Goal: Task Accomplishment & Management: Complete application form

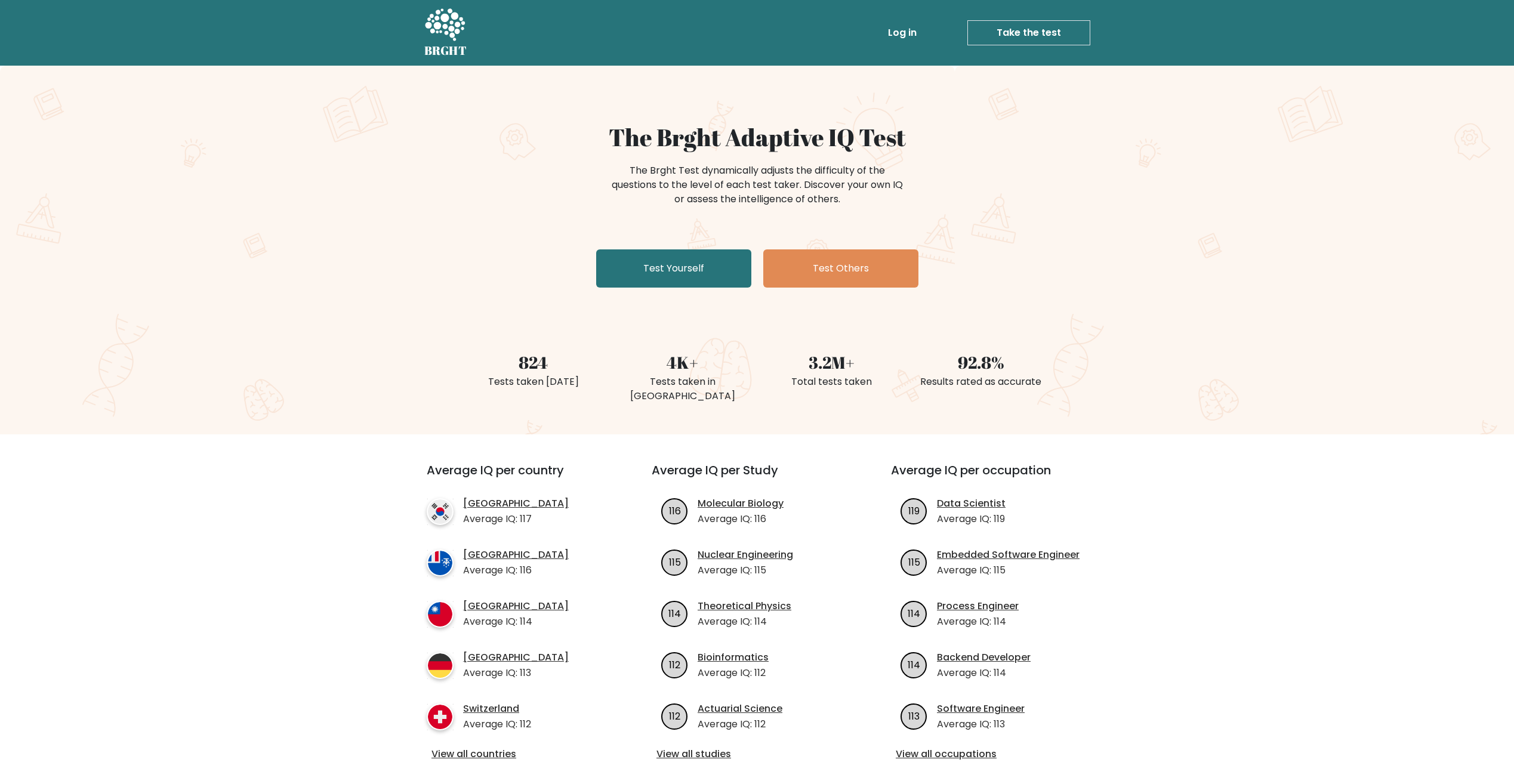
click at [891, 31] on link "Log in" at bounding box center [902, 33] width 38 height 24
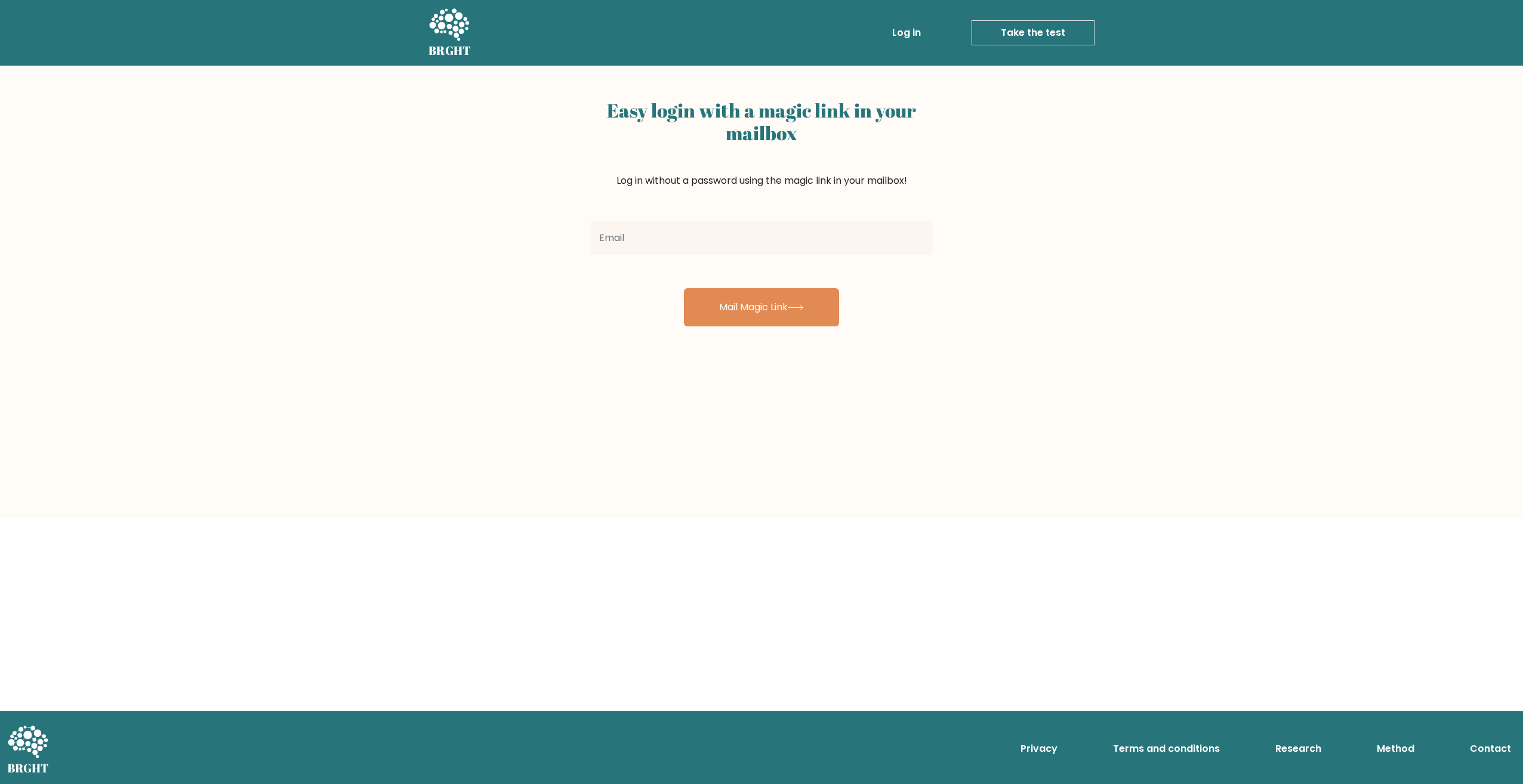
click at [687, 231] on input "email" at bounding box center [761, 237] width 343 height 33
type input "olavi.a.ruusupiha@gmail.com"
click at [745, 313] on button "Mail Magic Link" at bounding box center [762, 307] width 155 height 38
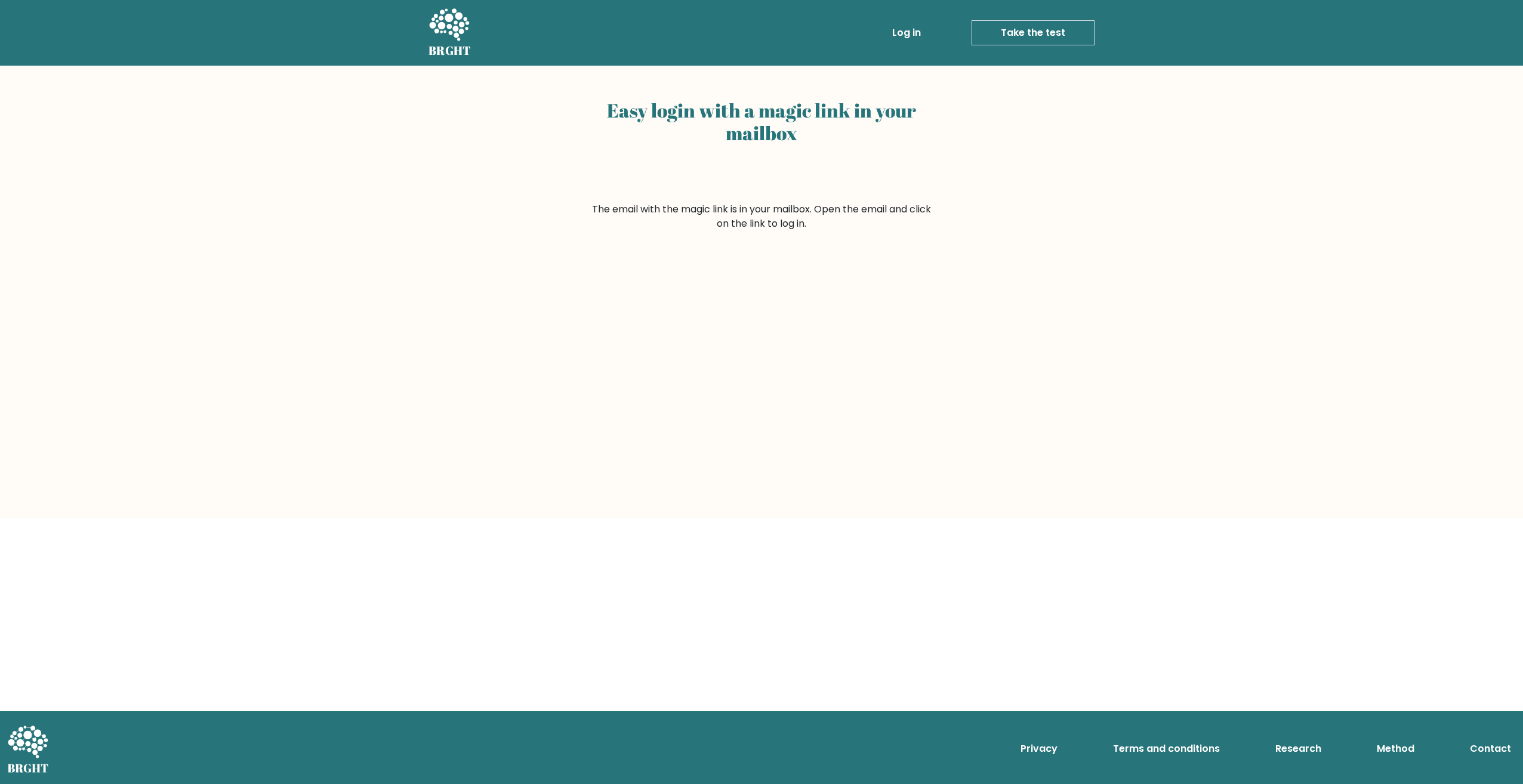
click at [995, 27] on link "Take the test" at bounding box center [1033, 33] width 123 height 25
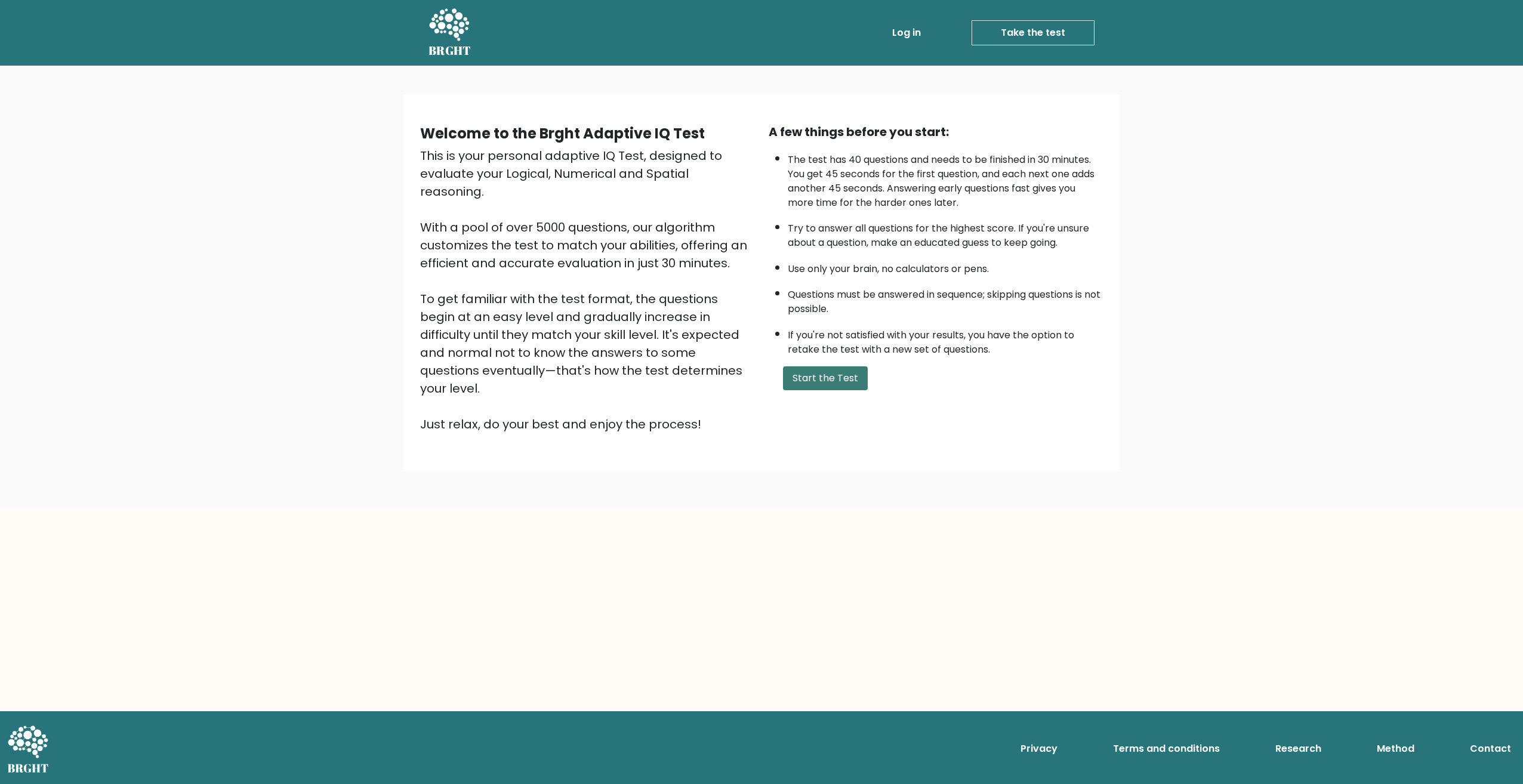
click at [804, 370] on button "Start the Test" at bounding box center [826, 378] width 85 height 24
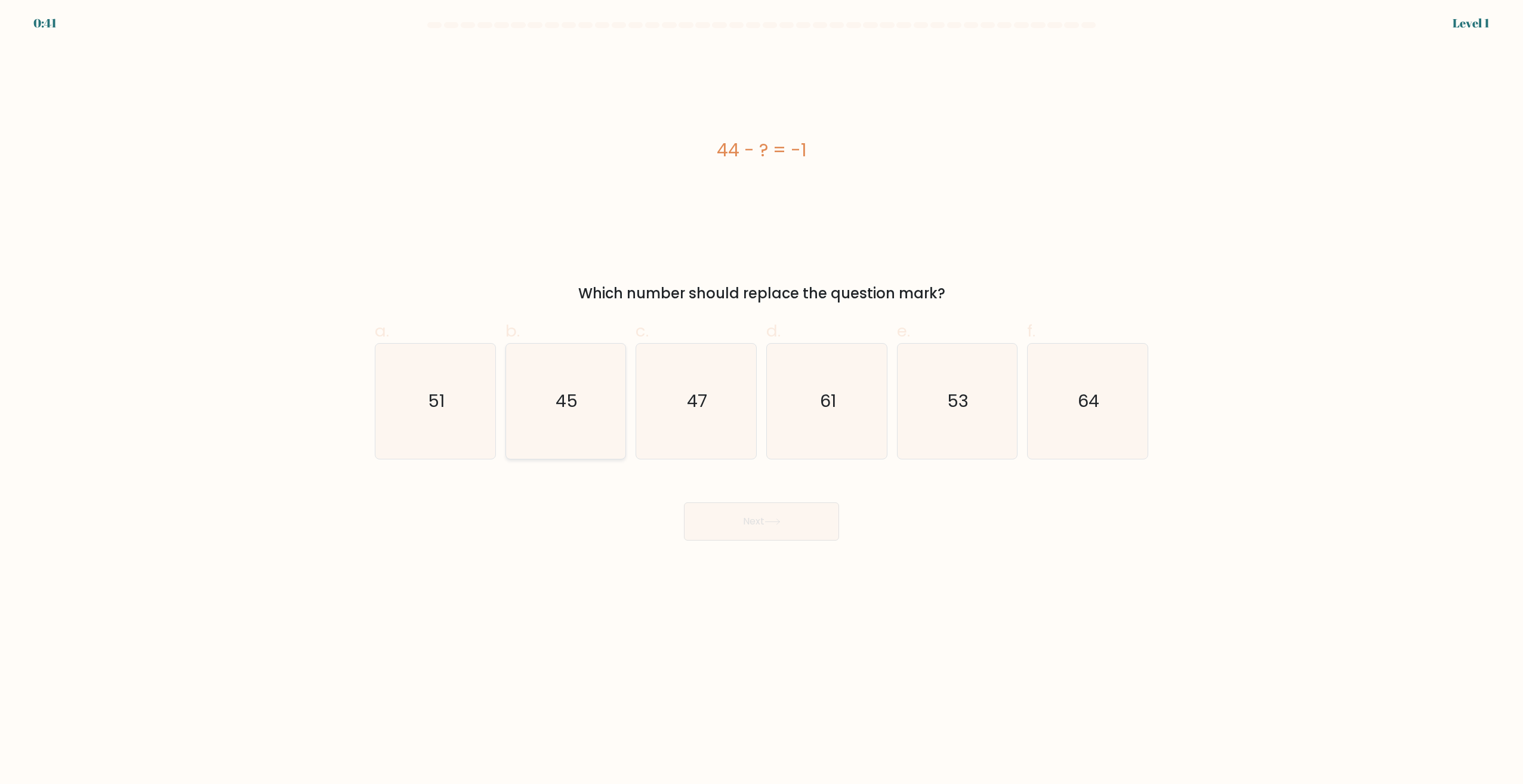
click at [559, 391] on text "45" at bounding box center [566, 402] width 22 height 24
click at [762, 392] on input "b. 45" at bounding box center [762, 395] width 1 height 8
radio input "true"
click at [723, 514] on button "Next" at bounding box center [762, 521] width 155 height 38
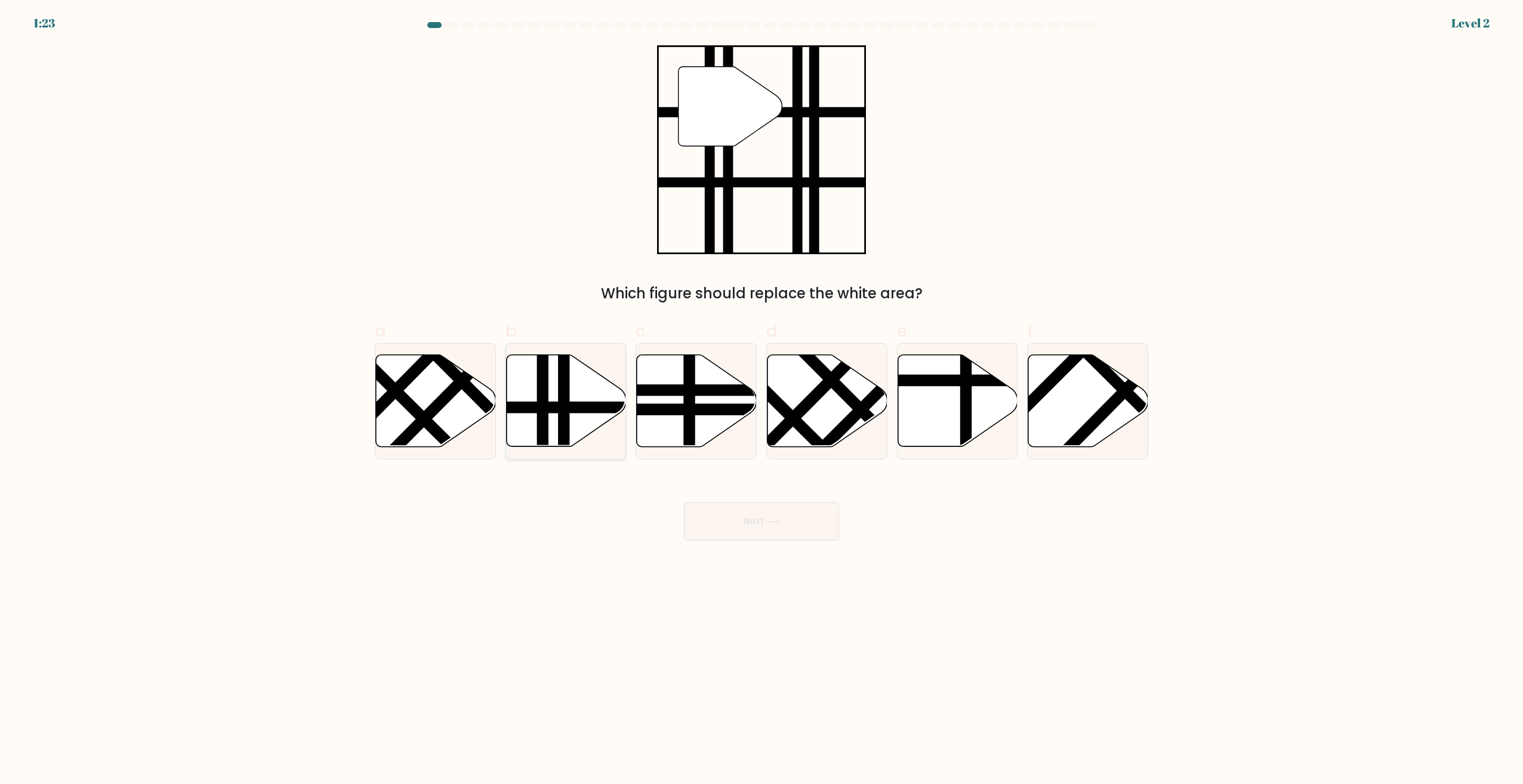
click at [550, 396] on icon at bounding box center [566, 401] width 120 height 92
click at [762, 396] on input "b." at bounding box center [762, 395] width 1 height 8
radio input "true"
click at [776, 503] on button "Next" at bounding box center [762, 521] width 155 height 38
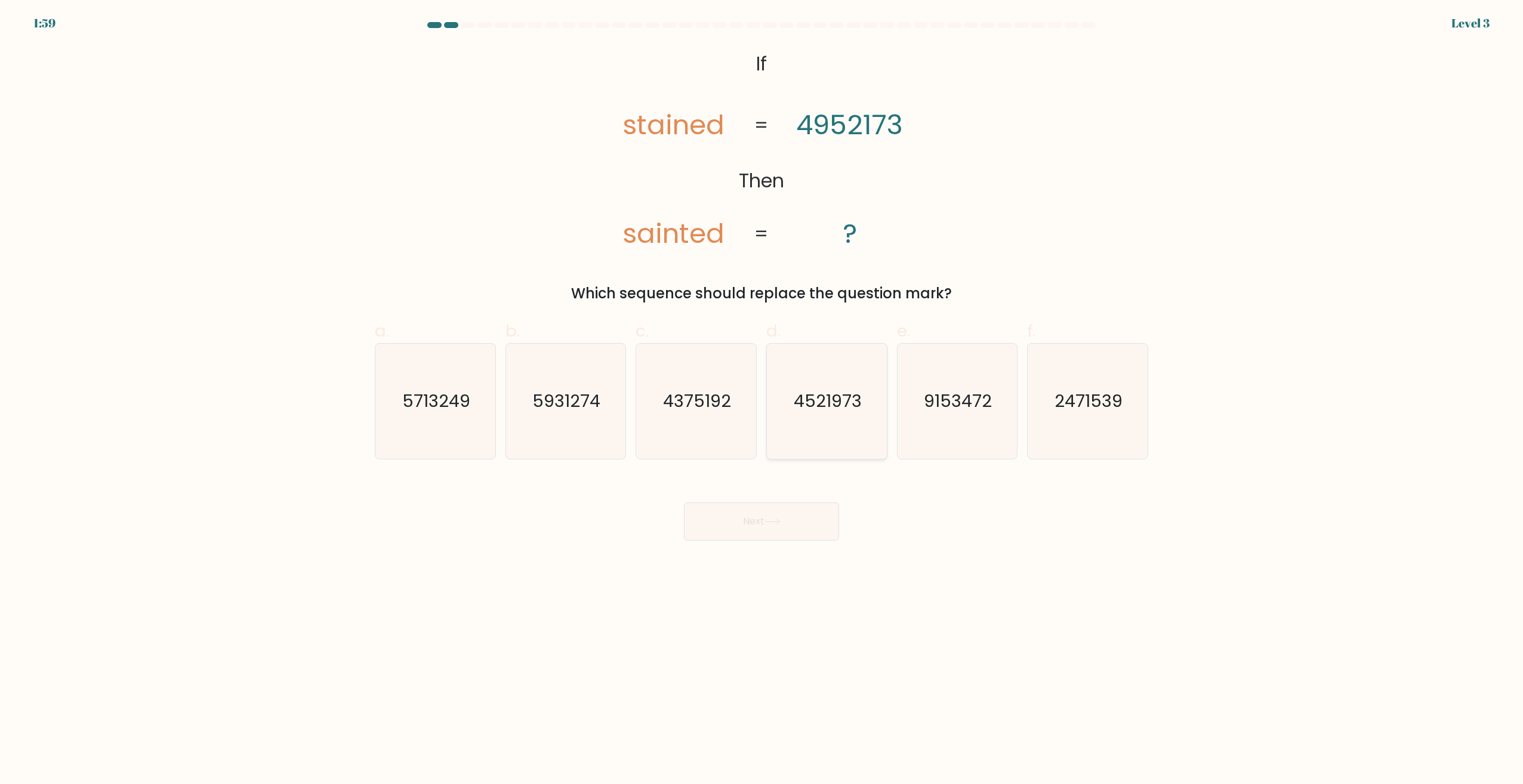
click at [819, 412] on text "4521973" at bounding box center [828, 402] width 68 height 24
click at [762, 400] on input "d. 4521973" at bounding box center [762, 395] width 1 height 8
radio input "true"
drag, startPoint x: 734, startPoint y: 511, endPoint x: 737, endPoint y: 528, distance: 17.3
click at [737, 527] on button "Next" at bounding box center [762, 521] width 155 height 38
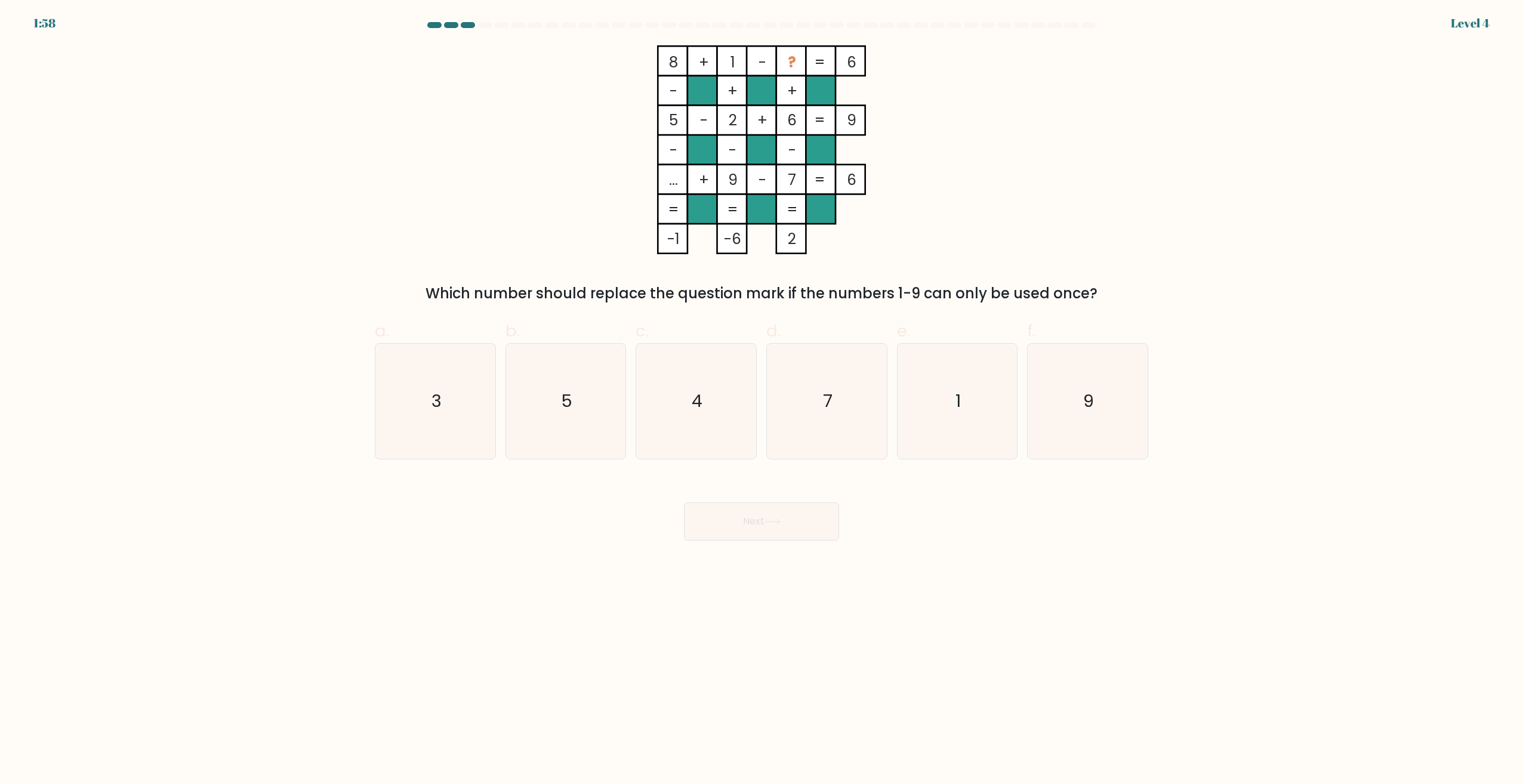
click at [744, 539] on button "Next" at bounding box center [762, 521] width 155 height 38
click at [437, 394] on text "3" at bounding box center [437, 402] width 10 height 24
click at [762, 394] on input "a. 3" at bounding box center [762, 395] width 1 height 8
radio input "true"
click at [779, 525] on icon at bounding box center [773, 522] width 16 height 7
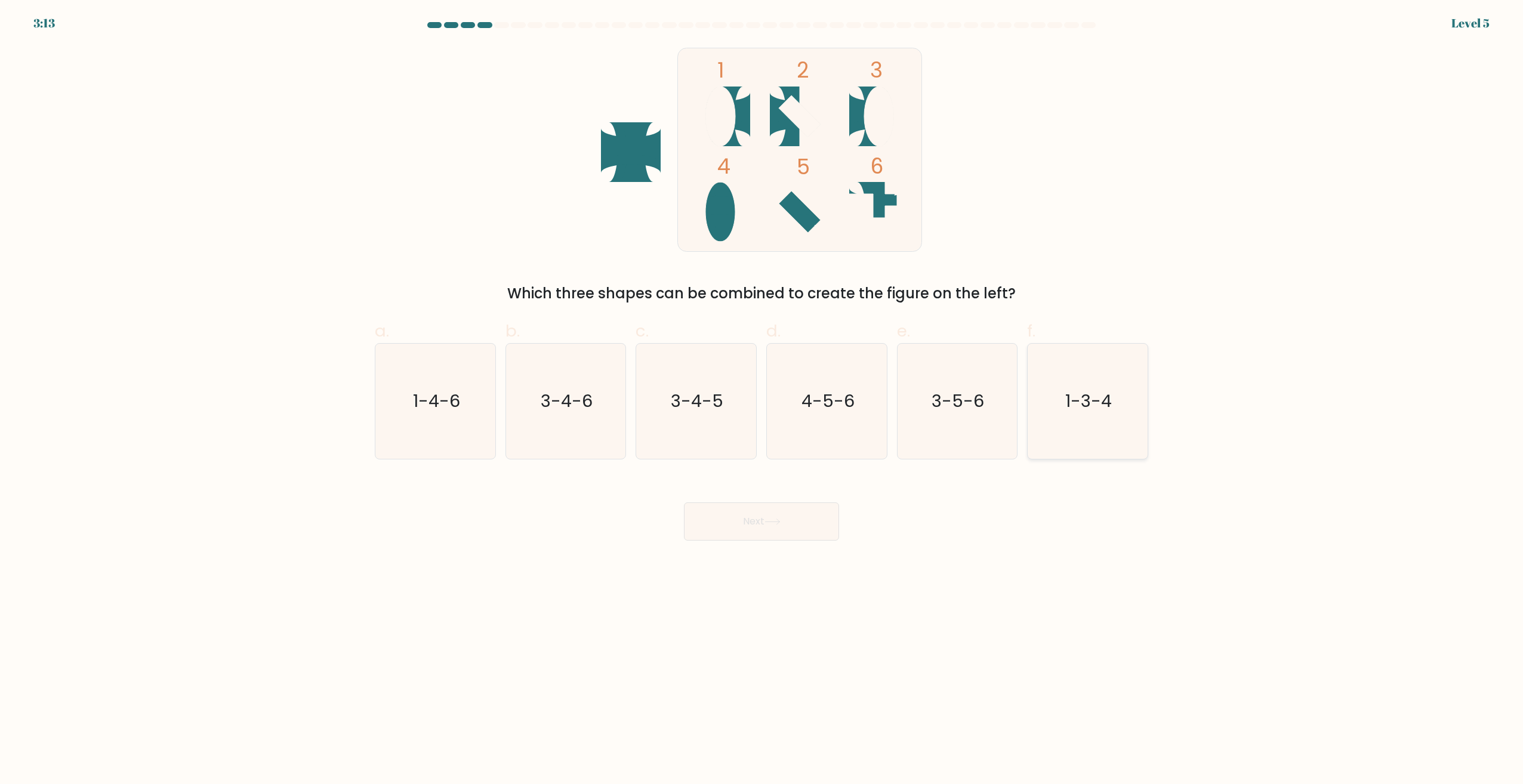
click at [1091, 396] on text "1-3-4" at bounding box center [1089, 402] width 47 height 24
click at [762, 396] on input "f. 1-3-4" at bounding box center [762, 395] width 1 height 8
radio input "true"
click at [754, 541] on button "Next" at bounding box center [762, 521] width 155 height 38
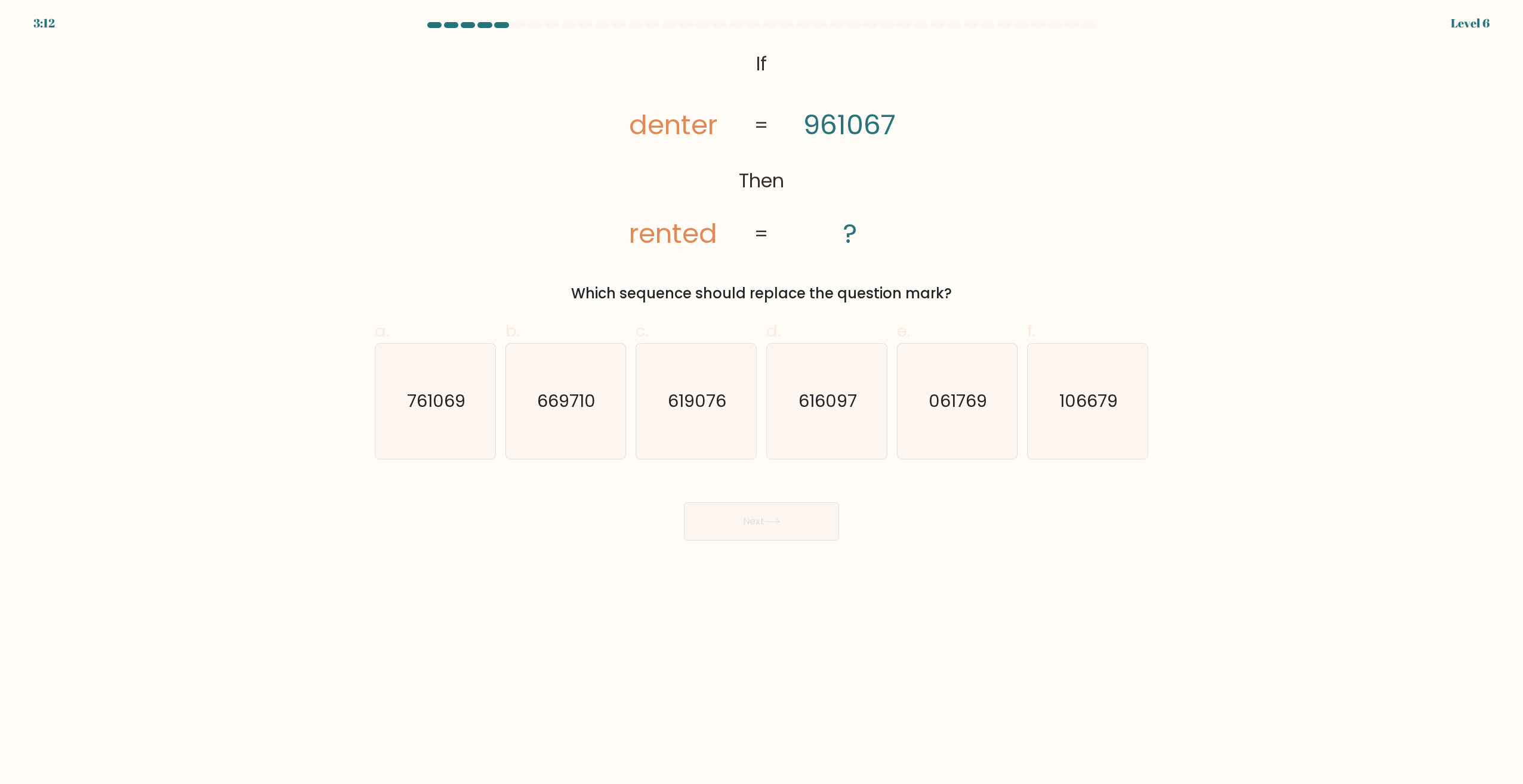
click at [759, 529] on button "Next" at bounding box center [762, 521] width 155 height 38
click at [403, 412] on icon "761069" at bounding box center [436, 401] width 115 height 115
click at [762, 400] on input "a. 761069" at bounding box center [762, 395] width 1 height 8
radio input "true"
click at [745, 503] on button "Next" at bounding box center [762, 521] width 155 height 38
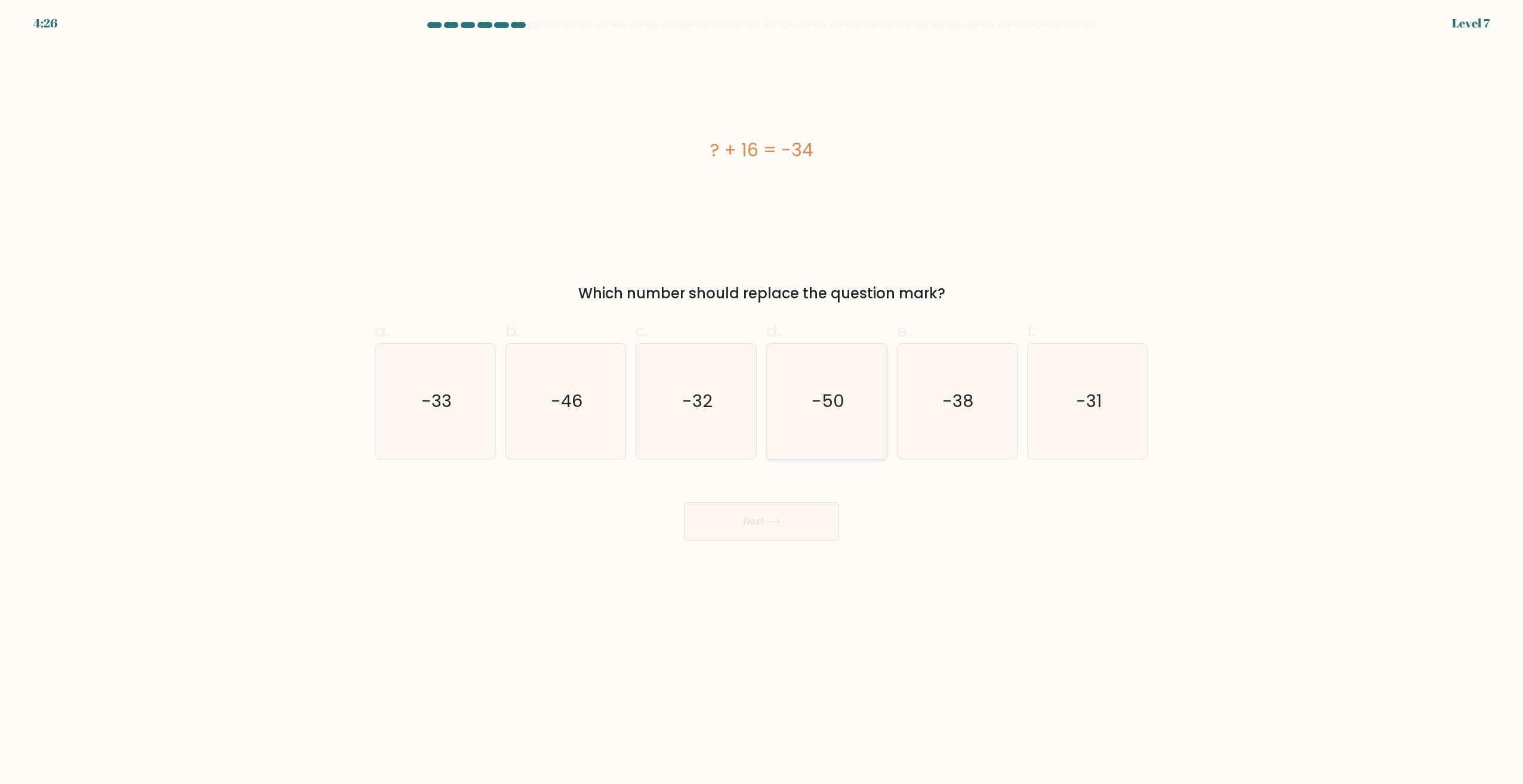
click at [822, 401] on text "-50" at bounding box center [828, 402] width 33 height 24
click at [762, 400] on input "d. -50" at bounding box center [762, 395] width 1 height 8
radio input "true"
click at [709, 529] on button "Next" at bounding box center [762, 521] width 155 height 38
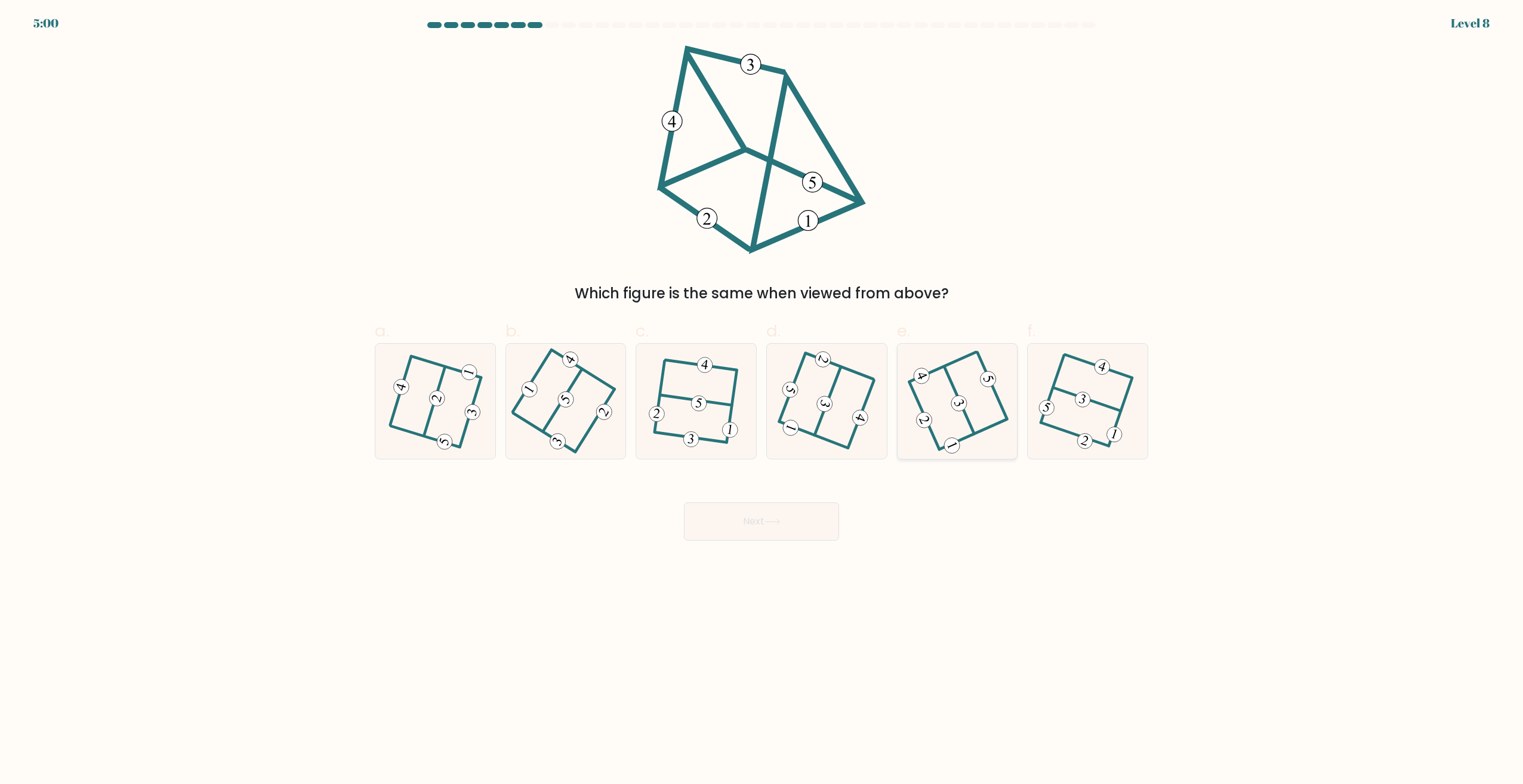
click at [986, 404] on icon at bounding box center [957, 402] width 92 height 92
click at [762, 400] on input "e." at bounding box center [762, 395] width 1 height 8
radio input "true"
click at [763, 523] on button "Next" at bounding box center [762, 521] width 155 height 38
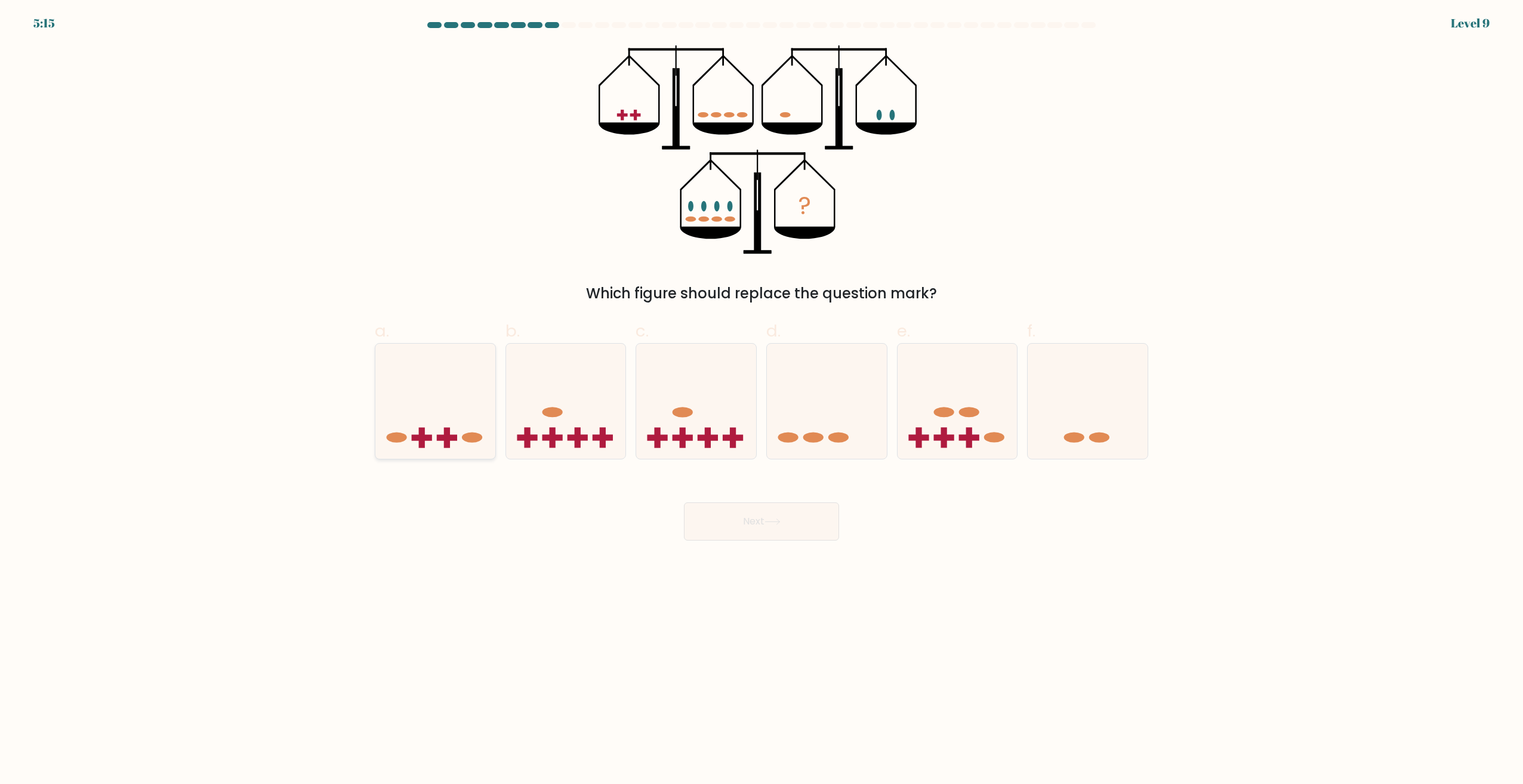
click at [434, 410] on icon at bounding box center [435, 401] width 120 height 99
click at [762, 400] on input "a." at bounding box center [762, 395] width 1 height 8
radio input "true"
click at [748, 510] on button "Next" at bounding box center [762, 521] width 155 height 38
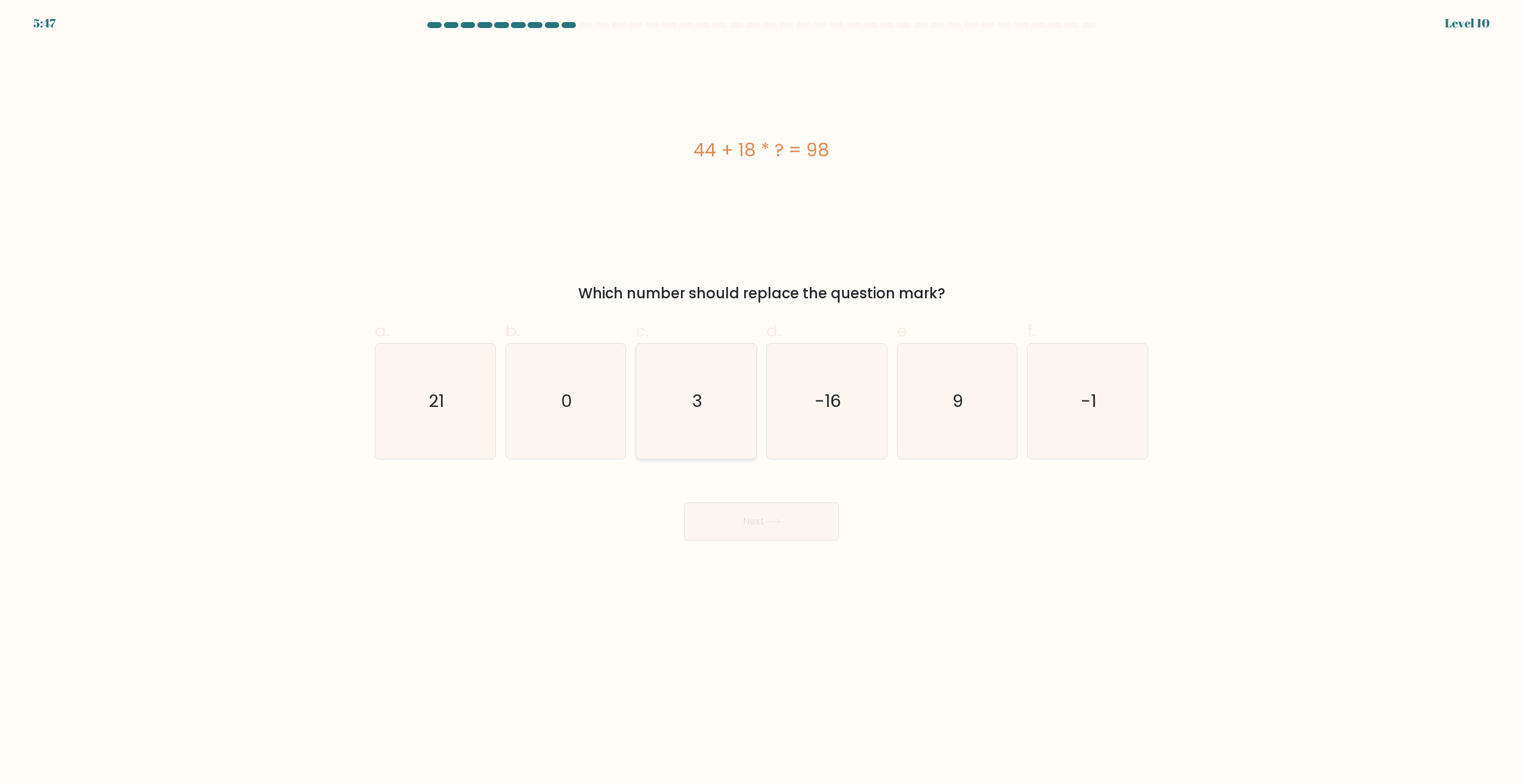
click at [673, 399] on icon "3" at bounding box center [696, 401] width 115 height 115
click at [762, 399] on input "c. 3" at bounding box center [762, 395] width 1 height 8
radio input "true"
click at [754, 515] on button "Next" at bounding box center [762, 521] width 155 height 38
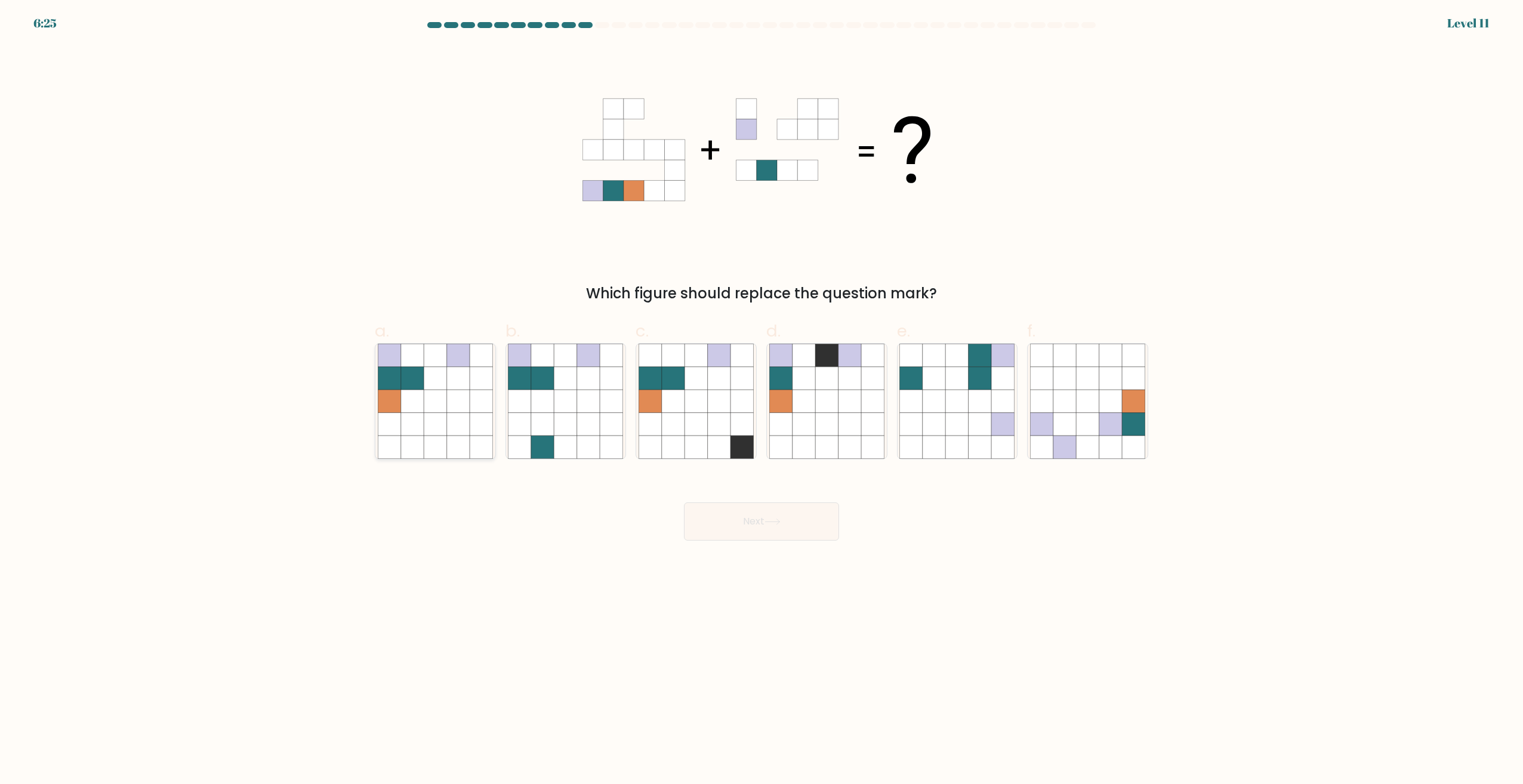
click at [406, 401] on icon at bounding box center [412, 401] width 23 height 23
click at [762, 400] on input "a." at bounding box center [762, 395] width 1 height 8
radio input "true"
click at [759, 512] on button "Next" at bounding box center [762, 521] width 155 height 38
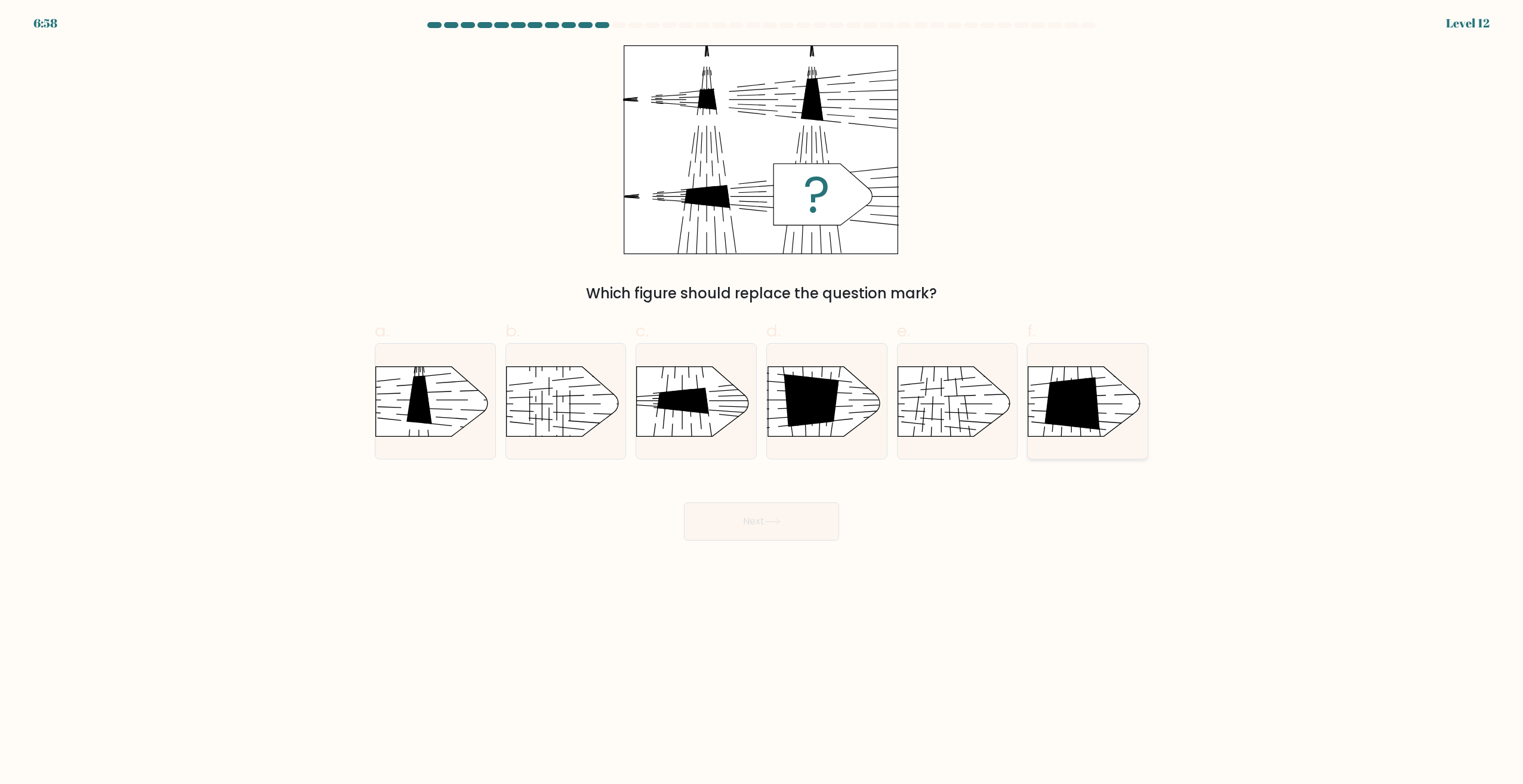
click at [1057, 414] on icon at bounding box center [1073, 403] width 55 height 53
click at [762, 400] on input "f." at bounding box center [762, 395] width 1 height 8
radio input "true"
click at [742, 520] on button "Next" at bounding box center [762, 521] width 155 height 38
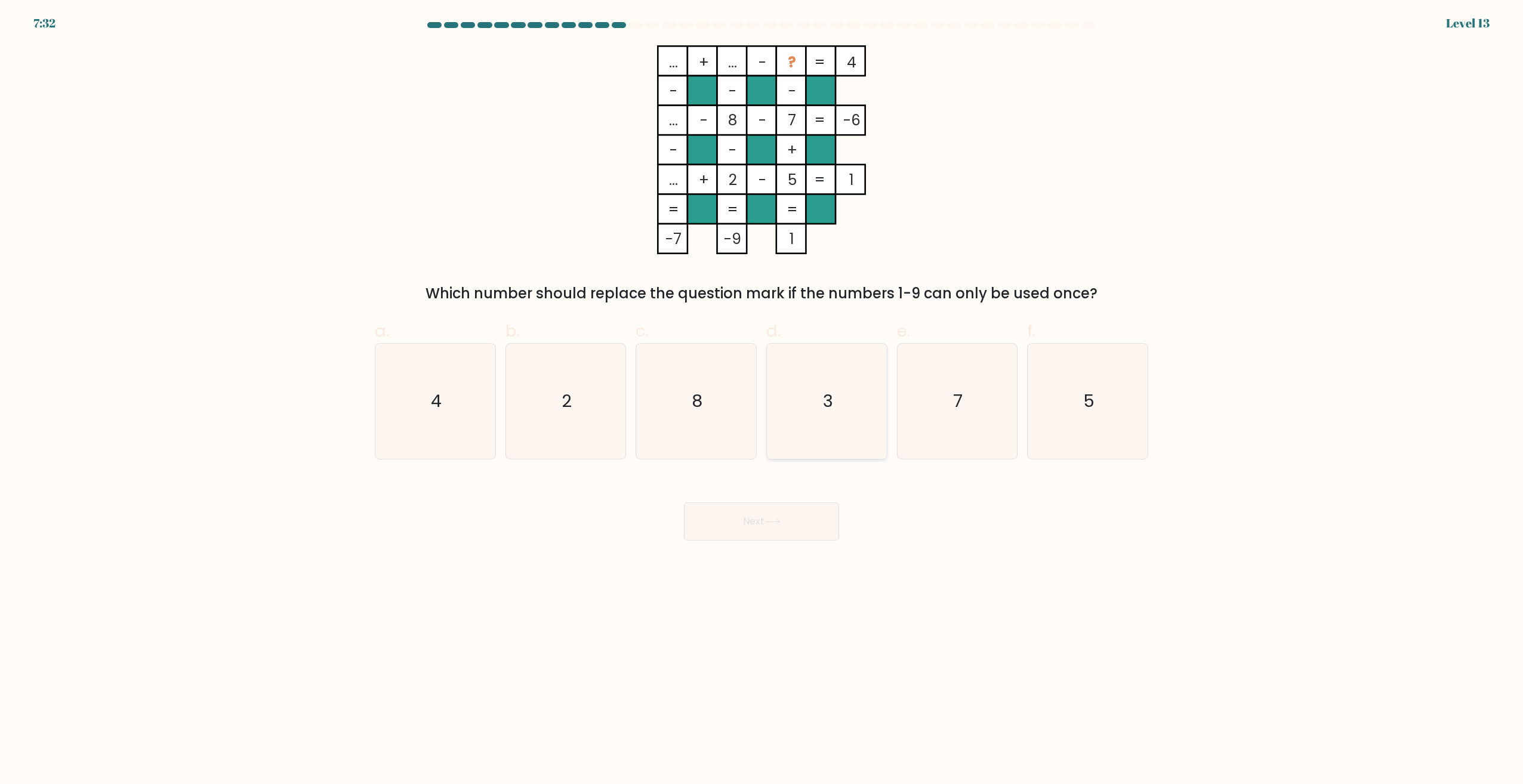
click at [806, 404] on icon "3" at bounding box center [827, 401] width 115 height 115
click at [762, 400] on input "d. 3" at bounding box center [762, 395] width 1 height 8
radio input "true"
click at [750, 531] on button "Next" at bounding box center [762, 521] width 155 height 38
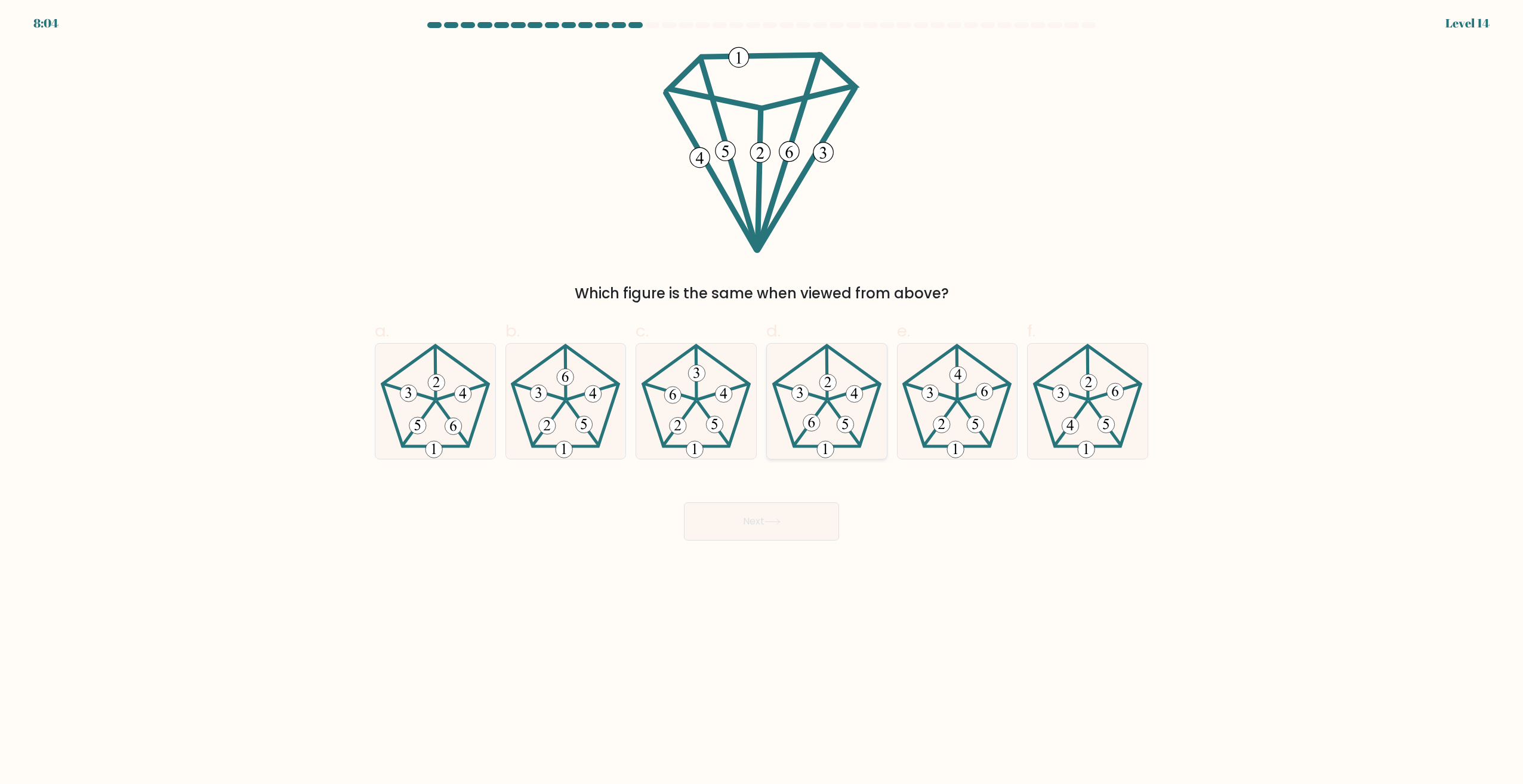
click at [826, 388] on 282 at bounding box center [828, 382] width 17 height 17
click at [762, 392] on input "d." at bounding box center [762, 395] width 1 height 8
radio input "true"
click at [718, 525] on button "Next" at bounding box center [762, 521] width 155 height 38
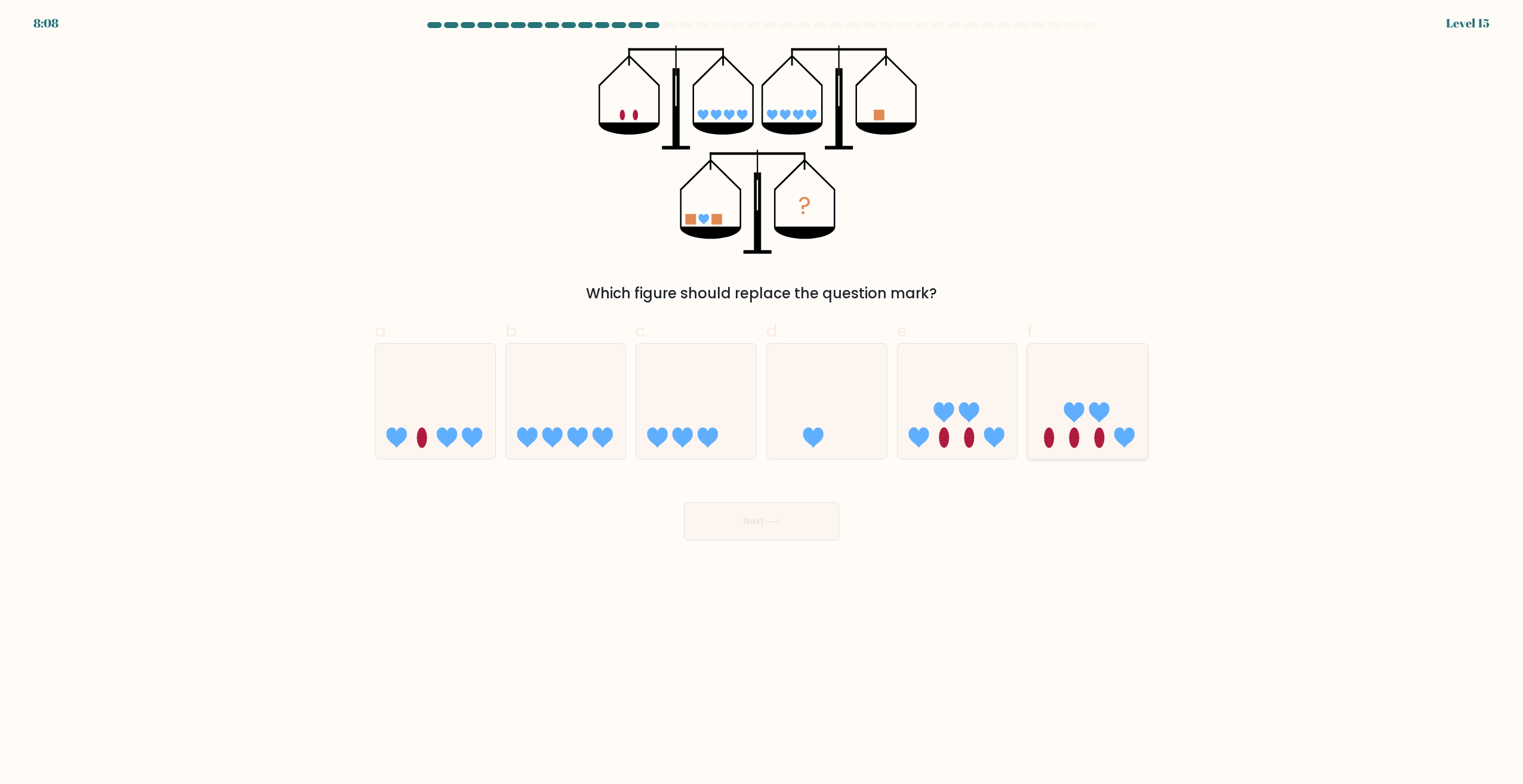
click at [1092, 379] on icon at bounding box center [1087, 401] width 120 height 99
click at [762, 392] on input "f." at bounding box center [762, 395] width 1 height 8
radio input "true"
click at [763, 507] on button "Next" at bounding box center [762, 521] width 155 height 38
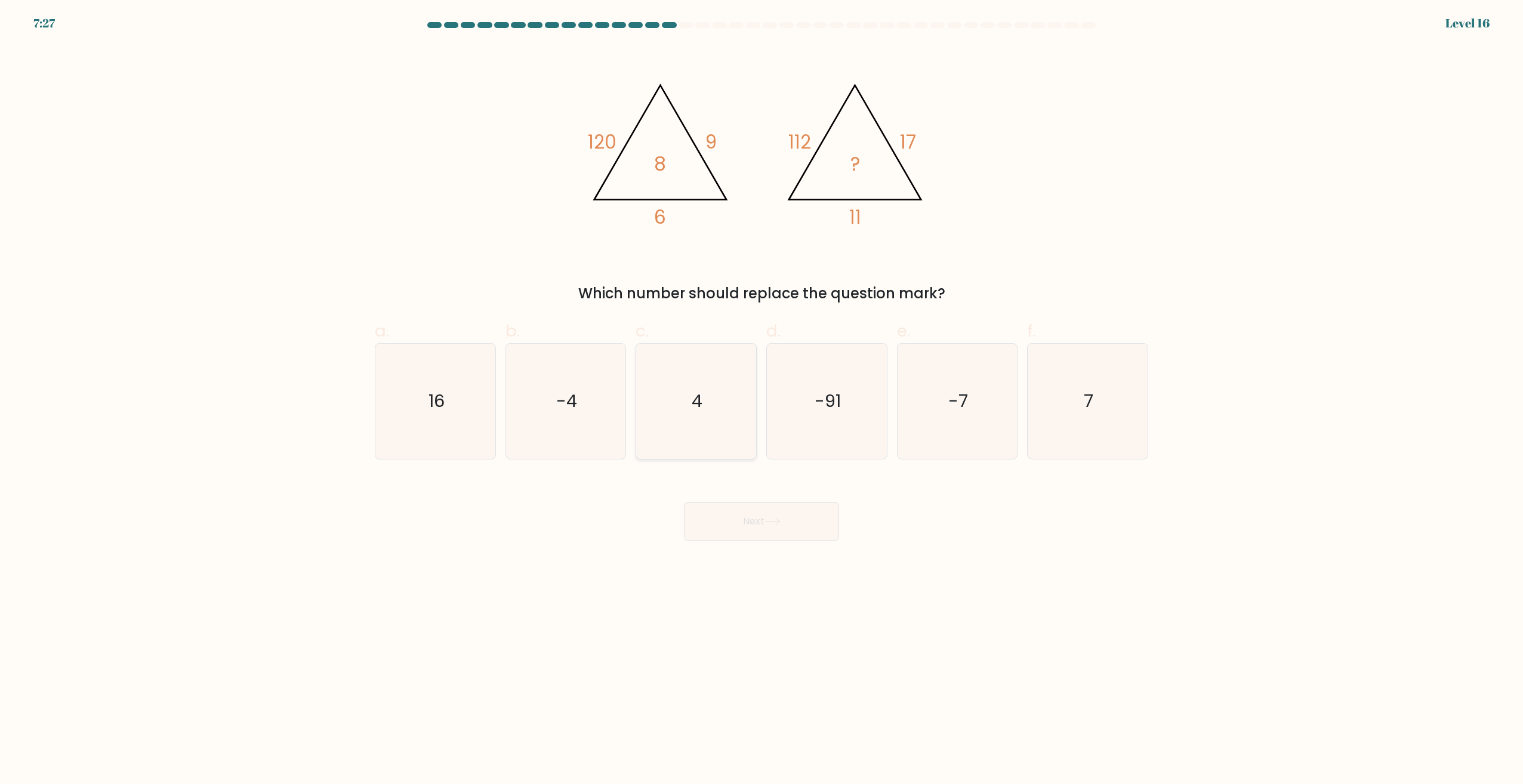
click at [645, 431] on icon "4" at bounding box center [696, 401] width 115 height 115
click at [762, 400] on input "c. 4" at bounding box center [762, 395] width 1 height 8
radio input "true"
click at [438, 410] on text "16" at bounding box center [436, 402] width 16 height 24
click at [762, 400] on input "a. 16" at bounding box center [762, 395] width 1 height 8
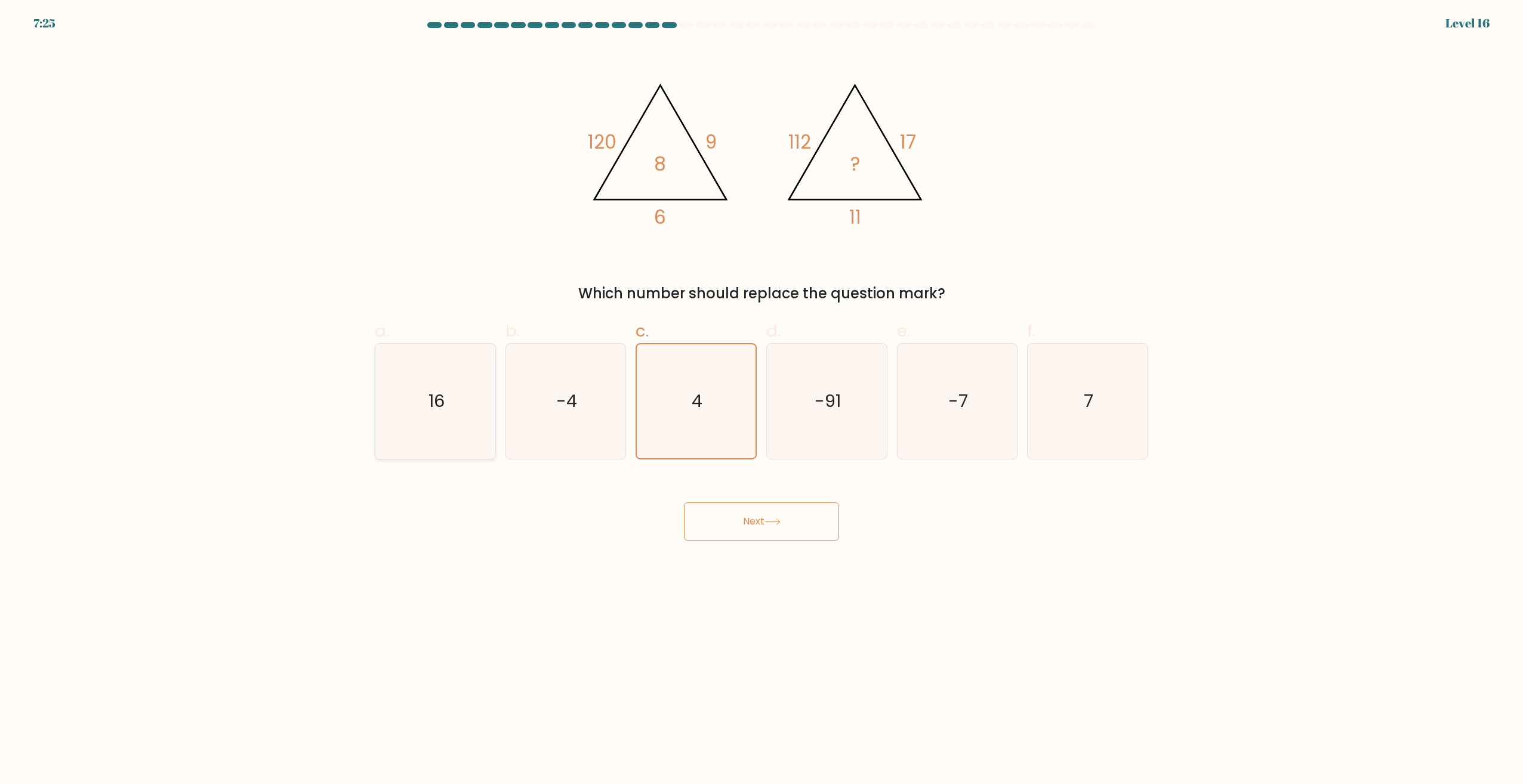
radio input "true"
click at [752, 520] on button "Next" at bounding box center [762, 521] width 155 height 38
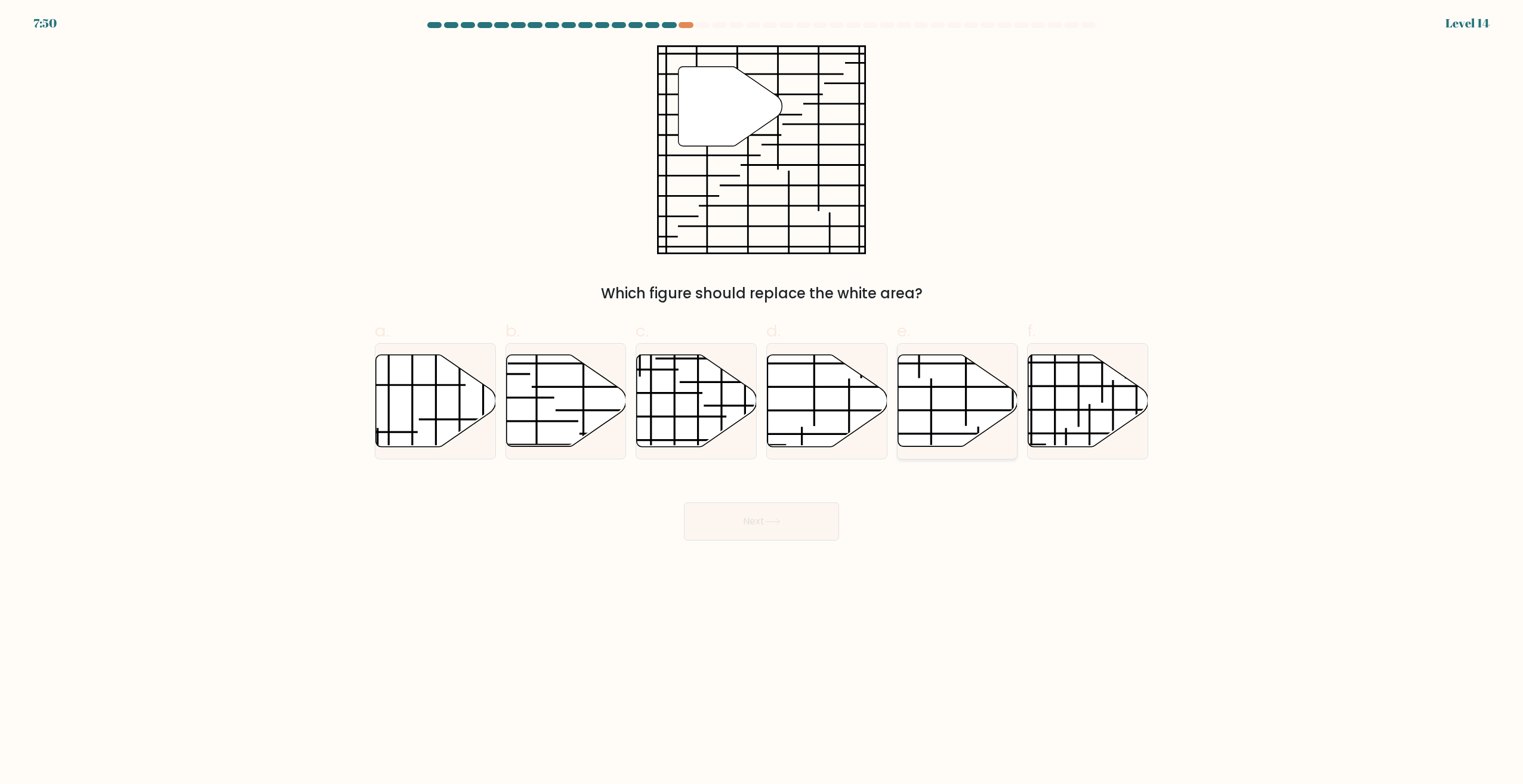
click at [983, 396] on icon at bounding box center [957, 401] width 120 height 92
click at [762, 396] on input "e." at bounding box center [762, 395] width 1 height 8
radio input "true"
click at [741, 522] on button "Next" at bounding box center [762, 521] width 155 height 38
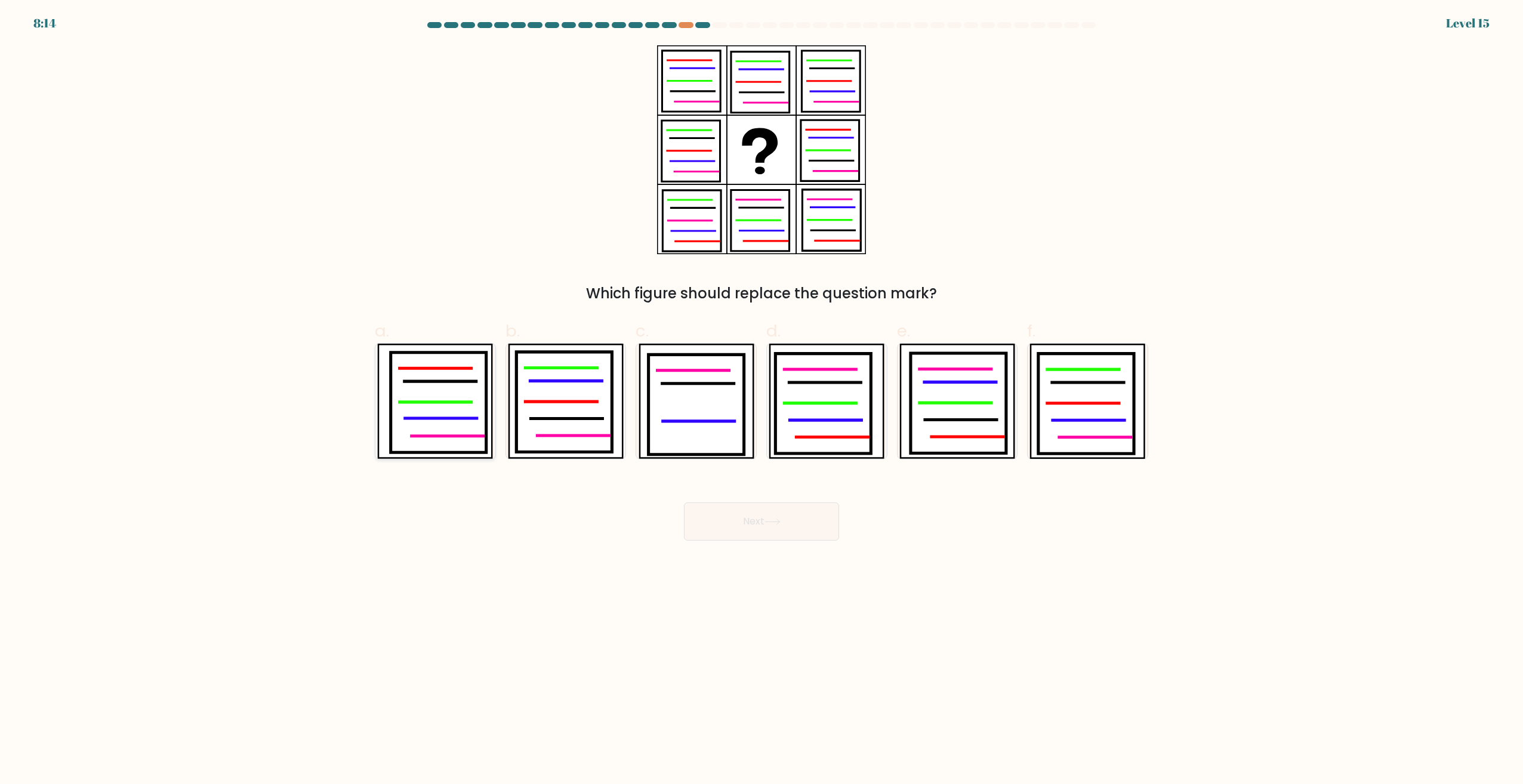
click at [455, 391] on icon at bounding box center [438, 403] width 96 height 100
click at [762, 392] on input "a." at bounding box center [762, 395] width 1 height 8
radio input "true"
click at [761, 529] on button "Next" at bounding box center [762, 521] width 155 height 38
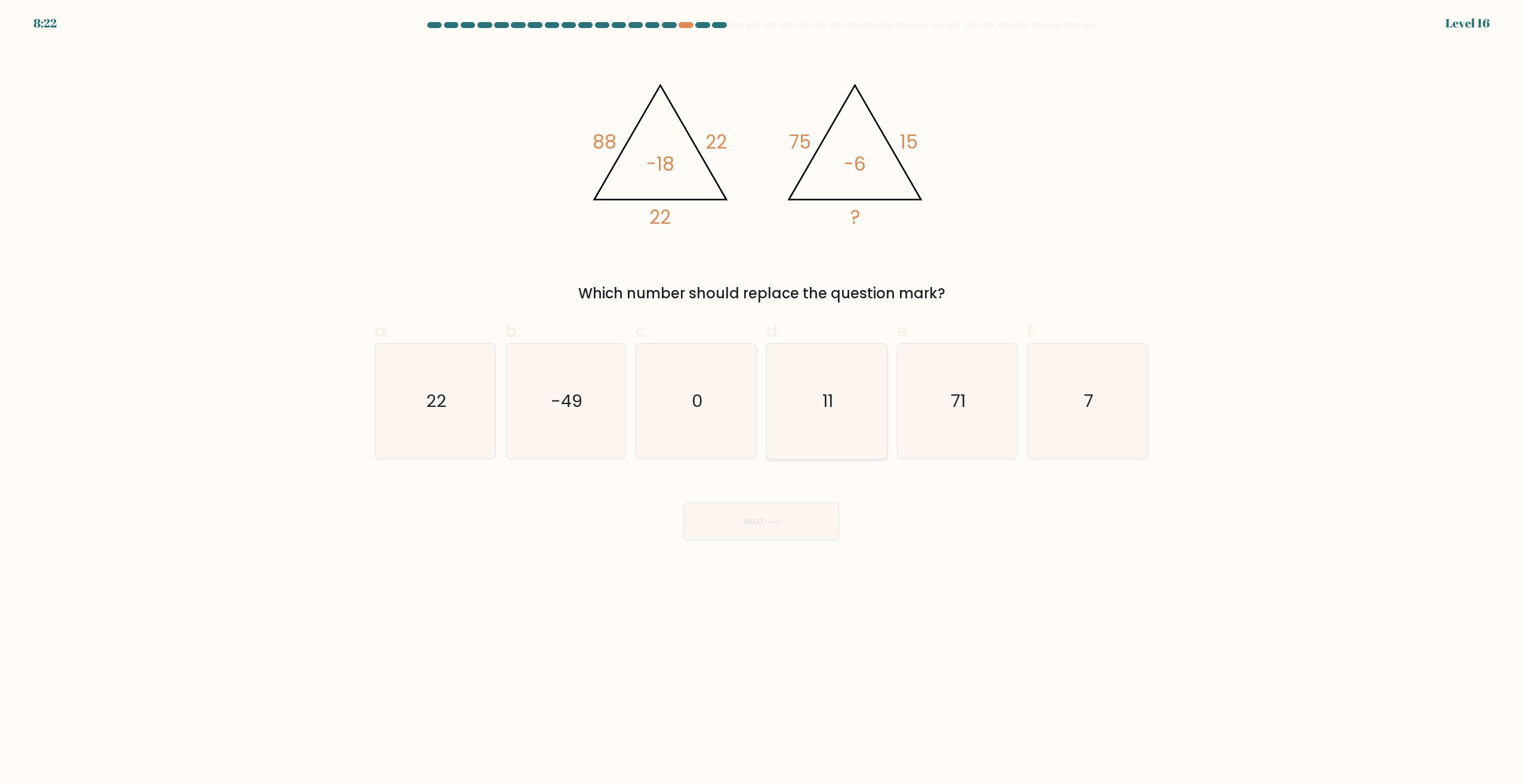
click at [812, 416] on icon "11" at bounding box center [827, 401] width 115 height 115
click at [762, 400] on input "d. 11" at bounding box center [762, 395] width 1 height 8
radio input "true"
click at [753, 523] on button "Next" at bounding box center [762, 521] width 155 height 38
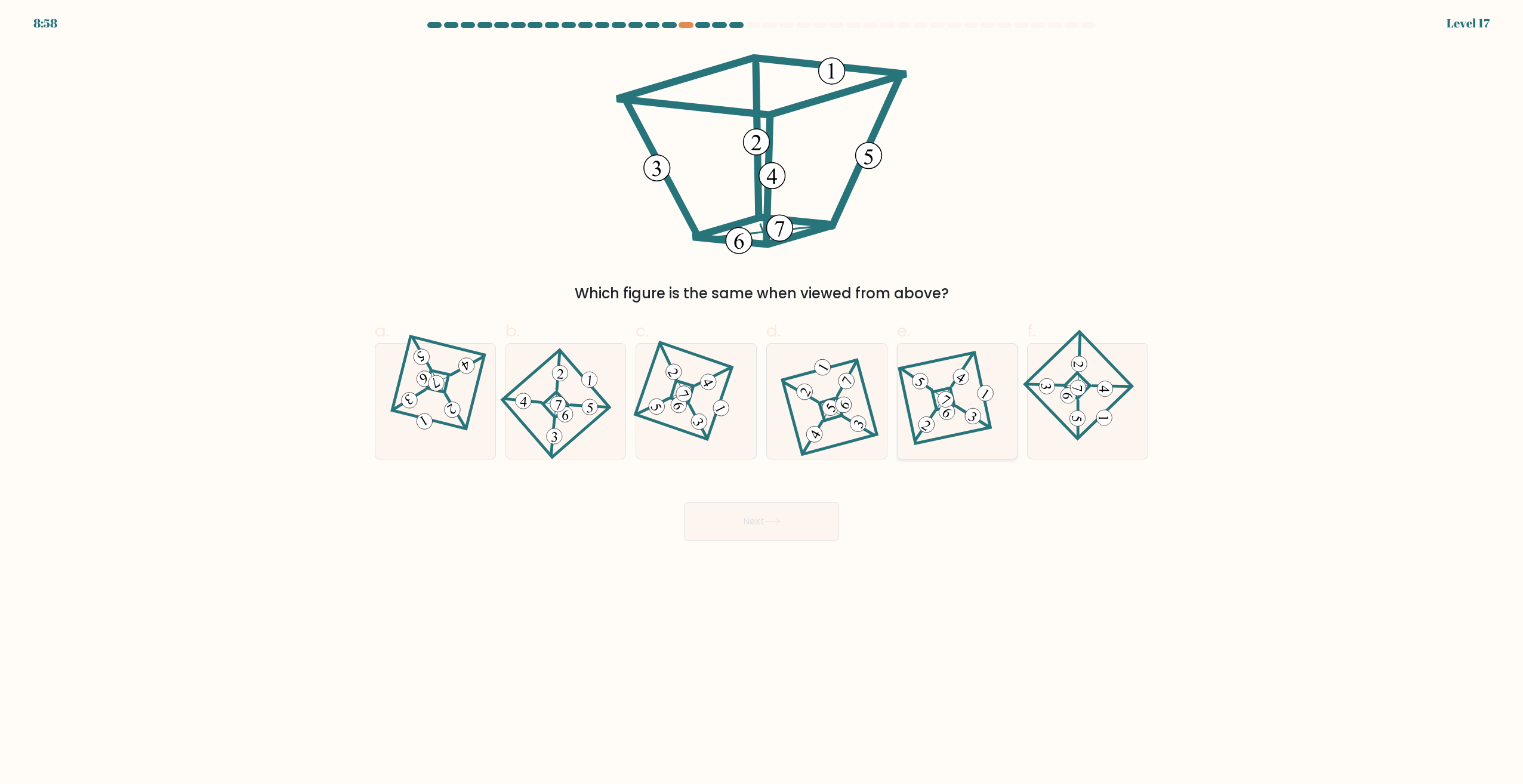
click at [944, 392] on 878 at bounding box center [946, 399] width 22 height 22
click at [762, 392] on input "e." at bounding box center [762, 395] width 1 height 8
radio input "true"
click at [767, 524] on button "Next" at bounding box center [762, 521] width 155 height 38
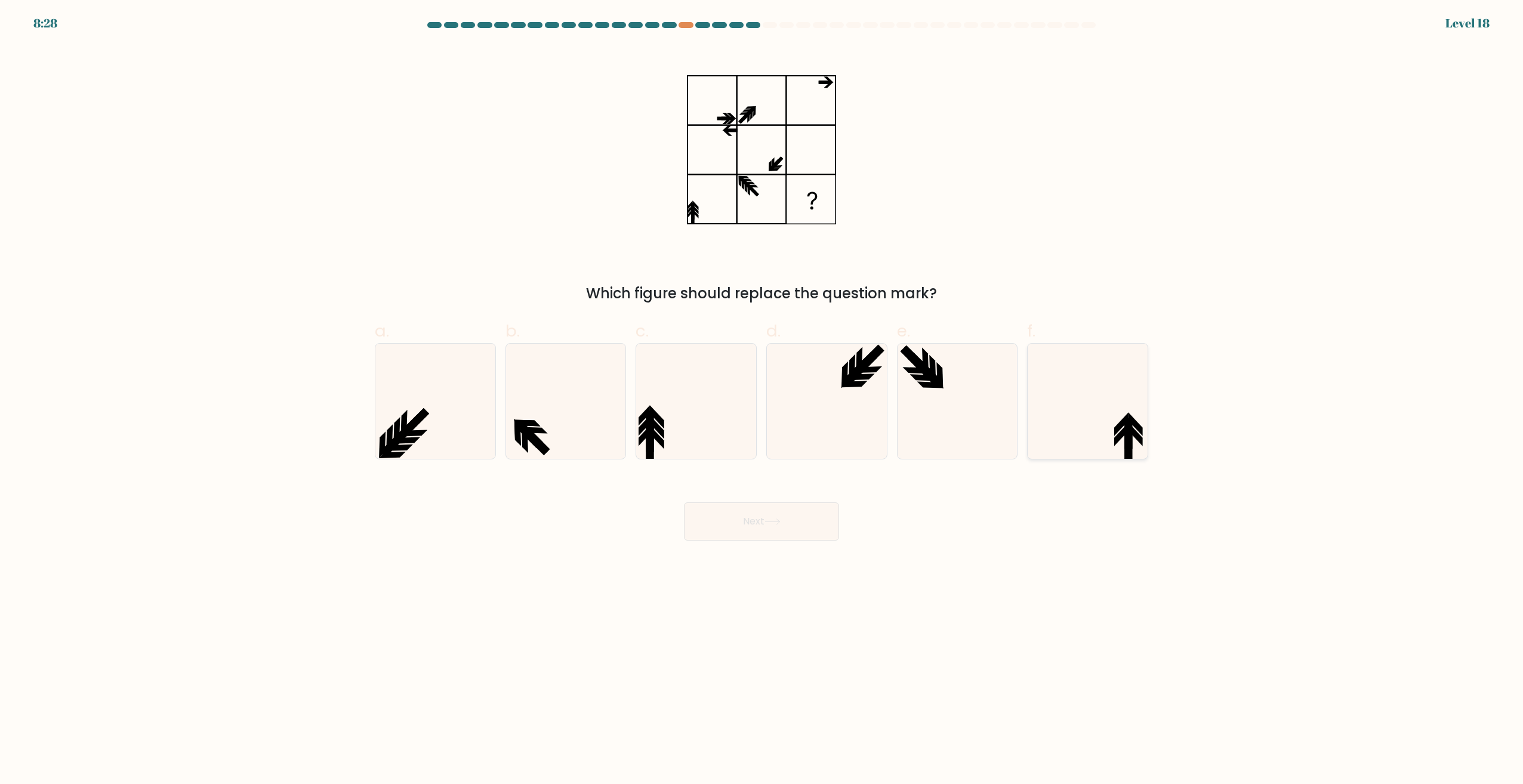
click at [1106, 418] on icon at bounding box center [1088, 401] width 115 height 115
click at [762, 400] on input "f." at bounding box center [762, 395] width 1 height 8
radio input "true"
click at [785, 531] on button "Next" at bounding box center [762, 521] width 155 height 38
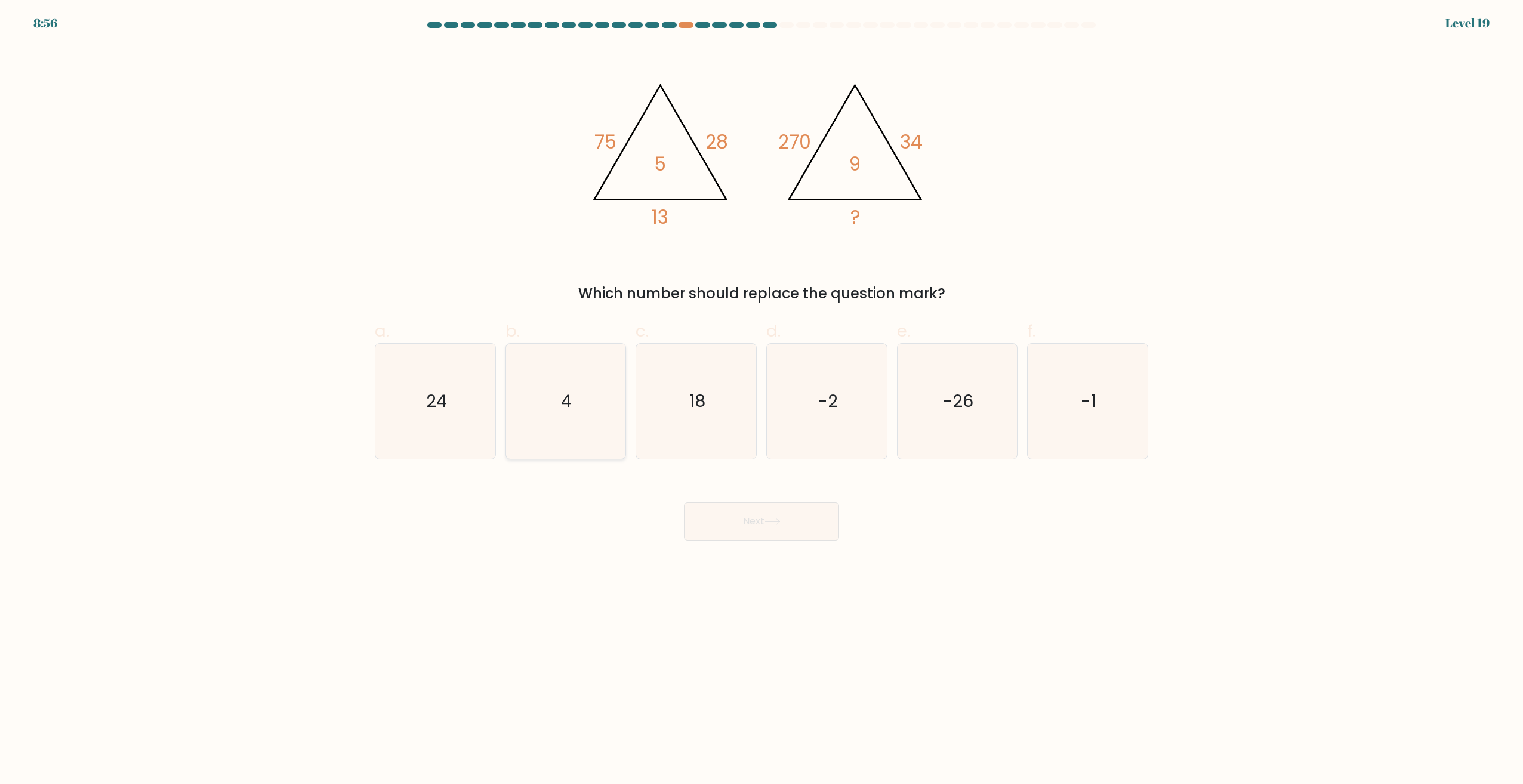
click at [563, 401] on text "4" at bounding box center [566, 402] width 11 height 24
click at [762, 400] on input "b. 4" at bounding box center [762, 395] width 1 height 8
radio input "true"
click at [725, 520] on button "Next" at bounding box center [762, 521] width 155 height 38
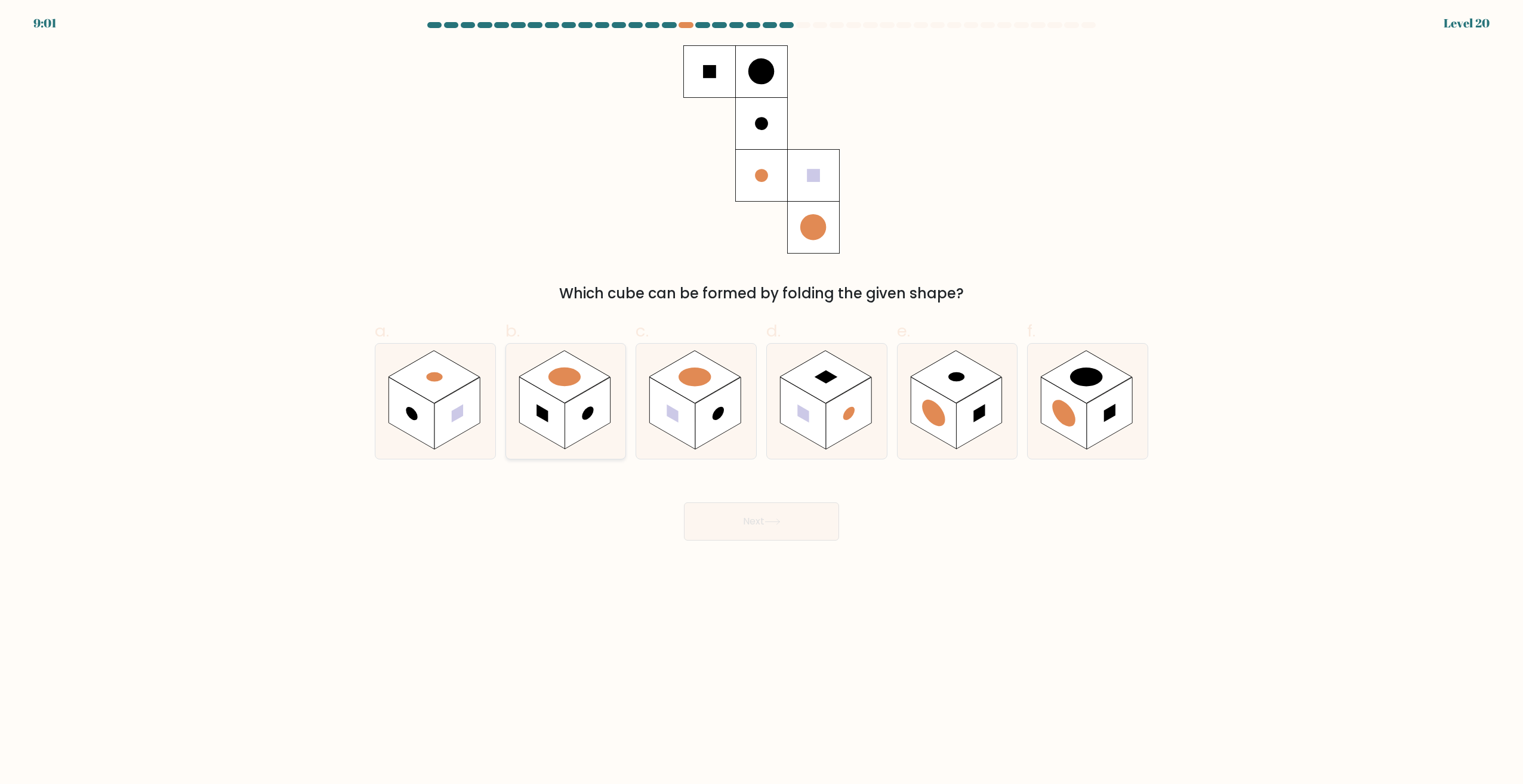
click at [563, 397] on rect at bounding box center [565, 377] width 92 height 53
click at [762, 397] on input "b." at bounding box center [762, 395] width 1 height 8
radio input "true"
click at [1076, 391] on rect at bounding box center [1087, 377] width 92 height 53
click at [762, 392] on input "f." at bounding box center [762, 395] width 1 height 8
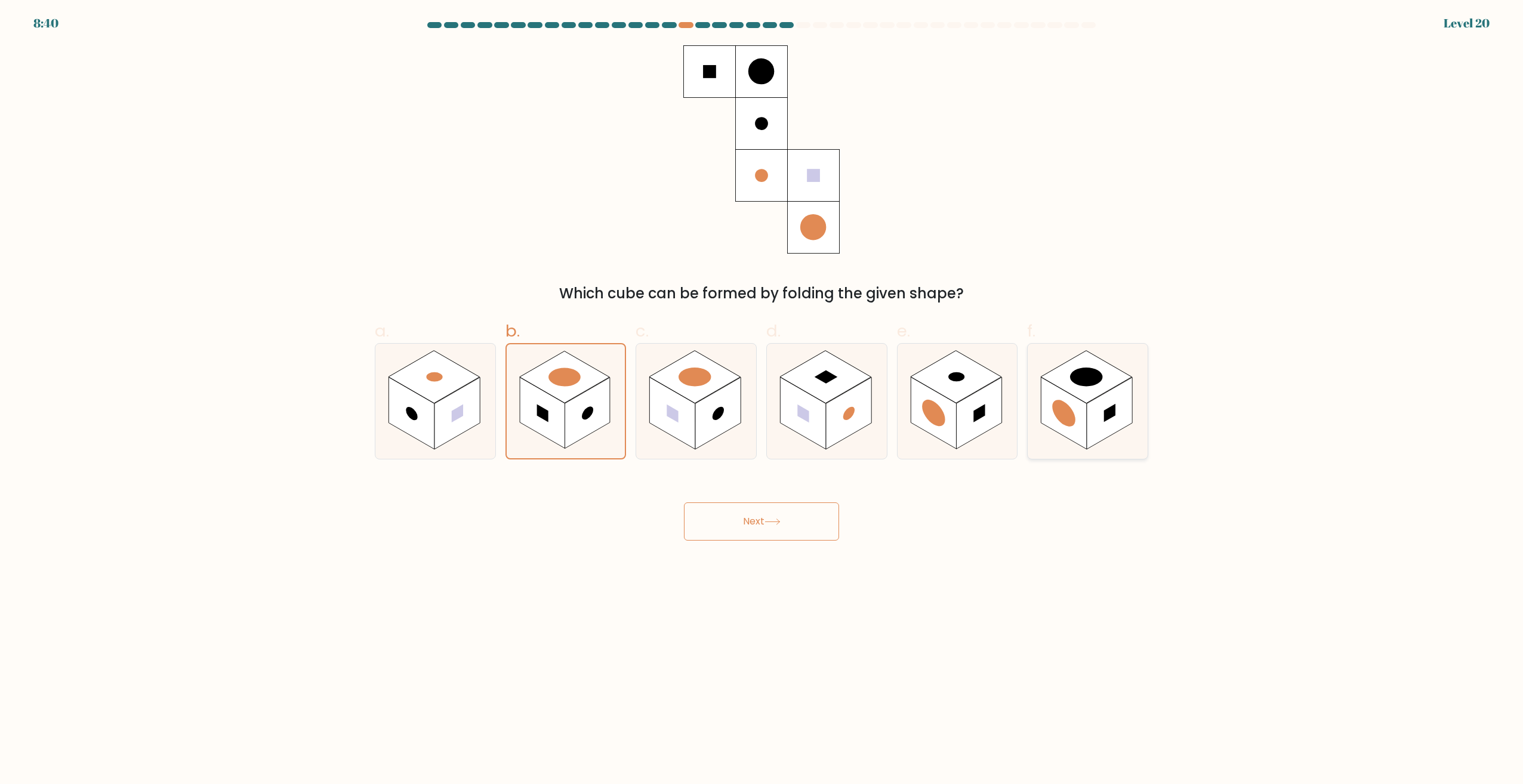
radio input "true"
click at [750, 521] on button "Next" at bounding box center [762, 521] width 155 height 38
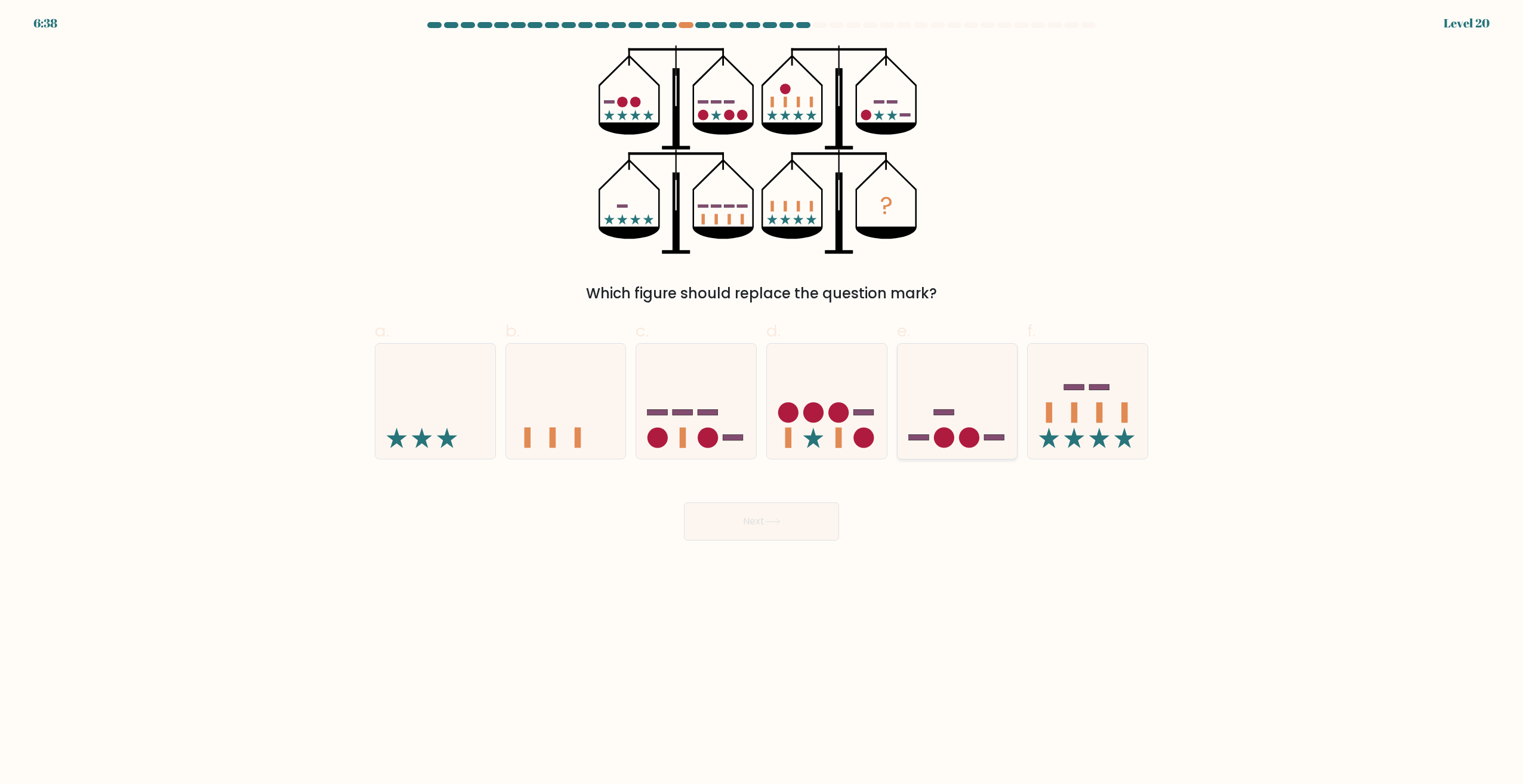
click at [975, 388] on icon at bounding box center [957, 401] width 120 height 99
click at [762, 392] on input "e." at bounding box center [762, 395] width 1 height 8
radio input "true"
click at [801, 525] on button "Next" at bounding box center [762, 521] width 155 height 38
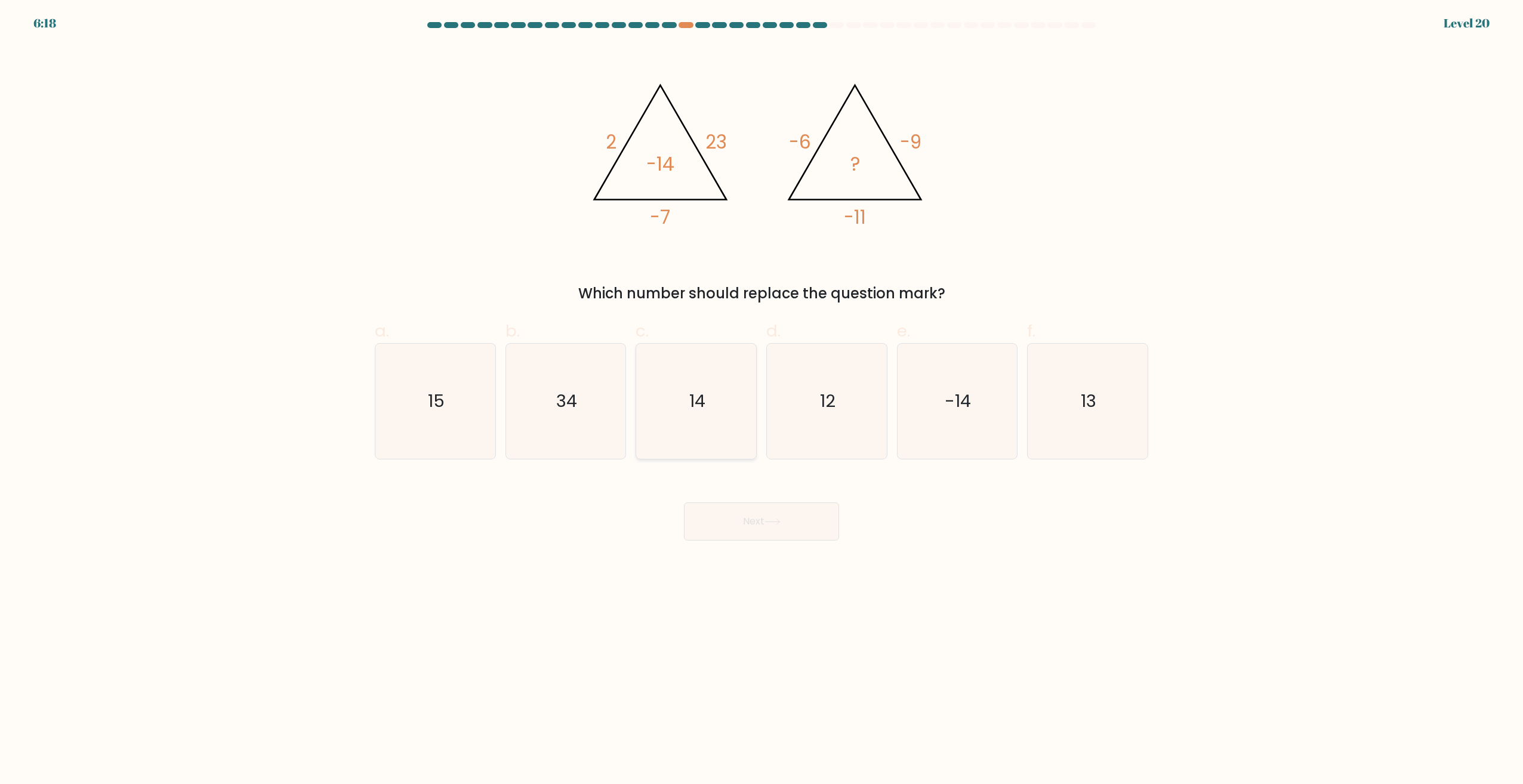
click at [705, 404] on text "14" at bounding box center [697, 402] width 16 height 24
click at [762, 400] on input "c. 14" at bounding box center [762, 395] width 1 height 8
radio input "true"
click at [753, 514] on button "Next" at bounding box center [762, 521] width 155 height 38
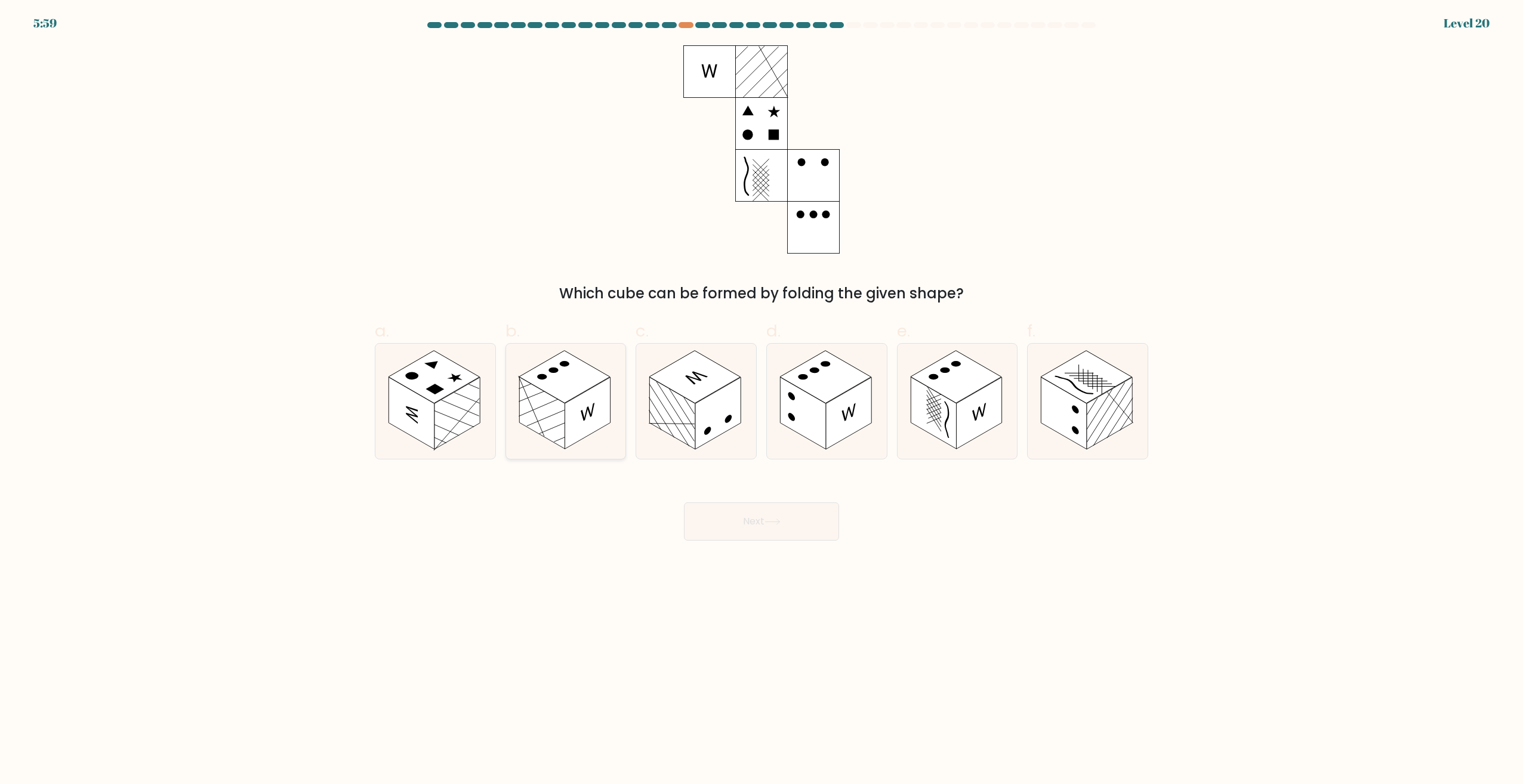
click at [563, 412] on rect at bounding box center [541, 414] width 45 height 72
click at [762, 400] on input "b." at bounding box center [762, 395] width 1 height 8
radio input "true"
click at [785, 525] on button "Next" at bounding box center [762, 521] width 155 height 38
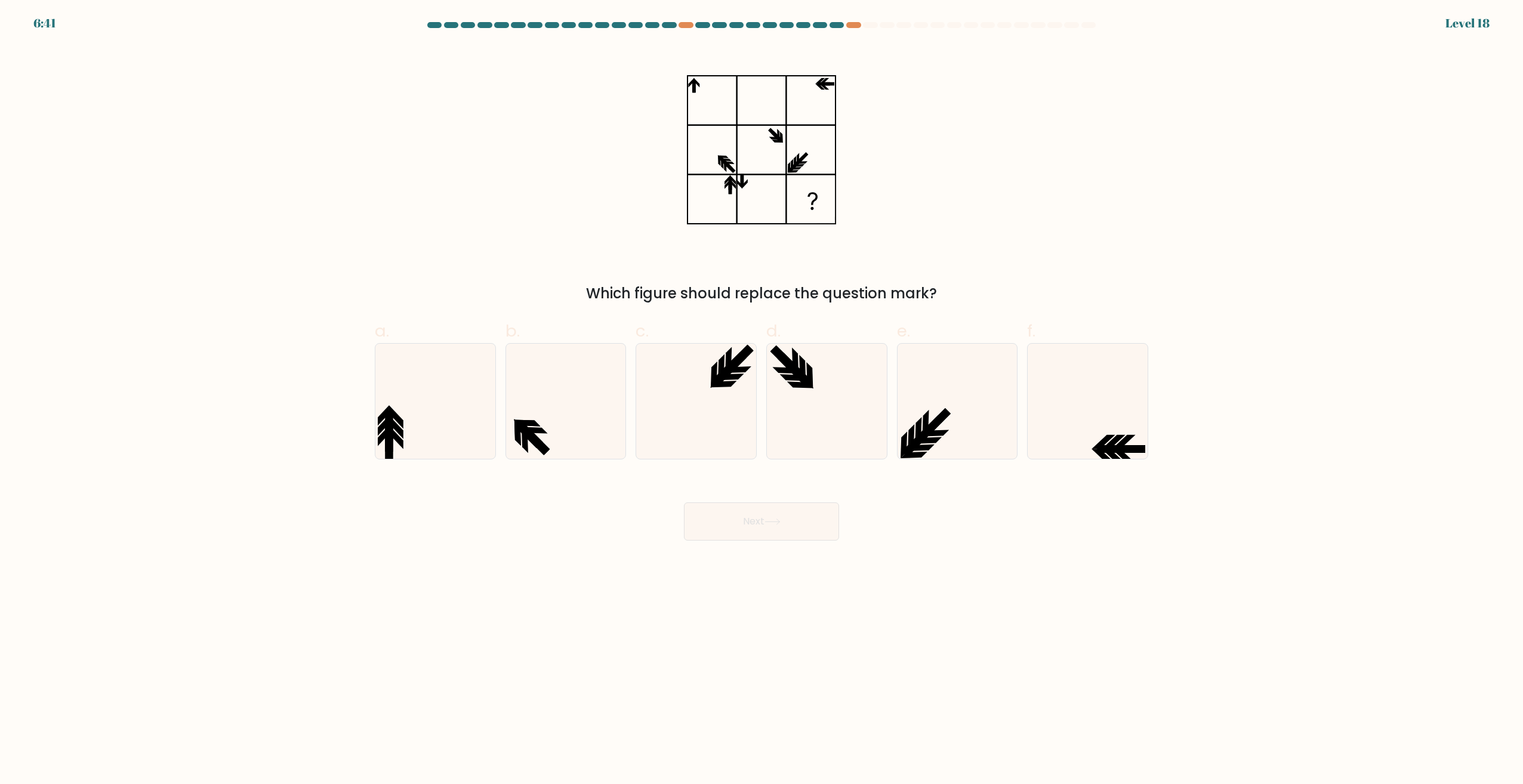
click at [845, 27] on at bounding box center [762, 25] width 671 height 6
click at [852, 26] on div at bounding box center [853, 25] width 14 height 6
click at [1123, 441] on icon at bounding box center [1123, 442] width 23 height 14
click at [762, 400] on input "f." at bounding box center [762, 395] width 1 height 8
radio input "true"
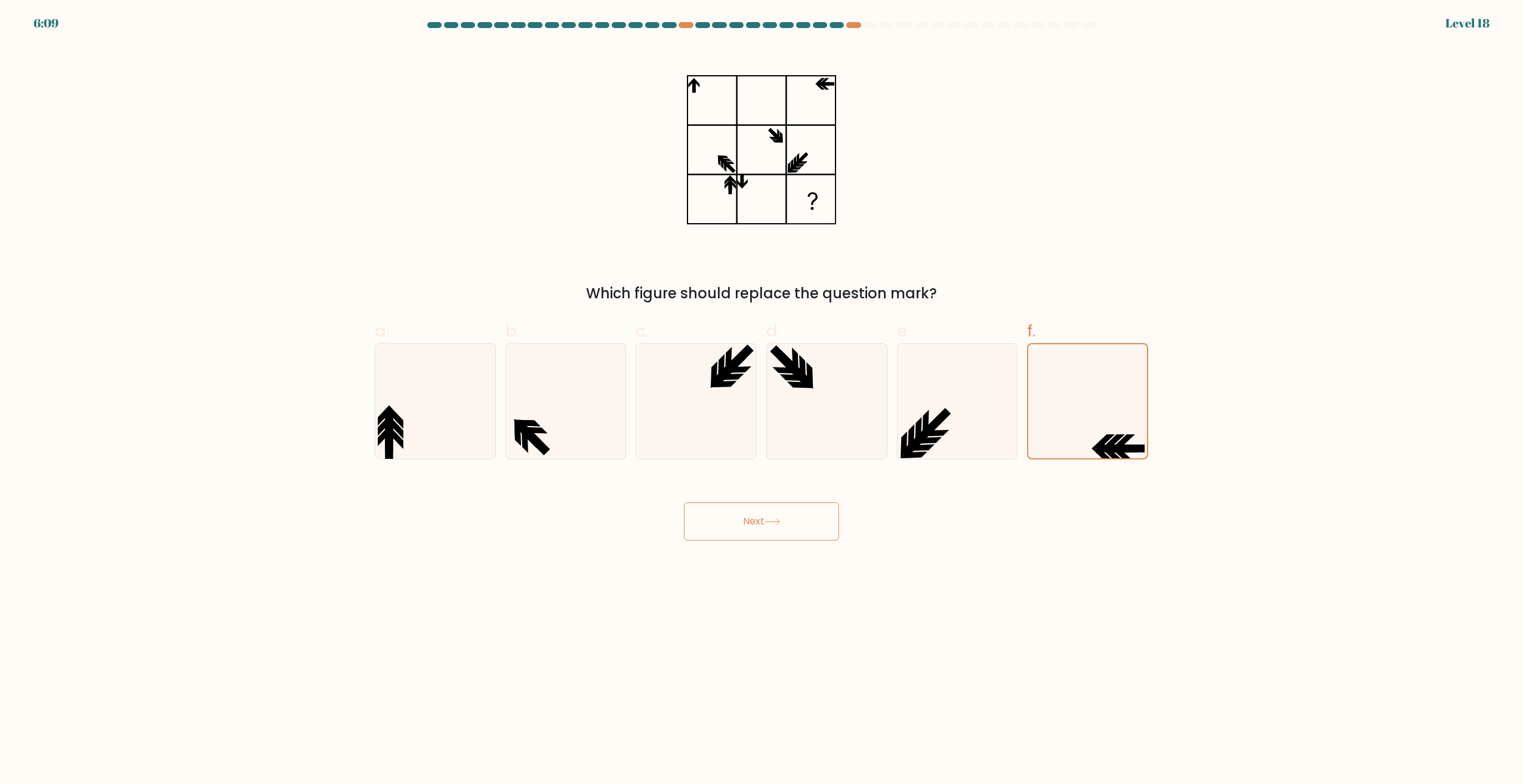
click at [758, 523] on button "Next" at bounding box center [762, 521] width 155 height 38
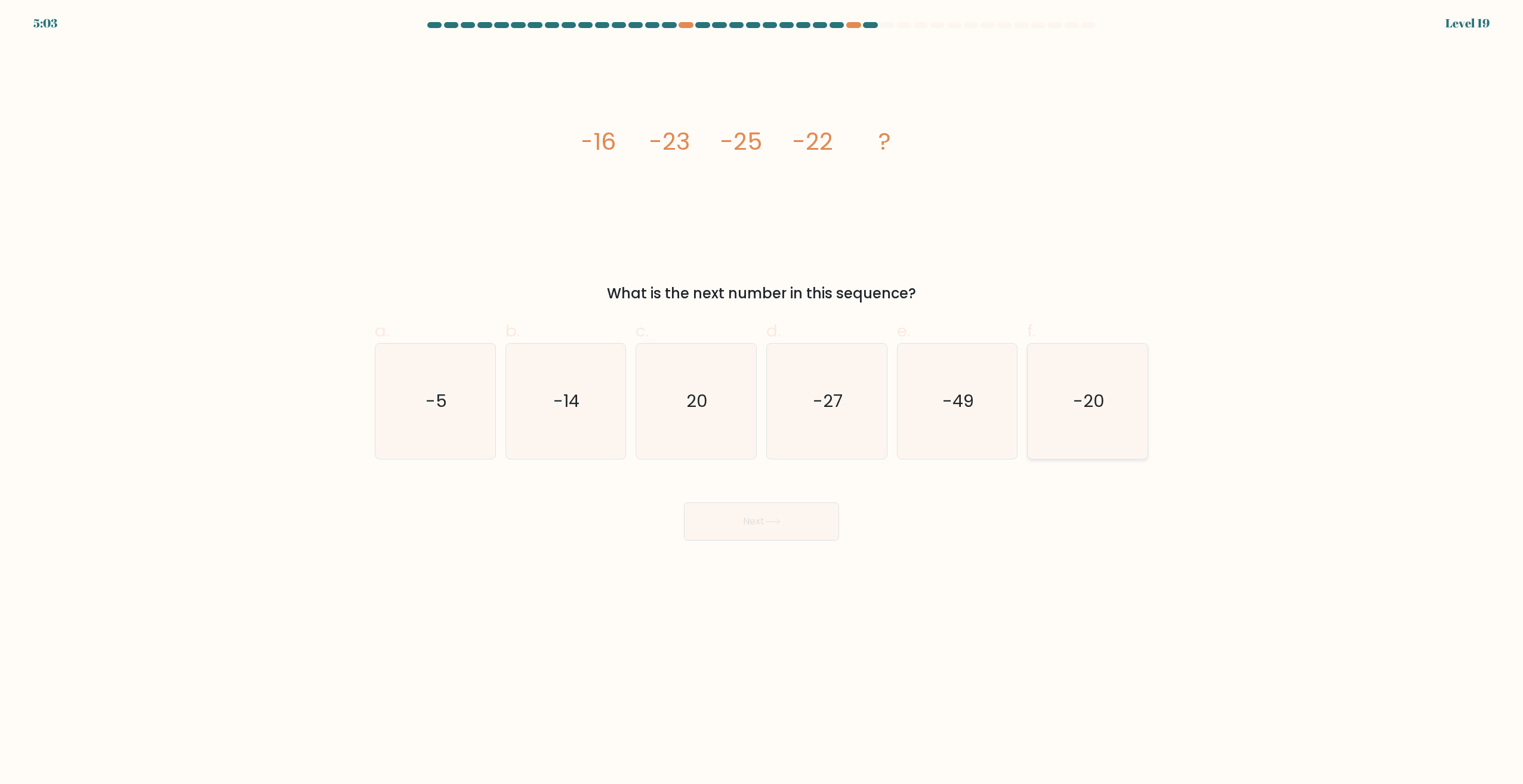
click at [1079, 398] on text "-20" at bounding box center [1089, 402] width 31 height 24
click at [762, 398] on input "f. -20" at bounding box center [762, 395] width 1 height 8
radio input "true"
click at [788, 517] on button "Next" at bounding box center [762, 521] width 155 height 38
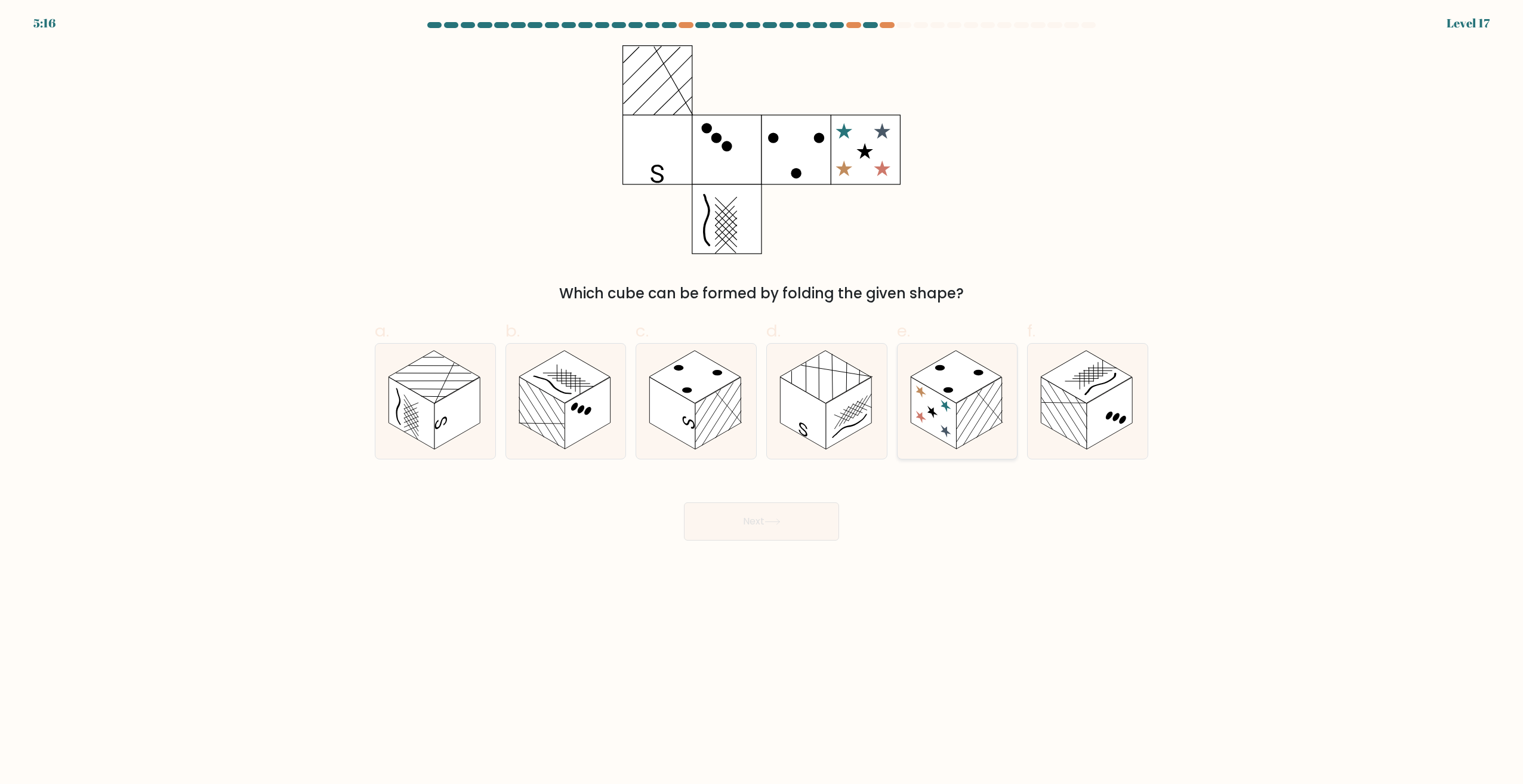
click at [933, 403] on rect at bounding box center [933, 414] width 45 height 72
click at [762, 400] on input "e." at bounding box center [762, 395] width 1 height 8
radio input "true"
click at [750, 533] on button "Next" at bounding box center [762, 521] width 155 height 38
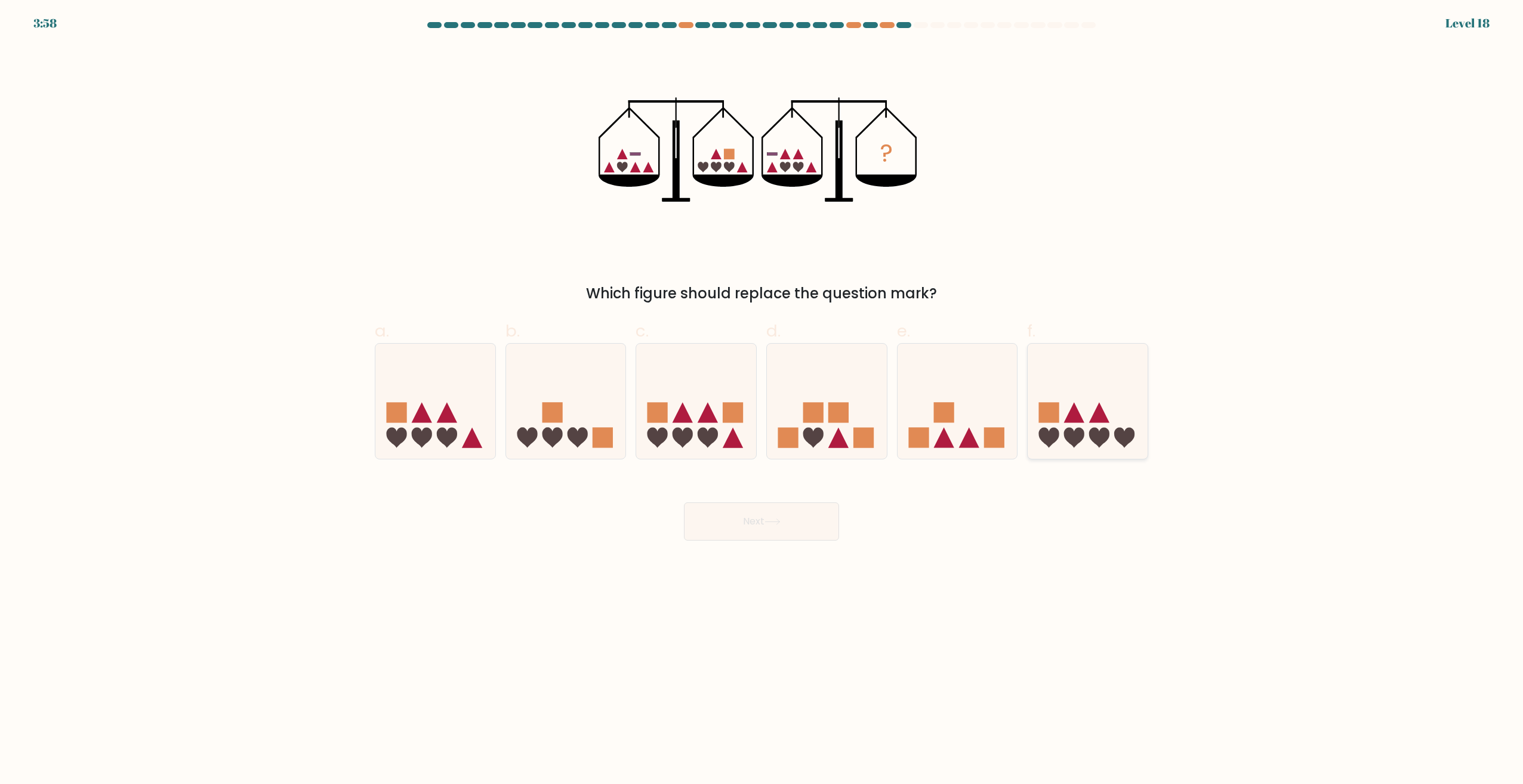
click at [1099, 393] on icon at bounding box center [1087, 401] width 120 height 99
click at [762, 393] on input "f." at bounding box center [762, 395] width 1 height 8
radio input "true"
click at [751, 517] on button "Next" at bounding box center [762, 521] width 155 height 38
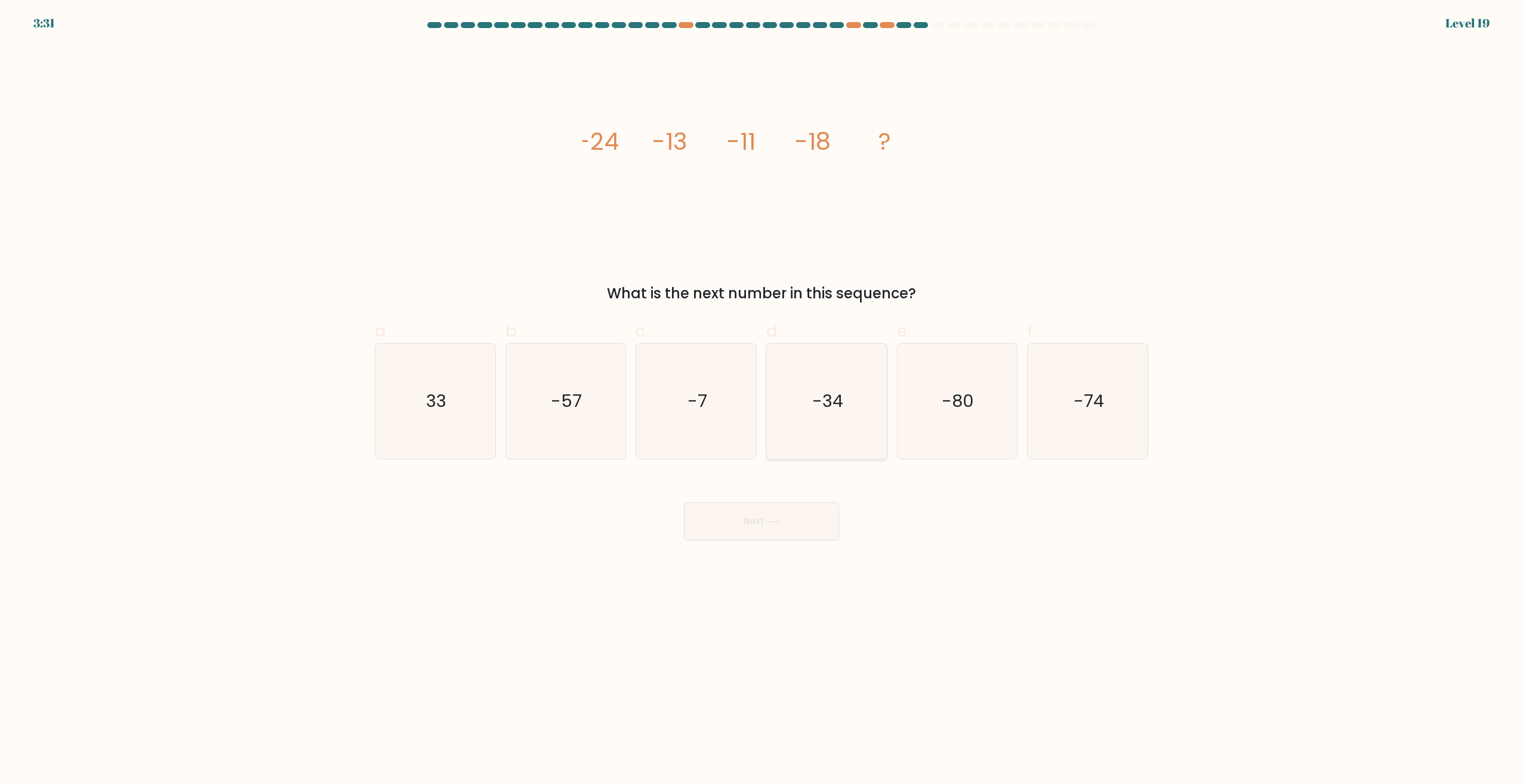
click at [840, 402] on text "-34" at bounding box center [828, 402] width 31 height 24
click at [762, 400] on input "d. -34" at bounding box center [762, 395] width 1 height 8
radio input "true"
click at [799, 523] on button "Next" at bounding box center [762, 521] width 155 height 38
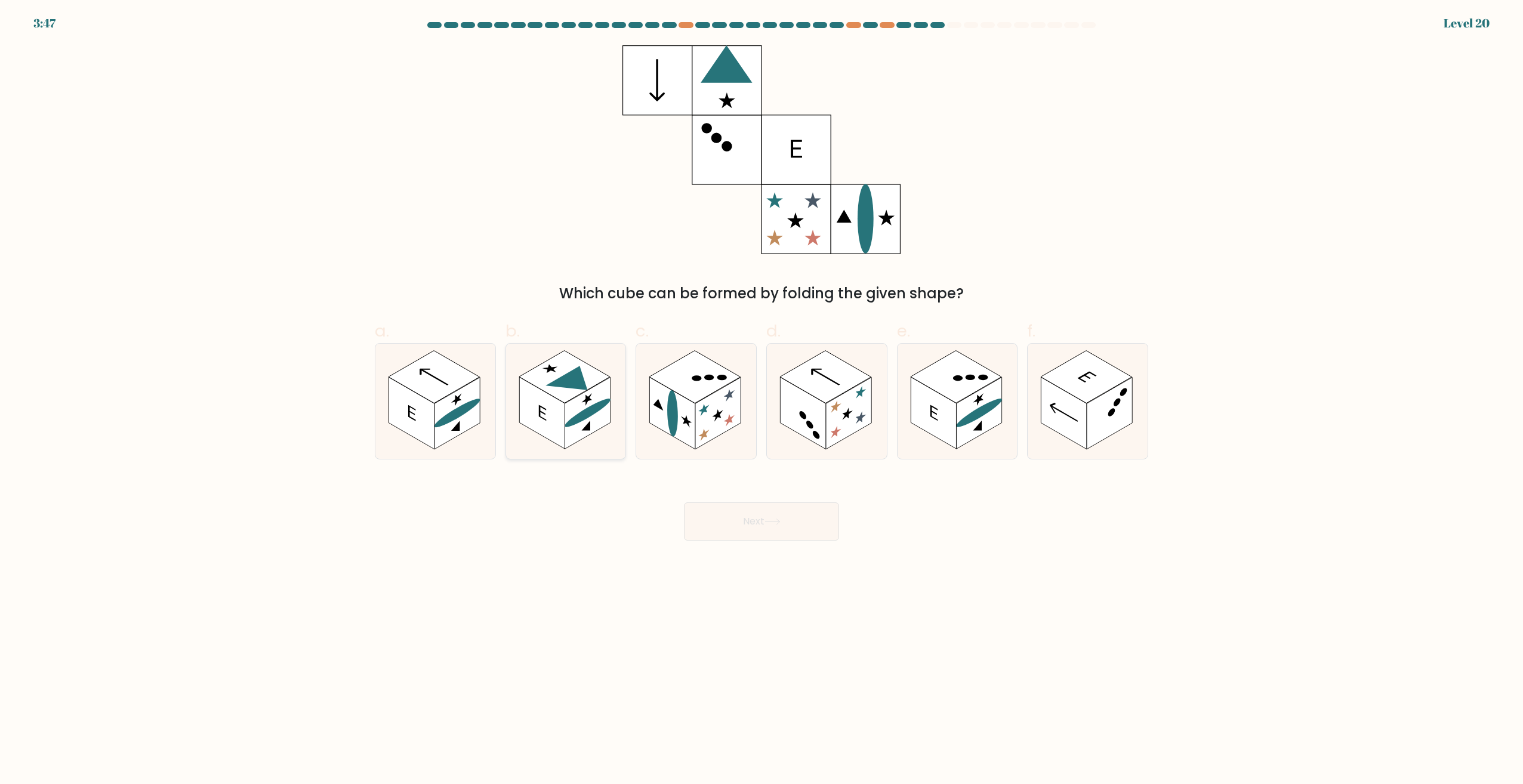
click at [555, 427] on rect at bounding box center [541, 414] width 45 height 72
click at [762, 400] on input "b." at bounding box center [762, 395] width 1 height 8
radio input "true"
click at [545, 427] on rect at bounding box center [542, 414] width 45 height 71
click at [762, 400] on input "b." at bounding box center [762, 395] width 1 height 8
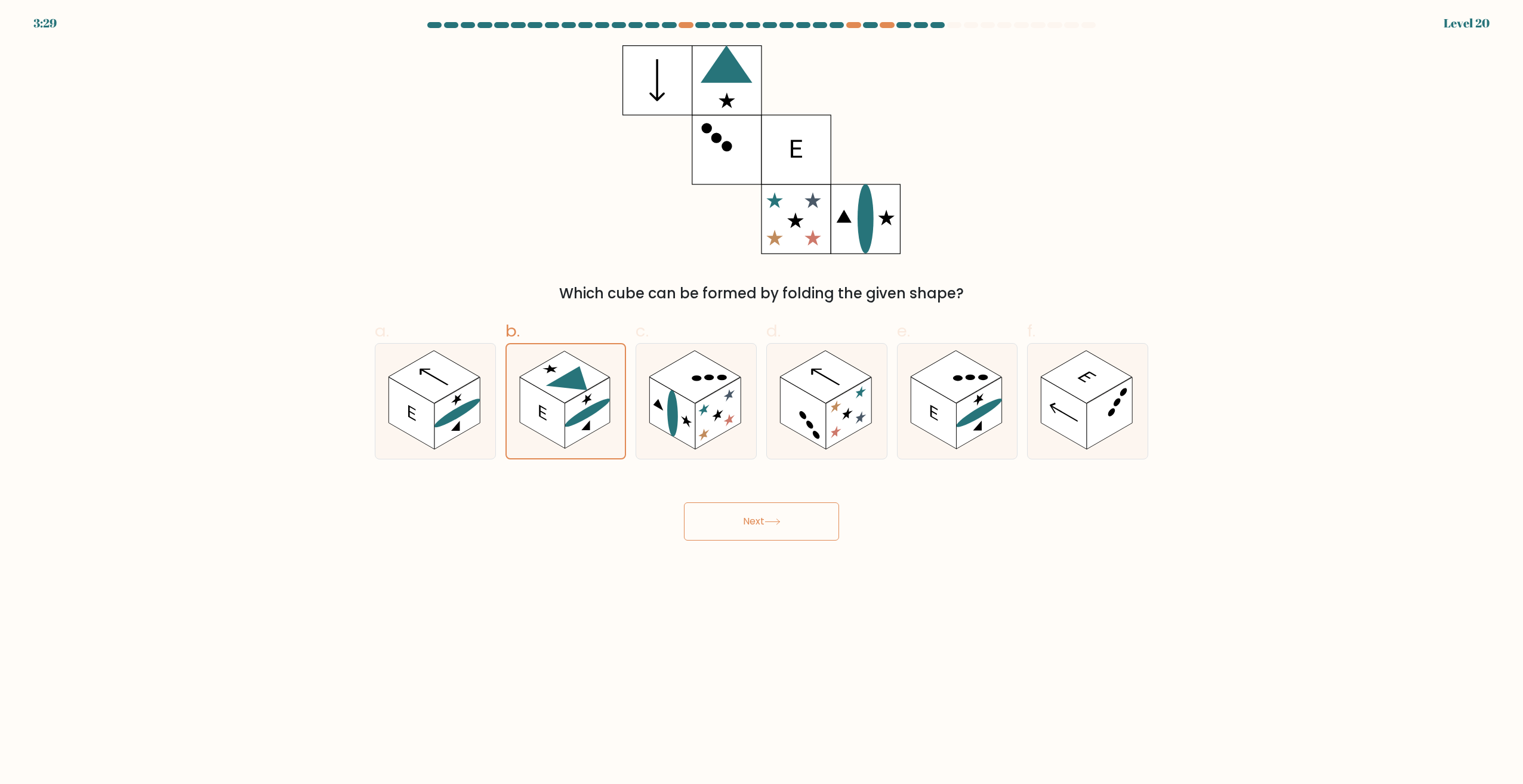
click at [753, 513] on button "Next" at bounding box center [762, 521] width 155 height 38
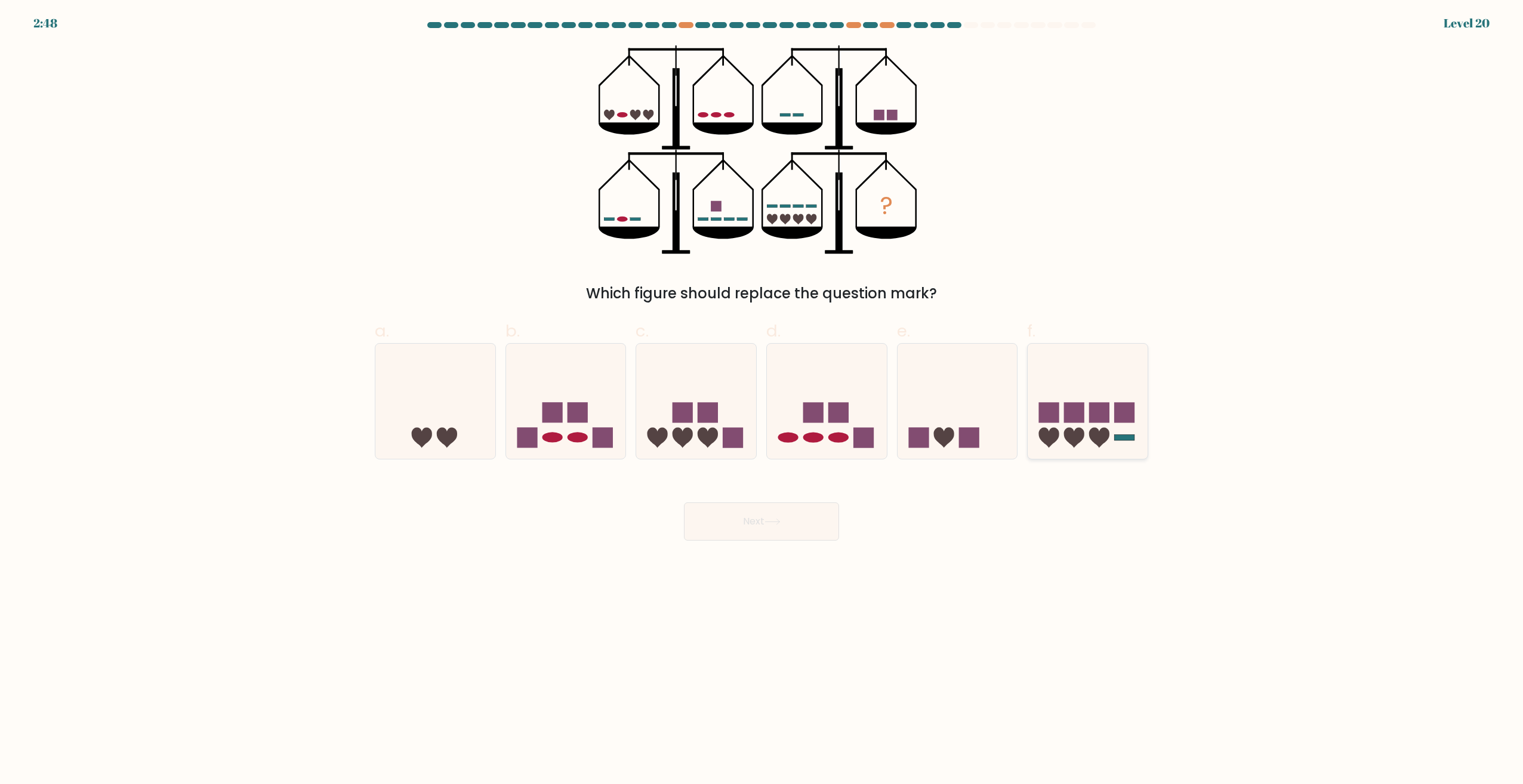
click at [1091, 379] on icon at bounding box center [1087, 401] width 120 height 99
click at [762, 392] on input "f." at bounding box center [762, 395] width 1 height 8
radio input "true"
click at [763, 531] on button "Next" at bounding box center [762, 521] width 155 height 38
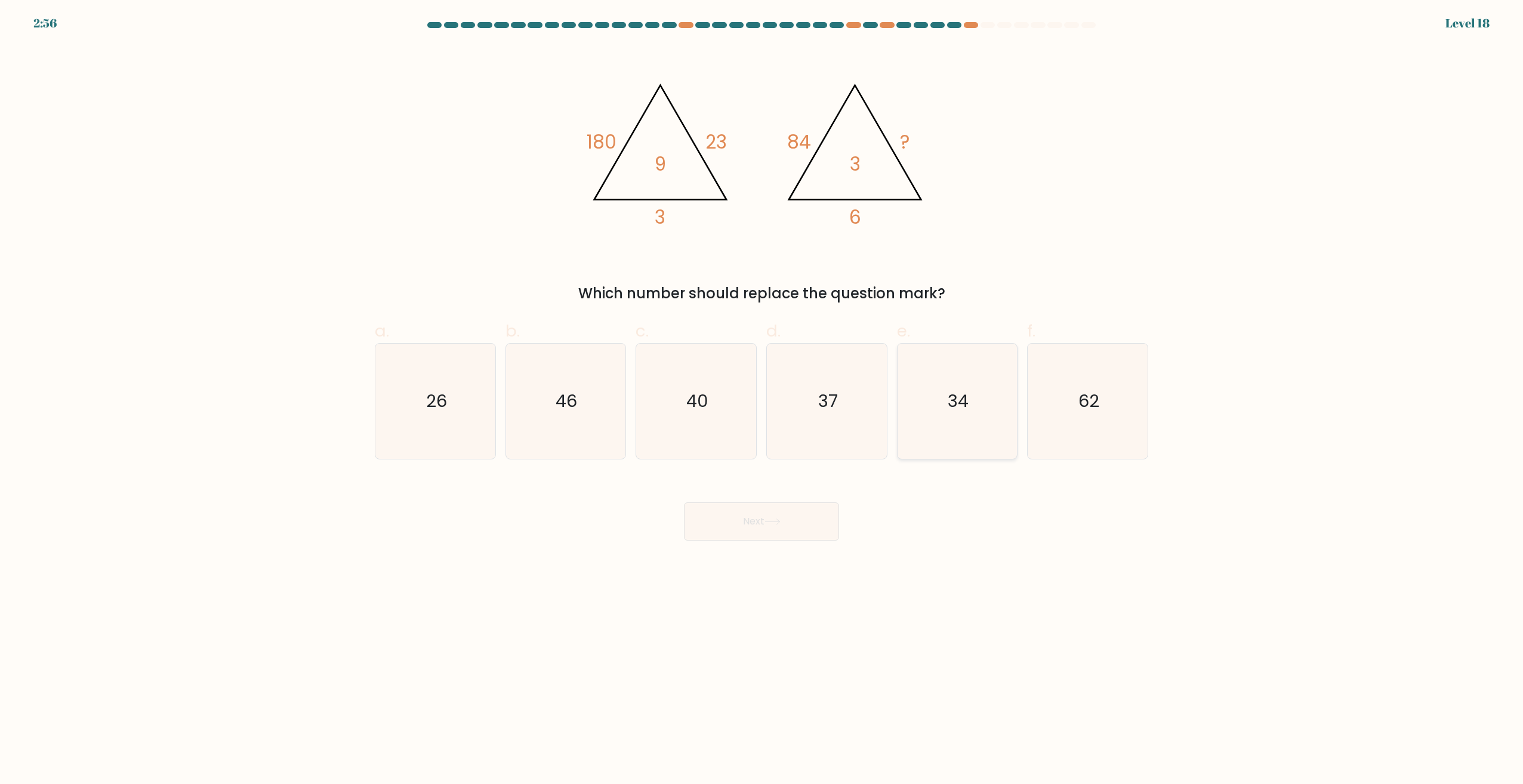
click at [923, 417] on icon "34" at bounding box center [957, 401] width 115 height 115
click at [762, 400] on input "e. 34" at bounding box center [762, 395] width 1 height 8
radio input "true"
click at [794, 521] on button "Next" at bounding box center [762, 521] width 155 height 38
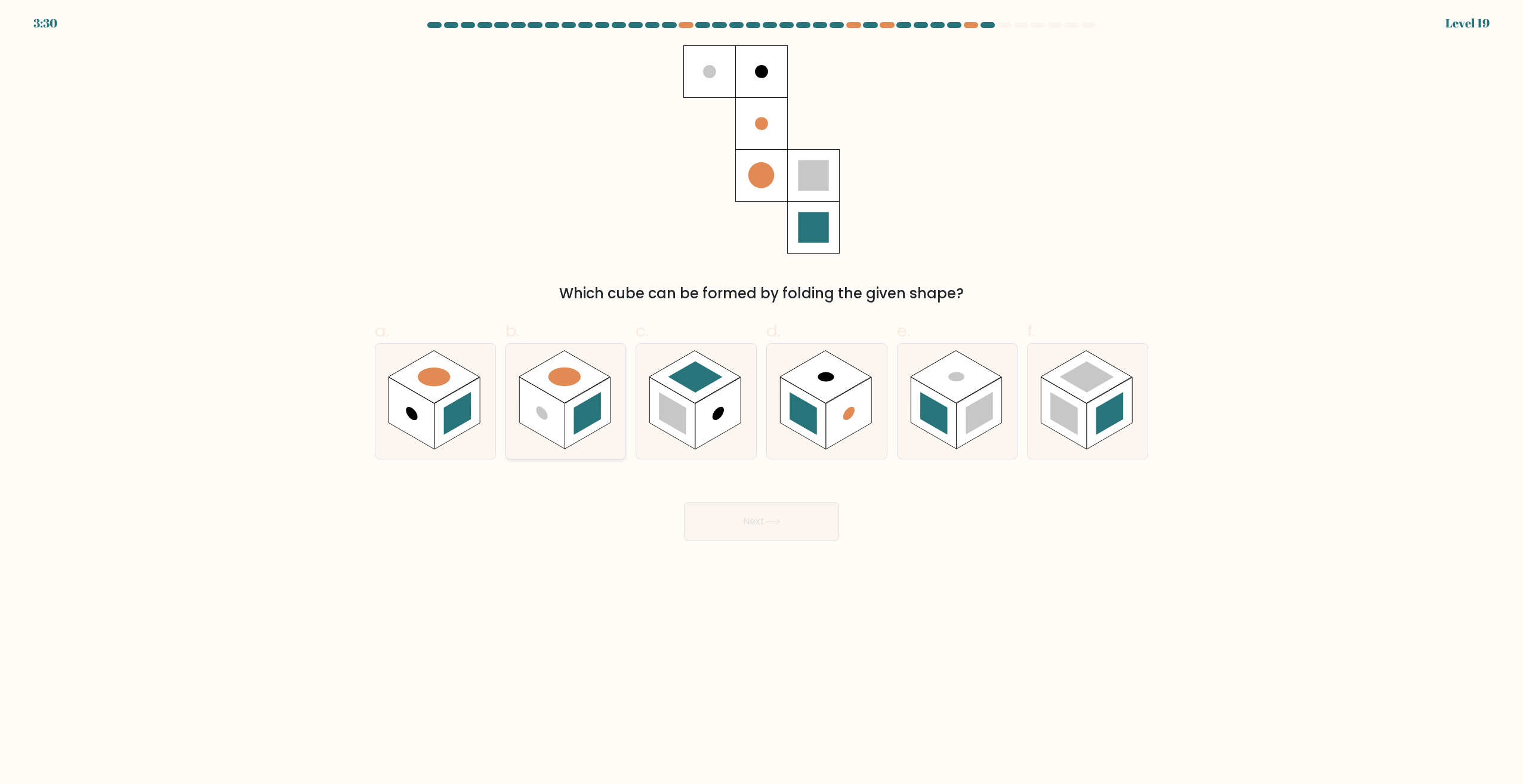
click at [520, 397] on rect at bounding box center [541, 414] width 45 height 72
click at [762, 397] on input "b." at bounding box center [762, 395] width 1 height 8
radio input "true"
click at [784, 511] on button "Next" at bounding box center [762, 521] width 155 height 38
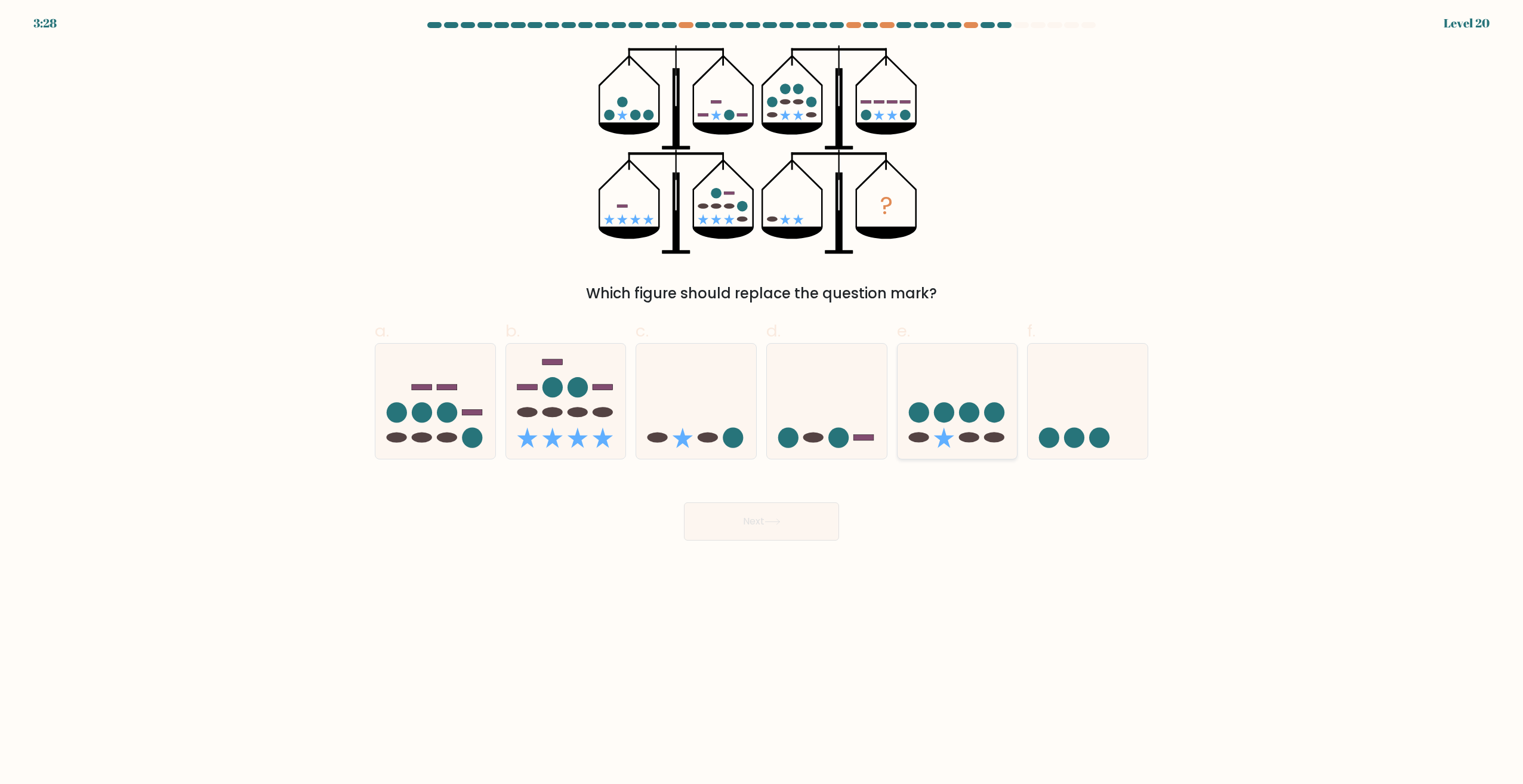
click at [938, 425] on icon at bounding box center [957, 401] width 120 height 99
click at [762, 400] on input "e." at bounding box center [762, 395] width 1 height 8
radio input "true"
click at [751, 515] on button "Next" at bounding box center [762, 521] width 155 height 38
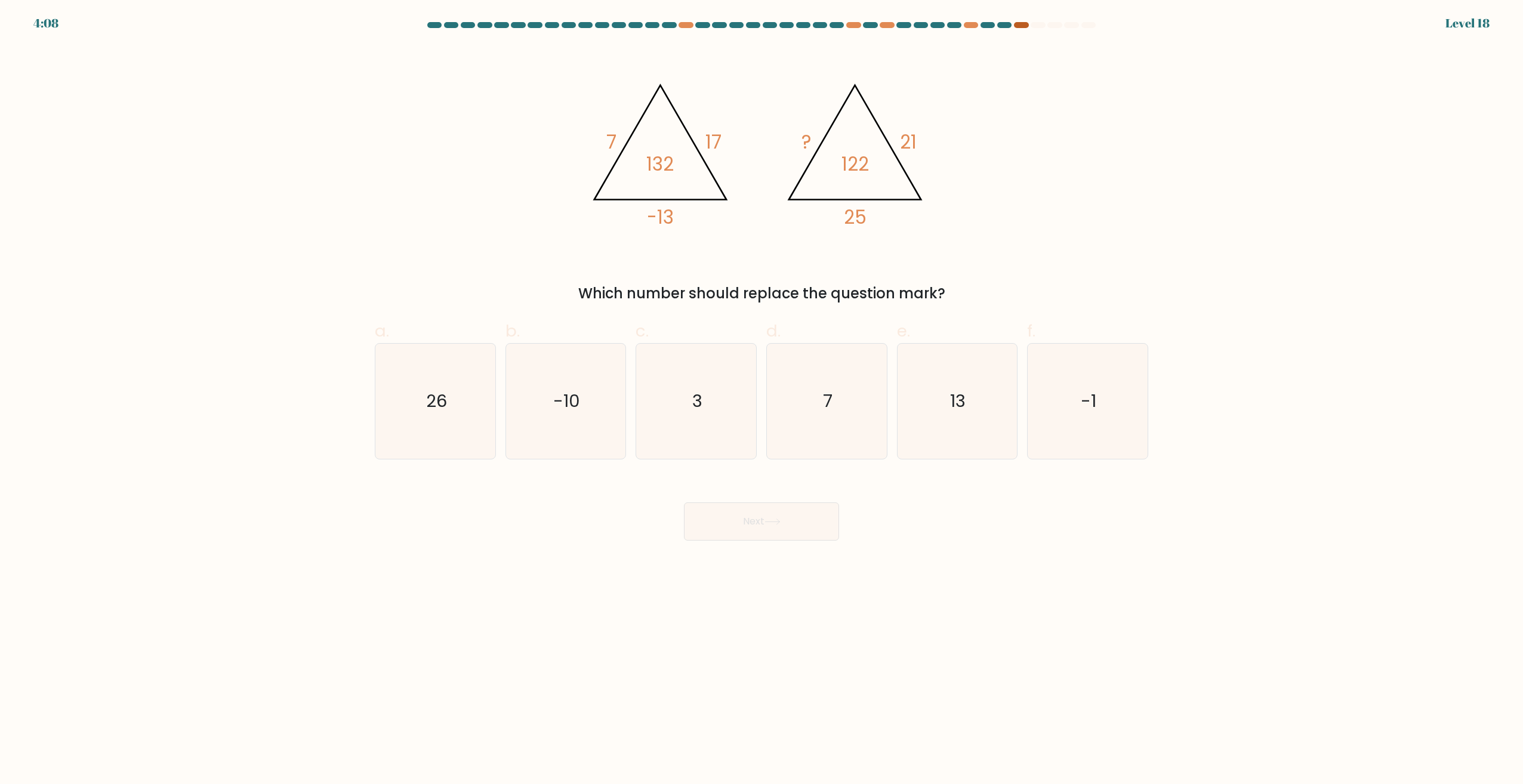
click at [1025, 25] on div at bounding box center [1021, 25] width 14 height 6
click at [858, 374] on icon "7" at bounding box center [827, 401] width 115 height 115
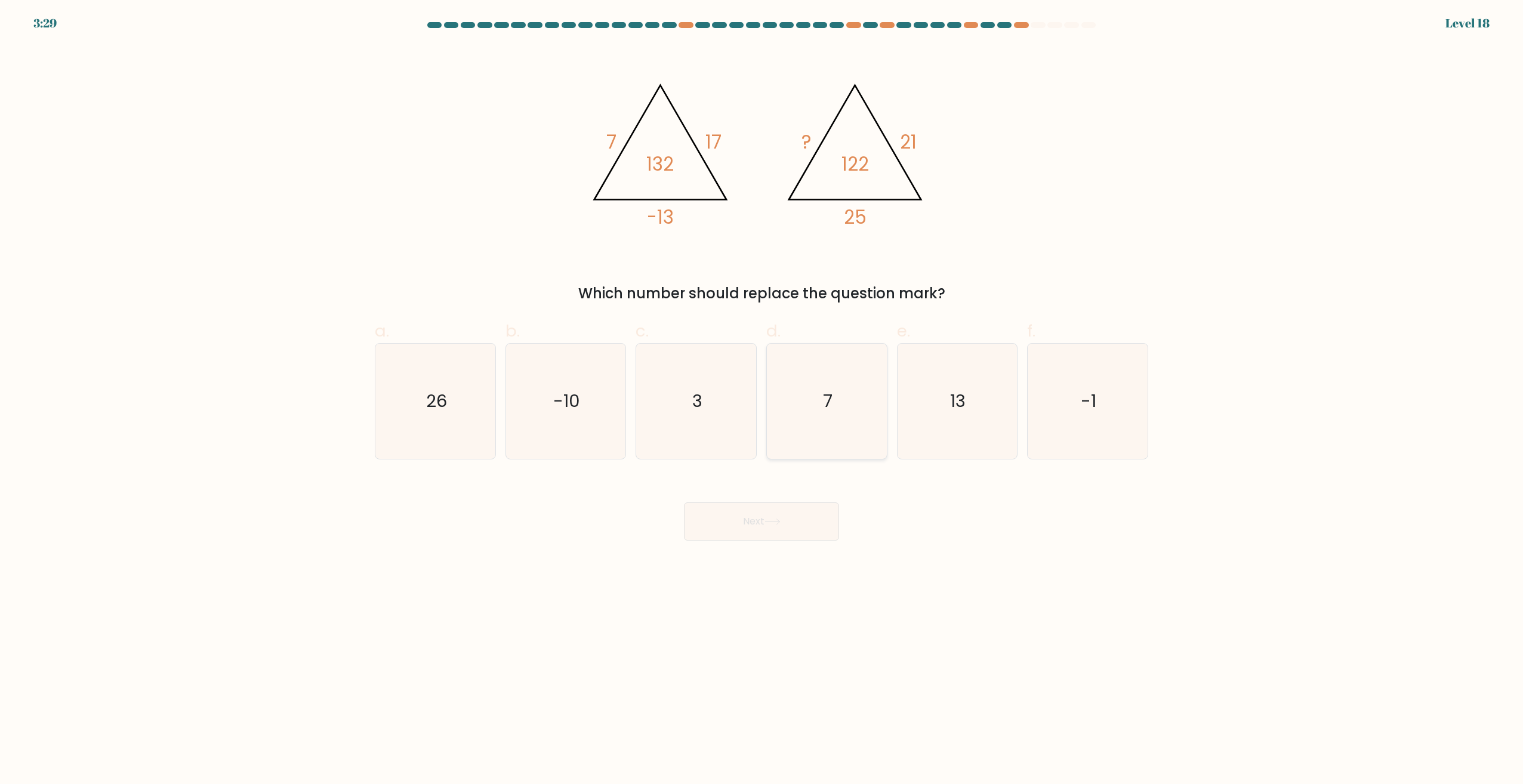
click at [762, 392] on input "d. 7" at bounding box center [762, 395] width 1 height 8
radio input "true"
click at [737, 520] on button "Next" at bounding box center [762, 521] width 155 height 38
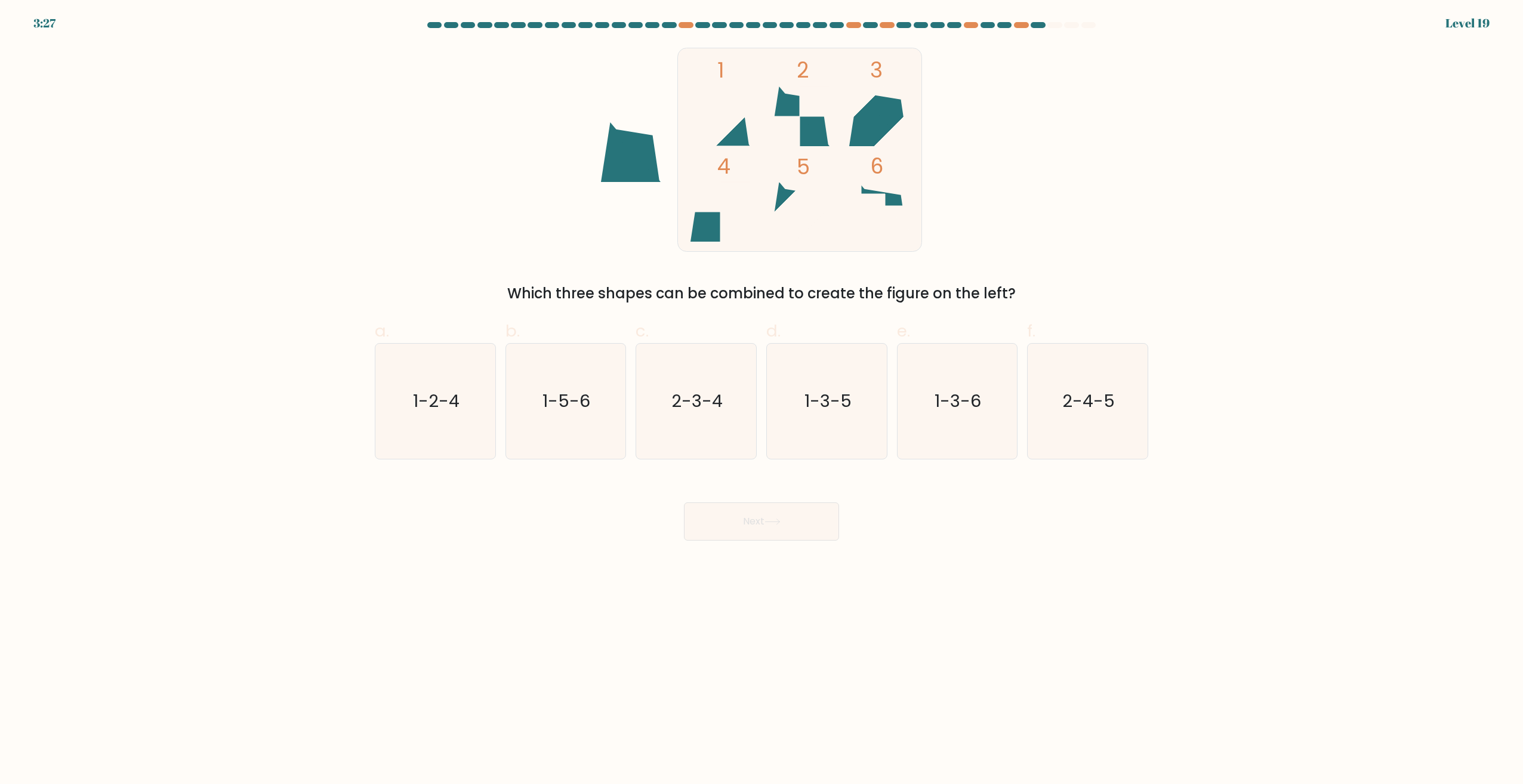
drag, startPoint x: 943, startPoint y: 415, endPoint x: 893, endPoint y: 443, distance: 57.3
click at [943, 414] on icon "1-3-6" at bounding box center [957, 401] width 115 height 115
click at [762, 400] on input "e. 1-3-6" at bounding box center [762, 395] width 1 height 8
radio input "true"
click at [759, 528] on button "Next" at bounding box center [762, 521] width 155 height 38
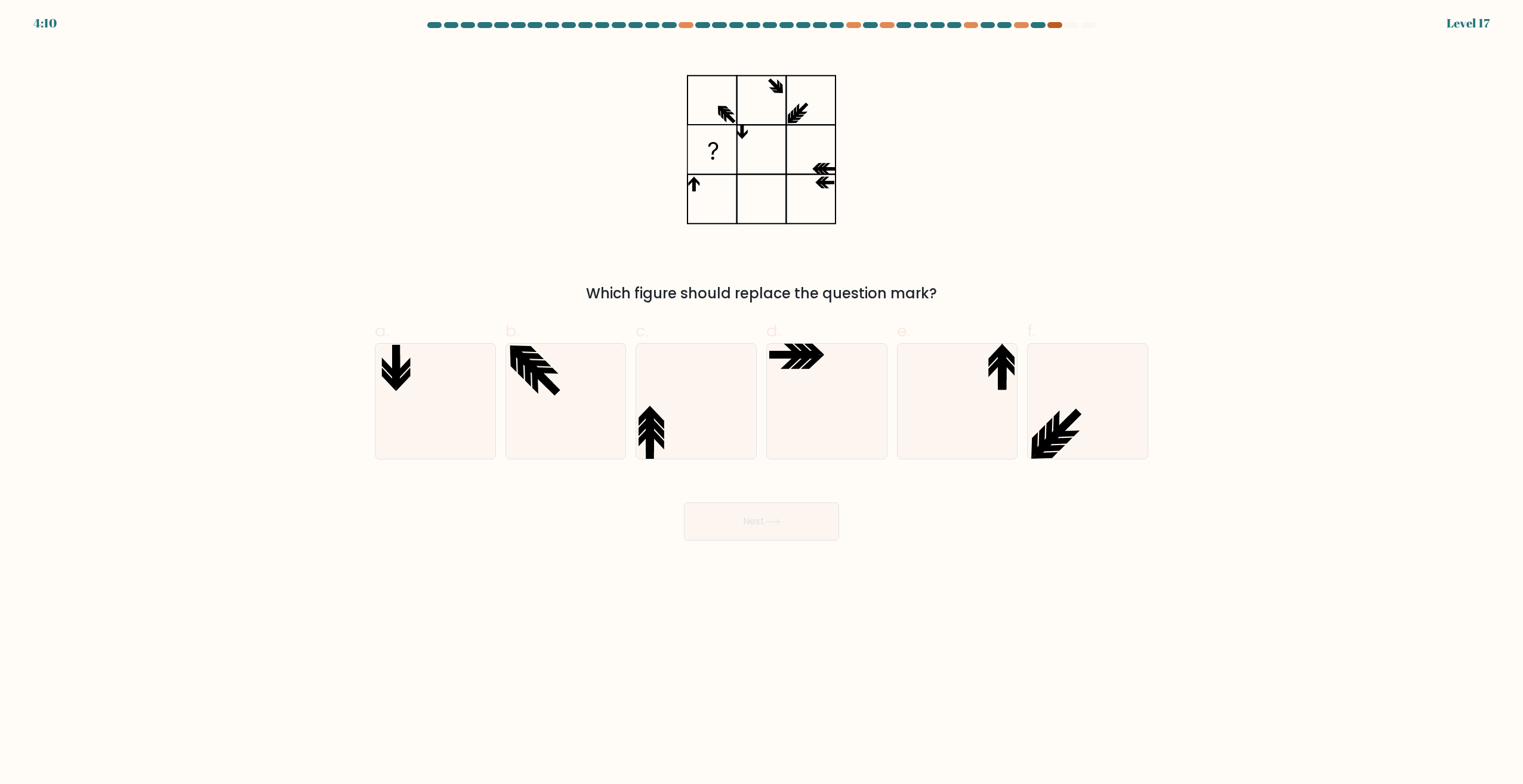
click at [1050, 25] on div at bounding box center [1054, 25] width 14 height 6
click at [981, 364] on icon at bounding box center [957, 401] width 115 height 115
click at [762, 392] on input "e." at bounding box center [762, 395] width 1 height 8
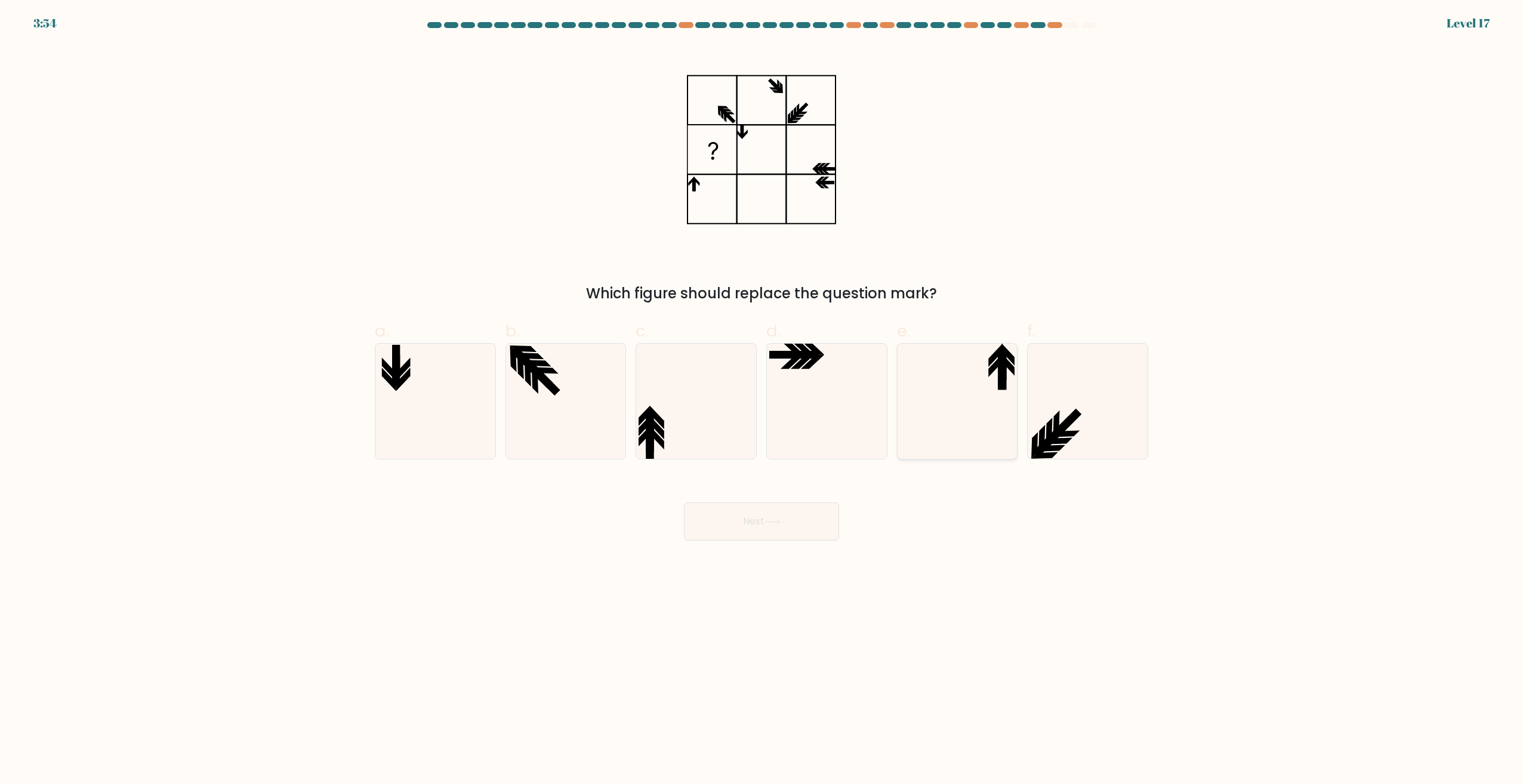
radio input "true"
click at [773, 520] on icon at bounding box center [773, 522] width 16 height 7
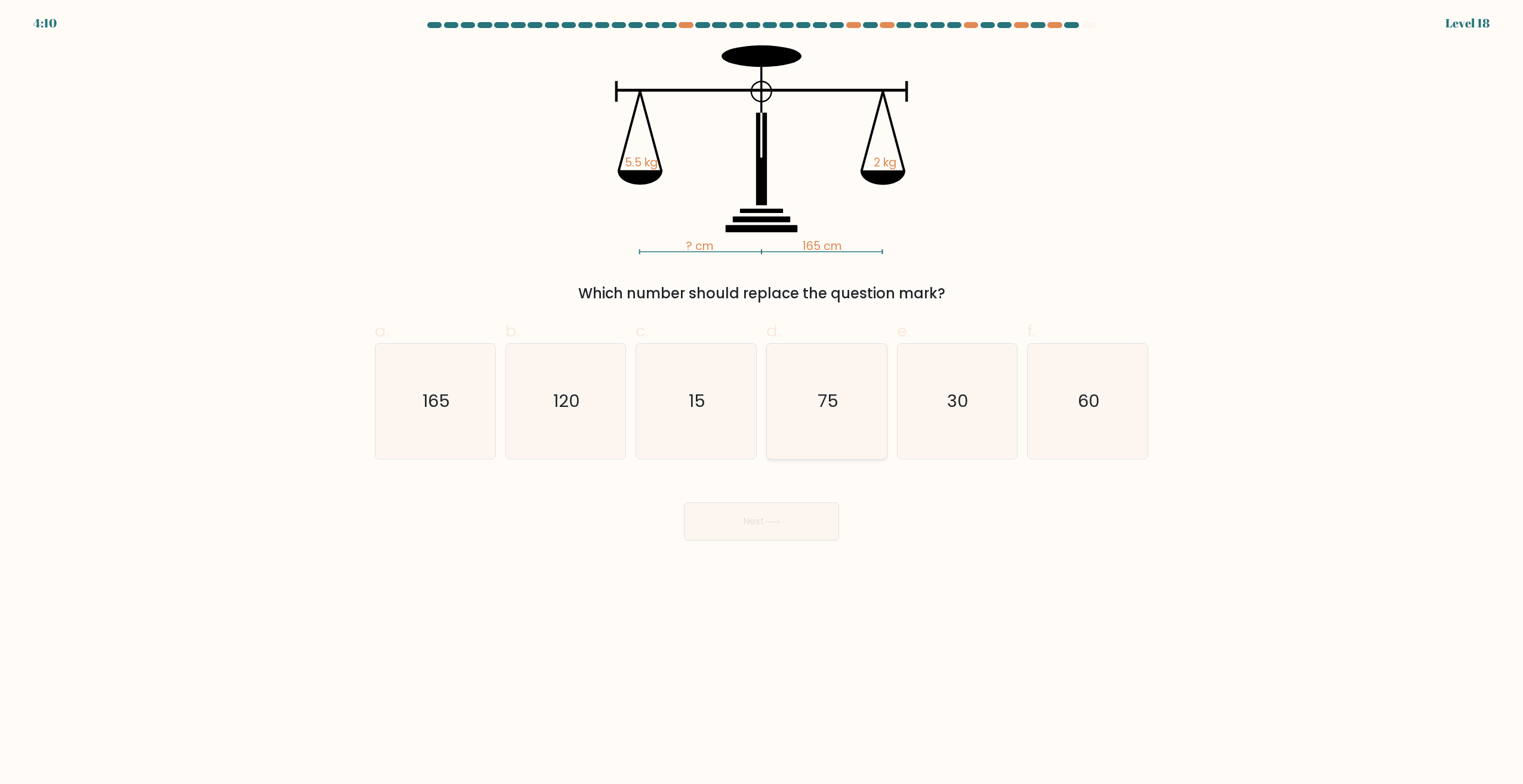
click at [842, 392] on icon "75" at bounding box center [827, 401] width 115 height 115
click at [762, 392] on input "d. 75" at bounding box center [762, 395] width 1 height 8
radio input "true"
click at [762, 513] on button "Next" at bounding box center [762, 521] width 155 height 38
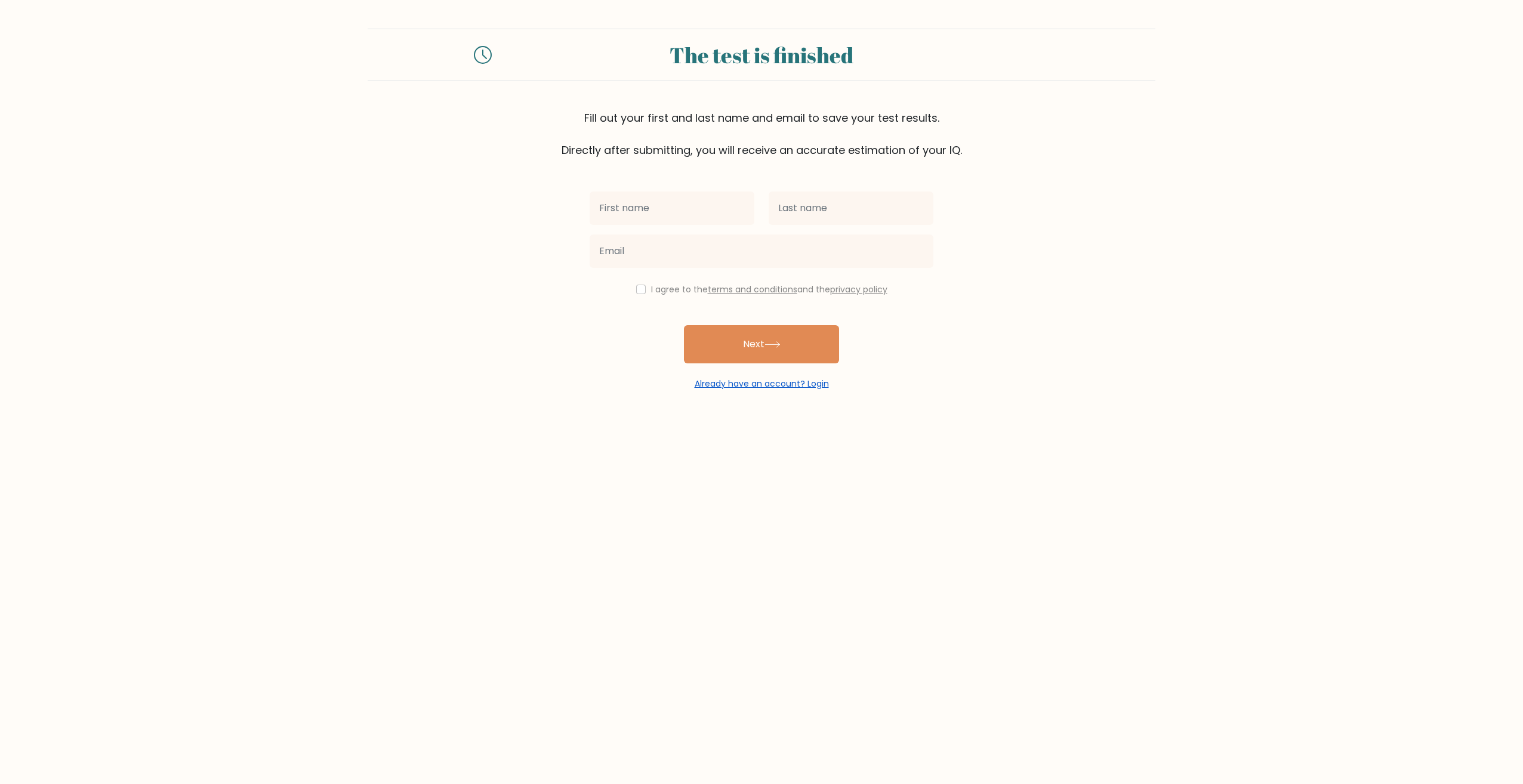
click at [762, 386] on link "Already have an account? Login" at bounding box center [762, 384] width 134 height 12
click at [643, 214] on input "text" at bounding box center [672, 208] width 165 height 33
type input "olavi"
click at [803, 203] on input "text" at bounding box center [851, 208] width 165 height 33
type input "ruusupiha"
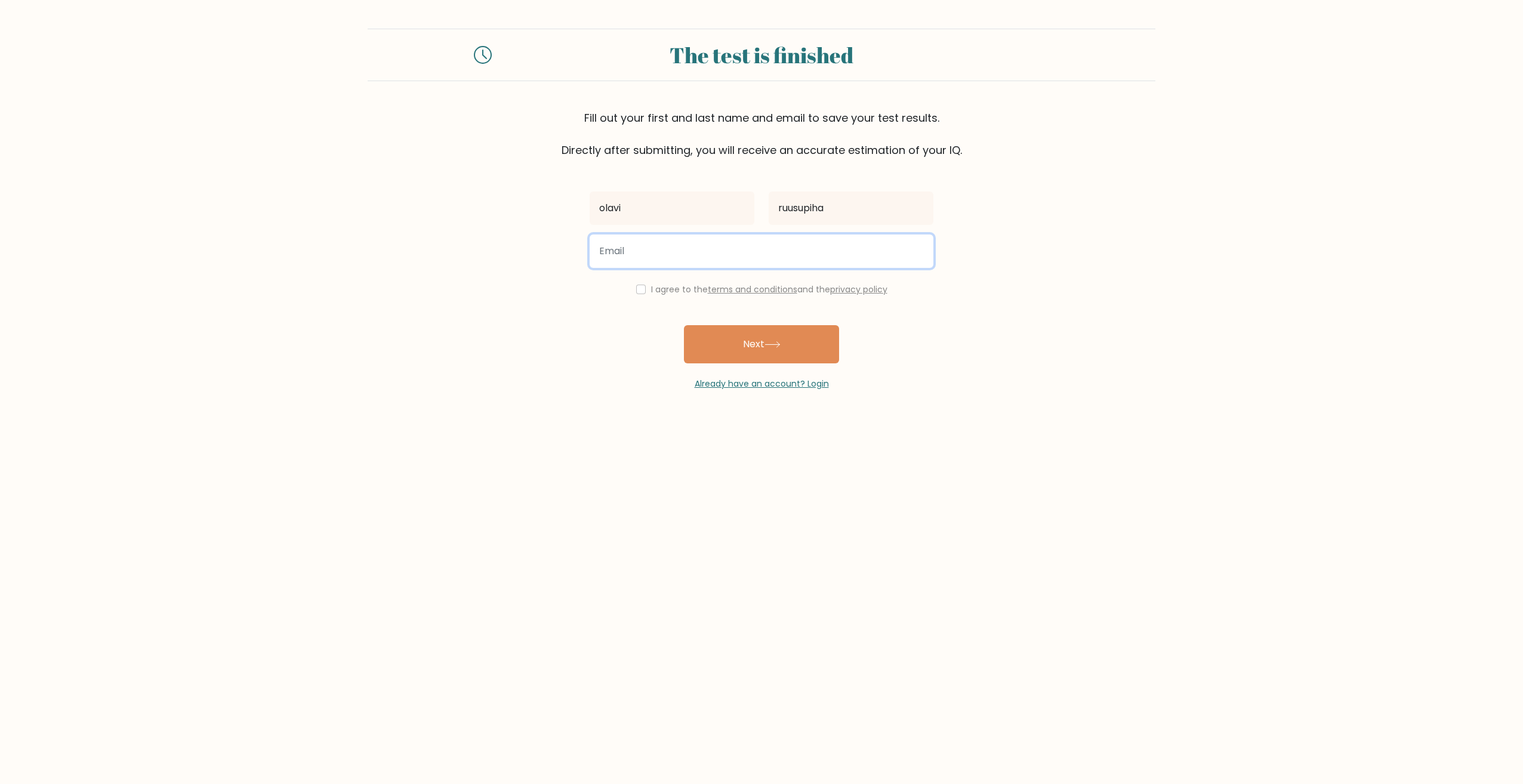
click at [679, 253] on input "email" at bounding box center [761, 251] width 343 height 33
type input "[EMAIL_ADDRESS][DOMAIN_NAME]"
click at [636, 287] on input "checkbox" at bounding box center [640, 289] width 9 height 9
checkbox input "true"
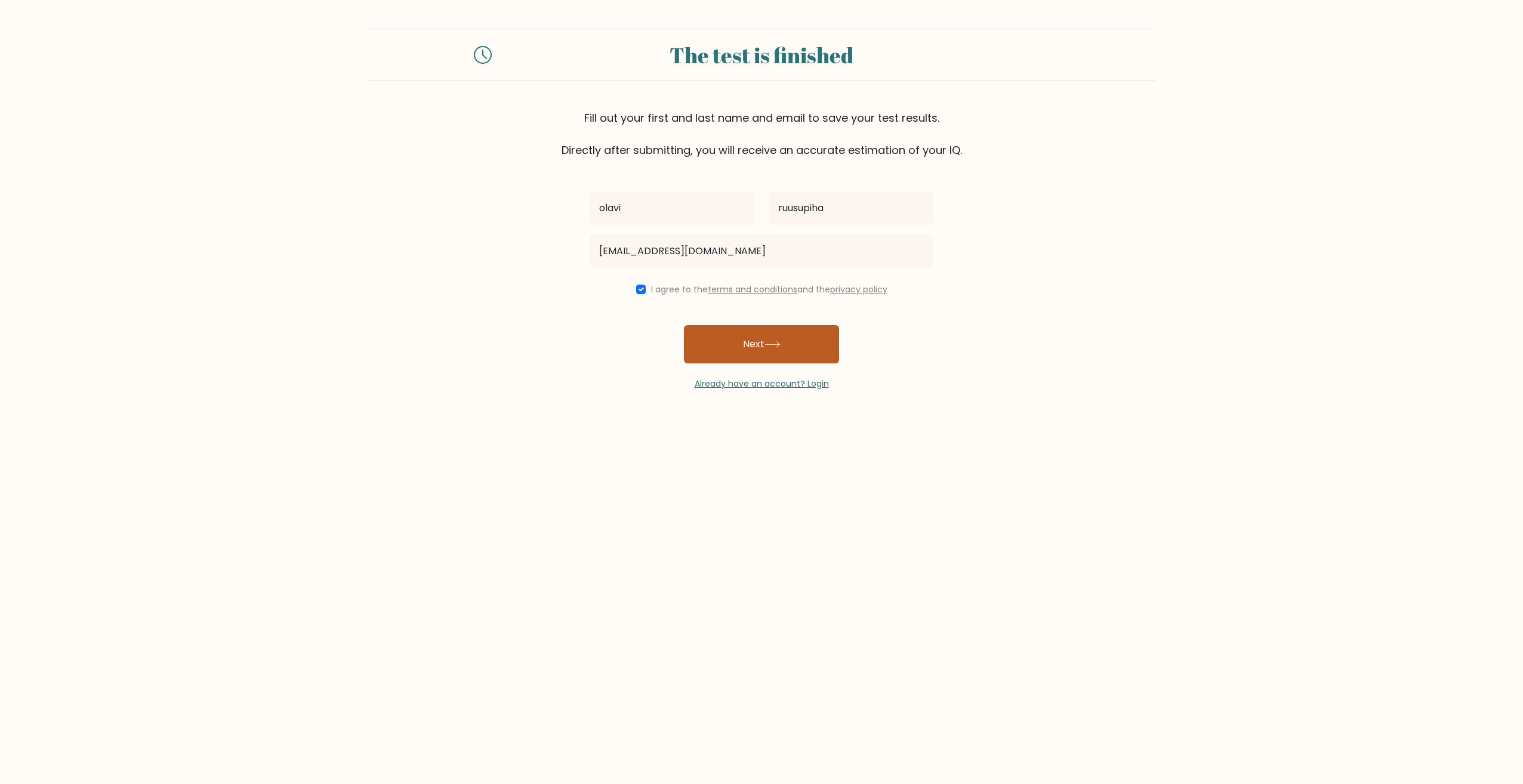
click at [781, 343] on icon at bounding box center [773, 345] width 16 height 7
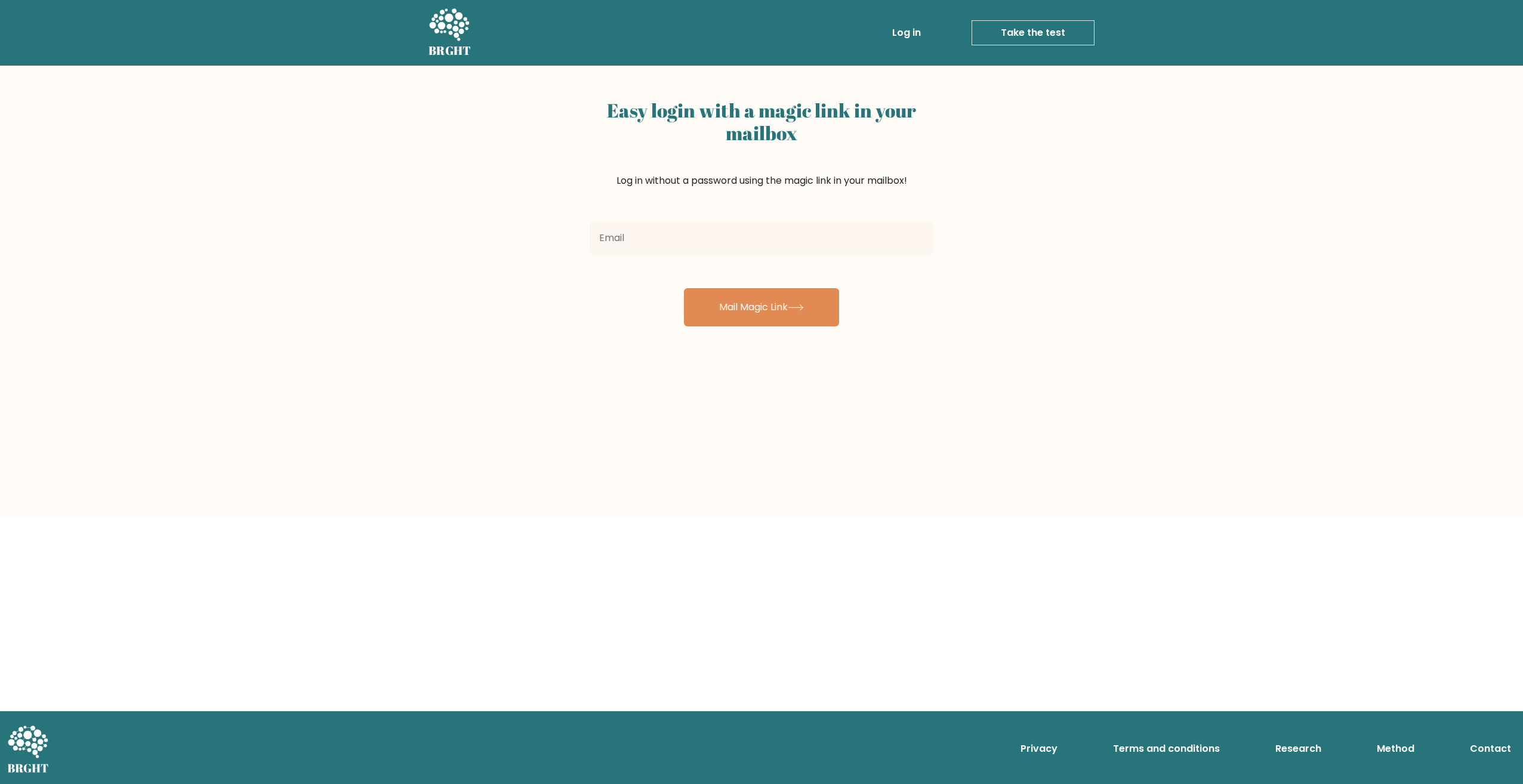
click at [651, 238] on input "email" at bounding box center [761, 237] width 343 height 33
type input "olavi.a.ruusupiha@gmail.com"
click at [766, 314] on button "Mail Magic Link" at bounding box center [762, 307] width 155 height 38
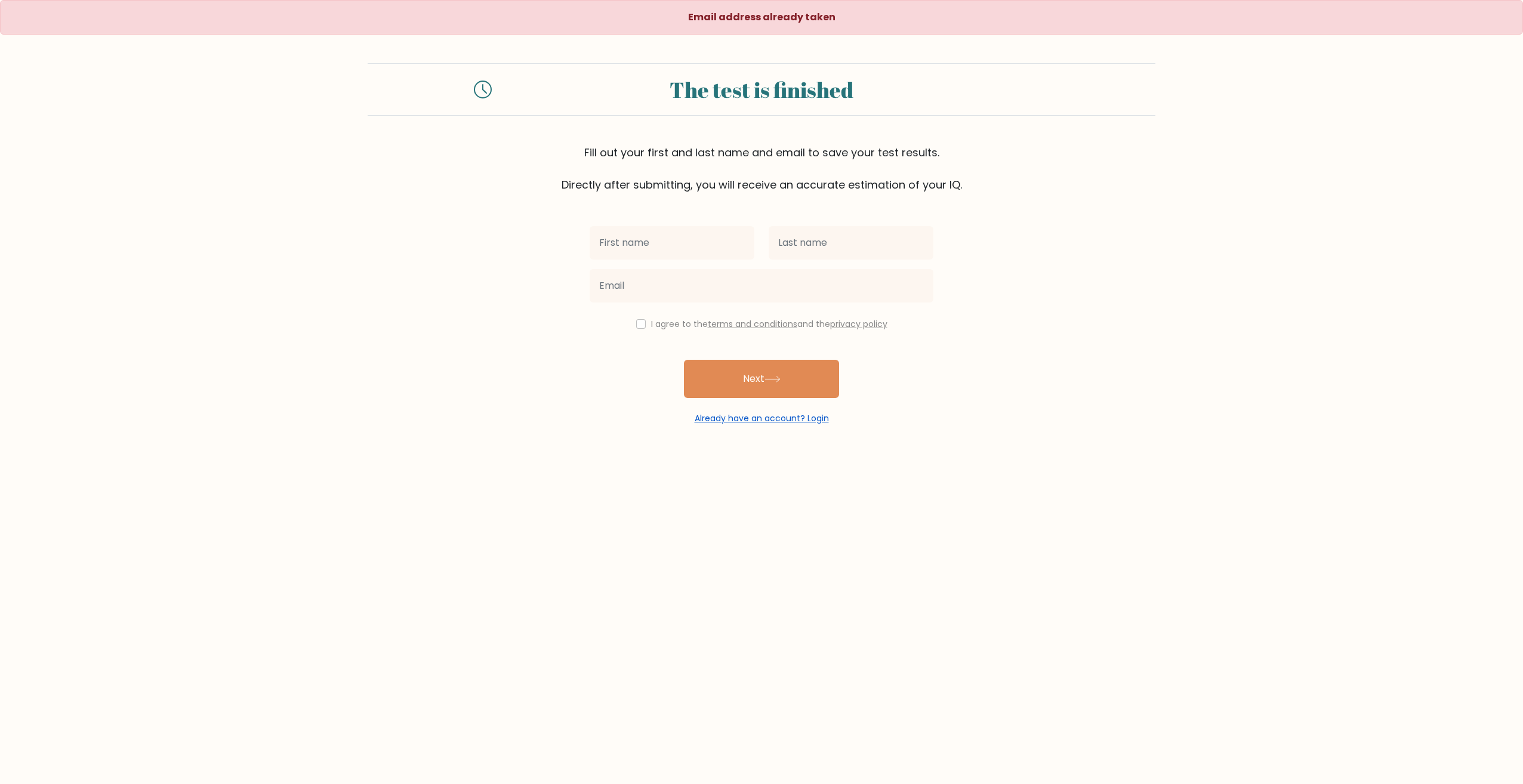
click at [750, 419] on link "Already have an account? Login" at bounding box center [762, 418] width 134 height 12
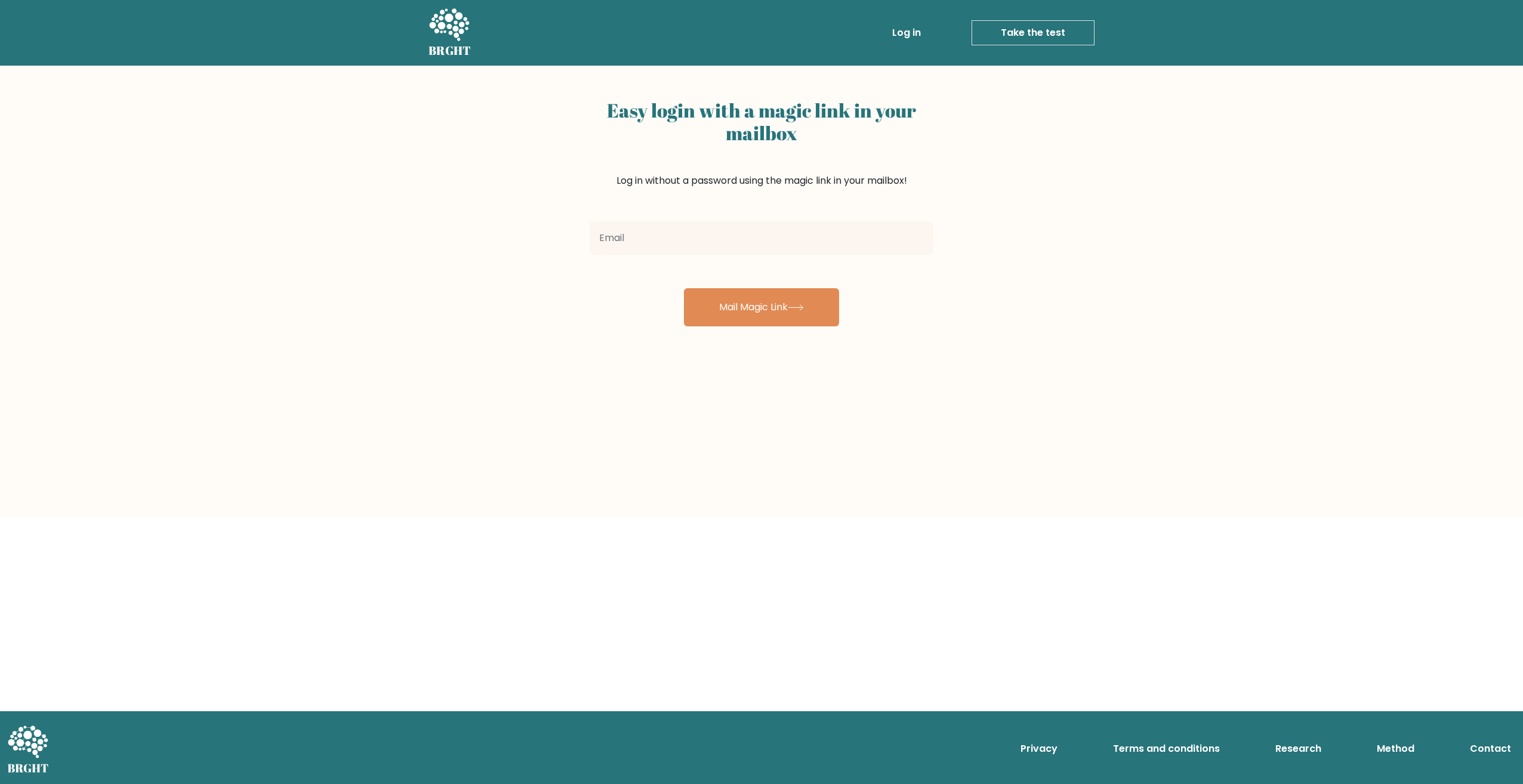
click at [637, 238] on input "email" at bounding box center [761, 237] width 343 height 33
type input "[PERSON_NAME][EMAIL_ADDRESS][DOMAIN_NAME]"
drag, startPoint x: 732, startPoint y: 222, endPoint x: 557, endPoint y: 225, distance: 175.0
click at [550, 224] on div "Easy login with a magic link in your mailbox Log in without a password using th…" at bounding box center [762, 292] width 1523 height 453
click at [701, 239] on input "email" at bounding box center [761, 237] width 343 height 33
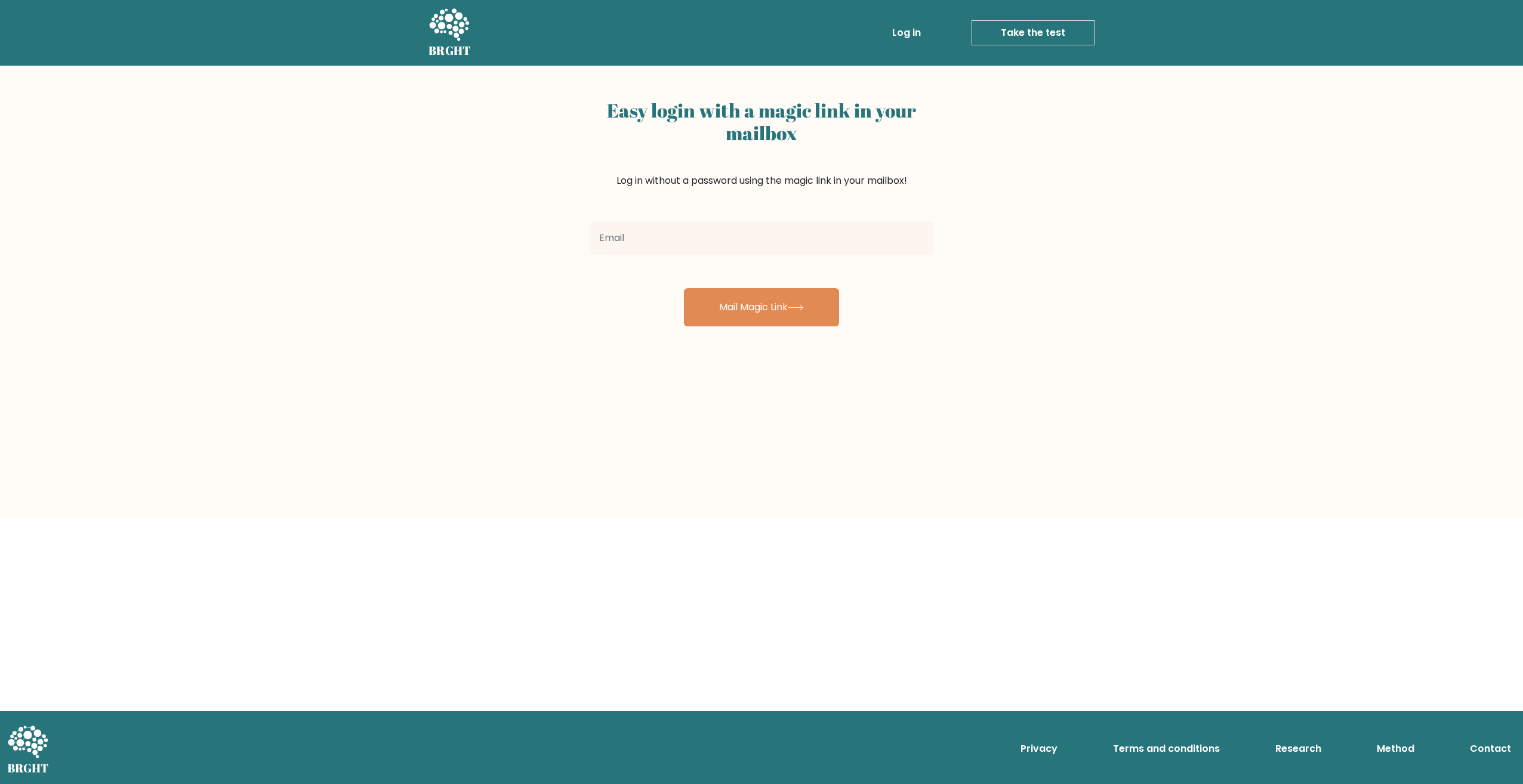
type input "olavi.a.ruusupiha@gmail.com"
click at [759, 315] on button "Mail Magic Link" at bounding box center [762, 307] width 155 height 38
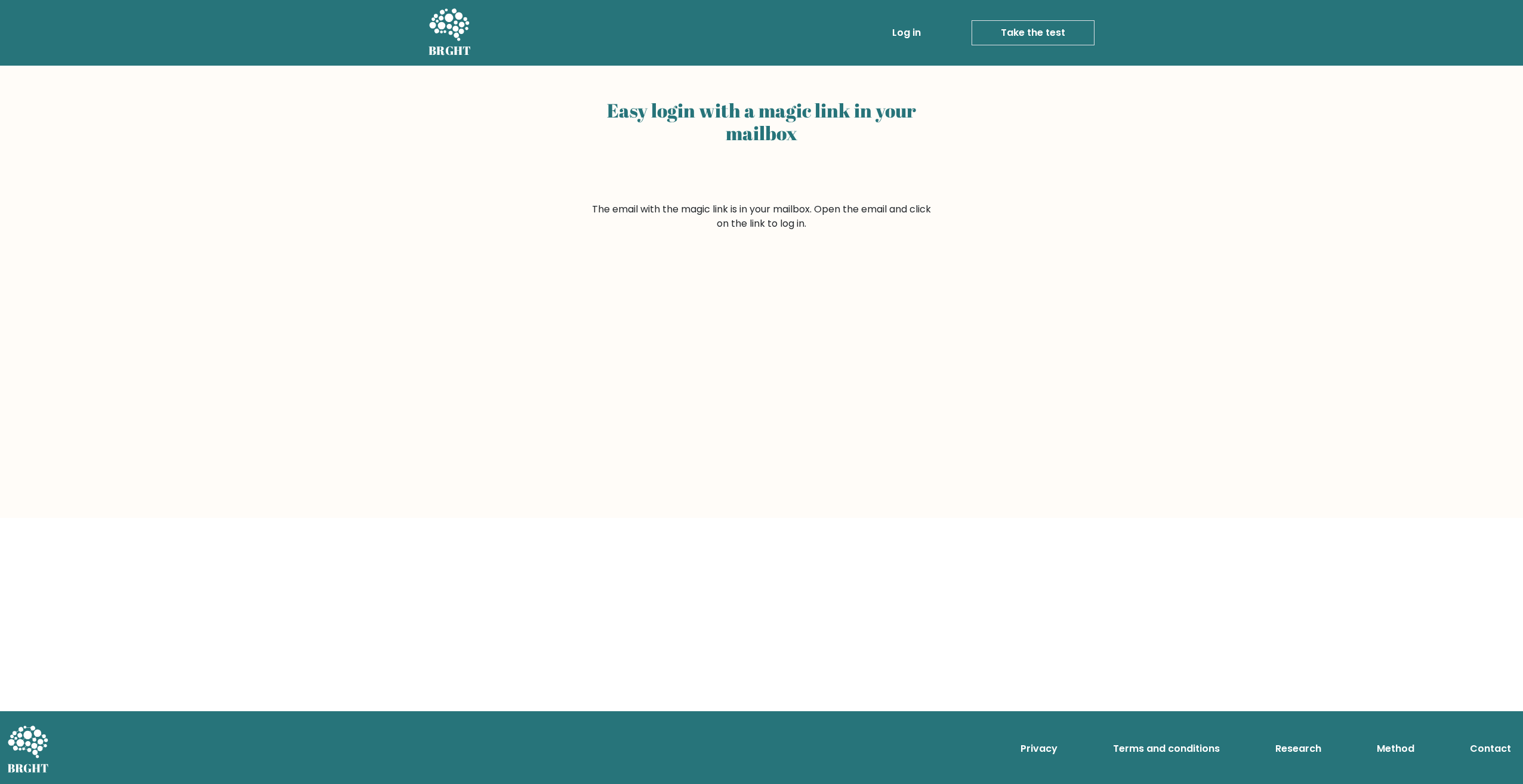
click at [810, 158] on div "Easy login with a magic link in your mailbox" at bounding box center [761, 147] width 343 height 108
click at [773, 213] on form "The email with the magic link is in your mailbox. Open the email and click on t…" at bounding box center [761, 217] width 343 height 29
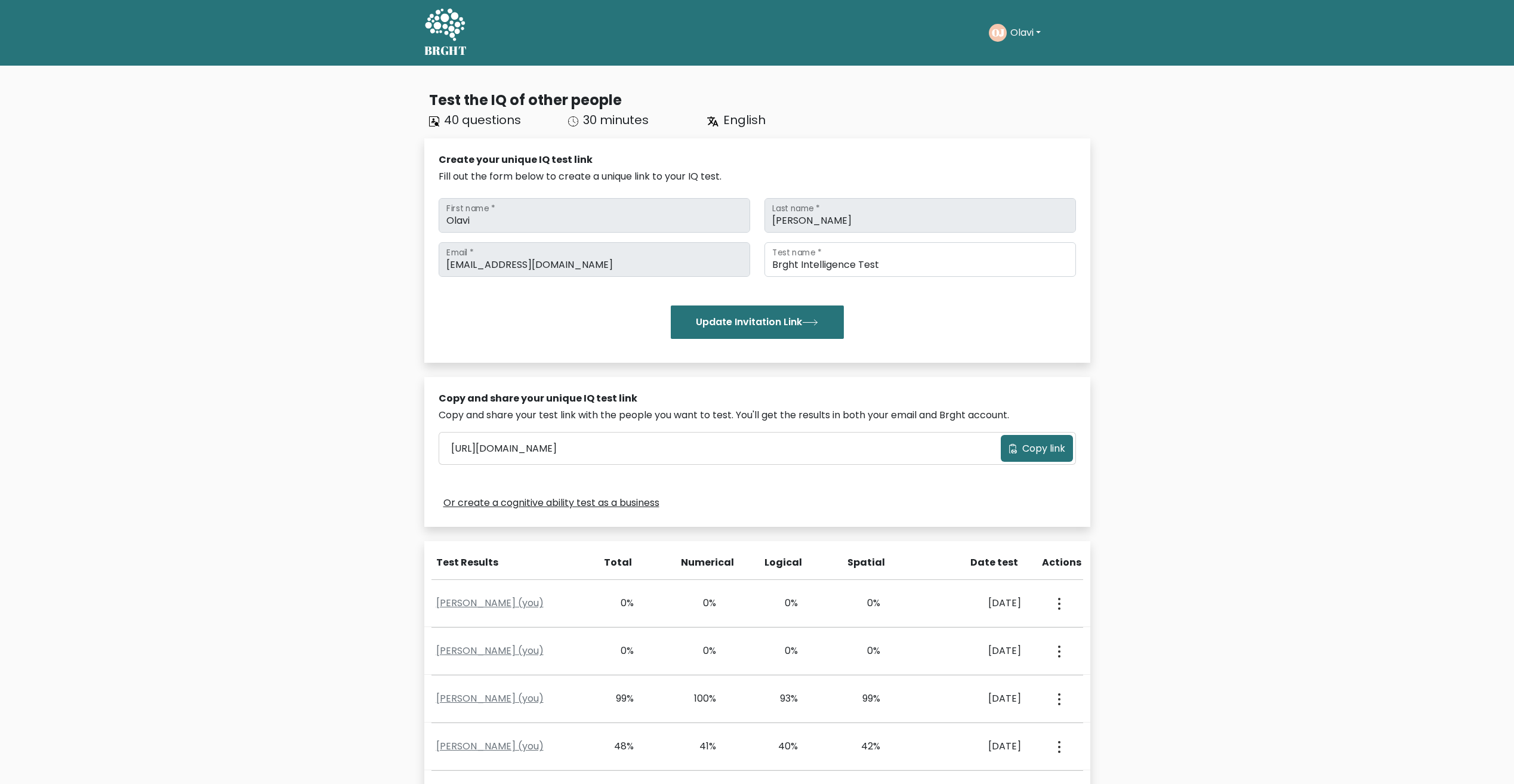
click at [1043, 31] on button "Olavi" at bounding box center [1026, 33] width 37 height 15
click at [1013, 57] on link "Dashboard" at bounding box center [1036, 58] width 94 height 19
click at [1032, 36] on button "Olavi" at bounding box center [1026, 33] width 37 height 15
drag, startPoint x: 604, startPoint y: 64, endPoint x: 505, endPoint y: 45, distance: 100.8
click at [602, 64] on nav "BRGHT BRGHT Take the test OJ Olavi Dashboard Profile Settings Logout Dashboard …" at bounding box center [757, 32] width 1514 height 65
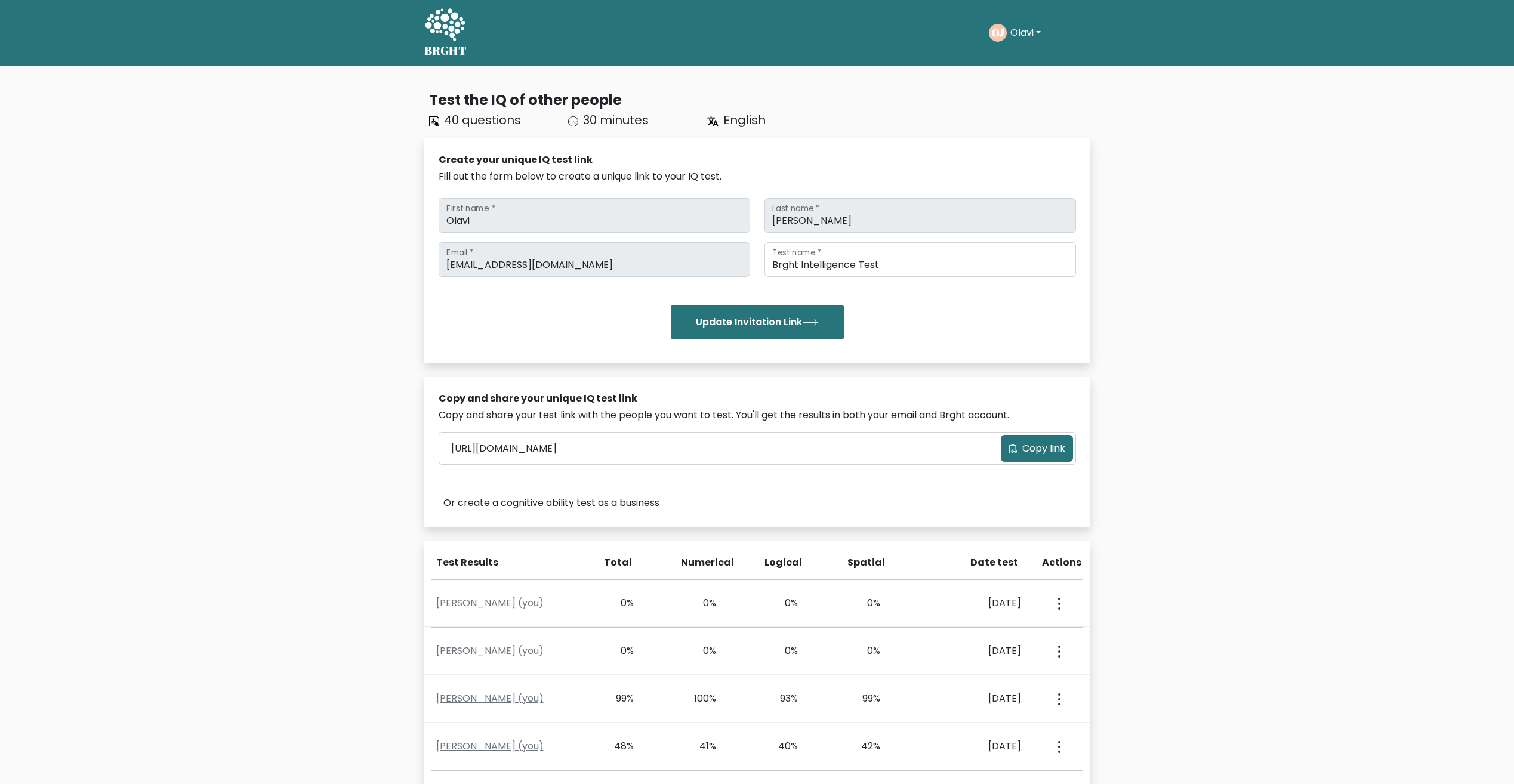
click at [447, 27] on icon at bounding box center [445, 25] width 42 height 36
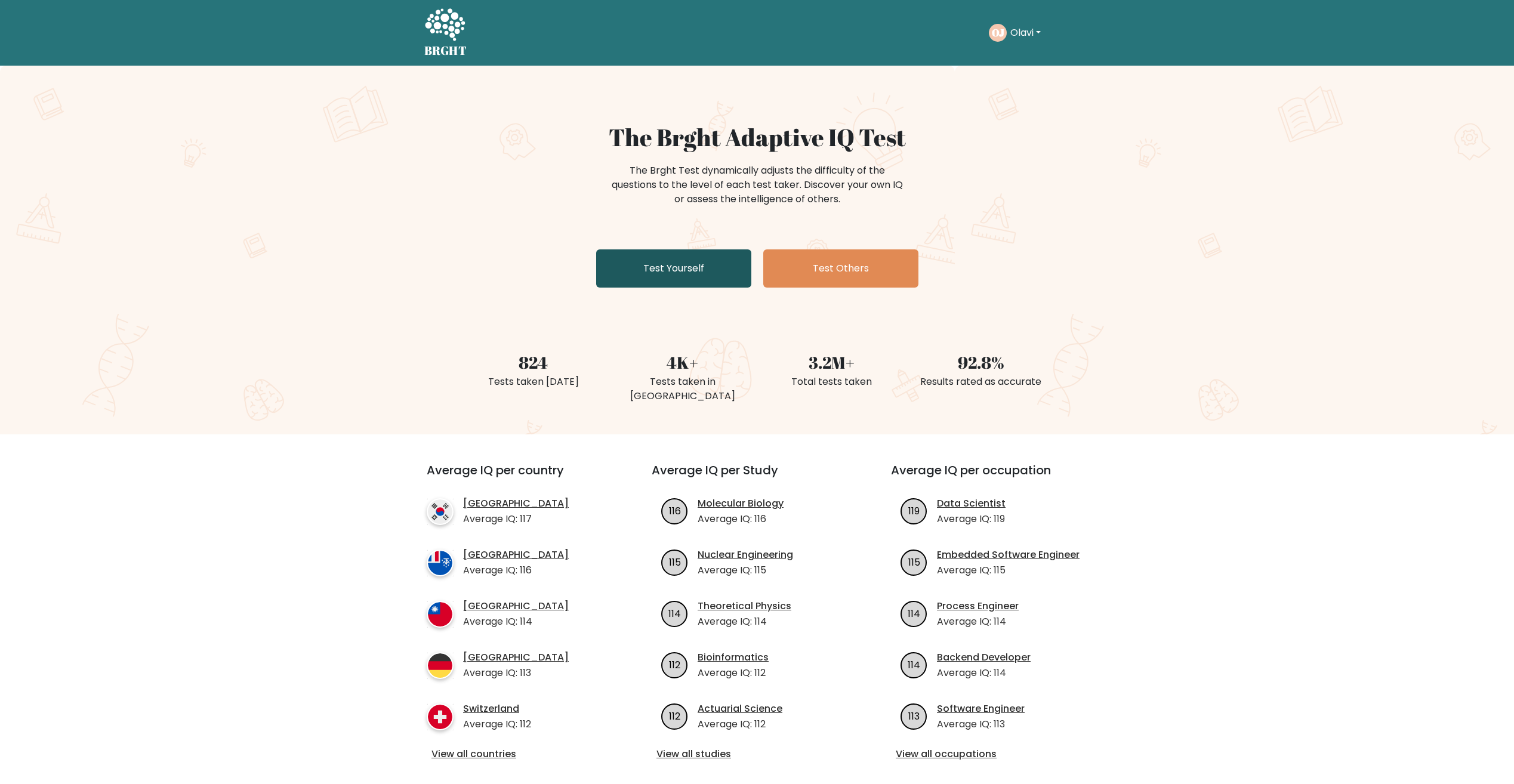
click at [642, 263] on link "Test Yourself" at bounding box center [673, 268] width 155 height 38
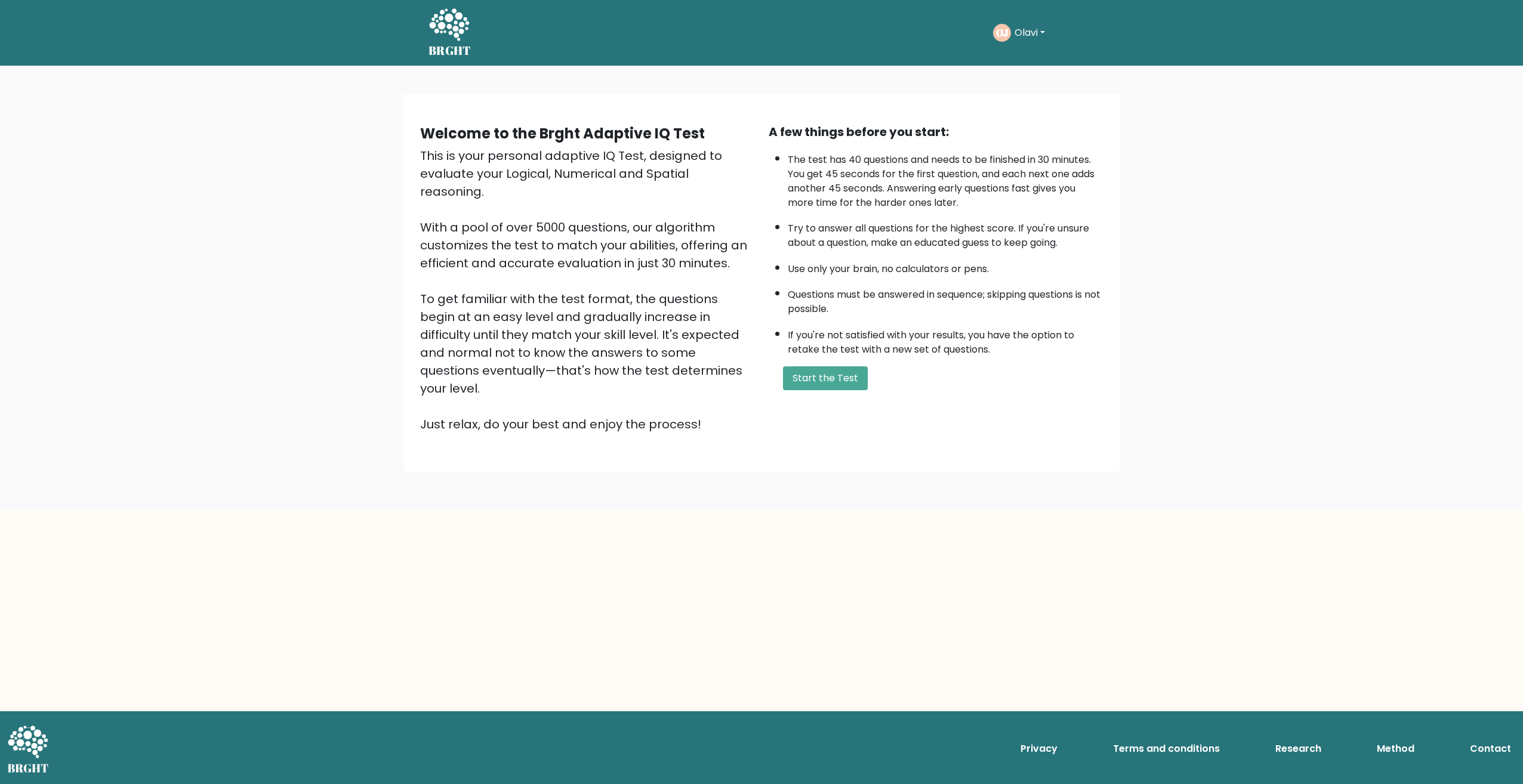
click at [1041, 31] on button "Olavi" at bounding box center [1029, 33] width 37 height 15
click at [1007, 86] on link "Profile" at bounding box center [1040, 88] width 94 height 19
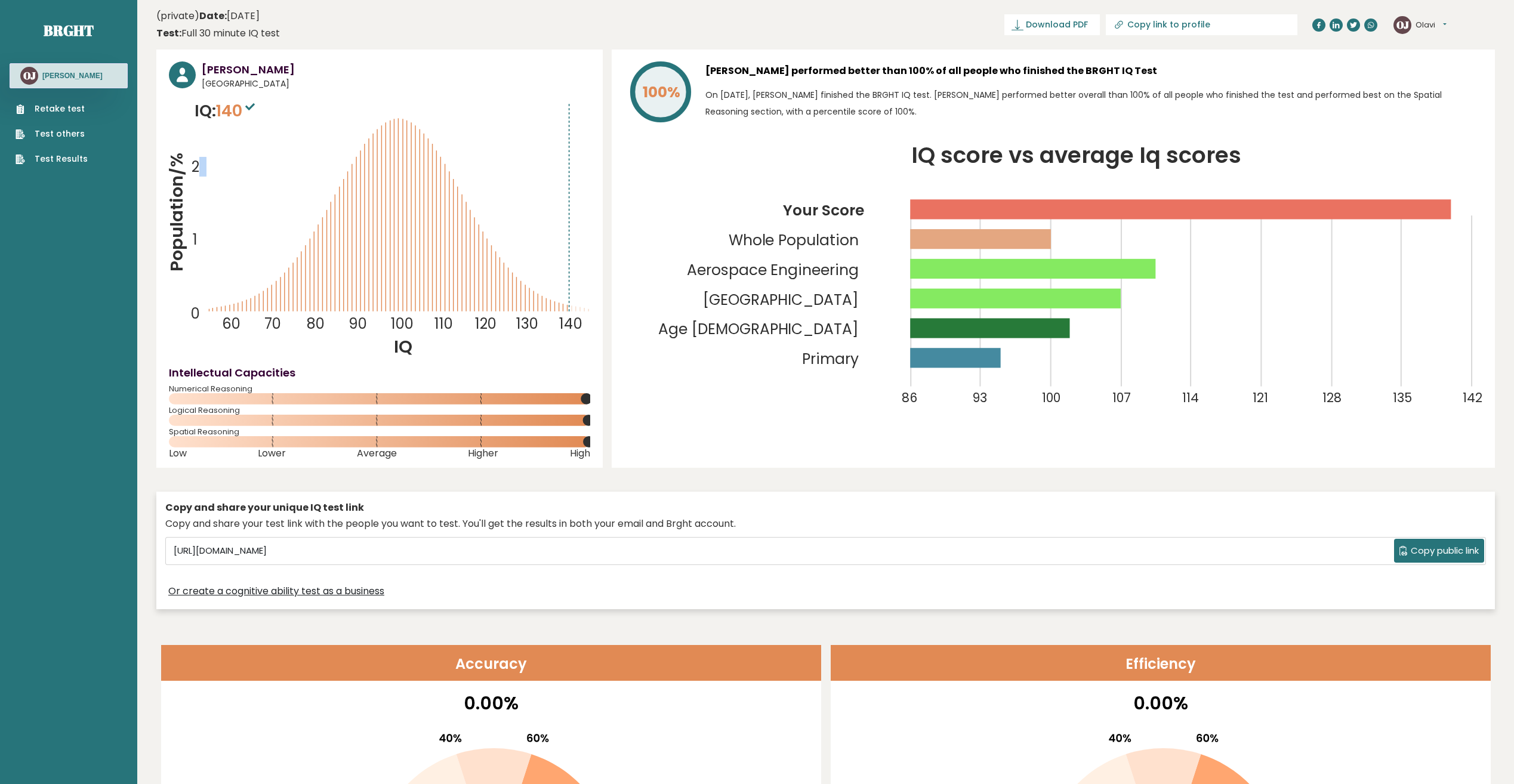
drag, startPoint x: 197, startPoint y: 165, endPoint x: 209, endPoint y: 166, distance: 12.0
click at [209, 166] on text "2" at bounding box center [192, 130] width 48 height 92
drag, startPoint x: 209, startPoint y: 181, endPoint x: 318, endPoint y: 220, distance: 115.8
click at [209, 181] on icon "Population/% IQ 0 1 2 60 70 80 90 100 110 120 130 140" at bounding box center [379, 229] width 421 height 259
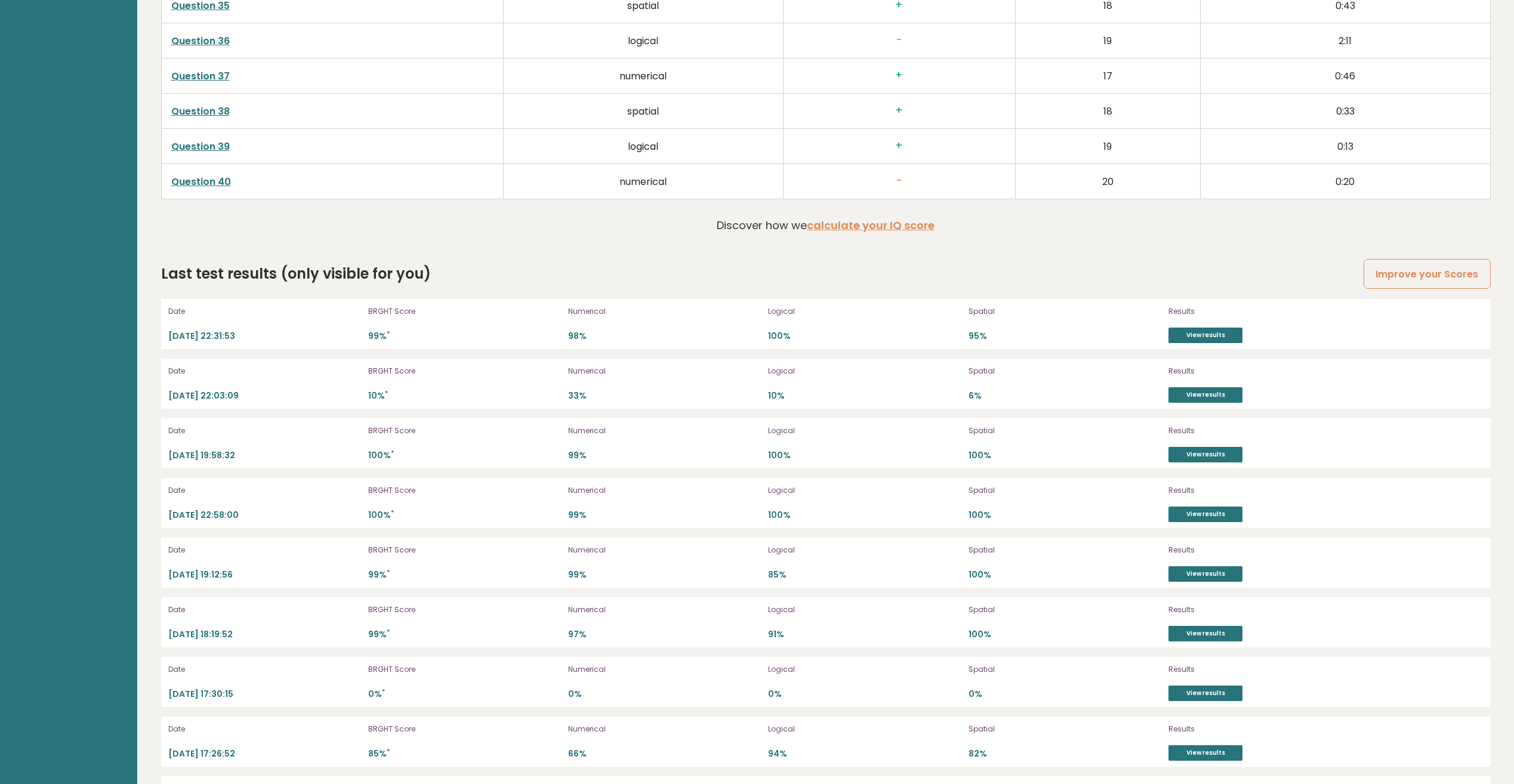
scroll to position [3479, 0]
drag, startPoint x: 1102, startPoint y: 320, endPoint x: 1077, endPoint y: 280, distance: 47.2
click at [1077, 280] on div "Last test results (only visible for you) Improve your Scores" at bounding box center [826, 273] width 1329 height 21
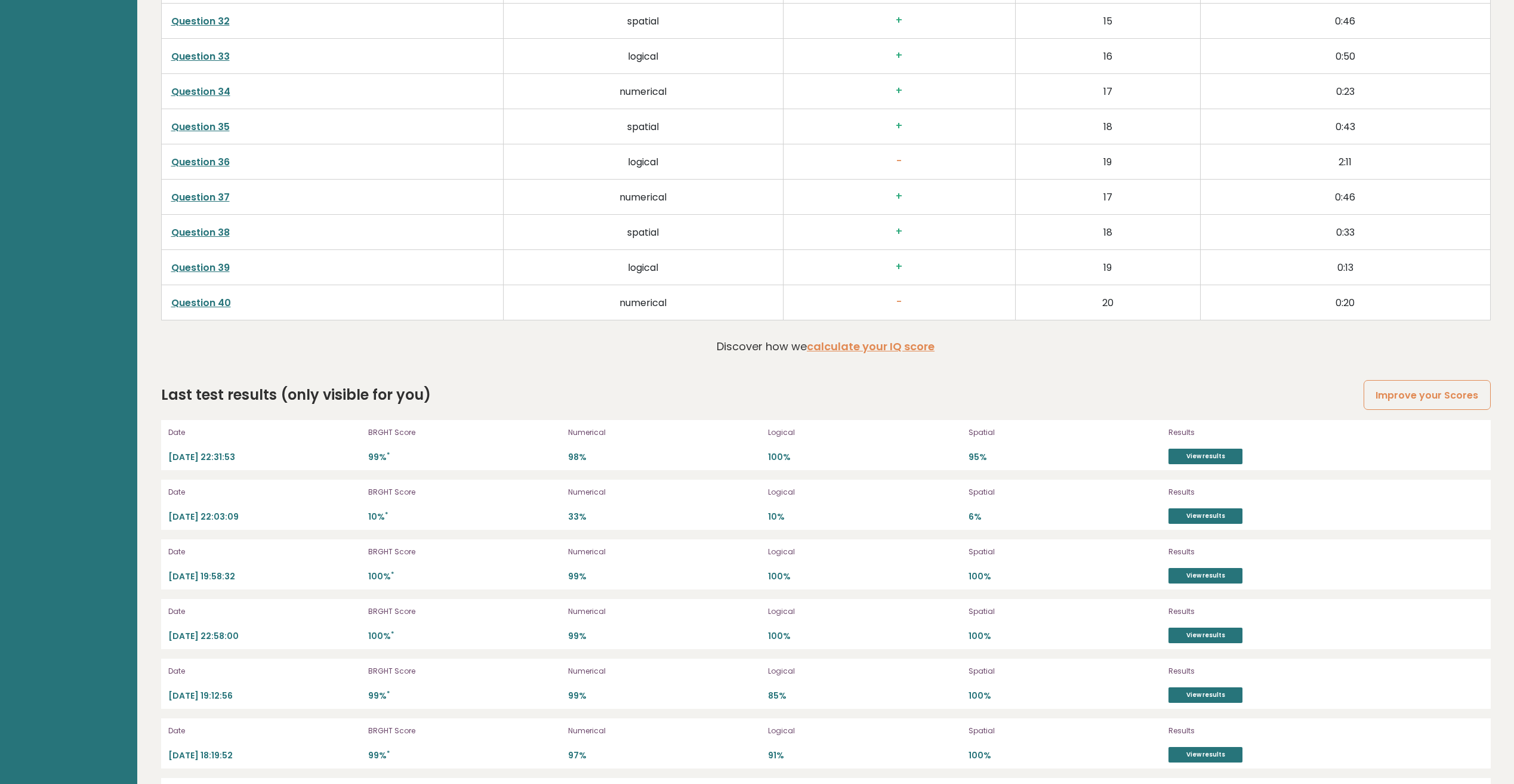
scroll to position [3181, 0]
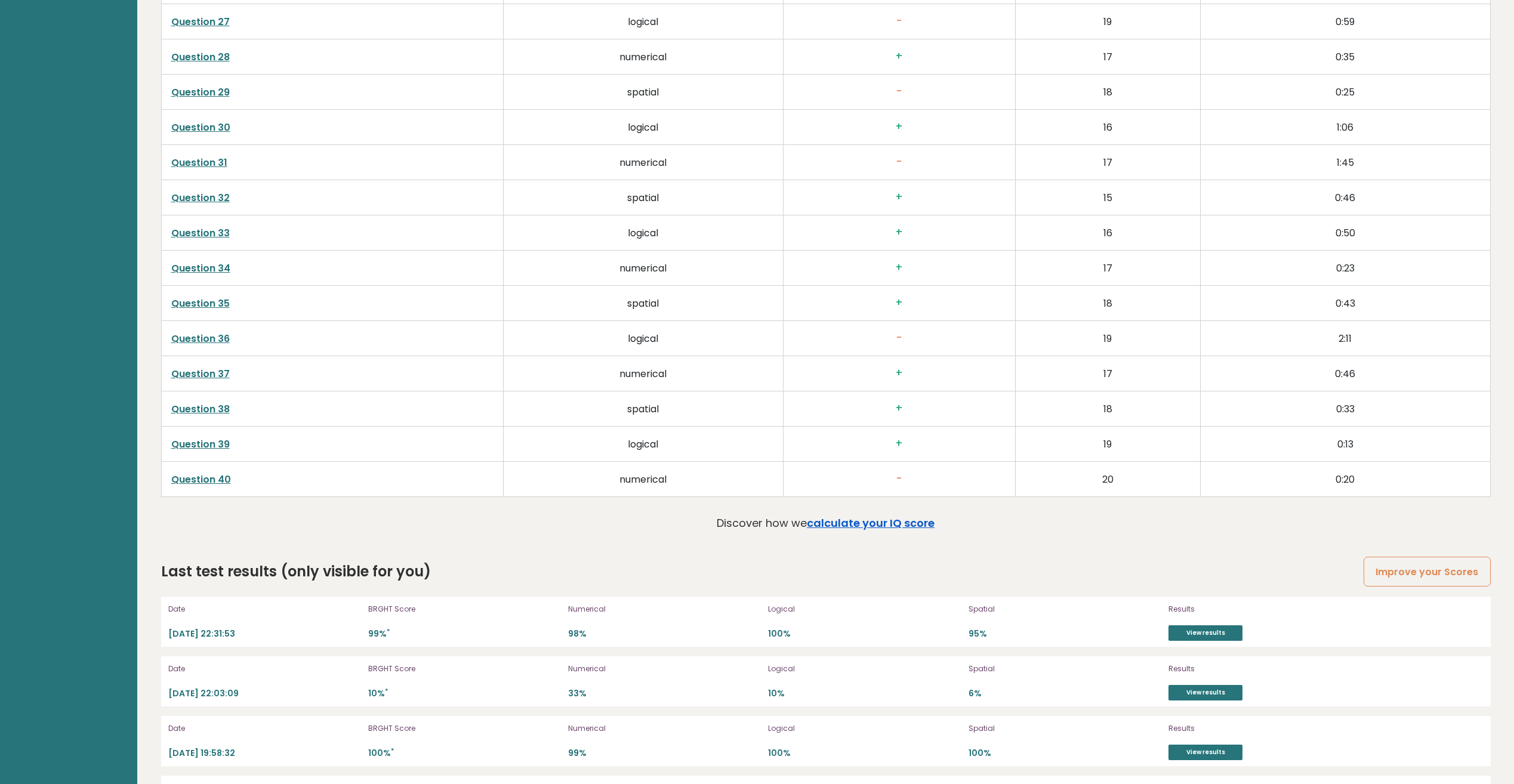
click at [891, 527] on link "calculate your IQ score" at bounding box center [871, 523] width 128 height 15
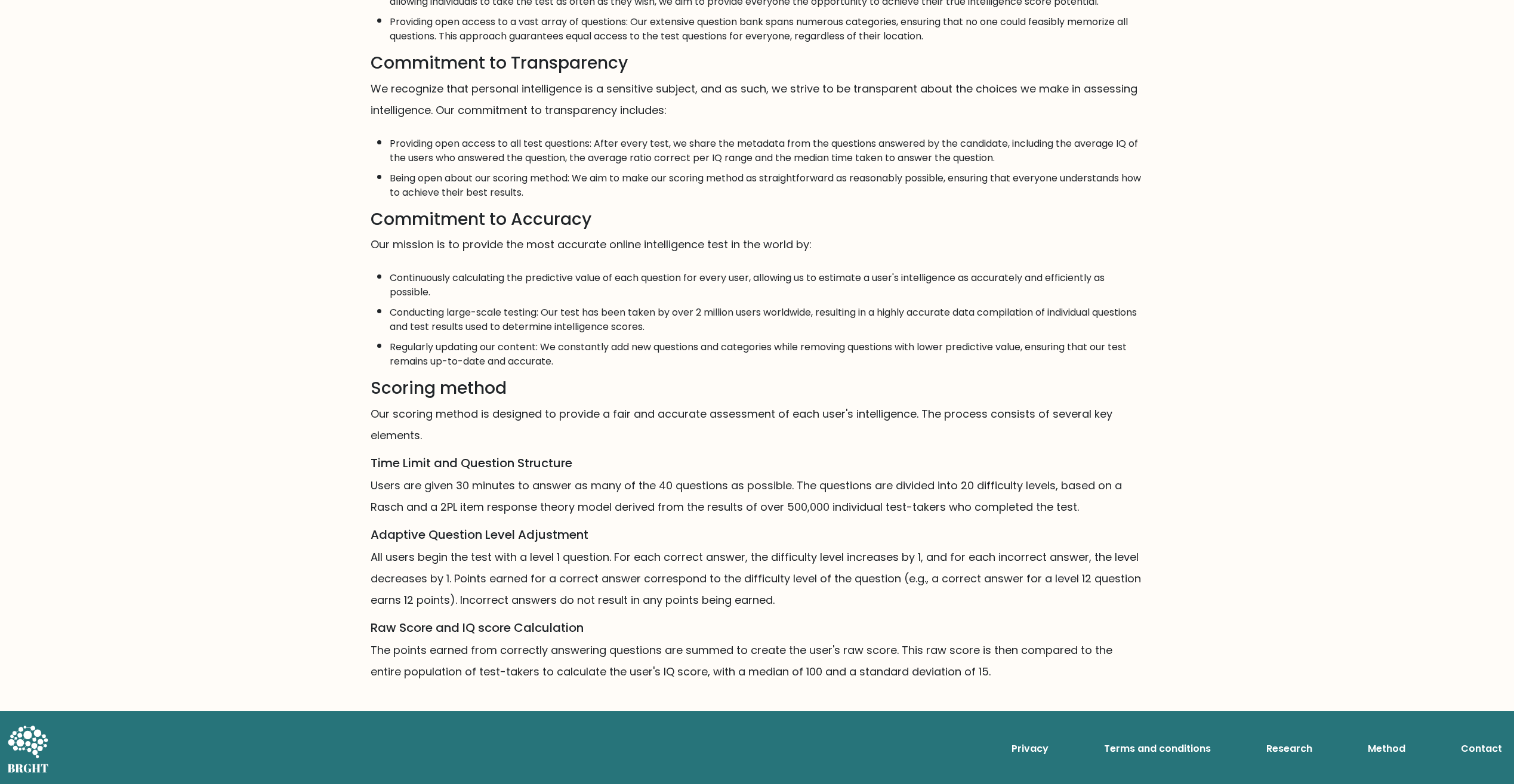
scroll to position [364, 0]
click at [1244, 297] on div "Mission, Vision, and Commitments Mission It is our mission to provide the most …" at bounding box center [757, 250] width 1514 height 1068
click at [867, 459] on h5 "Time Limit and Question Structure" at bounding box center [757, 463] width 773 height 14
drag, startPoint x: 447, startPoint y: 546, endPoint x: 565, endPoint y: 544, distance: 118.0
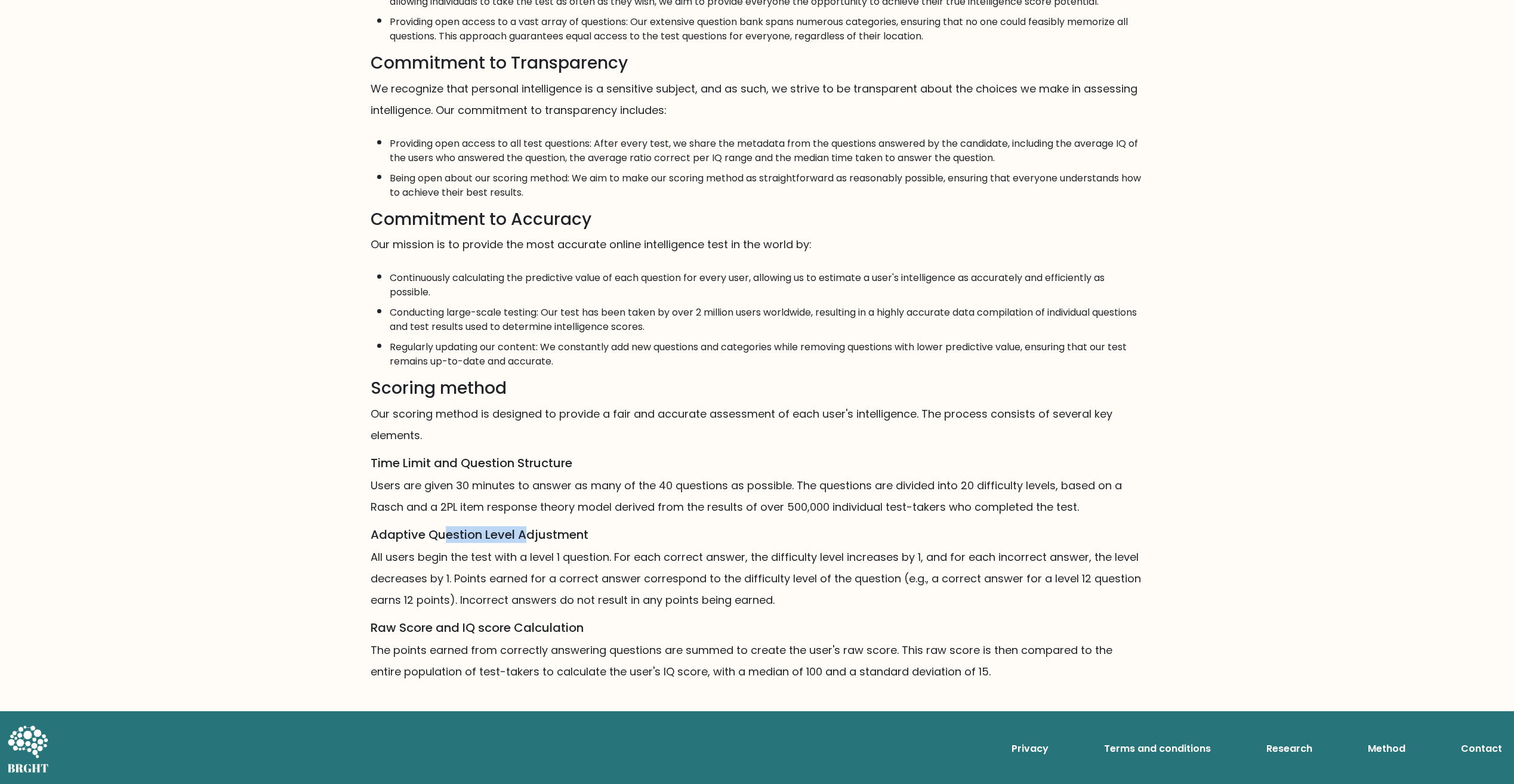
click at [532, 542] on h5 "Adaptive Question Level Adjustment" at bounding box center [757, 534] width 773 height 14
click at [566, 542] on h5 "Adaptive Question Level Adjustment" at bounding box center [757, 534] width 773 height 14
drag, startPoint x: 372, startPoint y: 650, endPoint x: 471, endPoint y: 652, distance: 99.0
click at [471, 652] on p "The points earned from correctly answering questions are summed to create the u…" at bounding box center [757, 661] width 773 height 43
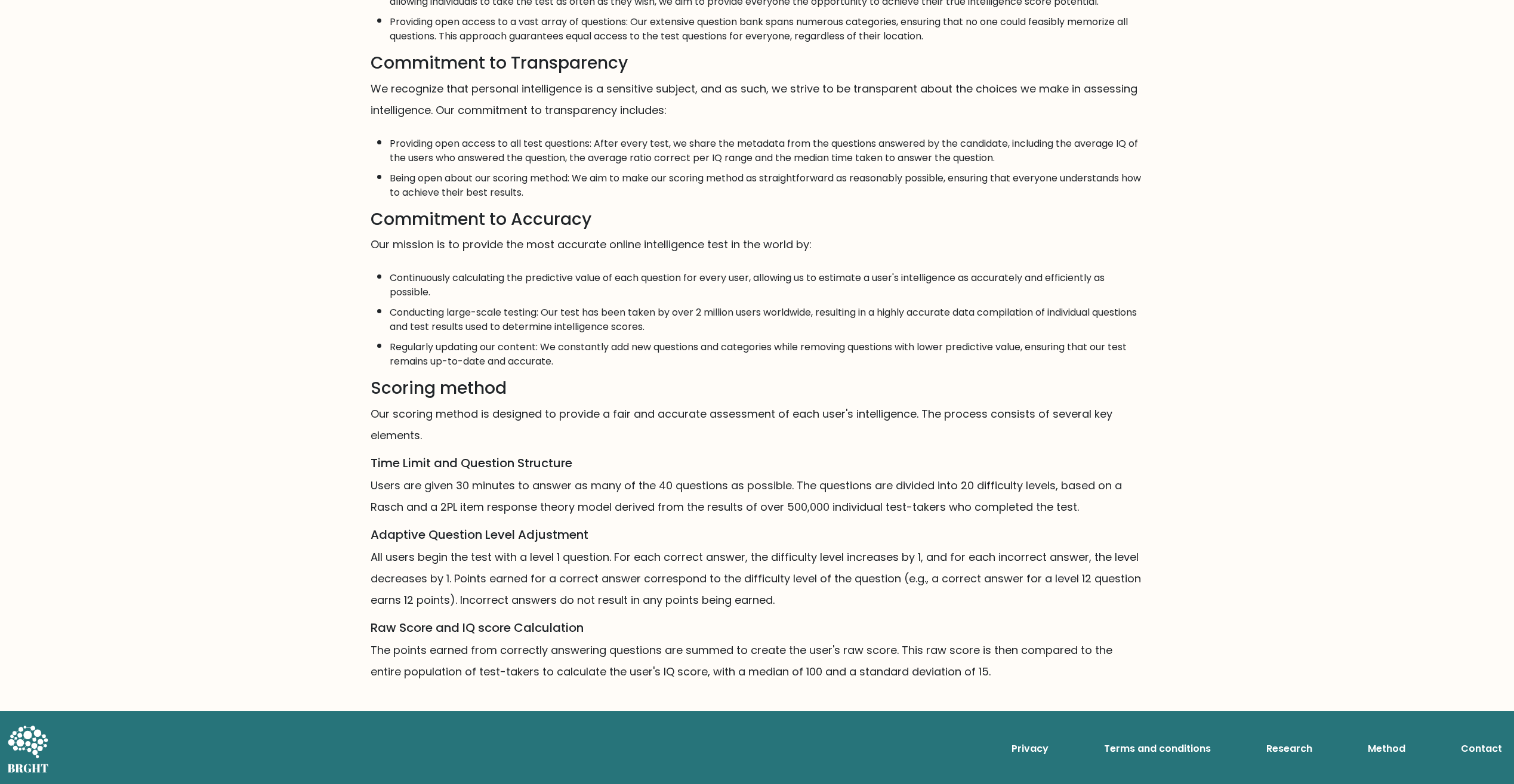
click at [725, 643] on p "The points earned from correctly answering questions are summed to create the u…" at bounding box center [757, 661] width 773 height 43
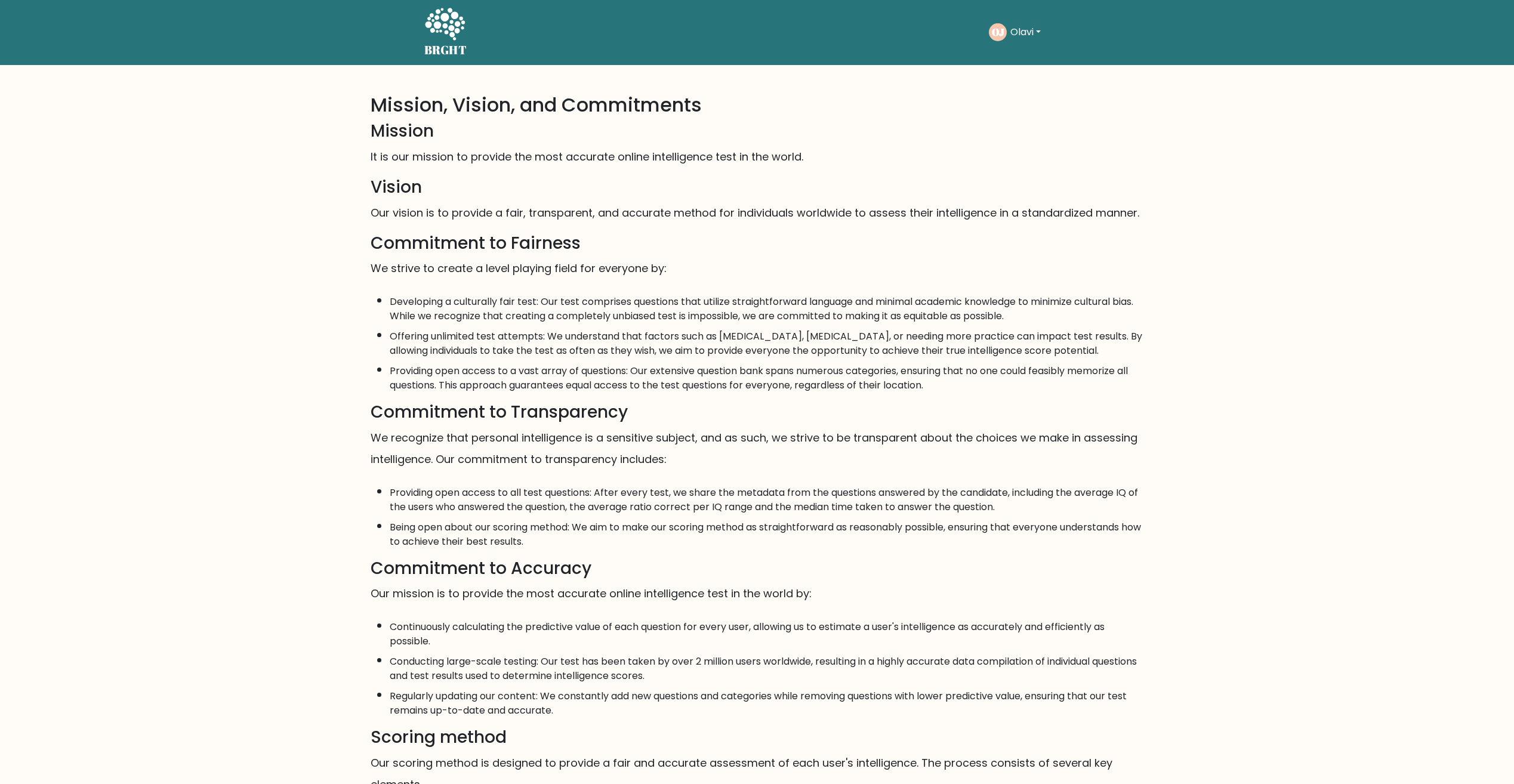
scroll to position [0, 0]
click at [447, 35] on icon at bounding box center [445, 25] width 42 height 36
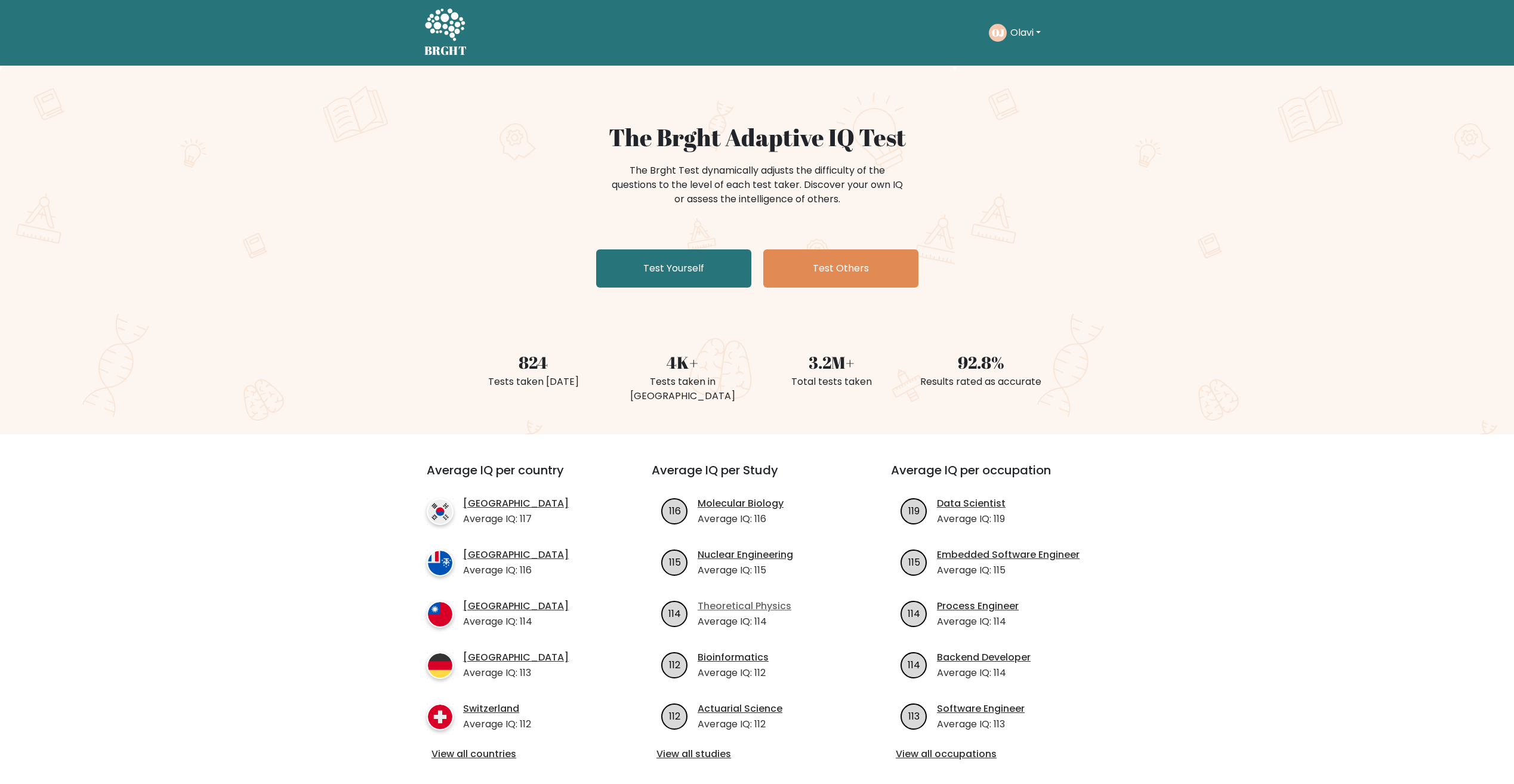
click at [726, 599] on link "Theoretical Physics" at bounding box center [744, 606] width 94 height 14
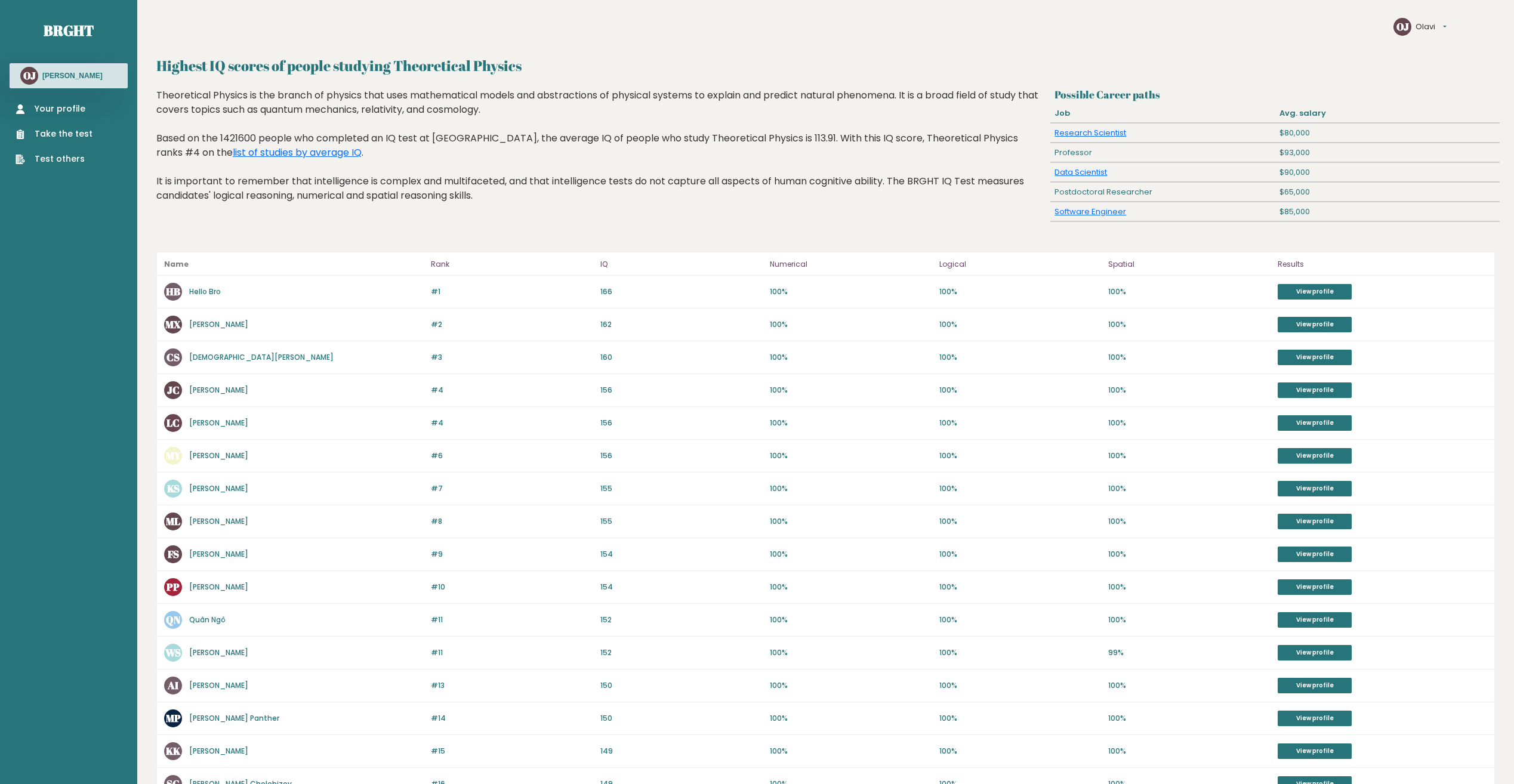
click at [57, 112] on link "Your profile" at bounding box center [53, 108] width 77 height 13
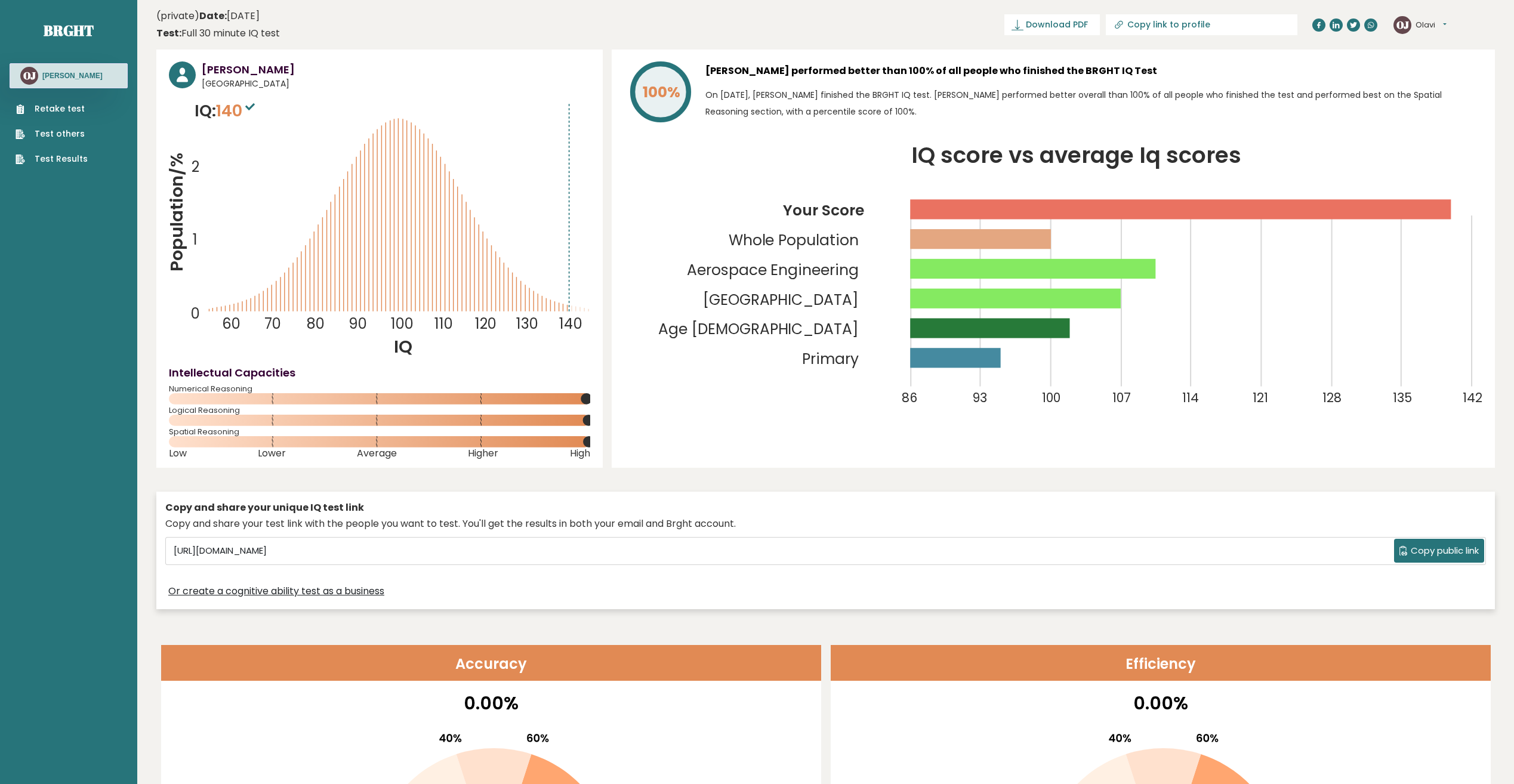
click at [40, 158] on link "Test Results" at bounding box center [51, 158] width 72 height 13
click at [45, 157] on link "Test Results" at bounding box center [51, 158] width 72 height 13
click at [71, 26] on link "Brght" at bounding box center [68, 31] width 50 height 19
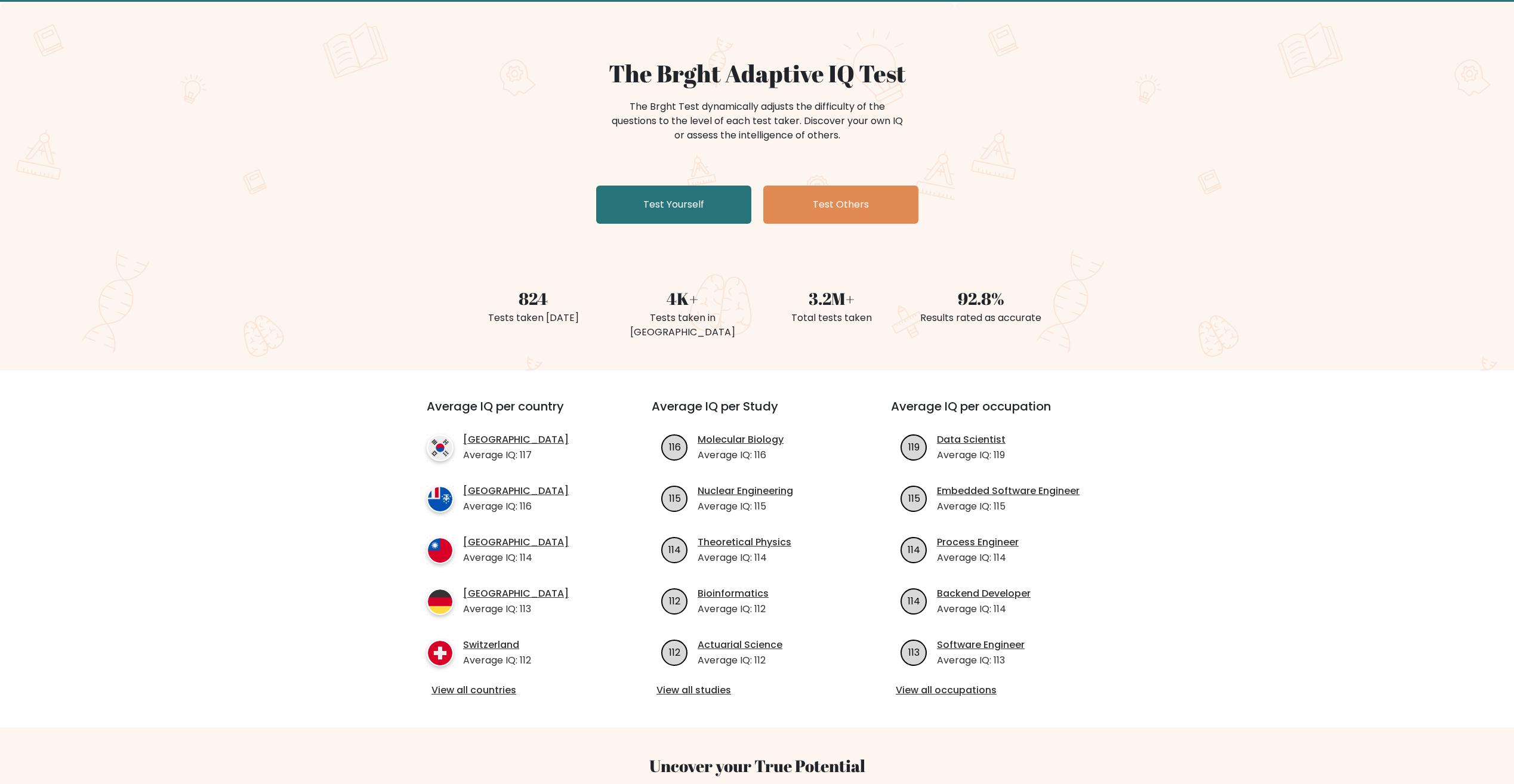
scroll to position [120, 0]
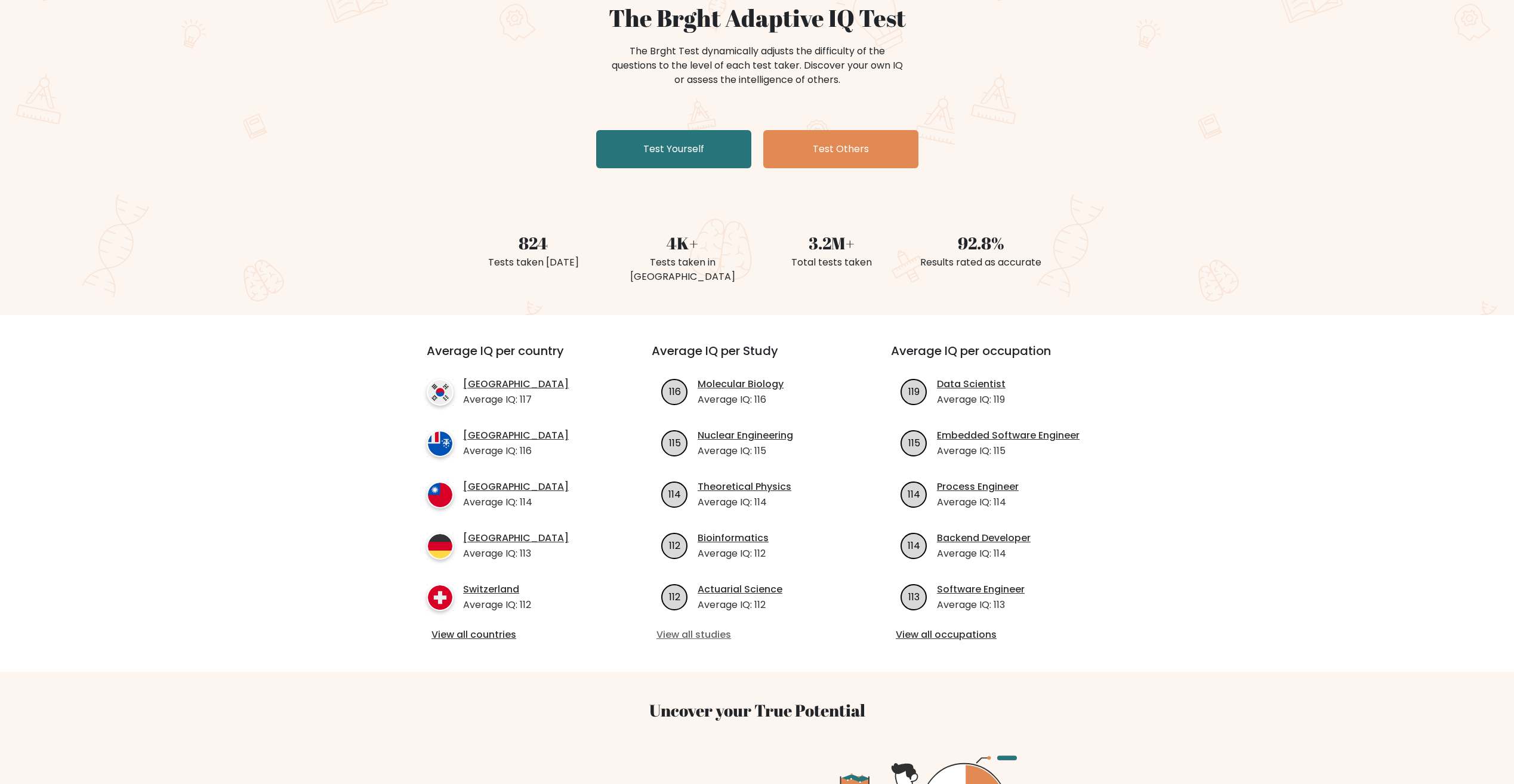
click at [692, 628] on link "View all studies" at bounding box center [756, 635] width 201 height 14
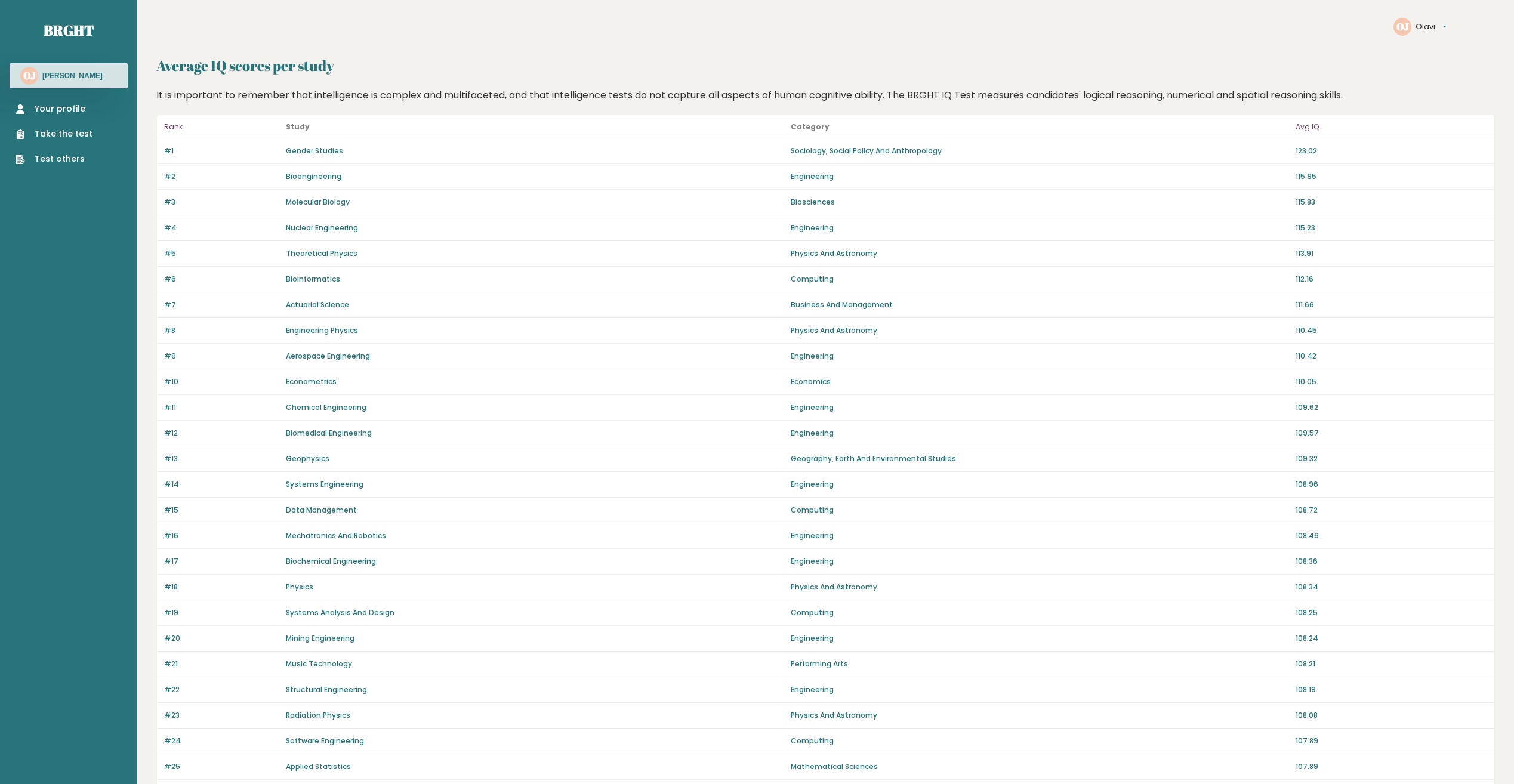
click at [323, 154] on link "Gender Studies" at bounding box center [314, 151] width 58 height 10
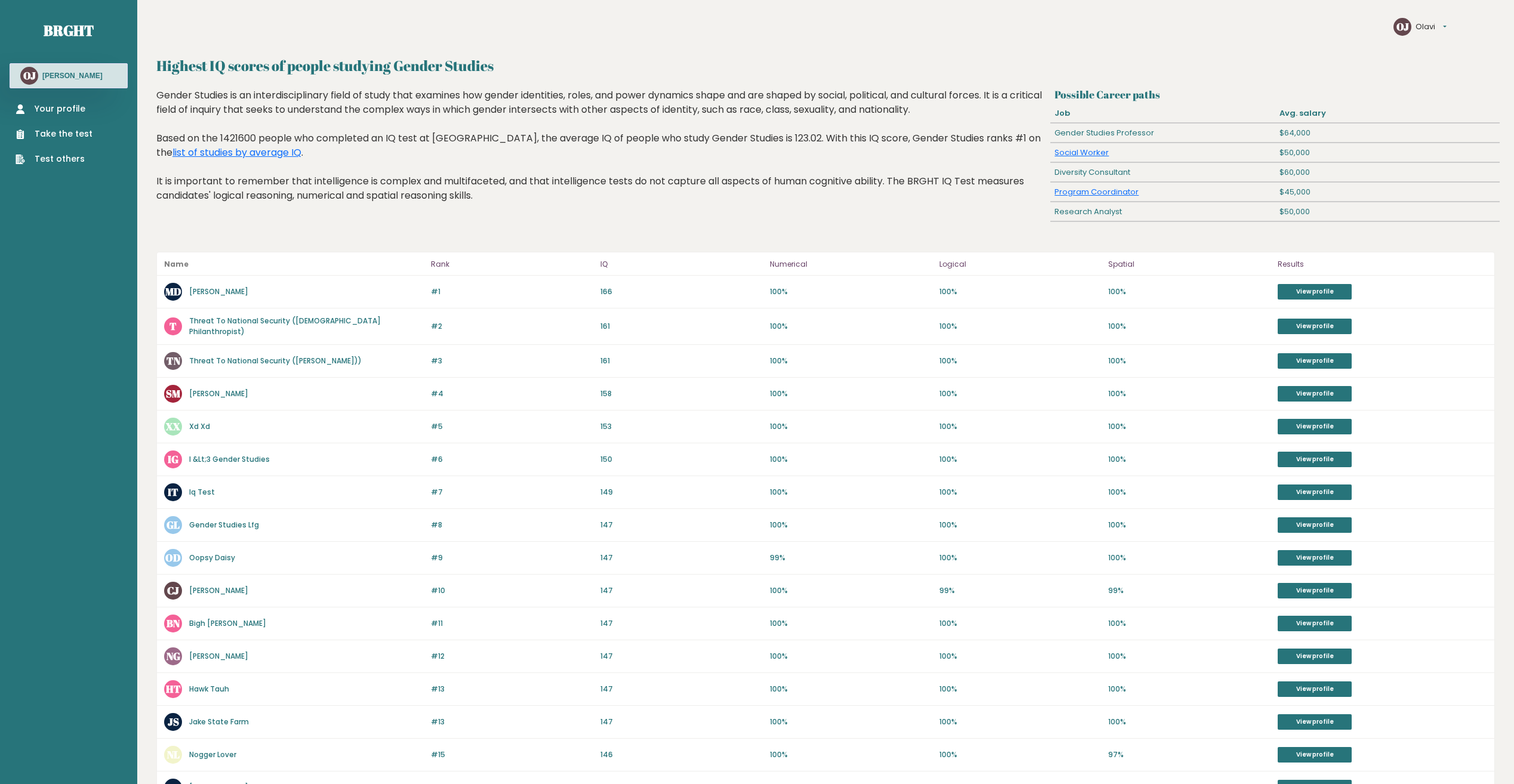
click at [213, 295] on link "[PERSON_NAME]" at bounding box center [219, 292] width 59 height 10
click at [53, 71] on h3 "[PERSON_NAME]" at bounding box center [72, 75] width 60 height 9
click at [50, 108] on link "Your profile" at bounding box center [53, 108] width 77 height 13
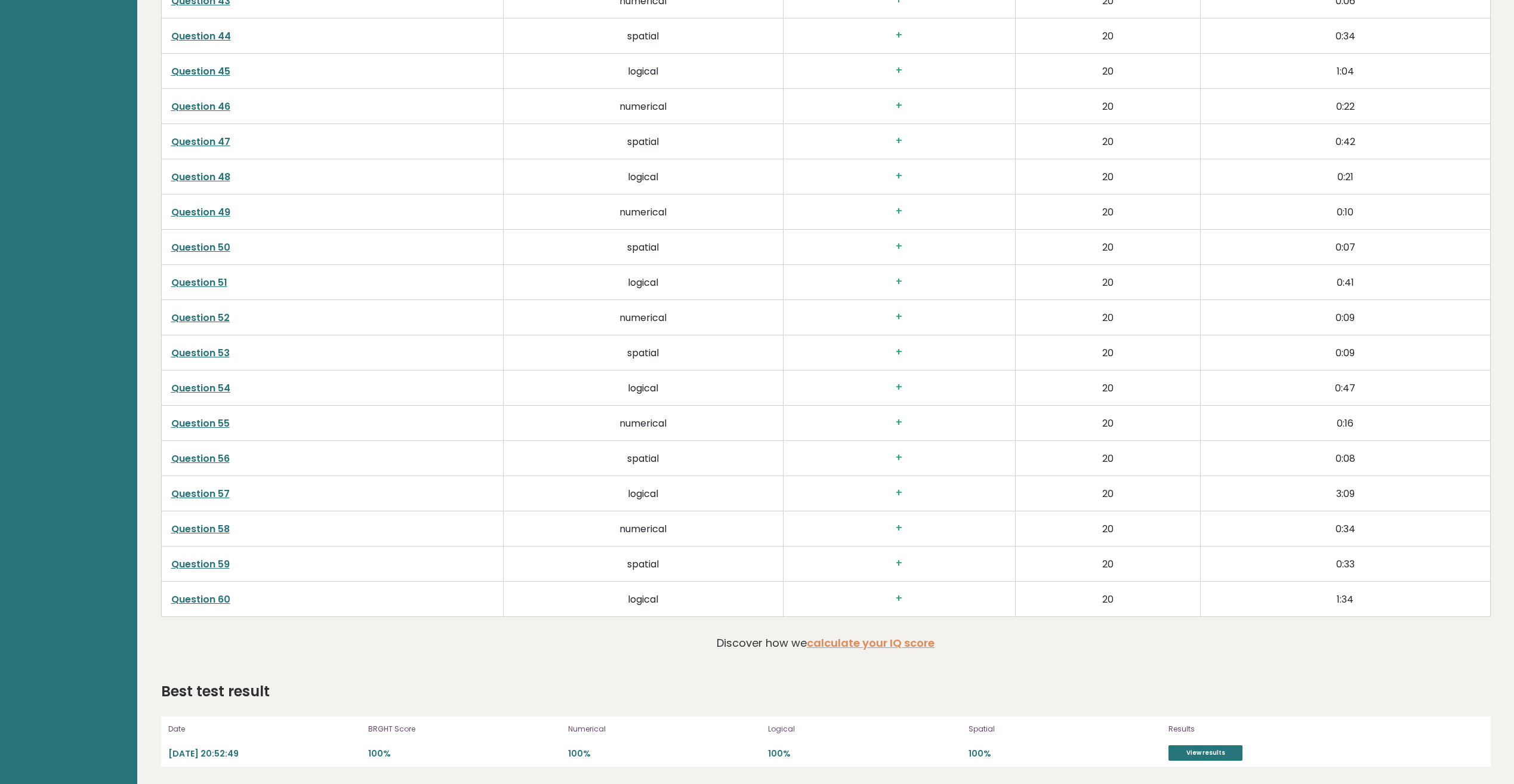
scroll to position [3640, 0]
click at [211, 492] on link "Question 57" at bounding box center [200, 493] width 58 height 14
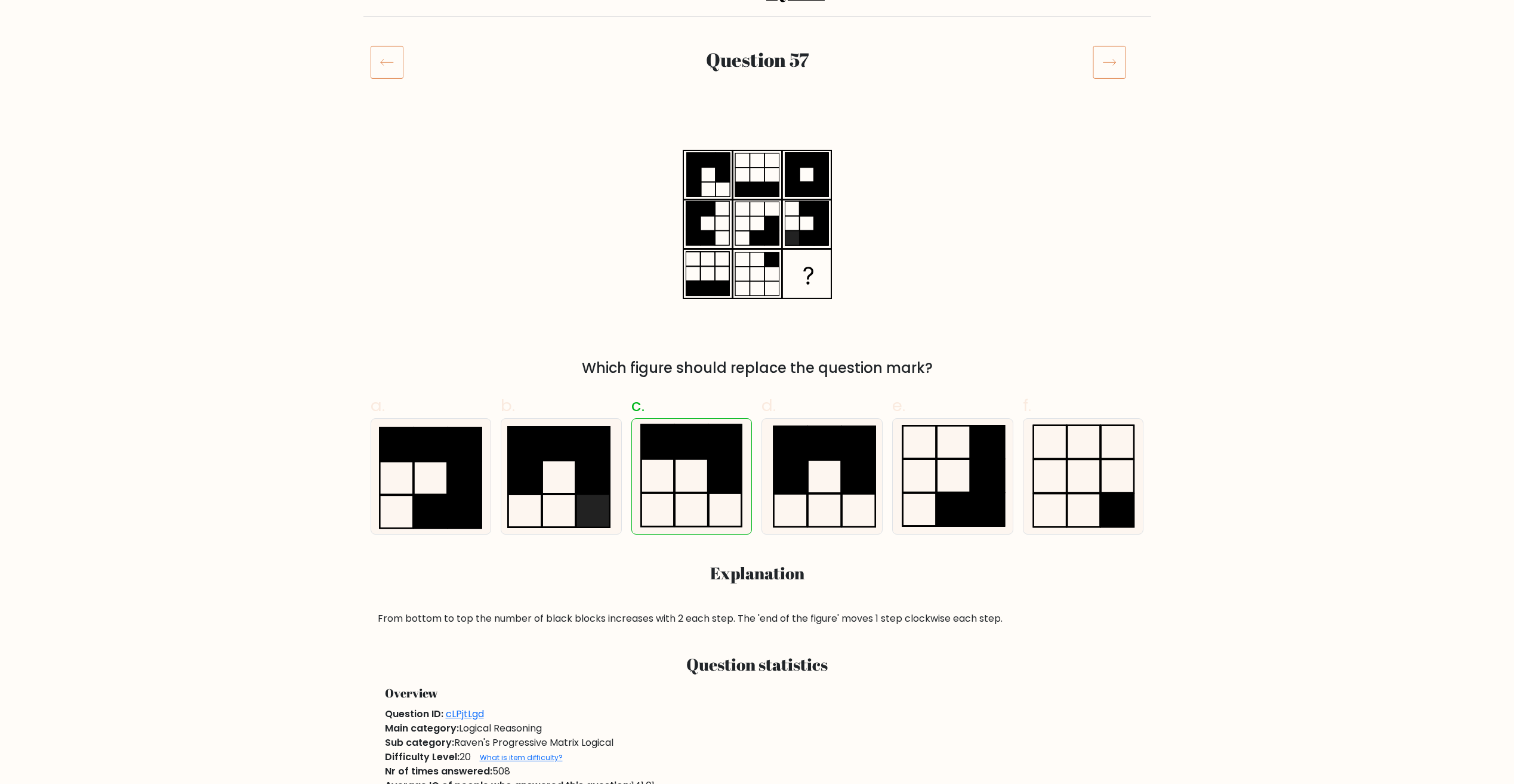
scroll to position [59, 0]
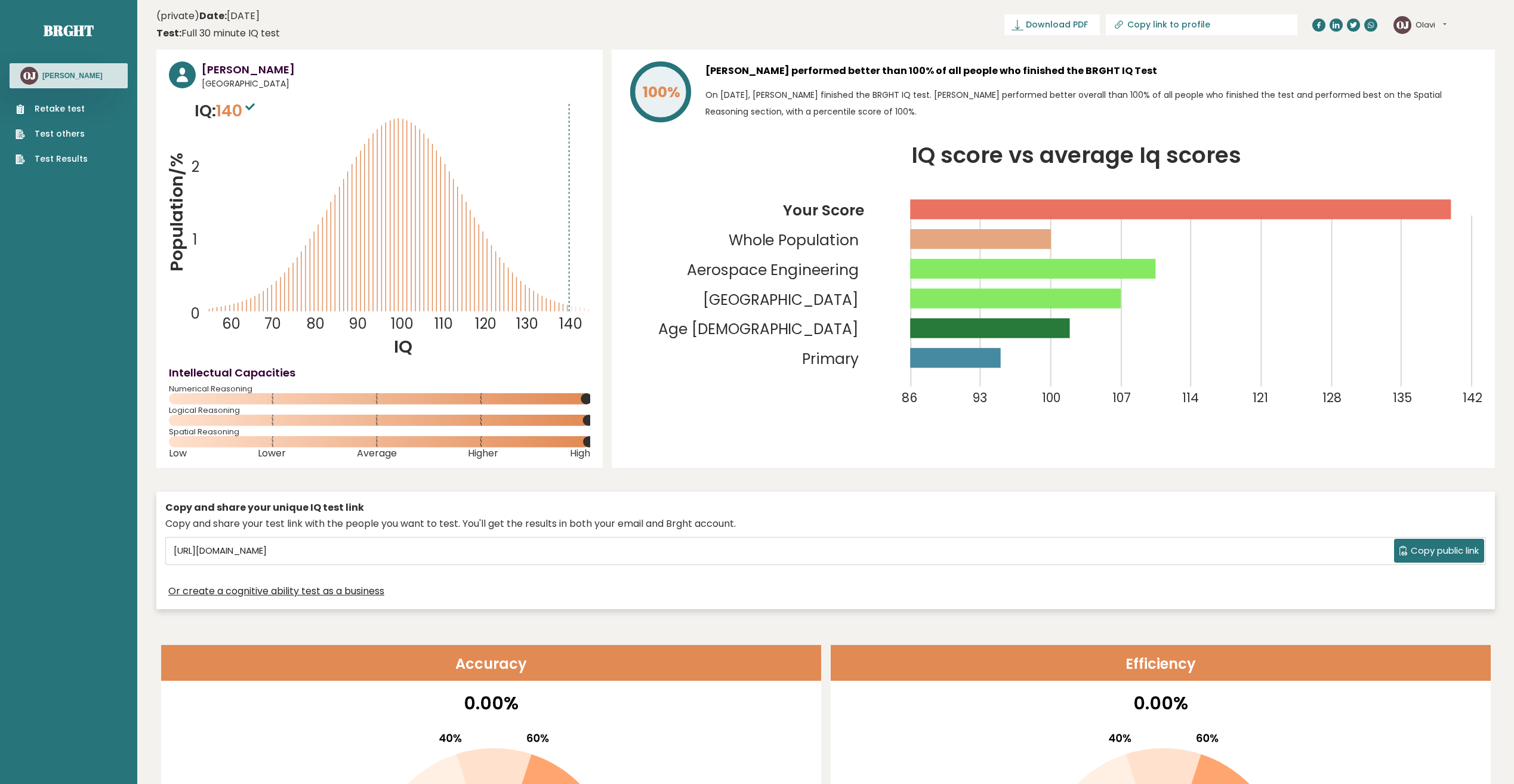
click at [55, 111] on link "Retake test" at bounding box center [51, 108] width 72 height 13
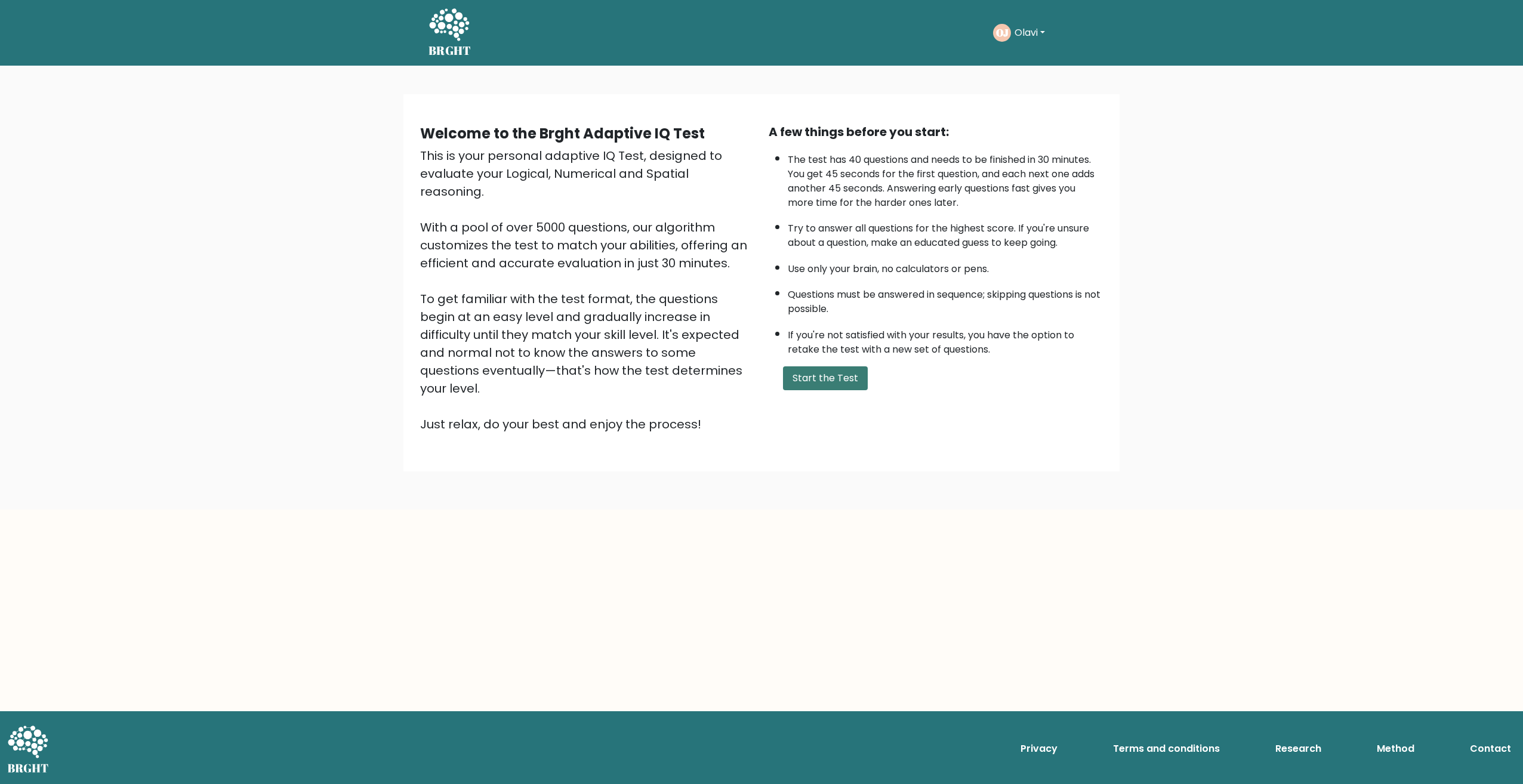
click at [832, 379] on button "Start the Test" at bounding box center [826, 378] width 85 height 24
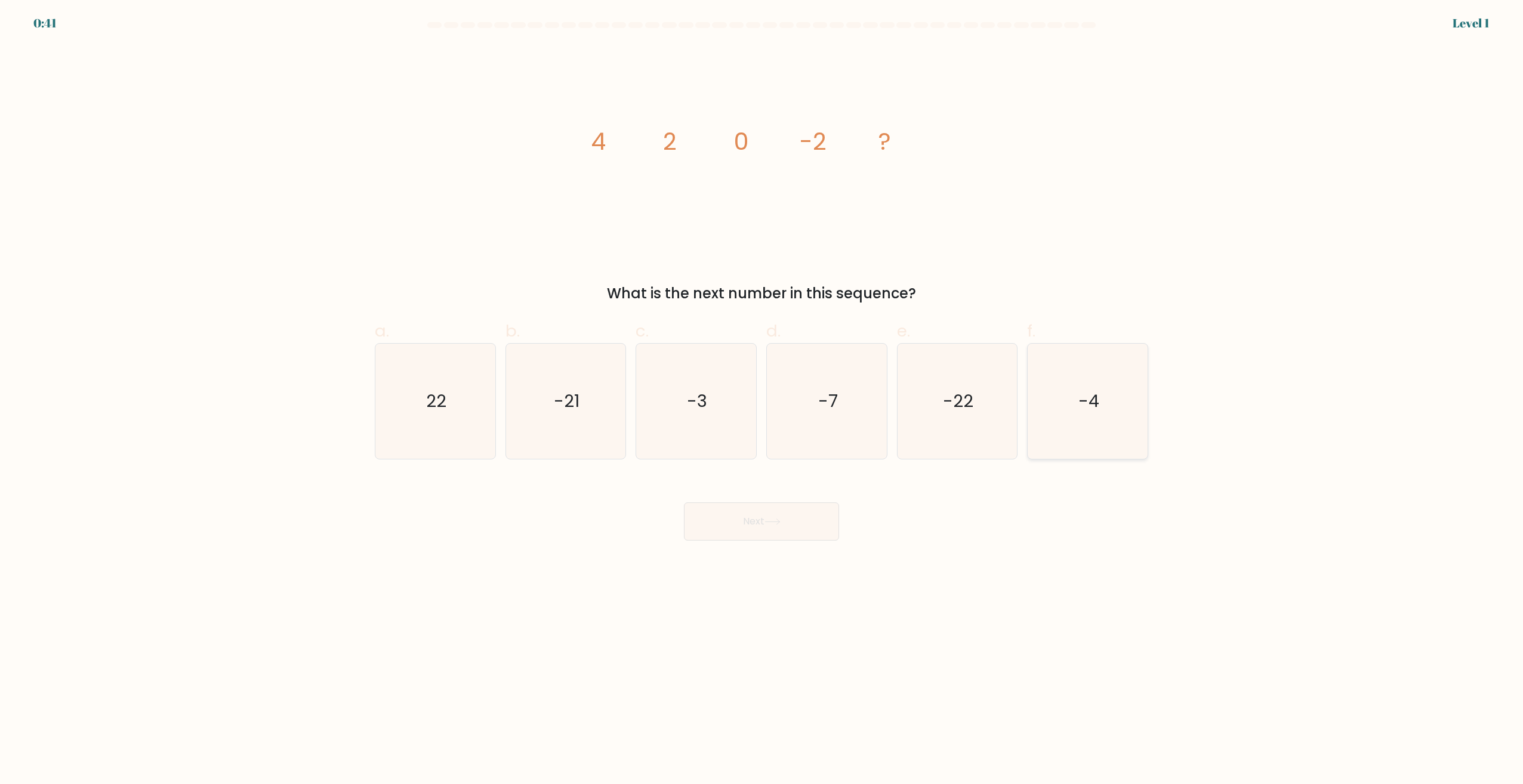
drag, startPoint x: 1050, startPoint y: 371, endPoint x: 936, endPoint y: 454, distance: 141.0
click at [1050, 371] on icon "-4" at bounding box center [1088, 401] width 115 height 115
click at [762, 392] on input "f. -4" at bounding box center [762, 395] width 1 height 8
radio input "true"
click at [805, 527] on button "Next" at bounding box center [762, 521] width 155 height 38
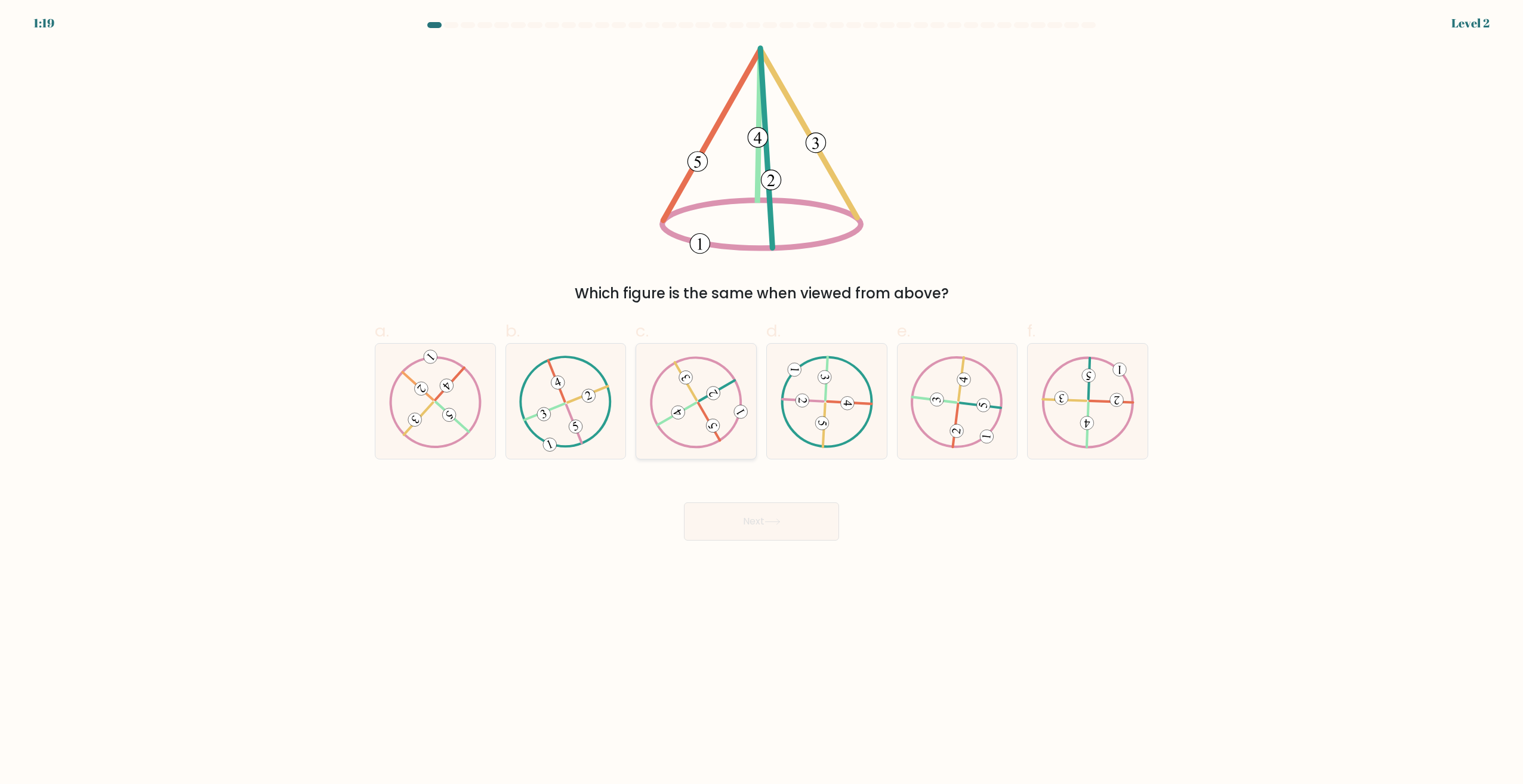
drag, startPoint x: 721, startPoint y: 398, endPoint x: 725, endPoint y: 410, distance: 12.6
click at [720, 398] on icon at bounding box center [697, 402] width 93 height 92
click at [762, 398] on input "c." at bounding box center [762, 395] width 1 height 8
radio input "true"
click at [767, 522] on button "Next" at bounding box center [762, 521] width 155 height 38
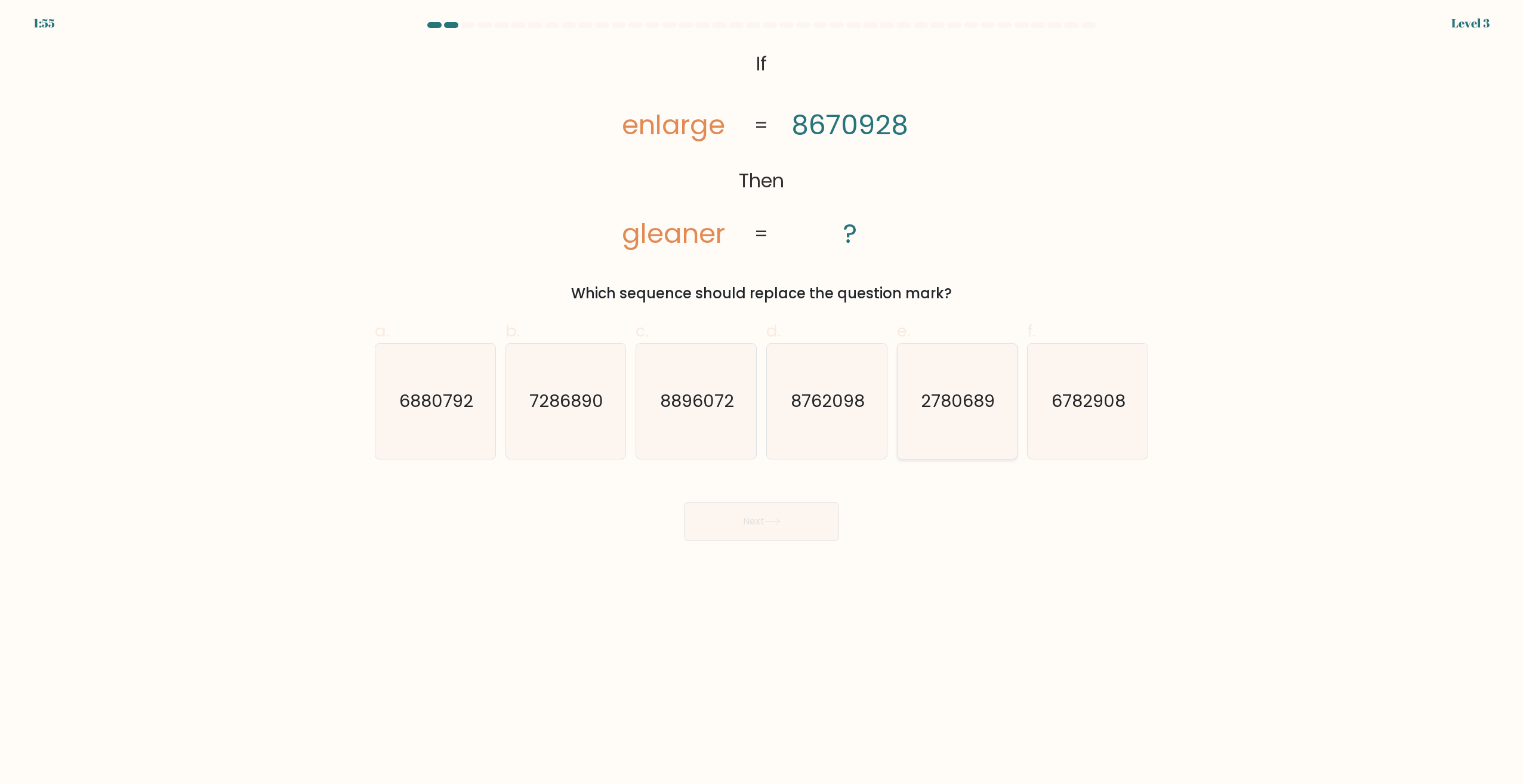
click at [957, 411] on text "2780689" at bounding box center [958, 402] width 74 height 24
click at [762, 400] on input "e. 2780689" at bounding box center [762, 395] width 1 height 8
radio input "true"
click at [773, 513] on button "Next" at bounding box center [762, 521] width 155 height 38
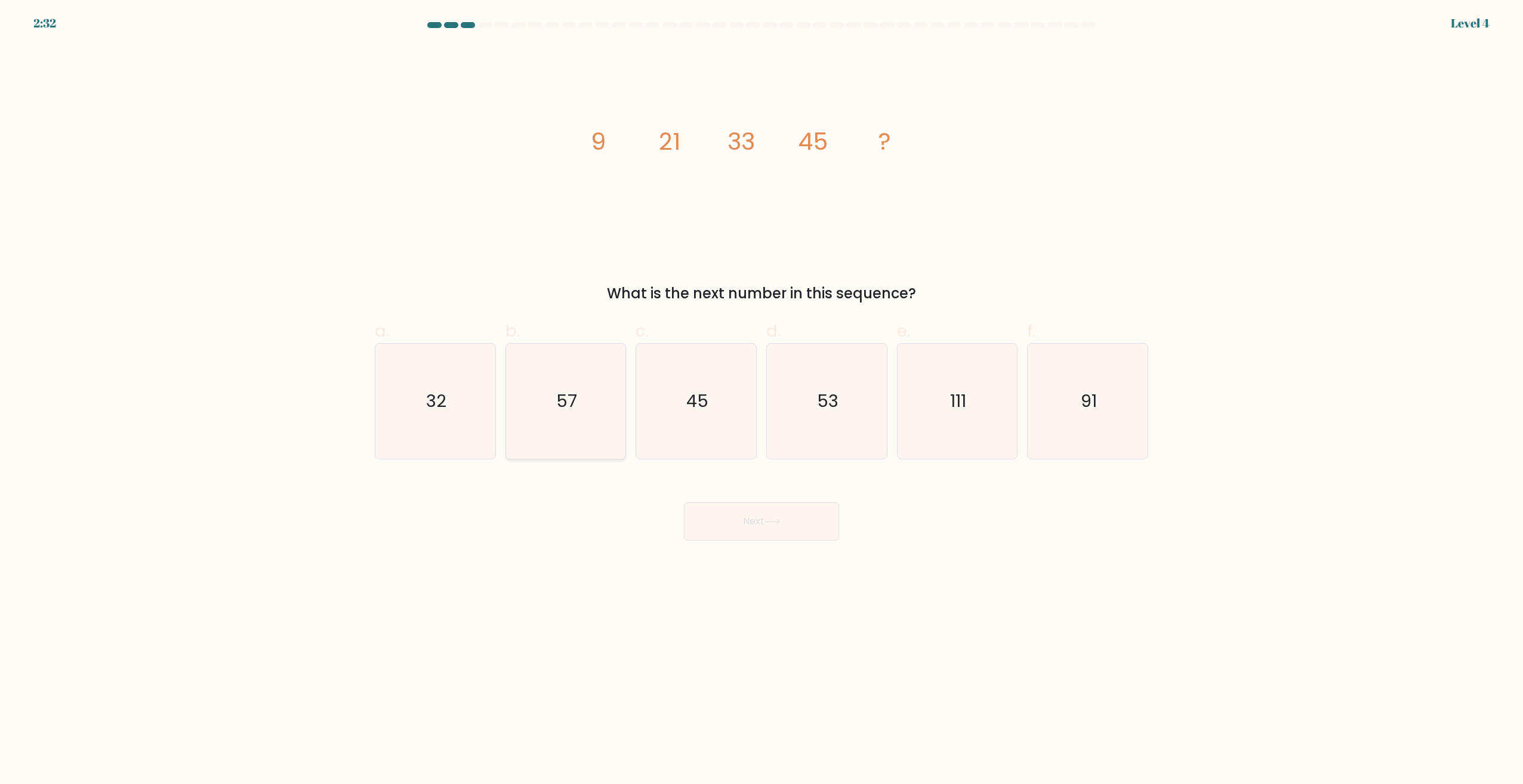
drag, startPoint x: 585, startPoint y: 412, endPoint x: 693, endPoint y: 482, distance: 128.7
click at [586, 412] on icon "57" at bounding box center [566, 401] width 115 height 115
click at [762, 400] on input "b. 57" at bounding box center [762, 395] width 1 height 8
radio input "true"
click at [783, 542] on body "2:31 Level 4" at bounding box center [762, 392] width 1523 height 784
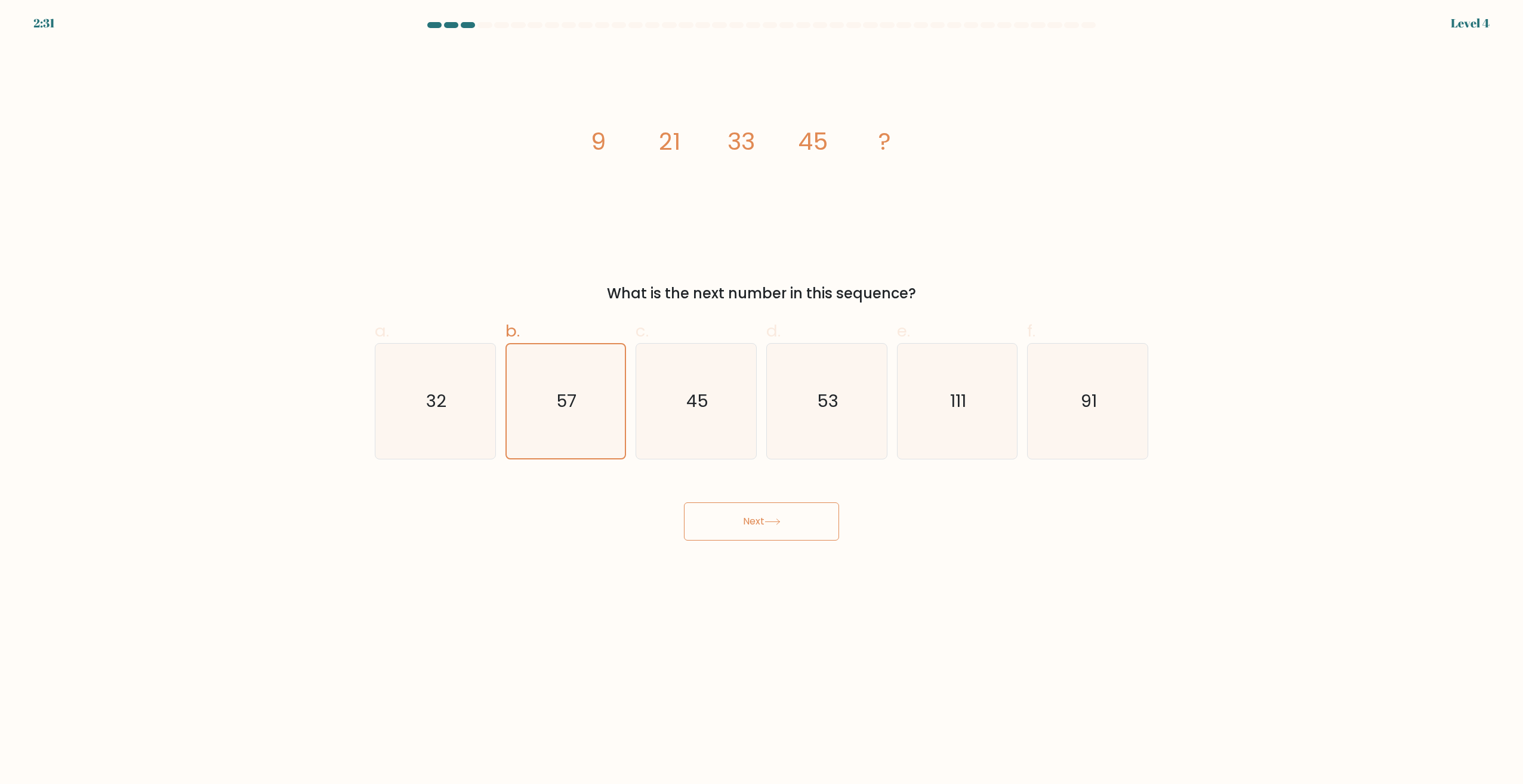
click at [782, 530] on button "Next" at bounding box center [762, 521] width 155 height 38
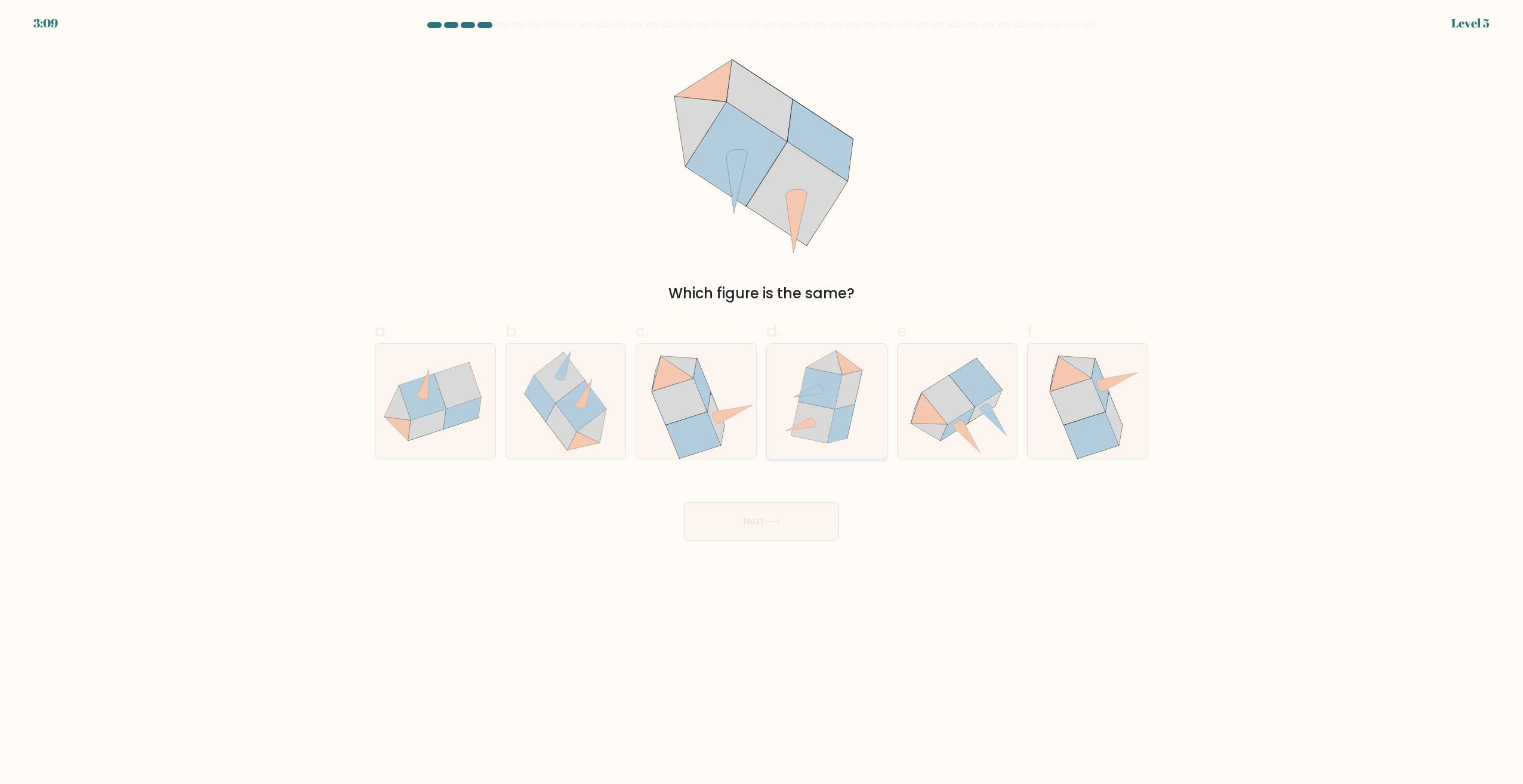
click at [829, 399] on icon at bounding box center [820, 388] width 43 height 42
click at [762, 399] on input "d." at bounding box center [762, 395] width 1 height 8
radio input "true"
click at [789, 515] on button "Next" at bounding box center [762, 521] width 155 height 38
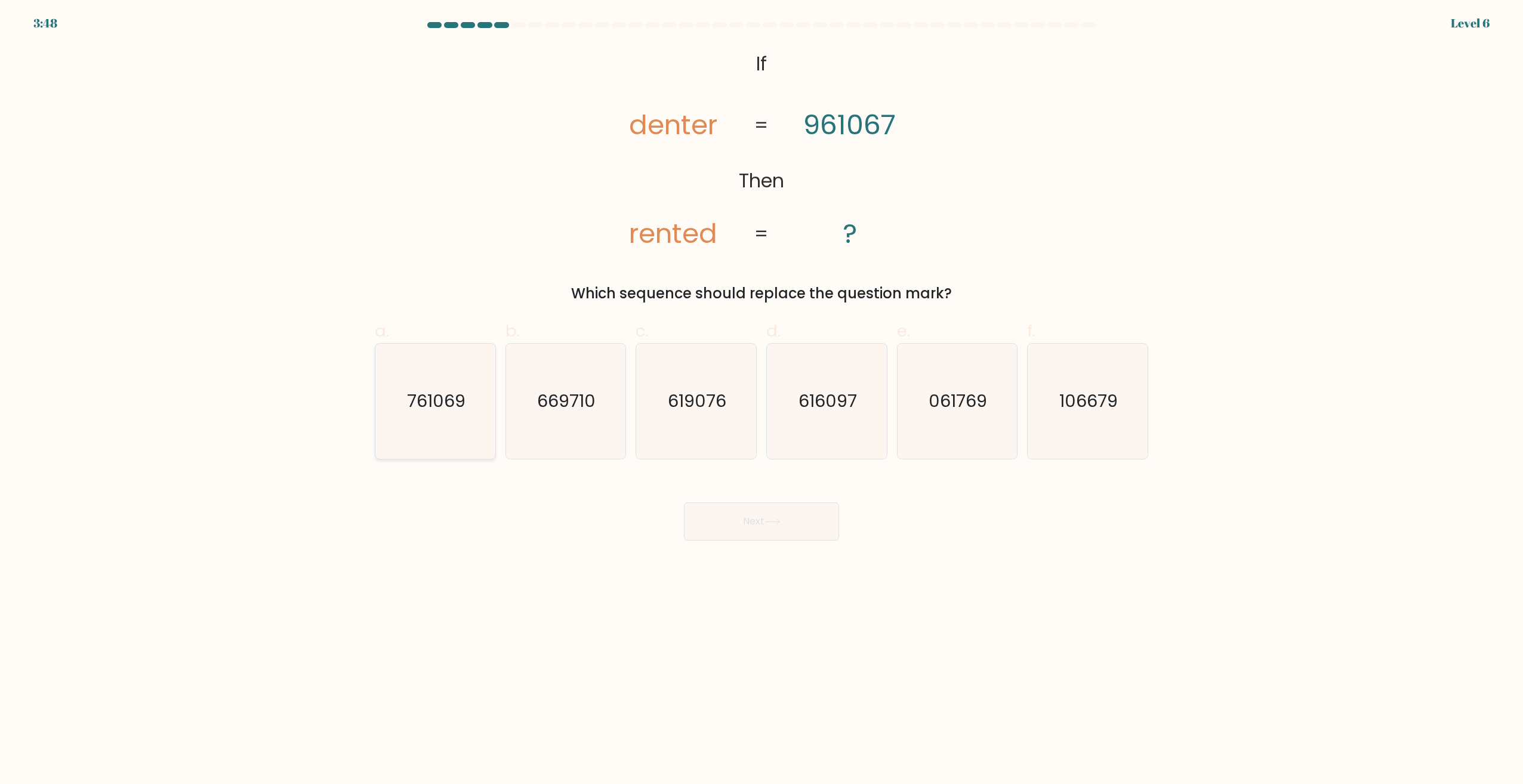
click at [444, 415] on icon "761069" at bounding box center [436, 401] width 115 height 115
click at [762, 400] on input "a. 761069" at bounding box center [762, 395] width 1 height 8
radio input "true"
click at [795, 523] on button "Next" at bounding box center [762, 521] width 155 height 38
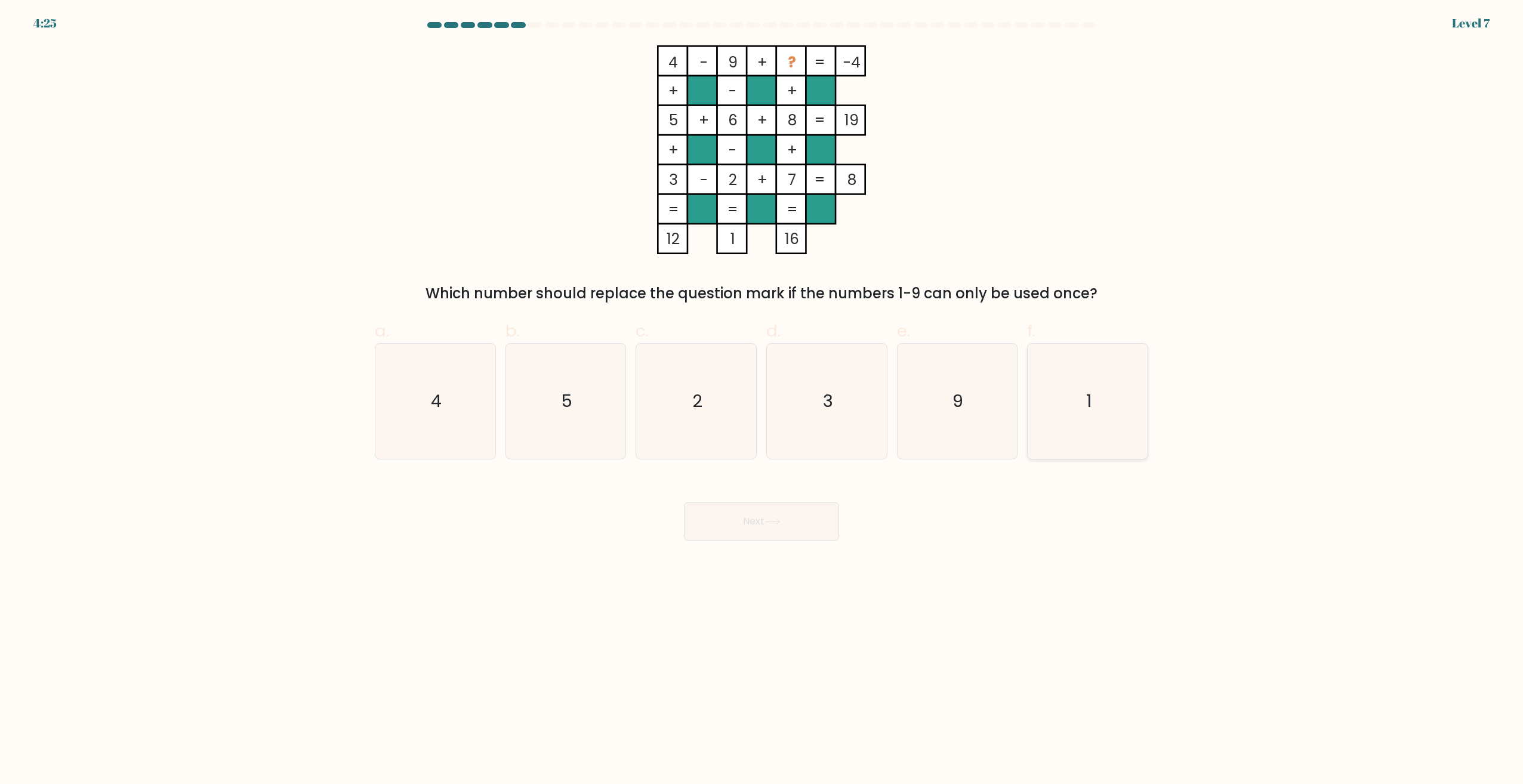
click at [1090, 410] on text "1" at bounding box center [1089, 402] width 5 height 24
click at [762, 400] on input "f. 1" at bounding box center [762, 395] width 1 height 8
radio input "true"
click at [808, 509] on button "Next" at bounding box center [762, 521] width 155 height 38
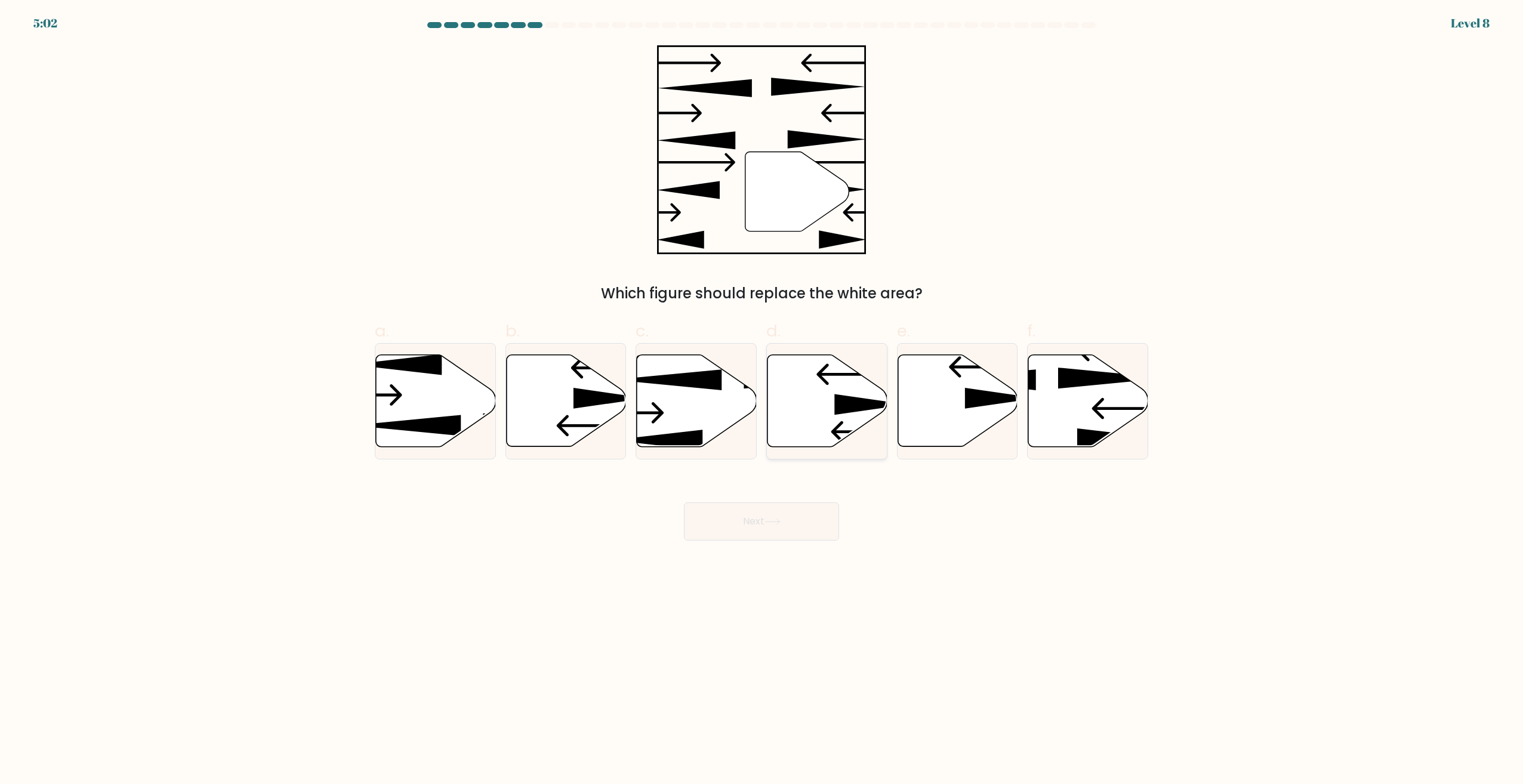
click at [884, 384] on icon at bounding box center [827, 401] width 120 height 94
click at [762, 392] on input "d." at bounding box center [762, 395] width 1 height 8
radio input "true"
click at [923, 386] on icon at bounding box center [957, 401] width 120 height 92
click at [762, 392] on input "e." at bounding box center [762, 395] width 1 height 8
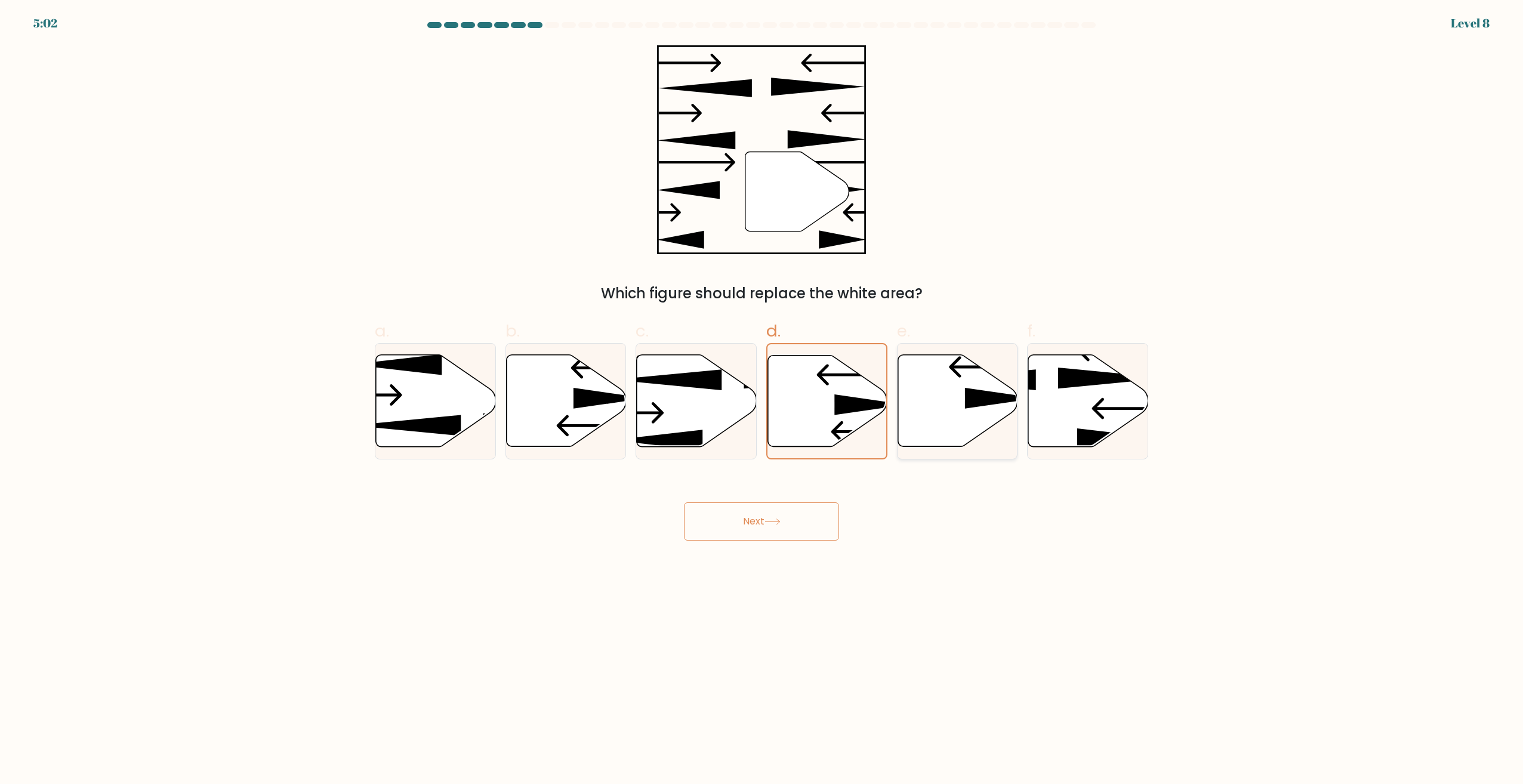
radio input "true"
click at [752, 516] on button "Next" at bounding box center [762, 521] width 155 height 38
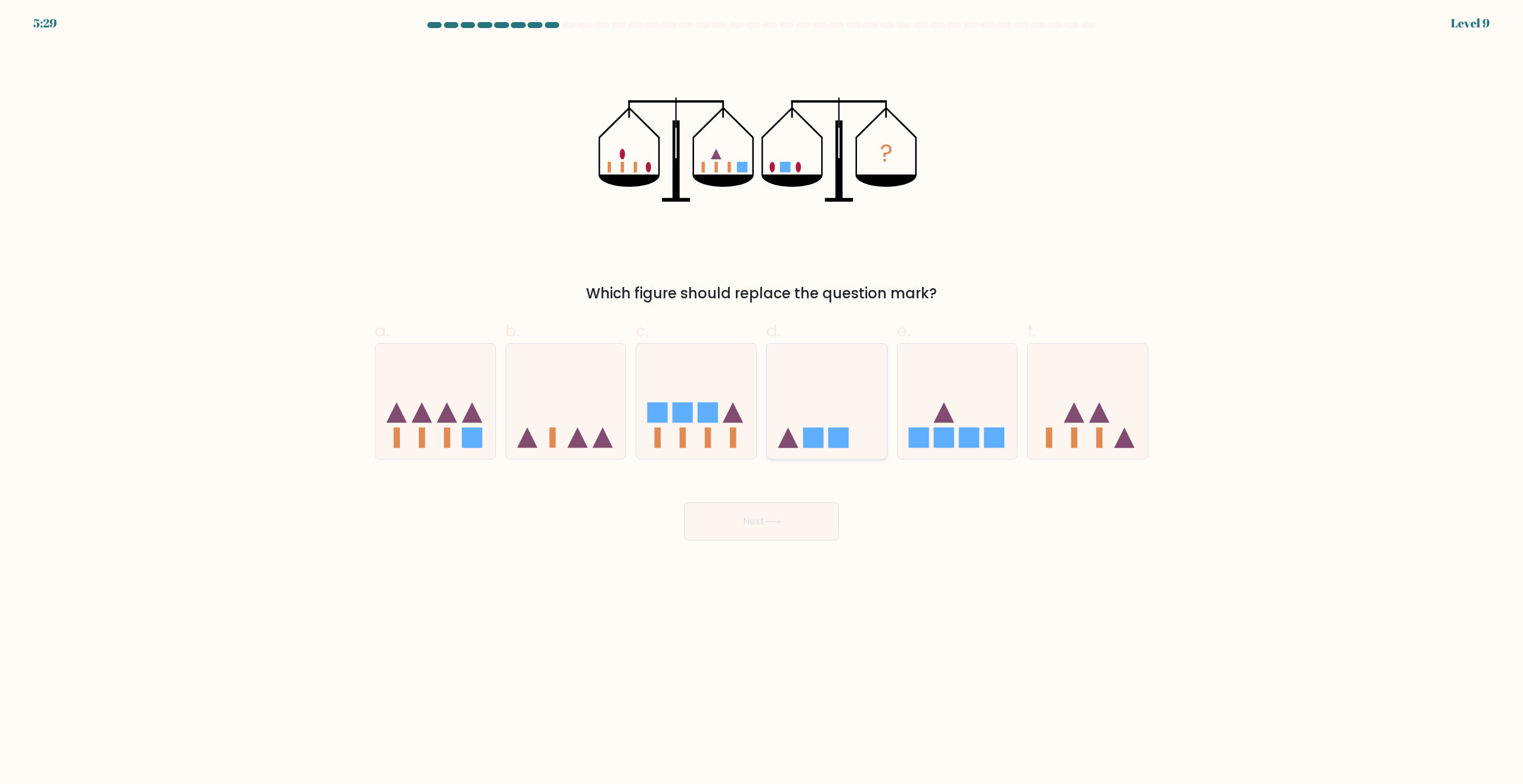
click at [810, 384] on icon at bounding box center [827, 401] width 120 height 99
click at [762, 392] on input "d." at bounding box center [762, 395] width 1 height 8
radio input "true"
click at [798, 523] on button "Next" at bounding box center [762, 521] width 155 height 38
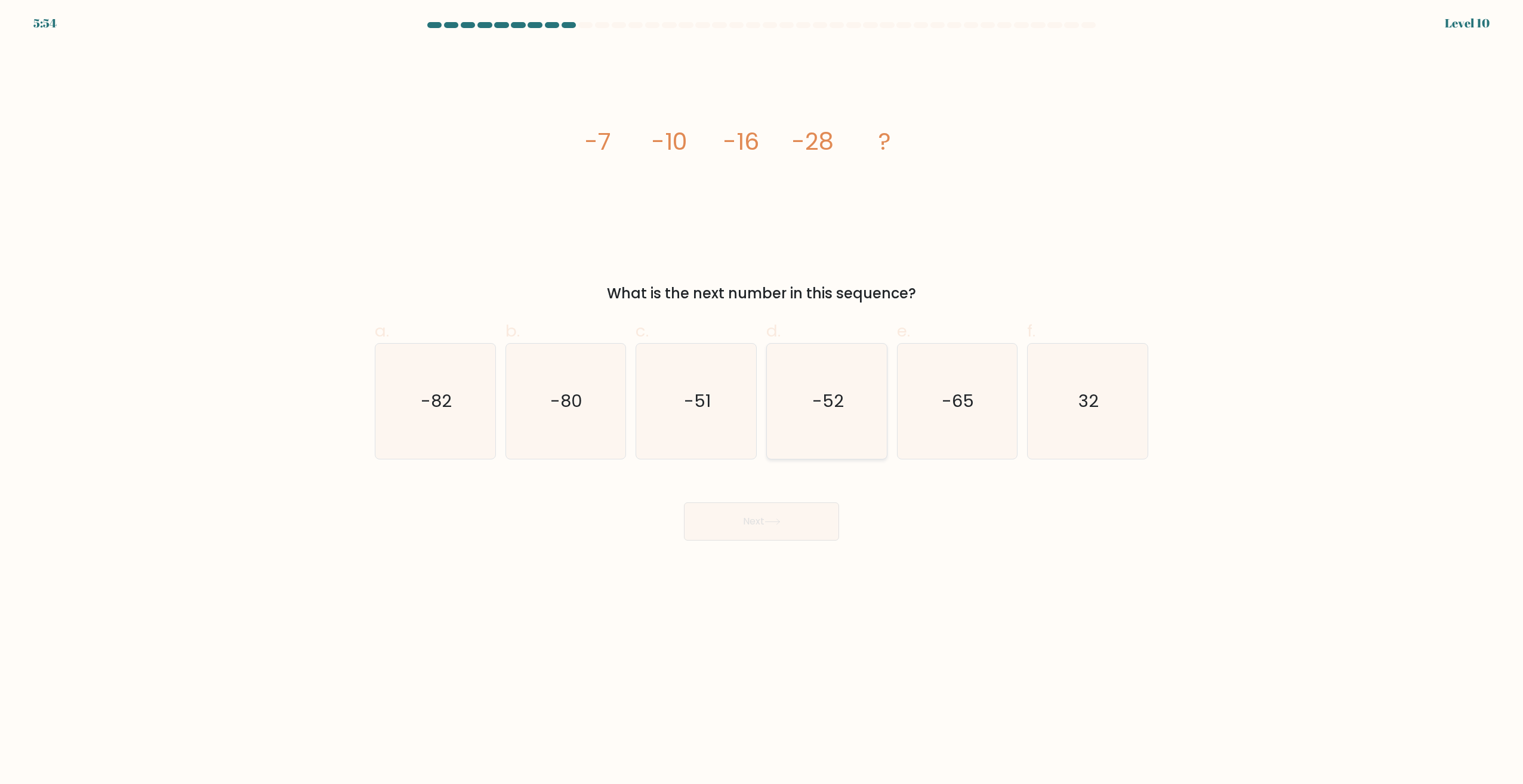
click at [828, 405] on text "-52" at bounding box center [828, 402] width 31 height 24
click at [762, 400] on input "d. -52" at bounding box center [762, 395] width 1 height 8
radio input "true"
click at [788, 528] on button "Next" at bounding box center [762, 521] width 155 height 38
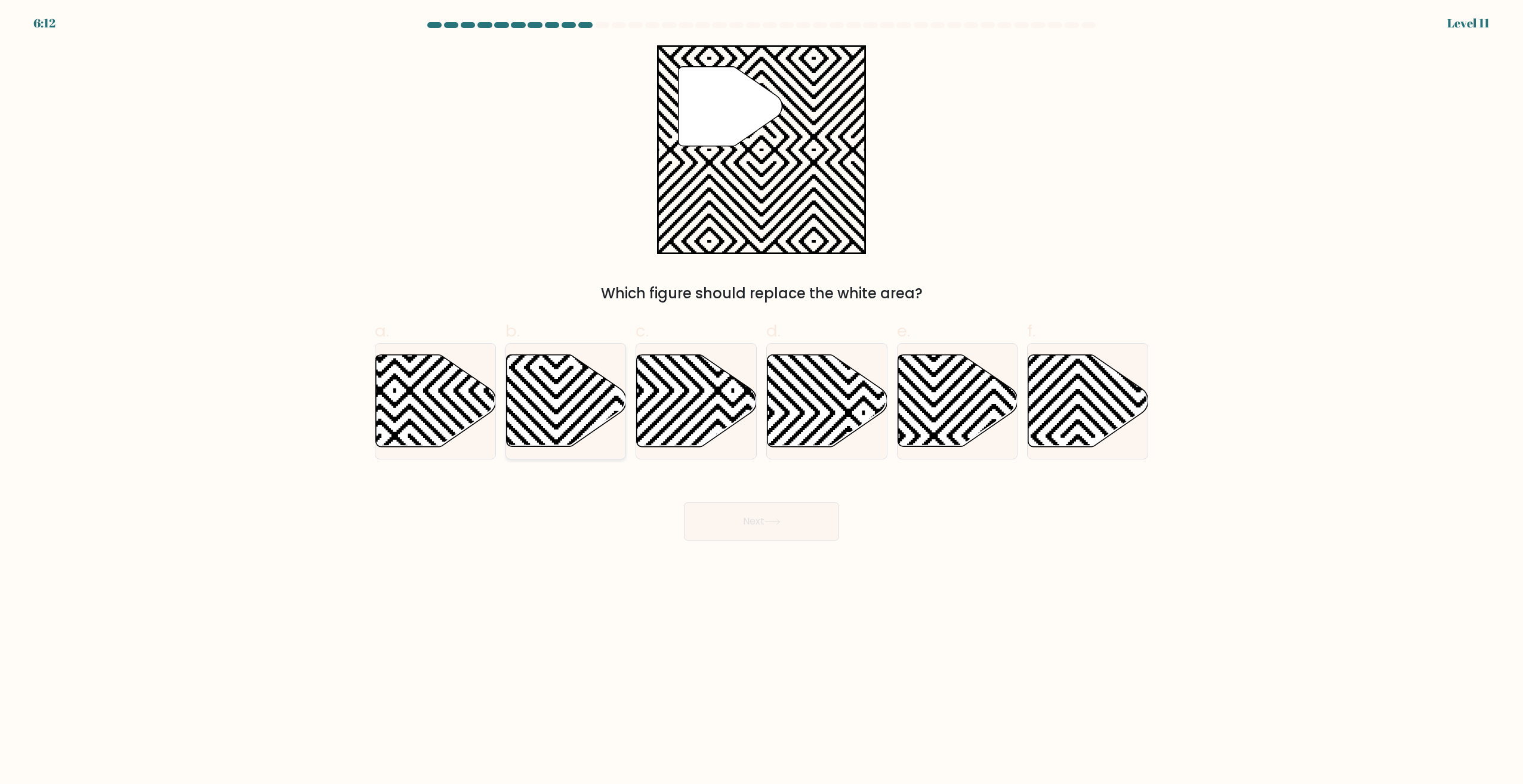
click at [551, 401] on icon at bounding box center [566, 401] width 120 height 92
click at [762, 400] on input "b." at bounding box center [762, 395] width 1 height 8
radio input "true"
click at [745, 520] on button "Next" at bounding box center [762, 521] width 155 height 38
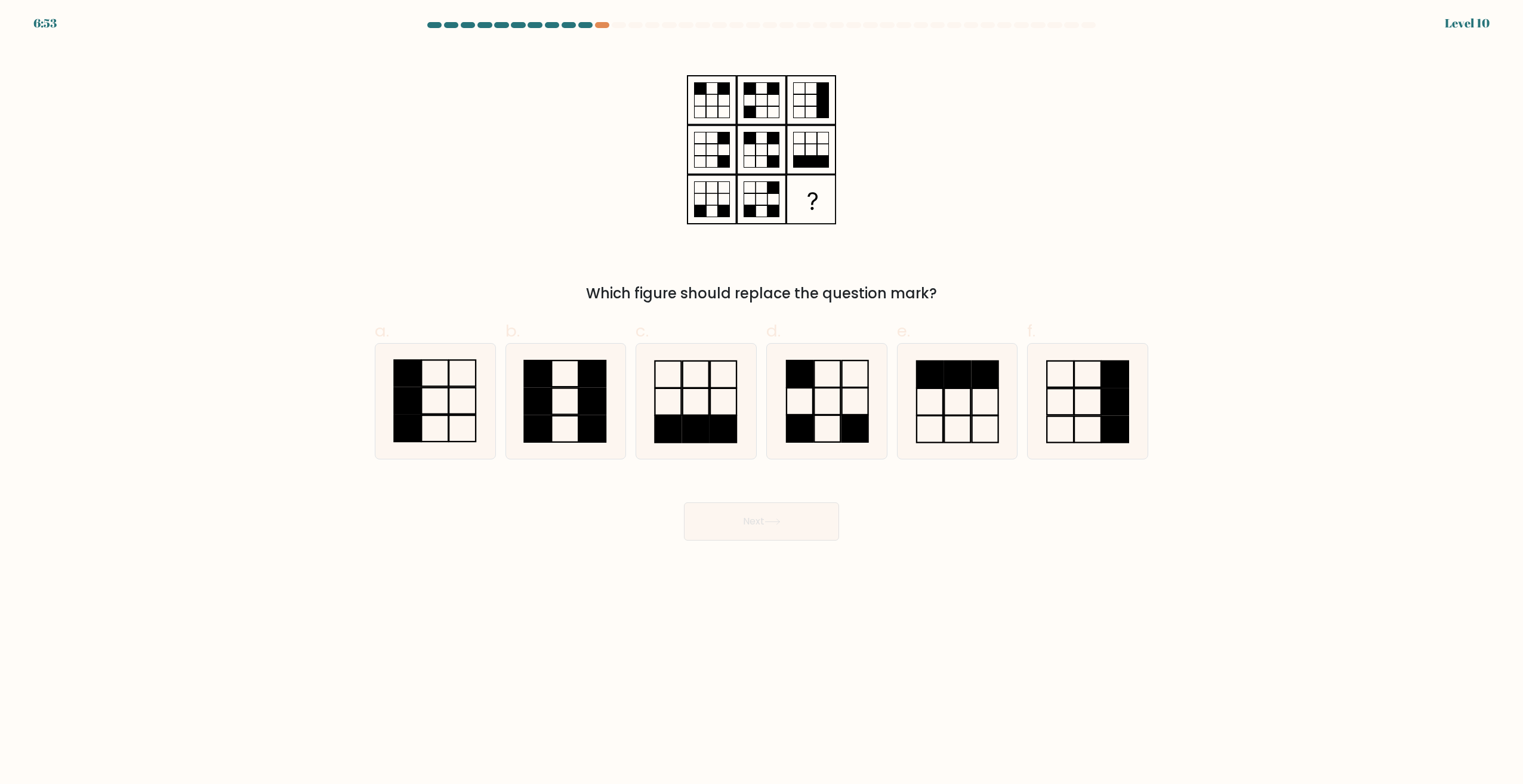
click at [604, 20] on div "6:53 Level 10" at bounding box center [762, 16] width 1523 height 32
click at [604, 23] on div at bounding box center [602, 25] width 14 height 6
drag, startPoint x: 449, startPoint y: 410, endPoint x: 572, endPoint y: 462, distance: 133.5
click at [455, 410] on icon at bounding box center [436, 401] width 115 height 115
click at [762, 400] on input "a." at bounding box center [762, 395] width 1 height 8
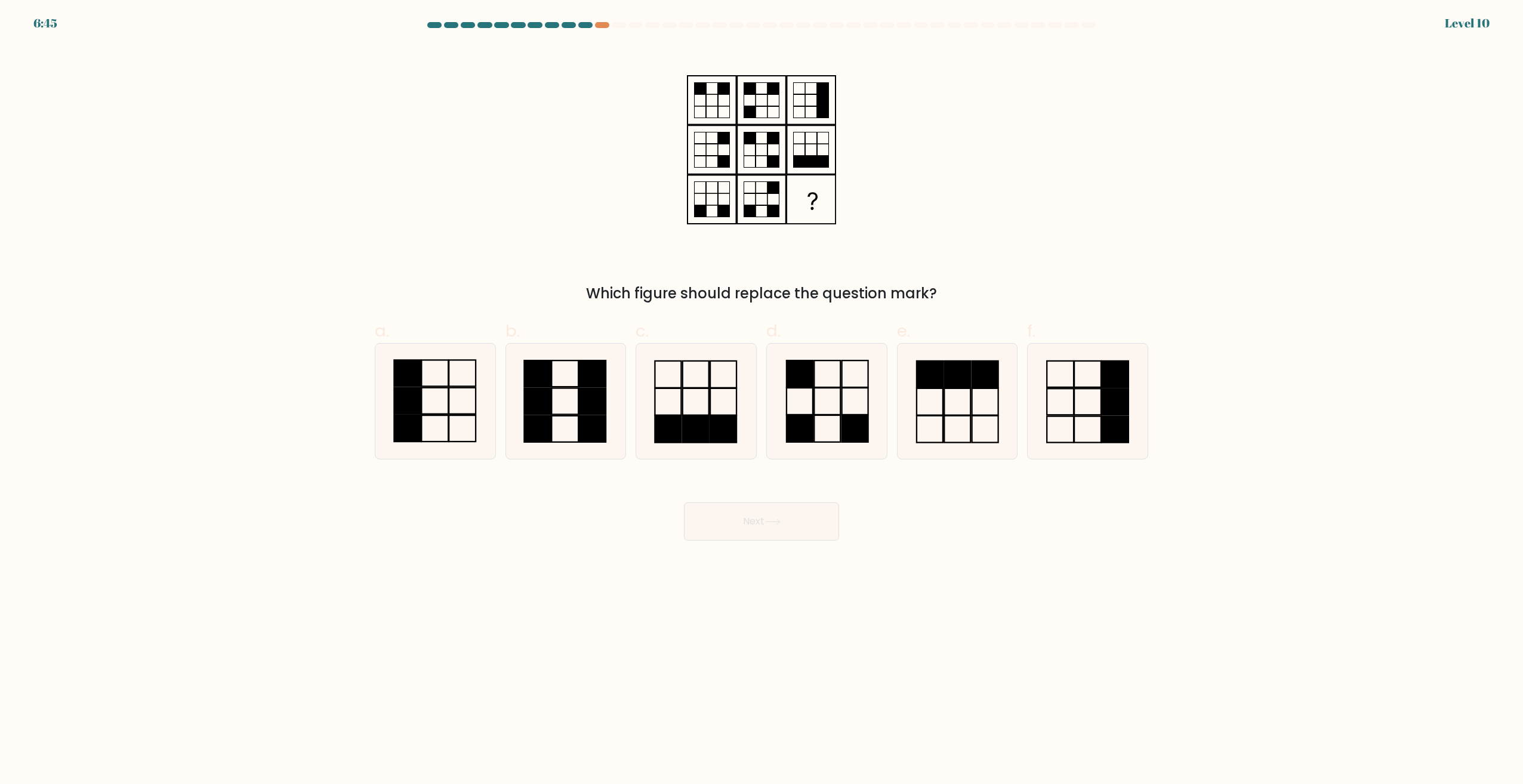
radio input "true"
click at [807, 517] on button "Next" at bounding box center [762, 521] width 155 height 38
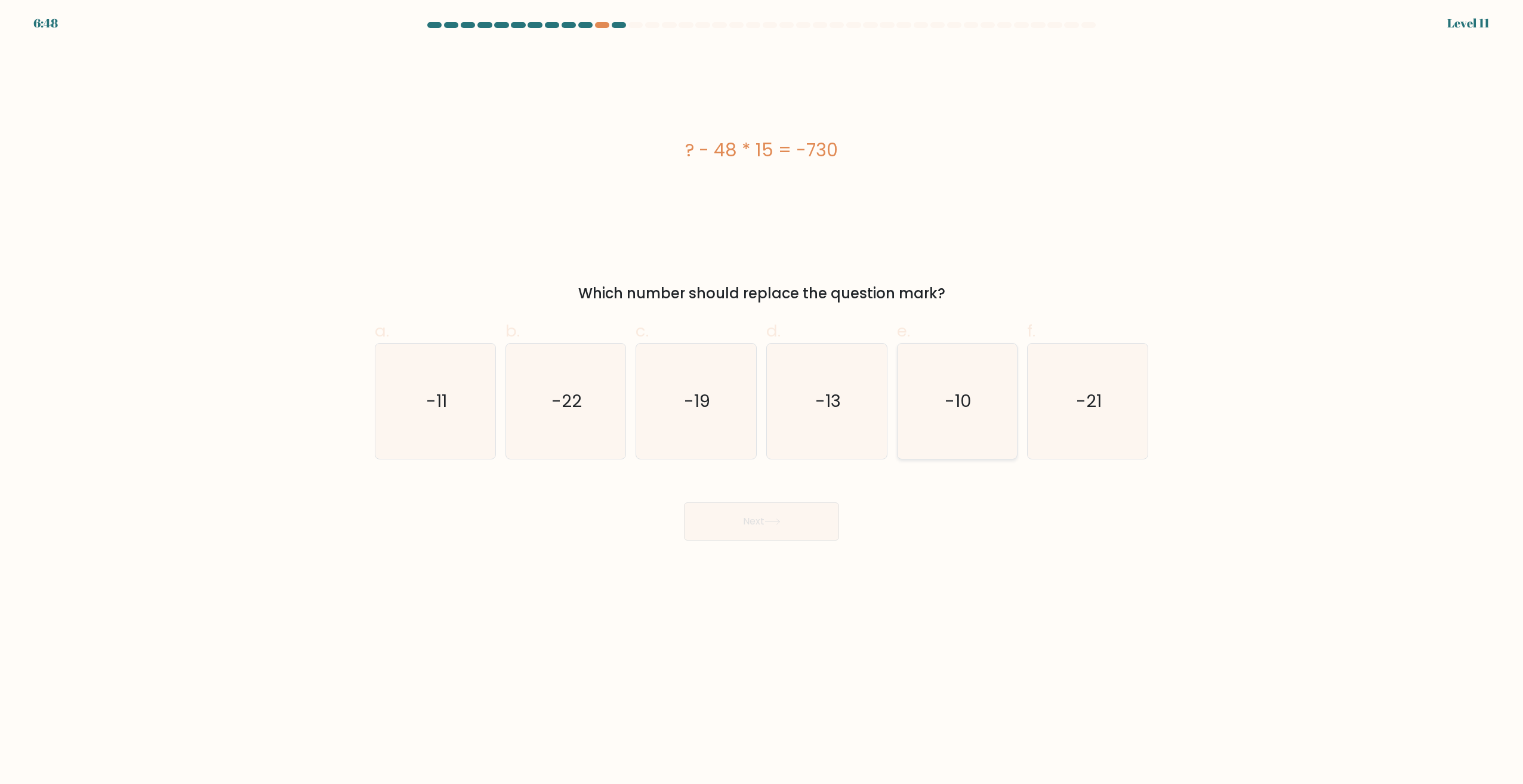
click at [983, 403] on icon "-10" at bounding box center [957, 401] width 115 height 115
click at [762, 400] on input "e. -10" at bounding box center [762, 395] width 1 height 8
radio input "true"
click at [801, 529] on button "Next" at bounding box center [762, 521] width 155 height 38
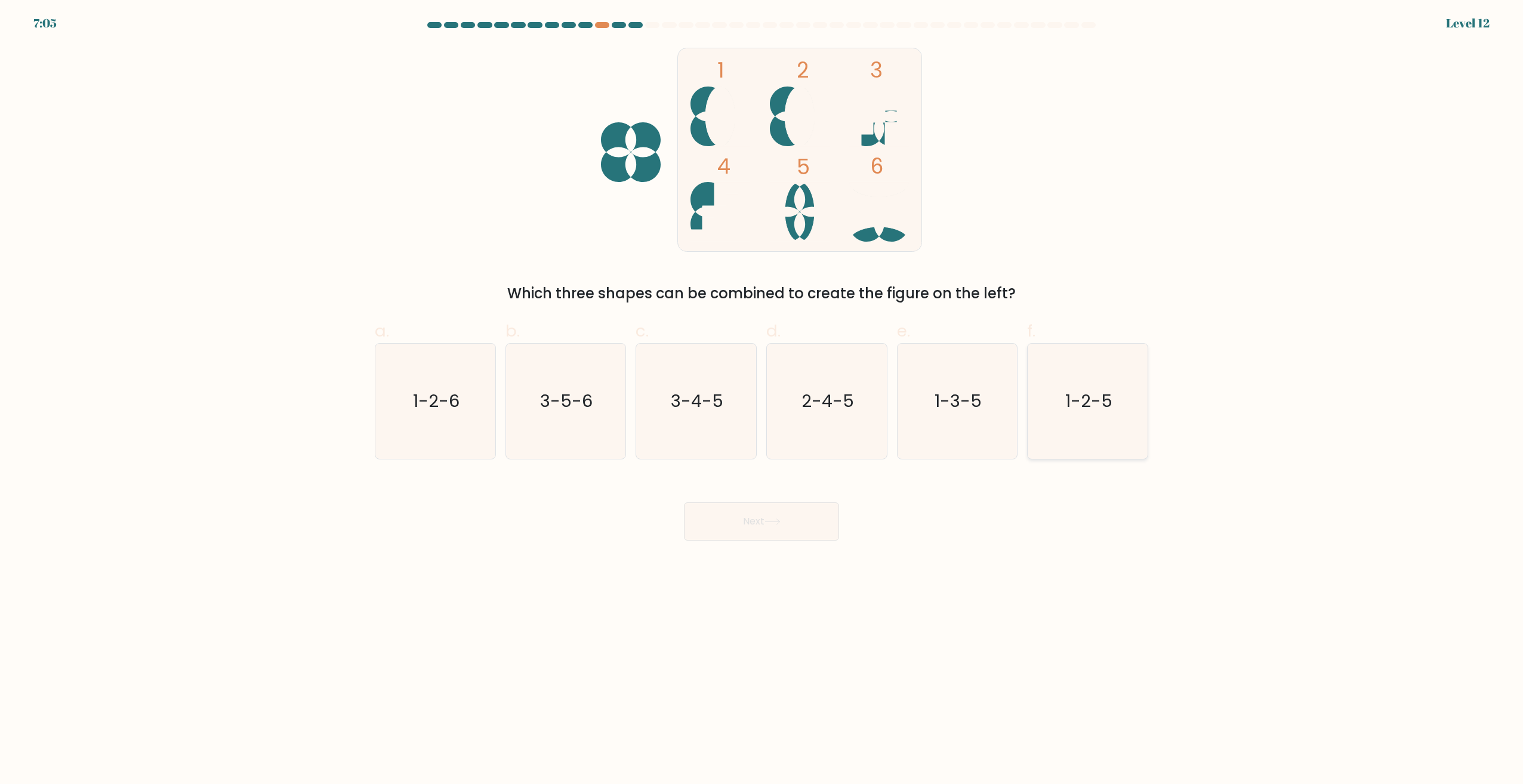
click at [1109, 398] on text "1-2-5" at bounding box center [1090, 402] width 47 height 24
click at [762, 398] on input "f. 1-2-5" at bounding box center [762, 395] width 1 height 8
radio input "true"
click at [801, 520] on button "Next" at bounding box center [762, 521] width 155 height 38
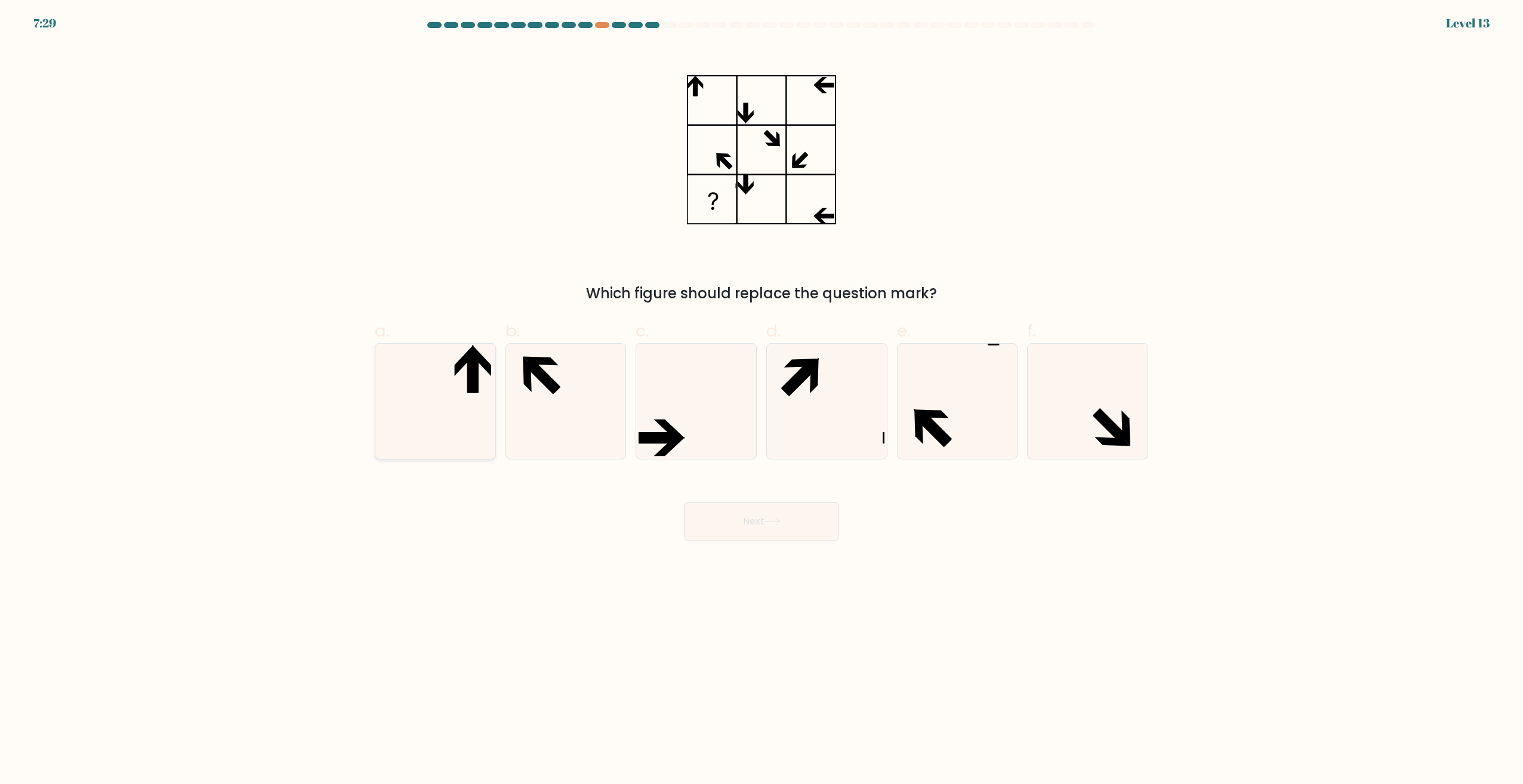
click at [452, 403] on icon at bounding box center [436, 401] width 115 height 115
click at [762, 400] on input "a." at bounding box center [762, 395] width 1 height 8
radio input "true"
click at [767, 530] on button "Next" at bounding box center [762, 521] width 155 height 38
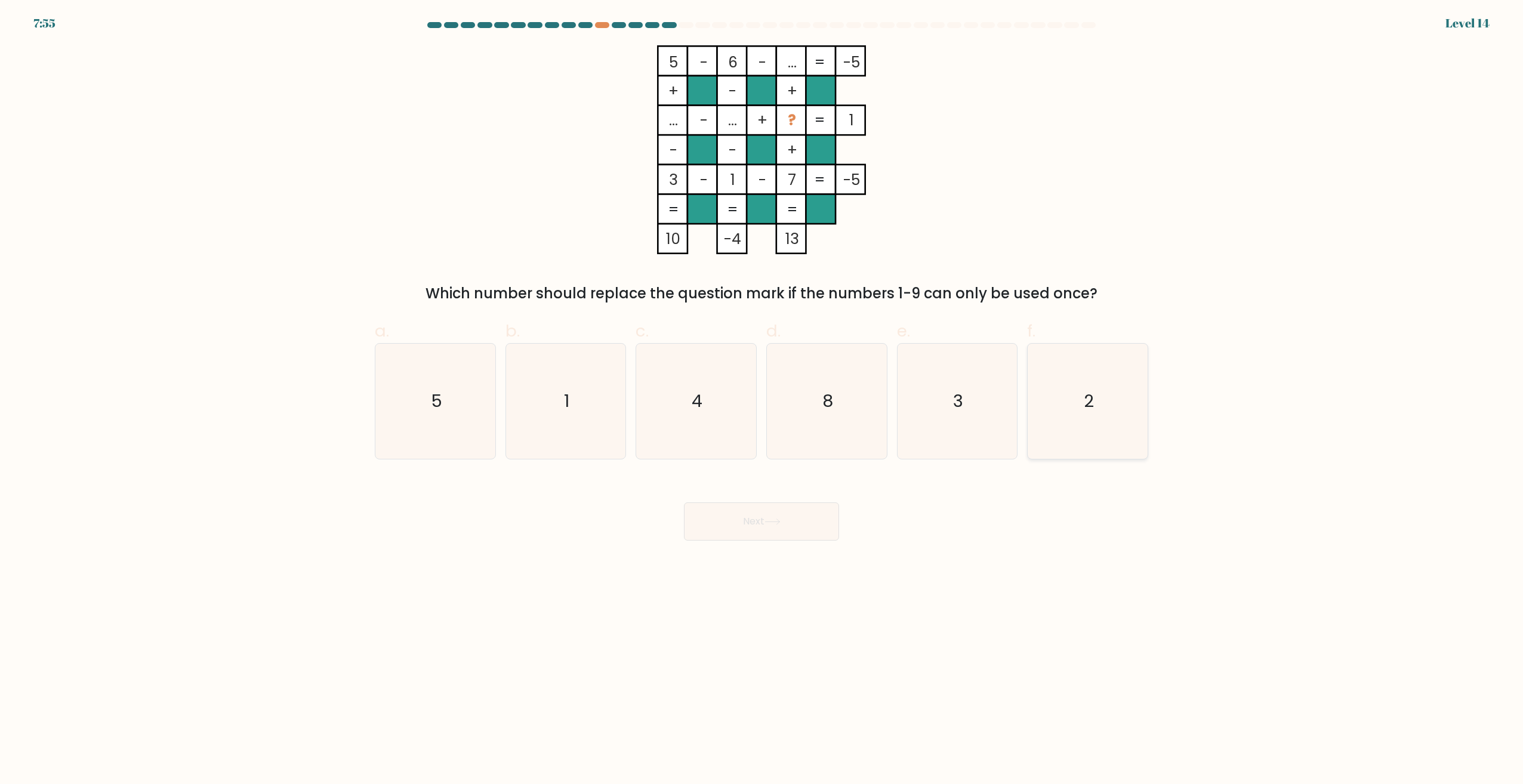
click at [1096, 378] on icon "2" at bounding box center [1088, 401] width 115 height 115
click at [762, 392] on input "f. 2" at bounding box center [762, 395] width 1 height 8
radio input "true"
click at [774, 536] on button "Next" at bounding box center [762, 521] width 155 height 38
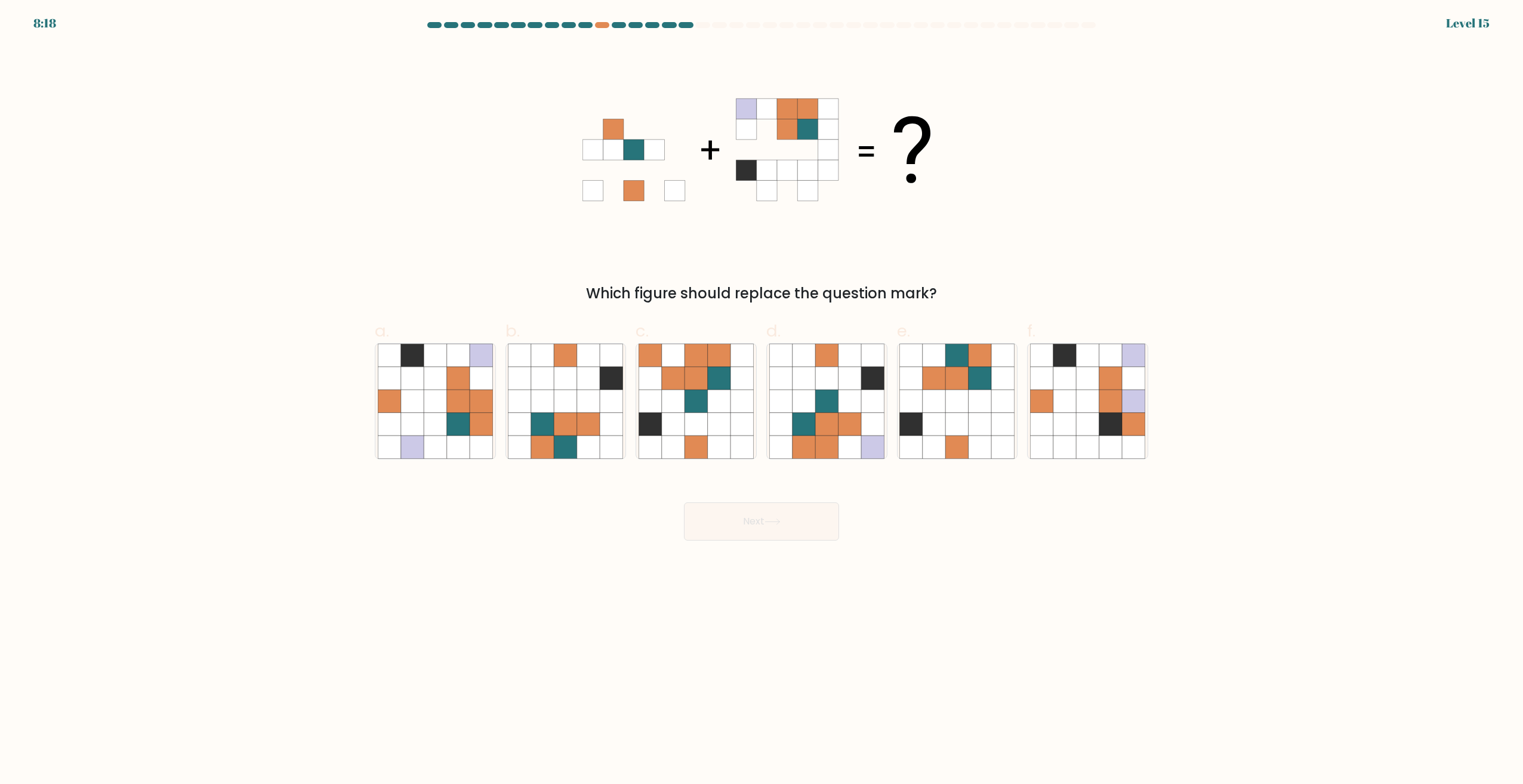
click at [760, 403] on div "c." at bounding box center [696, 389] width 131 height 141
click at [827, 425] on icon at bounding box center [827, 424] width 23 height 23
click at [762, 400] on input "d." at bounding box center [762, 395] width 1 height 8
radio input "true"
click at [795, 531] on button "Next" at bounding box center [762, 521] width 155 height 38
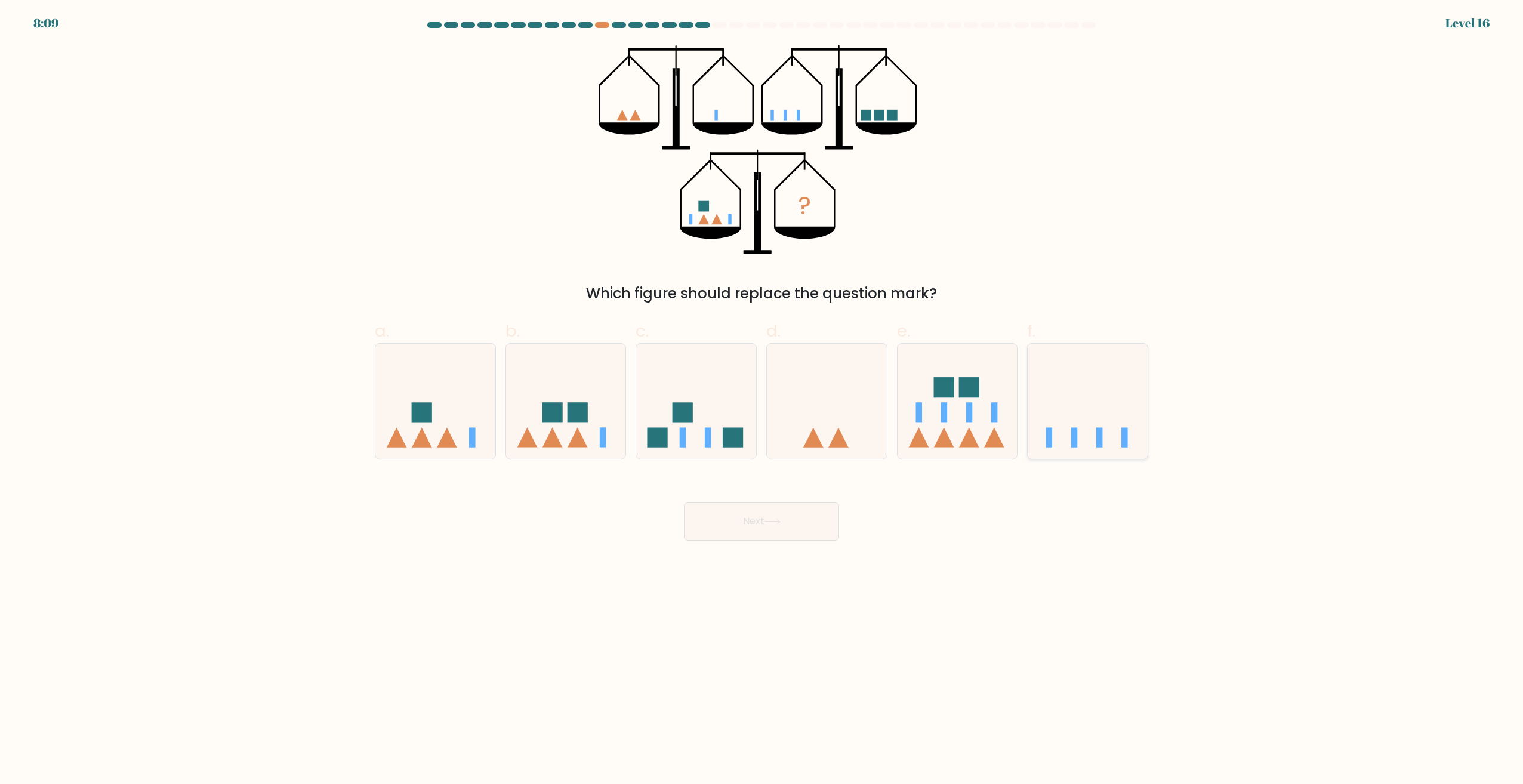
click at [1060, 399] on icon at bounding box center [1087, 401] width 120 height 99
click at [762, 399] on input "f." at bounding box center [762, 395] width 1 height 8
radio input "true"
click at [816, 514] on button "Next" at bounding box center [762, 521] width 155 height 38
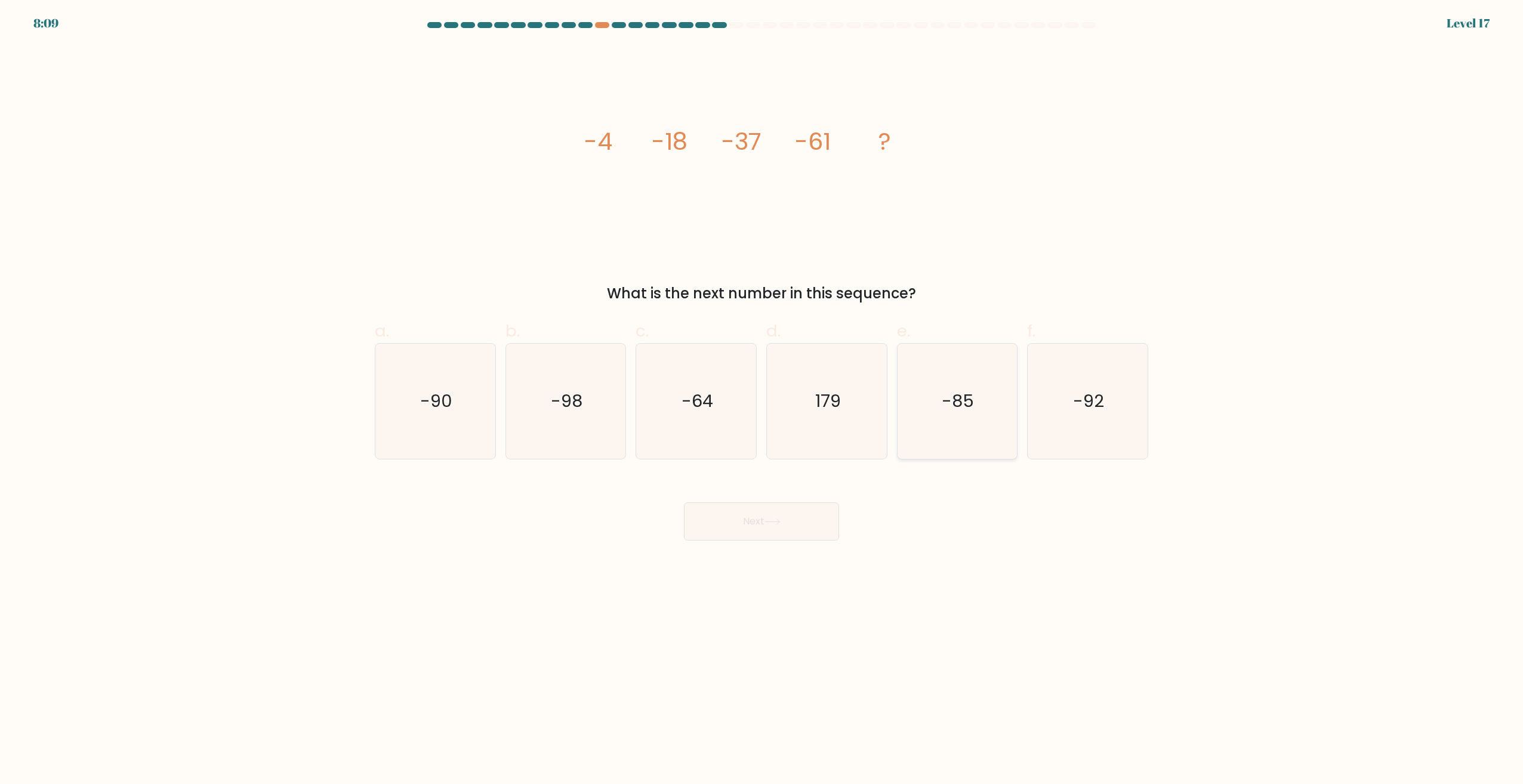
click at [990, 377] on icon "-85" at bounding box center [957, 401] width 115 height 115
click at [762, 392] on input "e. -85" at bounding box center [762, 395] width 1 height 8
radio input "true"
click at [734, 531] on button "Next" at bounding box center [762, 521] width 155 height 38
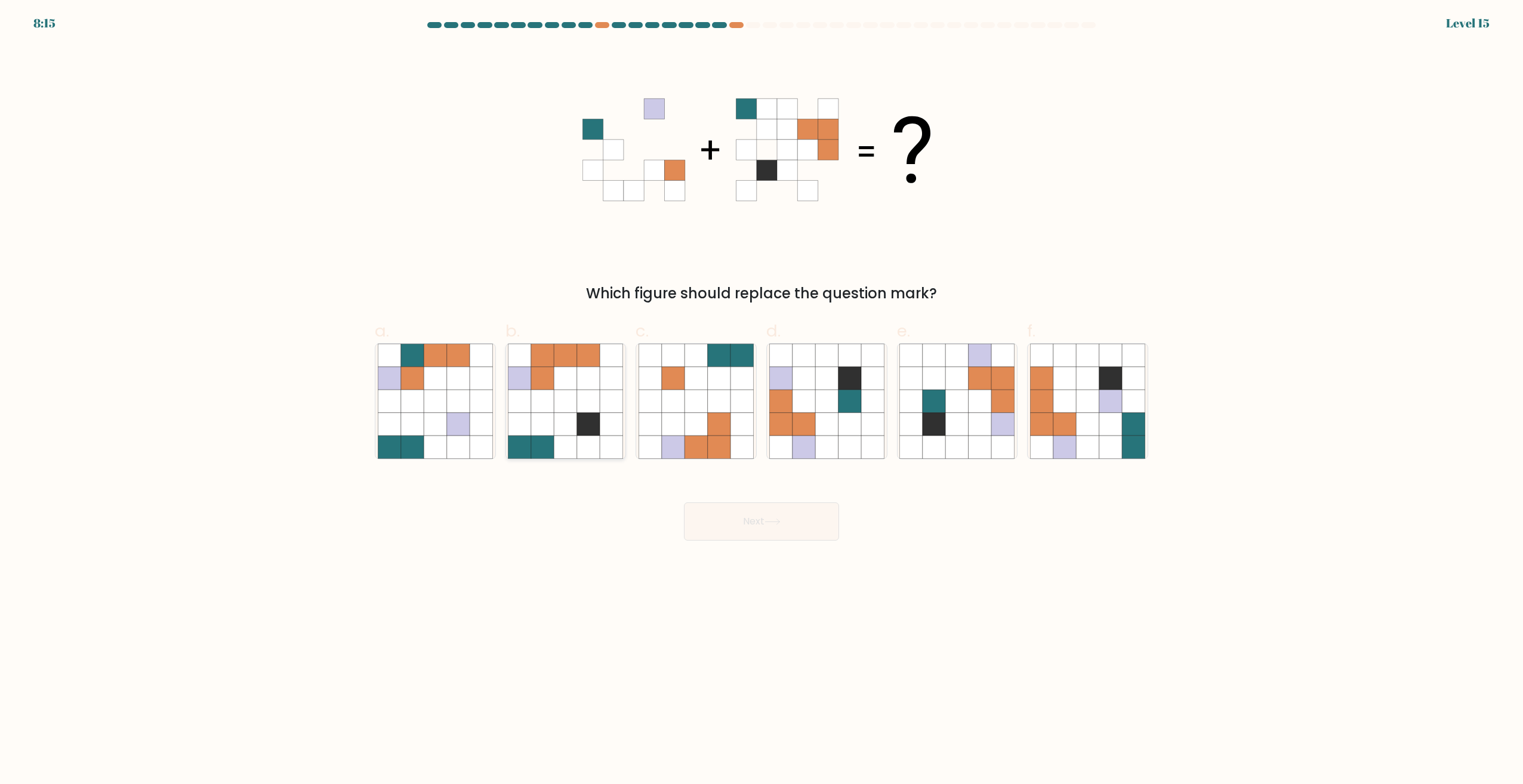
click at [580, 387] on icon at bounding box center [589, 378] width 23 height 23
click at [762, 392] on input "b." at bounding box center [762, 395] width 1 height 8
radio input "true"
click at [757, 516] on button "Next" at bounding box center [762, 521] width 155 height 38
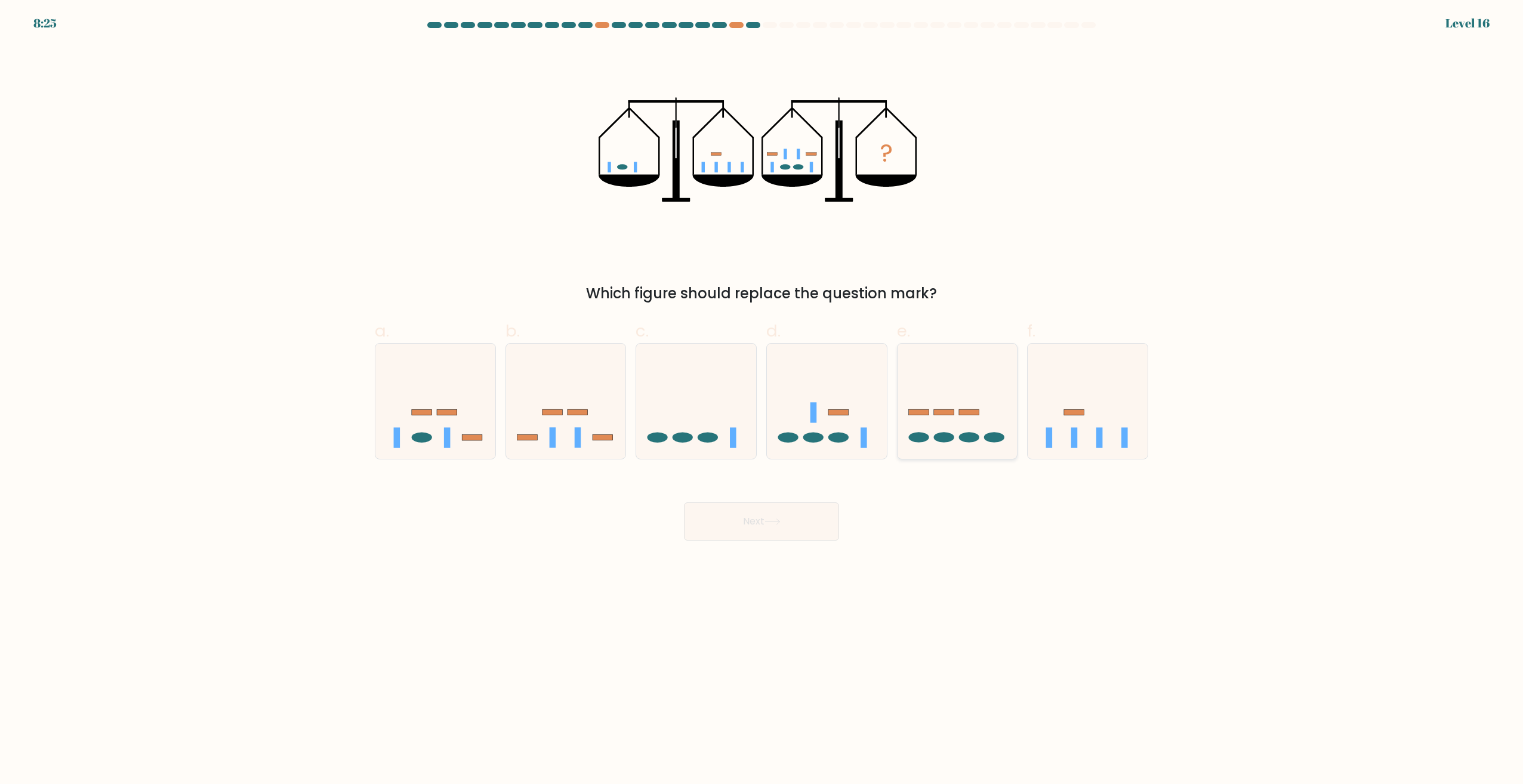
click at [973, 395] on icon at bounding box center [957, 401] width 120 height 99
click at [762, 395] on input "e." at bounding box center [762, 395] width 1 height 8
radio input "true"
click at [840, 386] on icon at bounding box center [827, 401] width 120 height 99
click at [762, 392] on input "d." at bounding box center [762, 395] width 1 height 8
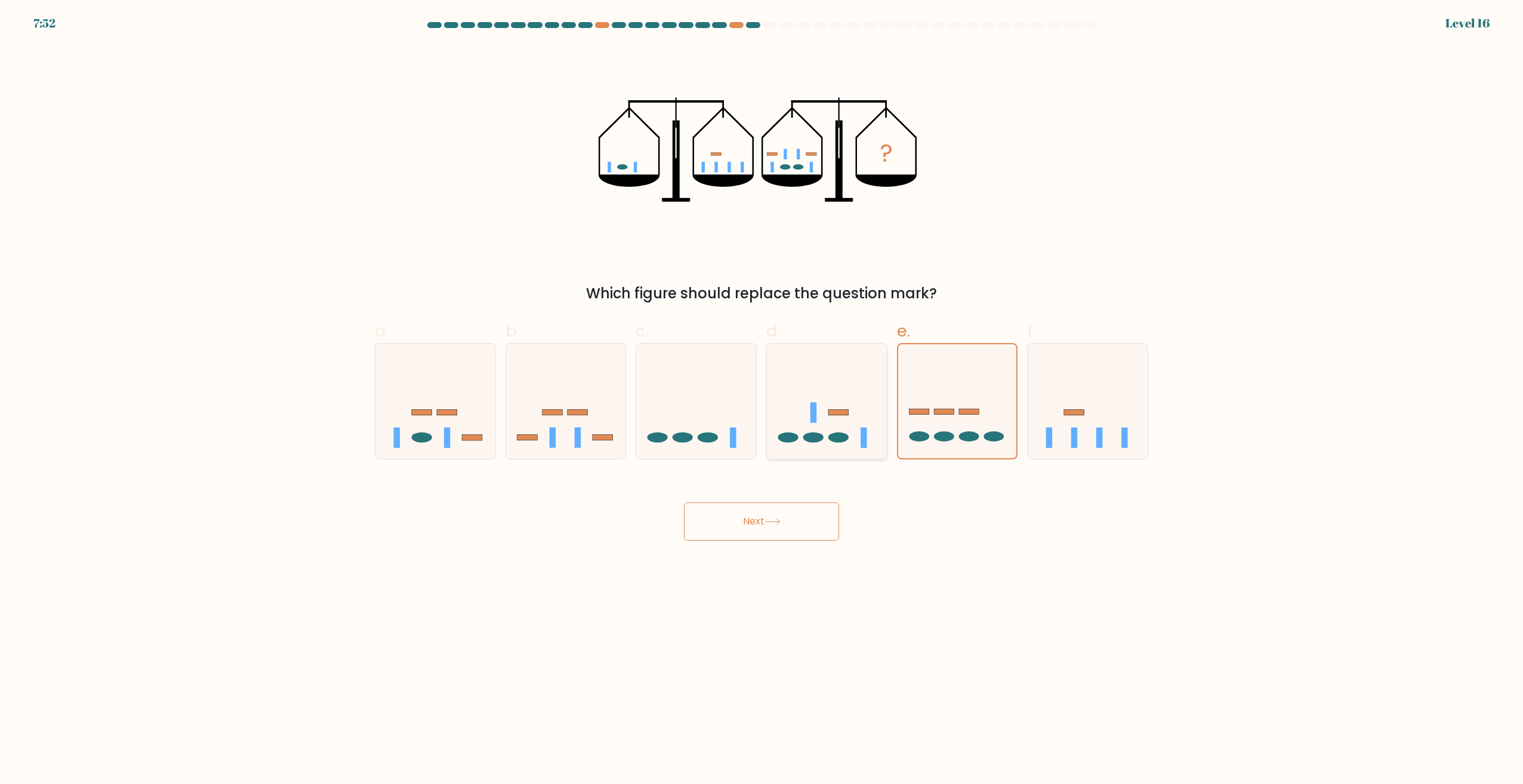
radio input "true"
click at [767, 548] on body "7:52 Level 16" at bounding box center [762, 392] width 1523 height 784
click at [772, 523] on icon at bounding box center [773, 522] width 16 height 7
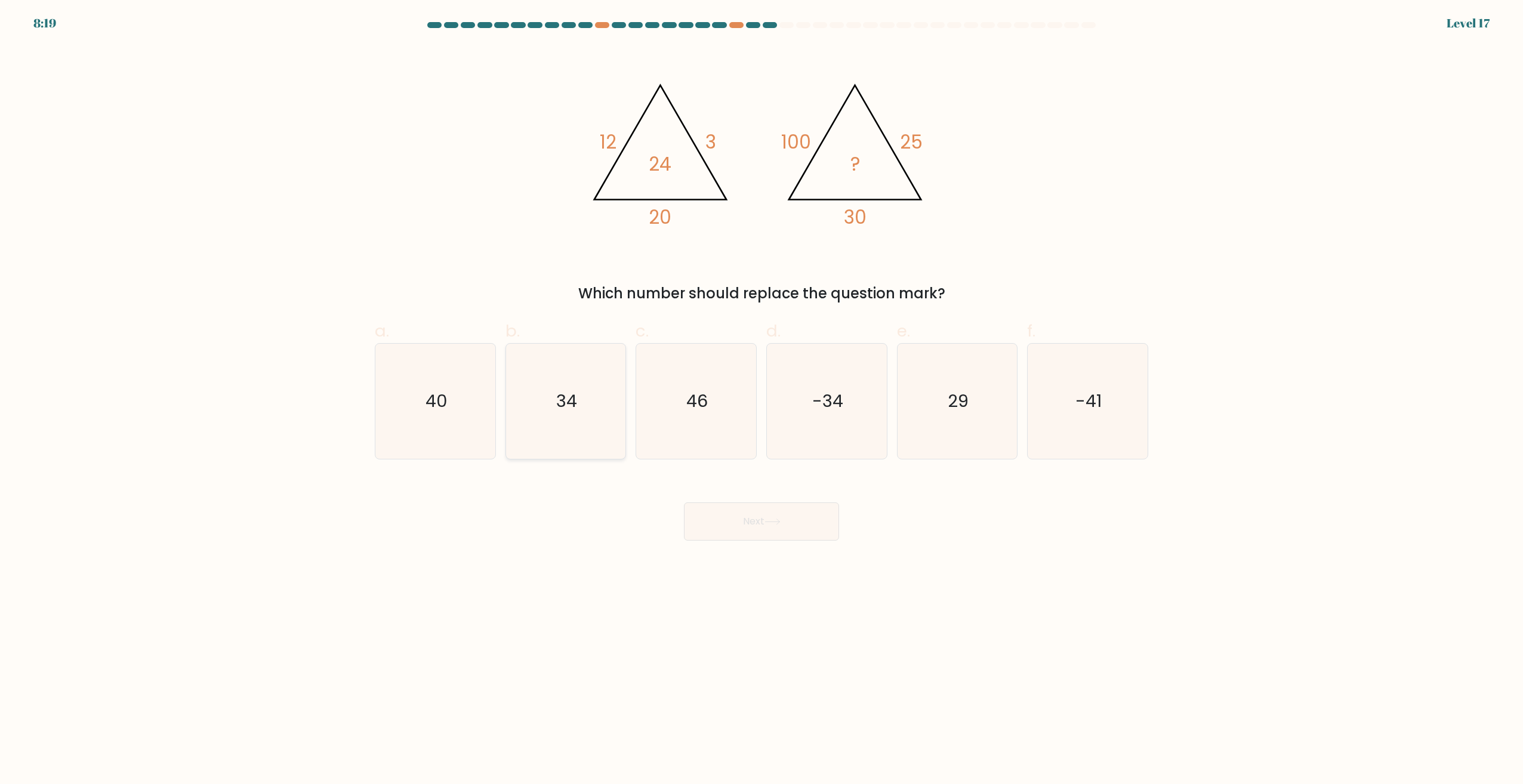
click at [591, 358] on icon "34" at bounding box center [566, 401] width 115 height 115
click at [762, 392] on input "b. 34" at bounding box center [762, 395] width 1 height 8
radio input "true"
click at [789, 514] on button "Next" at bounding box center [762, 521] width 155 height 38
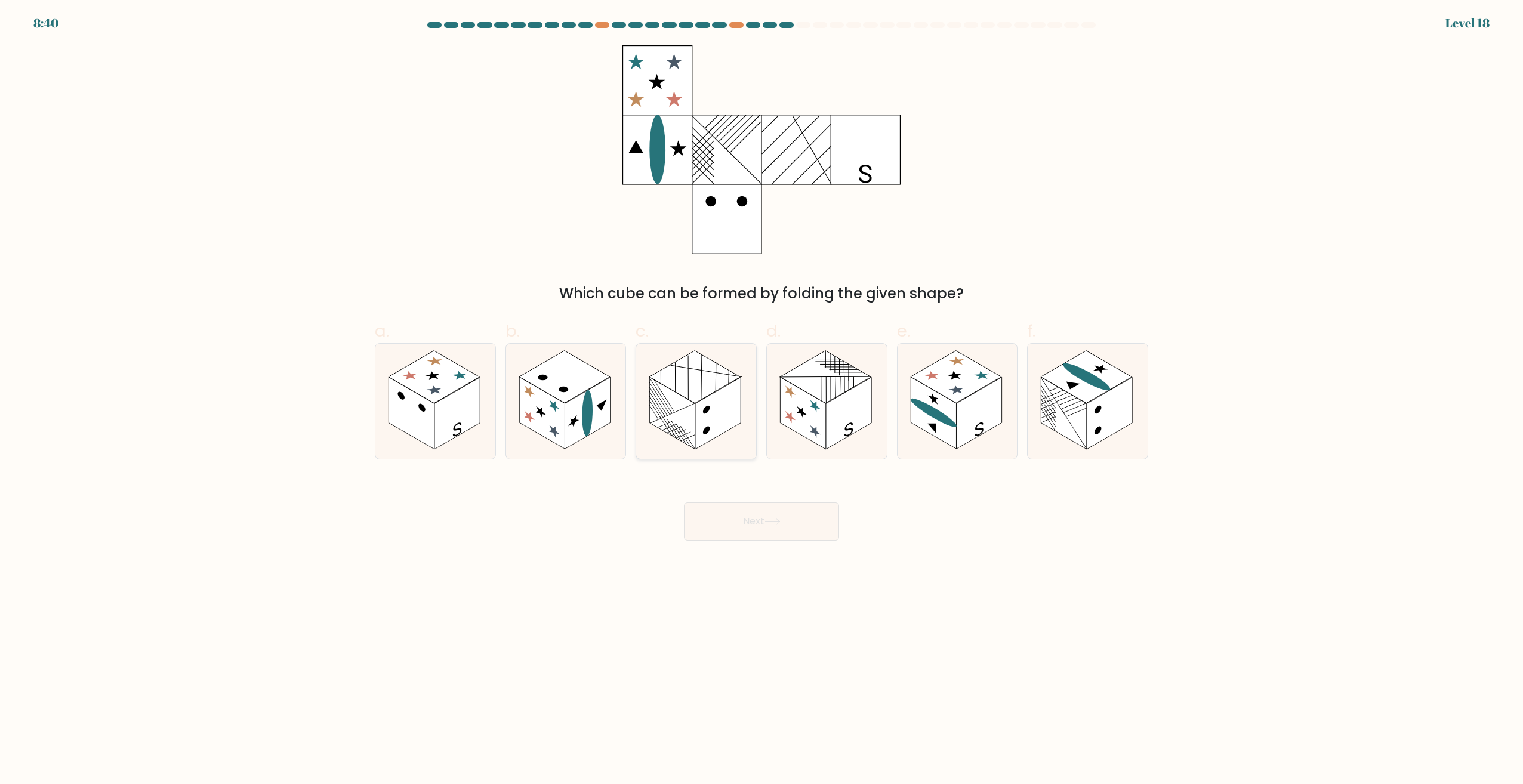
click at [722, 402] on rect at bounding box center [717, 414] width 45 height 72
click at [762, 400] on input "c." at bounding box center [762, 395] width 1 height 8
radio input "true"
click at [748, 529] on button "Next" at bounding box center [762, 521] width 155 height 38
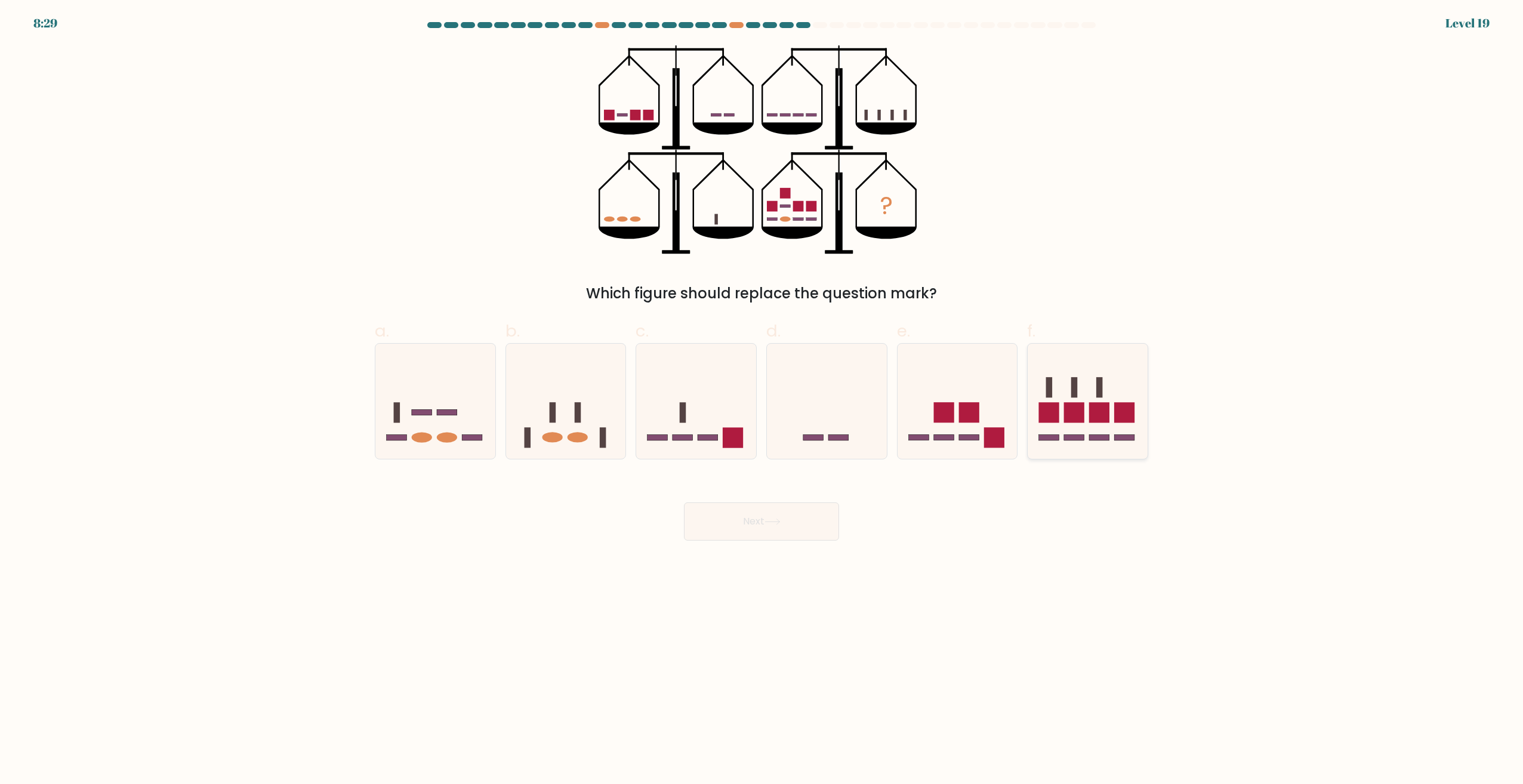
click at [1095, 398] on icon at bounding box center [1087, 401] width 120 height 99
click at [762, 398] on input "f." at bounding box center [762, 395] width 1 height 8
radio input "true"
click at [751, 525] on button "Next" at bounding box center [762, 521] width 155 height 38
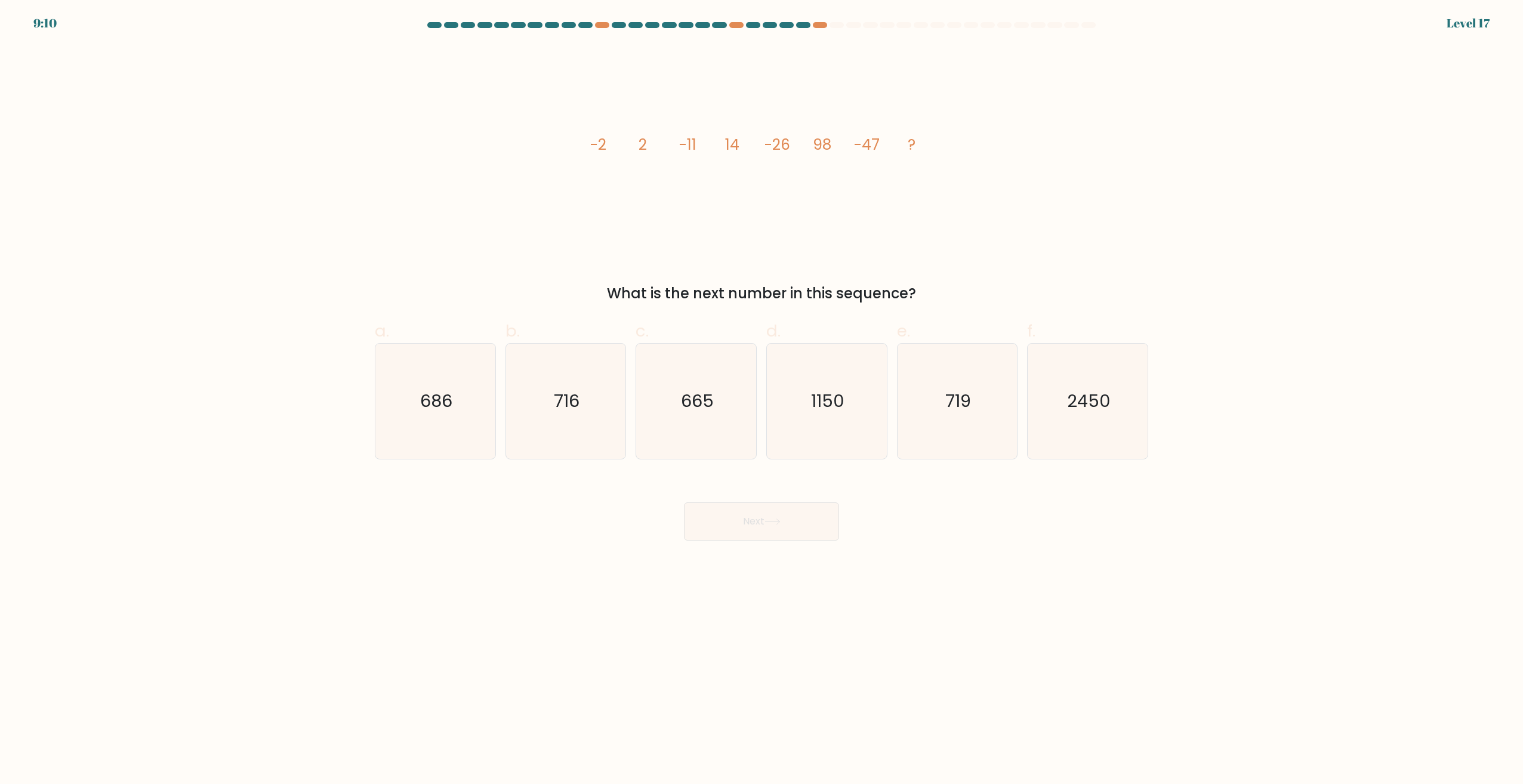
click at [820, 29] on div at bounding box center [762, 27] width 788 height 11
click at [820, 27] on div at bounding box center [820, 25] width 14 height 6
click at [438, 361] on icon "686" at bounding box center [436, 401] width 115 height 115
click at [762, 392] on input "a. 686" at bounding box center [762, 395] width 1 height 8
radio input "true"
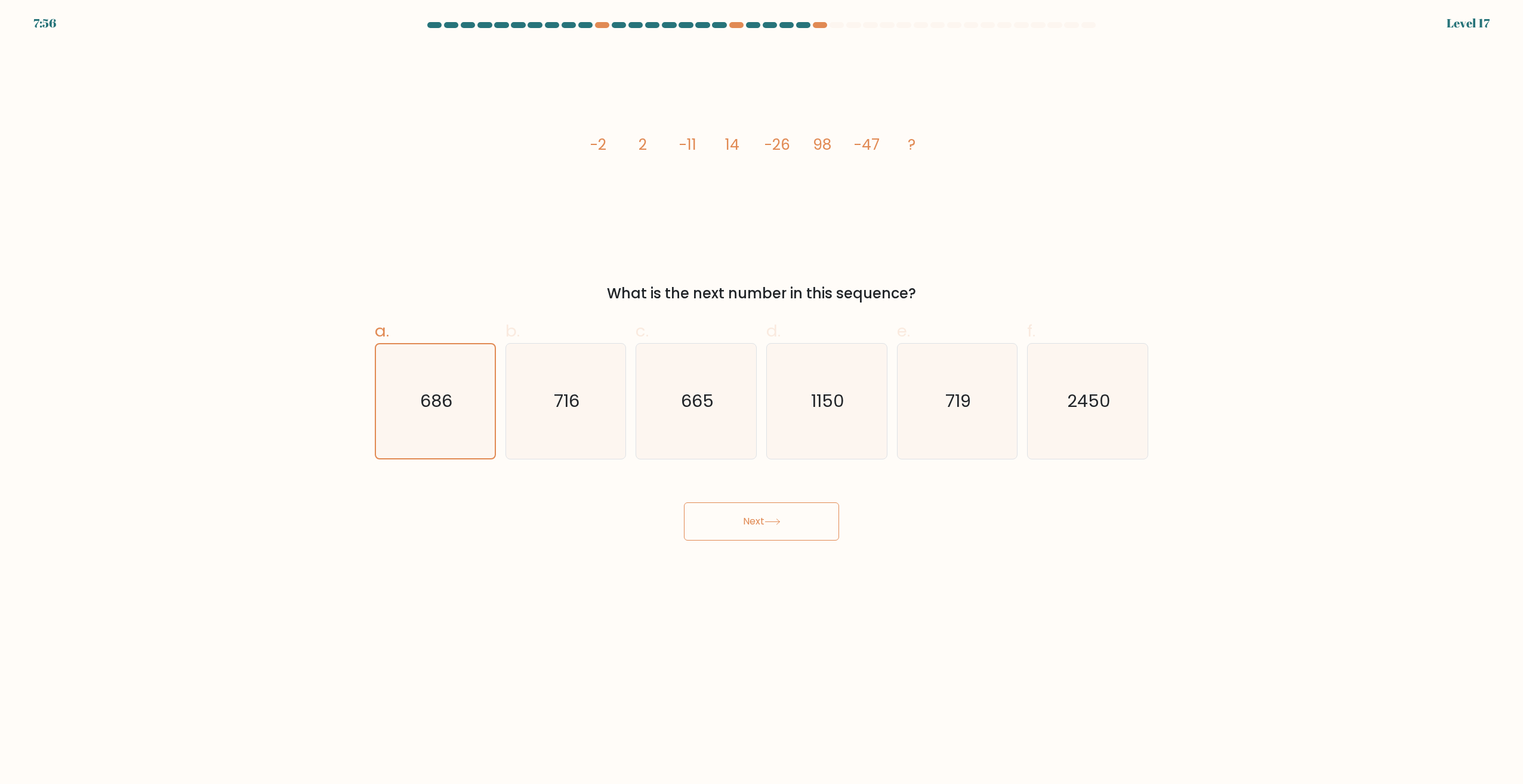
click at [769, 515] on button "Next" at bounding box center [762, 521] width 155 height 38
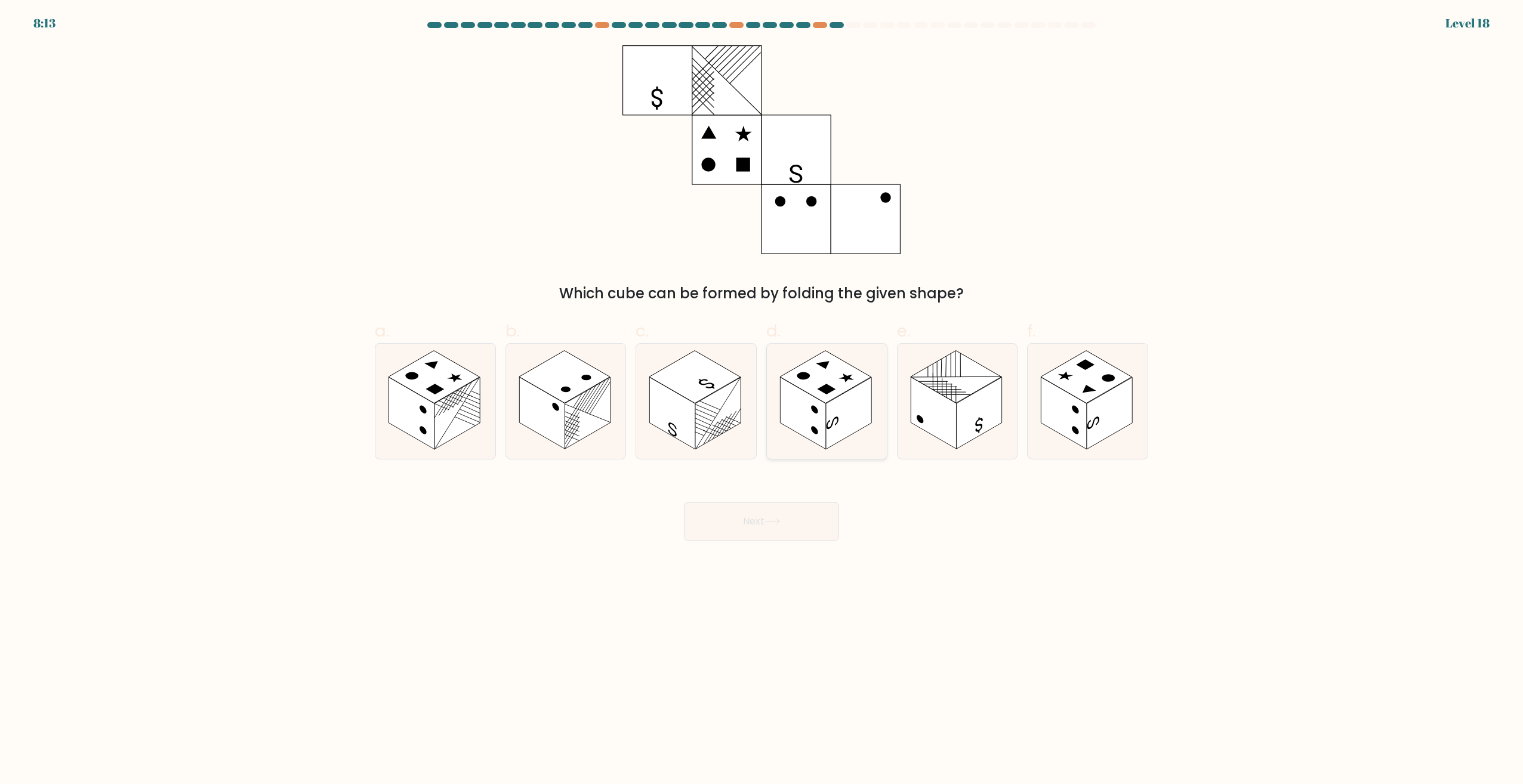
click at [862, 420] on rect at bounding box center [848, 414] width 45 height 72
click at [762, 400] on input "d." at bounding box center [762, 395] width 1 height 8
radio input "true"
click at [801, 523] on button "Next" at bounding box center [762, 521] width 155 height 38
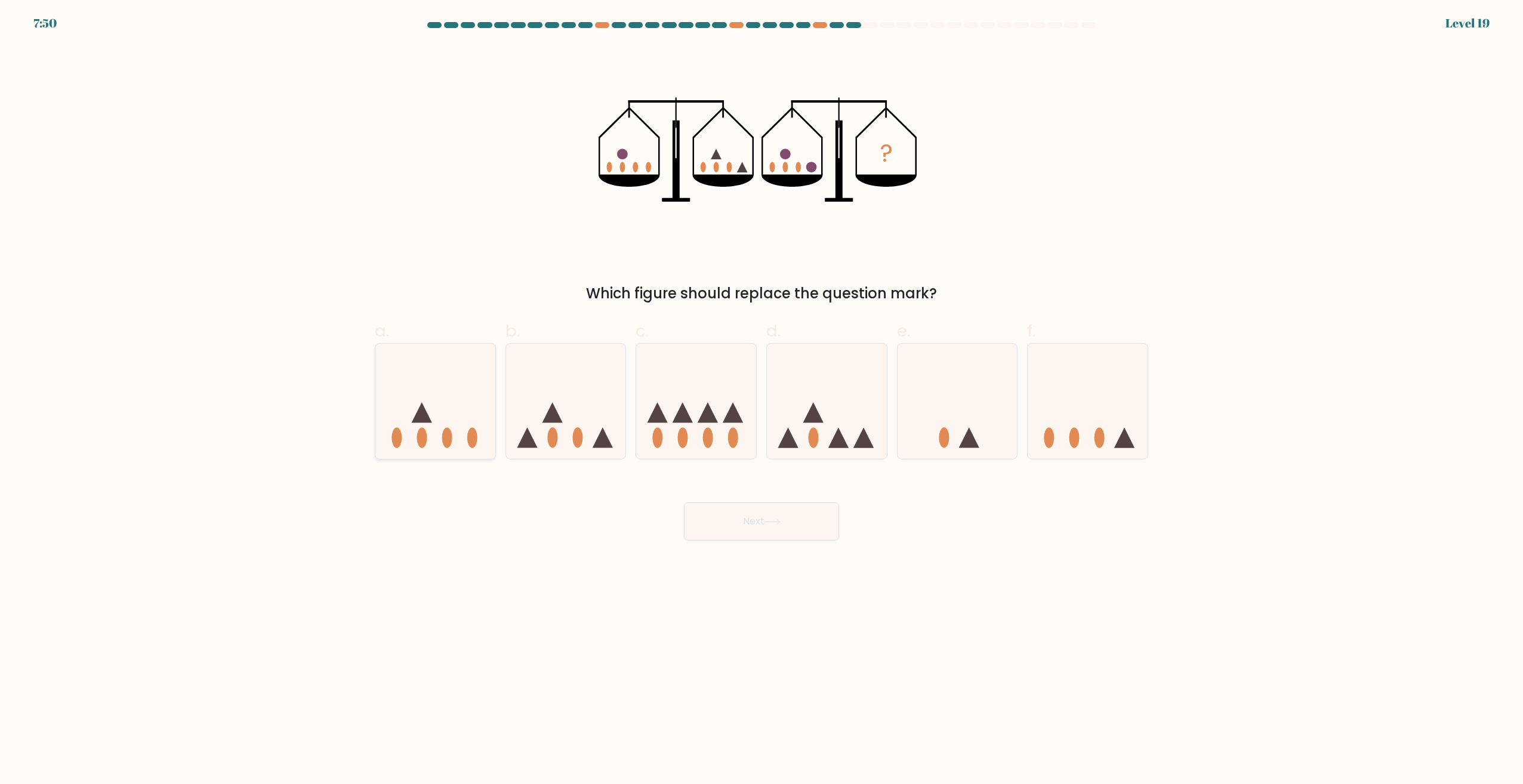
click at [444, 396] on icon at bounding box center [435, 401] width 120 height 99
click at [762, 396] on input "a." at bounding box center [762, 395] width 1 height 8
radio input "true"
click at [776, 519] on icon at bounding box center [773, 522] width 16 height 7
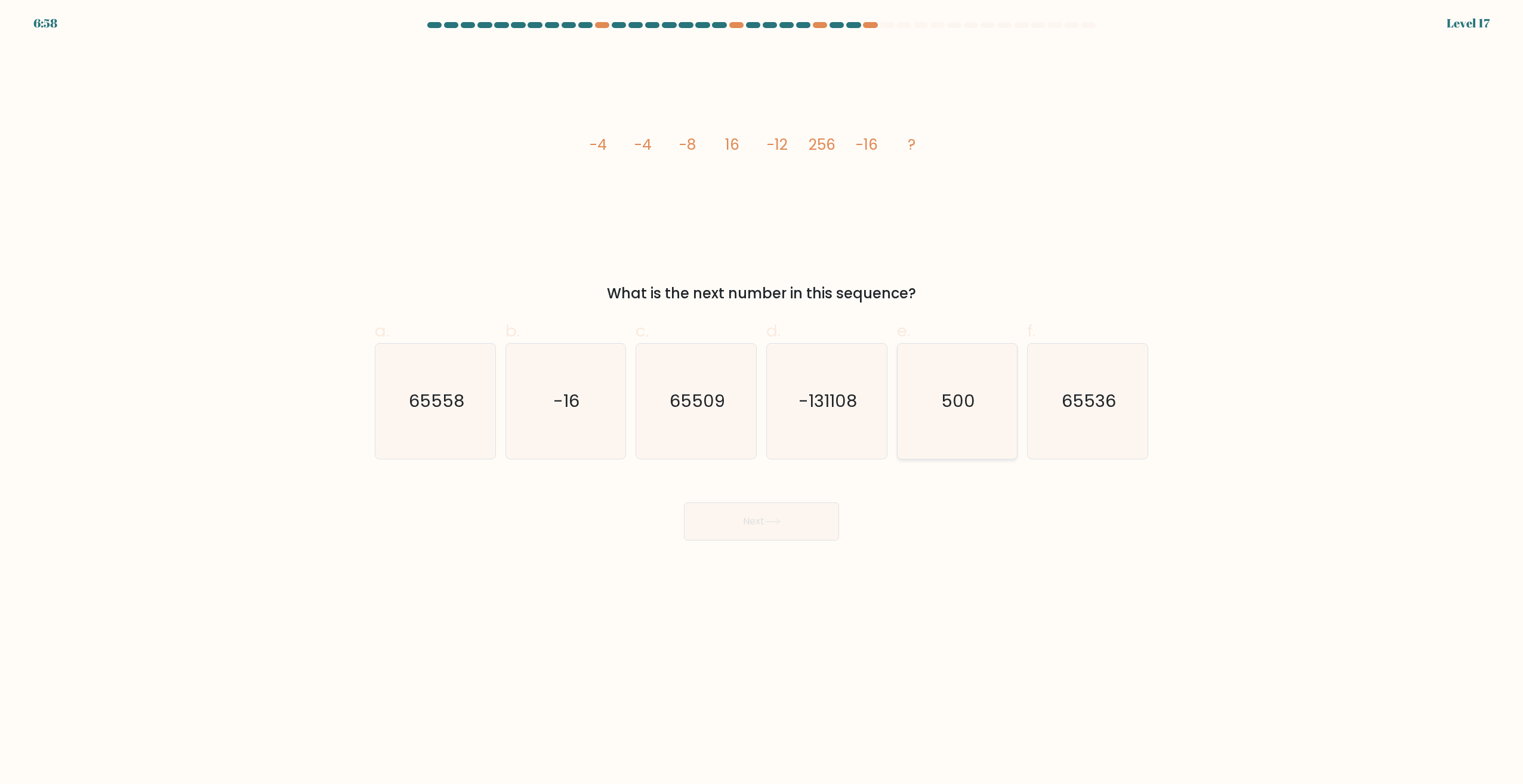
click at [979, 417] on icon "500" at bounding box center [957, 401] width 115 height 115
click at [762, 400] on input "e. 500" at bounding box center [762, 395] width 1 height 8
radio input "true"
click at [783, 537] on button "Next" at bounding box center [762, 521] width 155 height 38
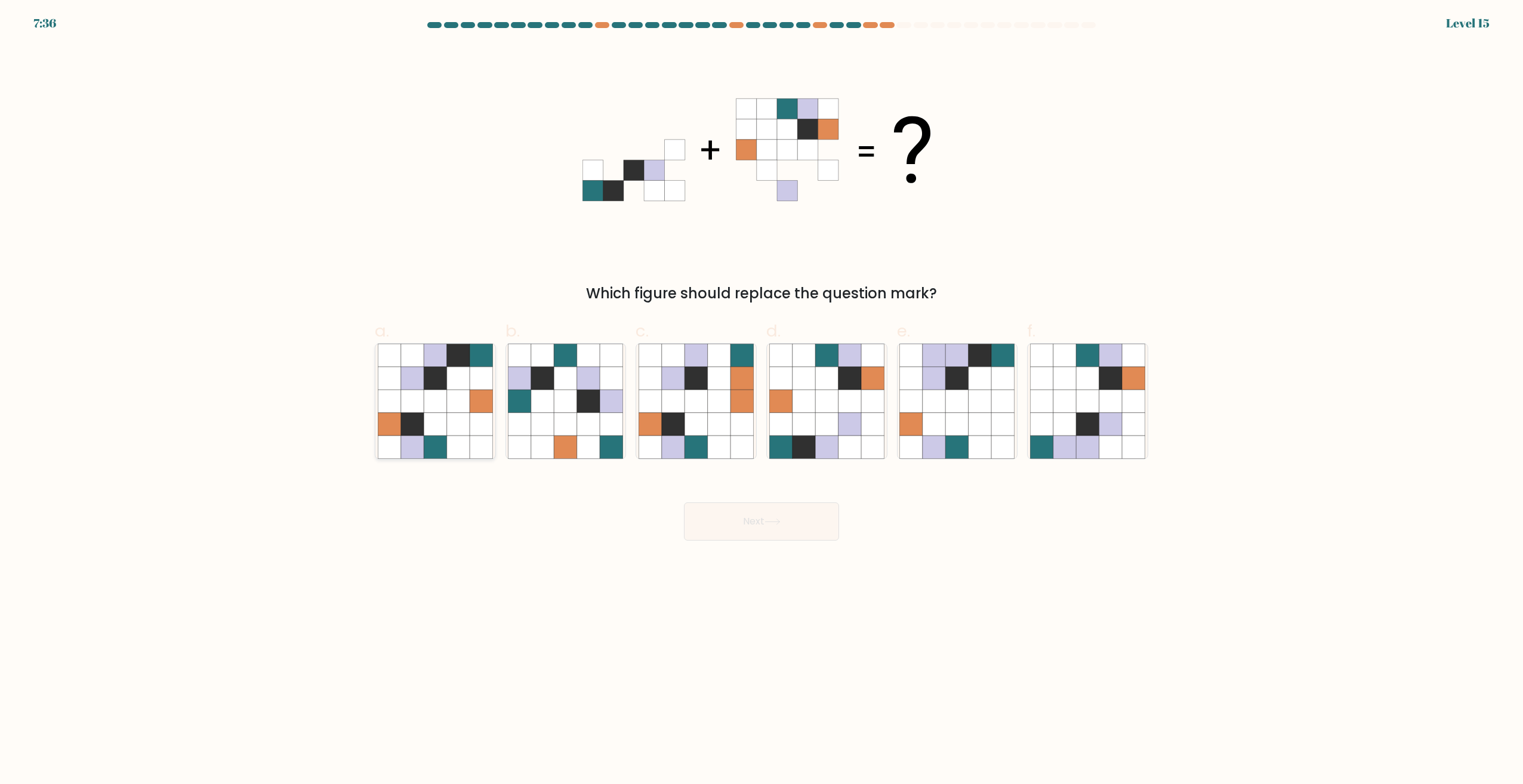
click at [421, 419] on icon at bounding box center [412, 424] width 23 height 23
click at [762, 400] on input "a." at bounding box center [762, 395] width 1 height 8
radio input "true"
click at [762, 509] on button "Next" at bounding box center [762, 521] width 155 height 38
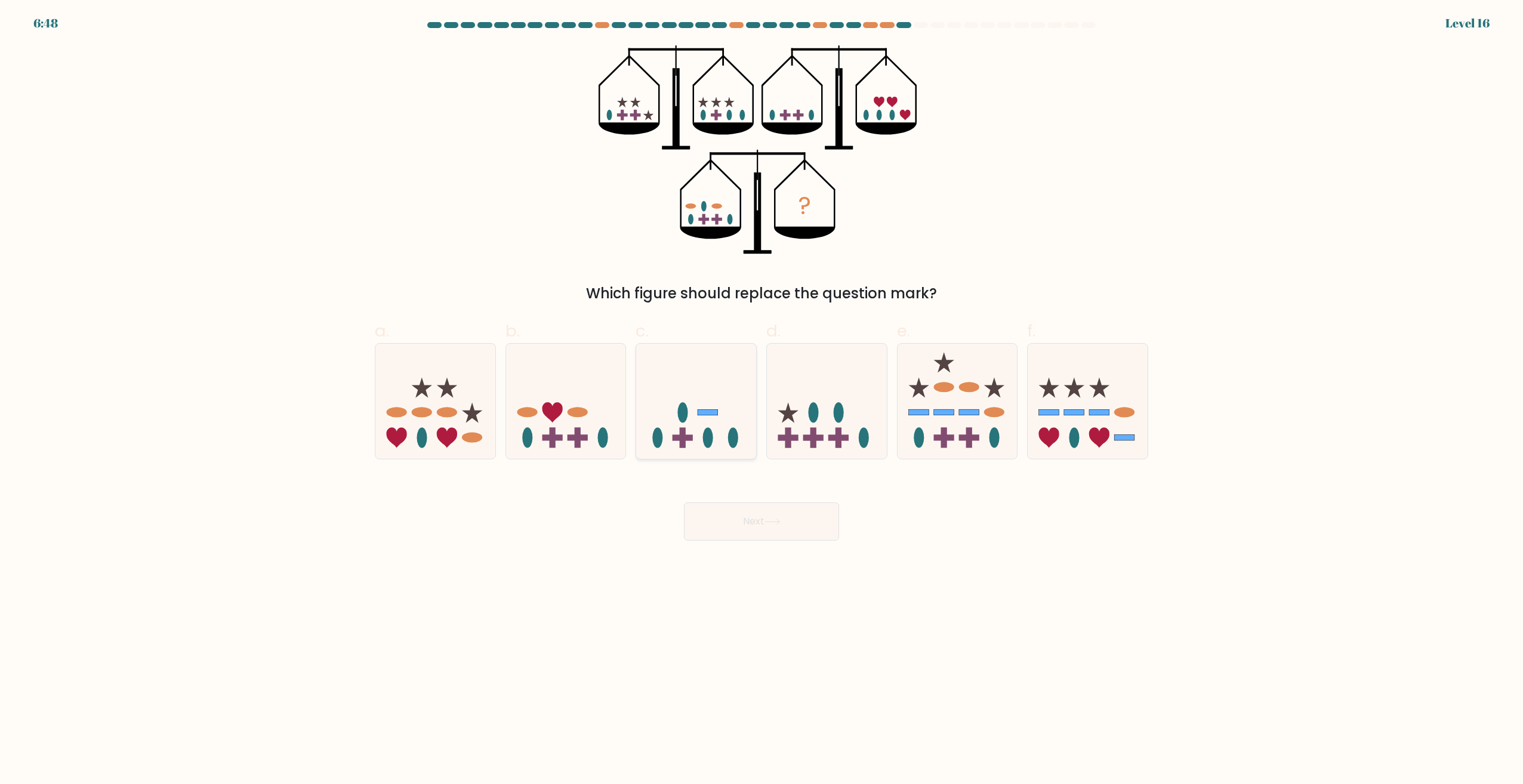
click at [697, 396] on icon at bounding box center [695, 401] width 120 height 99
click at [762, 396] on input "c." at bounding box center [762, 395] width 1 height 8
radio input "true"
click at [587, 382] on icon at bounding box center [566, 401] width 120 height 99
click at [762, 392] on input "b." at bounding box center [762, 395] width 1 height 8
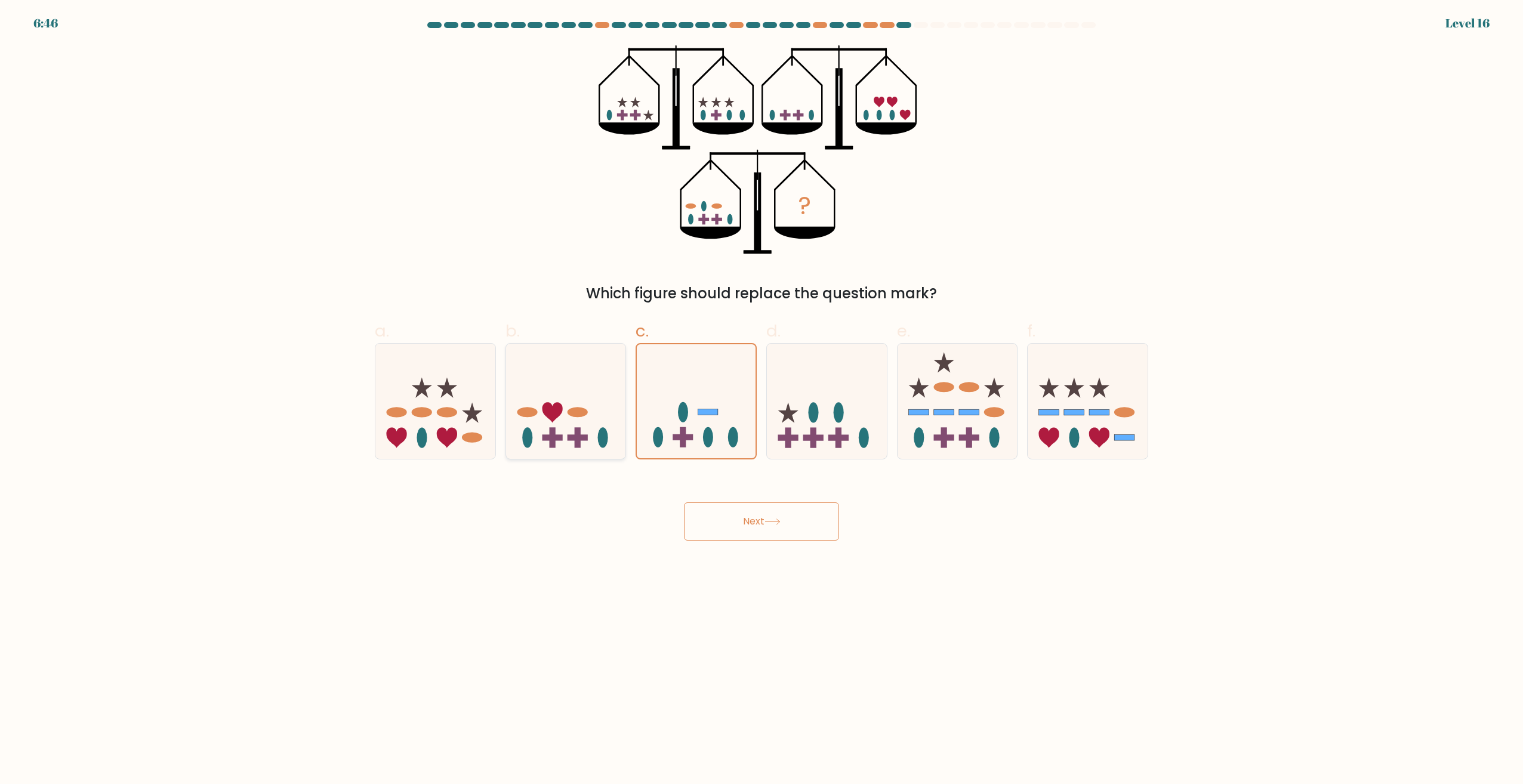
radio input "true"
click at [771, 527] on button "Next" at bounding box center [762, 521] width 155 height 38
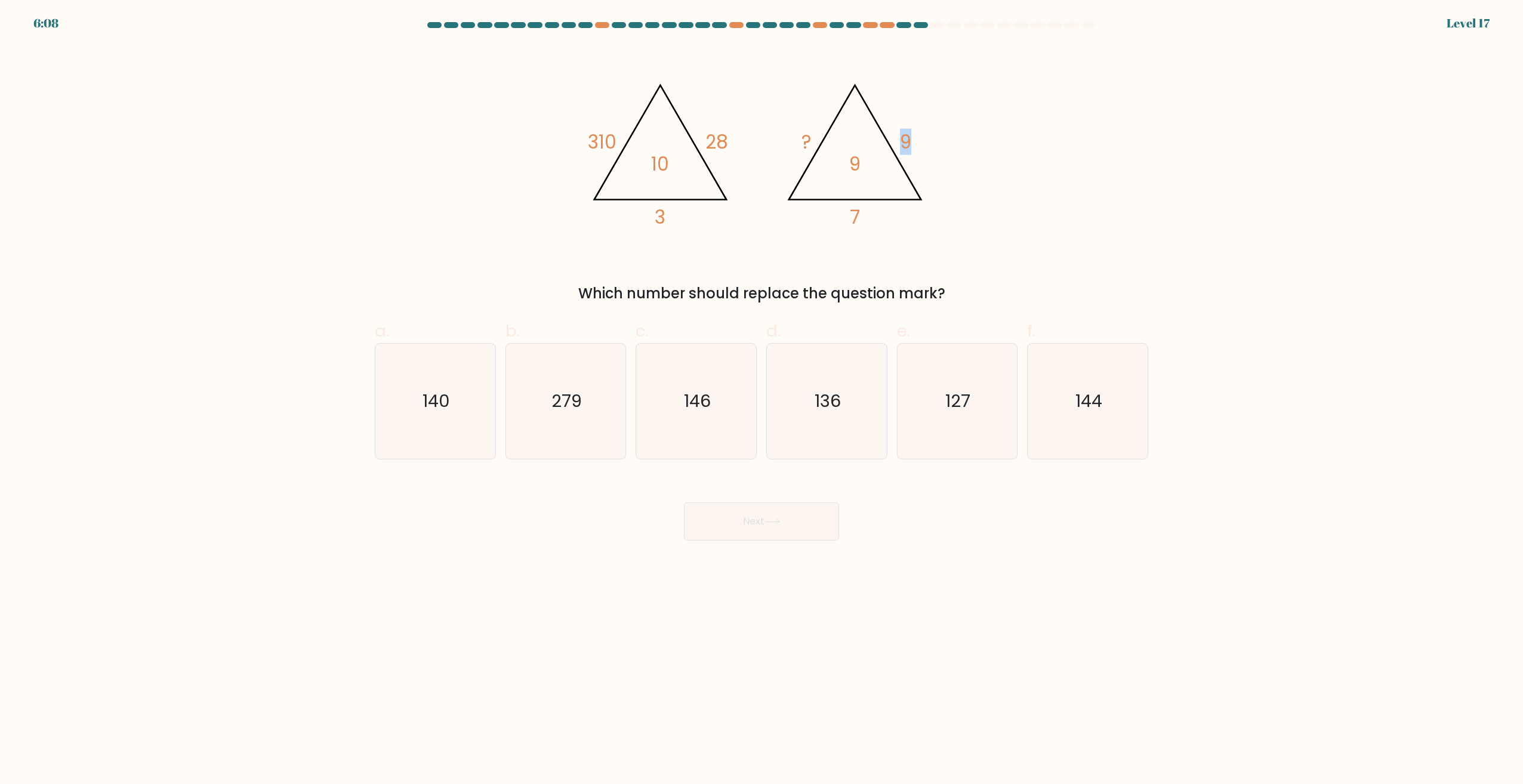
drag, startPoint x: 904, startPoint y: 141, endPoint x: 985, endPoint y: 139, distance: 81.0
click at [985, 139] on div "@import url('https://fonts.googleapis.com/css?family=Abril+Fatface:400,100,100i…" at bounding box center [762, 175] width 788 height 259
click at [1134, 151] on div "@import url('https://fonts.googleapis.com/css?family=Abril+Fatface:400,100,100i…" at bounding box center [762, 175] width 788 height 259
drag, startPoint x: 444, startPoint y: 400, endPoint x: 640, endPoint y: 476, distance: 210.2
click at [446, 401] on text "140" at bounding box center [436, 402] width 27 height 24
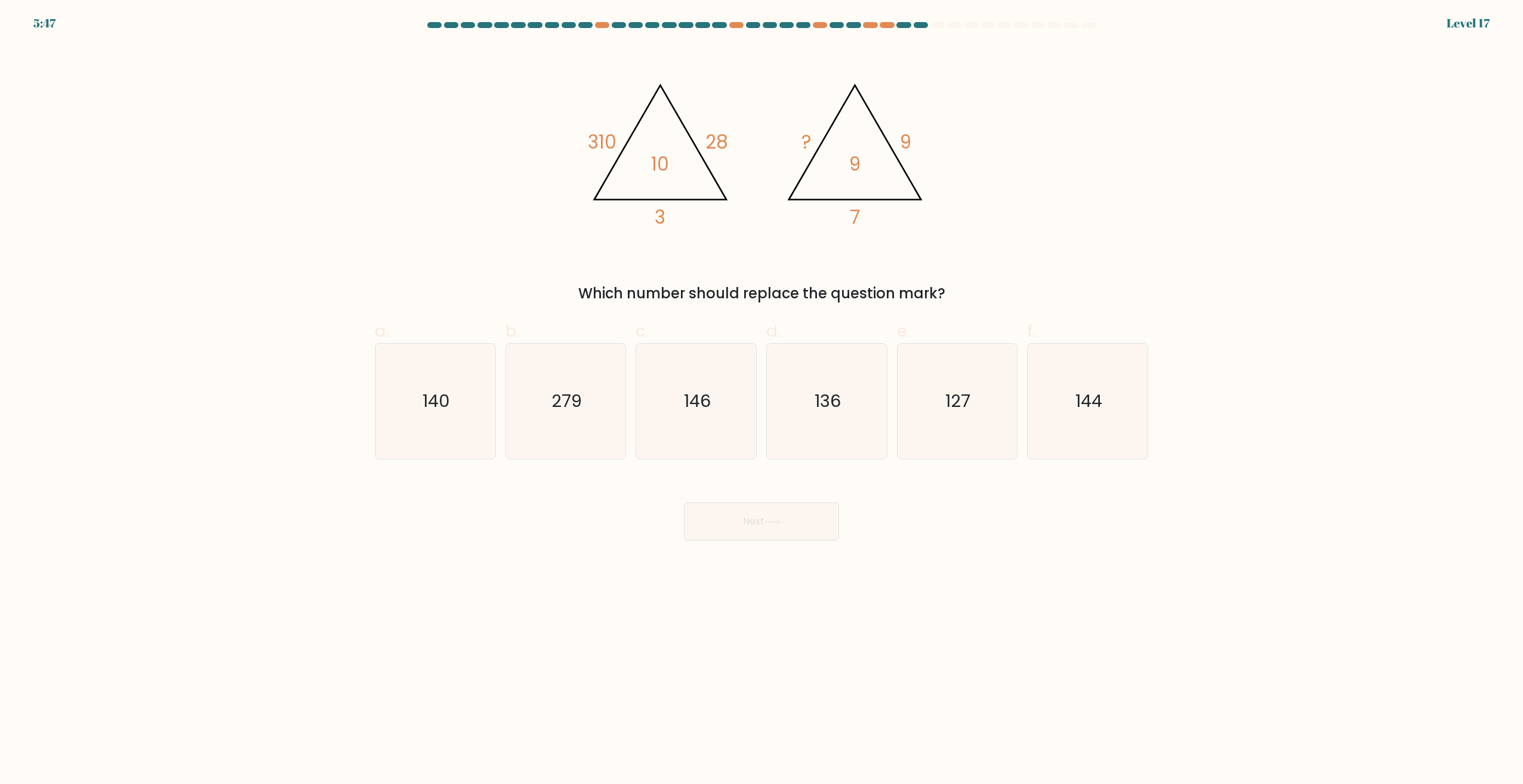
click at [762, 400] on input "a. 140" at bounding box center [762, 395] width 1 height 8
radio input "true"
click at [738, 521] on button "Next" at bounding box center [762, 521] width 155 height 38
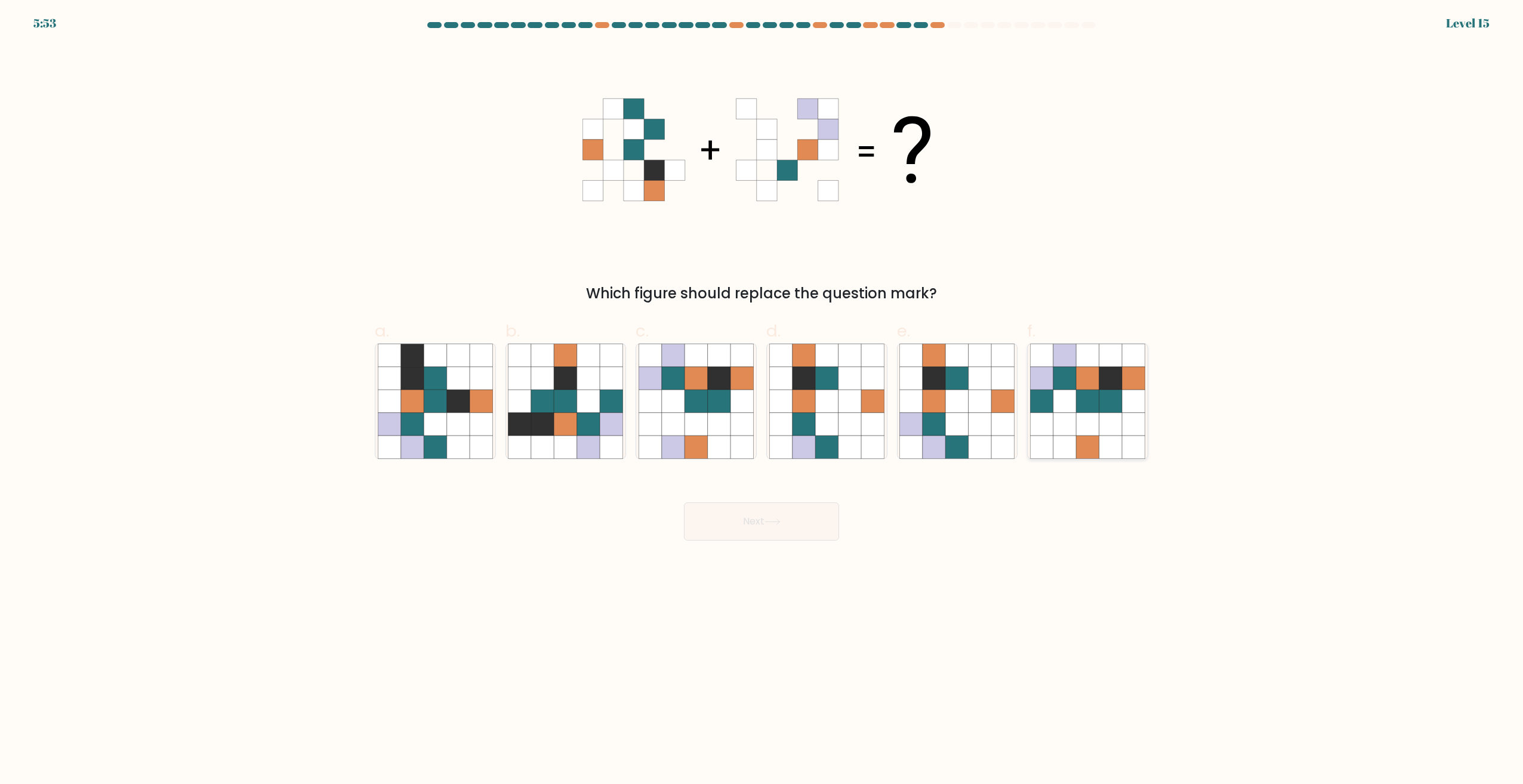
click at [1085, 398] on icon at bounding box center [1087, 401] width 23 height 23
click at [762, 398] on input "f." at bounding box center [762, 395] width 1 height 8
radio input "true"
click at [777, 513] on button "Next" at bounding box center [762, 521] width 155 height 38
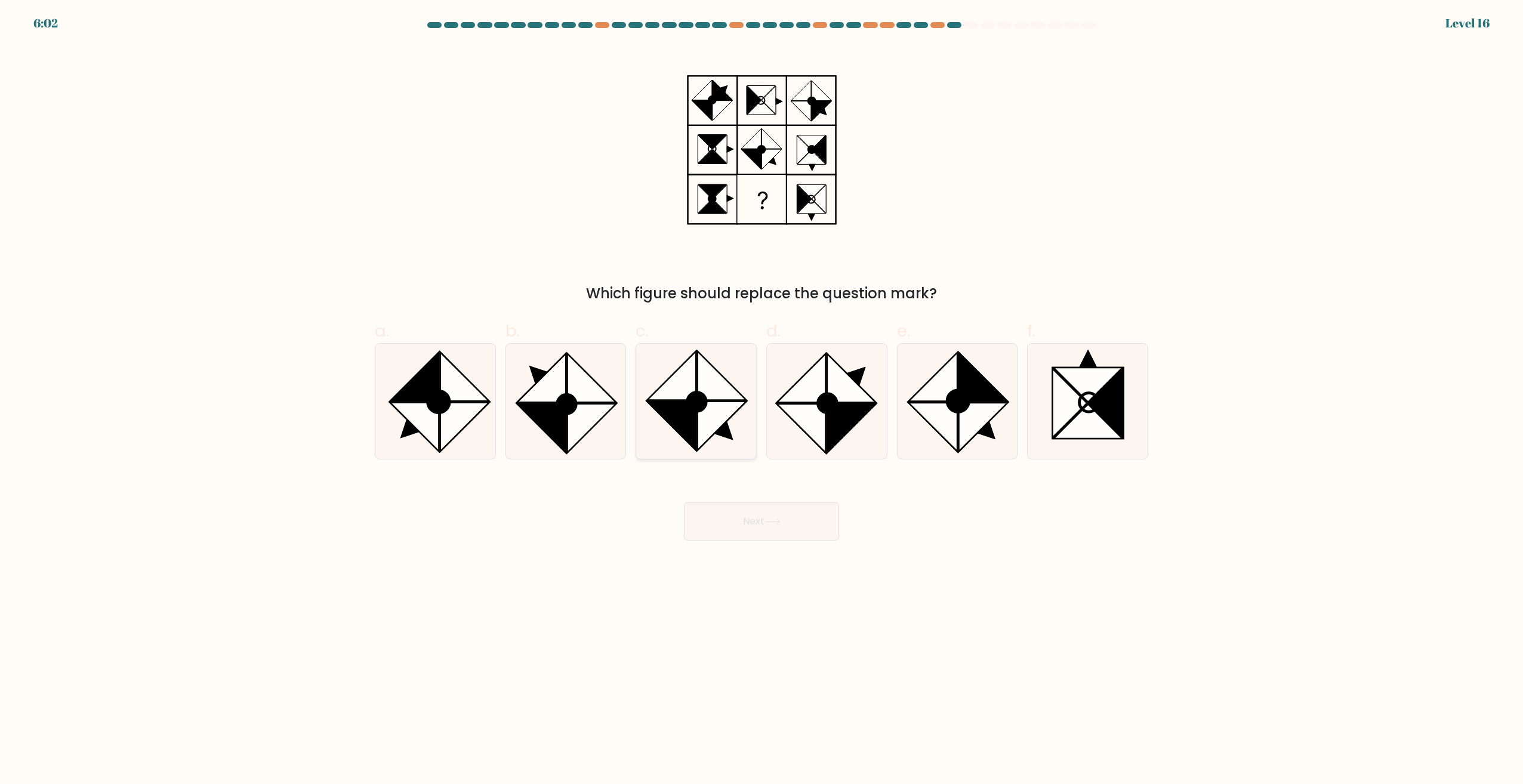
click at [748, 410] on icon at bounding box center [696, 401] width 115 height 115
click at [762, 400] on input "c." at bounding box center [762, 395] width 1 height 8
radio input "true"
click at [803, 526] on button "Next" at bounding box center [762, 521] width 155 height 38
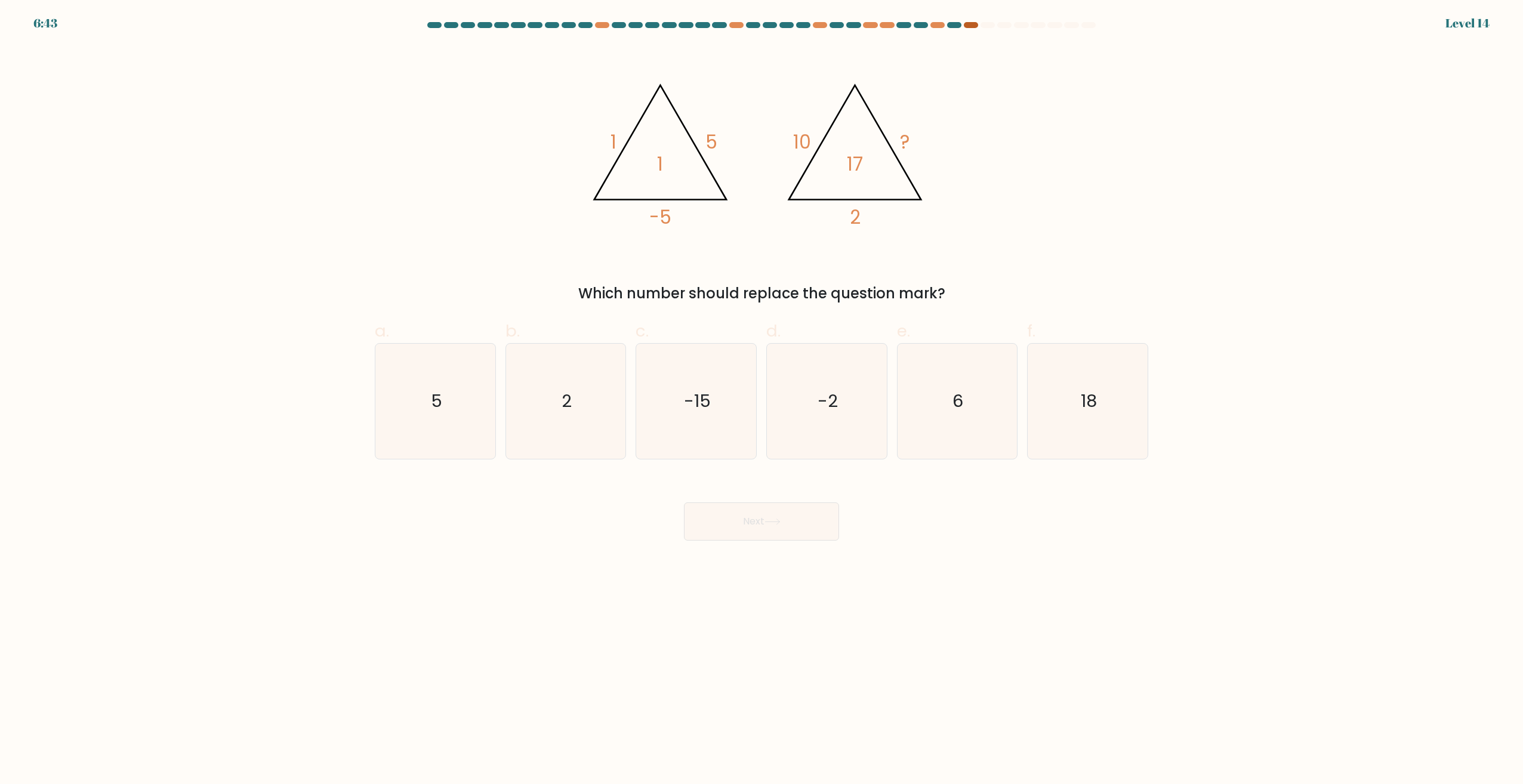
click at [972, 23] on div at bounding box center [971, 25] width 14 height 6
click at [437, 414] on icon "5" at bounding box center [436, 401] width 115 height 115
click at [762, 400] on input "a. 5" at bounding box center [762, 395] width 1 height 8
radio input "true"
click at [785, 521] on button "Next" at bounding box center [762, 521] width 155 height 38
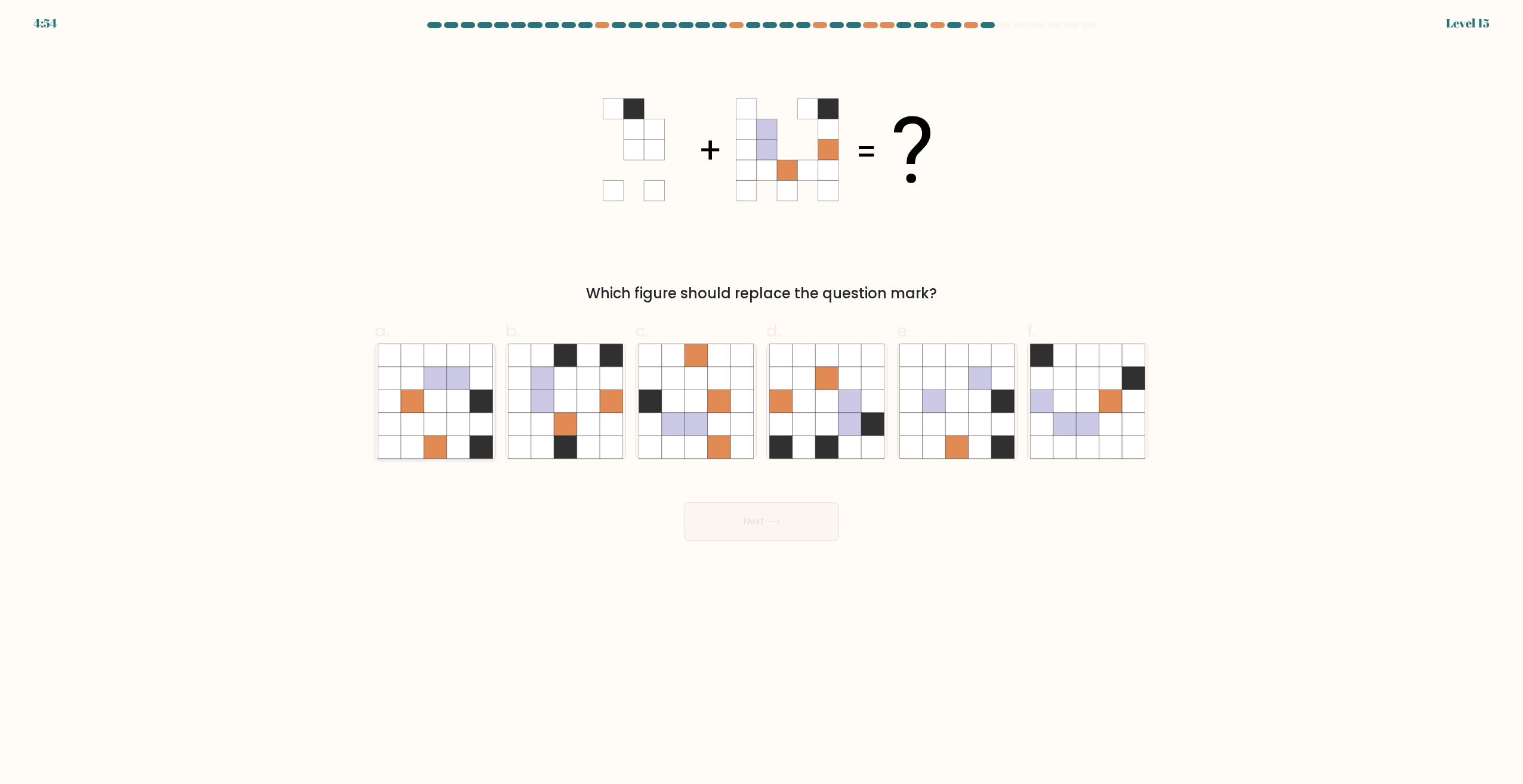
click at [421, 386] on icon at bounding box center [412, 378] width 23 height 23
click at [762, 392] on input "a." at bounding box center [762, 395] width 1 height 8
radio input "true"
click at [798, 520] on button "Next" at bounding box center [762, 521] width 155 height 38
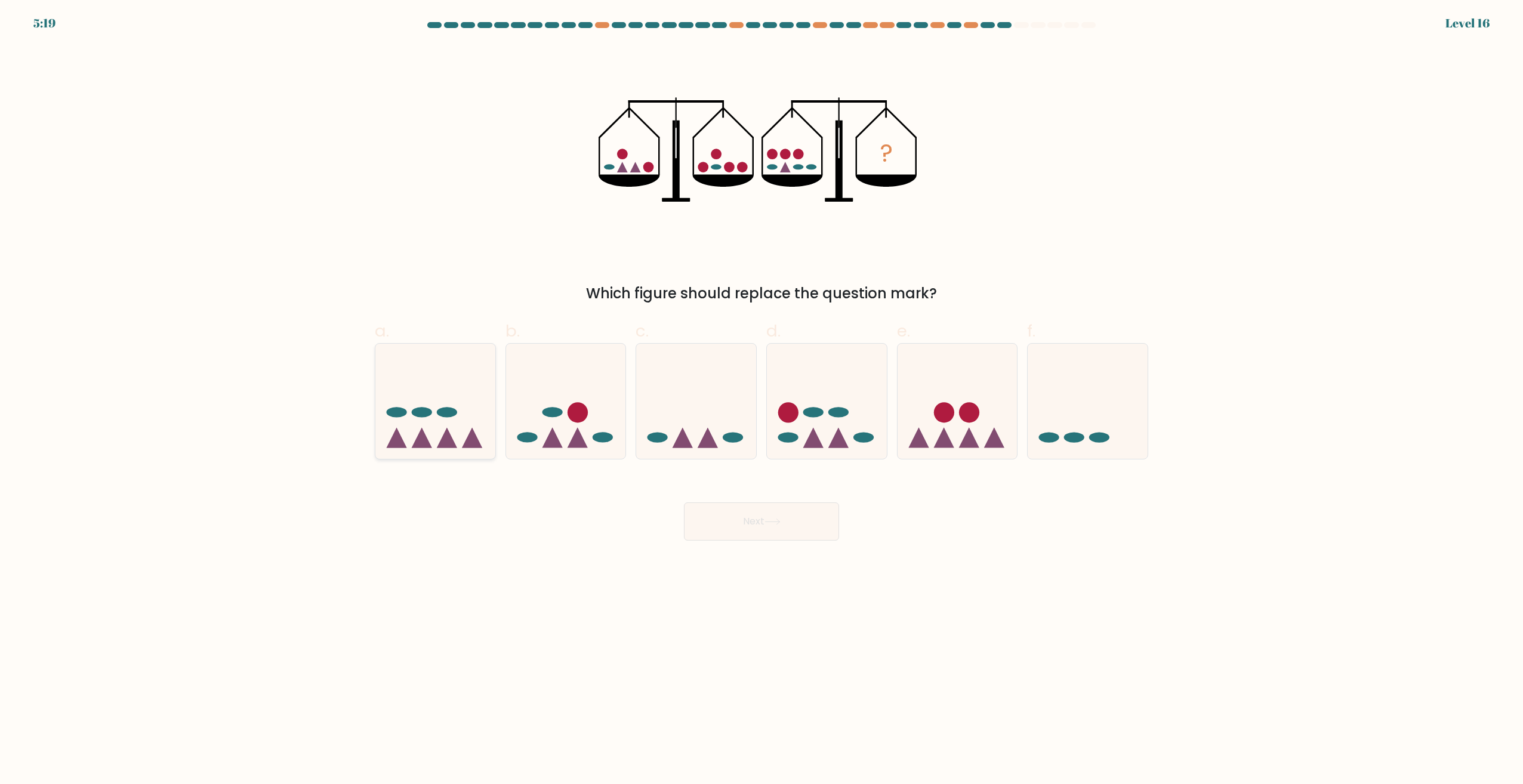
click at [421, 378] on icon at bounding box center [435, 401] width 120 height 99
click at [762, 392] on input "a." at bounding box center [762, 395] width 1 height 8
radio input "true"
click at [775, 525] on button "Next" at bounding box center [762, 521] width 155 height 38
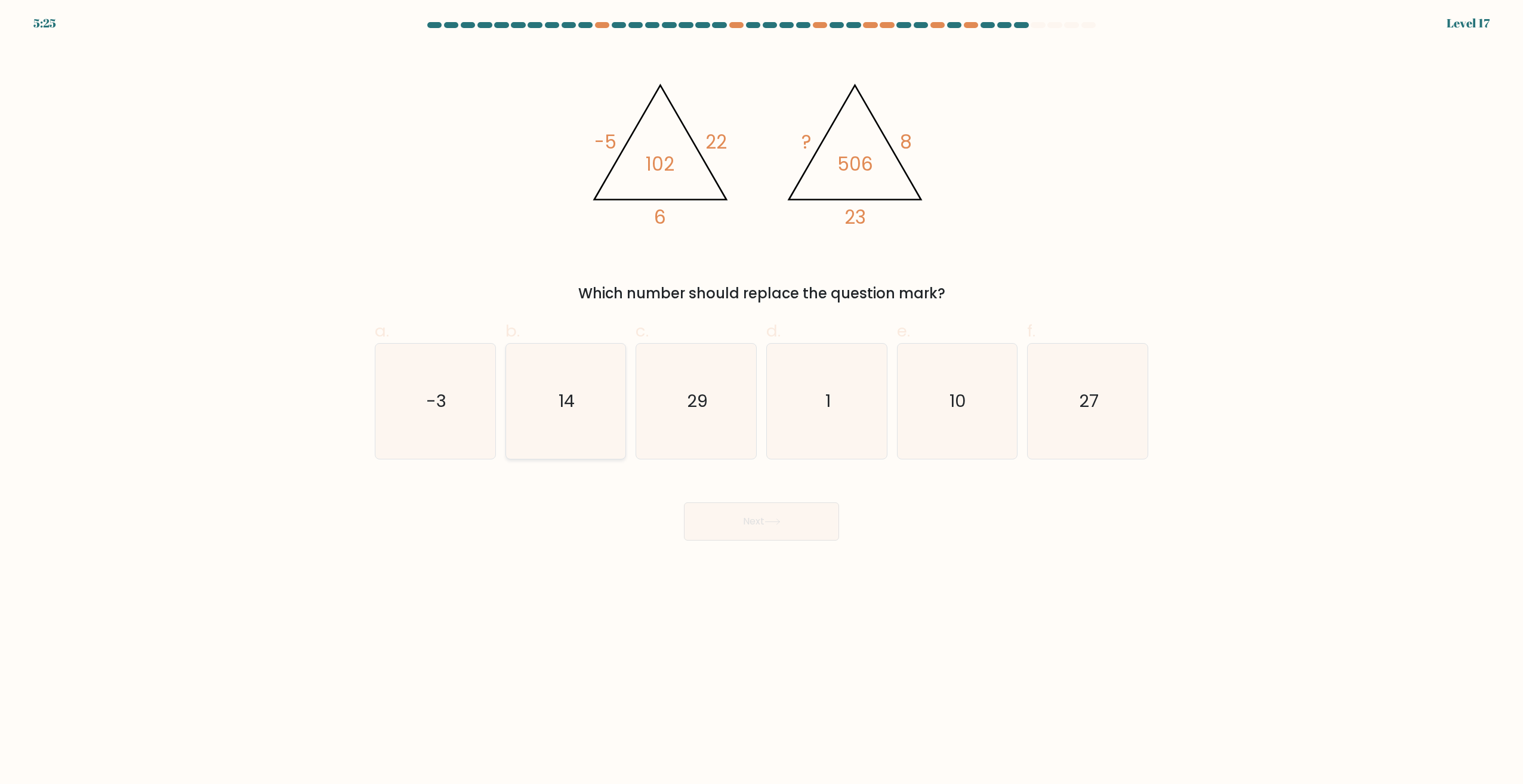
click at [542, 386] on icon "14" at bounding box center [566, 401] width 115 height 115
click at [762, 392] on input "b. 14" at bounding box center [762, 395] width 1 height 8
radio input "true"
click at [756, 525] on button "Next" at bounding box center [762, 521] width 155 height 38
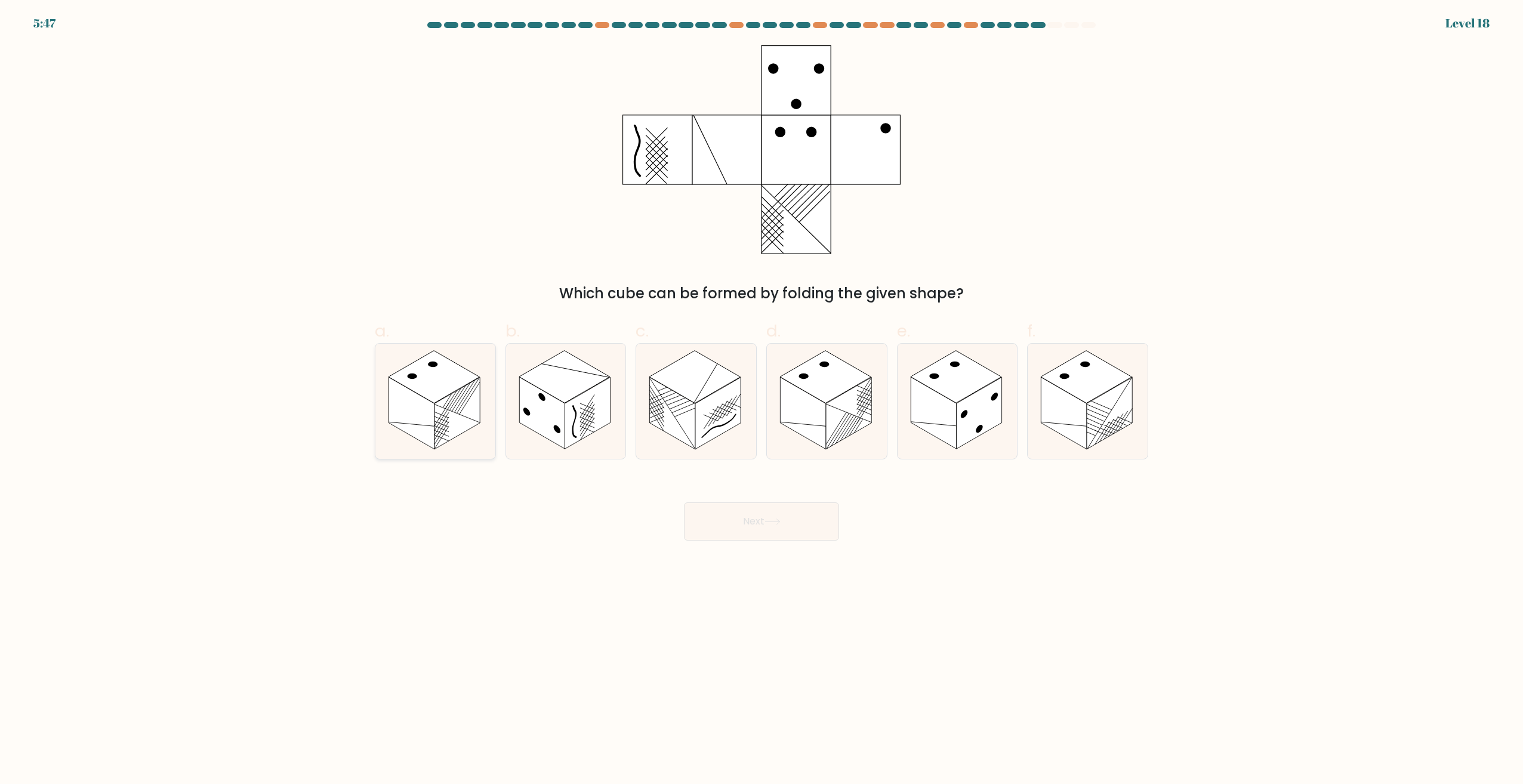
click at [464, 383] on rect at bounding box center [434, 377] width 92 height 53
click at [762, 392] on input "a." at bounding box center [762, 395] width 1 height 8
radio input "true"
click at [775, 521] on icon at bounding box center [773, 522] width 16 height 7
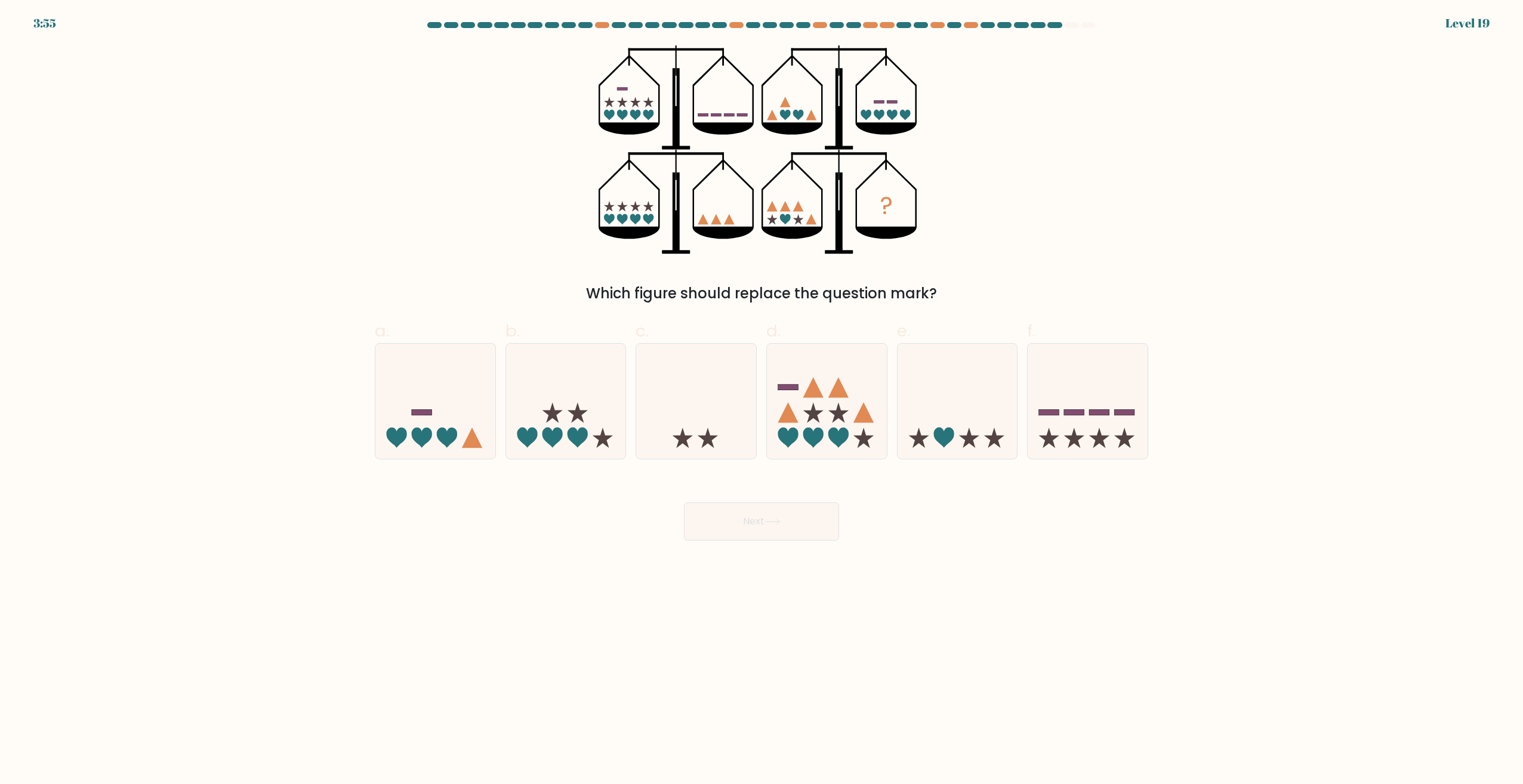
click at [1163, 330] on form at bounding box center [762, 281] width 1523 height 519
click at [1106, 371] on icon at bounding box center [1087, 401] width 120 height 99
click at [762, 392] on input "f." at bounding box center [762, 395] width 1 height 8
radio input "true"
click at [779, 527] on button "Next" at bounding box center [762, 521] width 155 height 38
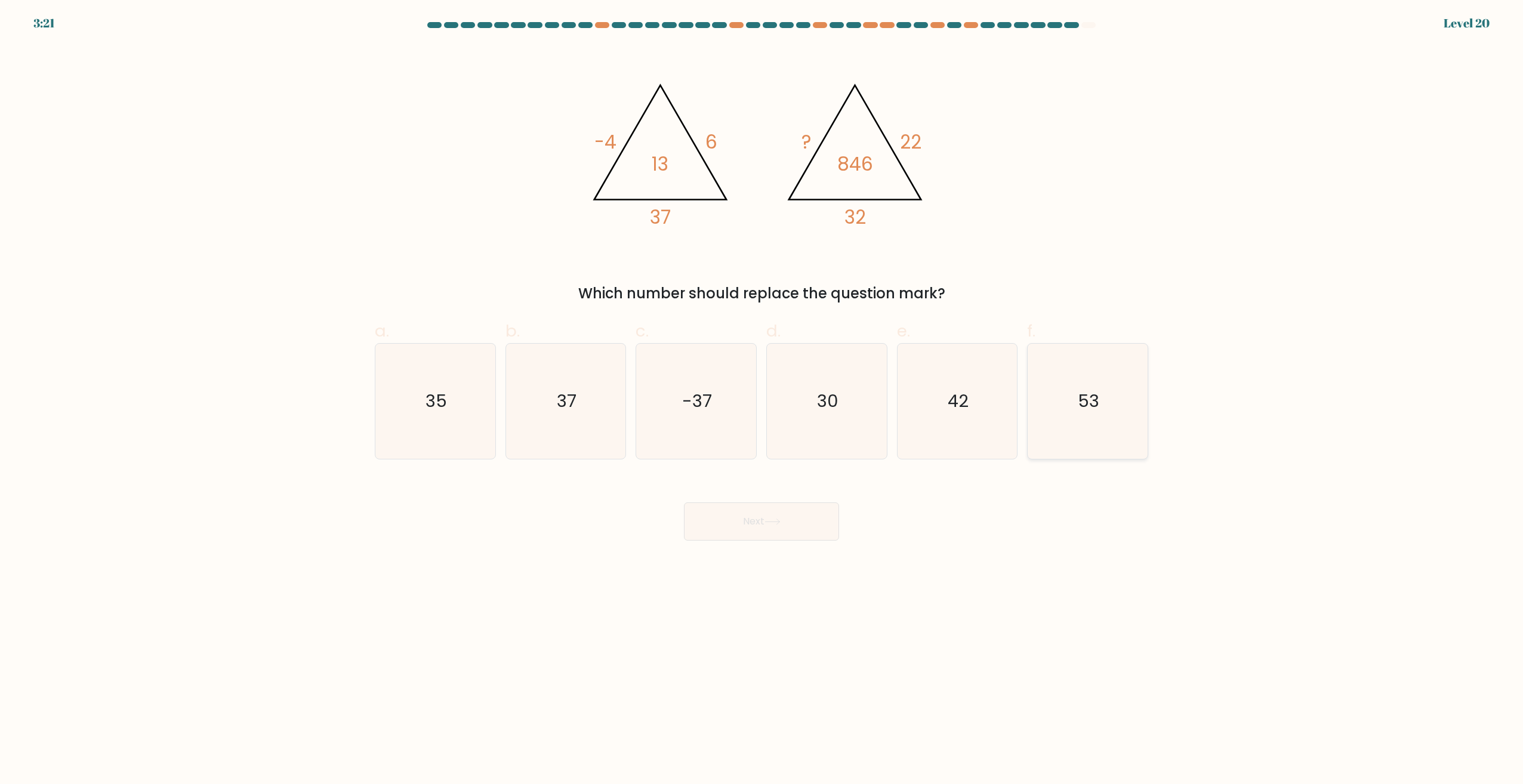
click at [1092, 378] on icon "53" at bounding box center [1088, 401] width 115 height 115
click at [762, 392] on input "f. 53" at bounding box center [762, 395] width 1 height 8
radio input "true"
click at [789, 519] on button "Next" at bounding box center [762, 521] width 155 height 38
click at [764, 525] on button "Next" at bounding box center [762, 521] width 155 height 38
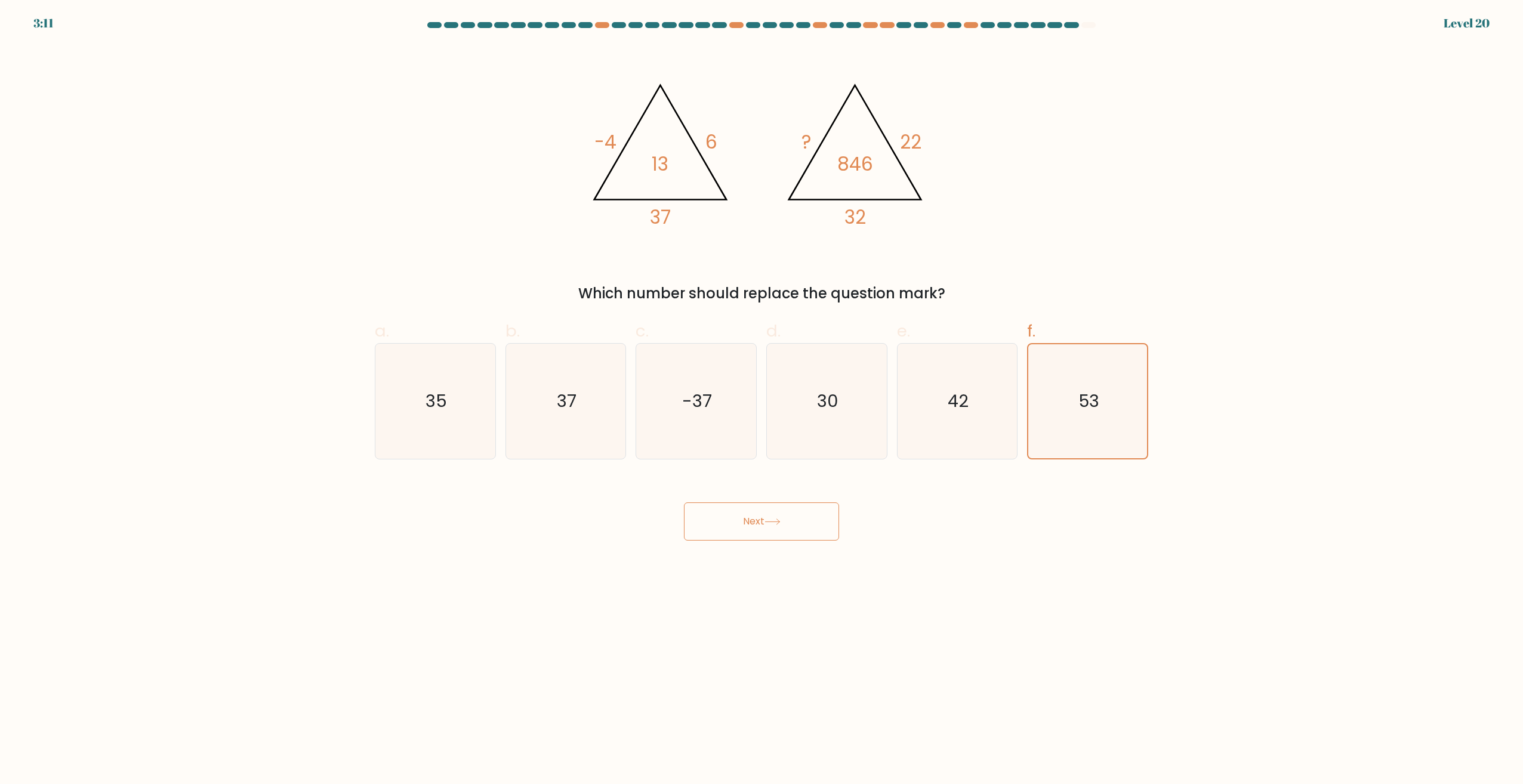
click at [741, 513] on button "Next" at bounding box center [762, 521] width 155 height 38
drag, startPoint x: 741, startPoint y: 513, endPoint x: 809, endPoint y: 514, distance: 68.0
click at [742, 513] on button "Next" at bounding box center [762, 521] width 155 height 38
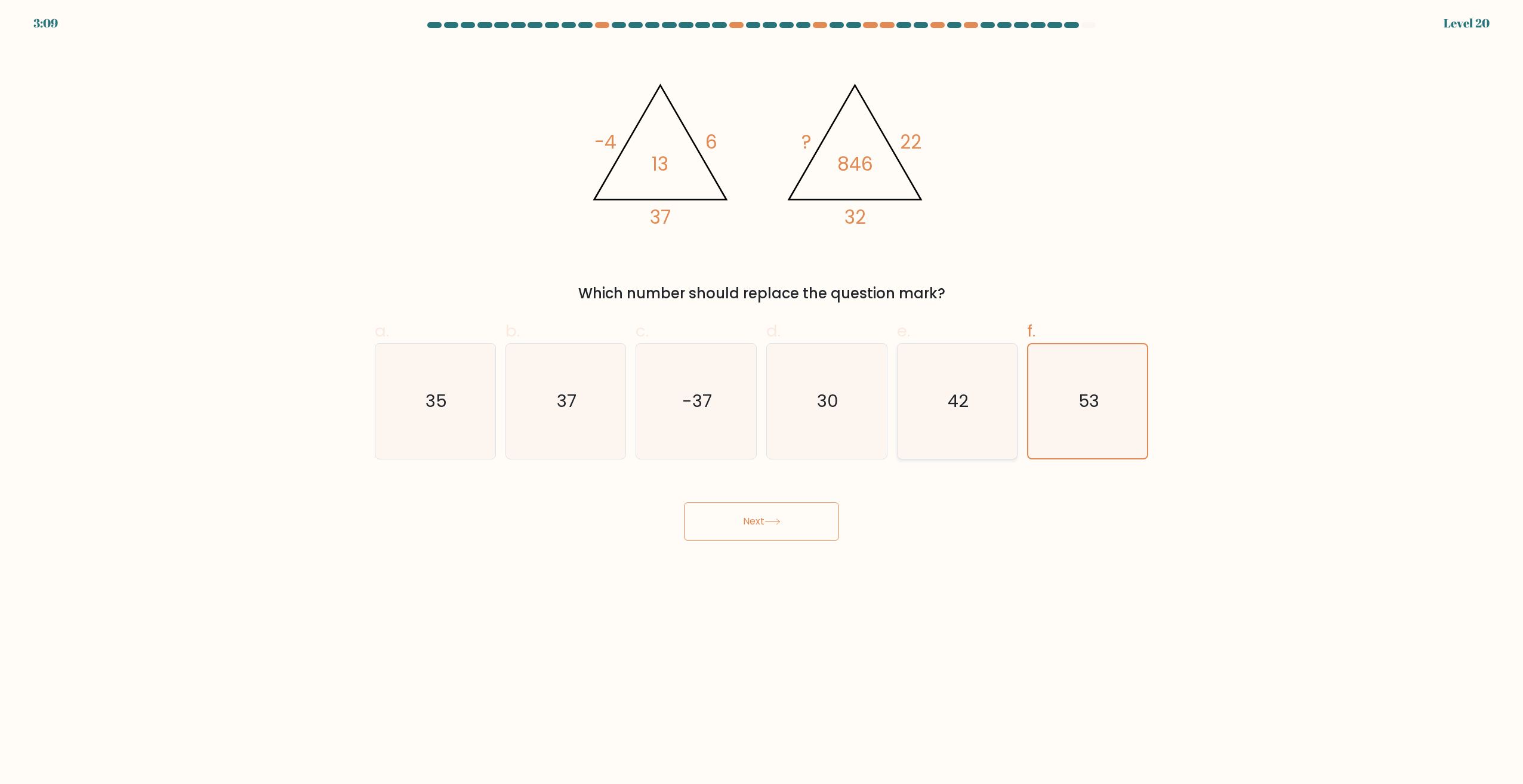
click at [990, 402] on icon "42" at bounding box center [957, 401] width 115 height 115
click at [762, 400] on input "e. 42" at bounding box center [762, 395] width 1 height 8
radio input "true"
click at [1103, 402] on icon "53" at bounding box center [1088, 401] width 115 height 115
click at [762, 400] on input "f. 53" at bounding box center [762, 395] width 1 height 8
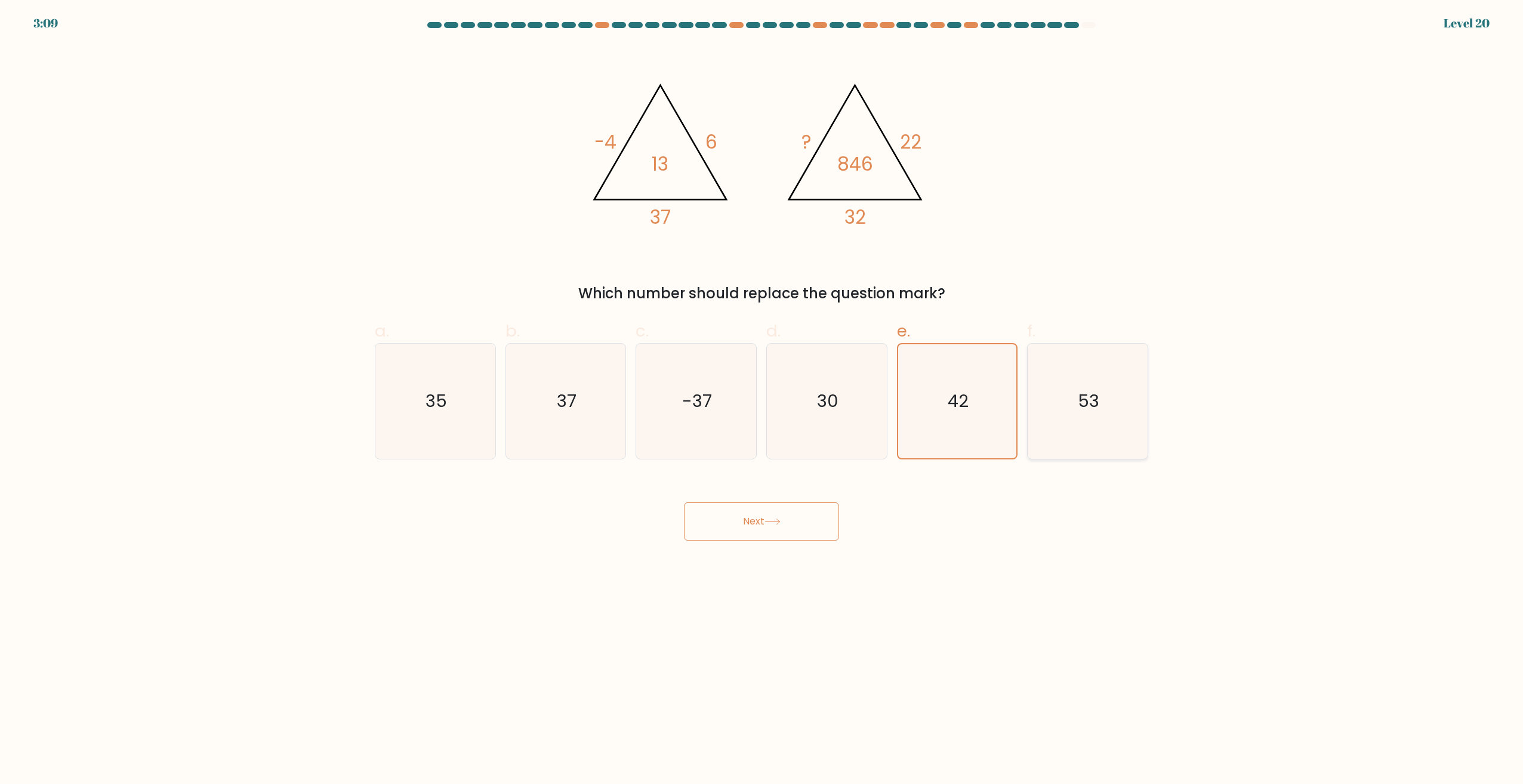
radio input "true"
drag, startPoint x: 804, startPoint y: 484, endPoint x: 789, endPoint y: 520, distance: 39.0
click at [799, 498] on div "Next" at bounding box center [762, 507] width 788 height 67
click at [789, 521] on button "Next" at bounding box center [762, 521] width 155 height 38
click at [700, 530] on button "Next" at bounding box center [762, 521] width 155 height 38
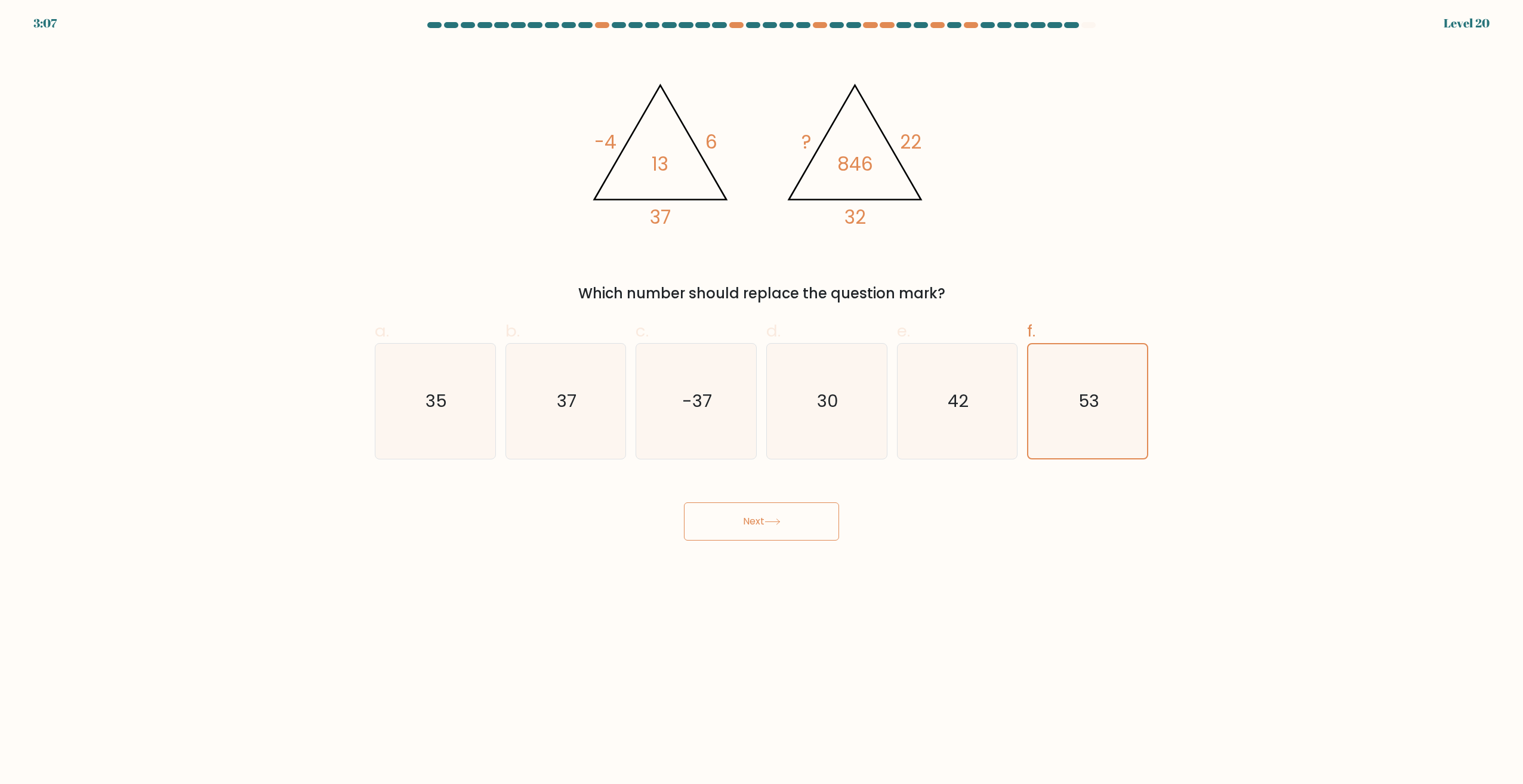
drag, startPoint x: 729, startPoint y: 540, endPoint x: 789, endPoint y: 556, distance: 62.1
click at [751, 547] on body "3:07 Level 20" at bounding box center [762, 392] width 1523 height 784
drag, startPoint x: 820, startPoint y: 563, endPoint x: 844, endPoint y: 517, distance: 51.9
click at [832, 549] on body "3:07 Level 20" at bounding box center [762, 392] width 1523 height 784
click at [844, 517] on div "Next" at bounding box center [762, 507] width 788 height 67
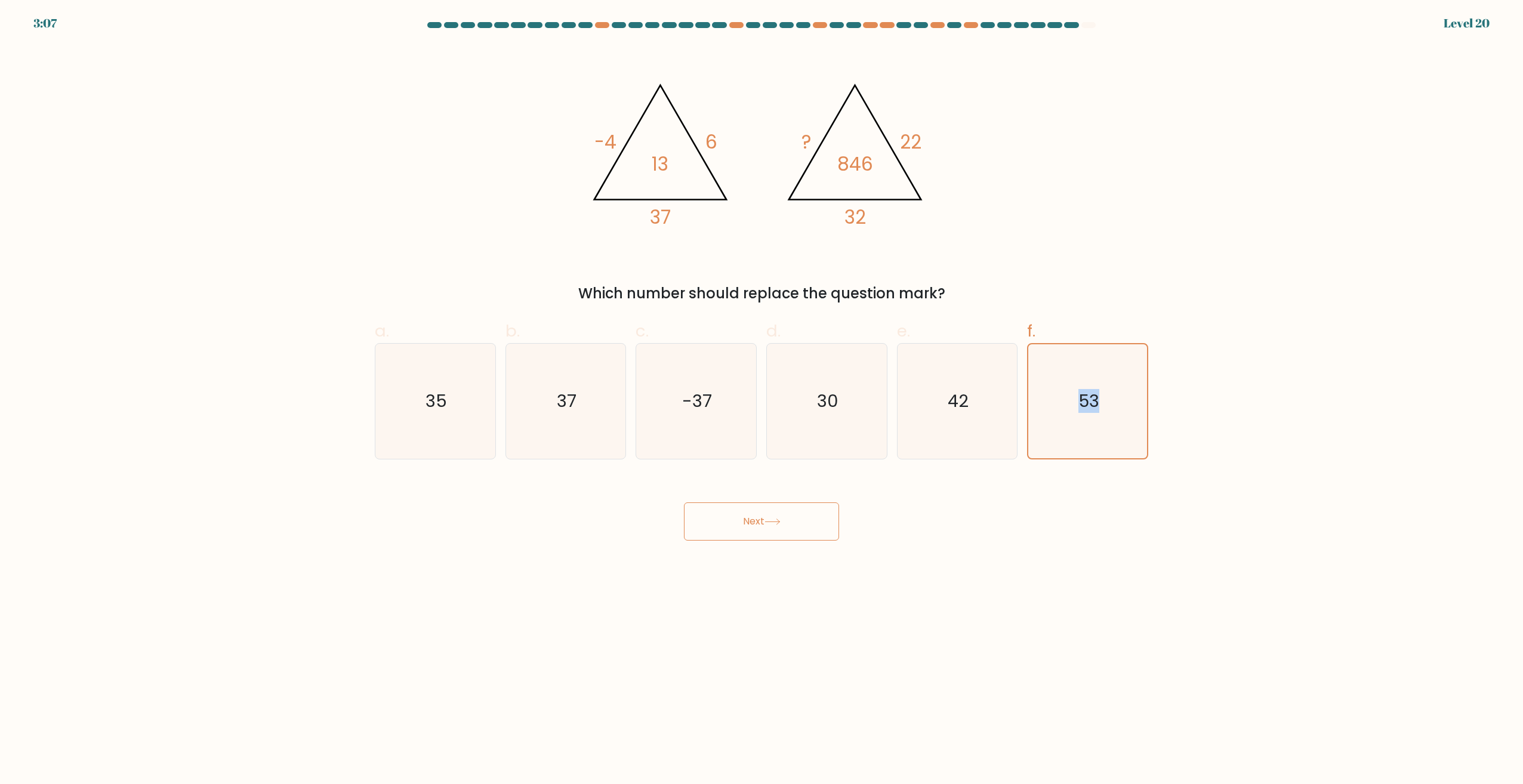
drag, startPoint x: 844, startPoint y: 517, endPoint x: 777, endPoint y: 542, distance: 71.5
click at [789, 533] on div "Next" at bounding box center [762, 507] width 788 height 67
click at [690, 570] on body "3:07 Level 20" at bounding box center [762, 392] width 1523 height 784
click at [812, 528] on button "Next" at bounding box center [762, 521] width 155 height 38
click at [1082, 420] on icon "53" at bounding box center [1088, 401] width 114 height 114
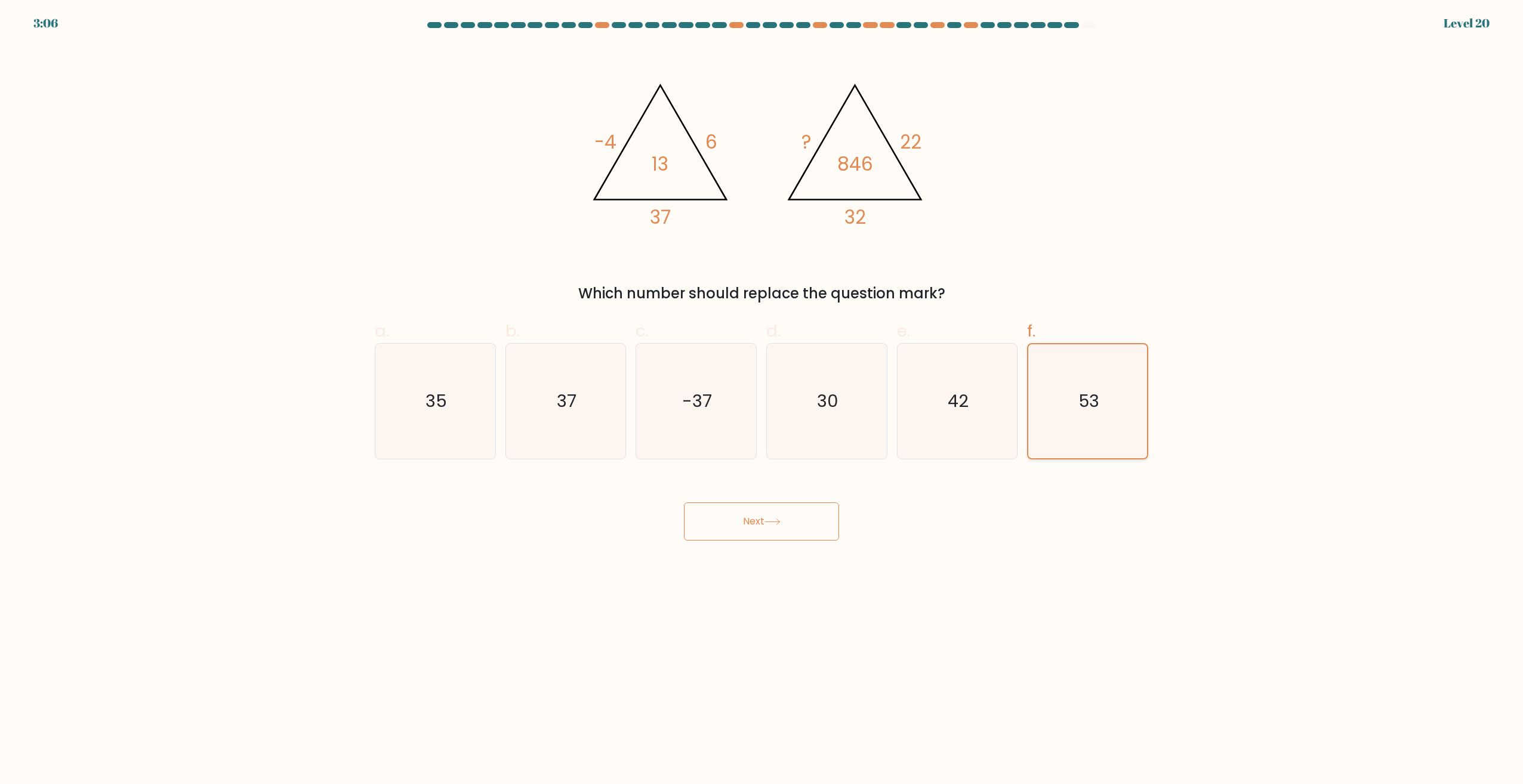
click at [762, 400] on input "f. 53" at bounding box center [762, 395] width 1 height 8
click at [788, 507] on button "Next" at bounding box center [762, 521] width 155 height 38
drag, startPoint x: 788, startPoint y: 507, endPoint x: 747, endPoint y: 542, distance: 53.9
click at [781, 511] on button "Next" at bounding box center [762, 521] width 155 height 38
click at [744, 545] on body "3:05 Level 20" at bounding box center [762, 392] width 1523 height 784
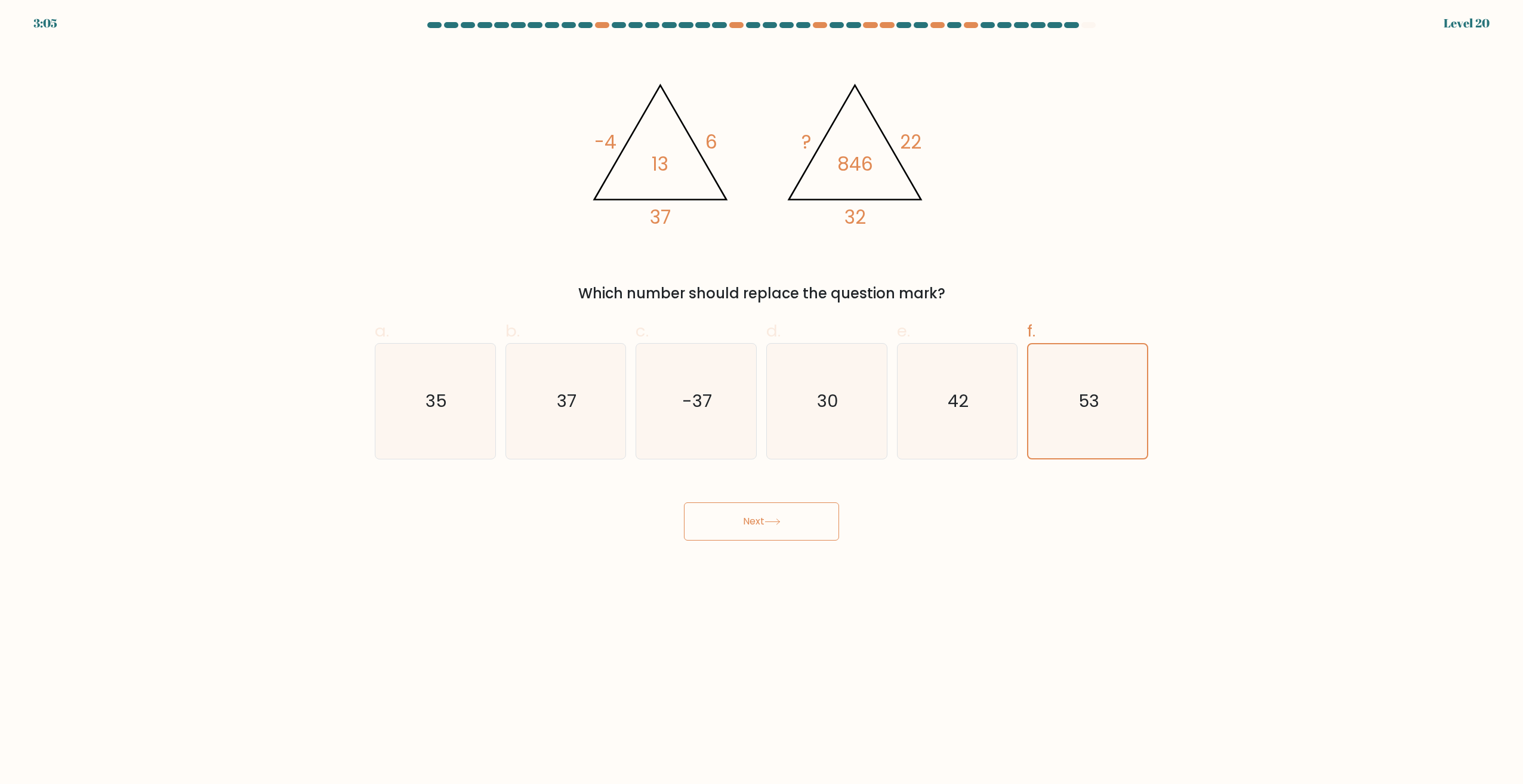
drag, startPoint x: 759, startPoint y: 533, endPoint x: 907, endPoint y: 471, distance: 160.5
click at [776, 525] on button "Next" at bounding box center [762, 521] width 155 height 38
drag, startPoint x: 907, startPoint y: 471, endPoint x: 1041, endPoint y: 397, distance: 153.1
click at [987, 431] on form at bounding box center [762, 281] width 1523 height 519
click at [1128, 265] on div "@import url('https://fonts.googleapis.com/css?family=Abril+Fatface:400,100,100i…" at bounding box center [762, 175] width 788 height 259
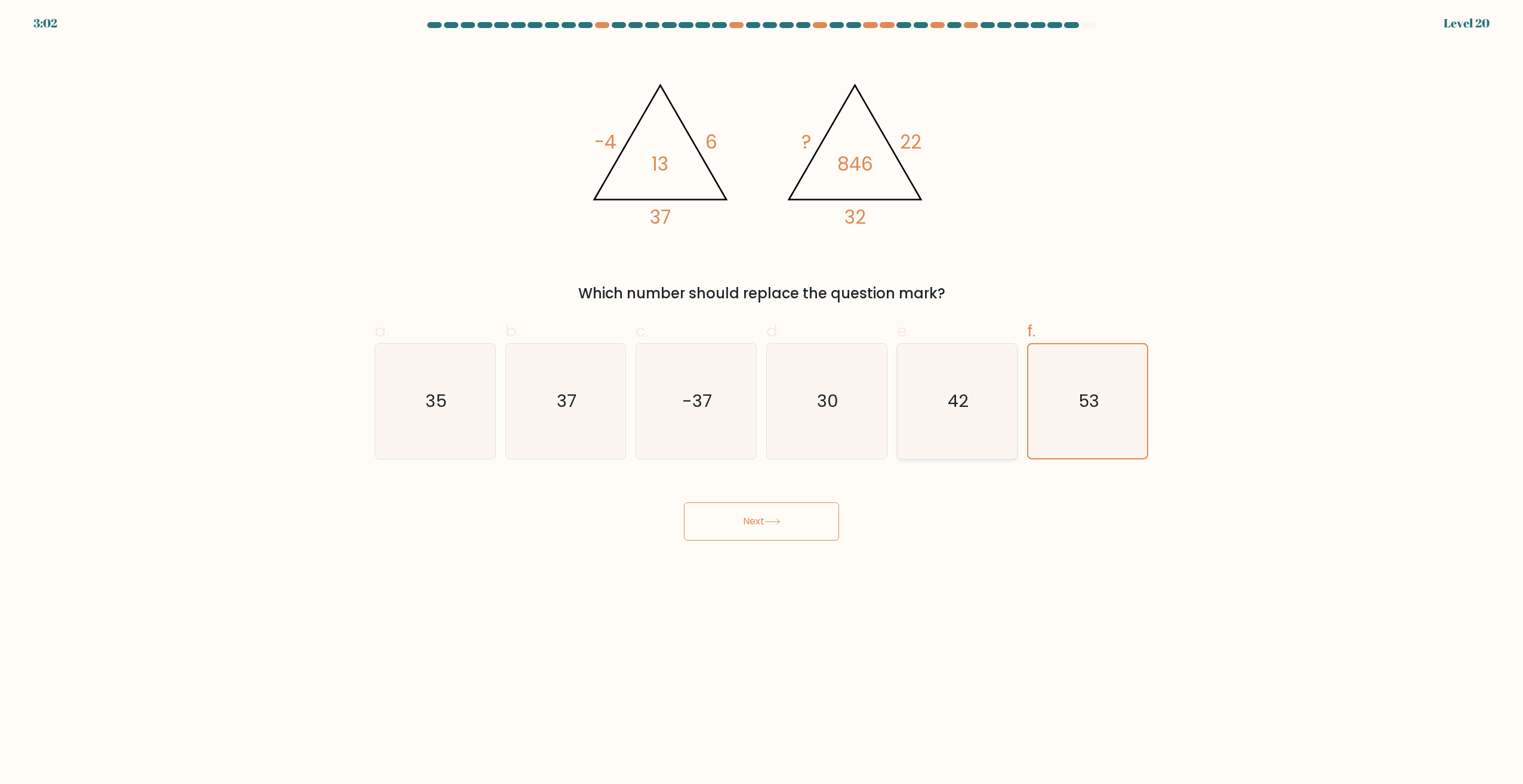
click at [984, 400] on icon "42" at bounding box center [957, 401] width 115 height 115
click at [762, 400] on input "e. 42" at bounding box center [762, 395] width 1 height 8
radio input "true"
click at [794, 403] on icon "30" at bounding box center [827, 401] width 115 height 115
click at [762, 400] on input "d. 30" at bounding box center [762, 395] width 1 height 8
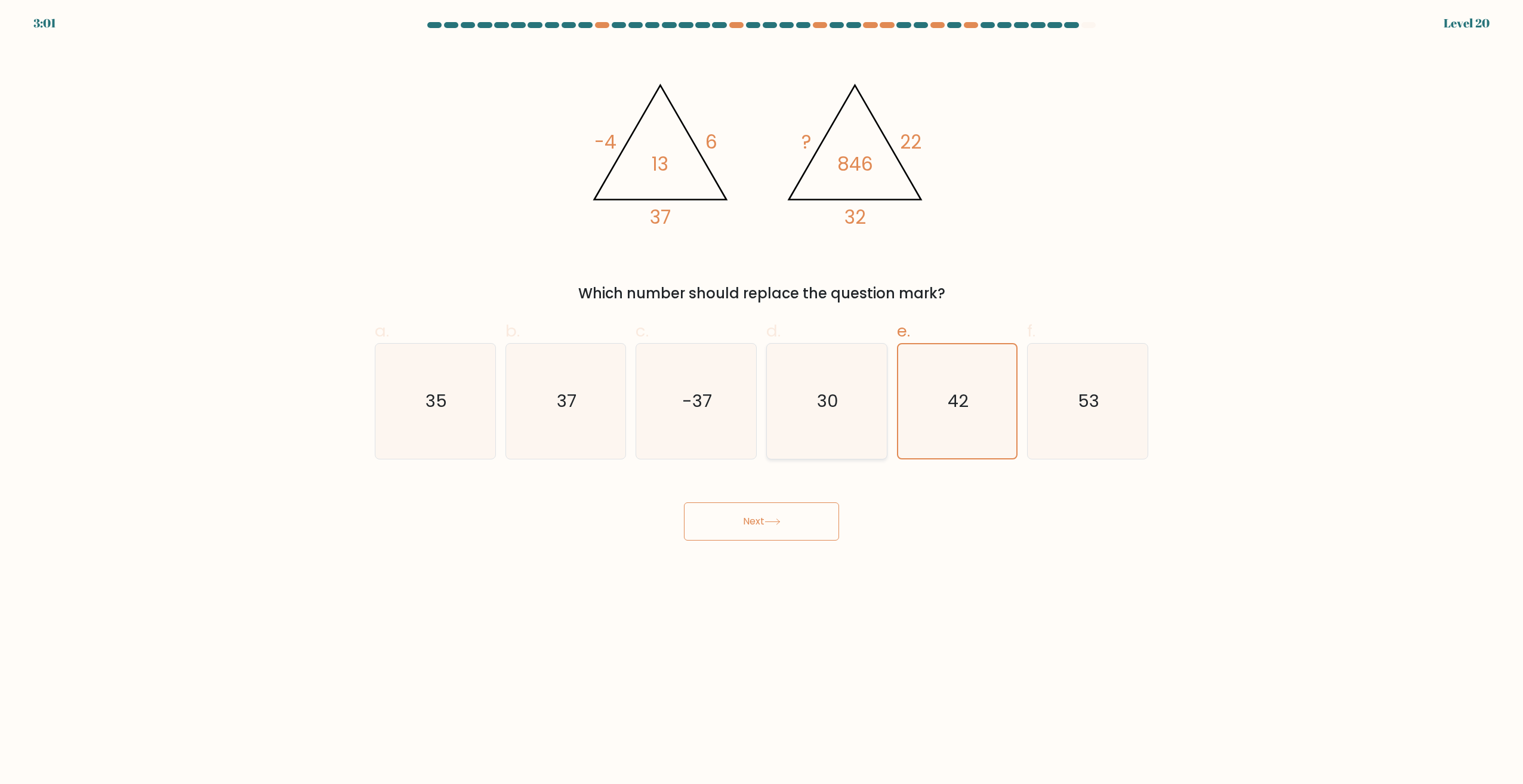
radio input "true"
click at [682, 408] on icon "-37" at bounding box center [696, 401] width 115 height 115
click at [762, 400] on input "c. -37" at bounding box center [762, 395] width 1 height 8
radio input "true"
click at [807, 402] on icon "30" at bounding box center [827, 401] width 115 height 115
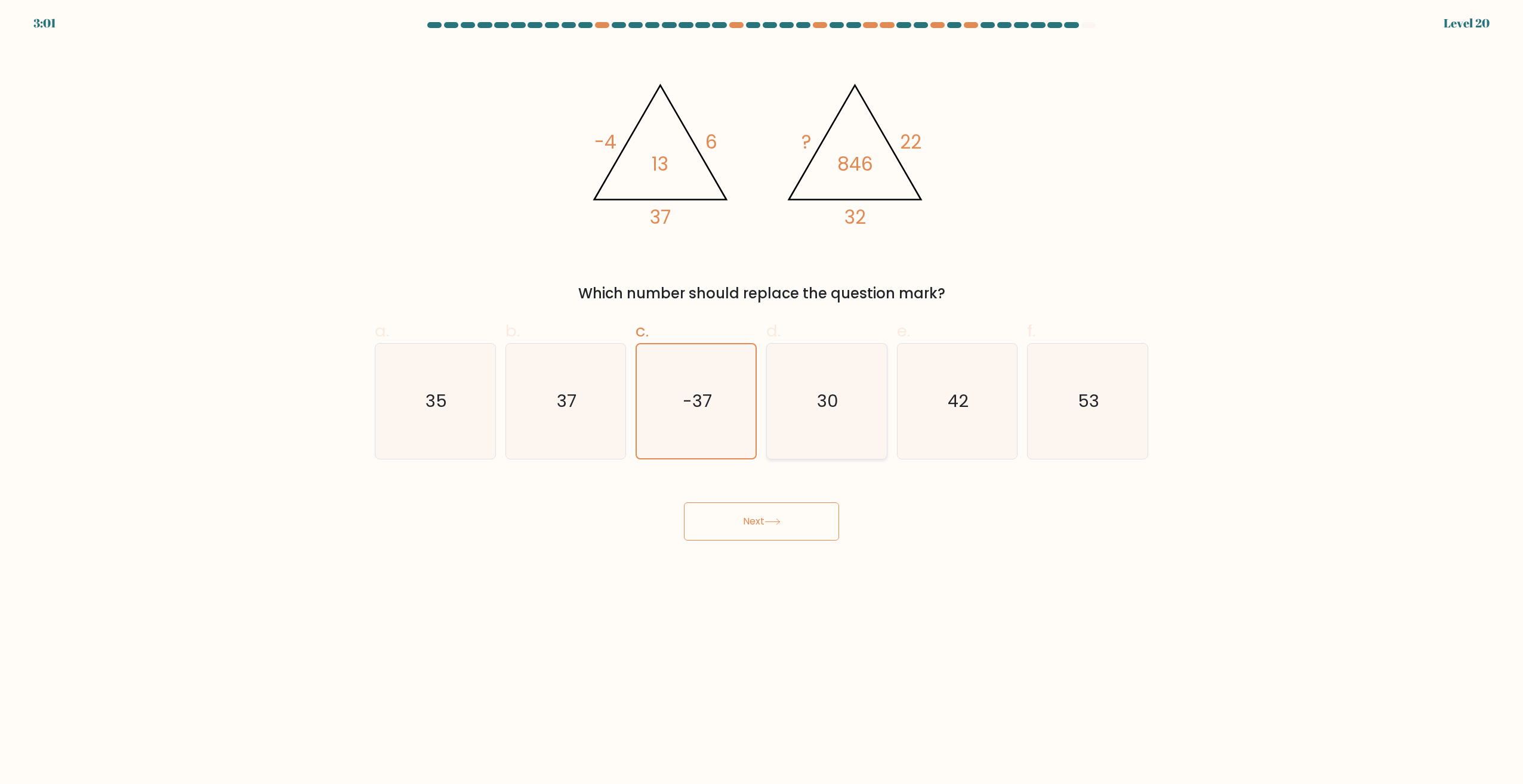
click at [762, 400] on input "d. 30" at bounding box center [762, 395] width 1 height 8
radio input "true"
click at [974, 25] on div at bounding box center [971, 25] width 14 height 6
click at [972, 25] on div at bounding box center [971, 25] width 14 height 6
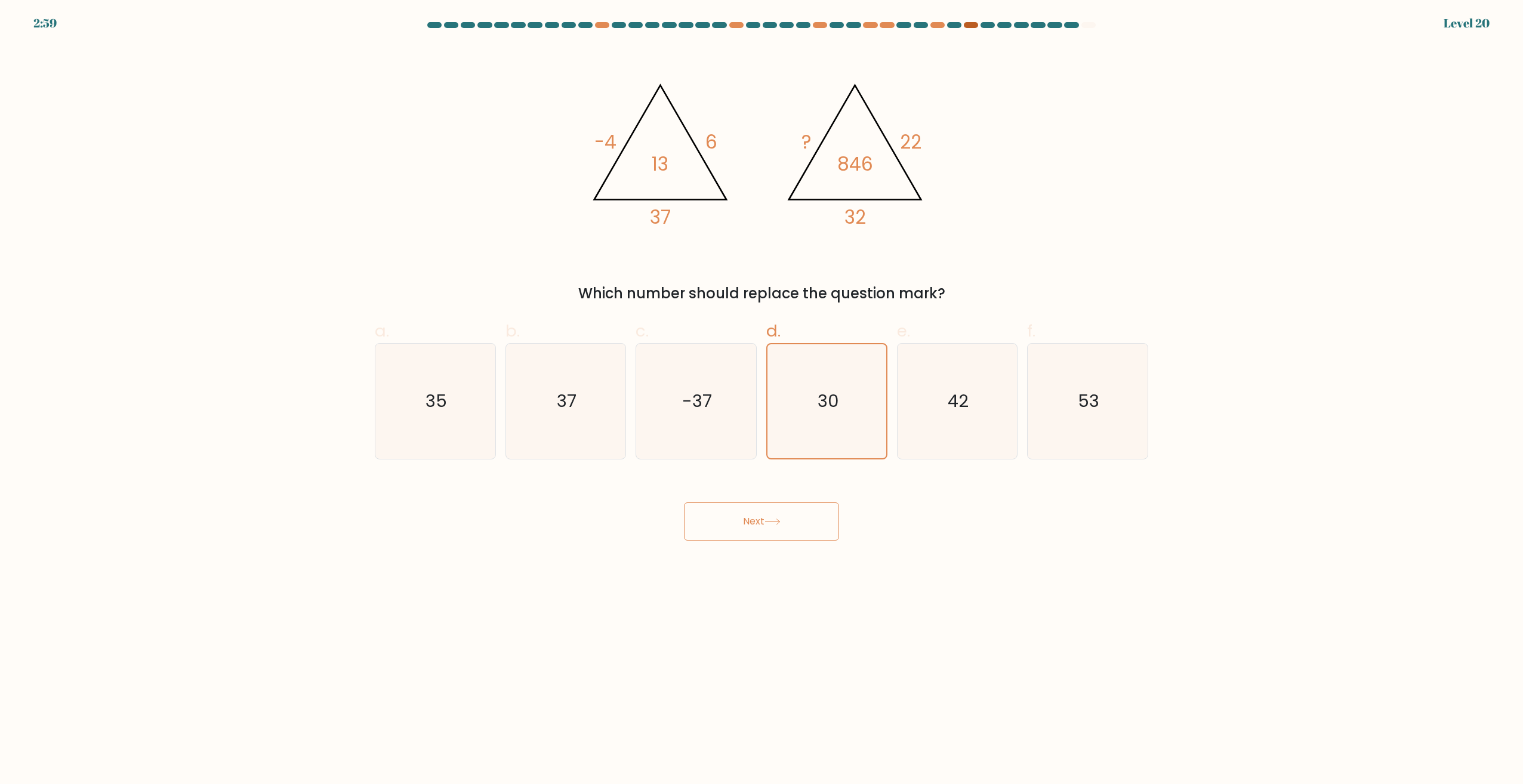
click at [972, 25] on div at bounding box center [971, 25] width 14 height 6
click at [907, 359] on icon "42" at bounding box center [957, 401] width 115 height 115
click at [762, 392] on input "e. 42" at bounding box center [762, 395] width 1 height 8
radio input "true"
click at [747, 542] on body "2:57 Level 20" at bounding box center [762, 392] width 1523 height 784
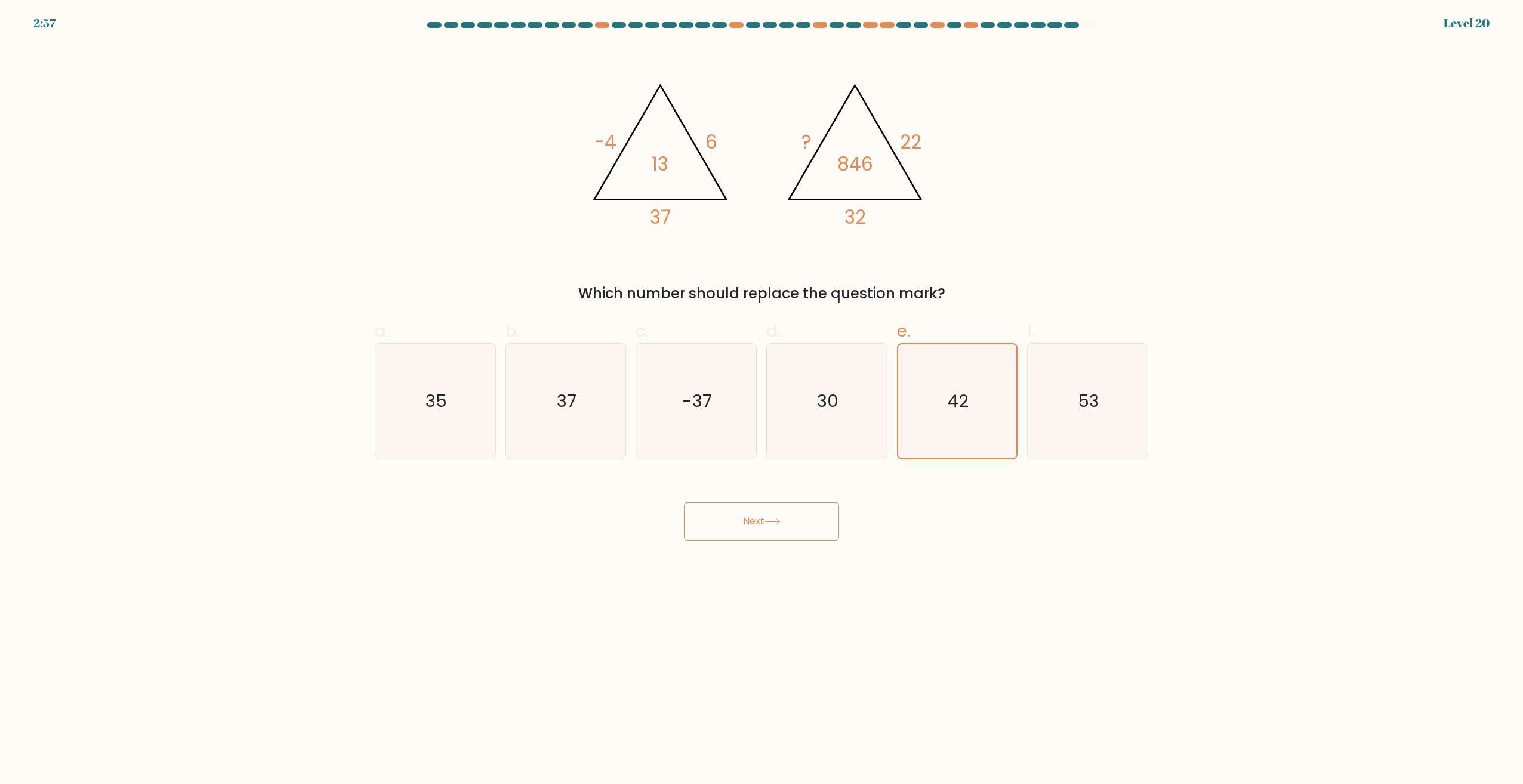
click at [762, 524] on button "Next" at bounding box center [762, 521] width 155 height 38
click at [781, 519] on icon at bounding box center [773, 522] width 16 height 7
drag, startPoint x: 781, startPoint y: 519, endPoint x: 688, endPoint y: 458, distance: 111.2
click at [779, 518] on button "Next" at bounding box center [762, 521] width 155 height 38
click at [637, 148] on icon "@import url('https://fonts.googleapis.com/css?family=Abril+Fatface:400,100,100i…" at bounding box center [762, 149] width 358 height 209
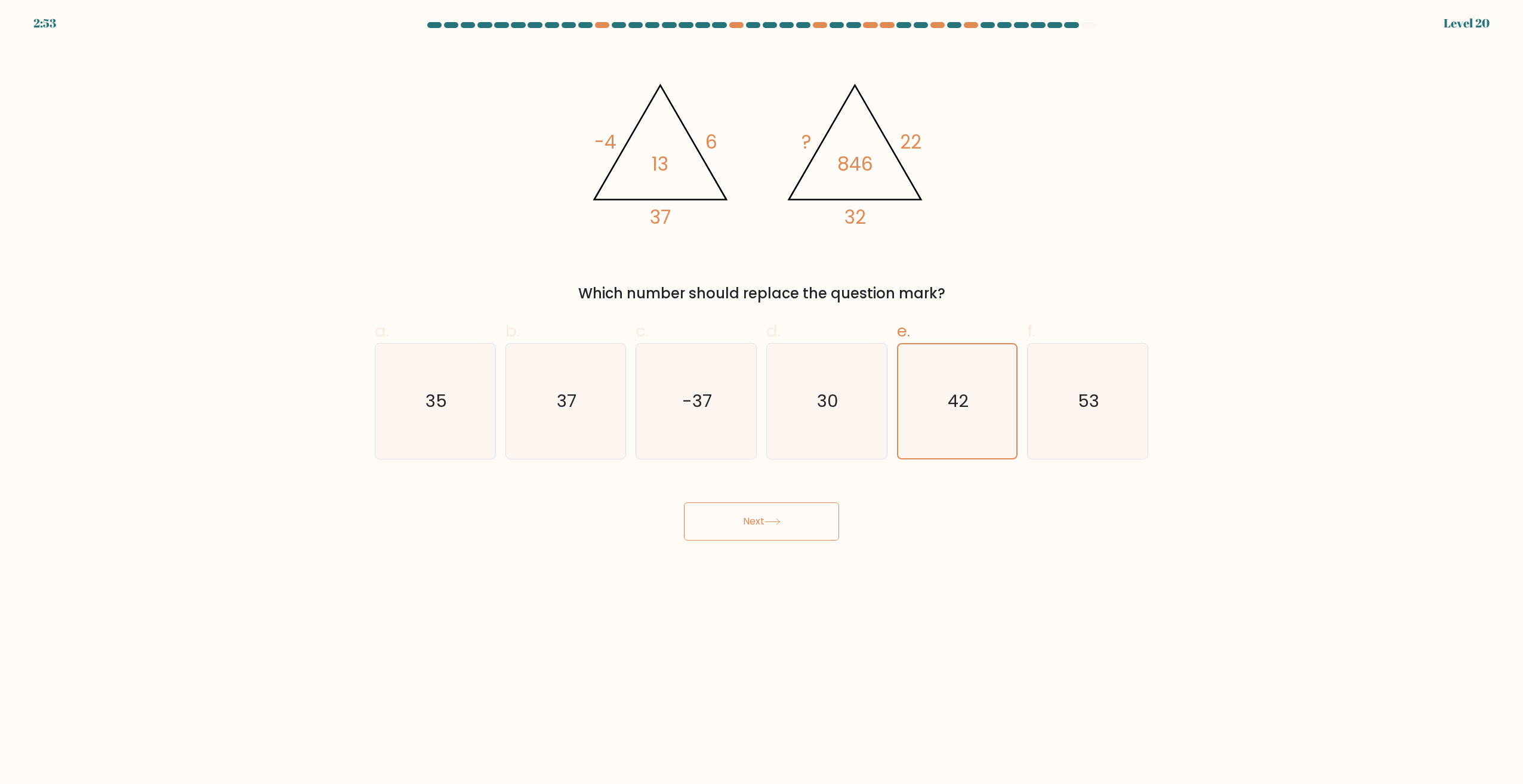
drag, startPoint x: 819, startPoint y: 158, endPoint x: 821, endPoint y: 164, distance: 6.3
click at [820, 158] on icon "@import url('https://fonts.googleapis.com/css?family=Abril+Fatface:400,100,100i…" at bounding box center [762, 149] width 358 height 209
click at [786, 397] on icon "30" at bounding box center [827, 401] width 115 height 115
click at [762, 397] on input "d. 30" at bounding box center [762, 395] width 1 height 8
radio input "true"
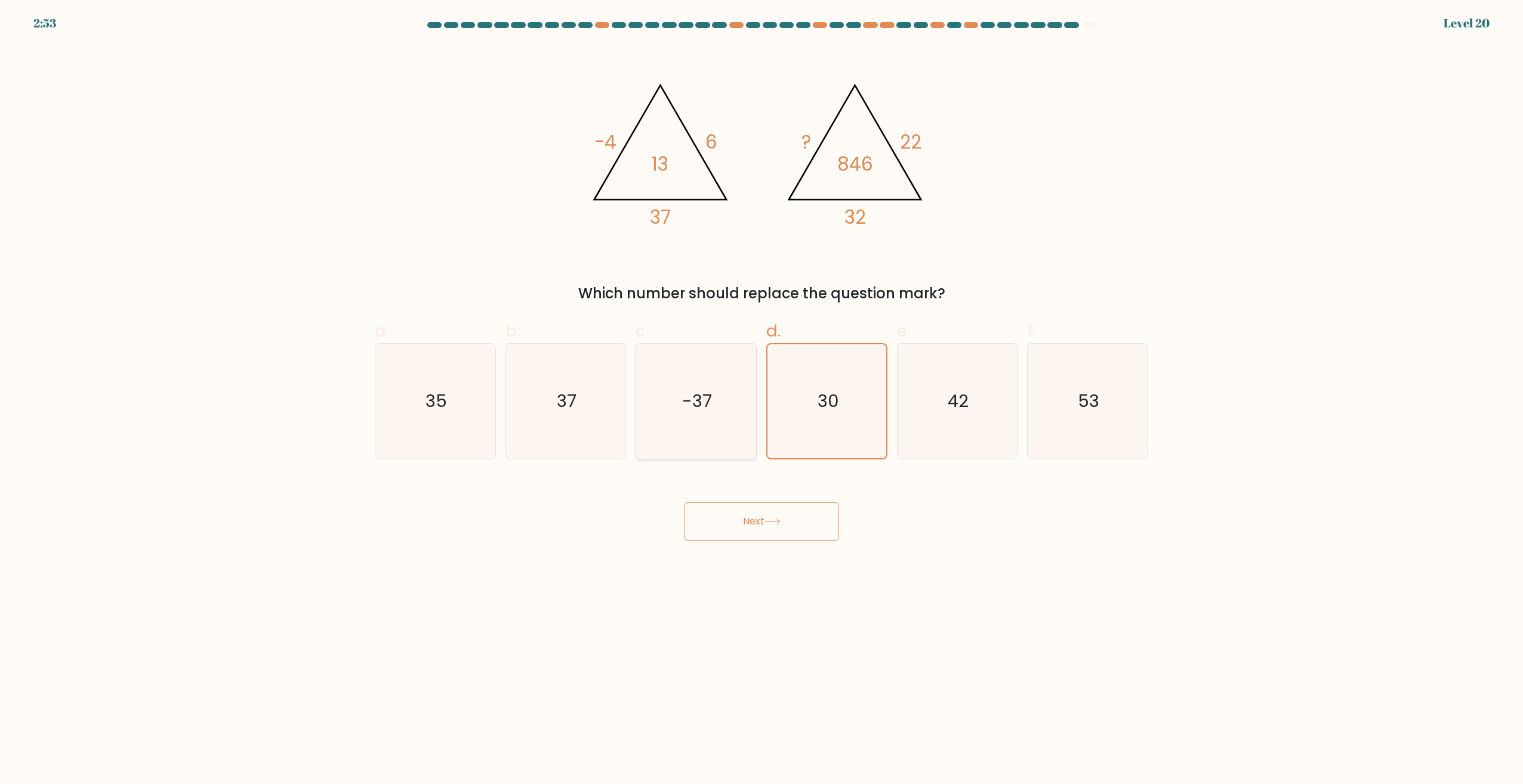
click at [671, 411] on icon "-37" at bounding box center [696, 401] width 115 height 115
click at [762, 400] on input "c. -37" at bounding box center [762, 395] width 1 height 8
radio input "true"
click at [525, 407] on icon "37" at bounding box center [566, 401] width 115 height 115
click at [762, 400] on input "b. 37" at bounding box center [762, 395] width 1 height 8
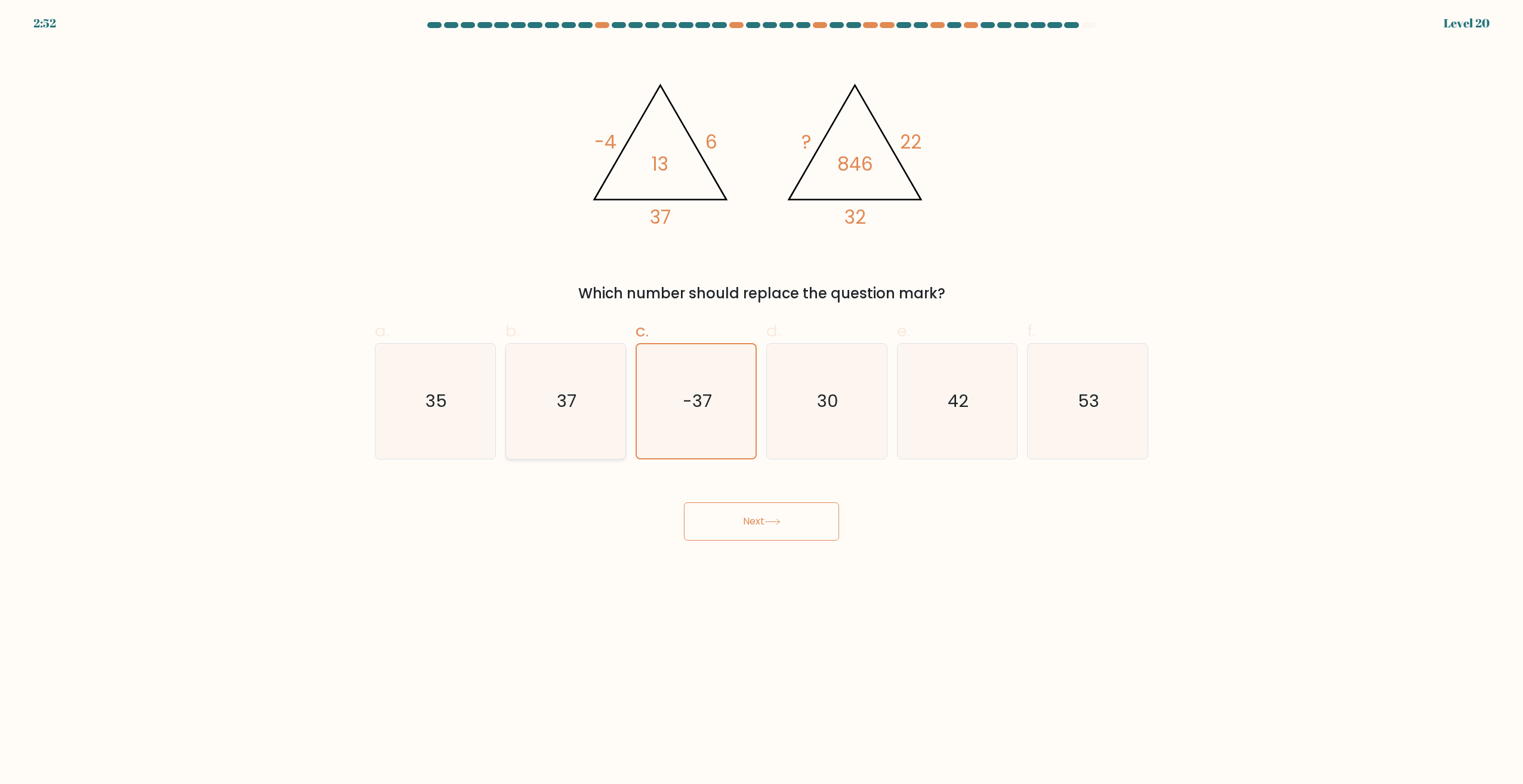
radio input "true"
click at [437, 391] on text "35" at bounding box center [436, 402] width 21 height 24
click at [762, 392] on input "a. 35" at bounding box center [762, 395] width 1 height 8
radio input "true"
click at [324, 236] on form at bounding box center [762, 281] width 1523 height 519
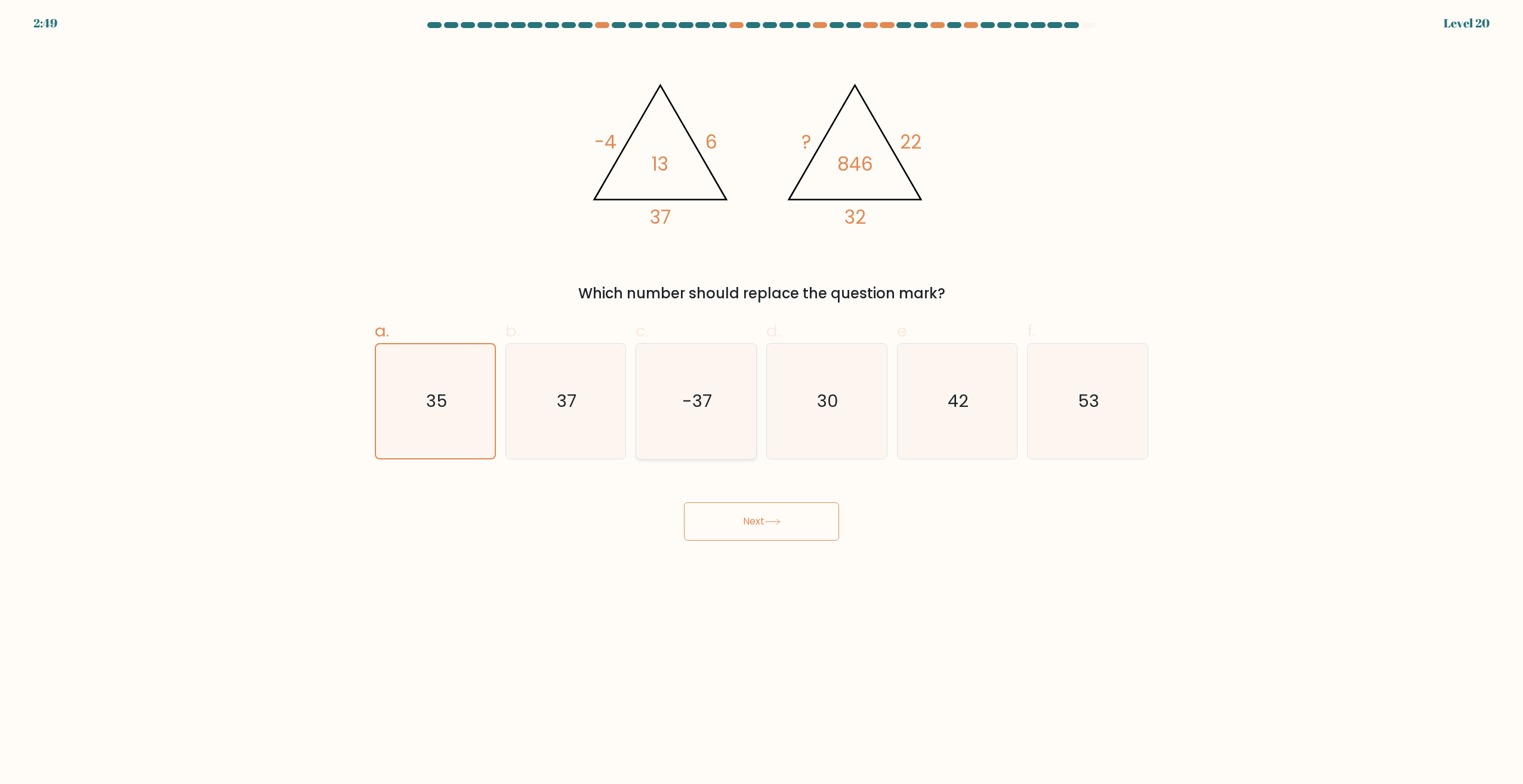
click at [705, 390] on text "-37" at bounding box center [697, 402] width 30 height 24
click at [762, 392] on input "c. -37" at bounding box center [762, 395] width 1 height 8
radio input "true"
click at [764, 521] on button "Next" at bounding box center [762, 521] width 155 height 38
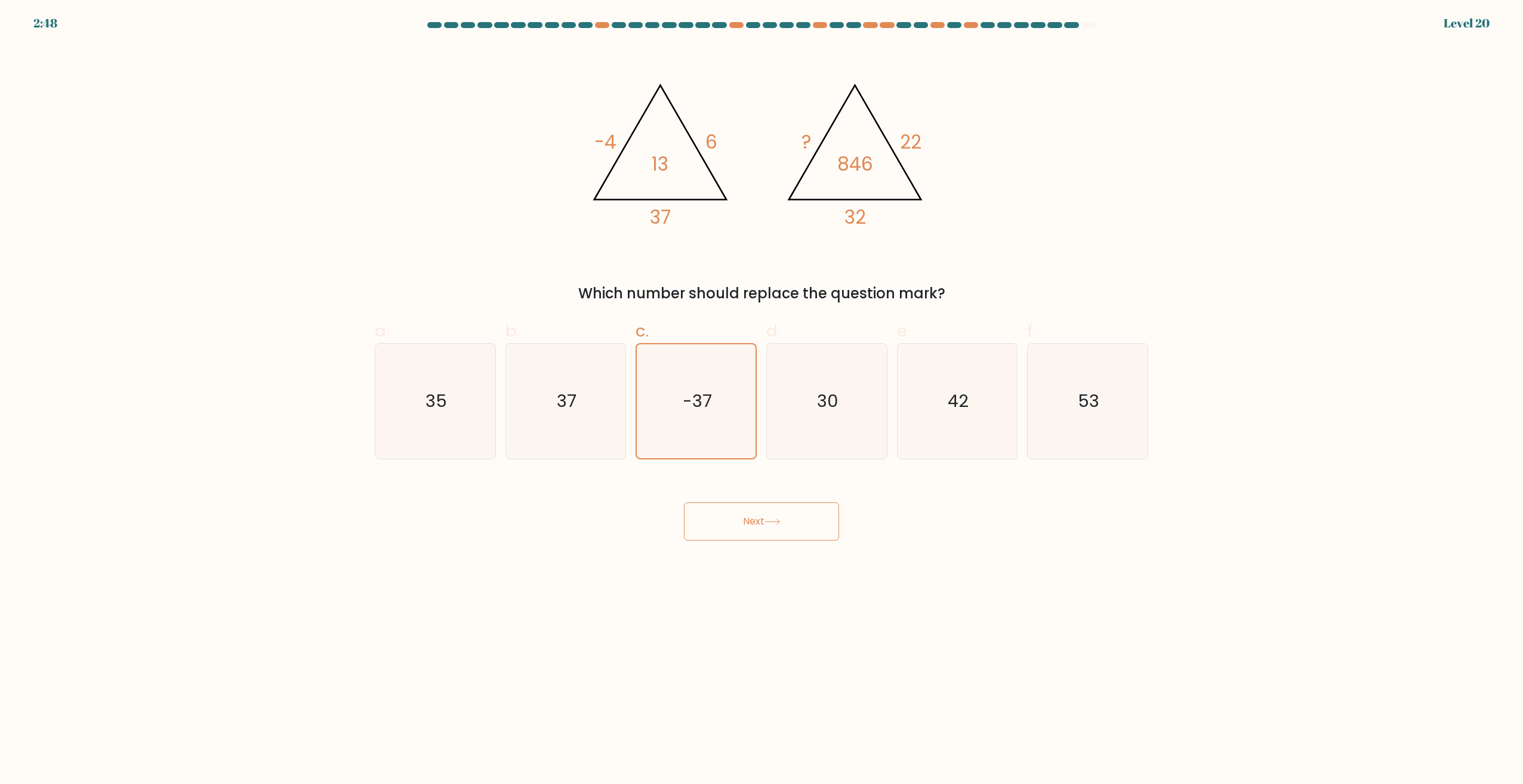
drag, startPoint x: 764, startPoint y: 521, endPoint x: 561, endPoint y: 401, distance: 235.8
click at [762, 520] on button "Next" at bounding box center [762, 521] width 155 height 38
drag, startPoint x: 538, startPoint y: 388, endPoint x: 545, endPoint y: 392, distance: 8.1
click at [545, 392] on icon "37" at bounding box center [566, 401] width 115 height 115
click at [762, 392] on input "b. 37" at bounding box center [762, 395] width 1 height 8
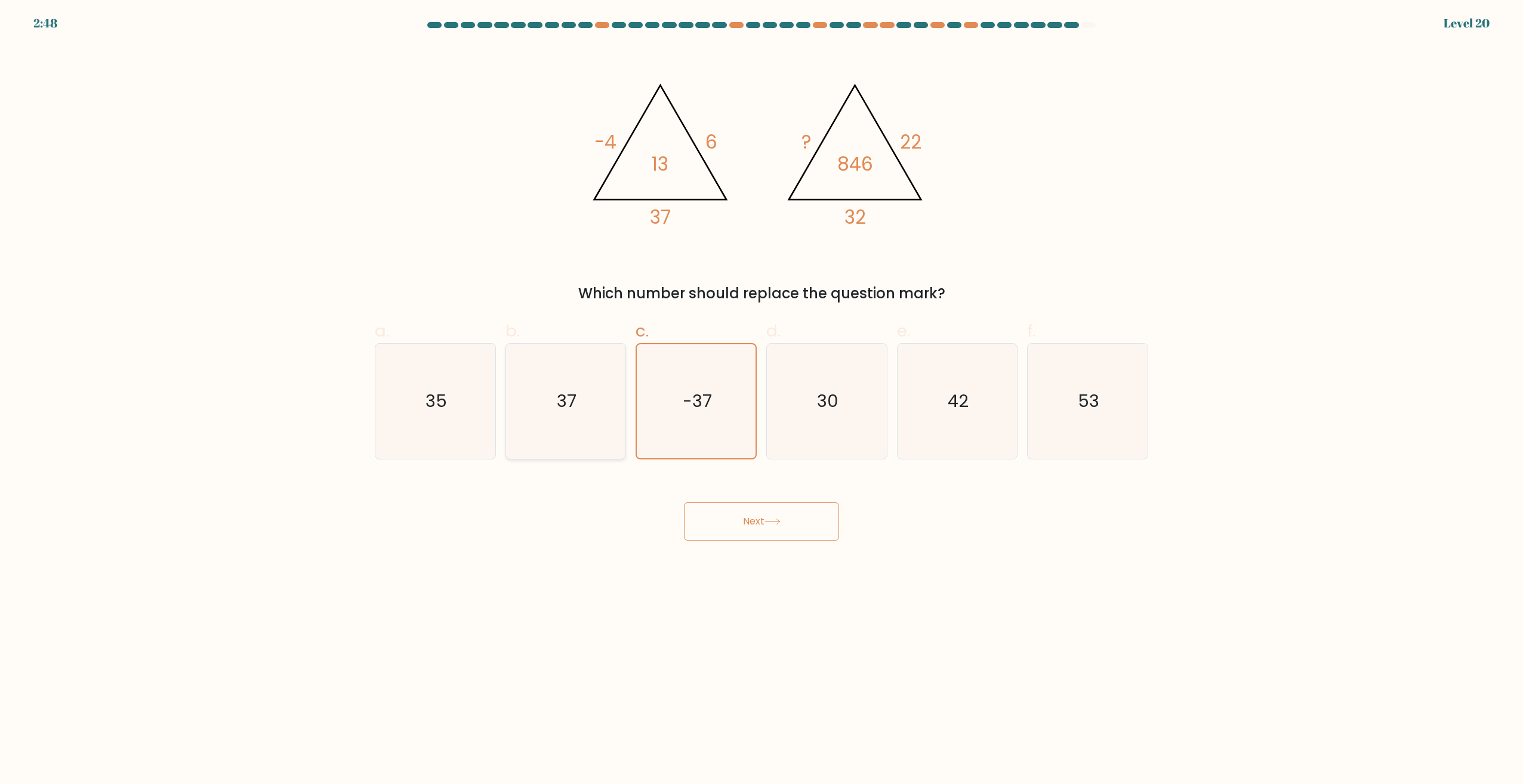
radio input "true"
click at [734, 510] on button "Next" at bounding box center [762, 521] width 155 height 38
drag, startPoint x: 457, startPoint y: 398, endPoint x: 672, endPoint y: 511, distance: 242.9
click at [460, 400] on icon "35" at bounding box center [436, 401] width 115 height 115
click at [762, 400] on input "a. 35" at bounding box center [762, 395] width 1 height 8
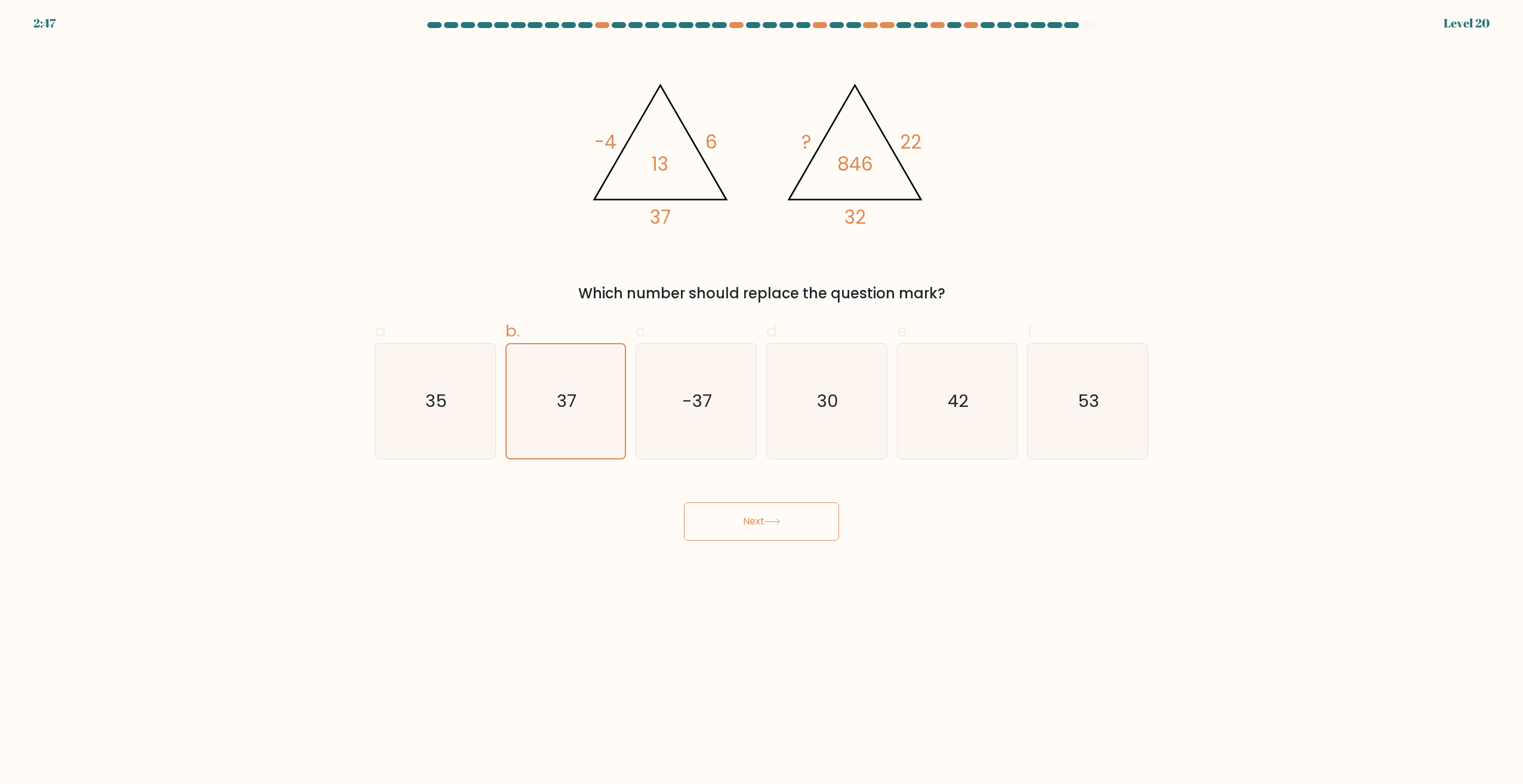
radio input "true"
click at [745, 539] on button "Next" at bounding box center [762, 521] width 155 height 38
click at [819, 422] on icon "30" at bounding box center [827, 401] width 115 height 115
click at [762, 400] on input "d. 30" at bounding box center [762, 395] width 1 height 8
radio input "true"
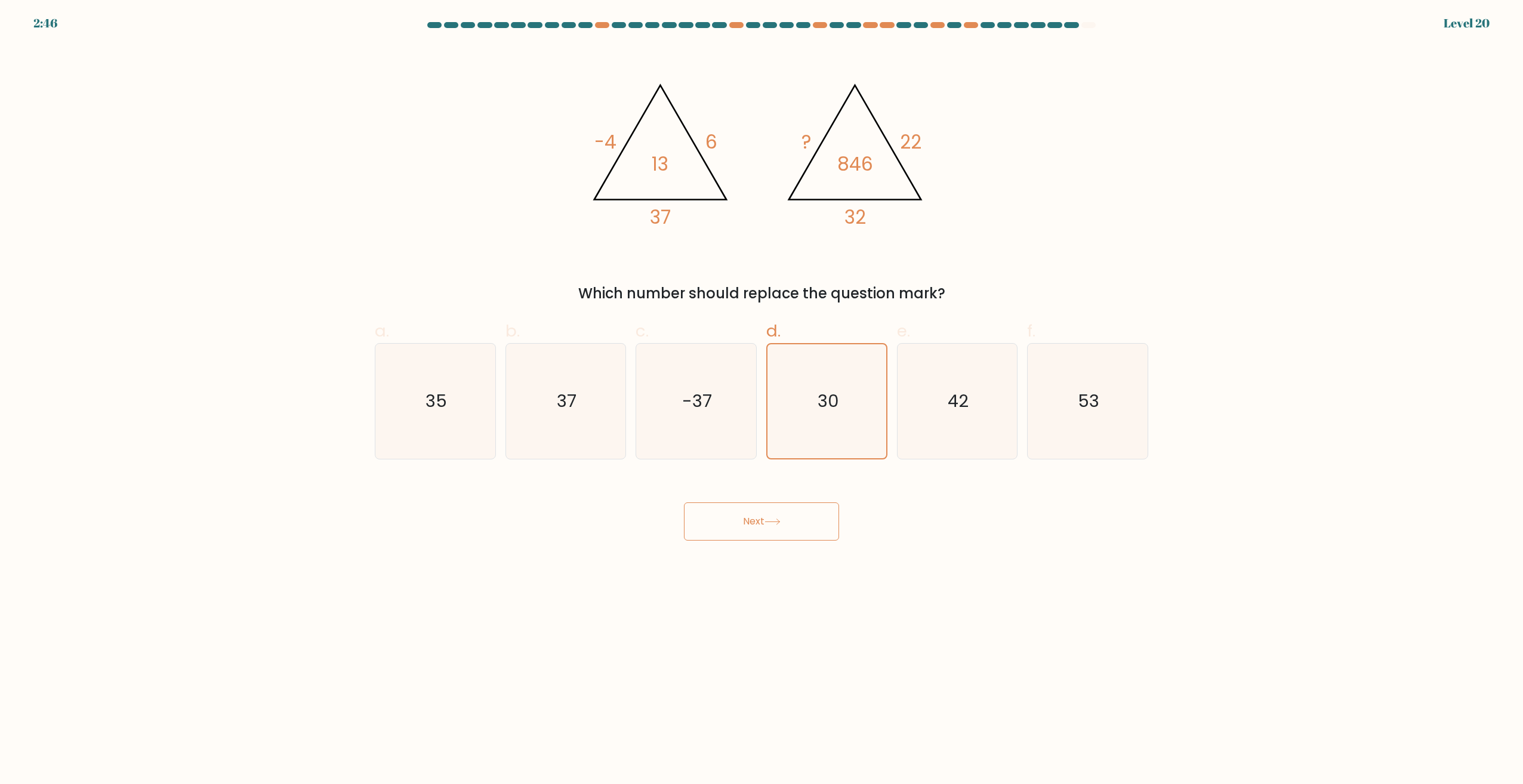
drag, startPoint x: 778, startPoint y: 538, endPoint x: 907, endPoint y: 452, distance: 155.0
click at [779, 537] on button "Next" at bounding box center [762, 521] width 155 height 38
click at [970, 422] on icon "42" at bounding box center [957, 401] width 115 height 115
click at [762, 400] on input "e. 42" at bounding box center [762, 395] width 1 height 8
radio input "true"
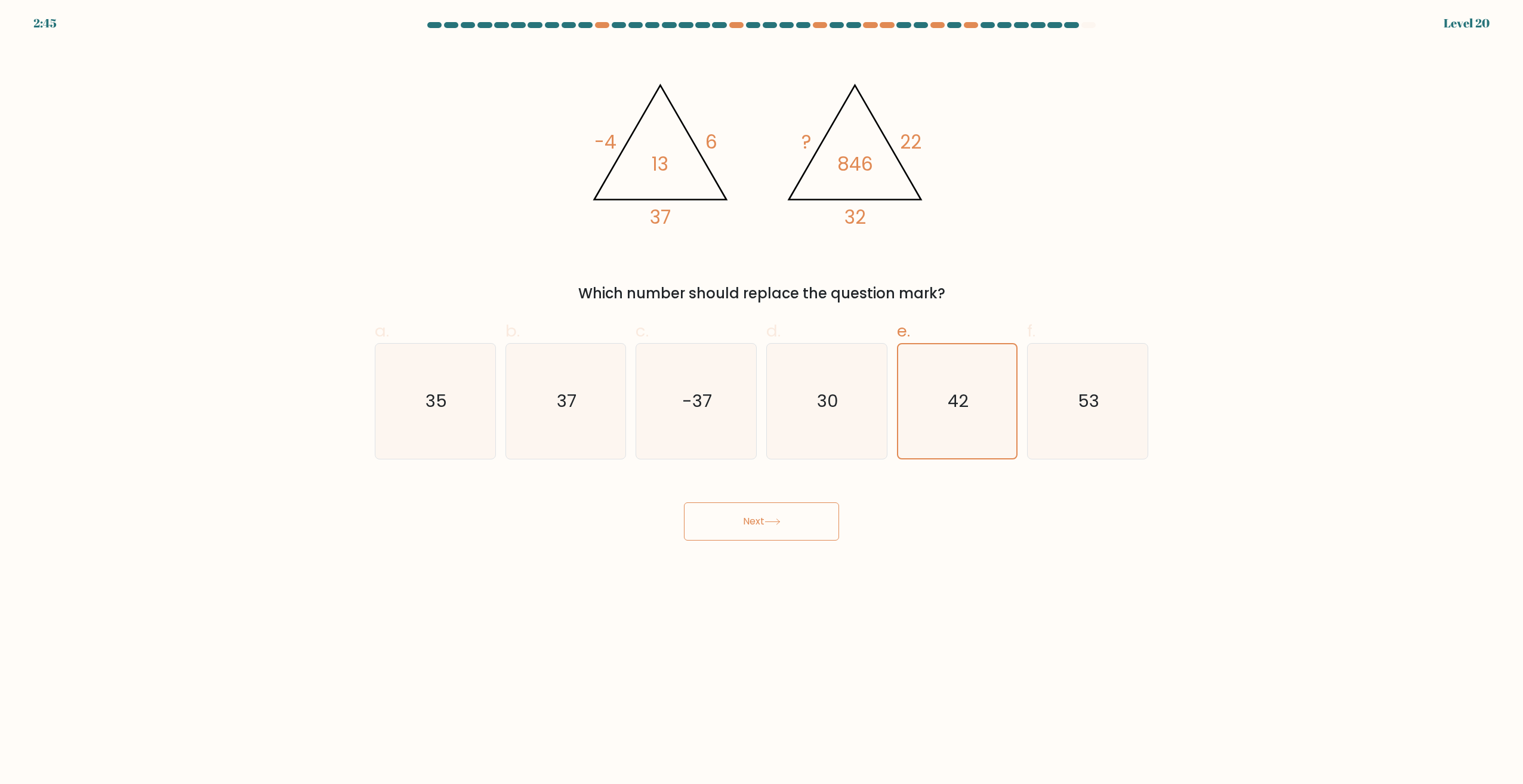
click at [795, 523] on button "Next" at bounding box center [762, 521] width 155 height 38
drag, startPoint x: 1079, startPoint y: 422, endPoint x: 884, endPoint y: 512, distance: 214.8
click at [1078, 422] on icon "53" at bounding box center [1088, 401] width 115 height 115
click at [762, 400] on input "f. 53" at bounding box center [762, 395] width 1 height 8
radio input "true"
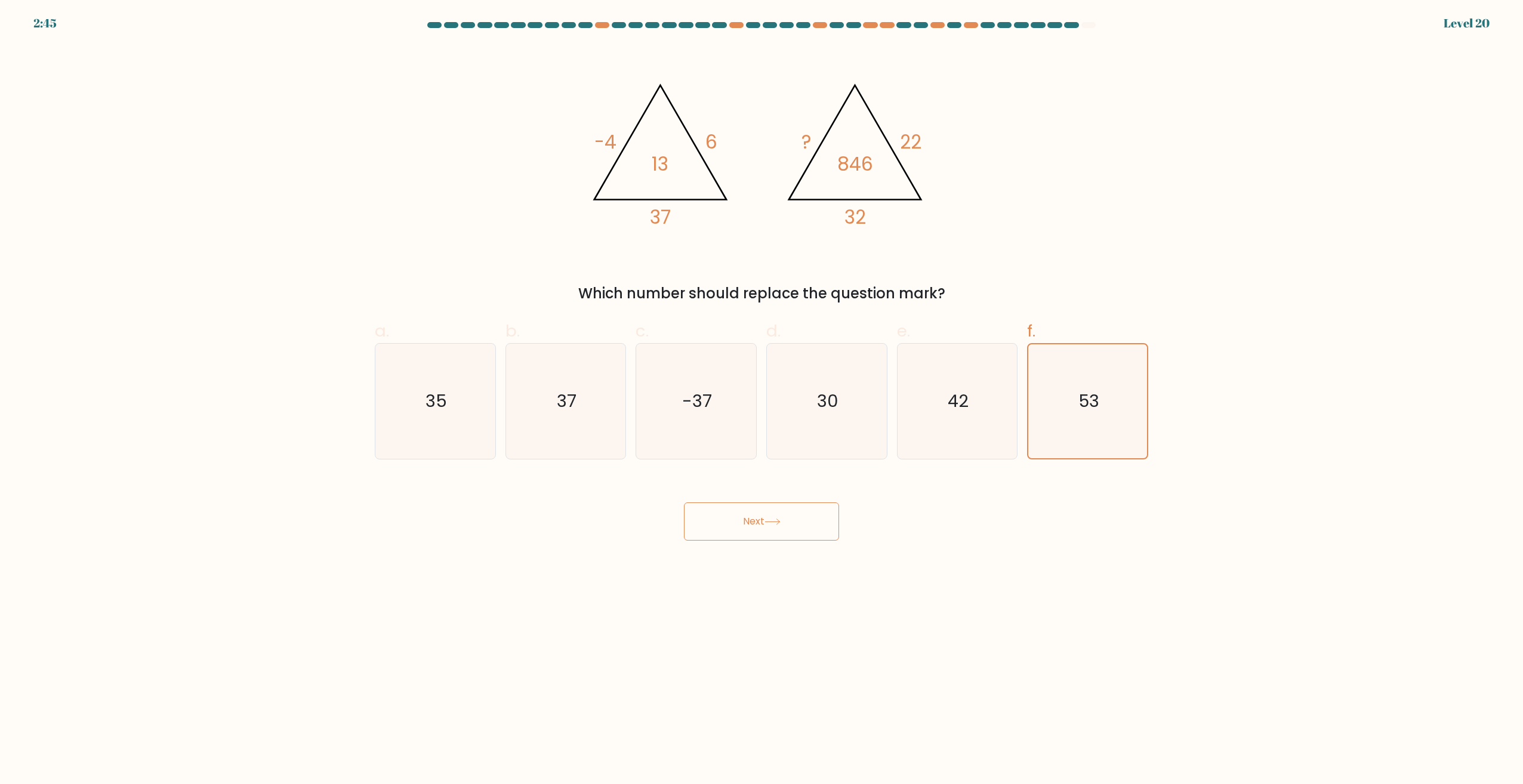
click at [795, 520] on button "Next" at bounding box center [762, 521] width 155 height 38
click at [1092, 535] on div "Next" at bounding box center [762, 507] width 788 height 67
click at [795, 415] on icon "30" at bounding box center [827, 401] width 115 height 115
click at [762, 400] on input "d. 30" at bounding box center [762, 395] width 1 height 8
radio input "true"
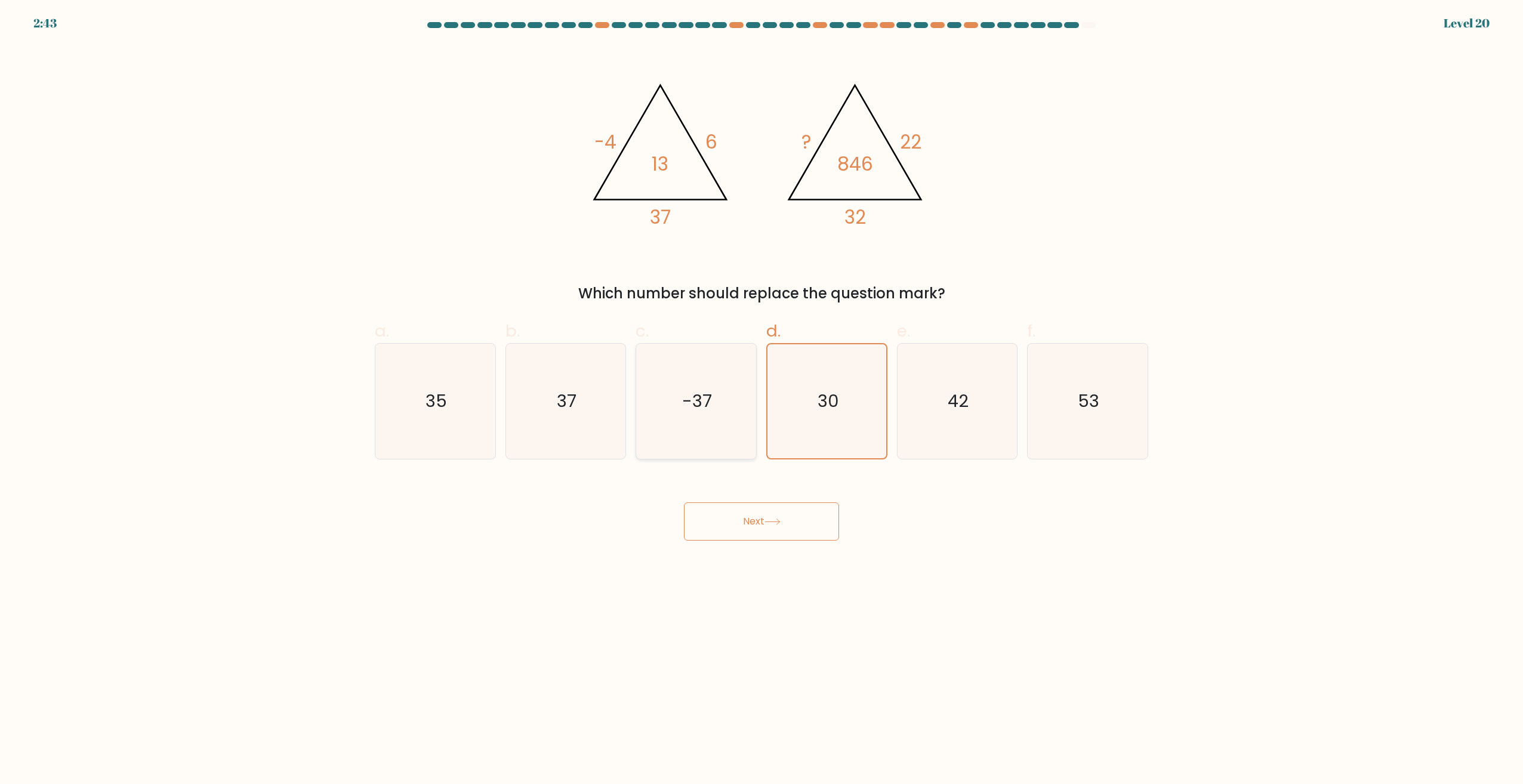
click at [667, 405] on icon "-37" at bounding box center [696, 401] width 115 height 115
click at [762, 400] on input "c. -37" at bounding box center [762, 395] width 1 height 8
radio input "true"
click at [823, 415] on icon "30" at bounding box center [827, 401] width 115 height 115
click at [762, 400] on input "d. 30" at bounding box center [762, 395] width 1 height 8
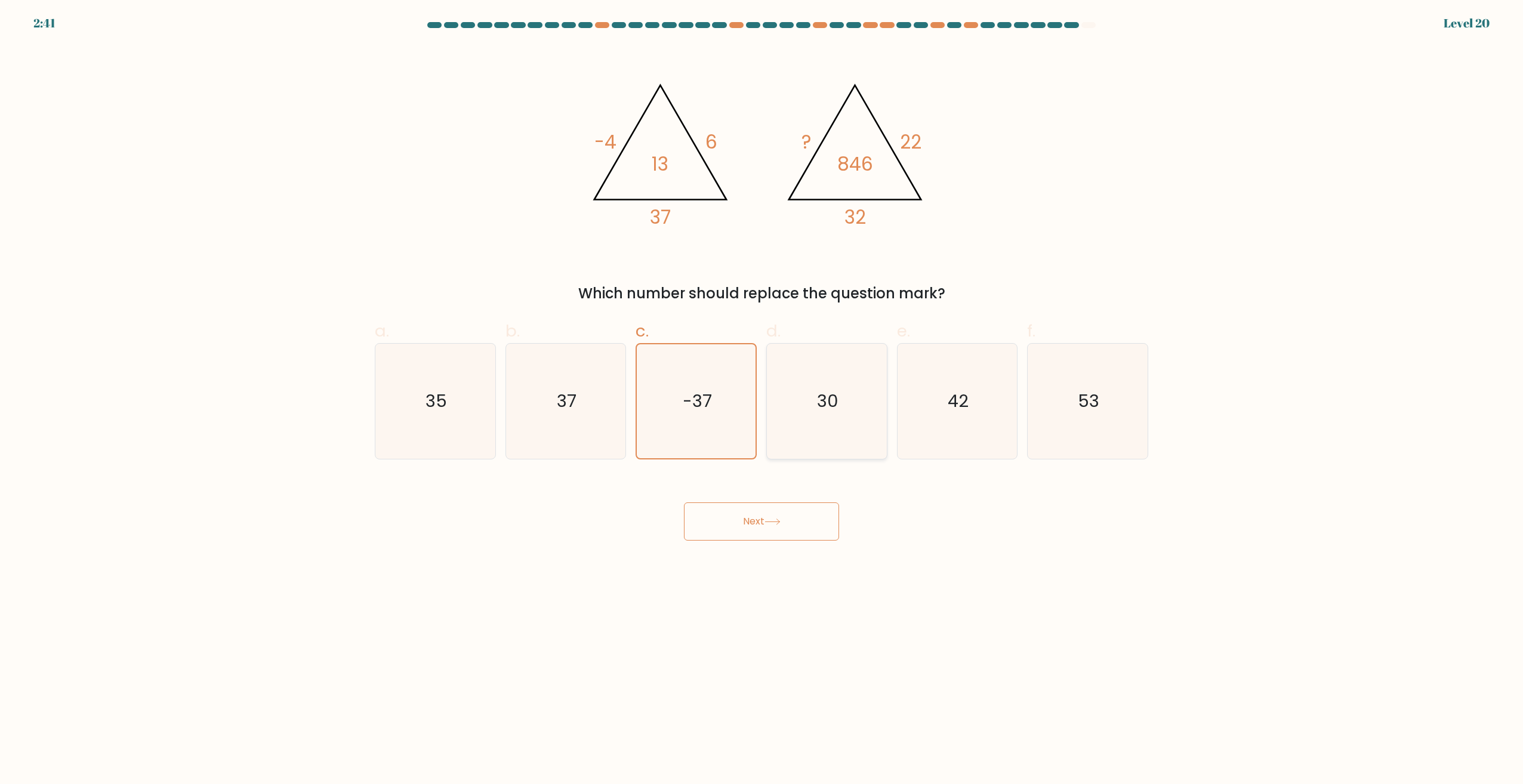
radio input "true"
click at [955, 414] on icon "42" at bounding box center [957, 401] width 115 height 115
click at [762, 400] on input "e. 42" at bounding box center [762, 395] width 1 height 8
radio input "true"
click at [1074, 404] on icon "53" at bounding box center [1088, 401] width 115 height 115
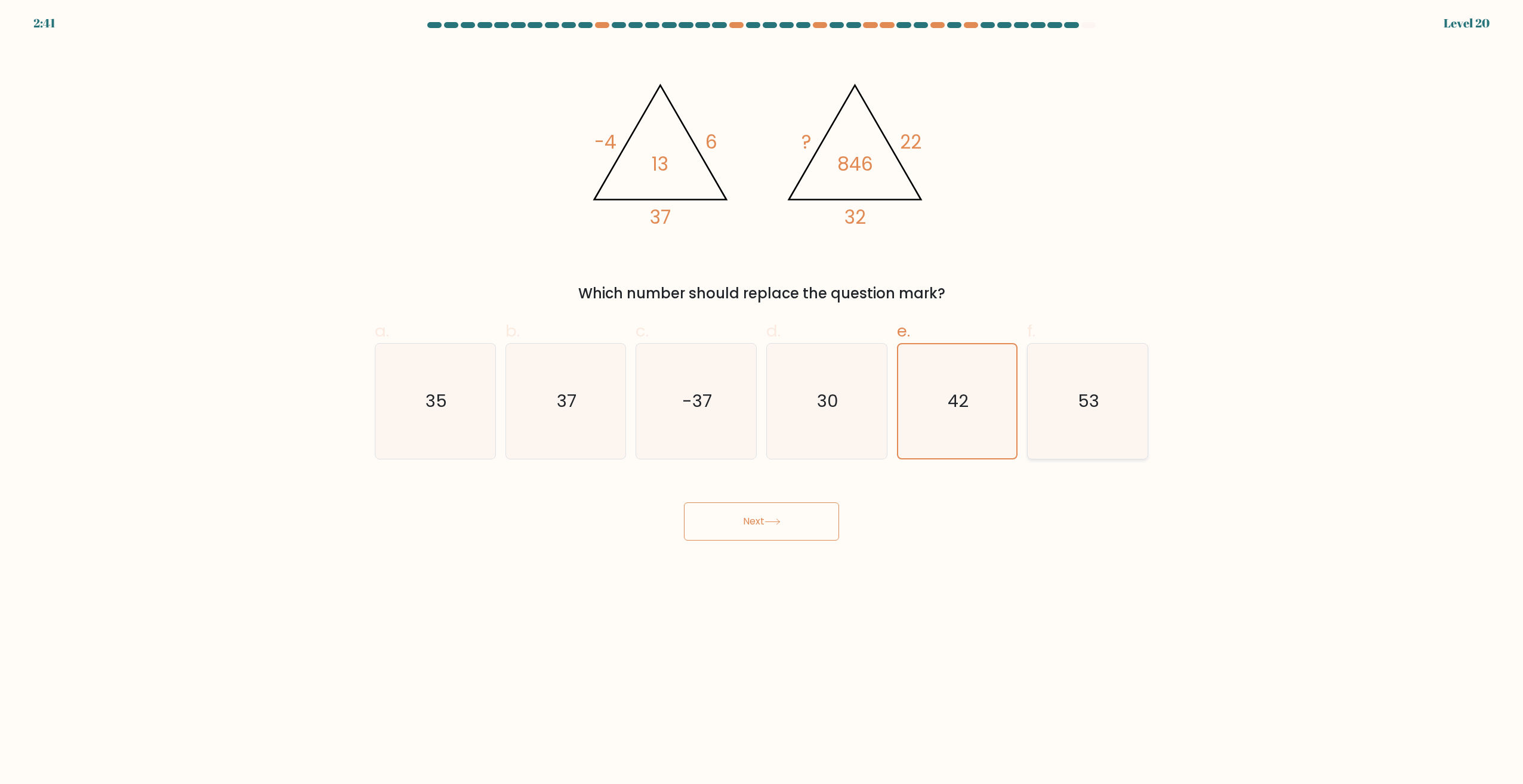
click at [762, 400] on input "f. 53" at bounding box center [762, 395] width 1 height 8
radio input "true"
click at [1469, 26] on form at bounding box center [762, 281] width 1523 height 519
drag, startPoint x: 1493, startPoint y: 25, endPoint x: 1279, endPoint y: 28, distance: 214.0
click at [1325, 26] on form at bounding box center [762, 281] width 1523 height 519
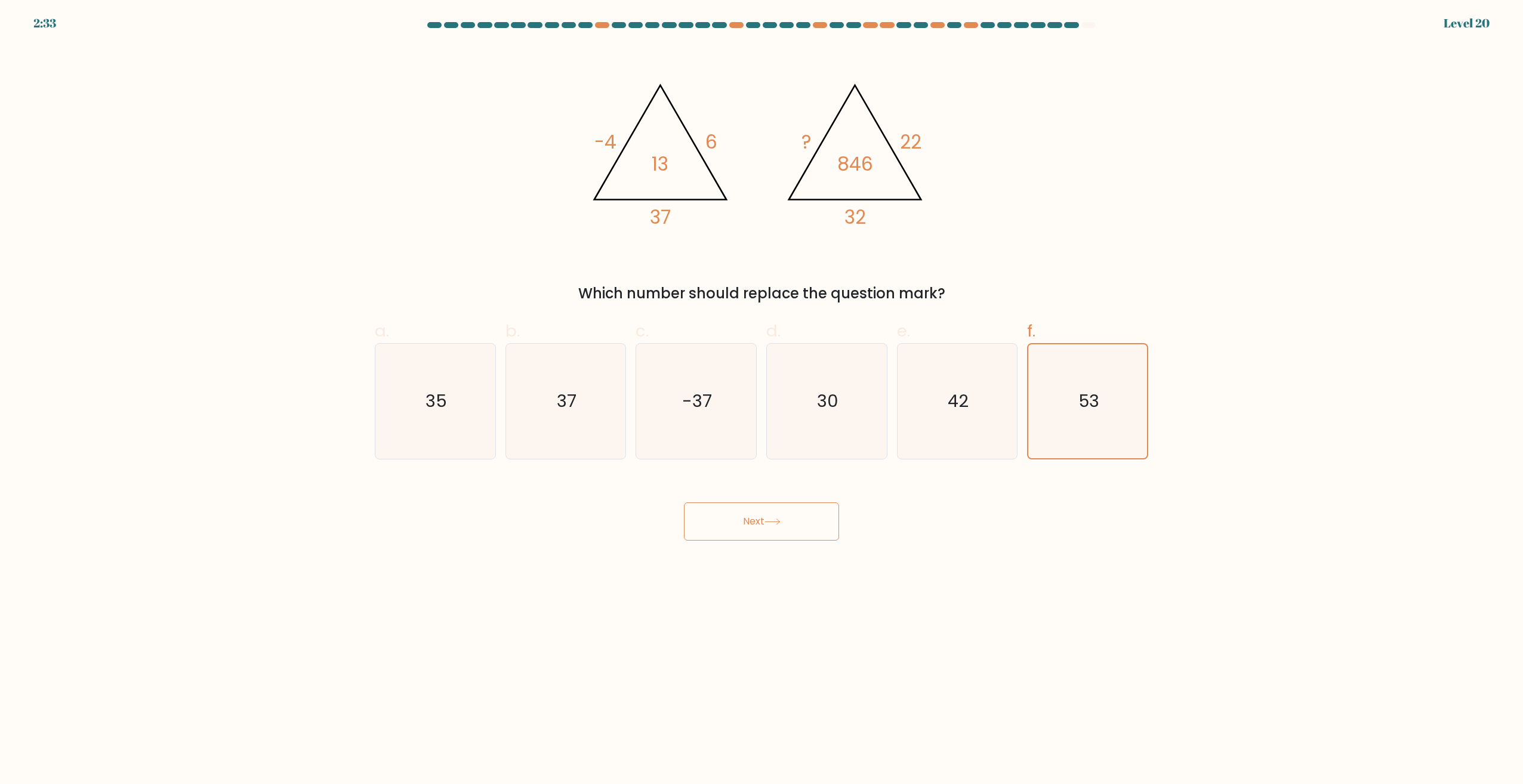
click at [1088, 176] on div "@import url('https://fonts.googleapis.com/css?family=Abril+Fatface:400,100,100i…" at bounding box center [762, 175] width 788 height 259
drag, startPoint x: 1087, startPoint y: 26, endPoint x: 1094, endPoint y: 27, distance: 7.1
click at [1088, 26] on div at bounding box center [1089, 25] width 14 height 6
click at [1094, 27] on div at bounding box center [1089, 25] width 14 height 6
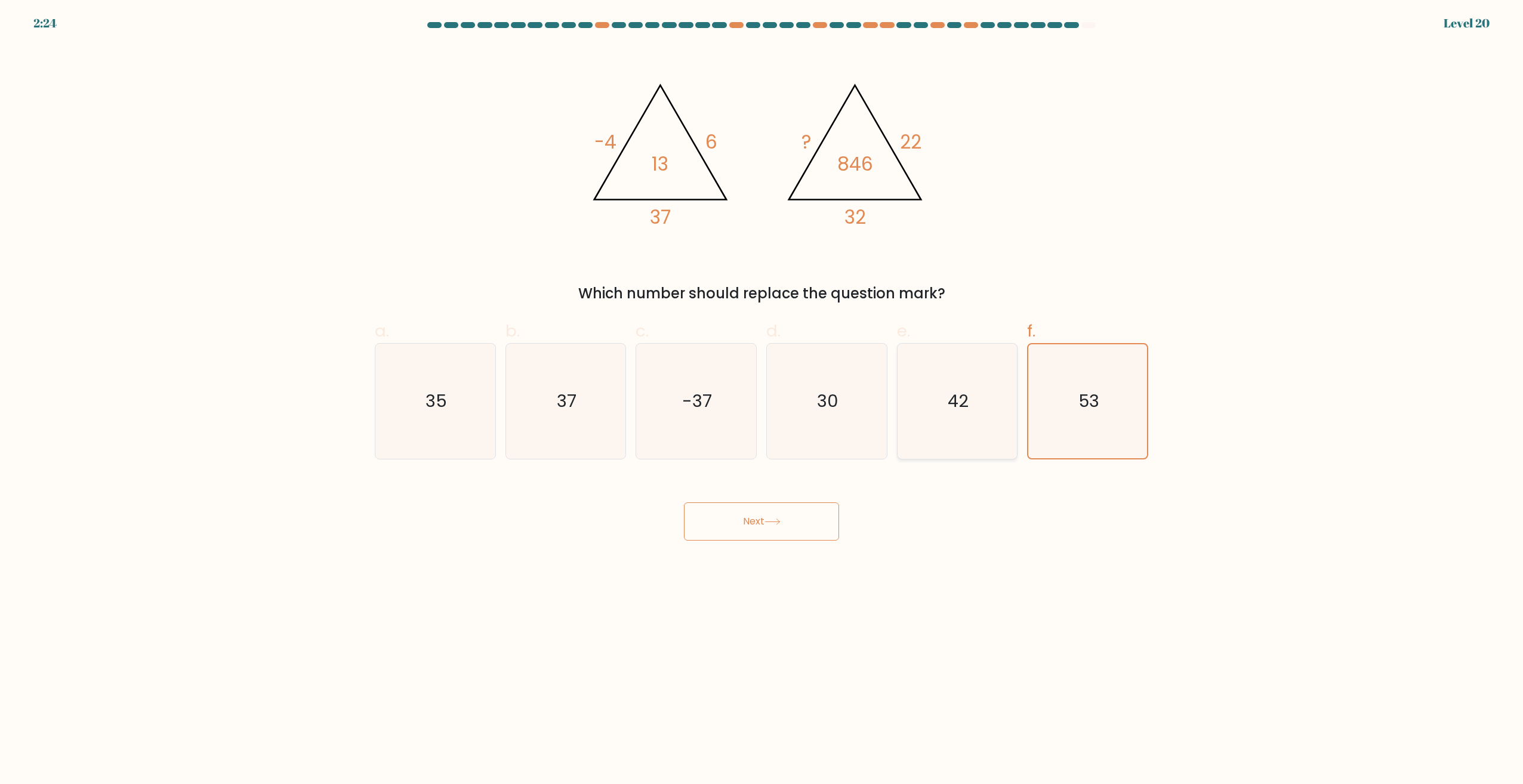
click at [973, 391] on icon "42" at bounding box center [957, 401] width 115 height 115
click at [762, 392] on input "e. 42" at bounding box center [762, 395] width 1 height 8
radio input "true"
click at [1078, 394] on icon "53" at bounding box center [1088, 401] width 115 height 115
click at [762, 394] on input "f. 53" at bounding box center [762, 395] width 1 height 8
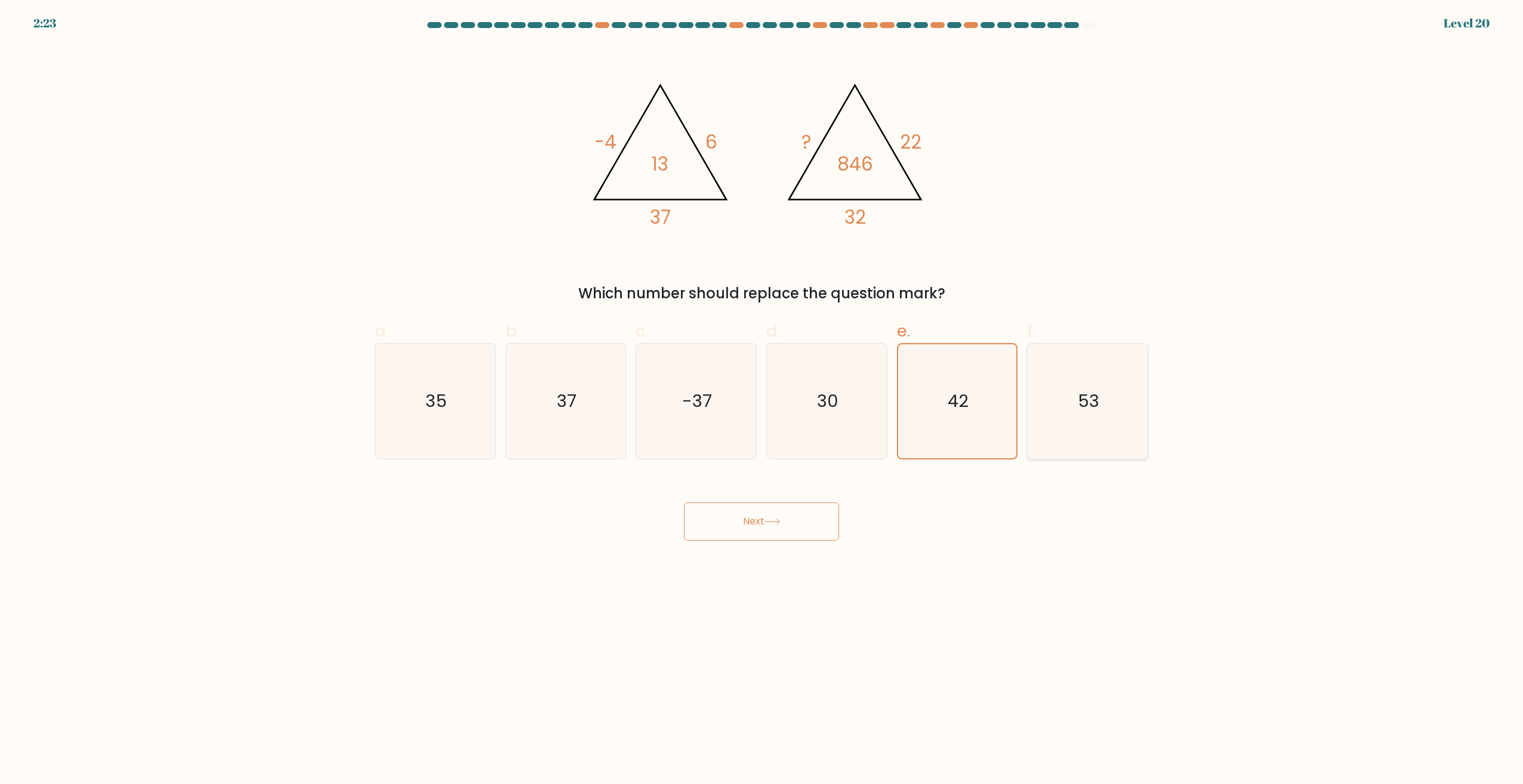
radio input "true"
click at [741, 509] on button "Next" at bounding box center [762, 521] width 155 height 38
click at [719, 531] on button "Next" at bounding box center [762, 521] width 155 height 38
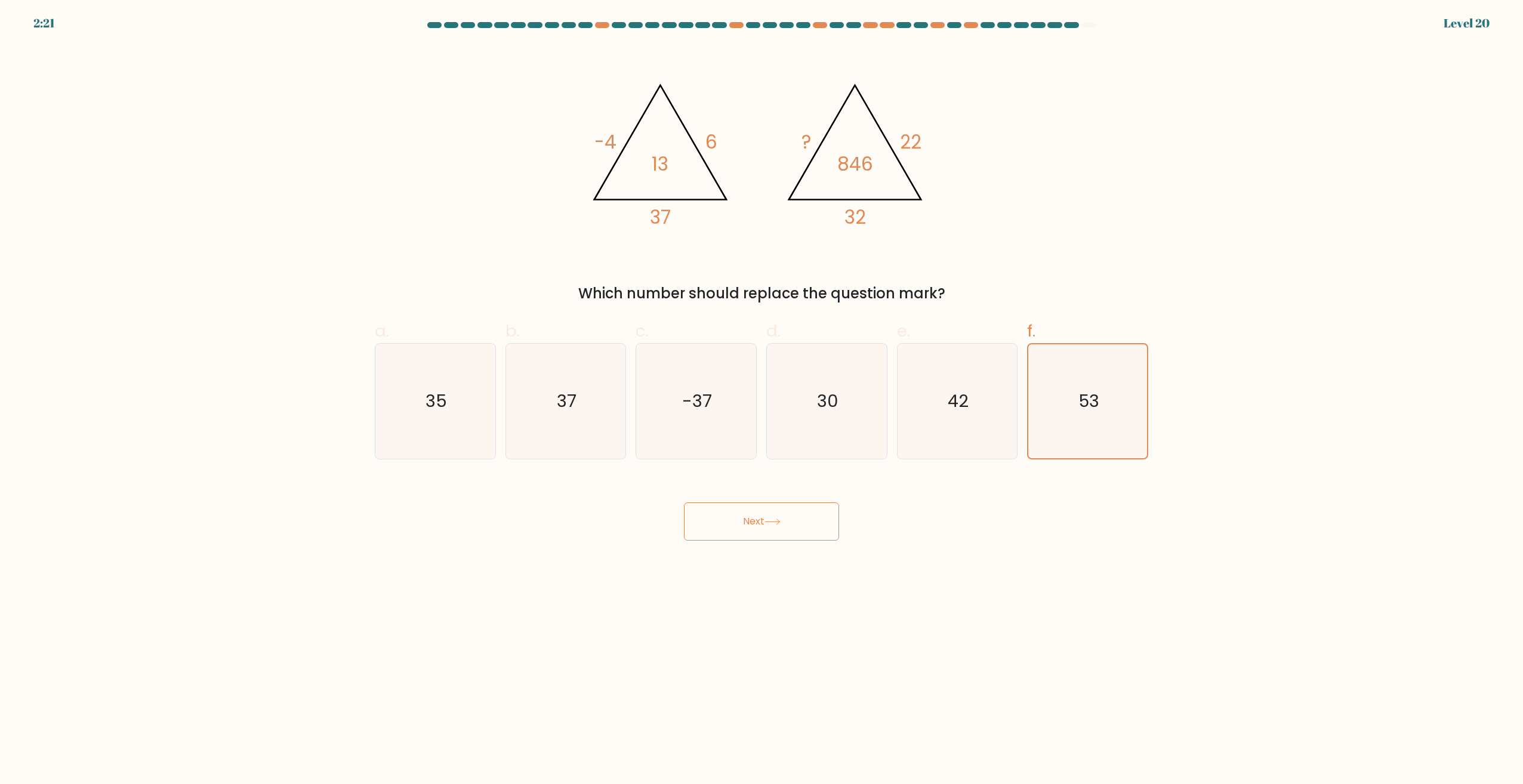
click at [722, 531] on button "Next" at bounding box center [762, 521] width 155 height 38
click at [724, 531] on button "Next" at bounding box center [762, 521] width 155 height 38
click at [954, 420] on icon "42" at bounding box center [957, 401] width 115 height 115
click at [762, 400] on input "e. 42" at bounding box center [762, 395] width 1 height 8
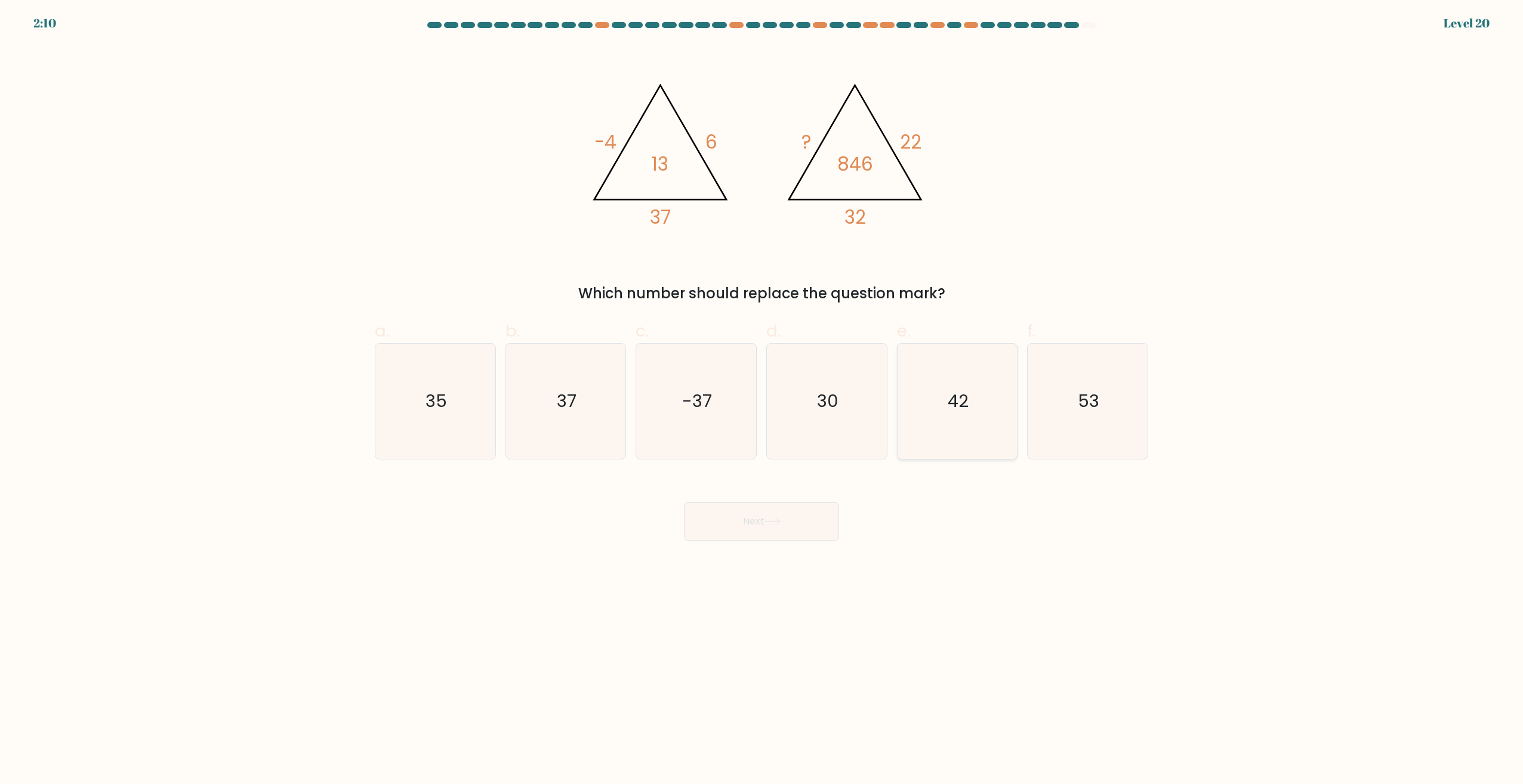
radio input "true"
click at [1098, 414] on icon "53" at bounding box center [1088, 401] width 115 height 115
click at [762, 400] on input "f. 53" at bounding box center [762, 395] width 1 height 8
radio input "true"
drag, startPoint x: 924, startPoint y: 420, endPoint x: 828, endPoint y: 412, distance: 96.3
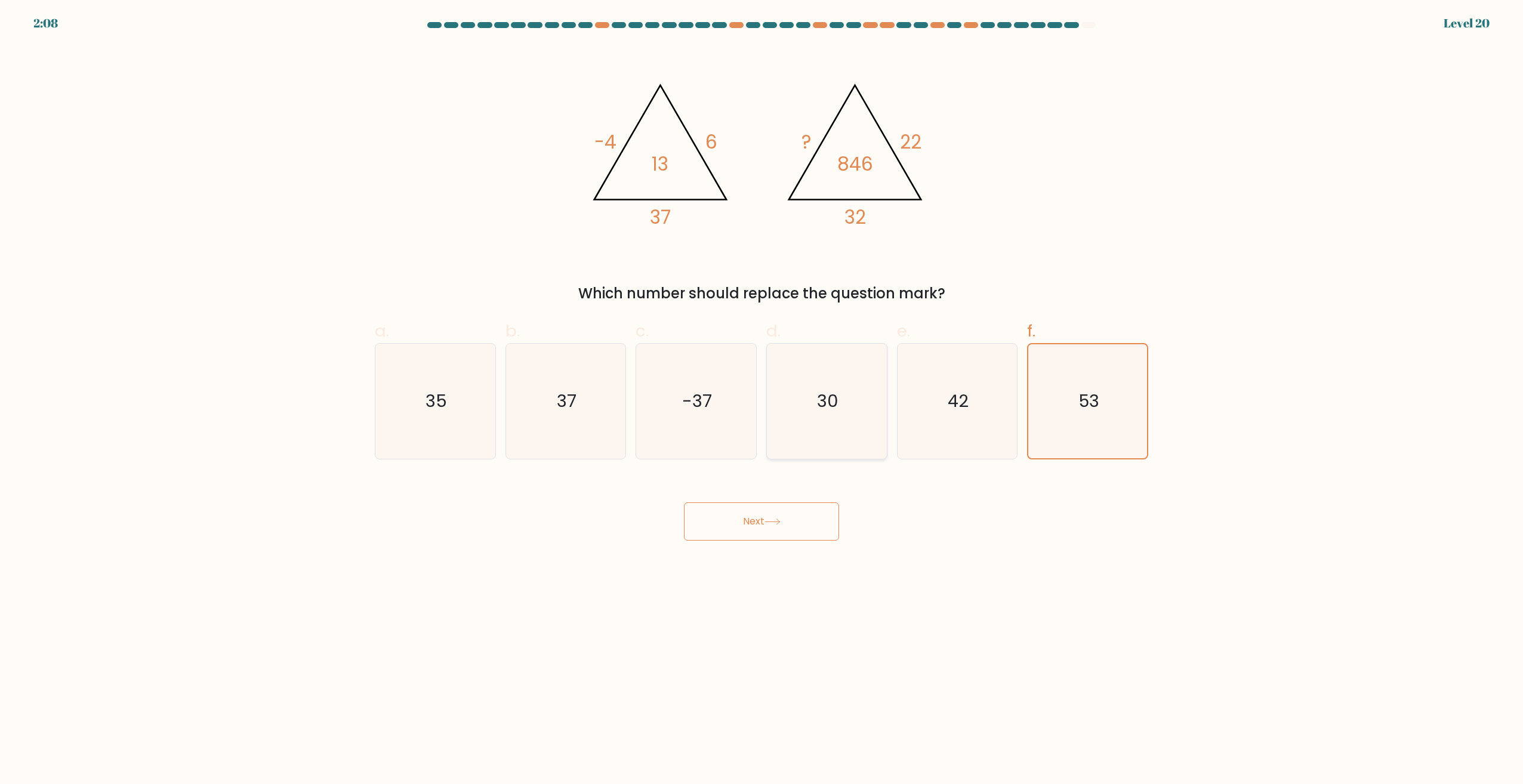
click at [923, 420] on icon "42" at bounding box center [957, 401] width 115 height 115
click at [762, 400] on input "e. 42" at bounding box center [762, 395] width 1 height 8
radio input "true"
click at [814, 410] on icon "30" at bounding box center [827, 401] width 115 height 115
click at [762, 400] on input "d. 30" at bounding box center [762, 395] width 1 height 8
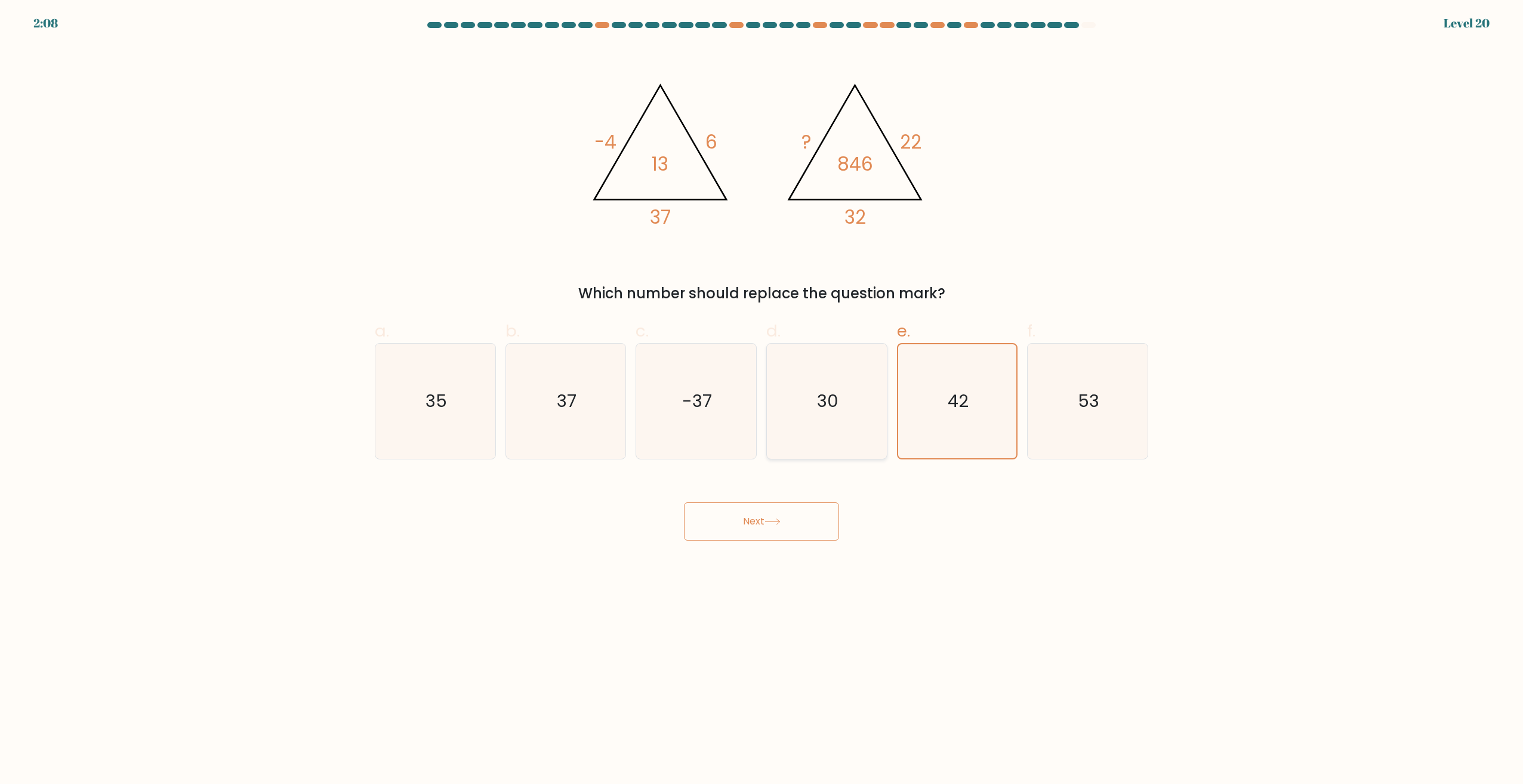
radio input "true"
click at [659, 409] on icon "-37" at bounding box center [696, 401] width 115 height 115
click at [762, 400] on input "c. -37" at bounding box center [762, 395] width 1 height 8
radio input "true"
click at [557, 407] on icon "37" at bounding box center [566, 401] width 115 height 115
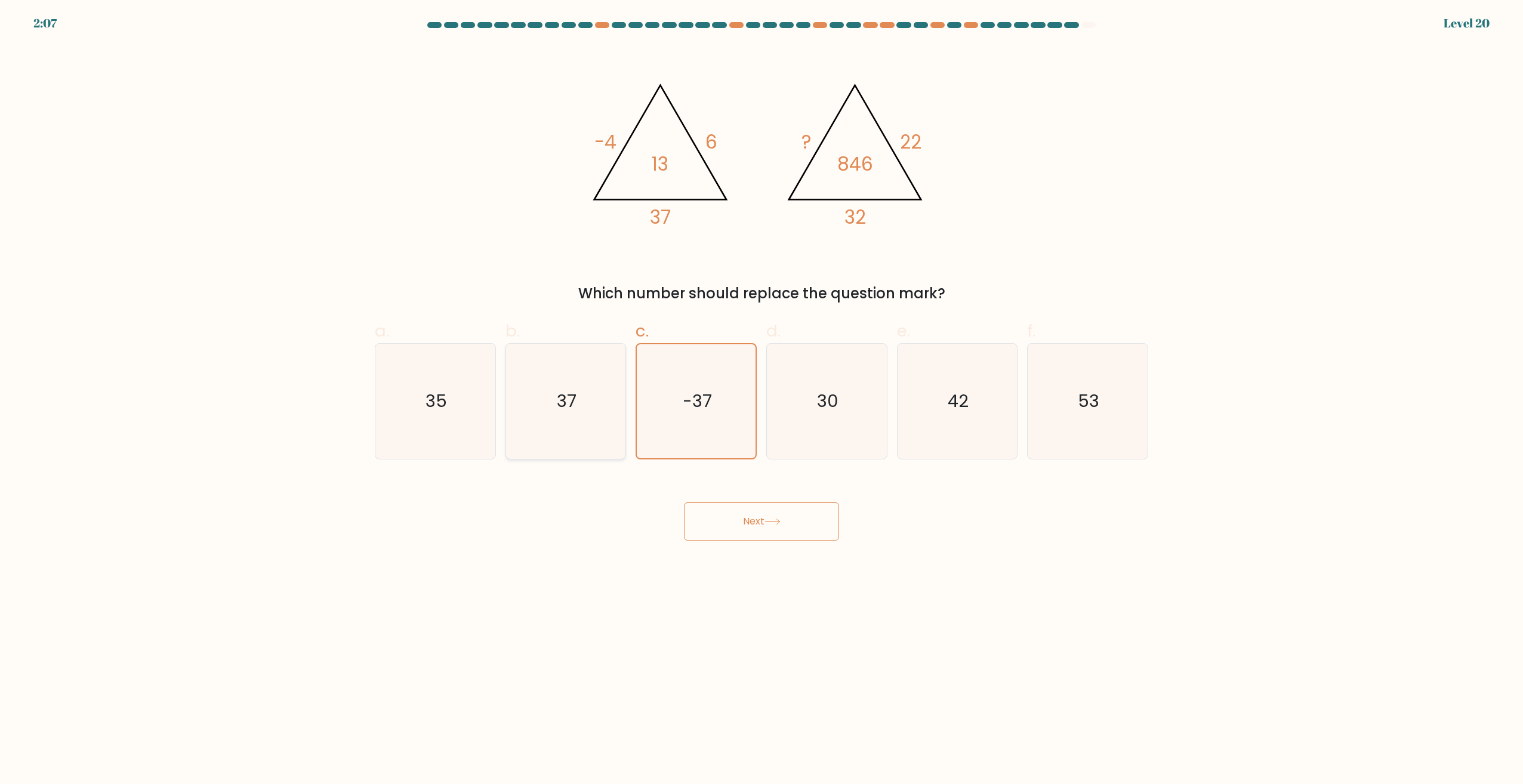
click at [762, 400] on input "b. 37" at bounding box center [762, 395] width 1 height 8
radio input "true"
click at [424, 404] on icon "35" at bounding box center [436, 401] width 115 height 115
click at [762, 400] on input "a. 35" at bounding box center [762, 395] width 1 height 8
radio input "true"
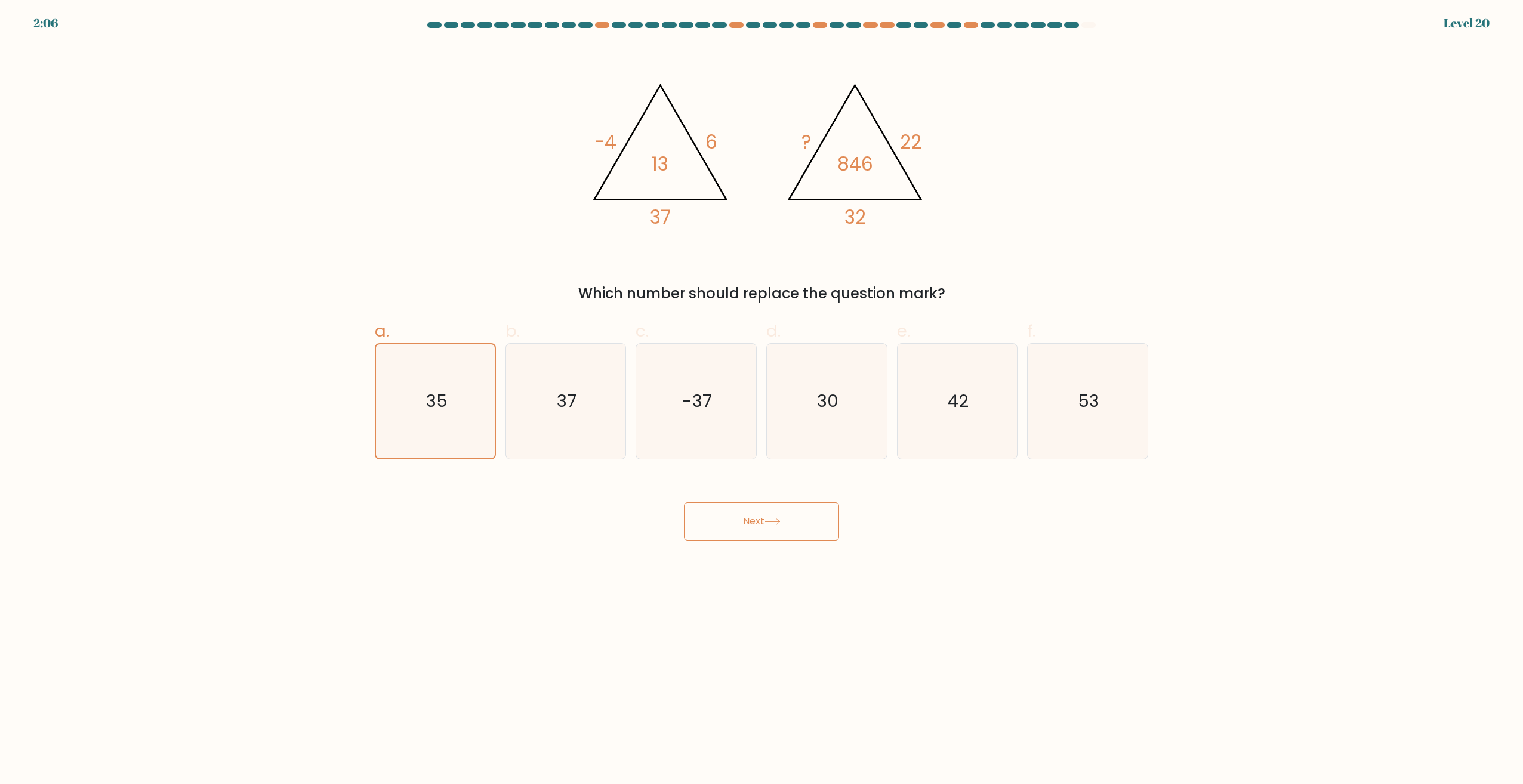
click at [389, 231] on div "@import url('[URL][DOMAIN_NAME]); -4 6 37 13 @import url('[URL][DOMAIN_NAME]); …" at bounding box center [762, 175] width 788 height 259
click at [1135, 400] on icon "53" at bounding box center [1088, 401] width 115 height 115
click at [762, 400] on input "f. 53" at bounding box center [762, 395] width 1 height 8
radio input "true"
click at [752, 523] on button "Next" at bounding box center [762, 521] width 155 height 38
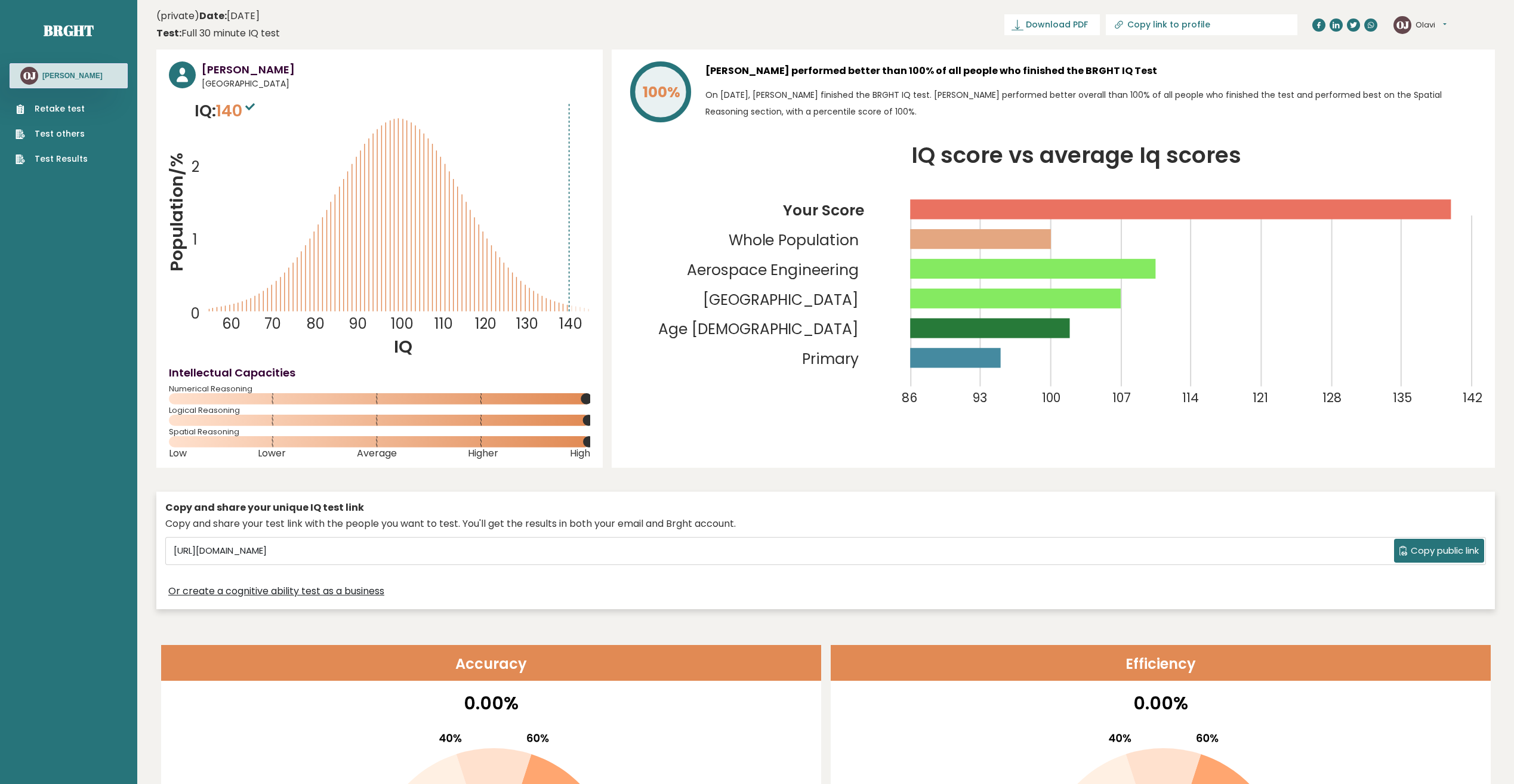
click at [1443, 24] on button "Olavi" at bounding box center [1431, 25] width 31 height 12
click at [1446, 23] on button "Olavi" at bounding box center [1431, 25] width 31 height 12
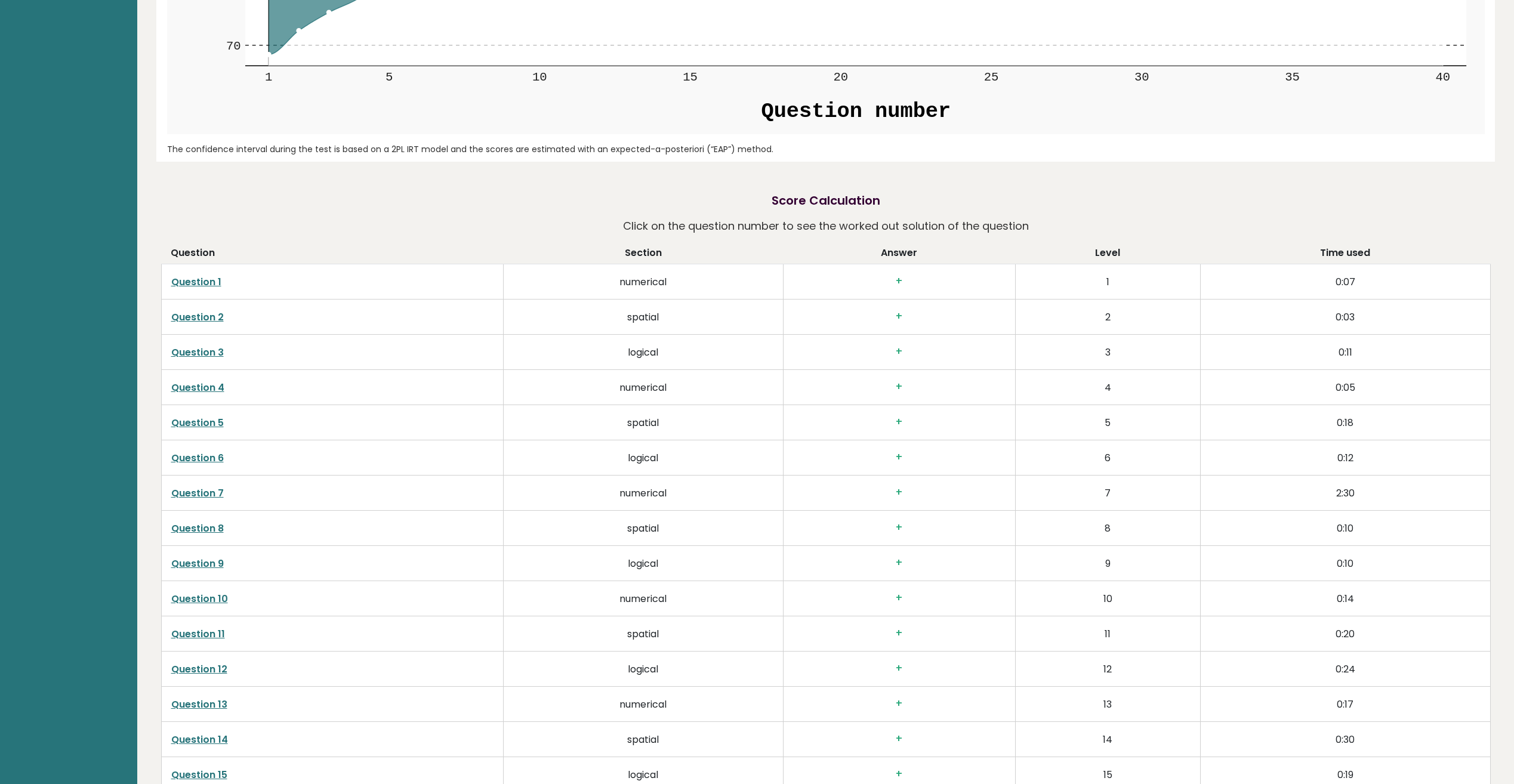
scroll to position [1910, 0]
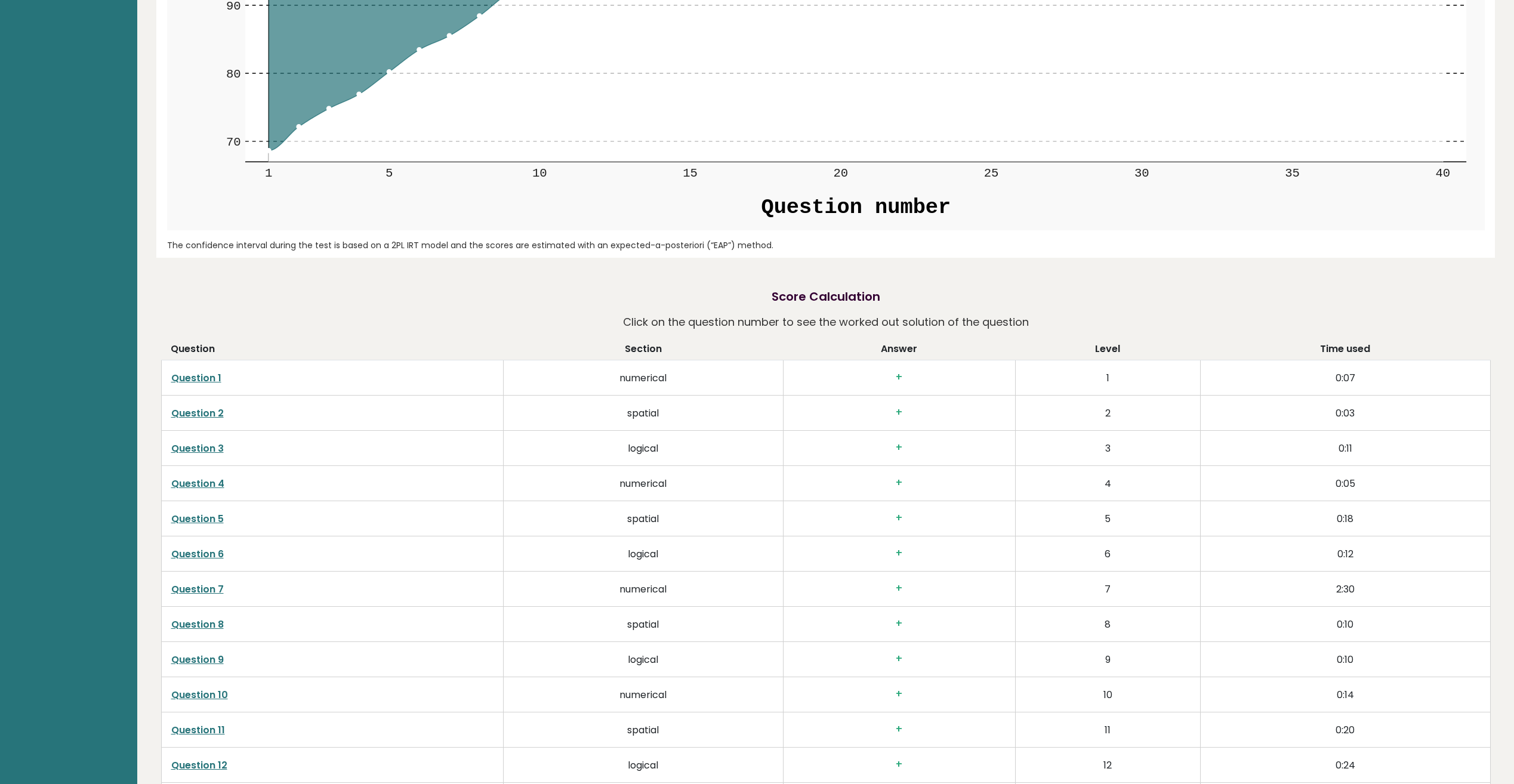
drag, startPoint x: 538, startPoint y: 391, endPoint x: 396, endPoint y: 392, distance: 142.0
drag, startPoint x: 396, startPoint y: 392, endPoint x: 322, endPoint y: 366, distance: 78.4
click at [322, 366] on td "Question 1" at bounding box center [331, 378] width 342 height 36
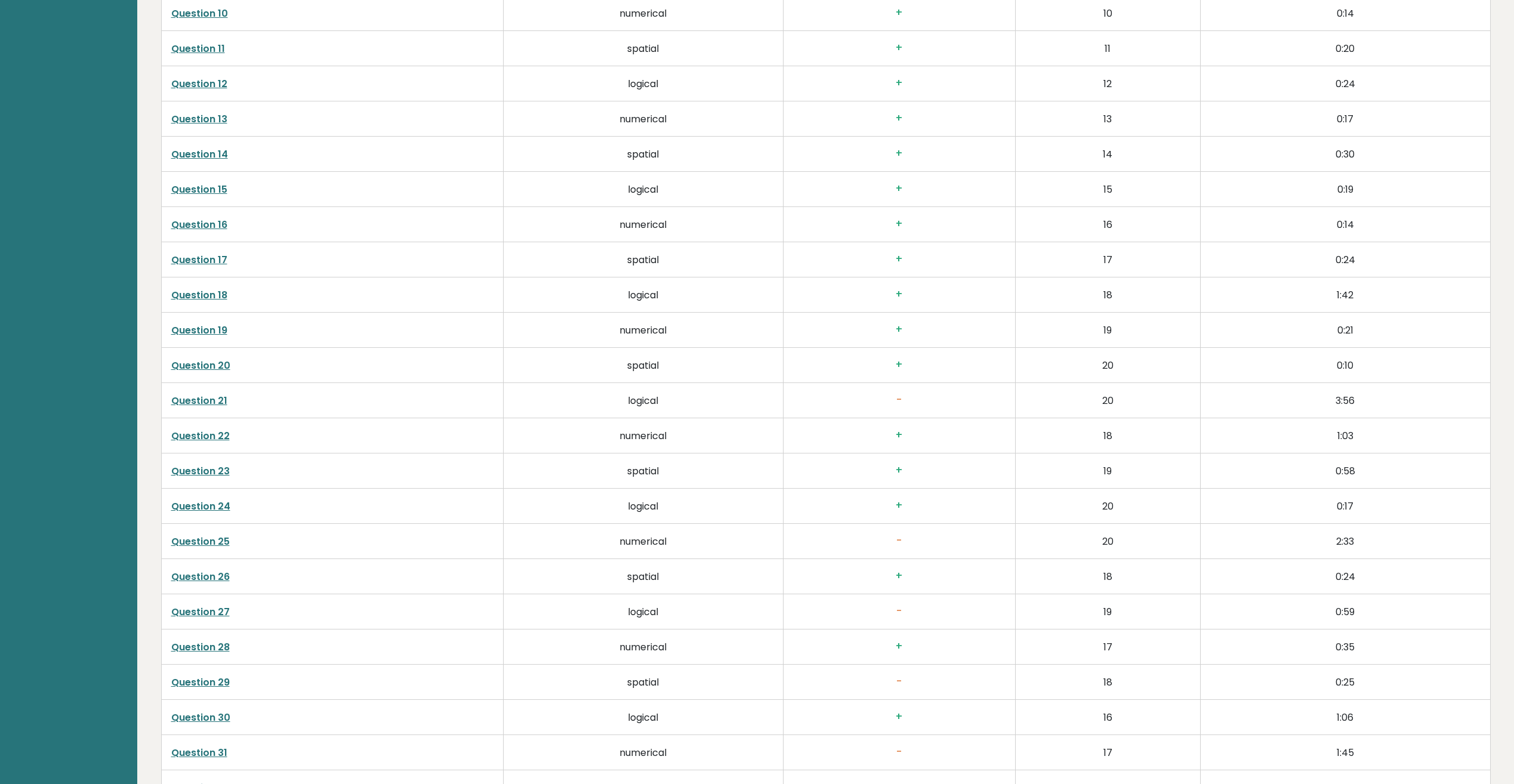
scroll to position [2625, 0]
click at [213, 368] on link "Question 21" at bounding box center [199, 366] width 56 height 14
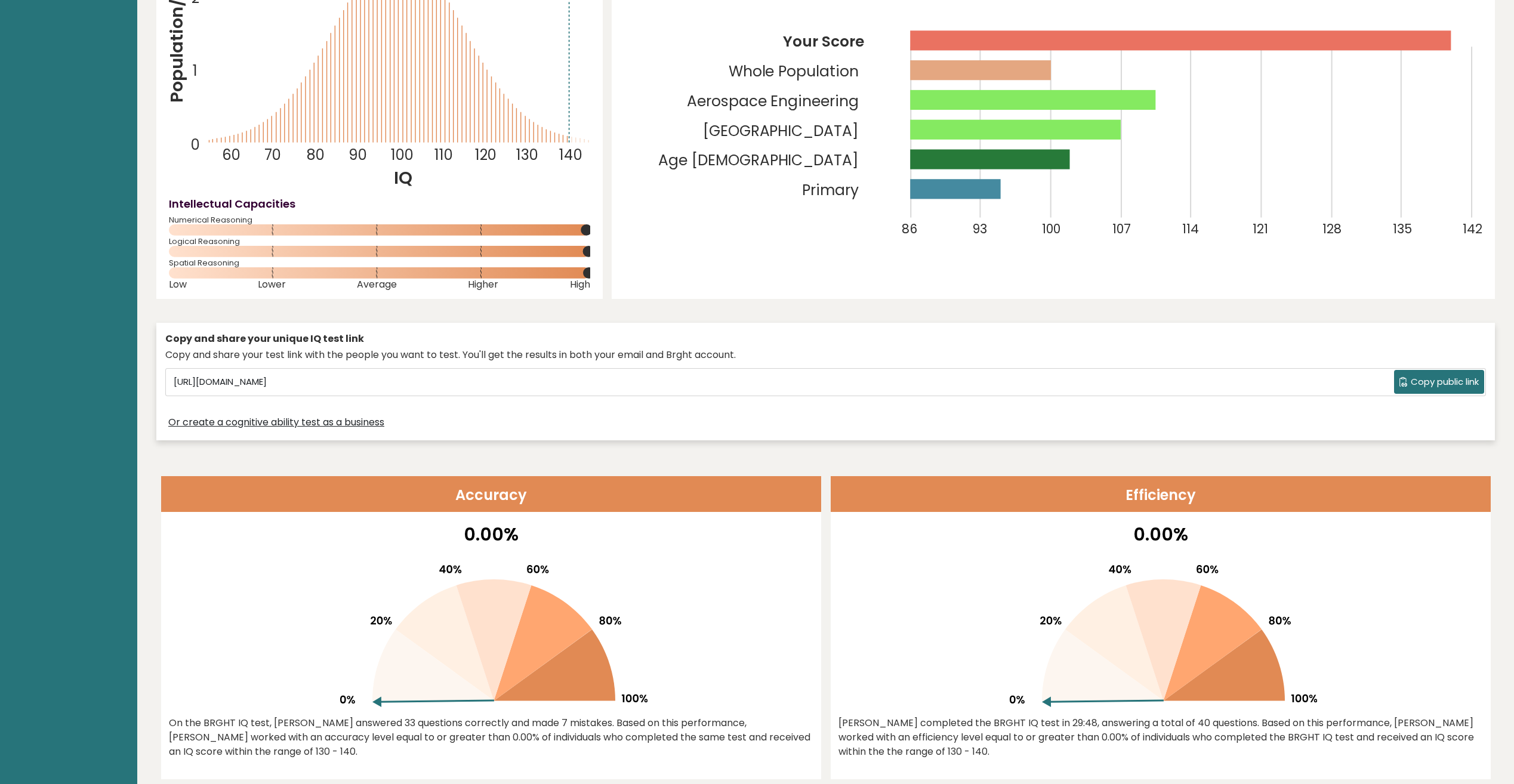
scroll to position [0, 0]
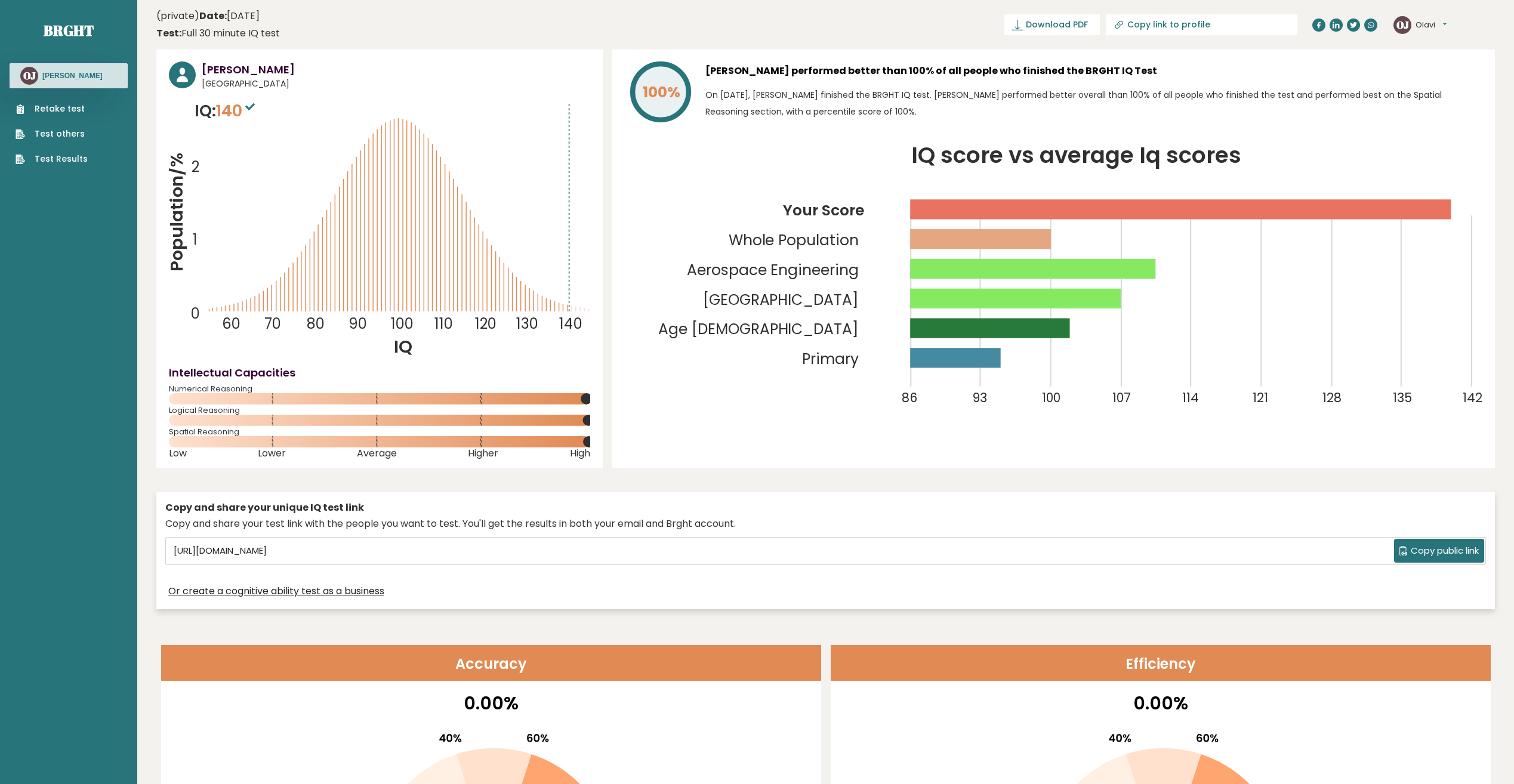
click at [58, 103] on link "Retake test" at bounding box center [51, 108] width 72 height 13
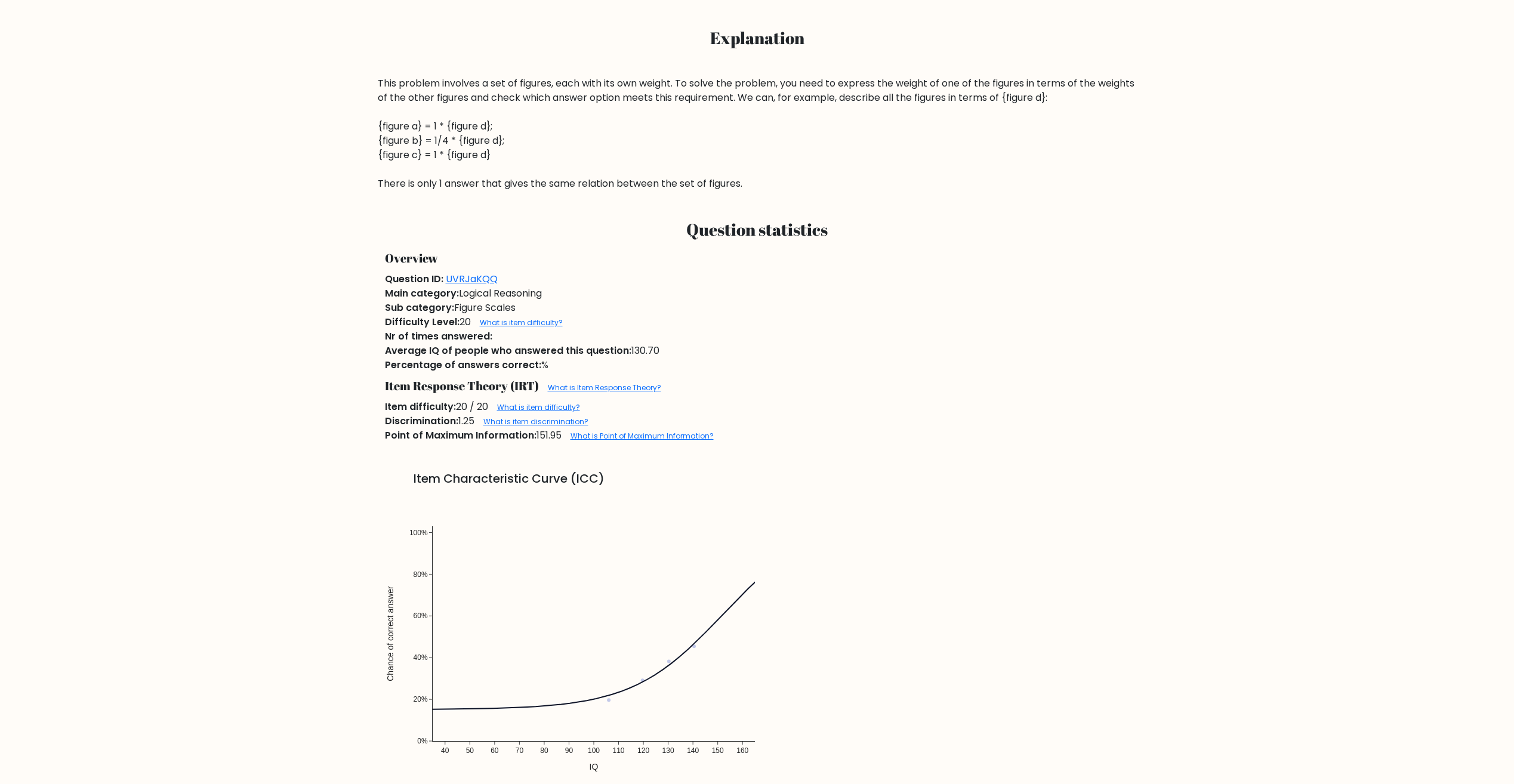
scroll to position [656, 0]
click at [604, 436] on link "What is Point of Maximum Information?" at bounding box center [642, 435] width 143 height 10
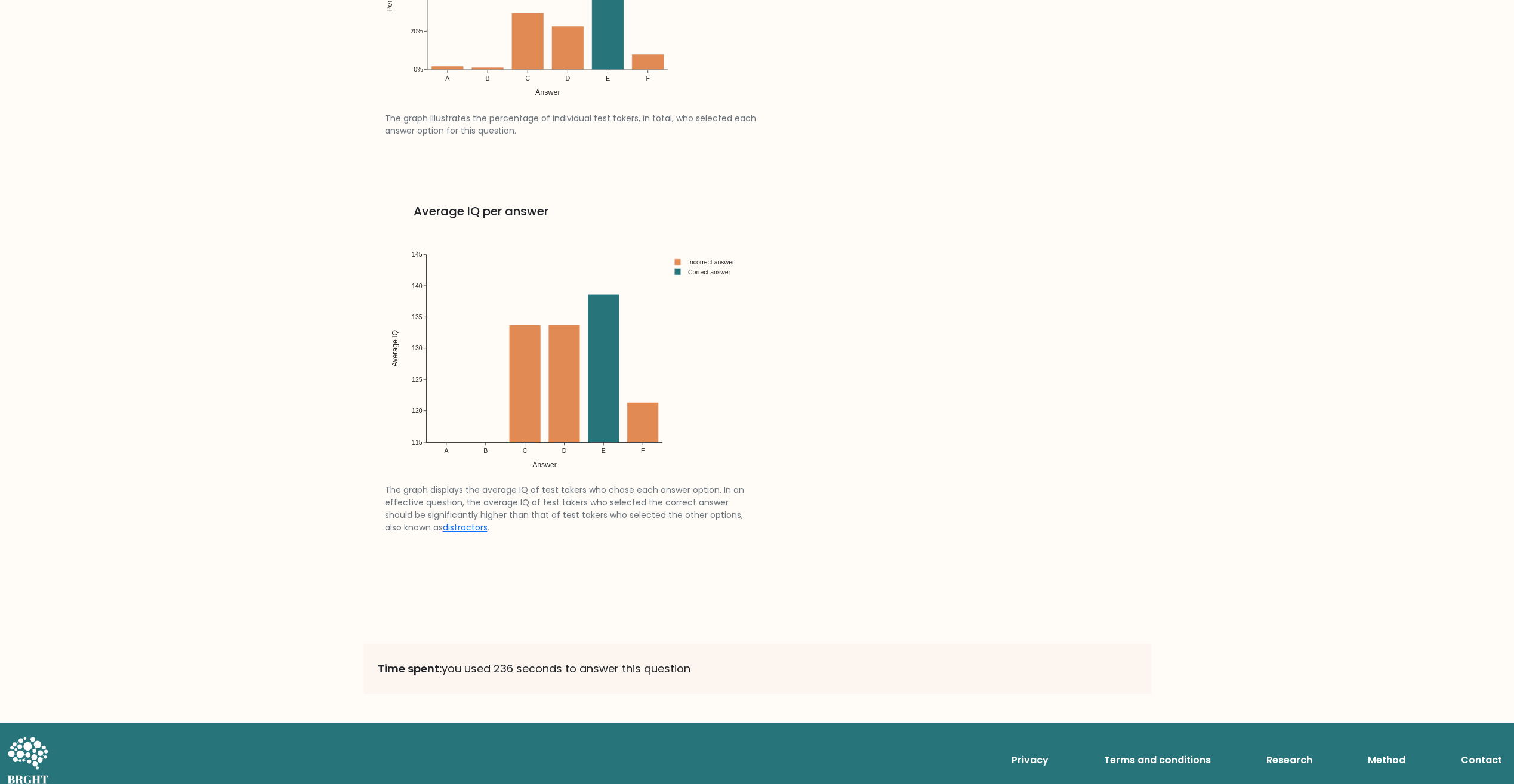
scroll to position [1793, 0]
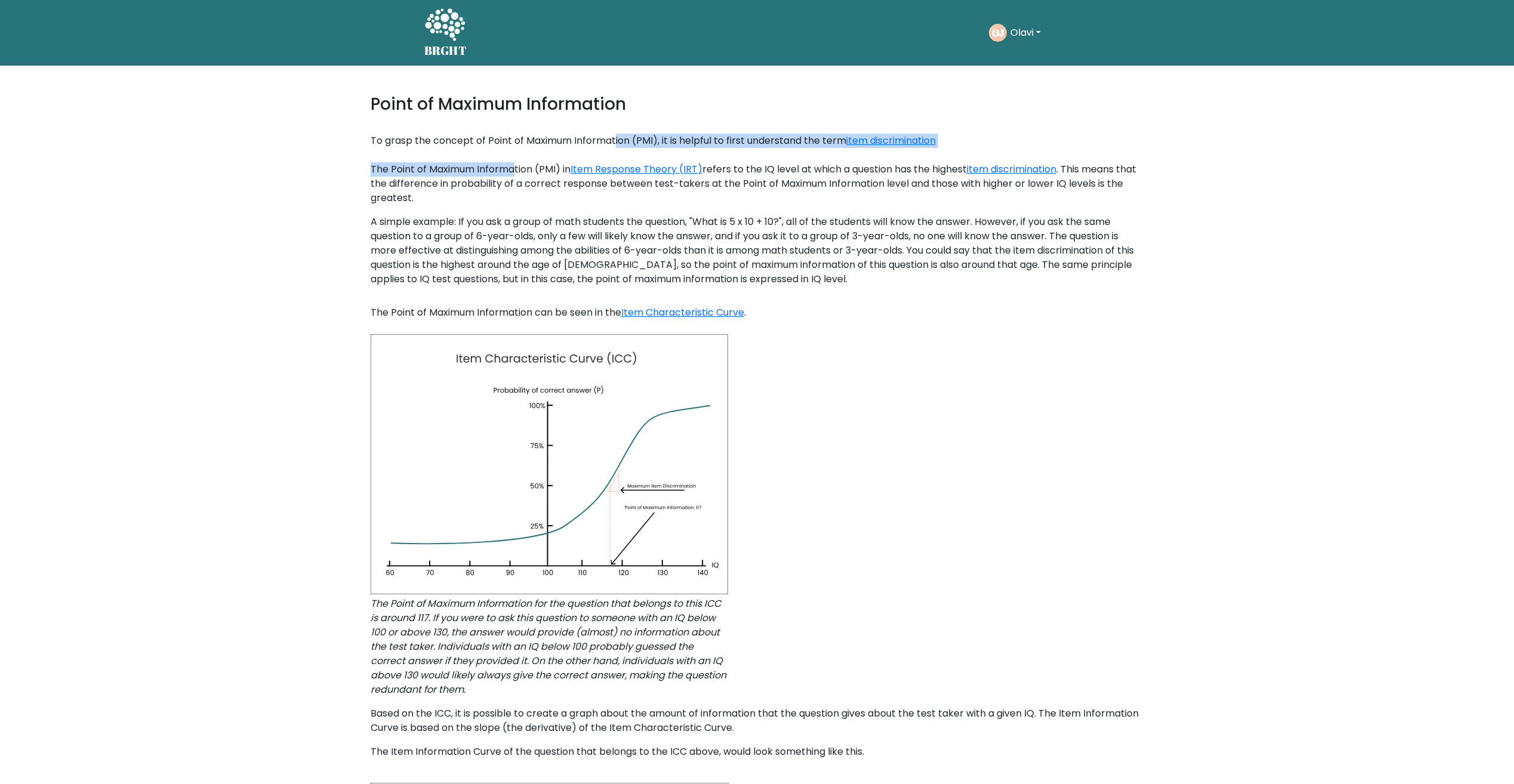
drag, startPoint x: 488, startPoint y: 153, endPoint x: 590, endPoint y: 144, distance: 102.4
click at [576, 143] on div "Point of Maximum Information To grasp the concept of Point of Maximum Informati…" at bounding box center [757, 643] width 788 height 1157
click at [761, 147] on div "To grasp the concept of Point of Maximum Information (PMI), it is helpful to fi…" at bounding box center [757, 134] width 773 height 29
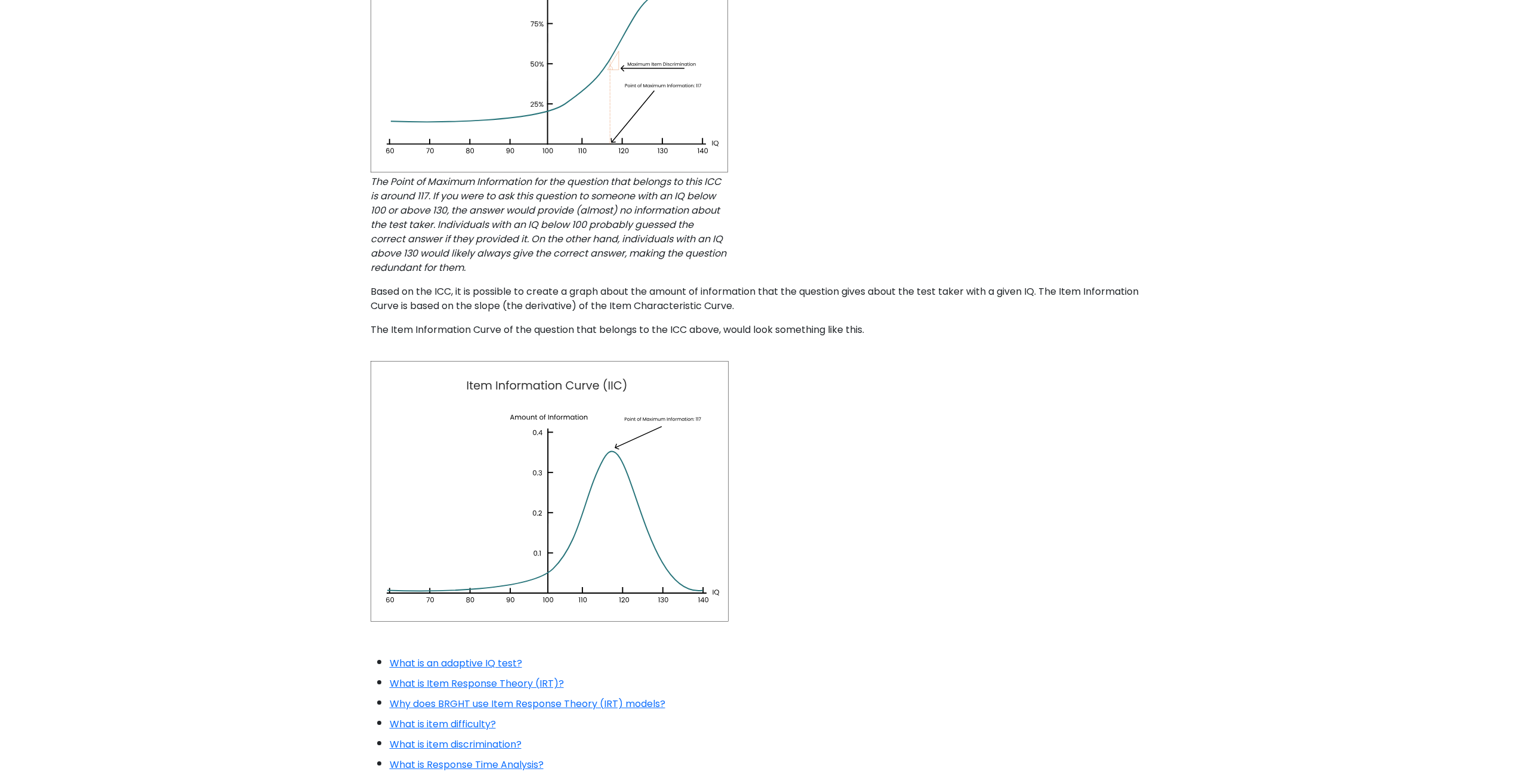
scroll to position [418, 0]
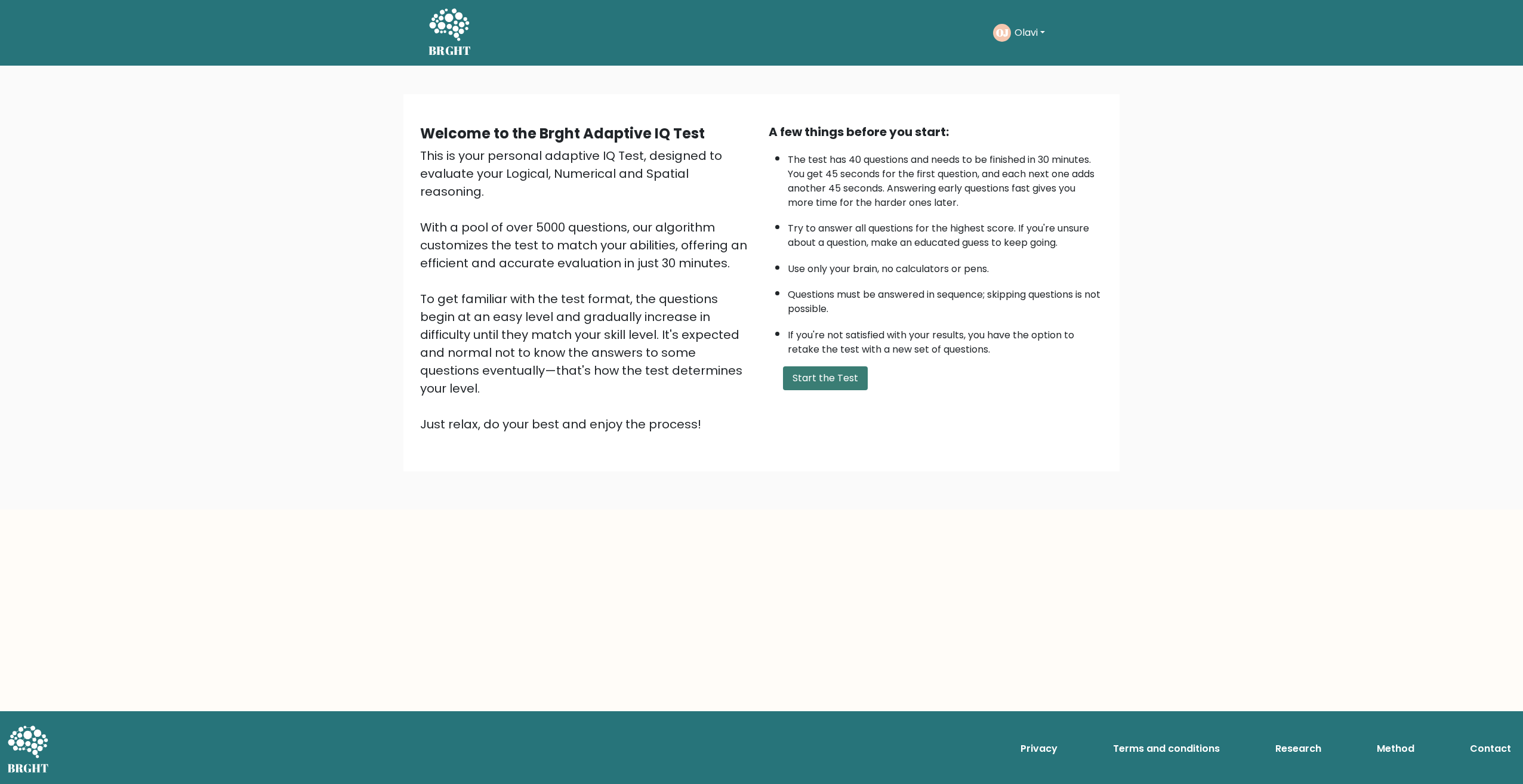
click at [799, 375] on button "Start the Test" at bounding box center [826, 378] width 85 height 24
click at [815, 368] on button "Start the Test" at bounding box center [826, 378] width 85 height 24
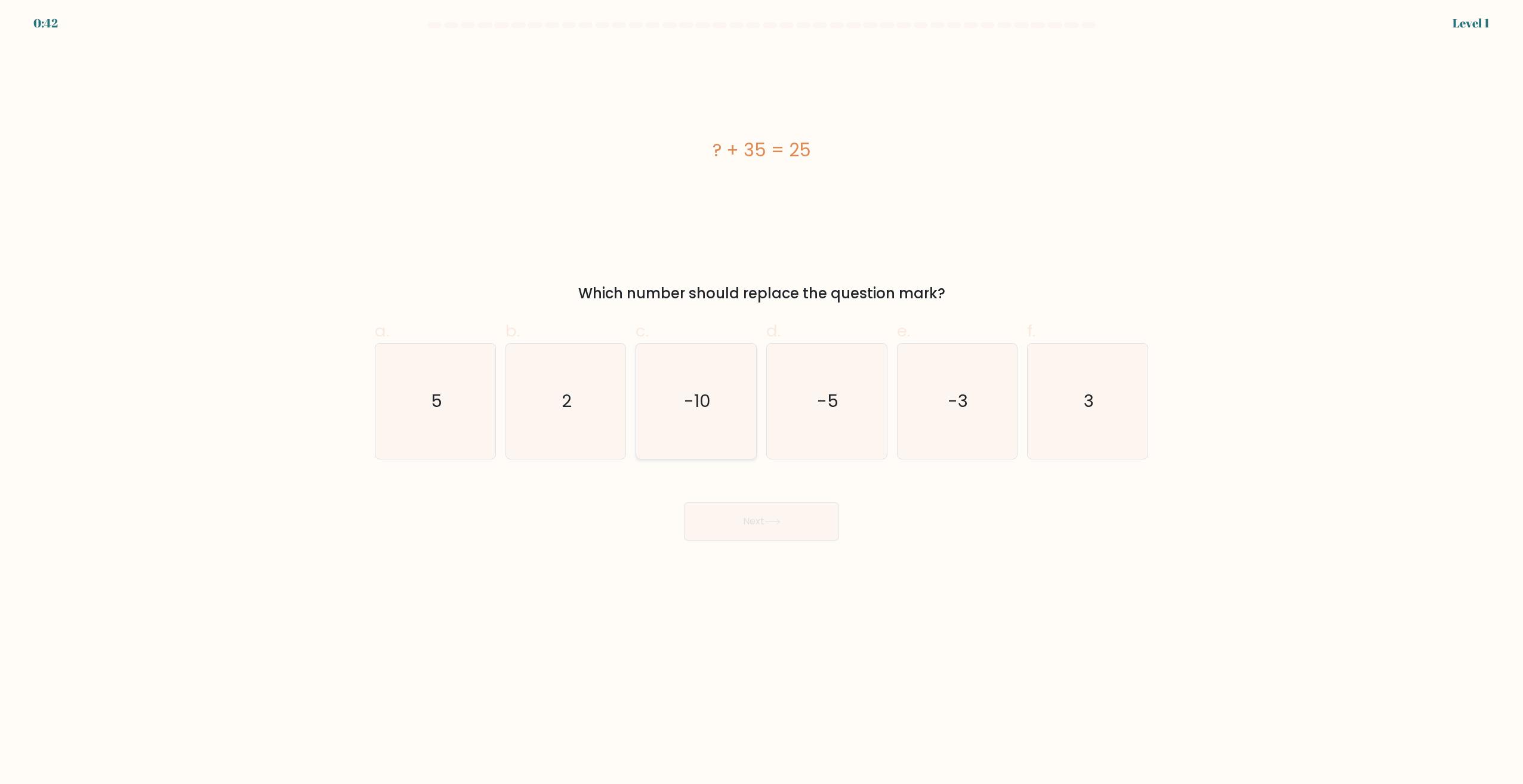
click at [668, 386] on icon "-10" at bounding box center [696, 401] width 115 height 115
click at [762, 392] on input "c. -10" at bounding box center [762, 395] width 1 height 8
radio input "true"
click at [784, 528] on button "Next" at bounding box center [762, 521] width 155 height 38
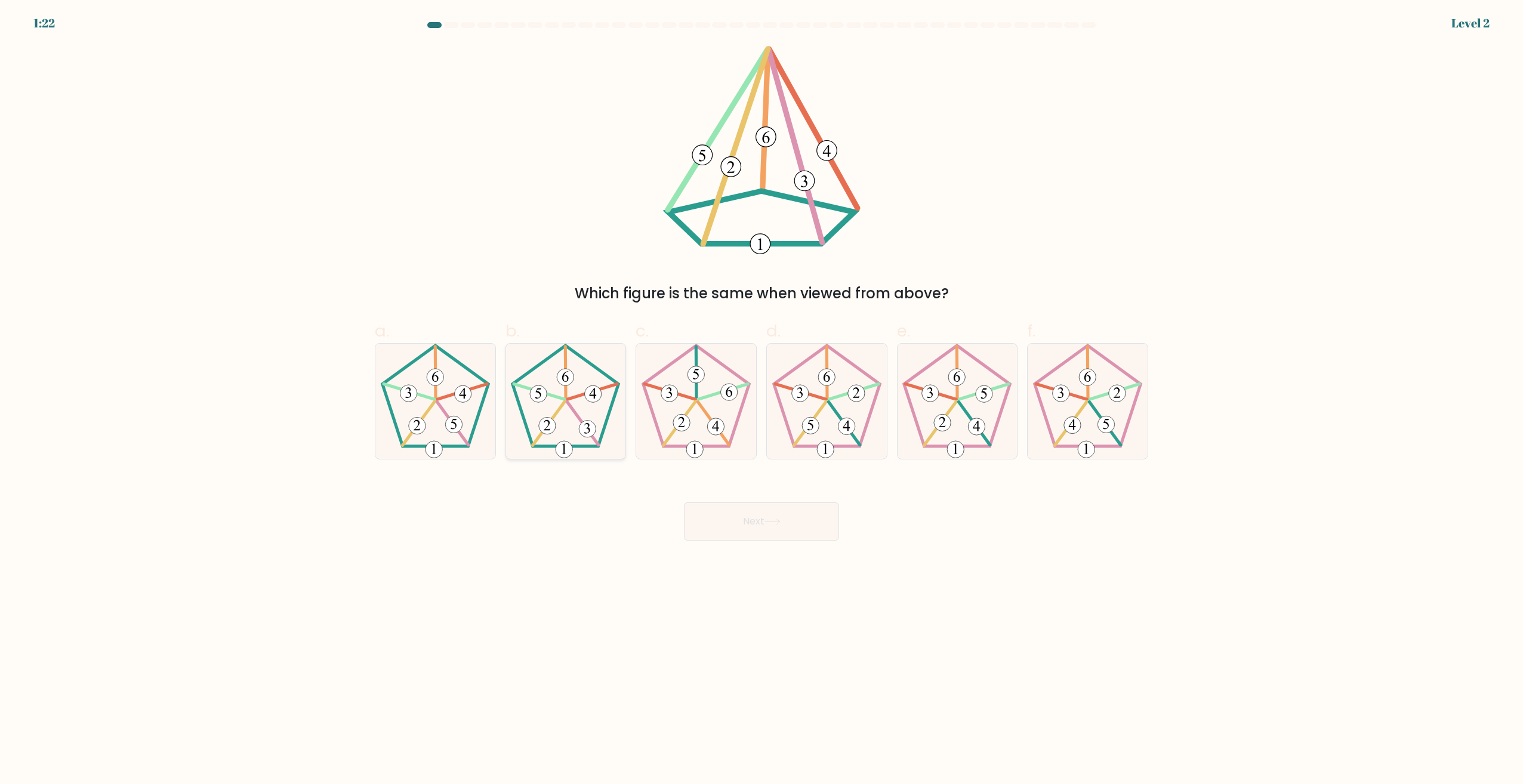
click at [559, 368] on icon at bounding box center [566, 401] width 115 height 115
click at [762, 392] on input "b." at bounding box center [762, 395] width 1 height 8
radio input "true"
click at [770, 517] on button "Next" at bounding box center [762, 521] width 155 height 38
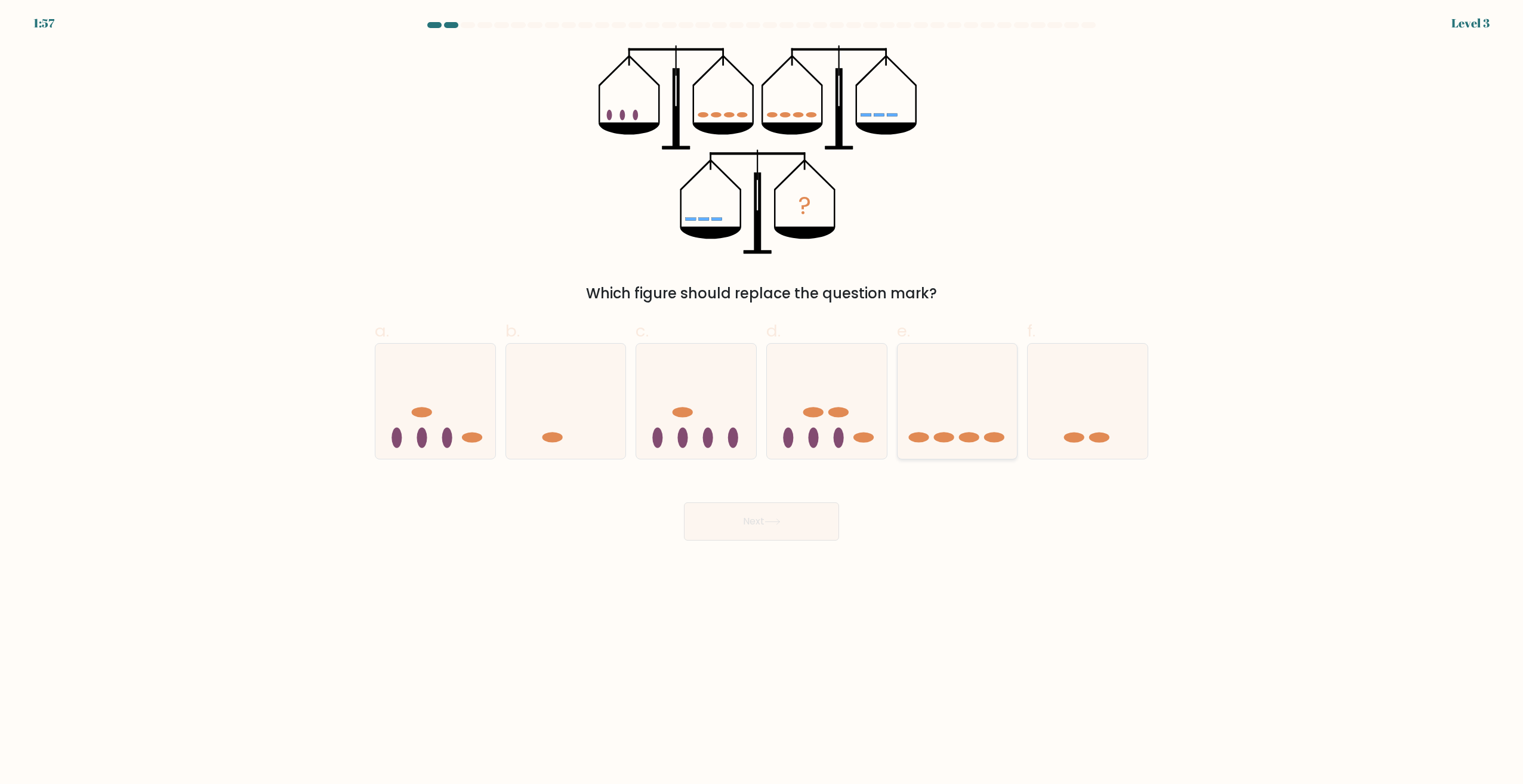
click at [951, 370] on icon at bounding box center [957, 401] width 120 height 99
click at [762, 392] on input "e." at bounding box center [762, 395] width 1 height 8
radio input "true"
click at [778, 529] on button "Next" at bounding box center [762, 521] width 155 height 38
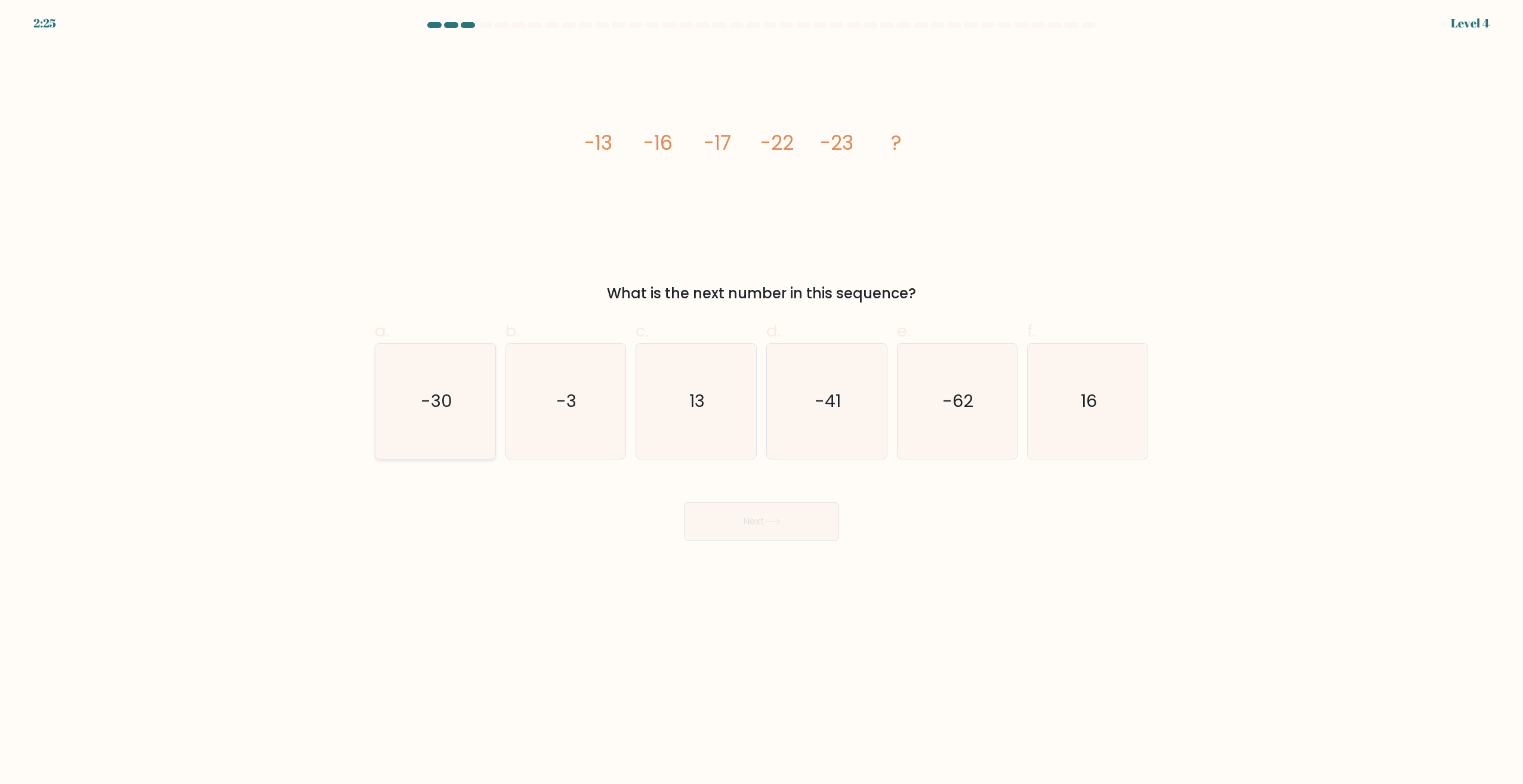
click at [487, 395] on icon "-30" at bounding box center [436, 401] width 115 height 115
click at [762, 395] on input "a. -30" at bounding box center [762, 395] width 1 height 8
radio input "true"
click at [759, 528] on button "Next" at bounding box center [762, 521] width 155 height 38
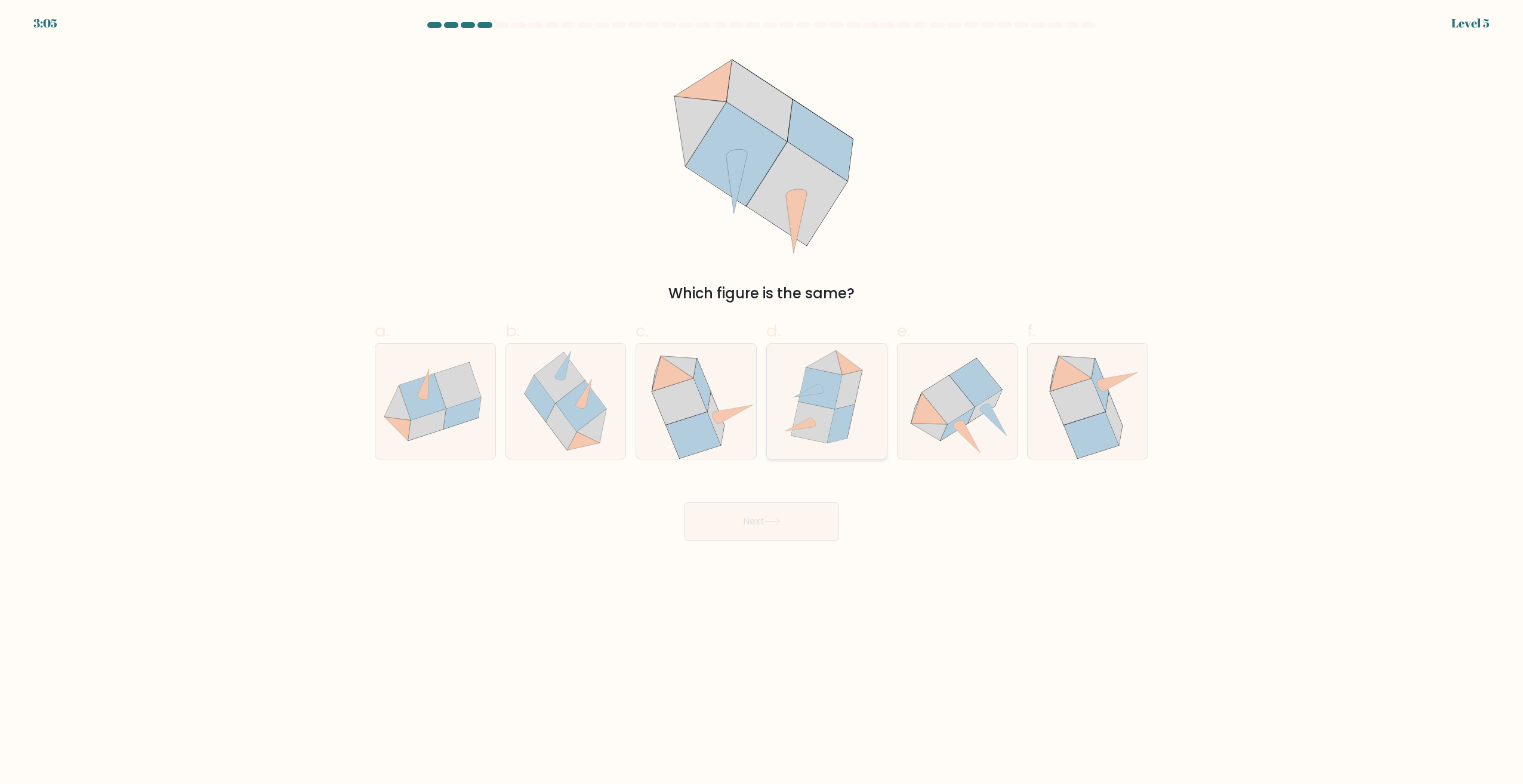
click at [840, 414] on icon at bounding box center [841, 424] width 27 height 39
click at [762, 400] on input "d." at bounding box center [762, 395] width 1 height 8
radio input "true"
click at [767, 520] on icon at bounding box center [773, 522] width 16 height 7
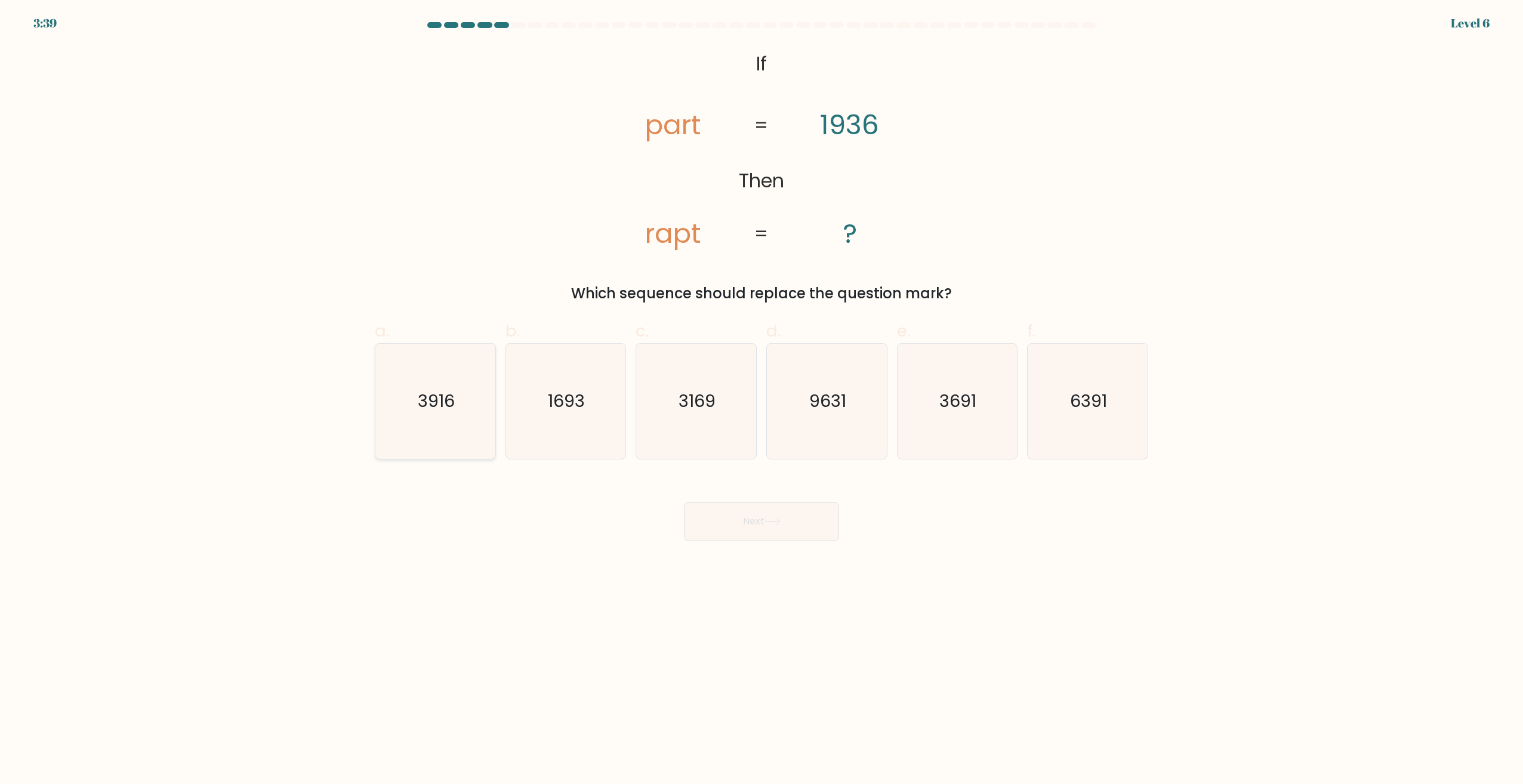
click at [412, 398] on icon "3916" at bounding box center [436, 401] width 115 height 115
click at [762, 398] on input "a. 3916" at bounding box center [762, 395] width 1 height 8
radio input "true"
click at [700, 526] on button "Next" at bounding box center [762, 521] width 155 height 38
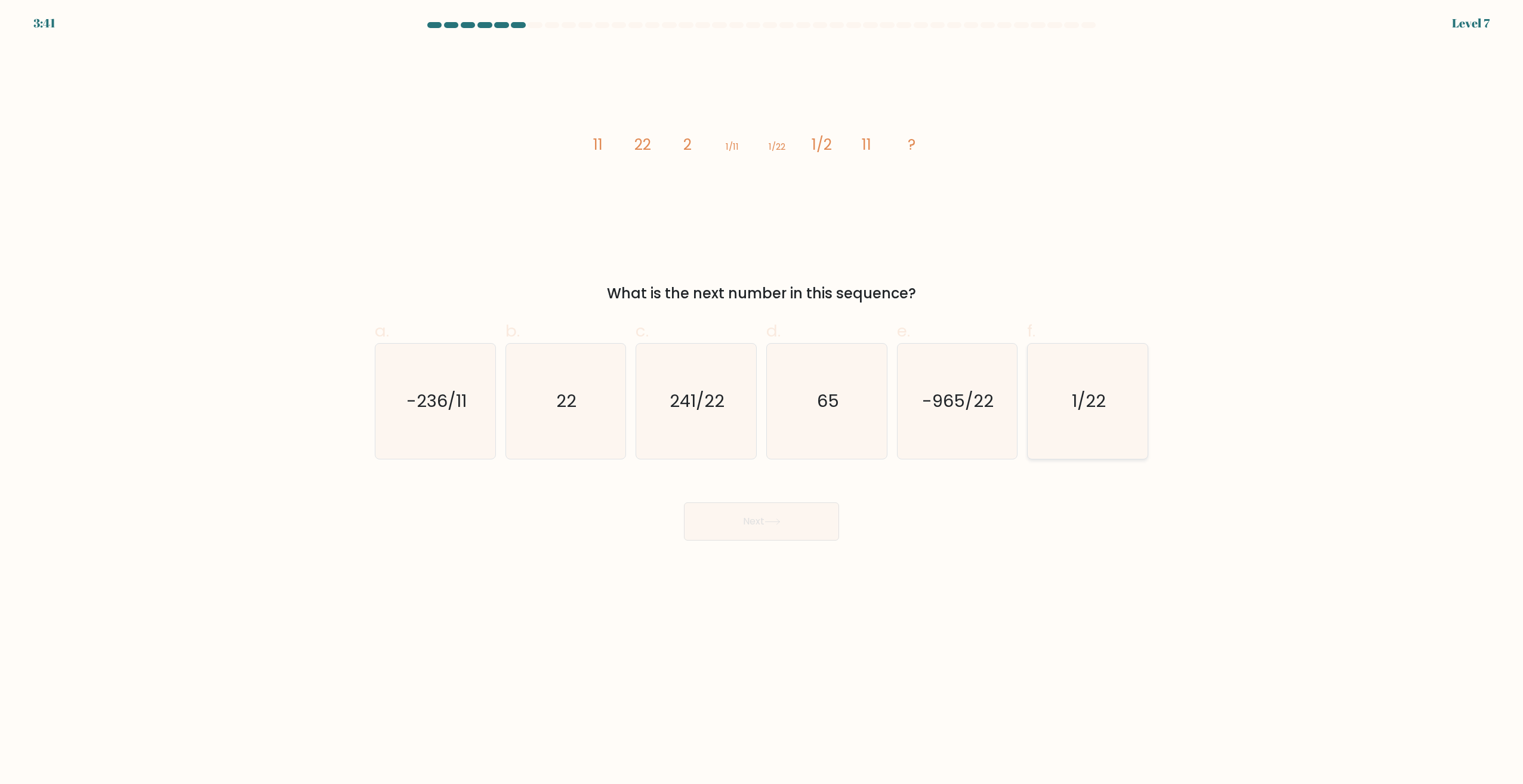
click at [1089, 399] on text "1/22" at bounding box center [1089, 402] width 34 height 24
click at [762, 399] on input "f. 1/22" at bounding box center [762, 395] width 1 height 8
radio input "true"
click at [807, 510] on button "Next" at bounding box center [762, 521] width 155 height 38
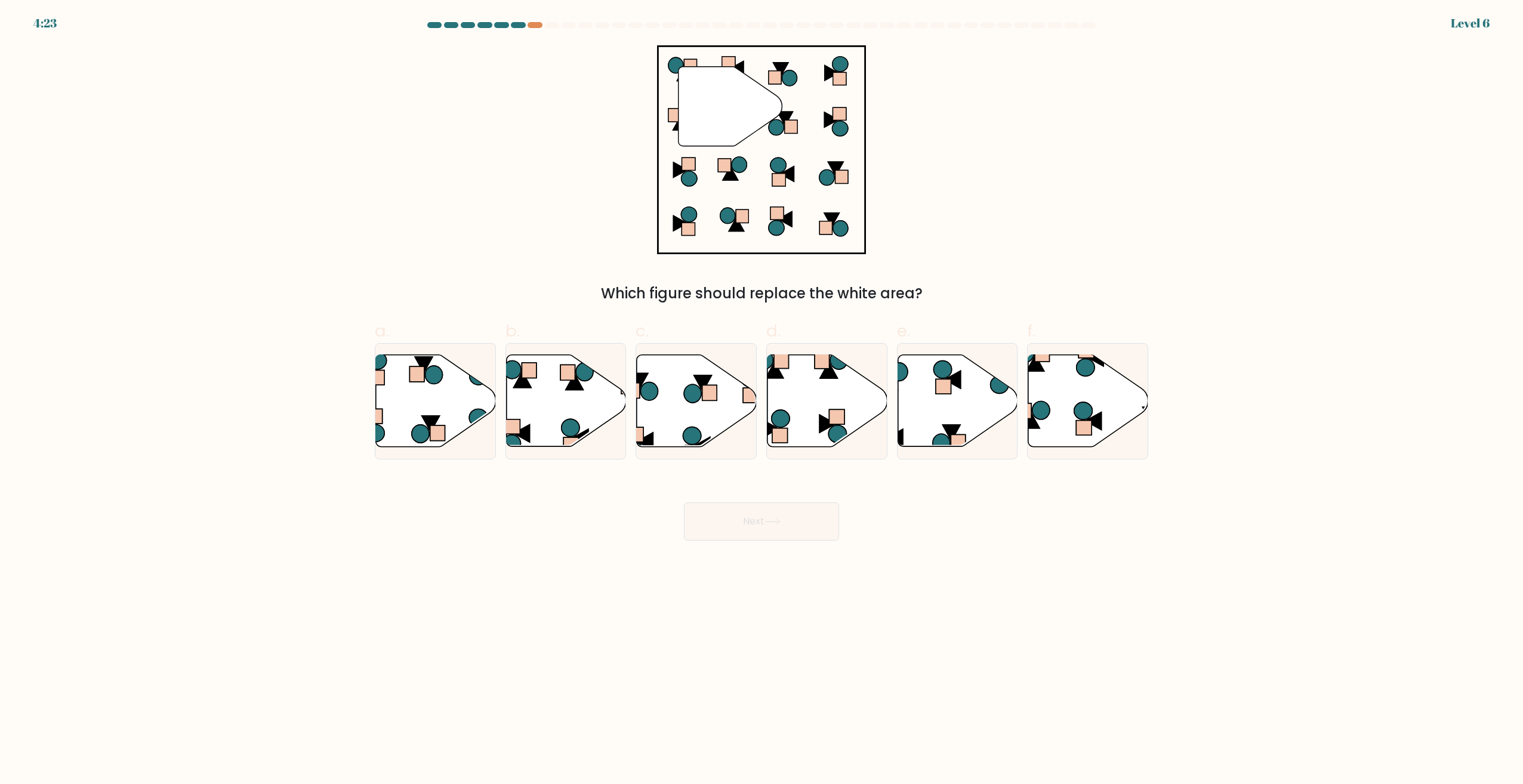
drag, startPoint x: 546, startPoint y: 27, endPoint x: 521, endPoint y: 25, distance: 25.1
click at [541, 27] on at bounding box center [762, 25] width 671 height 6
click at [521, 25] on div at bounding box center [518, 25] width 14 height 6
click at [535, 25] on div at bounding box center [534, 25] width 14 height 6
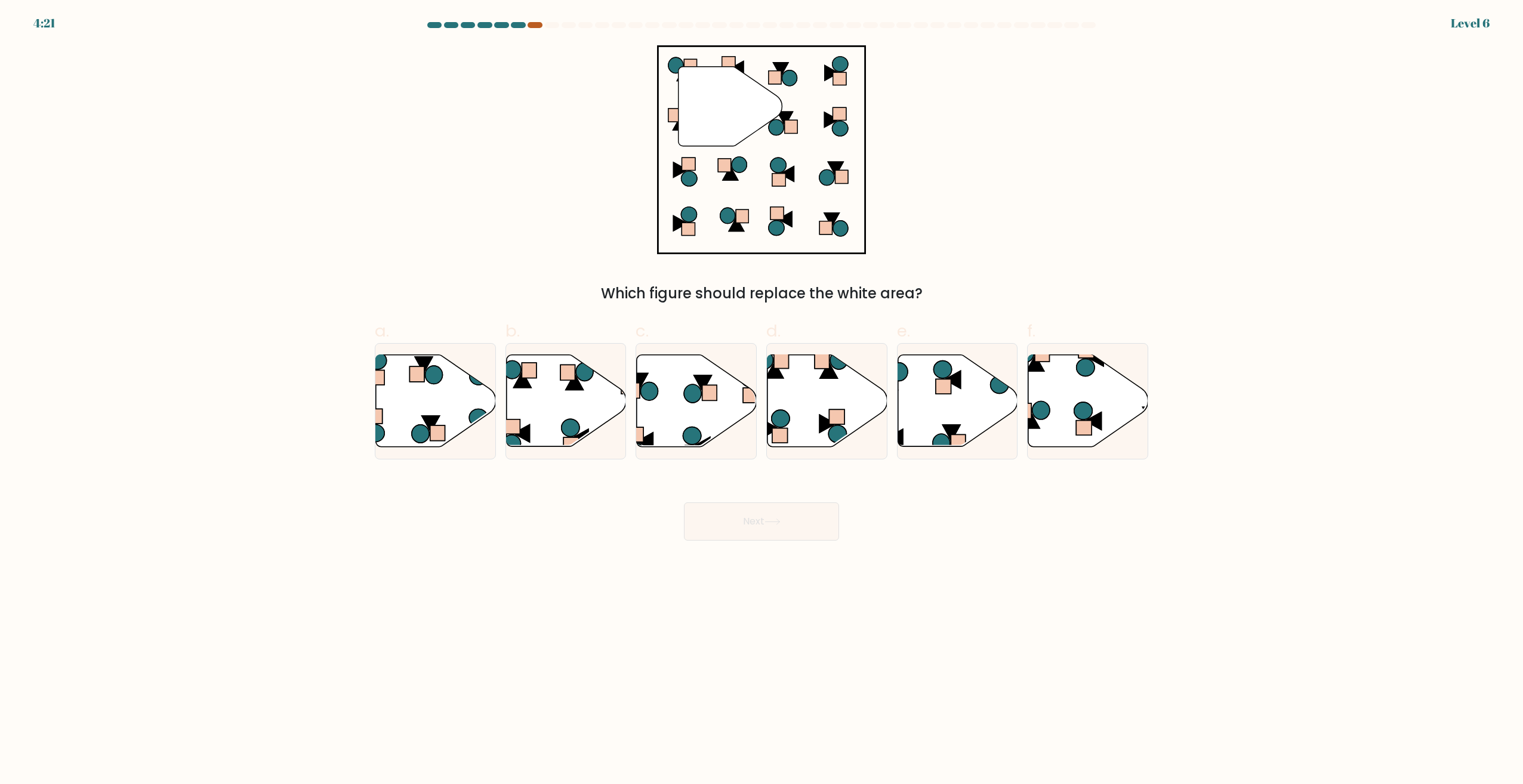
click at [535, 25] on div at bounding box center [534, 25] width 14 height 6
click at [852, 432] on icon at bounding box center [827, 401] width 120 height 94
click at [762, 400] on input "d." at bounding box center [762, 395] width 1 height 8
radio input "true"
click at [752, 507] on button "Next" at bounding box center [762, 521] width 155 height 38
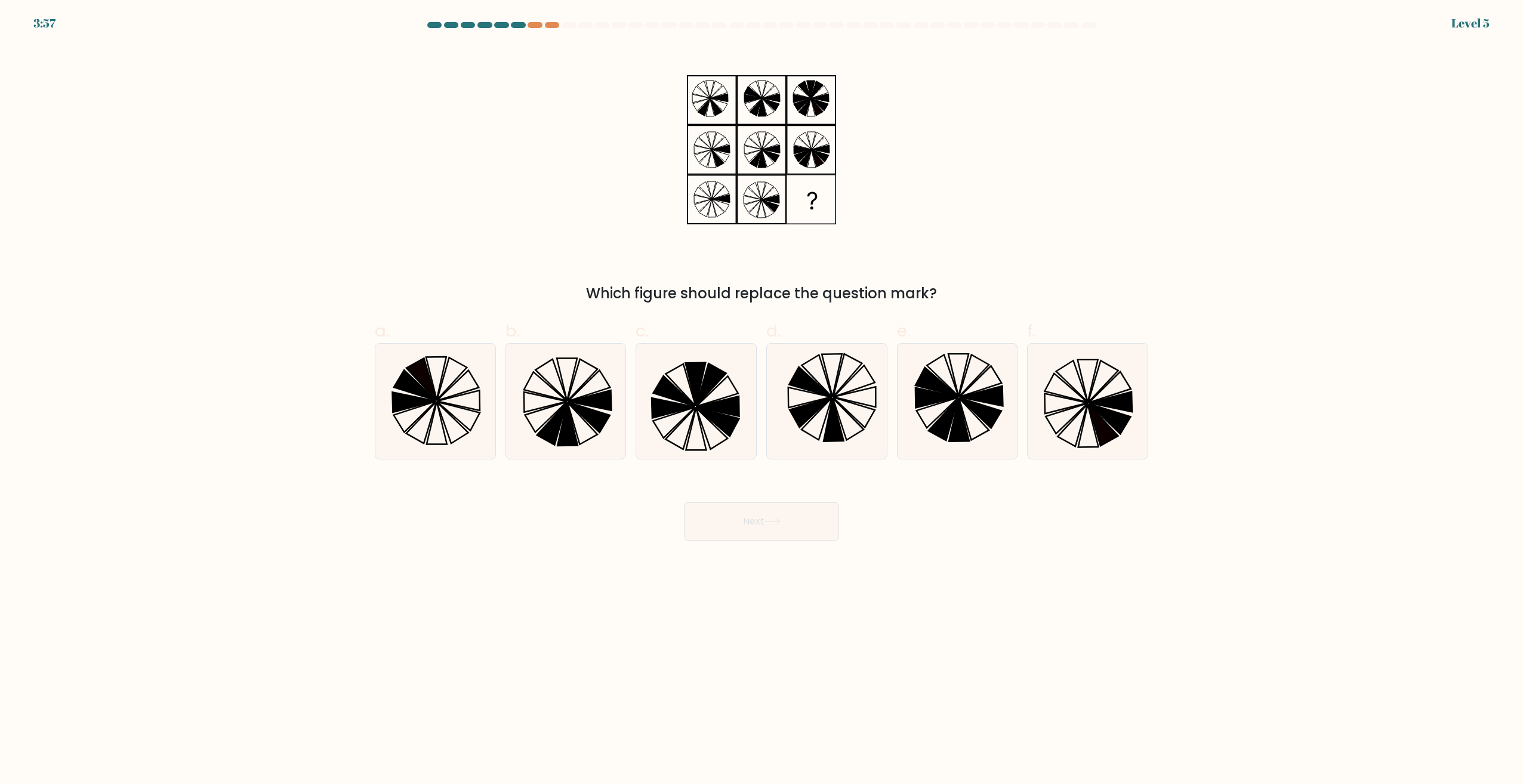
click at [882, 441] on icon at bounding box center [827, 401] width 115 height 115
click at [762, 400] on input "d." at bounding box center [762, 395] width 1 height 8
radio input "true"
click at [760, 533] on button "Next" at bounding box center [762, 521] width 155 height 38
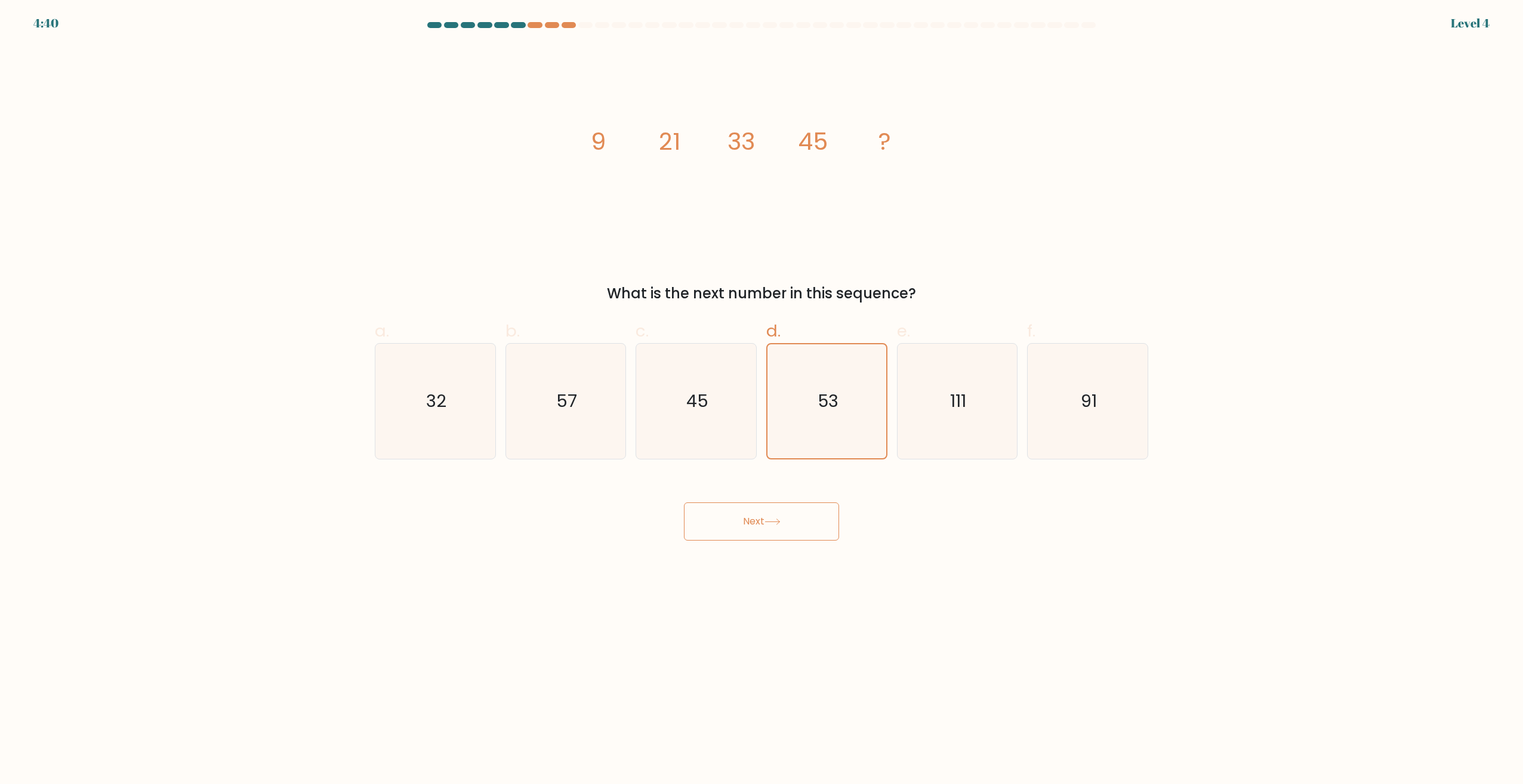
click at [785, 515] on button "Next" at bounding box center [762, 521] width 155 height 38
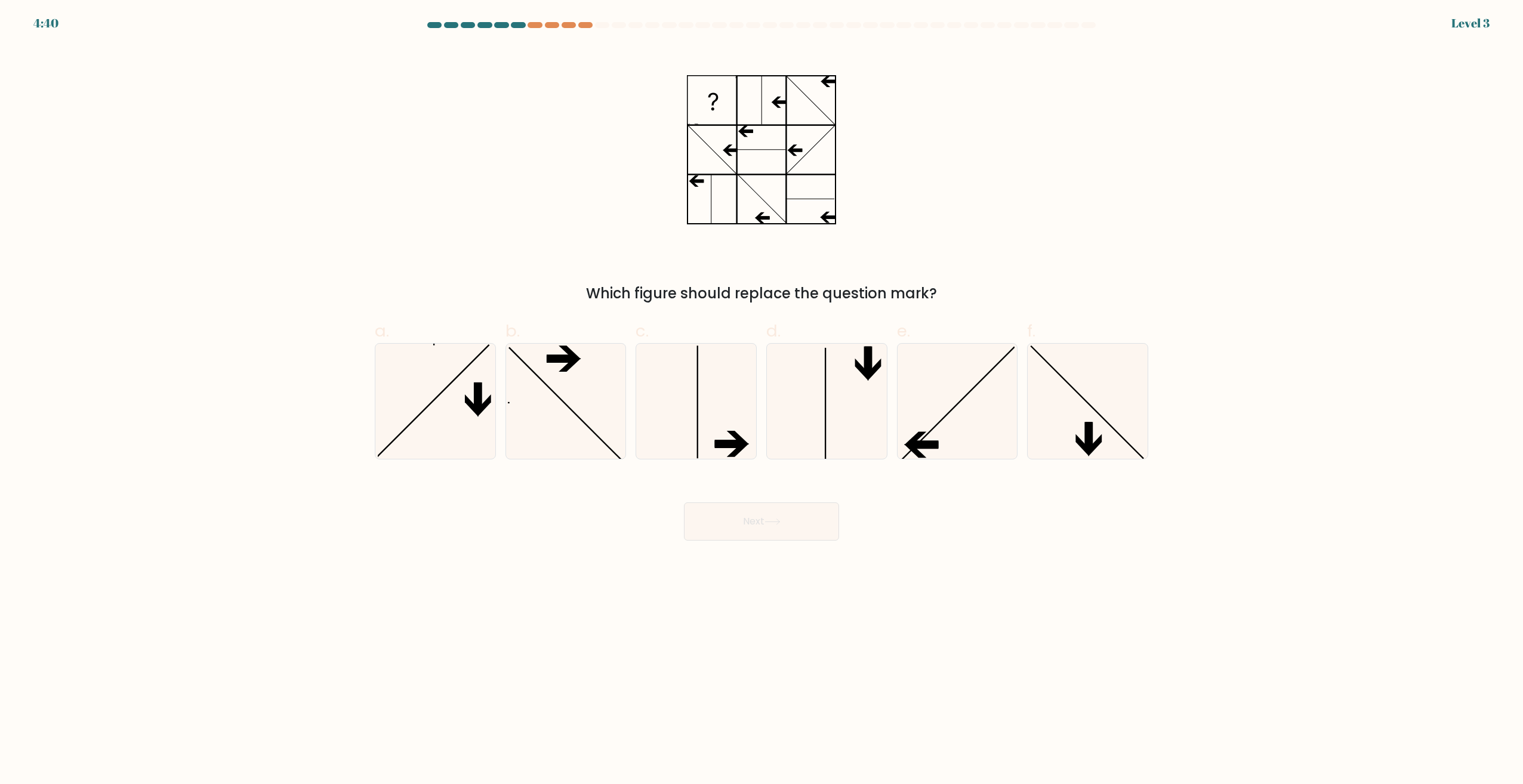
click at [845, 413] on icon at bounding box center [827, 401] width 115 height 115
click at [762, 400] on input "d." at bounding box center [762, 395] width 1 height 8
radio input "true"
click at [797, 508] on button "Next" at bounding box center [762, 521] width 155 height 38
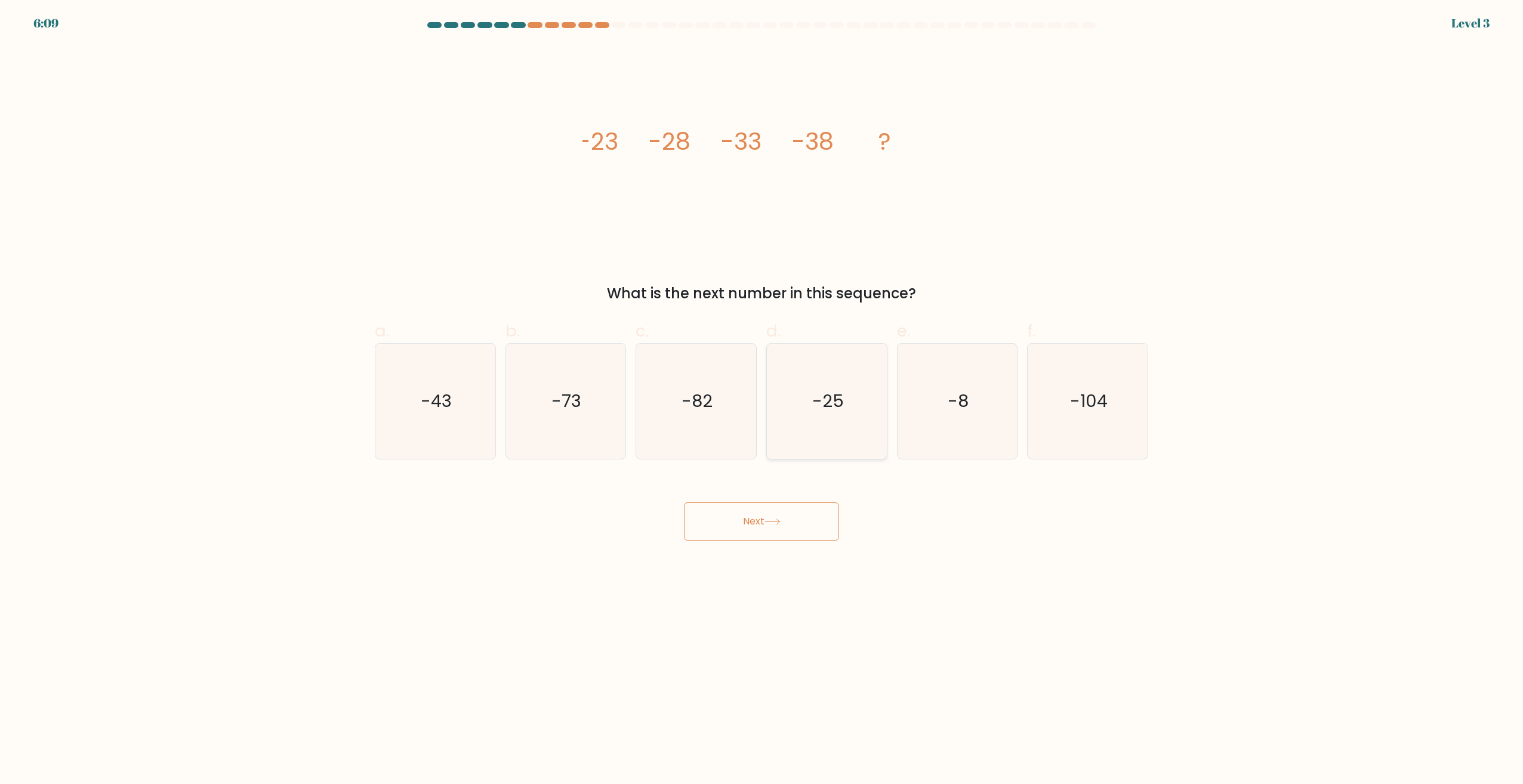
click at [851, 427] on icon "-25" at bounding box center [827, 401] width 115 height 115
click at [762, 400] on input "d. -25" at bounding box center [762, 395] width 1 height 8
radio input "true"
click at [788, 507] on button "Next" at bounding box center [762, 521] width 155 height 38
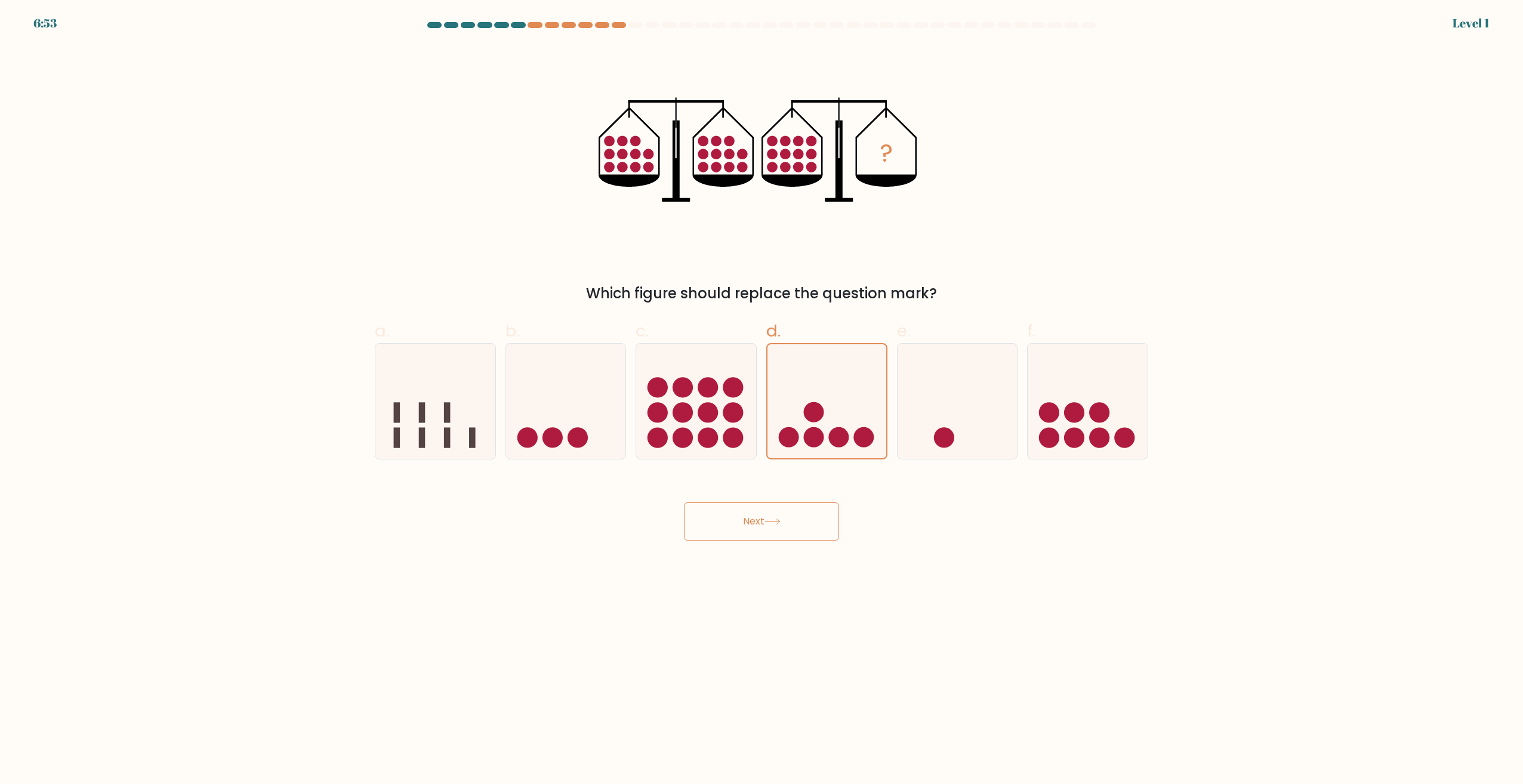
click at [779, 514] on button "Next" at bounding box center [762, 521] width 155 height 38
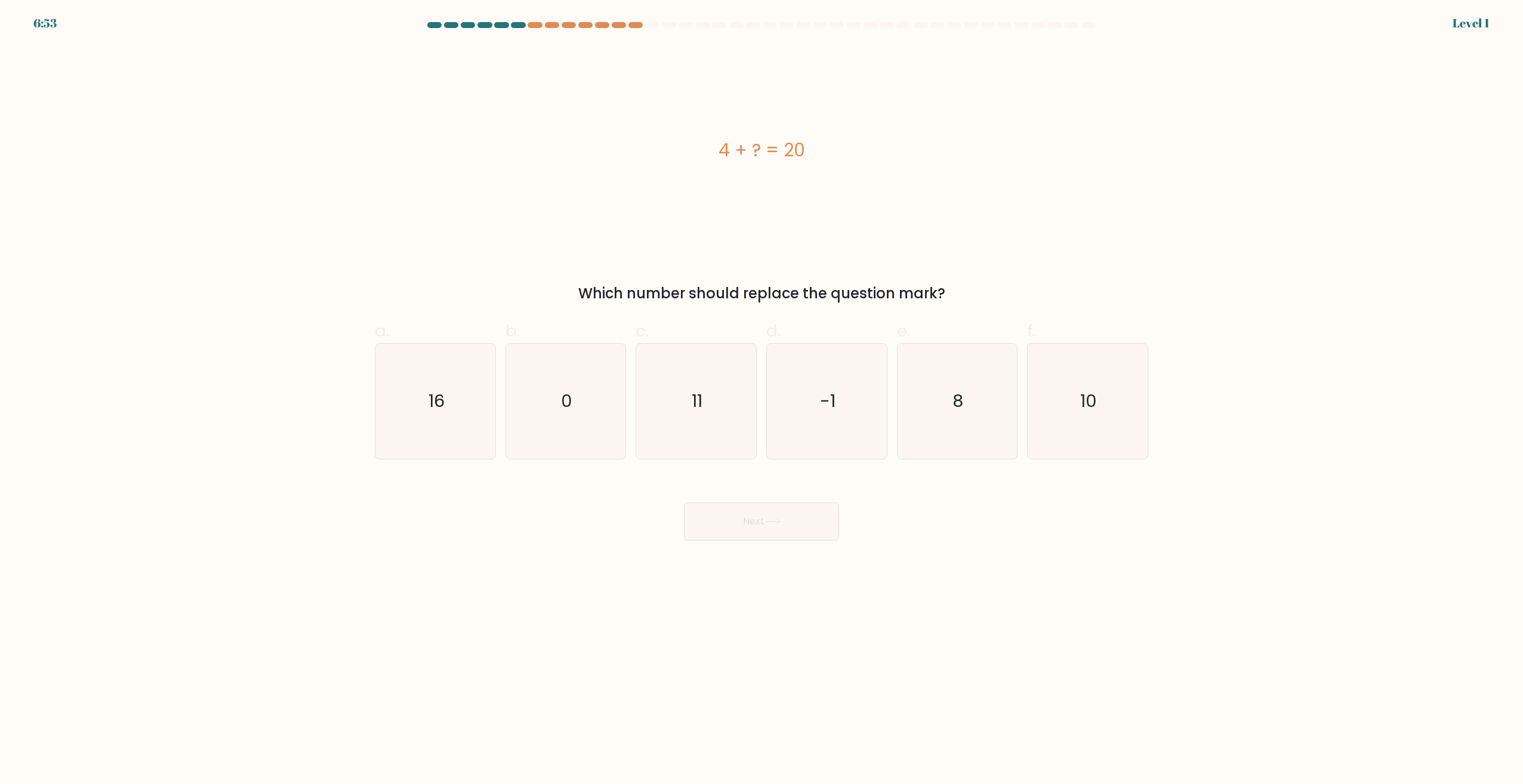
click at [784, 403] on icon "-1" at bounding box center [827, 401] width 115 height 115
click at [762, 400] on input "d. -1" at bounding box center [762, 395] width 1 height 8
radio input "true"
drag, startPoint x: 765, startPoint y: 529, endPoint x: 743, endPoint y: 410, distance: 121.0
click at [760, 508] on button "Next" at bounding box center [762, 521] width 155 height 38
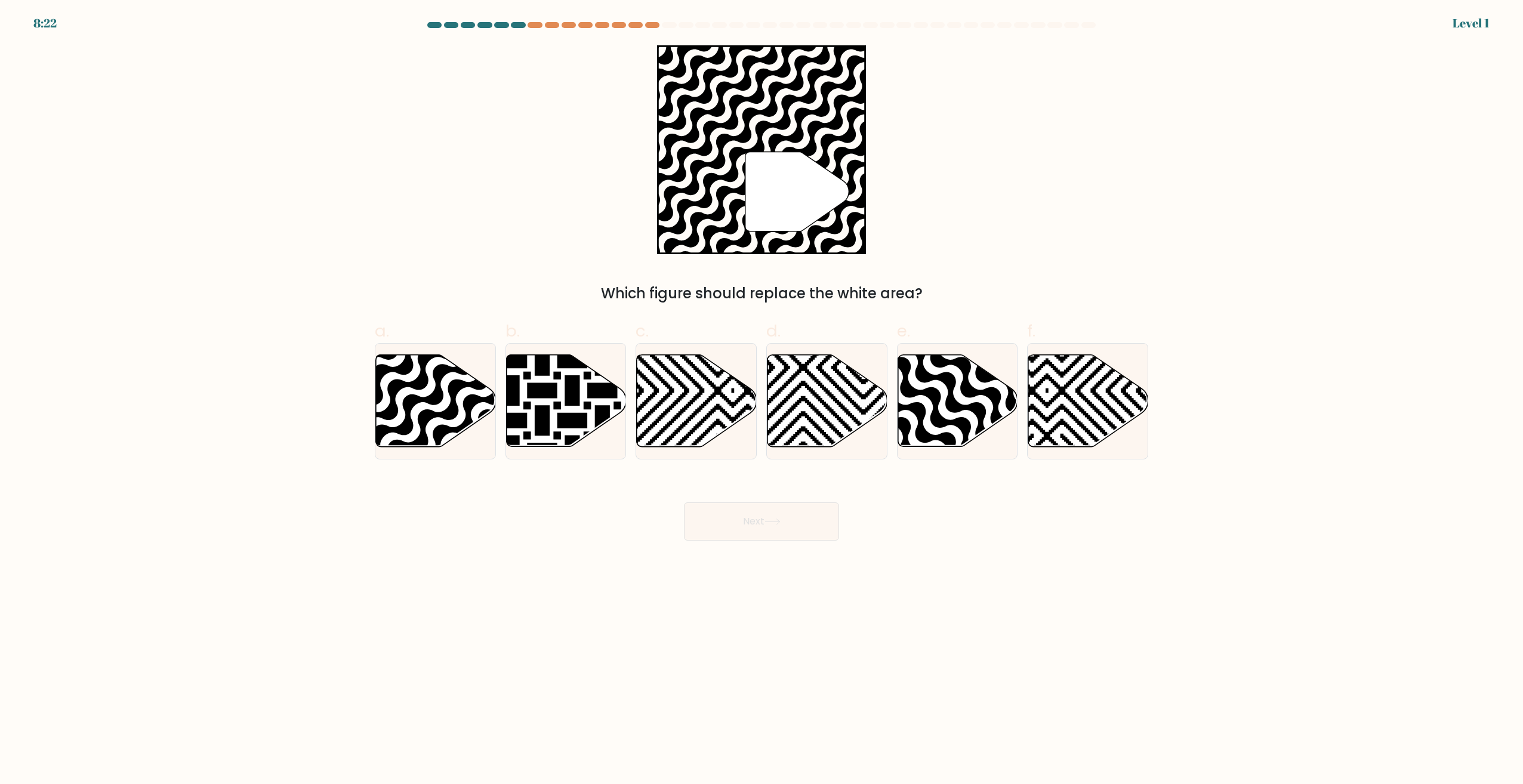
drag, startPoint x: 742, startPoint y: 409, endPoint x: 759, endPoint y: 464, distance: 57.6
click at [759, 498] on div "Next" at bounding box center [762, 507] width 788 height 67
drag, startPoint x: 759, startPoint y: 412, endPoint x: 785, endPoint y: 513, distance: 104.3
click at [760, 416] on div "c." at bounding box center [696, 389] width 131 height 141
click at [784, 507] on button "Next" at bounding box center [762, 521] width 155 height 38
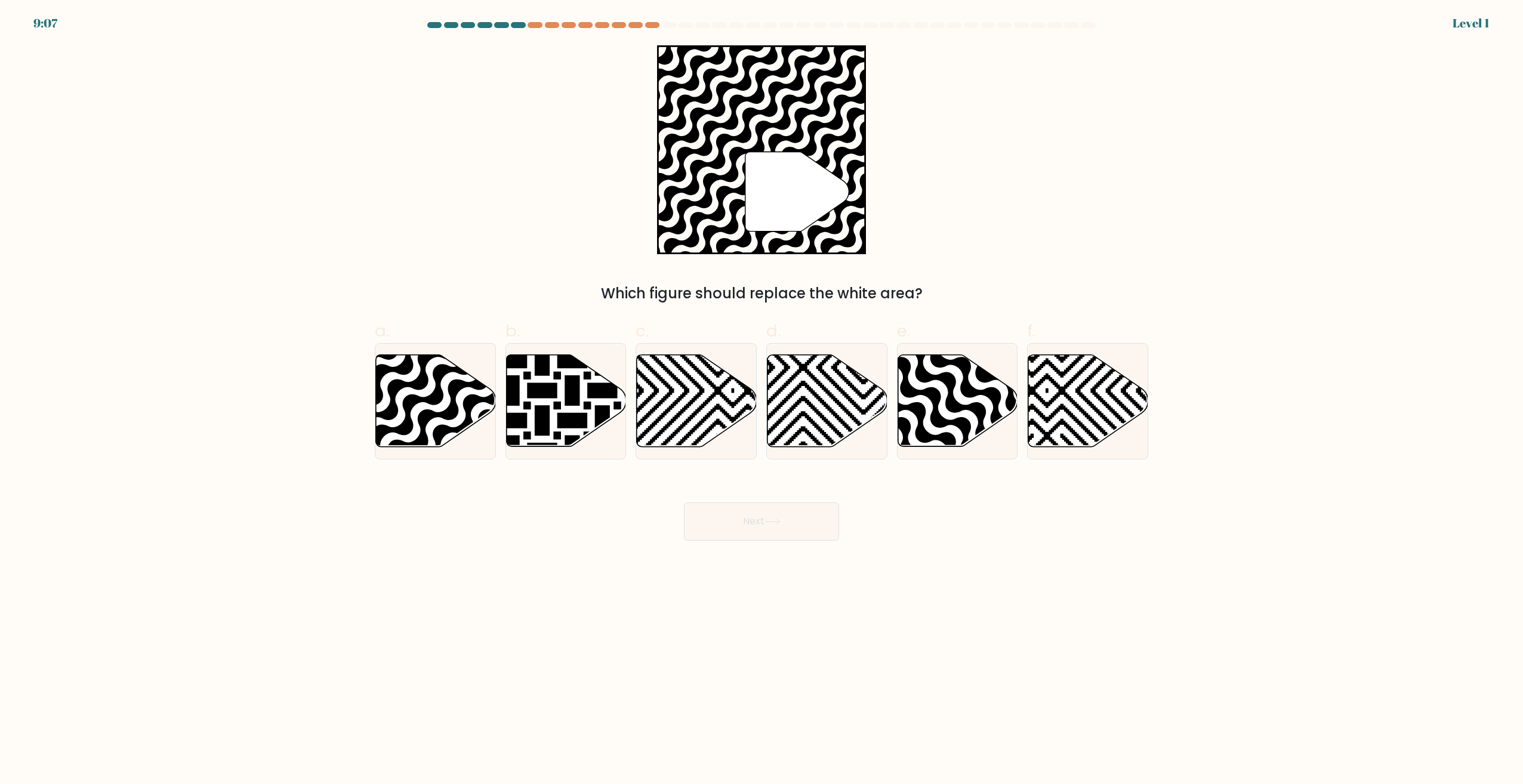
drag, startPoint x: 804, startPoint y: 410, endPoint x: 794, endPoint y: 498, distance: 88.6
click at [804, 420] on icon at bounding box center [827, 401] width 120 height 92
click at [762, 400] on input "d." at bounding box center [762, 395] width 1 height 8
radio input "true"
drag, startPoint x: 787, startPoint y: 522, endPoint x: 801, endPoint y: 466, distance: 57.7
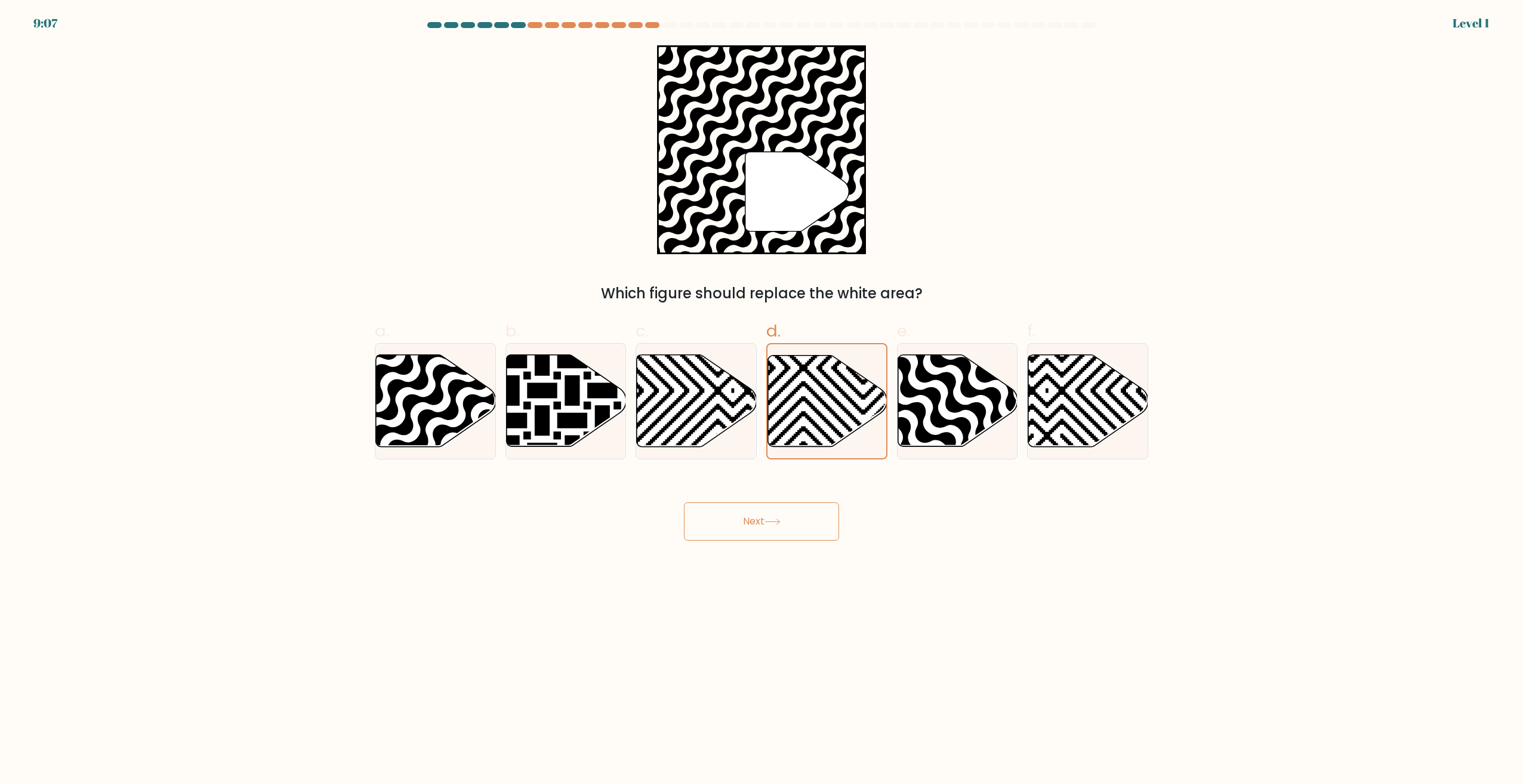
click at [789, 505] on button "Next" at bounding box center [762, 521] width 155 height 38
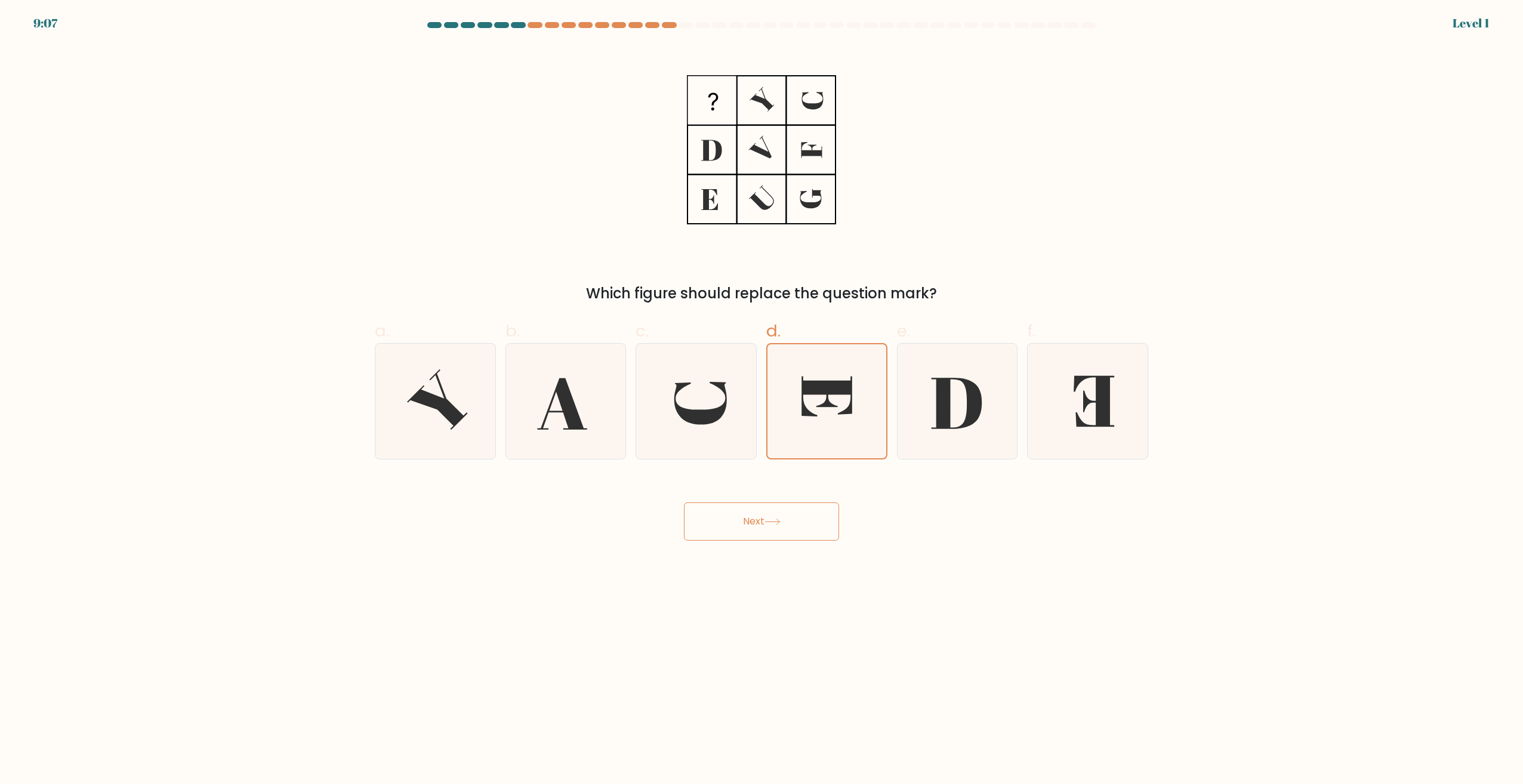
drag, startPoint x: 801, startPoint y: 521, endPoint x: 807, endPoint y: 474, distance: 47.4
click at [801, 509] on button "Next" at bounding box center [762, 521] width 155 height 38
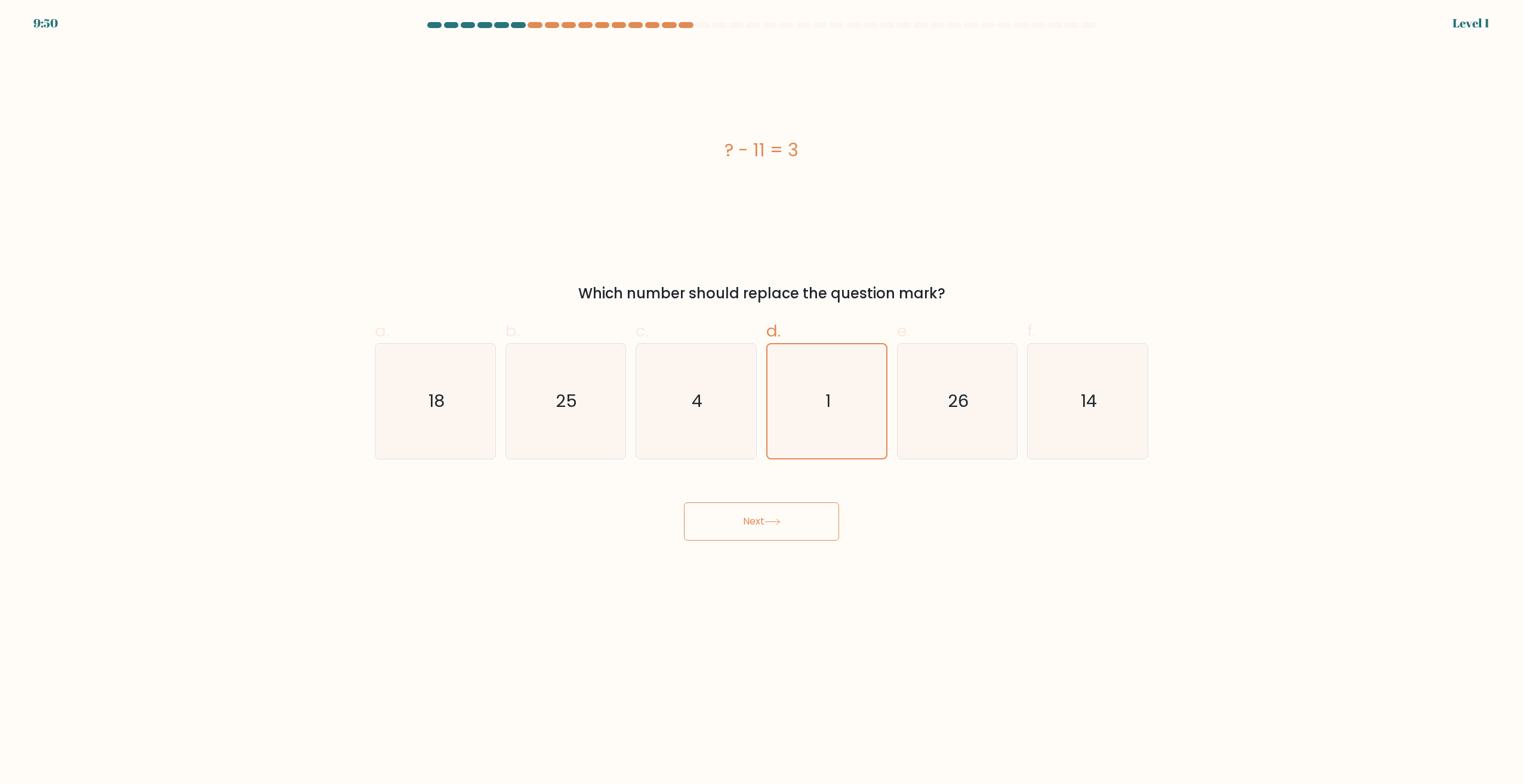
drag, startPoint x: 800, startPoint y: 519, endPoint x: 809, endPoint y: 479, distance: 41.0
click at [801, 501] on div "Next" at bounding box center [762, 507] width 788 height 67
click at [824, 410] on icon "1" at bounding box center [827, 401] width 114 height 114
click at [762, 400] on input "d. 1" at bounding box center [762, 395] width 1 height 8
drag, startPoint x: 800, startPoint y: 505, endPoint x: 805, endPoint y: 463, distance: 42.3
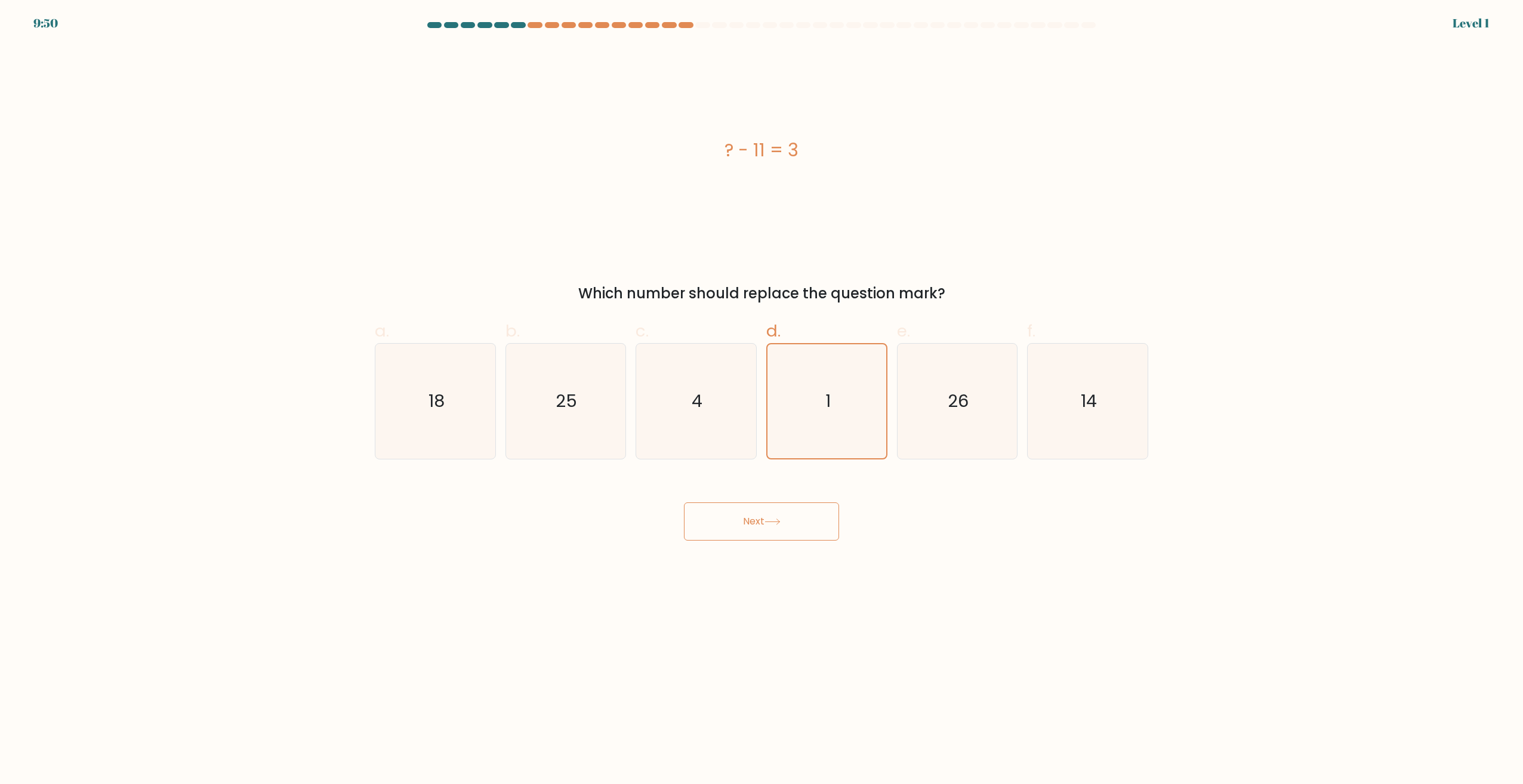
click at [801, 484] on div "Next" at bounding box center [762, 507] width 788 height 67
click at [812, 400] on icon "1" at bounding box center [827, 401] width 114 height 114
click at [762, 400] on input "d. 1" at bounding box center [762, 395] width 1 height 8
drag, startPoint x: 782, startPoint y: 501, endPoint x: 806, endPoint y: 417, distance: 87.4
click at [782, 498] on div "Next" at bounding box center [762, 507] width 788 height 67
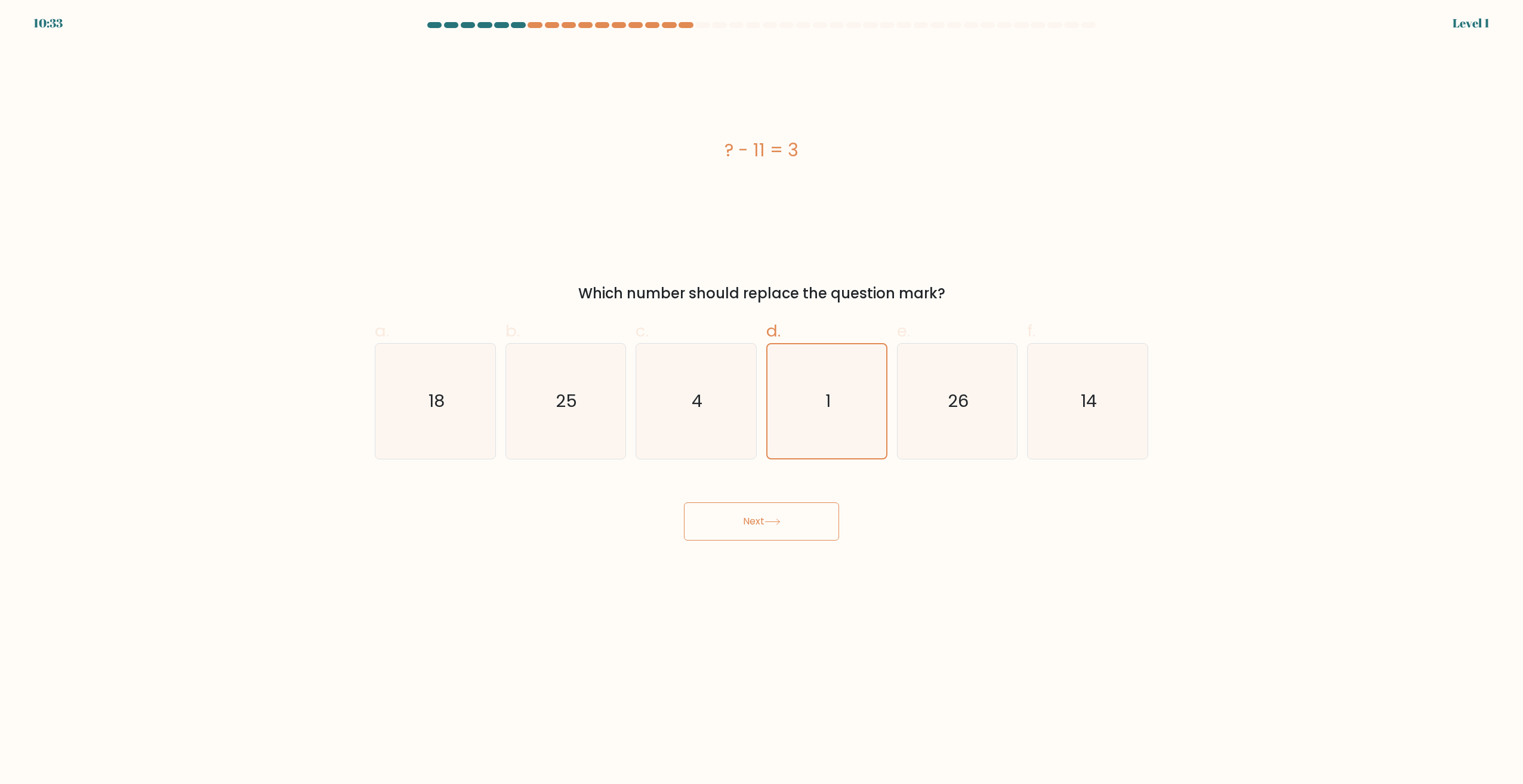
drag, startPoint x: 800, startPoint y: 514, endPoint x: 801, endPoint y: 508, distance: 6.1
click at [797, 514] on button "Next" at bounding box center [762, 521] width 155 height 38
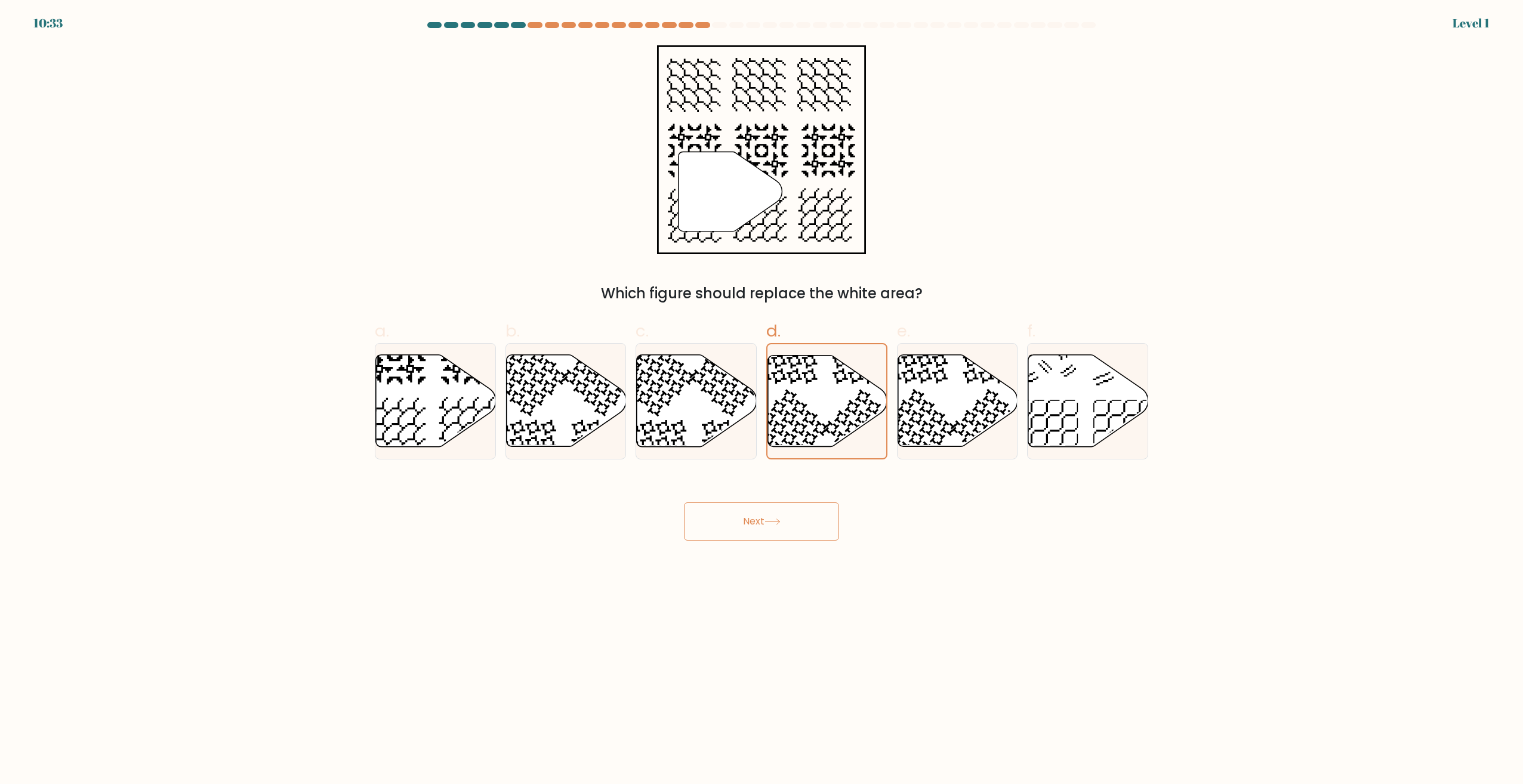
drag, startPoint x: 789, startPoint y: 525, endPoint x: 792, endPoint y: 515, distance: 10.4
click at [789, 521] on button "Next" at bounding box center [762, 521] width 155 height 38
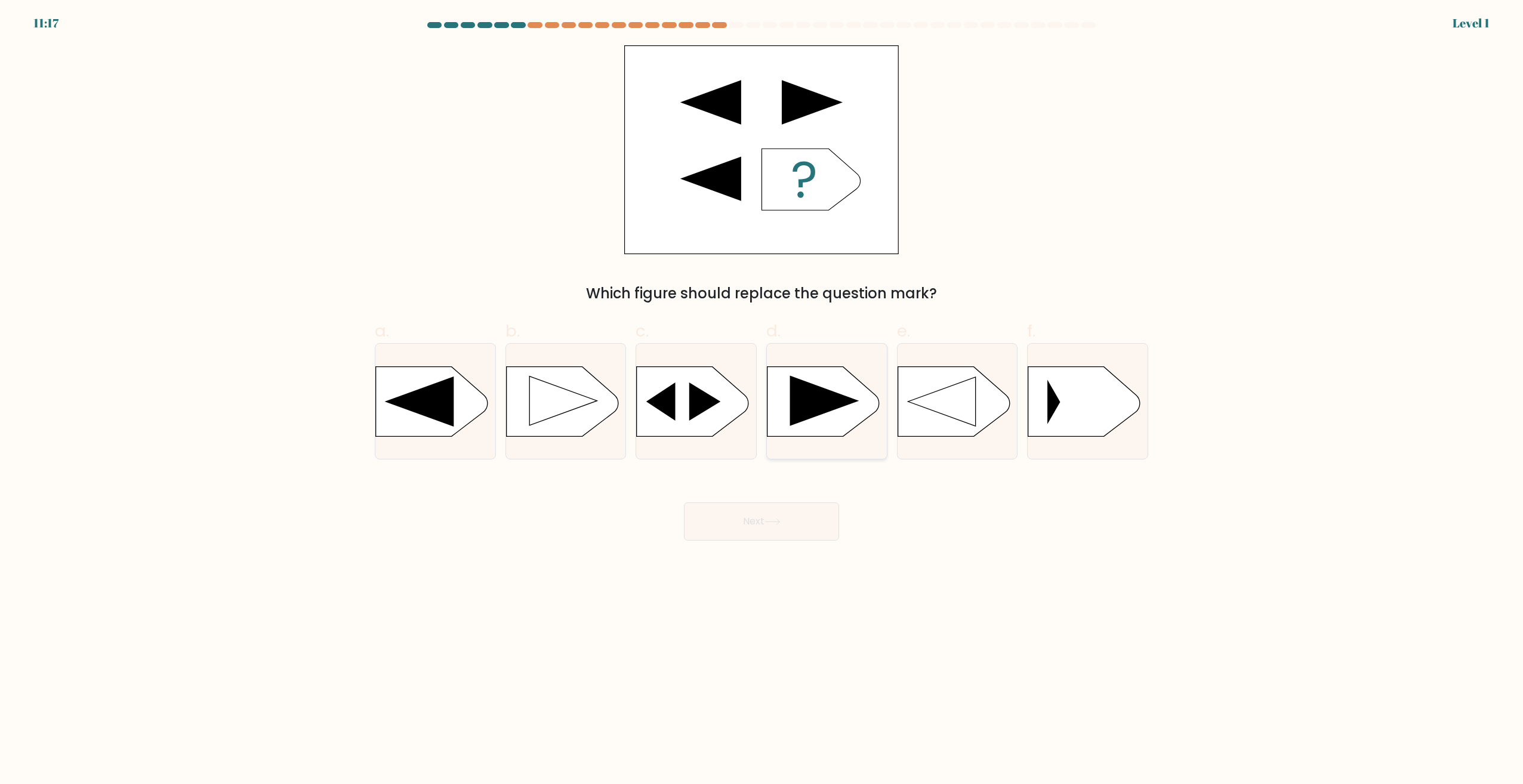
drag, startPoint x: 801, startPoint y: 475, endPoint x: 809, endPoint y: 422, distance: 53.6
click at [801, 453] on form "a." at bounding box center [762, 281] width 1523 height 519
drag, startPoint x: 809, startPoint y: 422, endPoint x: 778, endPoint y: 513, distance: 96.1
click at [809, 422] on rect at bounding box center [767, 367] width 311 height 236
click at [762, 400] on input "d." at bounding box center [762, 395] width 1 height 8
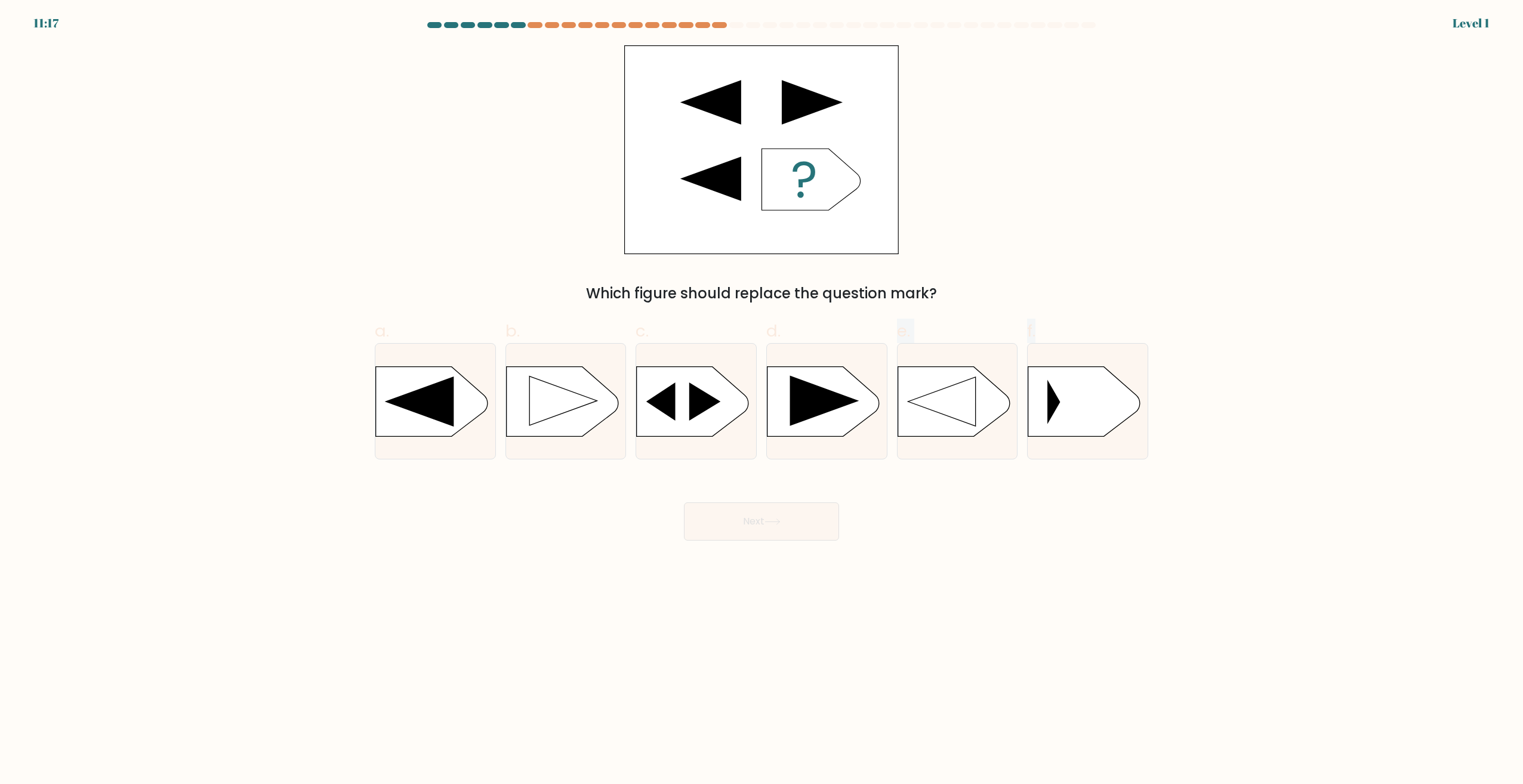
radio input "true"
click at [776, 515] on button "Next" at bounding box center [762, 521] width 155 height 38
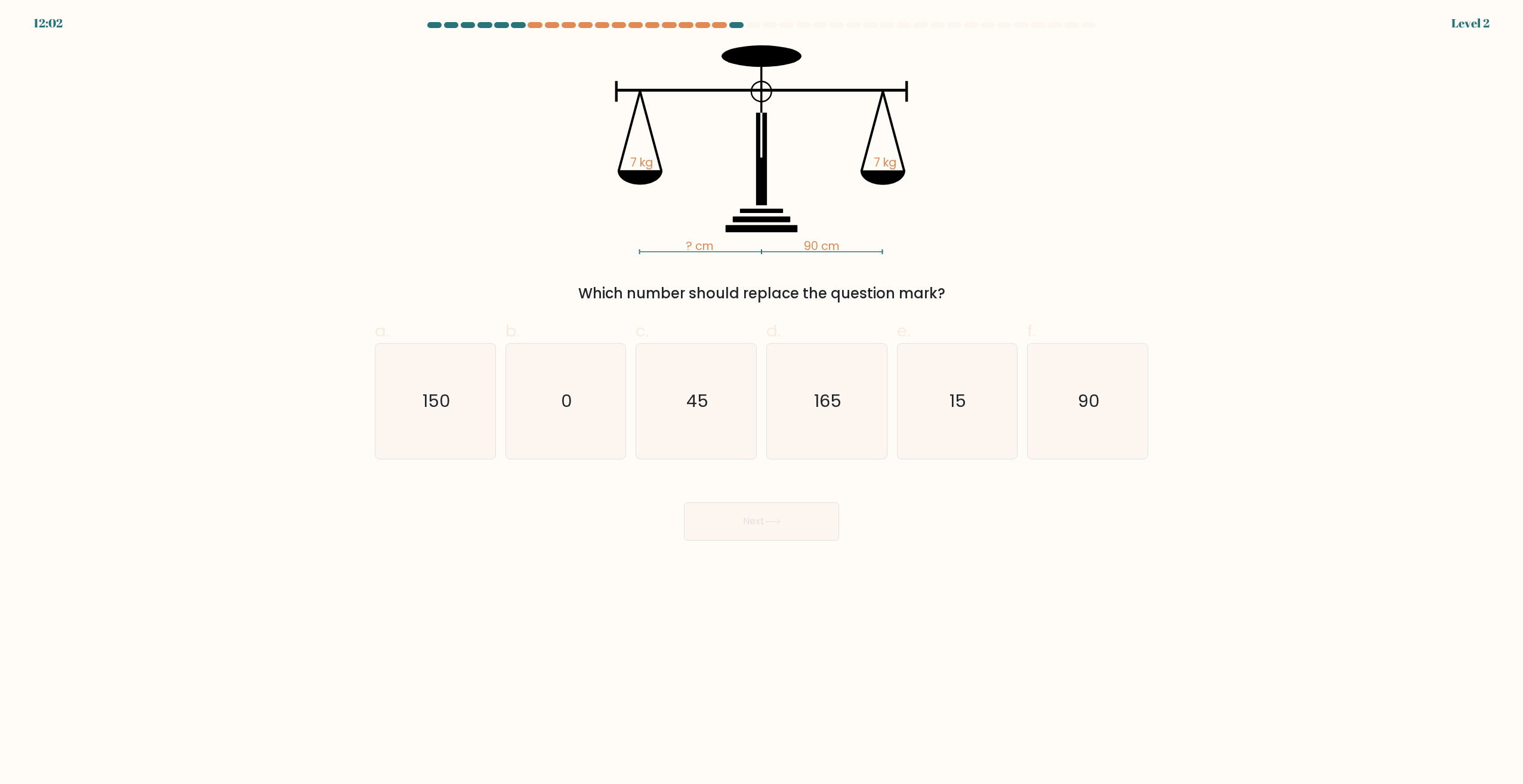
click at [813, 416] on icon "165" at bounding box center [827, 401] width 115 height 115
click at [762, 400] on input "d. 165" at bounding box center [762, 395] width 1 height 8
radio input "true"
click at [785, 503] on button "Next" at bounding box center [762, 521] width 155 height 38
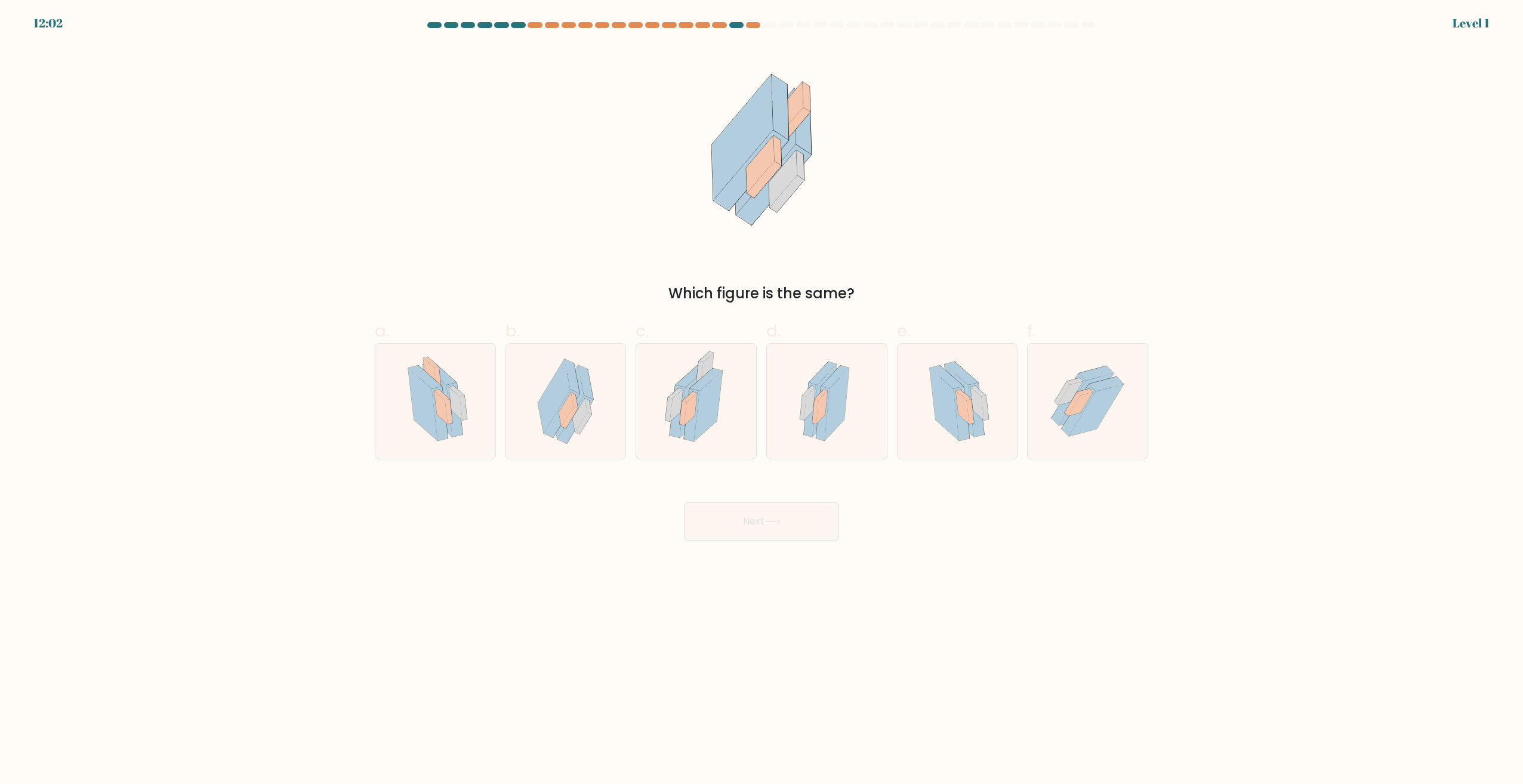
click at [823, 407] on icon at bounding box center [822, 408] width 11 height 33
click at [762, 400] on input "d." at bounding box center [762, 395] width 1 height 8
radio input "true"
drag, startPoint x: 793, startPoint y: 508, endPoint x: 795, endPoint y: 494, distance: 14.1
click at [793, 503] on button "Next" at bounding box center [762, 521] width 155 height 38
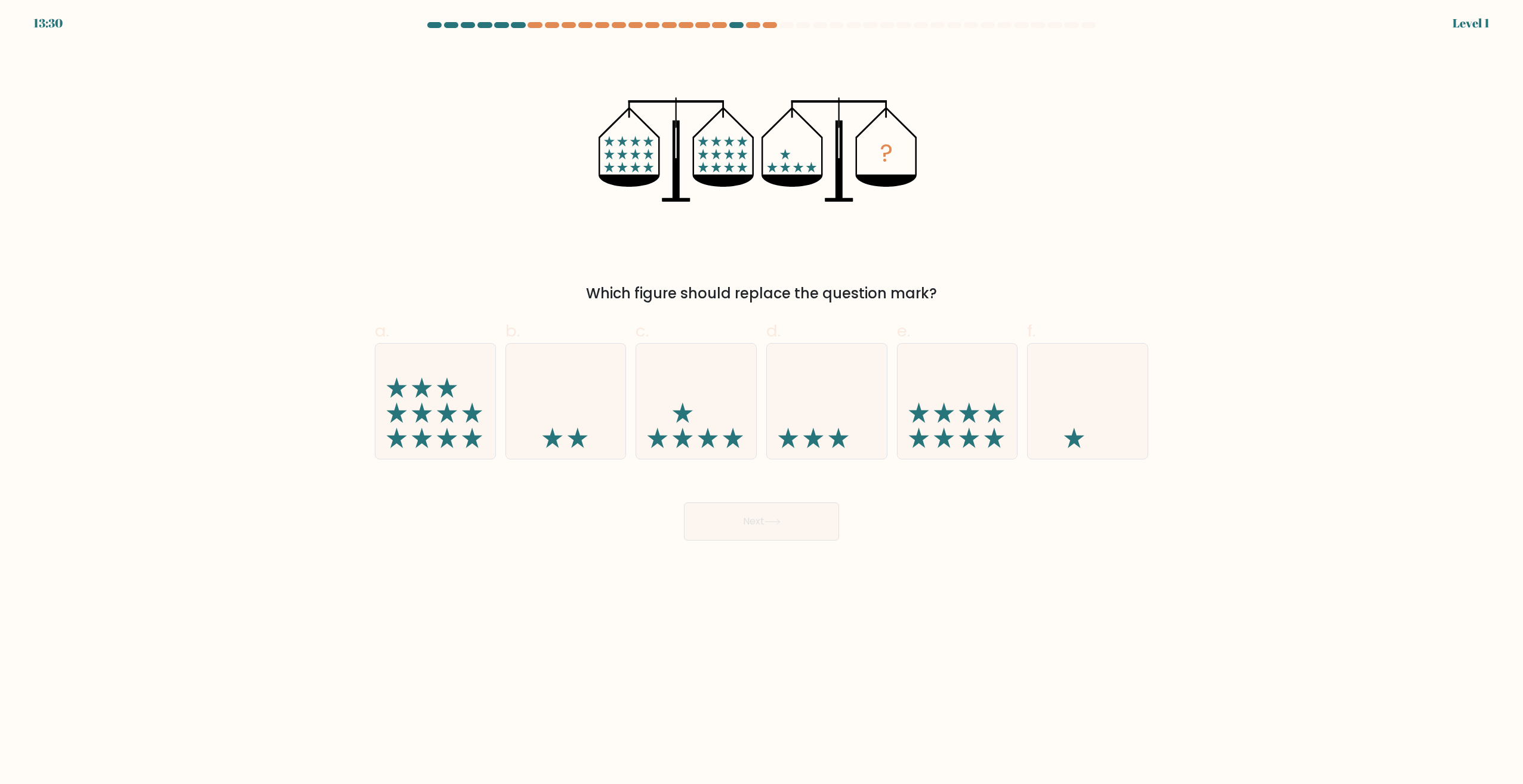
click at [812, 401] on icon at bounding box center [827, 401] width 120 height 99
click at [762, 400] on input "d." at bounding box center [762, 395] width 1 height 8
radio input "true"
click at [782, 507] on button "Next" at bounding box center [762, 521] width 155 height 38
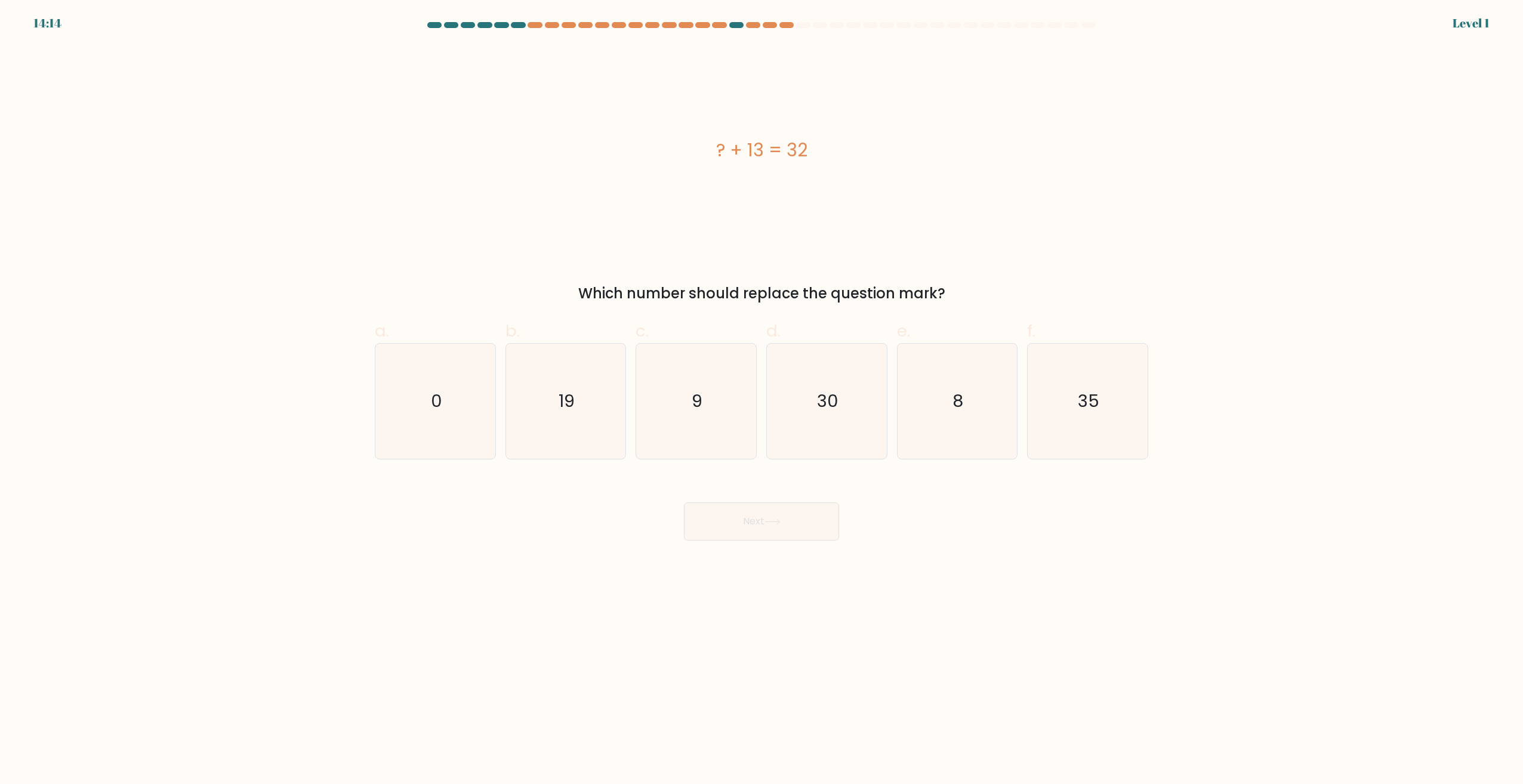
click at [821, 400] on text "30" at bounding box center [828, 402] width 21 height 24
click at [762, 400] on input "d. 30" at bounding box center [762, 395] width 1 height 8
radio input "true"
click at [781, 505] on button "Next" at bounding box center [762, 521] width 155 height 38
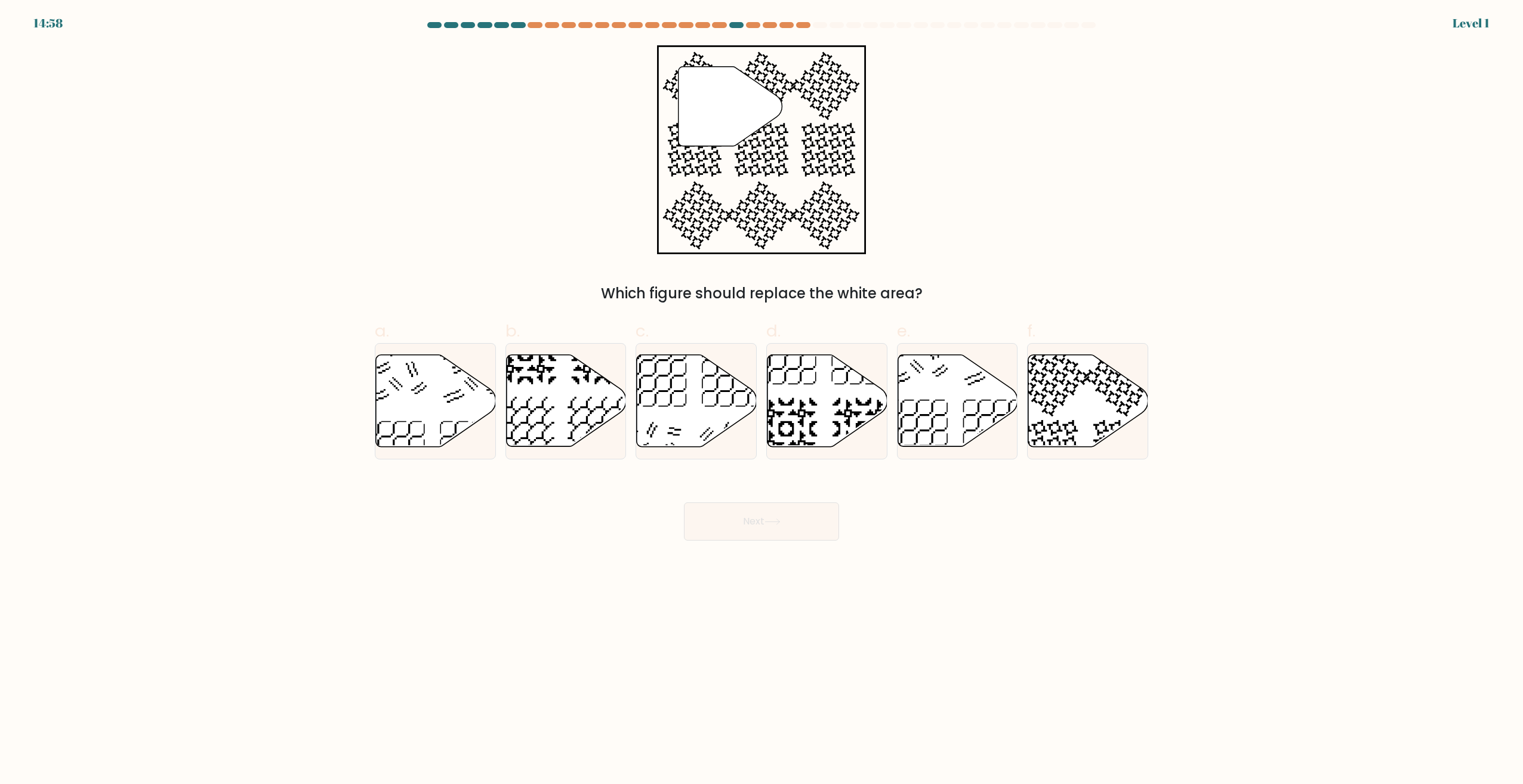
click at [811, 416] on icon at bounding box center [786, 429] width 62 height 62
click at [762, 400] on input "d." at bounding box center [762, 395] width 1 height 8
radio input "true"
drag, startPoint x: 773, startPoint y: 527, endPoint x: 776, endPoint y: 503, distance: 24.2
click at [773, 525] on button "Next" at bounding box center [762, 521] width 155 height 38
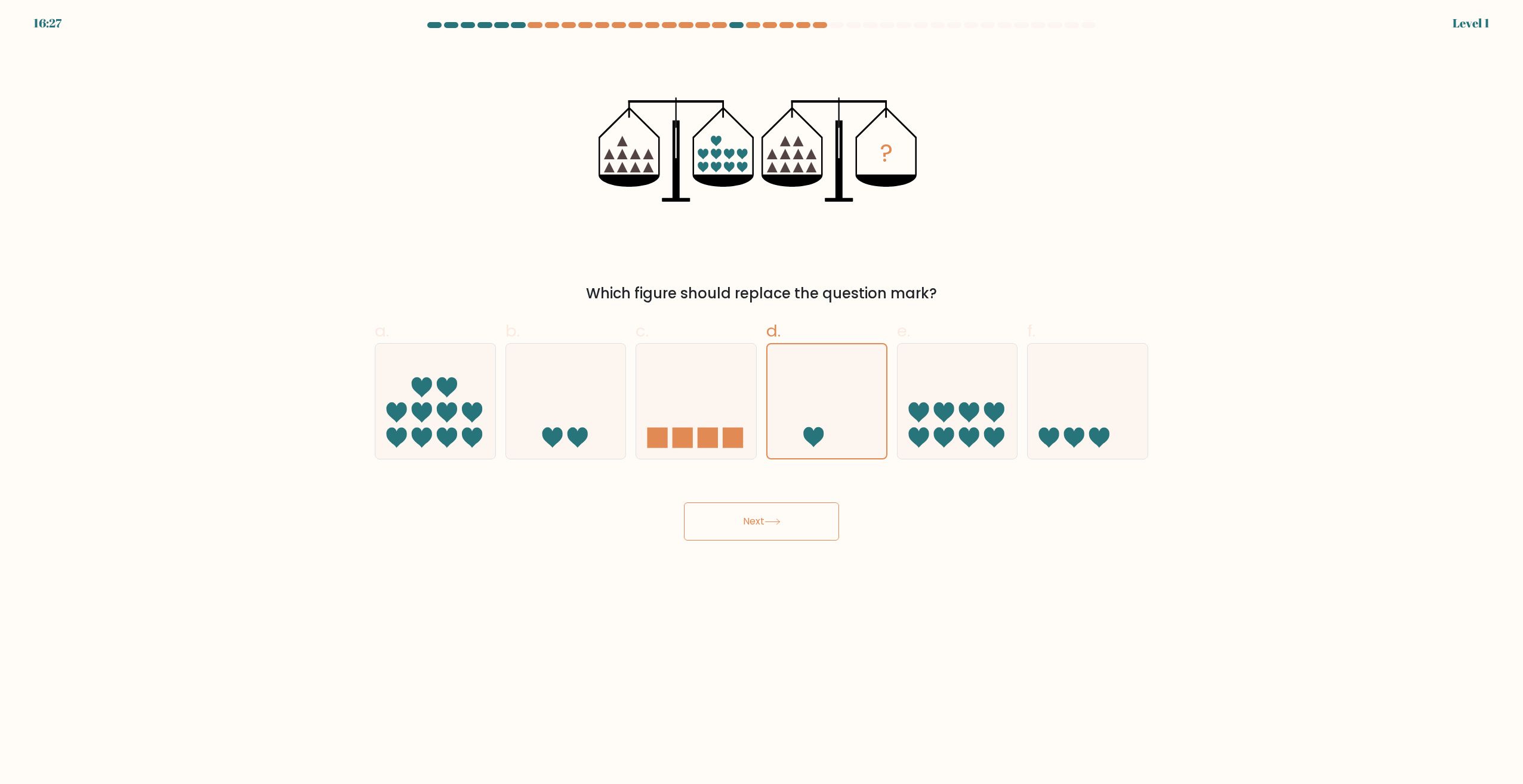
click at [771, 509] on button "Next" at bounding box center [762, 521] width 155 height 38
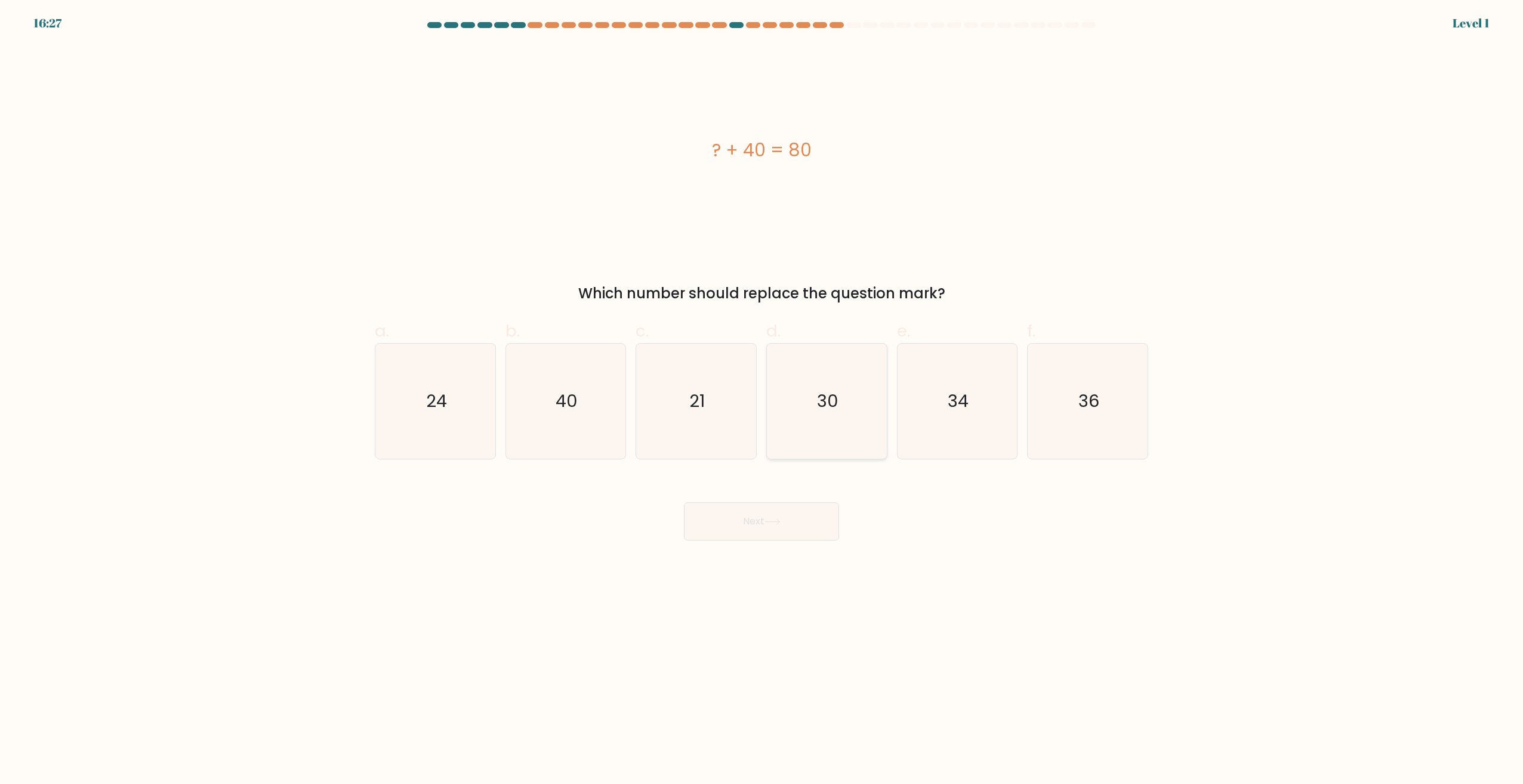
click at [804, 414] on icon "30" at bounding box center [827, 401] width 115 height 115
click at [762, 400] on input "d. 30" at bounding box center [762, 395] width 1 height 8
radio input "true"
drag, startPoint x: 766, startPoint y: 520, endPoint x: 797, endPoint y: 472, distance: 57.1
click at [767, 517] on button "Next" at bounding box center [762, 521] width 155 height 38
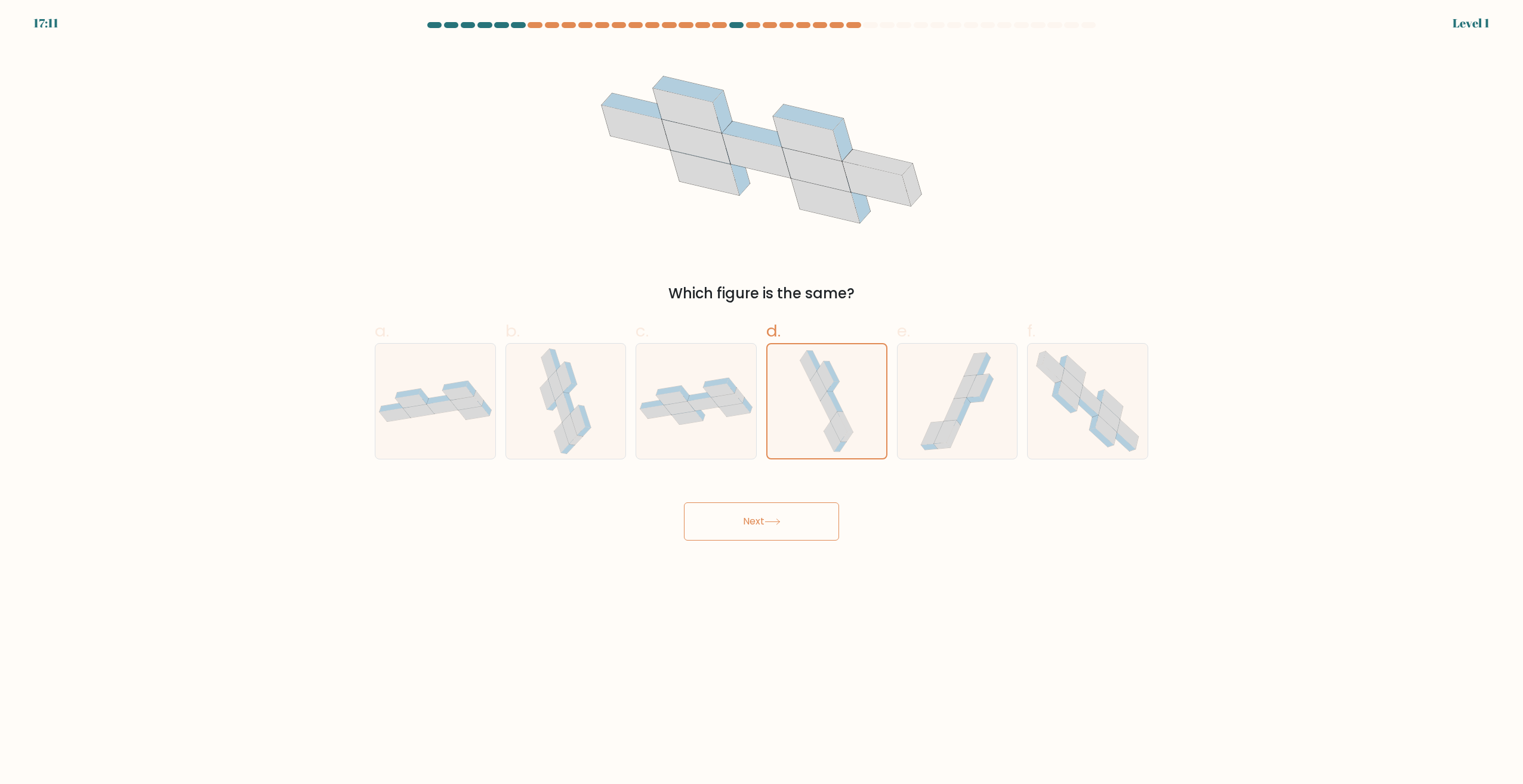
click at [784, 526] on button "Next" at bounding box center [762, 521] width 155 height 38
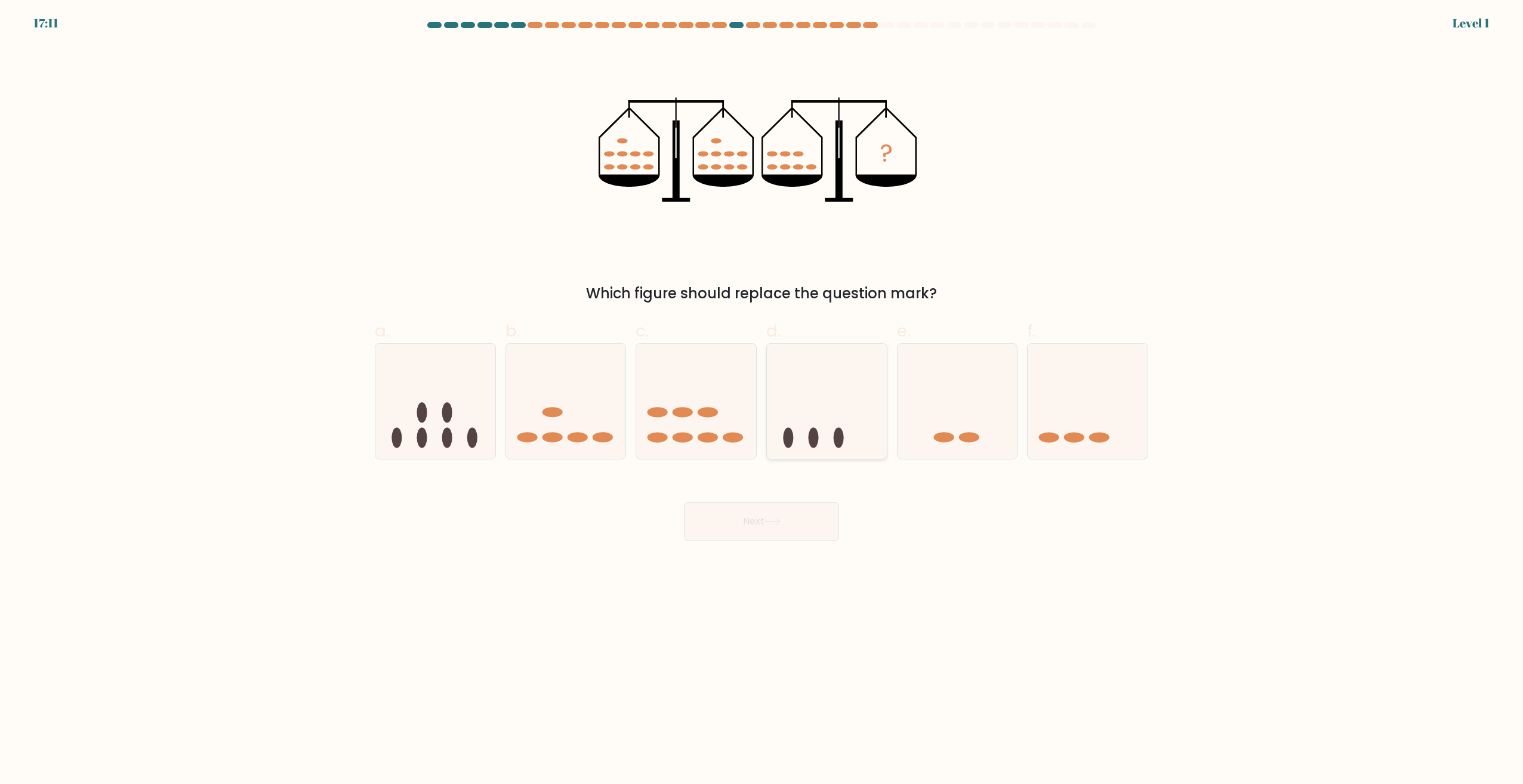
click at [820, 408] on icon at bounding box center [827, 401] width 120 height 99
click at [762, 400] on input "d." at bounding box center [762, 395] width 1 height 8
radio input "true"
drag, startPoint x: 787, startPoint y: 520, endPoint x: 806, endPoint y: 454, distance: 68.7
click at [786, 520] on button "Next" at bounding box center [762, 521] width 155 height 38
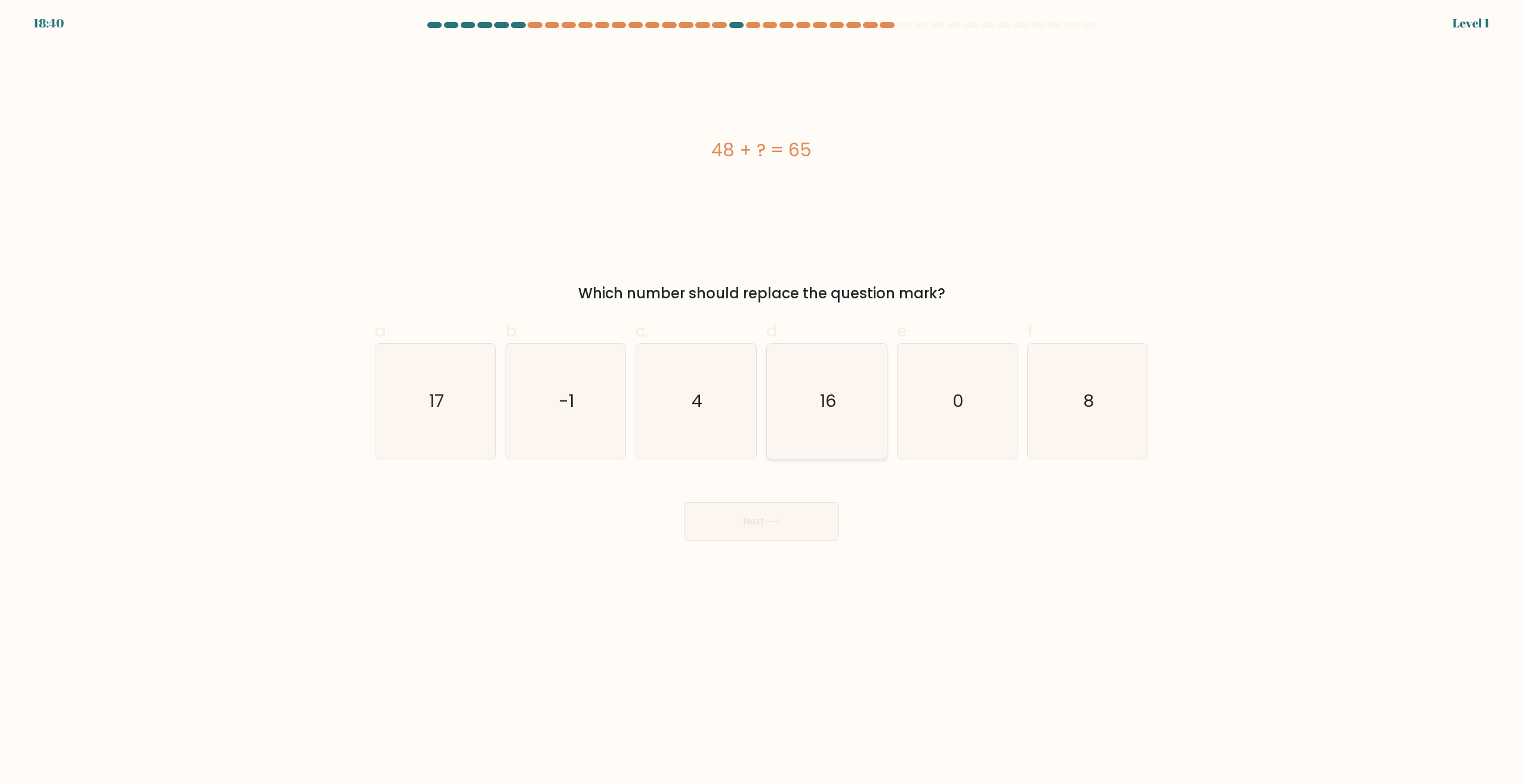
click at [819, 399] on icon "16" at bounding box center [827, 401] width 115 height 115
click at [762, 399] on input "d. 16" at bounding box center [762, 395] width 1 height 8
radio input "true"
click button "Next"
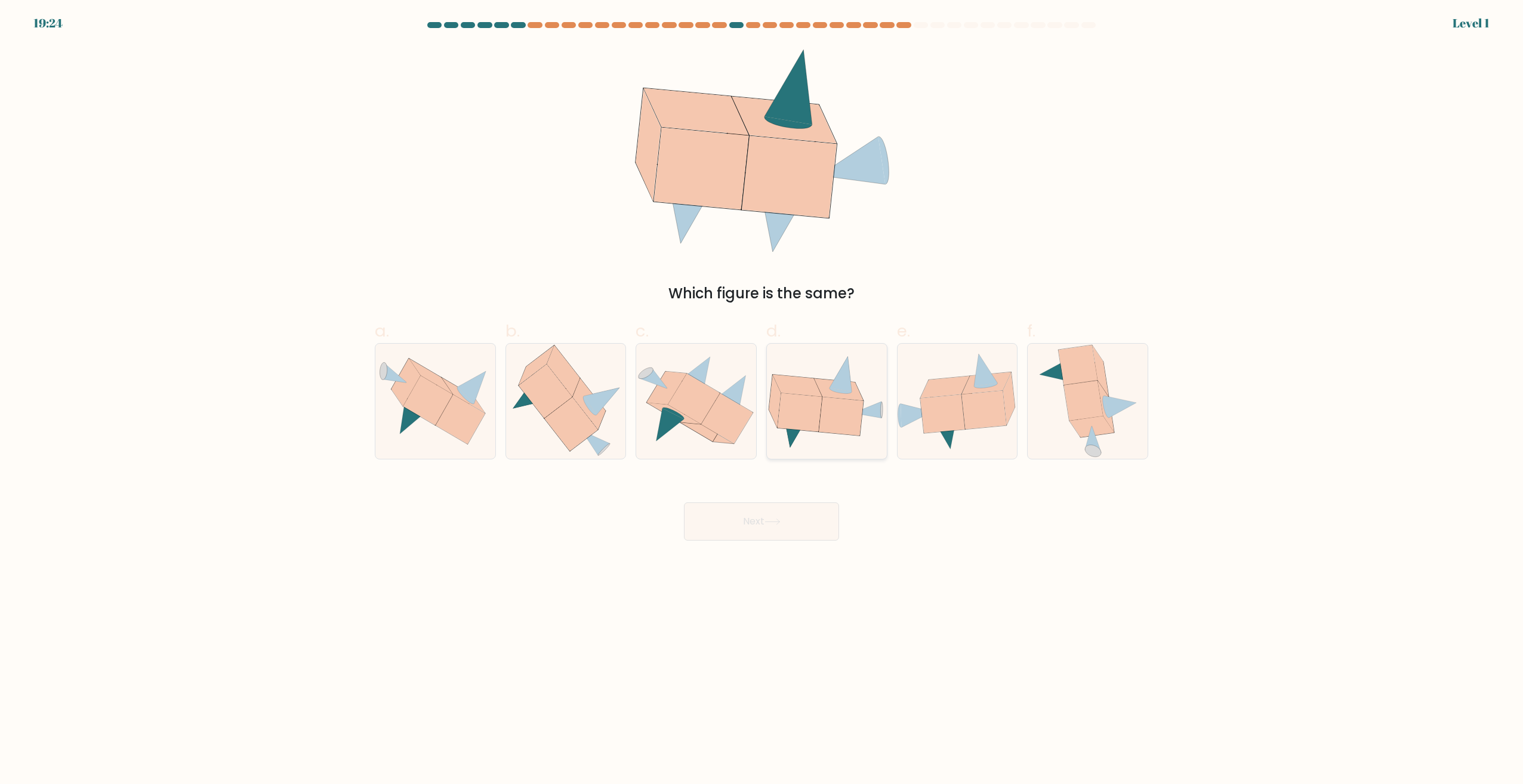
click icon
click input "d."
radio input "true"
click button "Next"
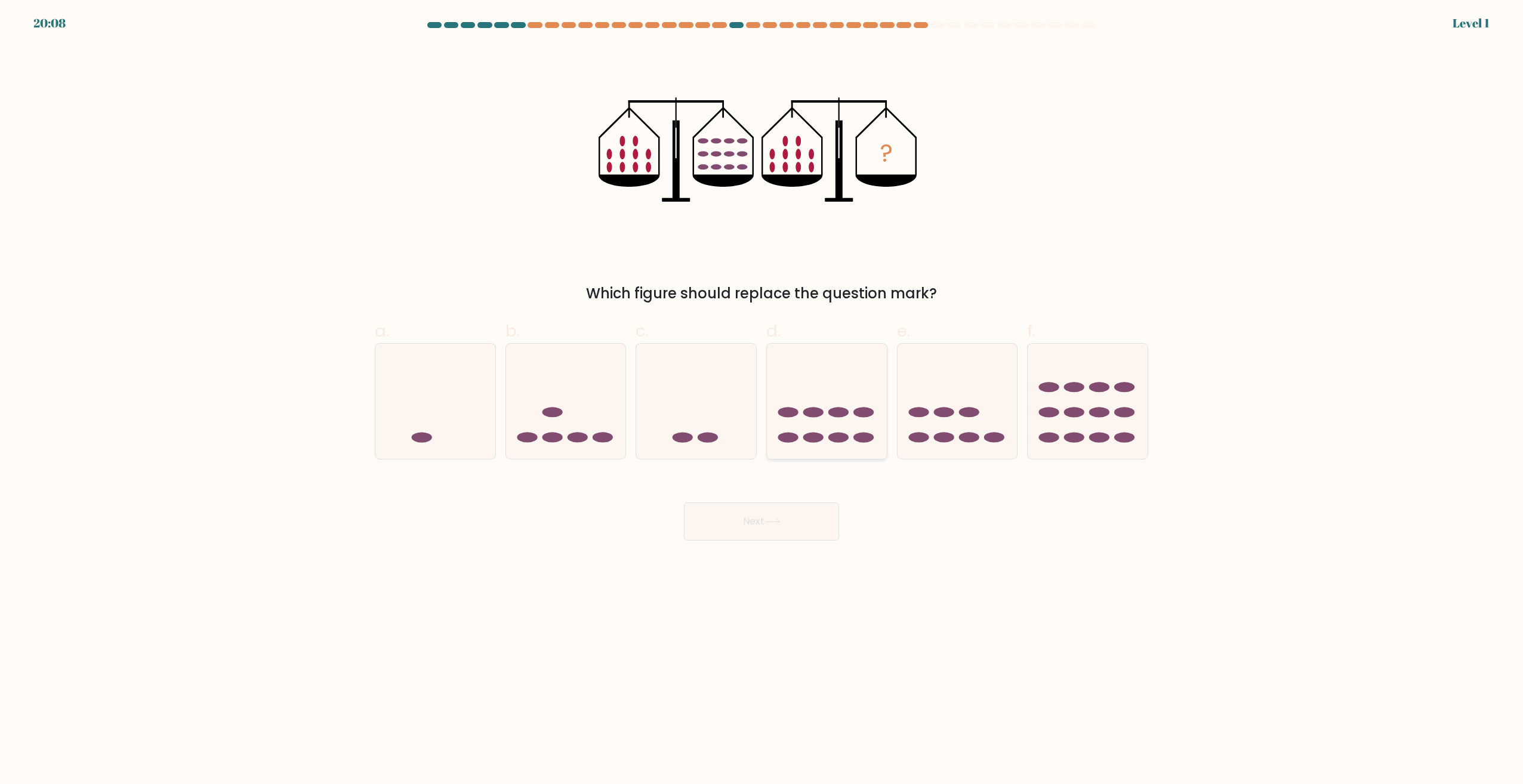
click icon
click input "d."
radio input "true"
drag, startPoint x: 788, startPoint y: 527, endPoint x: 817, endPoint y: 444, distance: 87.9
click button "Next"
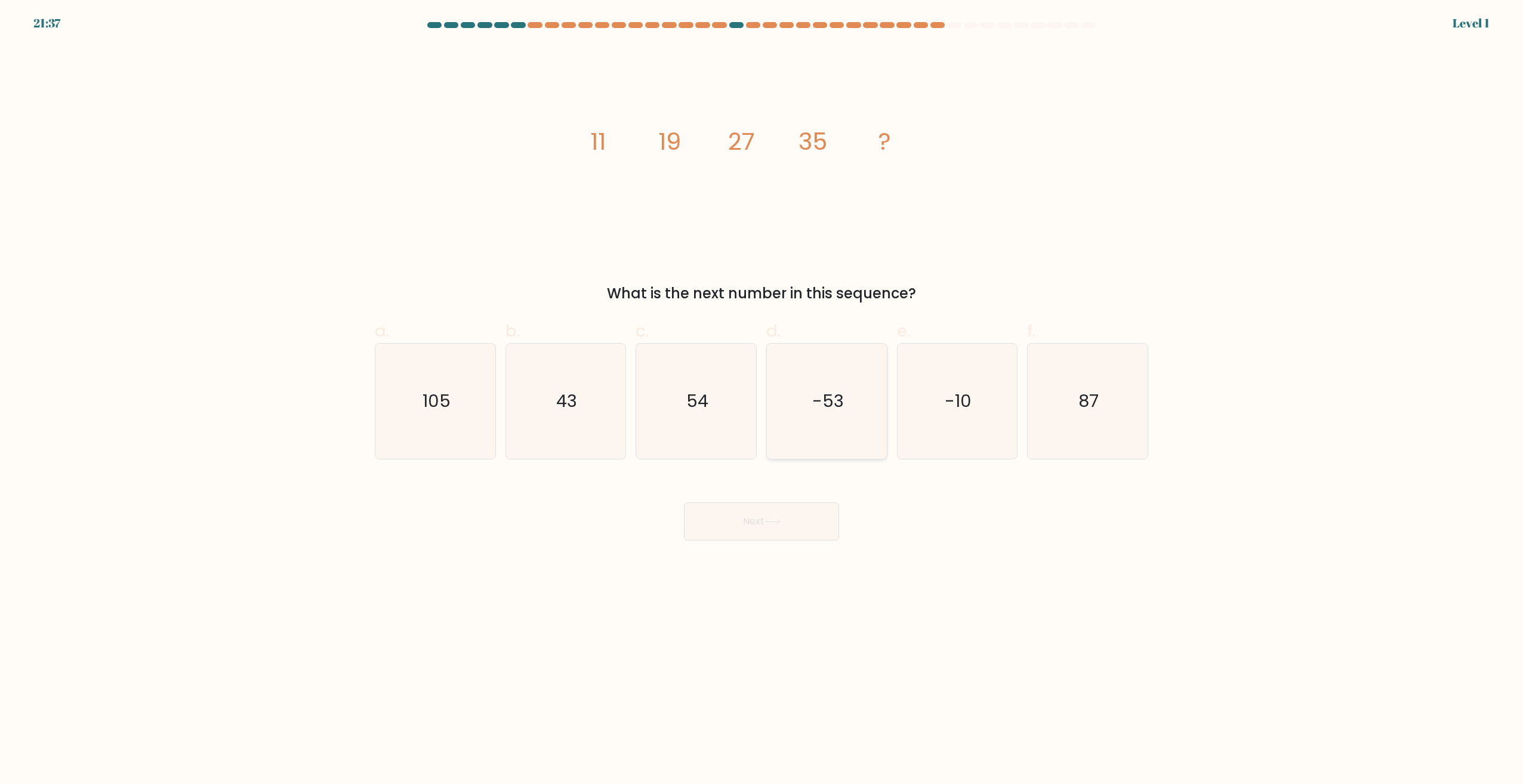
drag, startPoint x: 826, startPoint y: 409, endPoint x: 812, endPoint y: 448, distance: 41.4
click text "-53"
click input "d. -53"
radio input "true"
click icon
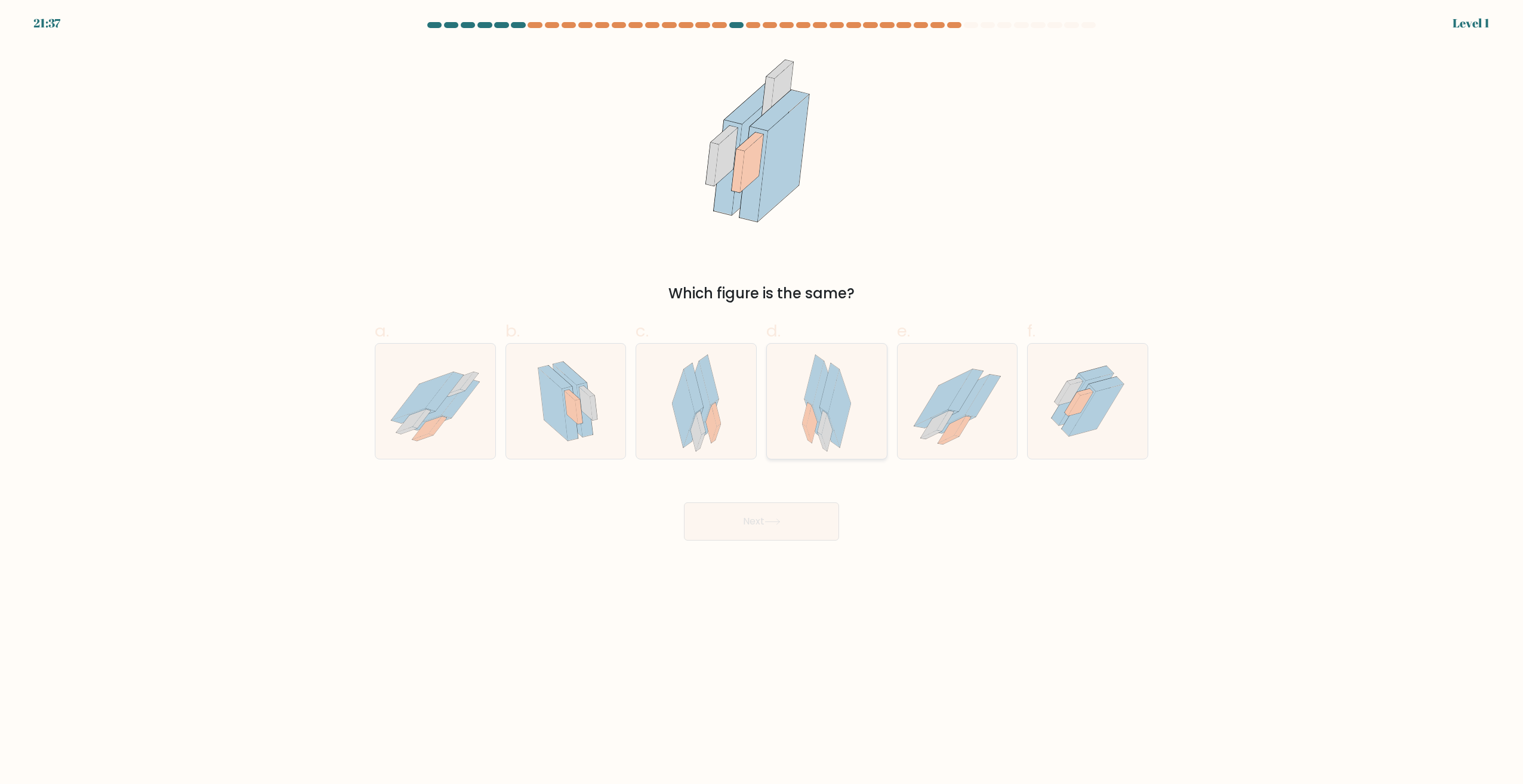
click icon
click input "d."
radio input "true"
drag, startPoint x: 780, startPoint y: 536, endPoint x: 801, endPoint y: 484, distance: 56.1
click button "Next"
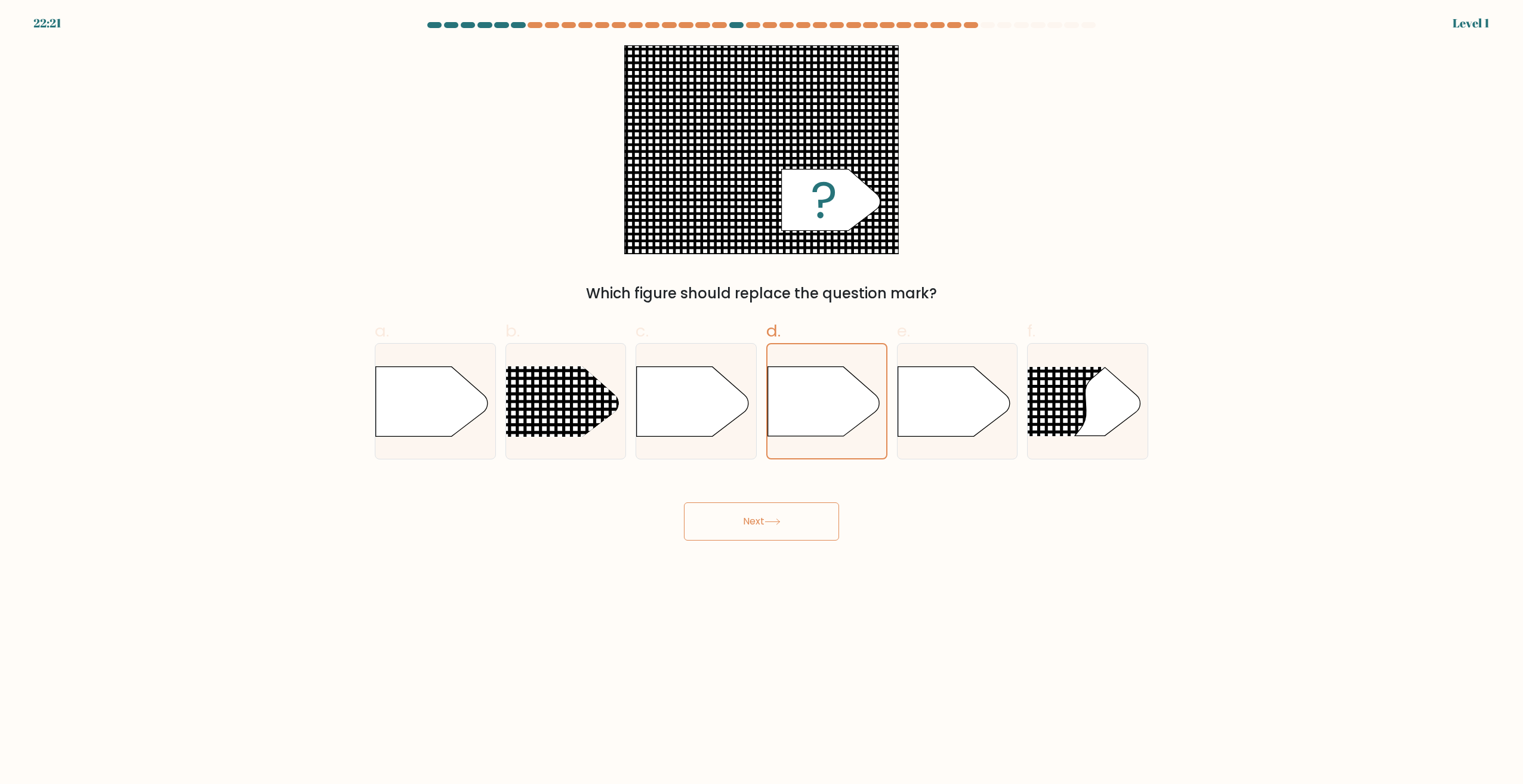
drag, startPoint x: 793, startPoint y: 530, endPoint x: 804, endPoint y: 475, distance: 56.1
click button "Next"
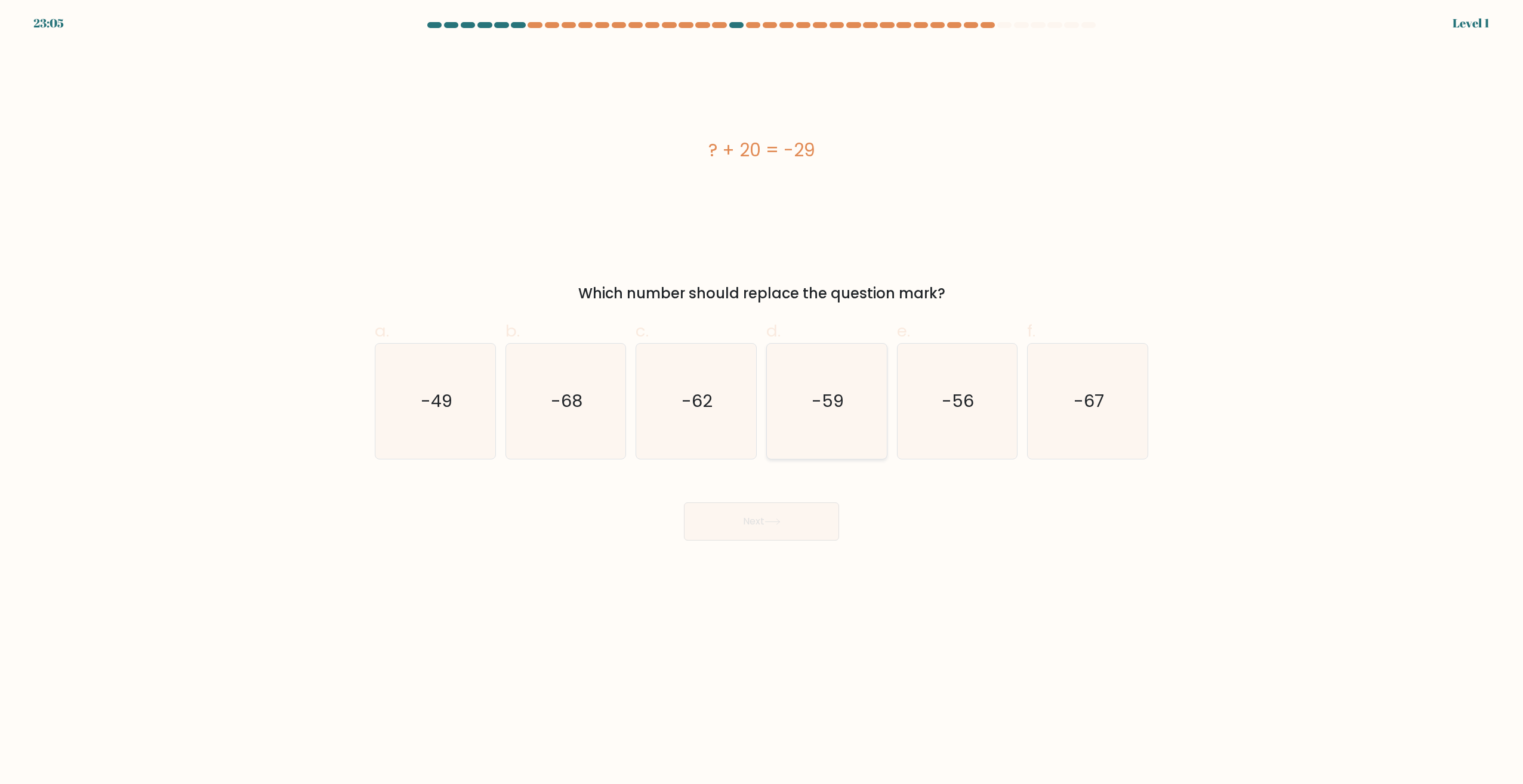
click text "-59"
click input "d. -59"
radio input "true"
drag, startPoint x: 779, startPoint y: 509, endPoint x: 789, endPoint y: 491, distance: 20.6
click button "Next"
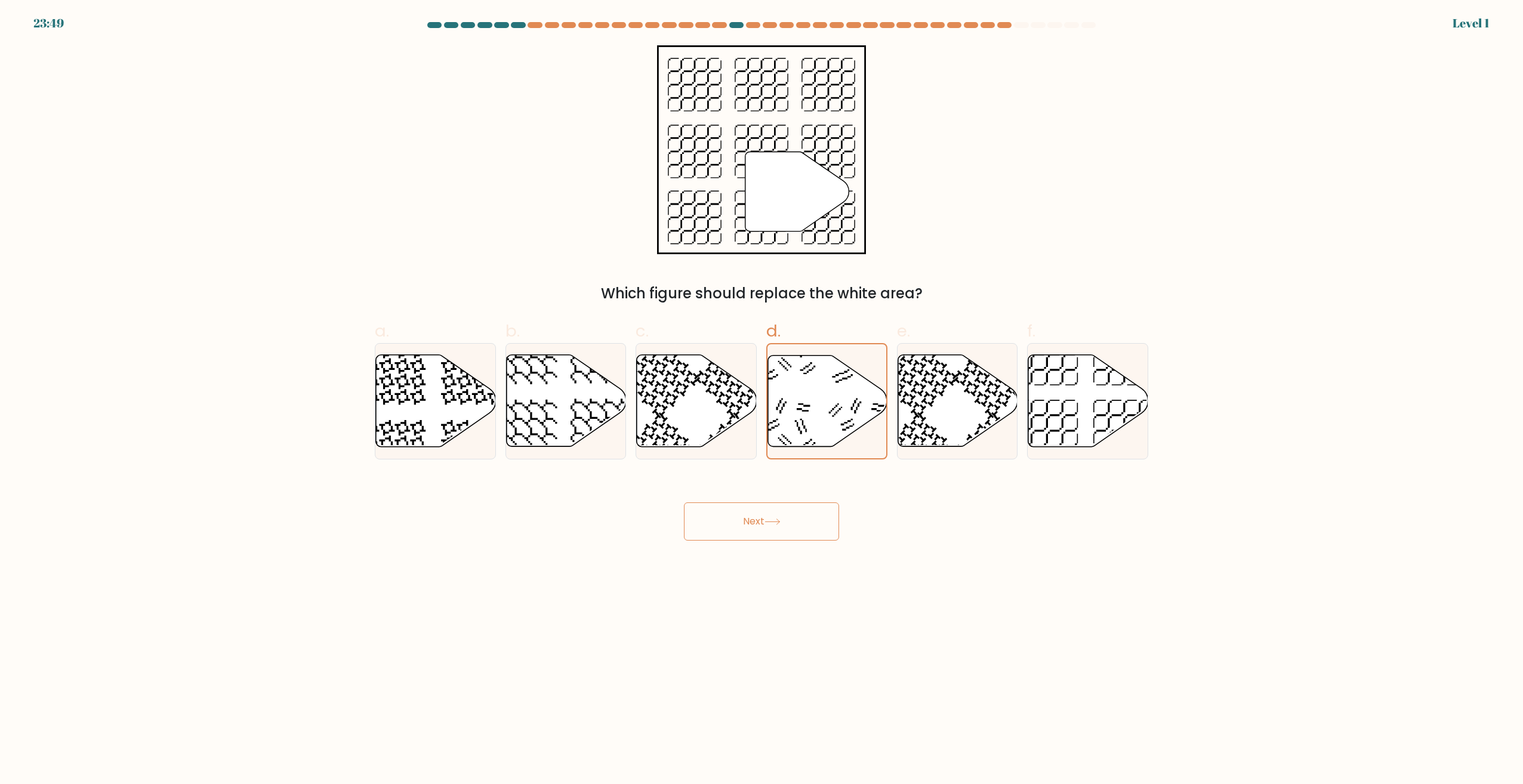
click button "Next"
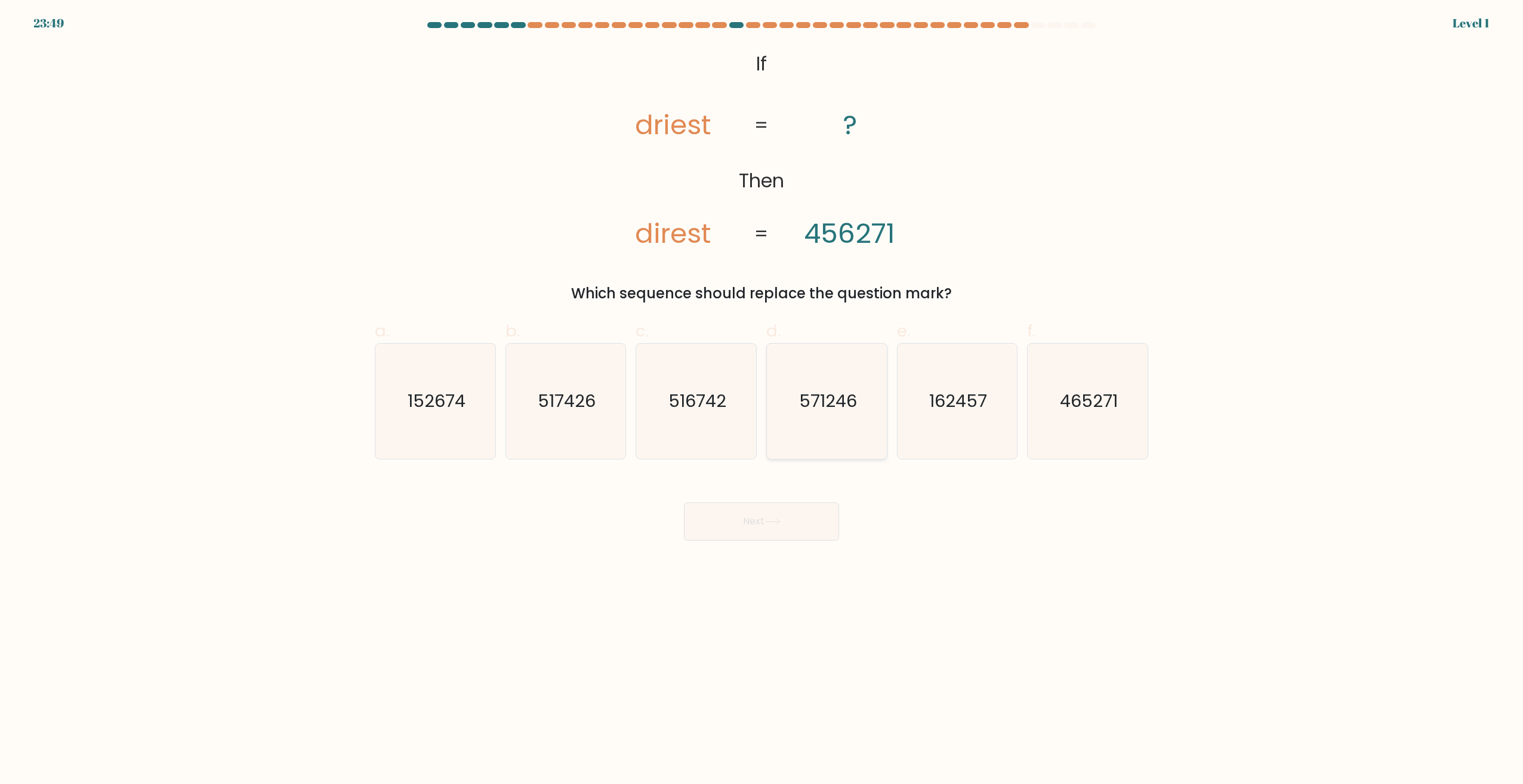
drag, startPoint x: 828, startPoint y: 410, endPoint x: 784, endPoint y: 525, distance: 123.1
click text "571246"
click input "d. 571246"
radio input "true"
drag, startPoint x: 779, startPoint y: 528, endPoint x: 801, endPoint y: 451, distance: 80.1
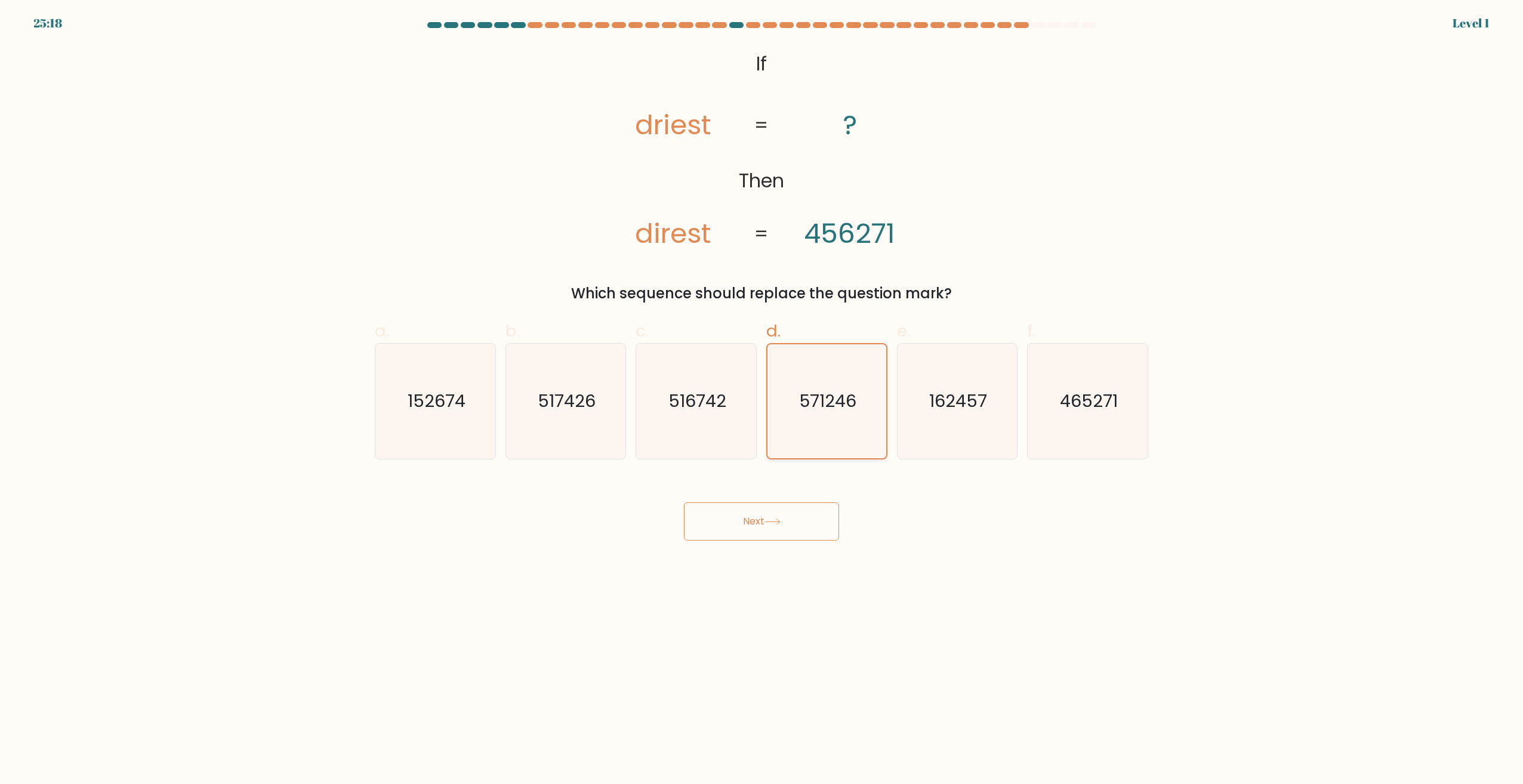
click button "Next"
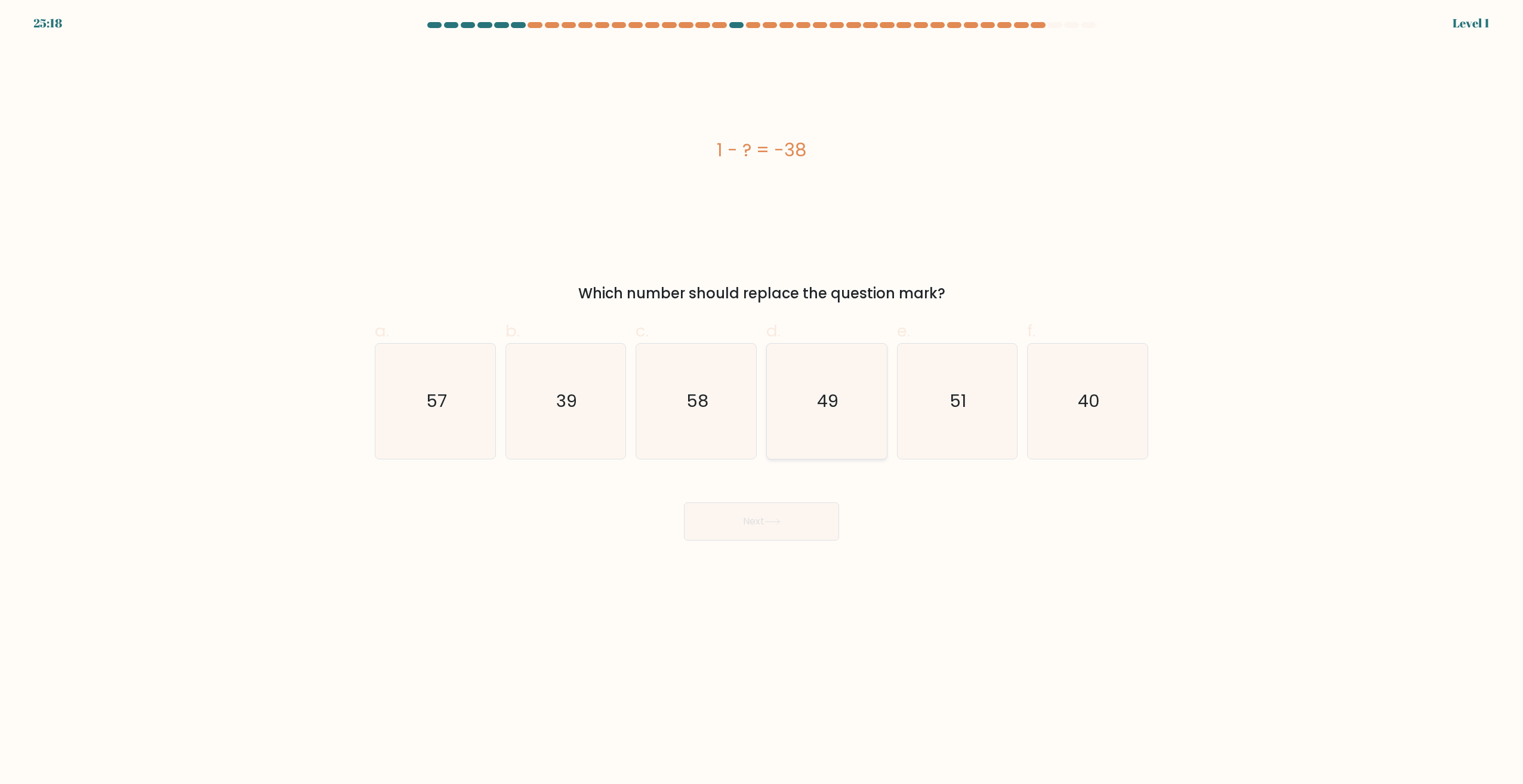
click icon "49"
click input "d. 49"
radio input "true"
drag, startPoint x: 789, startPoint y: 524, endPoint x: 823, endPoint y: 429, distance: 100.9
click button "Next"
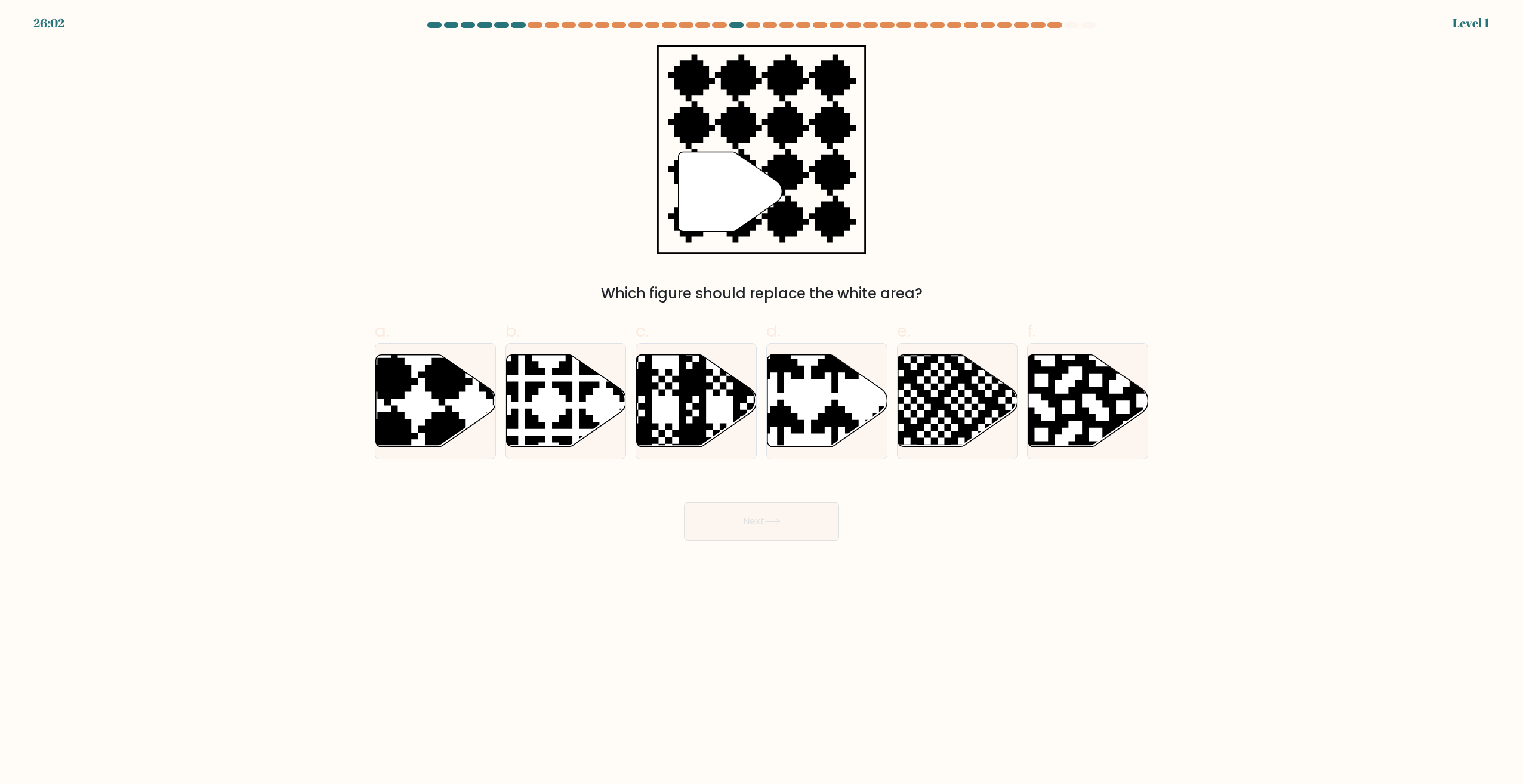
click icon
click input "d."
radio input "true"
drag, startPoint x: 795, startPoint y: 514, endPoint x: 816, endPoint y: 431, distance: 85.6
click button "Next"
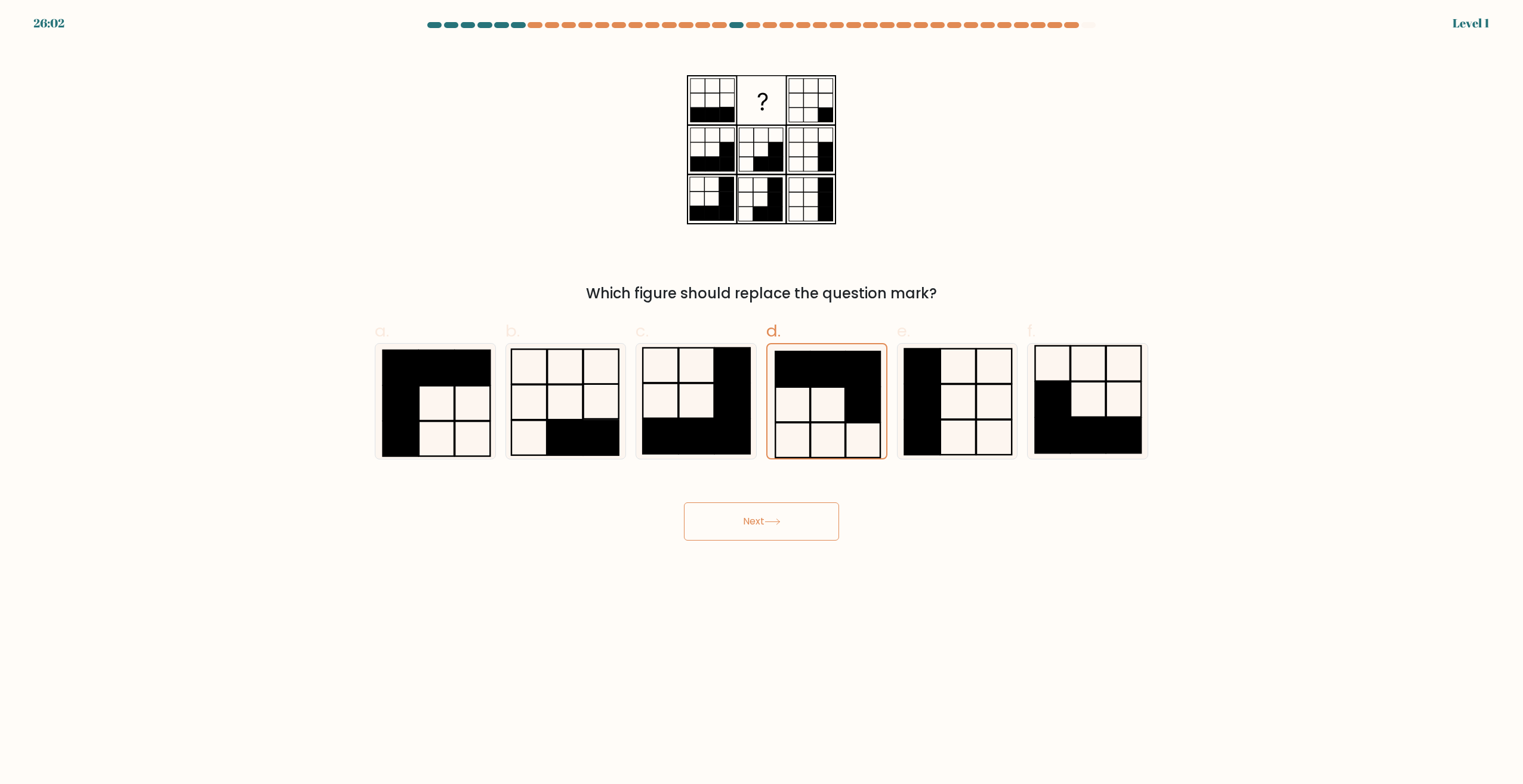
click button "Next"
click icon
click input "d."
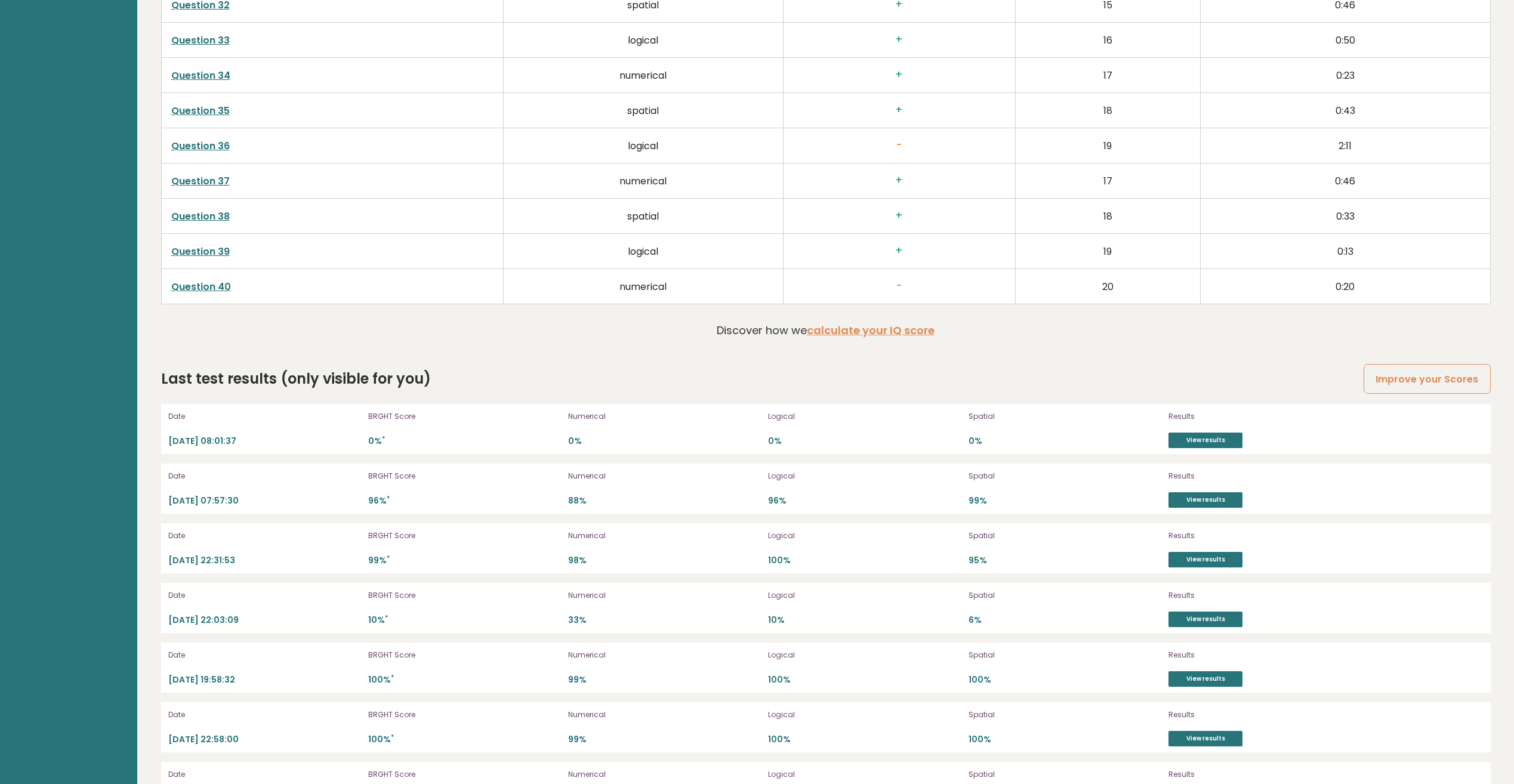
scroll to position [3400, 0]
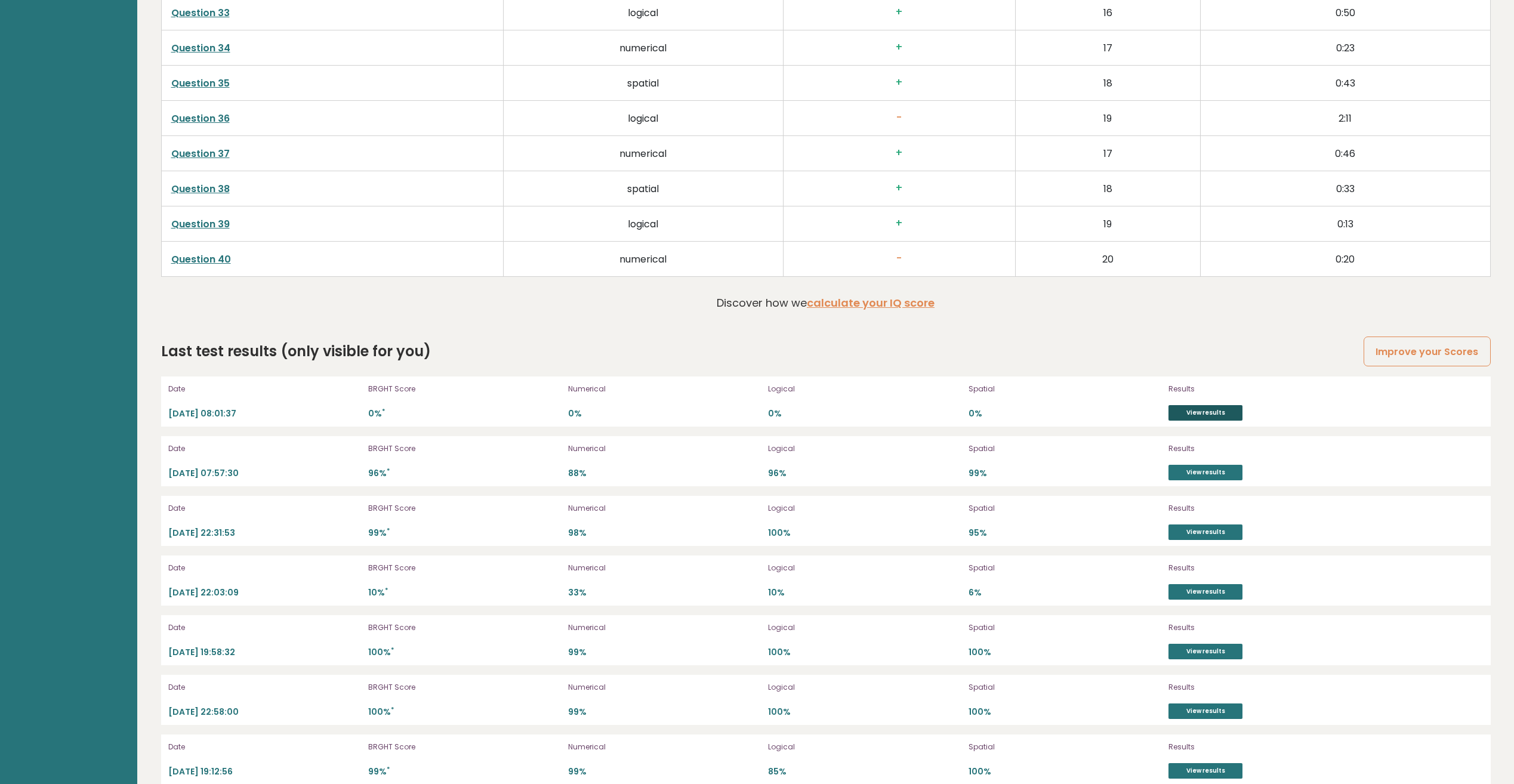
click at [1208, 412] on link "View results" at bounding box center [1205, 413] width 74 height 15
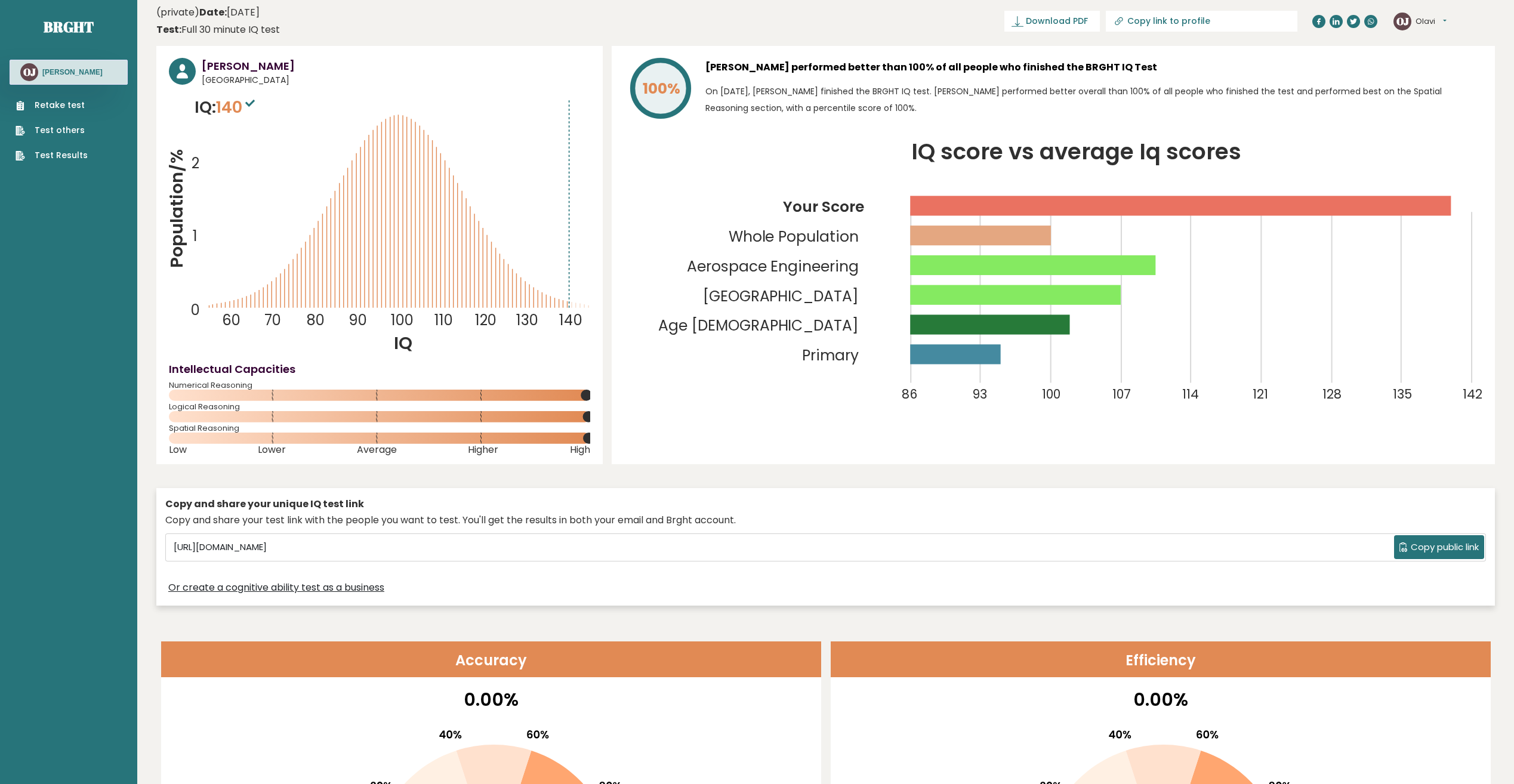
scroll to position [0, 0]
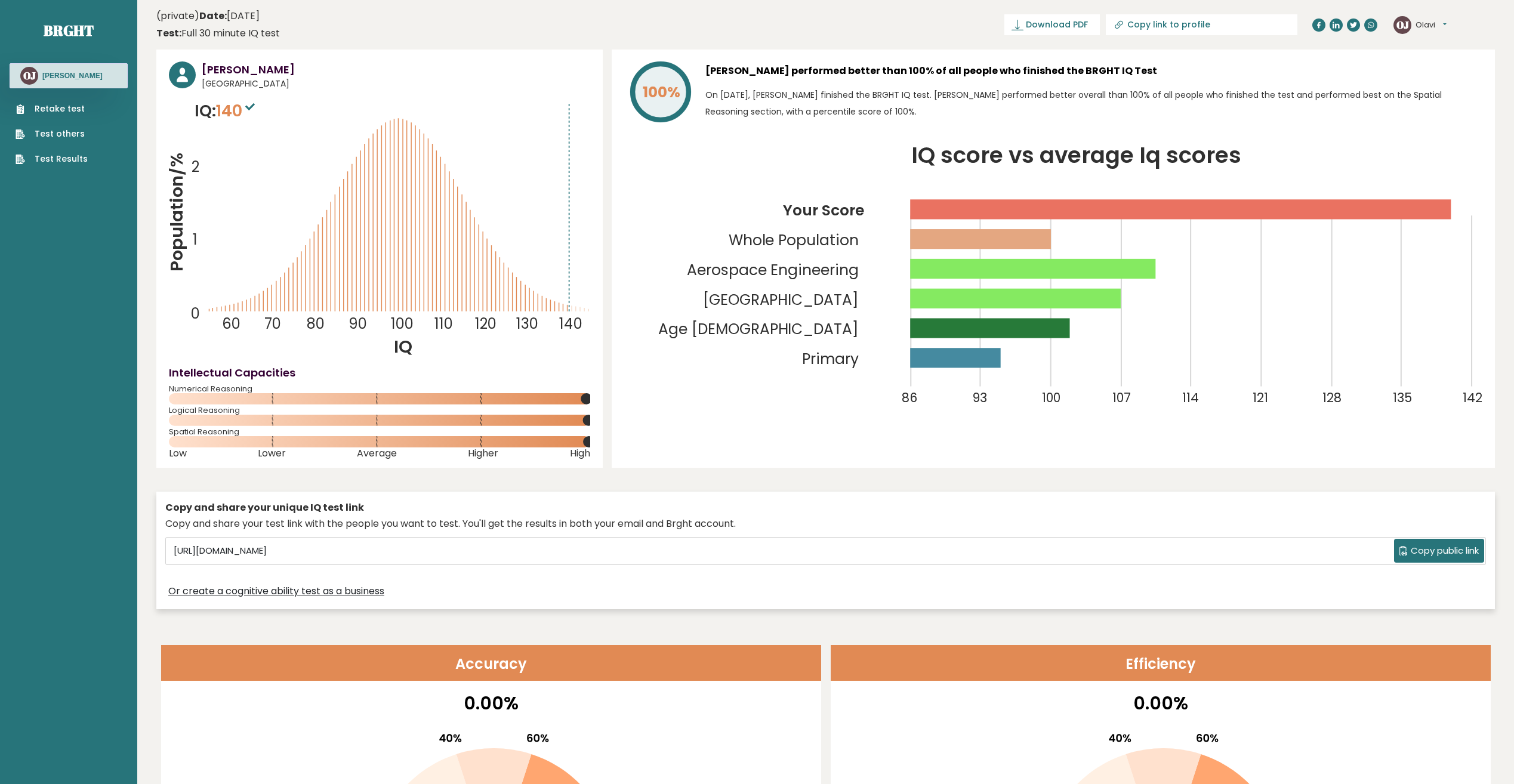
click at [54, 110] on link "Retake test" at bounding box center [51, 108] width 72 height 13
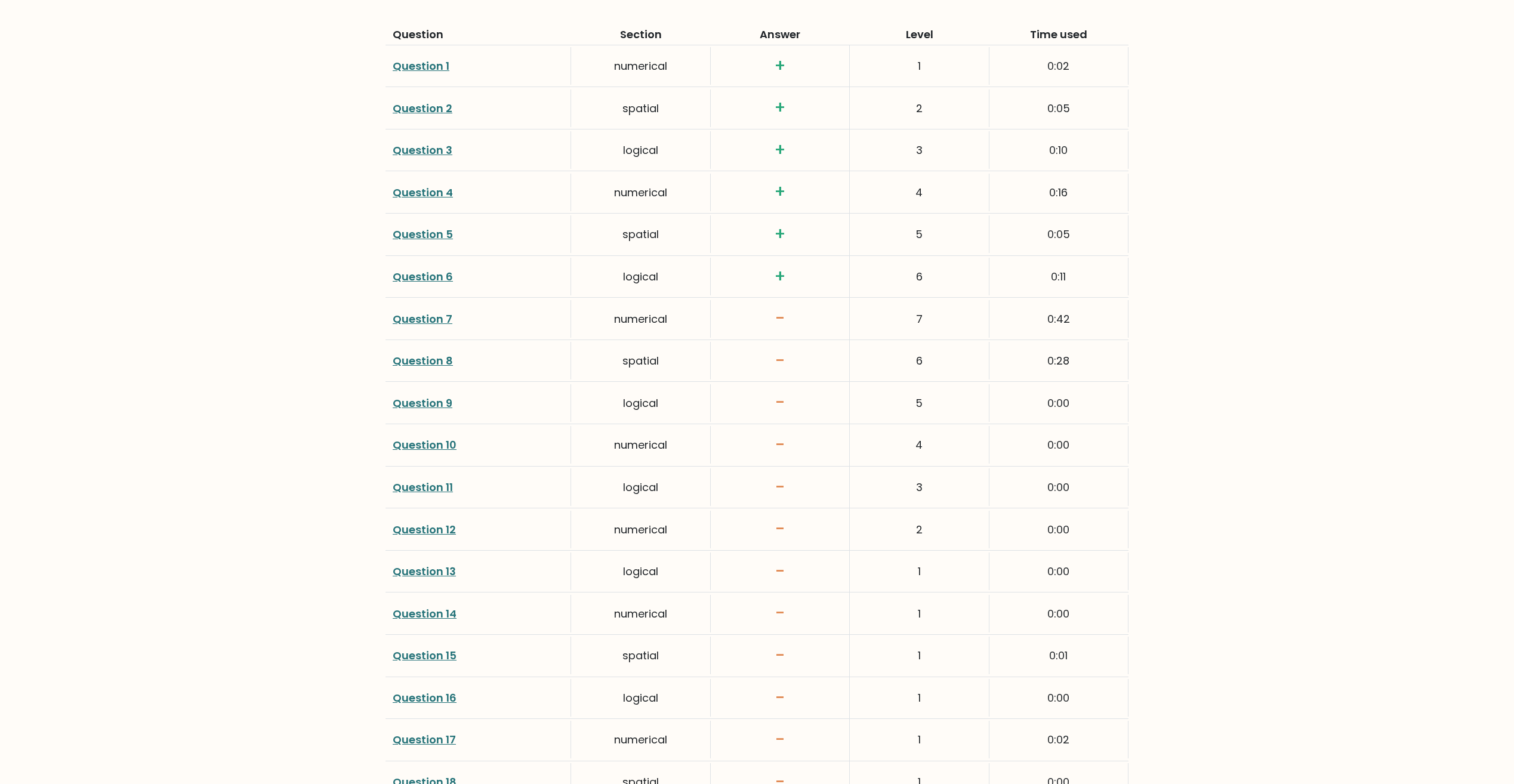
scroll to position [1730, 0]
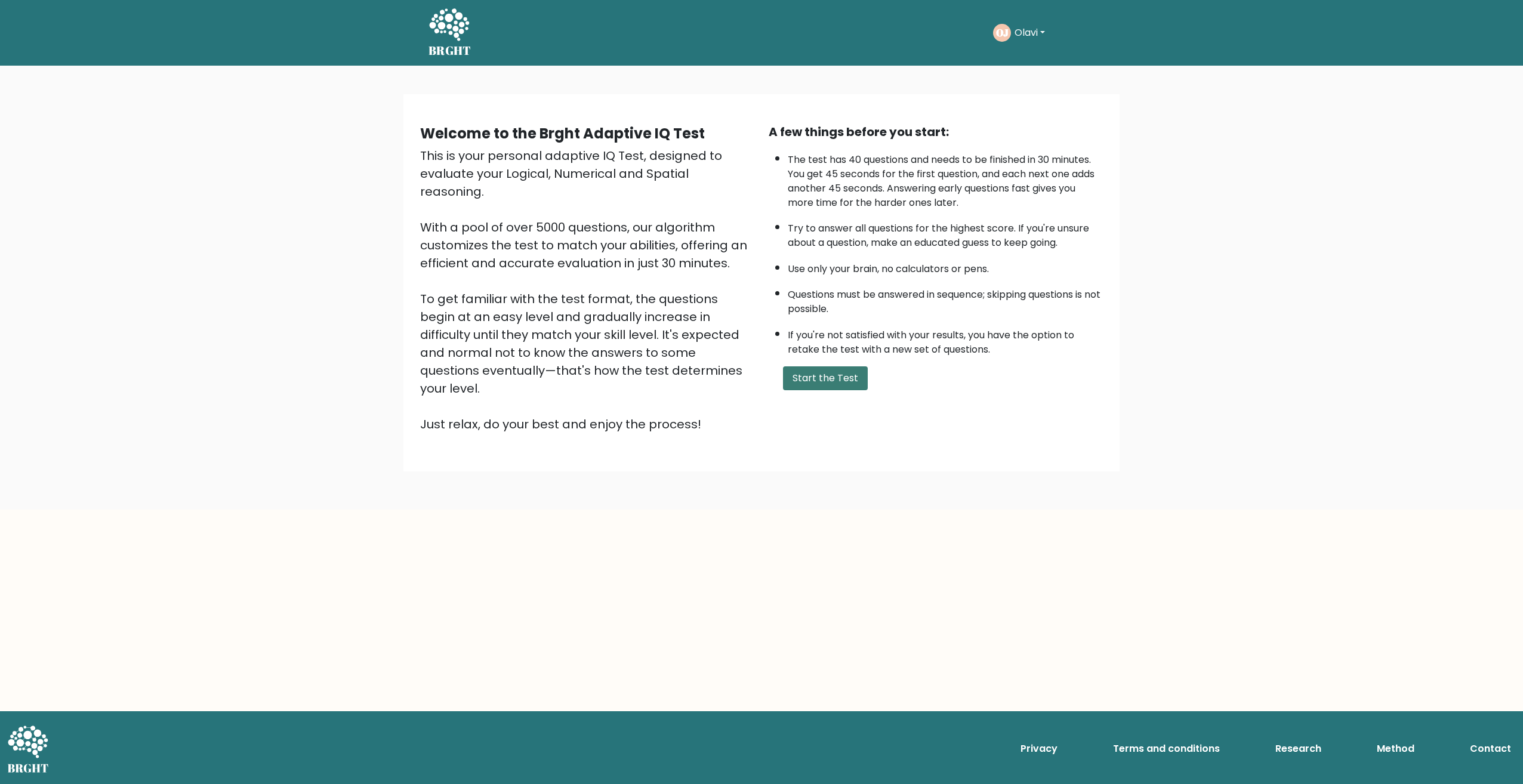
click at [833, 372] on button "Start the Test" at bounding box center [826, 378] width 85 height 24
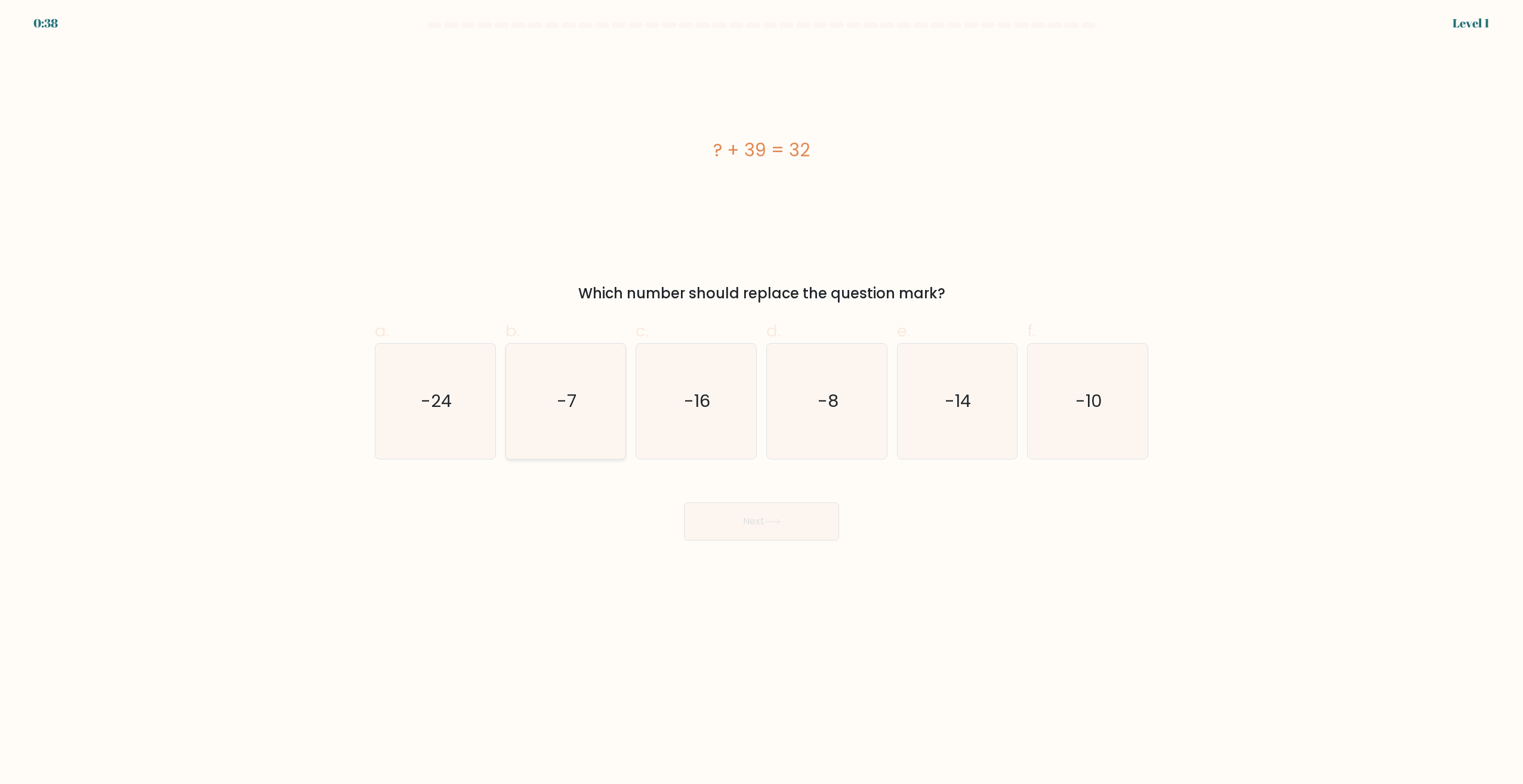
click at [538, 394] on icon "-7" at bounding box center [566, 401] width 115 height 115
click at [762, 394] on input "b. -7" at bounding box center [762, 395] width 1 height 8
radio input "true"
click at [735, 509] on button "Next" at bounding box center [762, 521] width 155 height 38
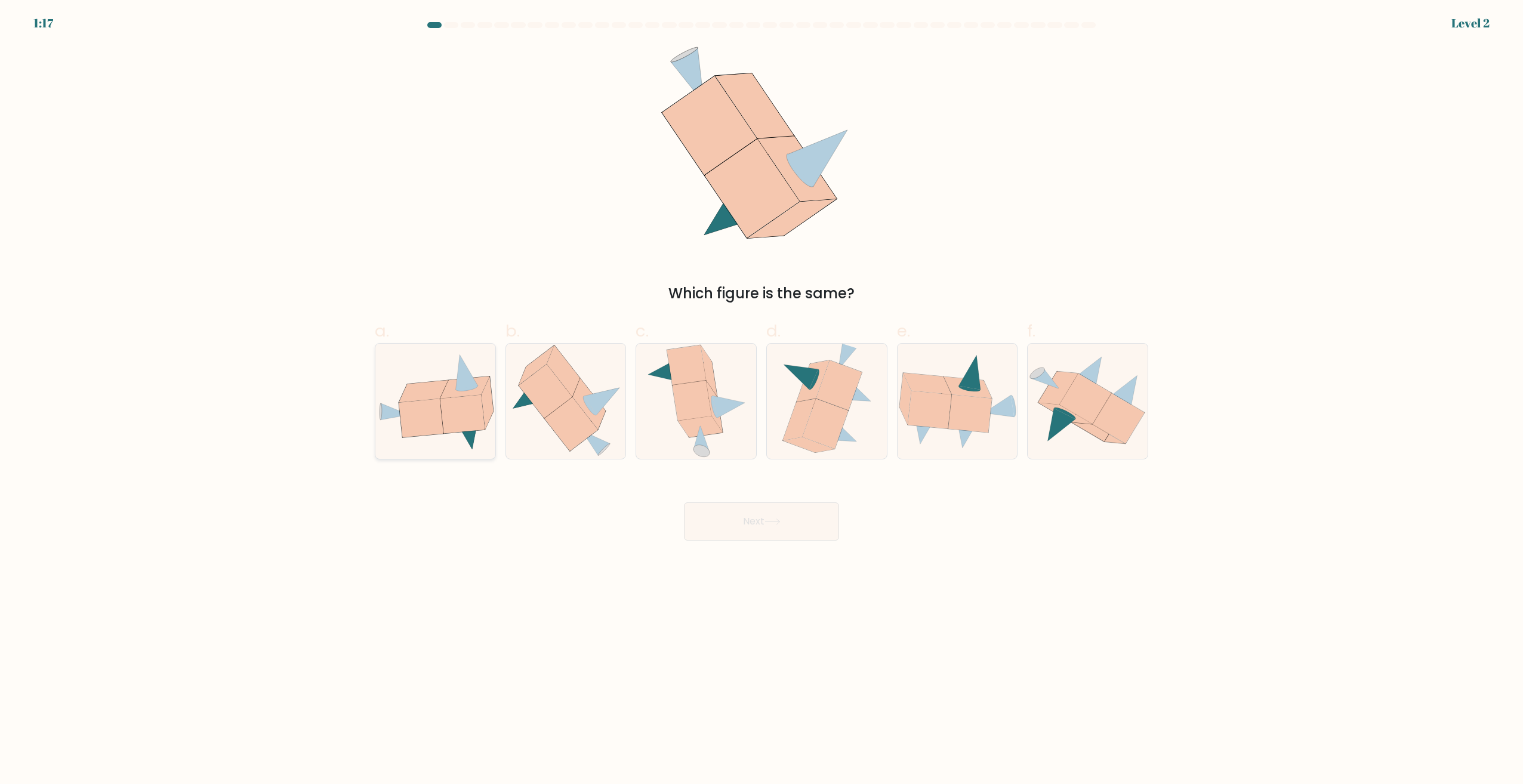
click at [444, 421] on icon at bounding box center [462, 414] width 44 height 38
click at [762, 400] on input "a." at bounding box center [762, 395] width 1 height 8
radio input "true"
click at [741, 492] on div "Next" at bounding box center [762, 507] width 788 height 67
click at [750, 528] on button "Next" at bounding box center [762, 521] width 155 height 38
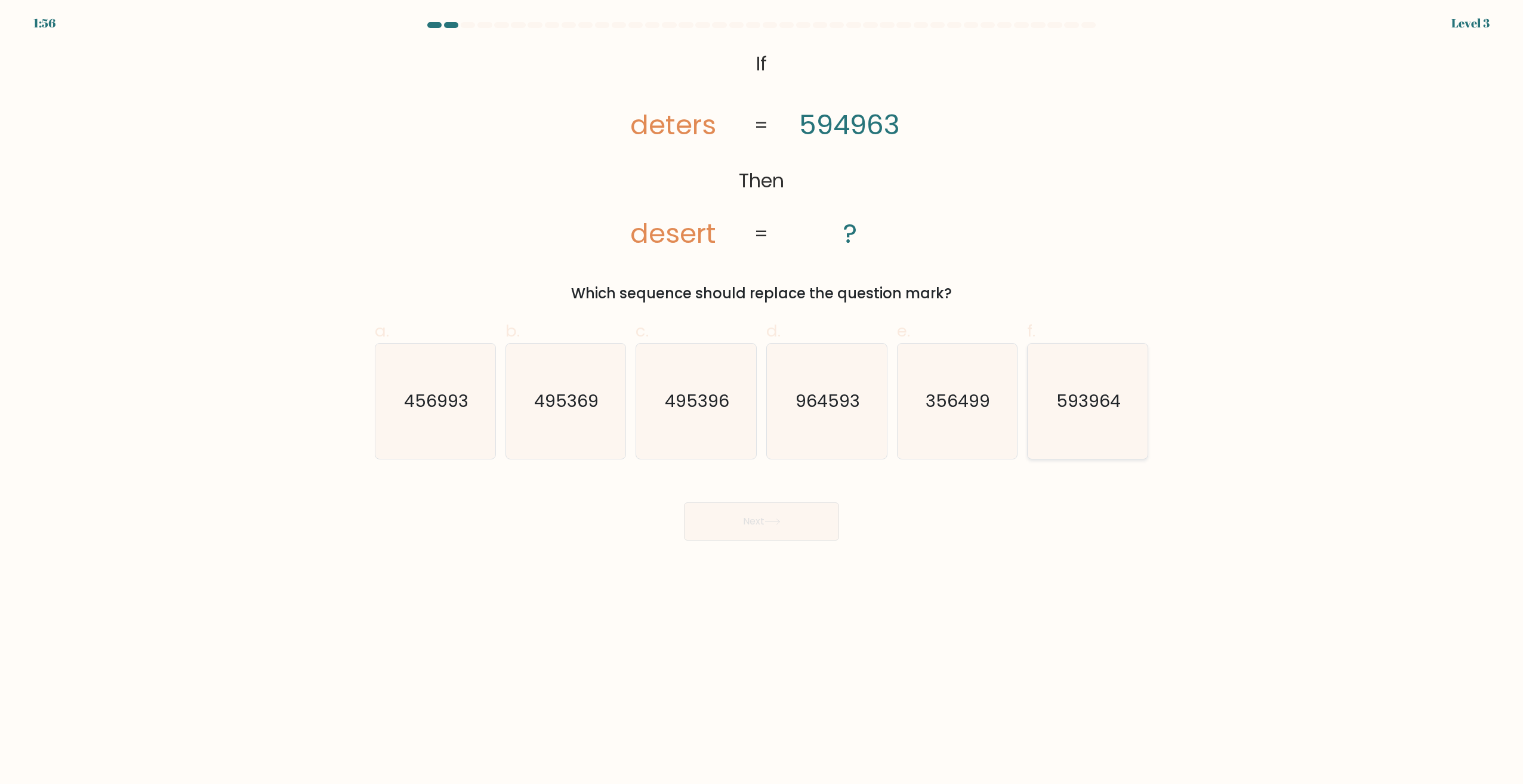
click at [1086, 403] on text "593964" at bounding box center [1090, 402] width 64 height 24
click at [762, 400] on input "f. 593964" at bounding box center [762, 395] width 1 height 8
radio input "true"
click at [765, 535] on button "Next" at bounding box center [762, 521] width 155 height 38
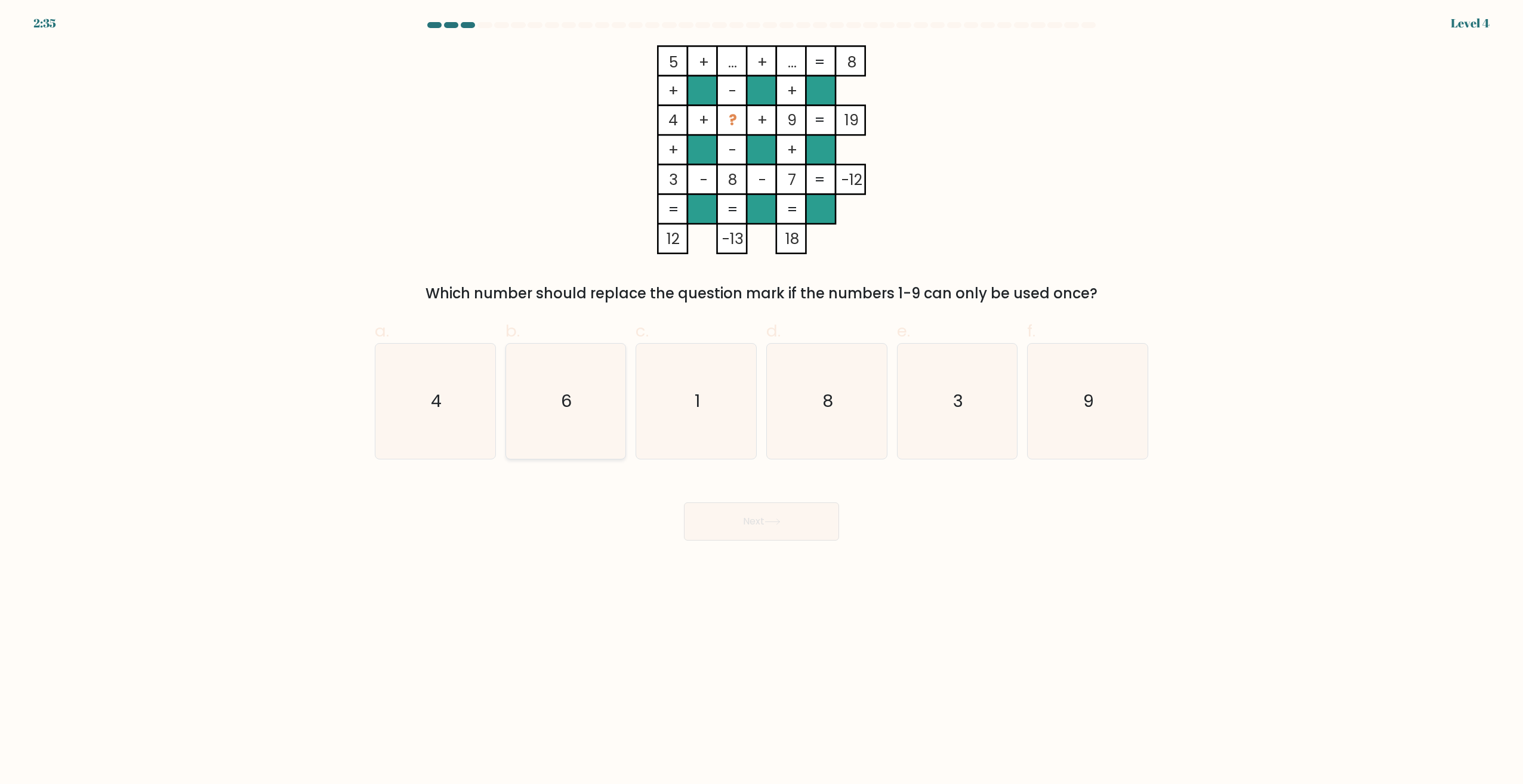
click at [548, 436] on icon "6" at bounding box center [566, 401] width 115 height 115
click at [762, 400] on input "b. 6" at bounding box center [762, 395] width 1 height 8
radio input "true"
click at [778, 520] on icon at bounding box center [773, 522] width 16 height 7
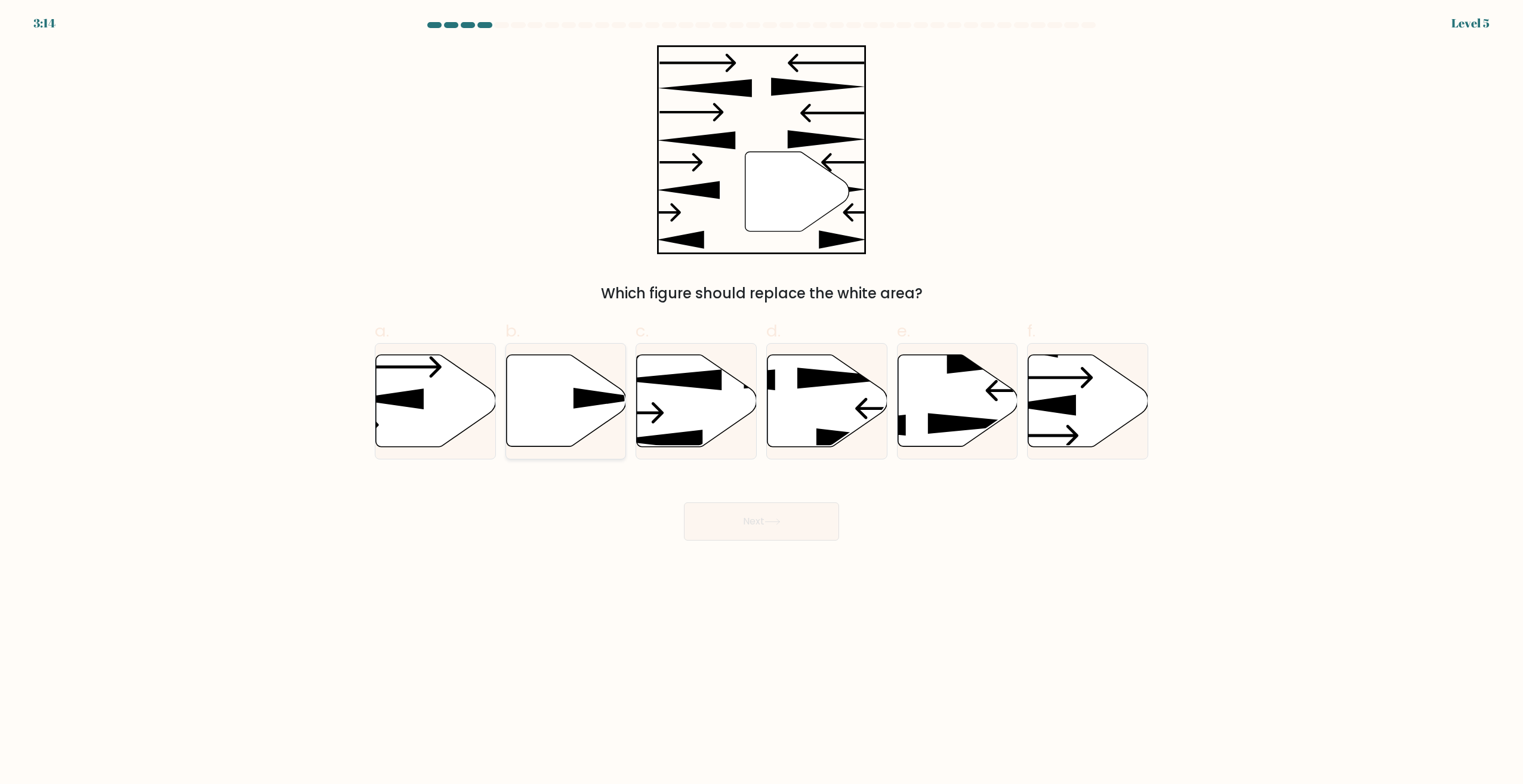
click at [541, 392] on icon at bounding box center [566, 401] width 120 height 92
click at [762, 392] on input "b." at bounding box center [762, 395] width 1 height 8
radio input "true"
click at [779, 519] on icon at bounding box center [773, 522] width 16 height 7
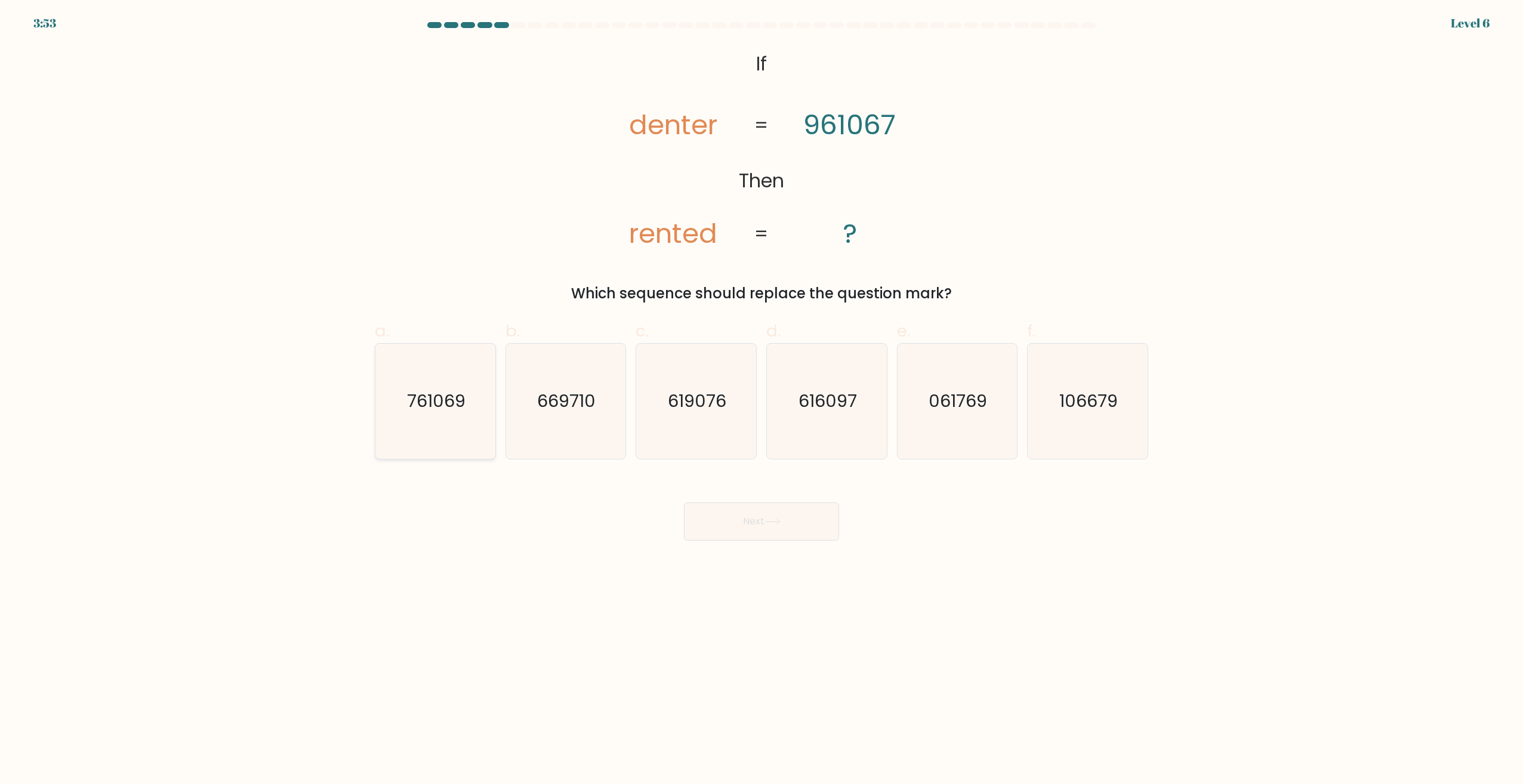
click at [440, 415] on icon "761069" at bounding box center [436, 401] width 115 height 115
click at [762, 400] on input "a. 761069" at bounding box center [762, 395] width 1 height 8
radio input "true"
click at [792, 522] on button "Next" at bounding box center [762, 521] width 155 height 38
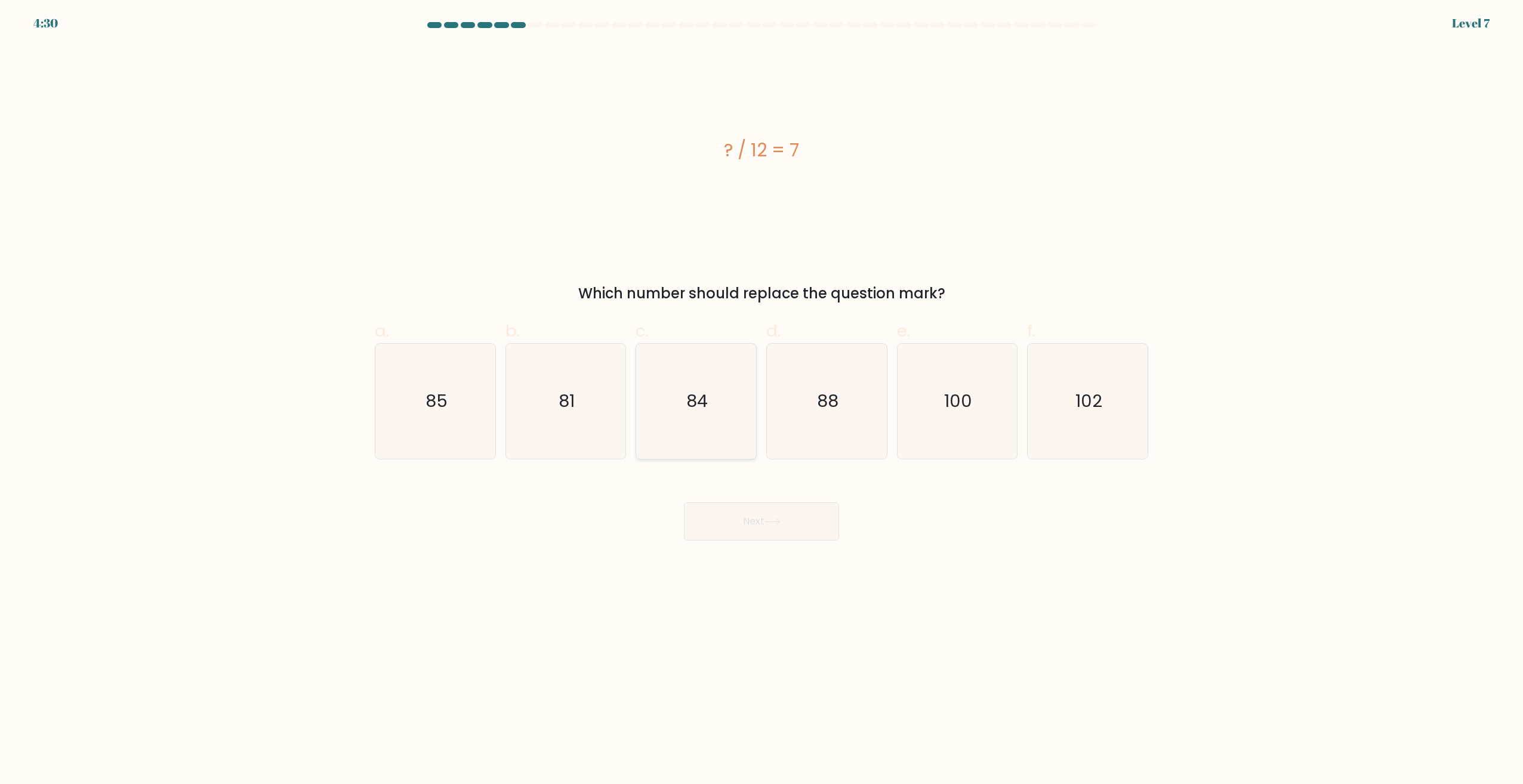
click at [706, 428] on icon "84" at bounding box center [696, 401] width 115 height 115
click at [762, 400] on input "c. 84" at bounding box center [762, 395] width 1 height 8
radio input "true"
click at [788, 529] on button "Next" at bounding box center [762, 521] width 155 height 38
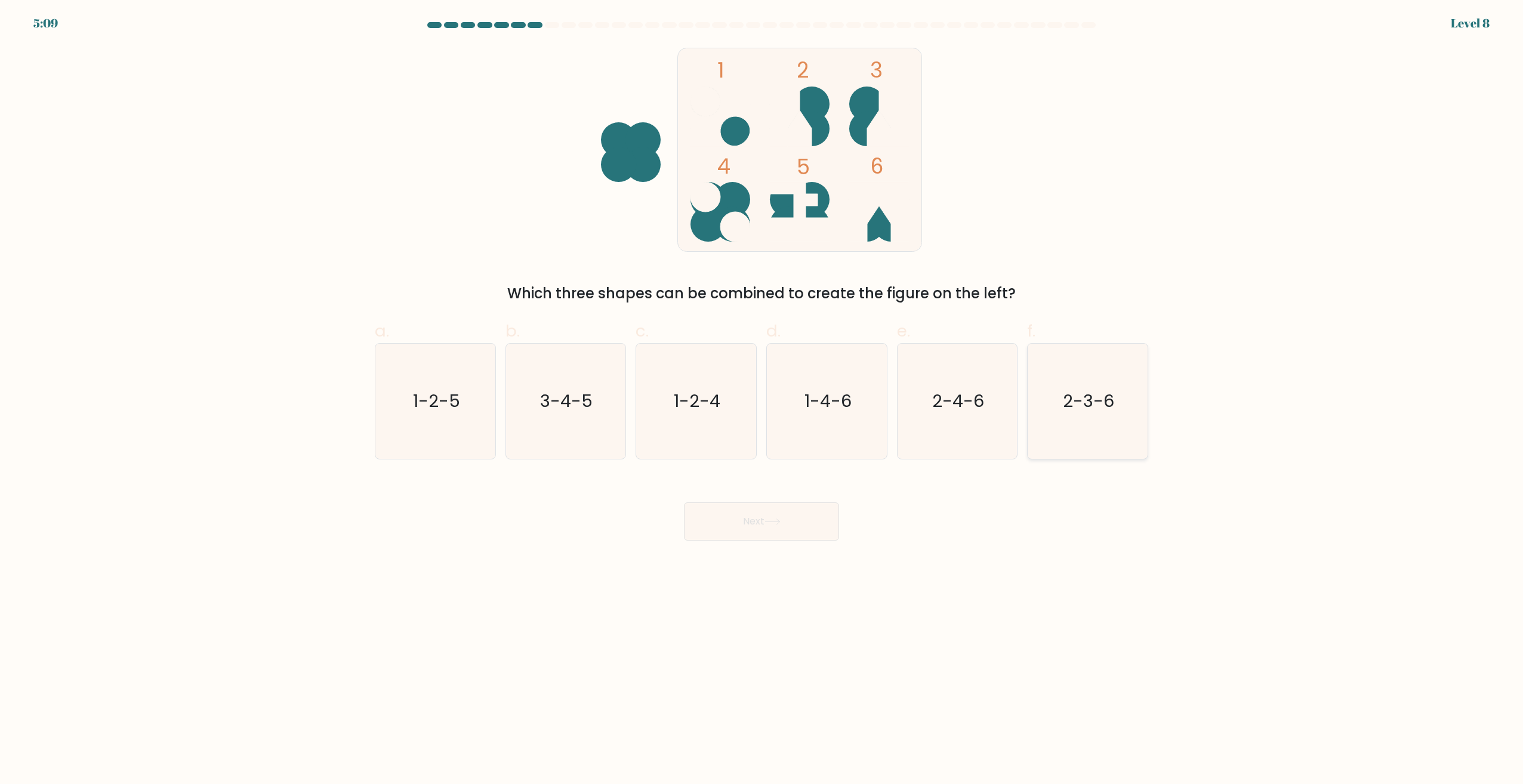
click at [1084, 434] on icon "2-3-6" at bounding box center [1088, 401] width 115 height 115
click at [762, 400] on input "f. 2-3-6" at bounding box center [762, 395] width 1 height 8
radio input "true"
click at [779, 513] on button "Next" at bounding box center [762, 521] width 155 height 38
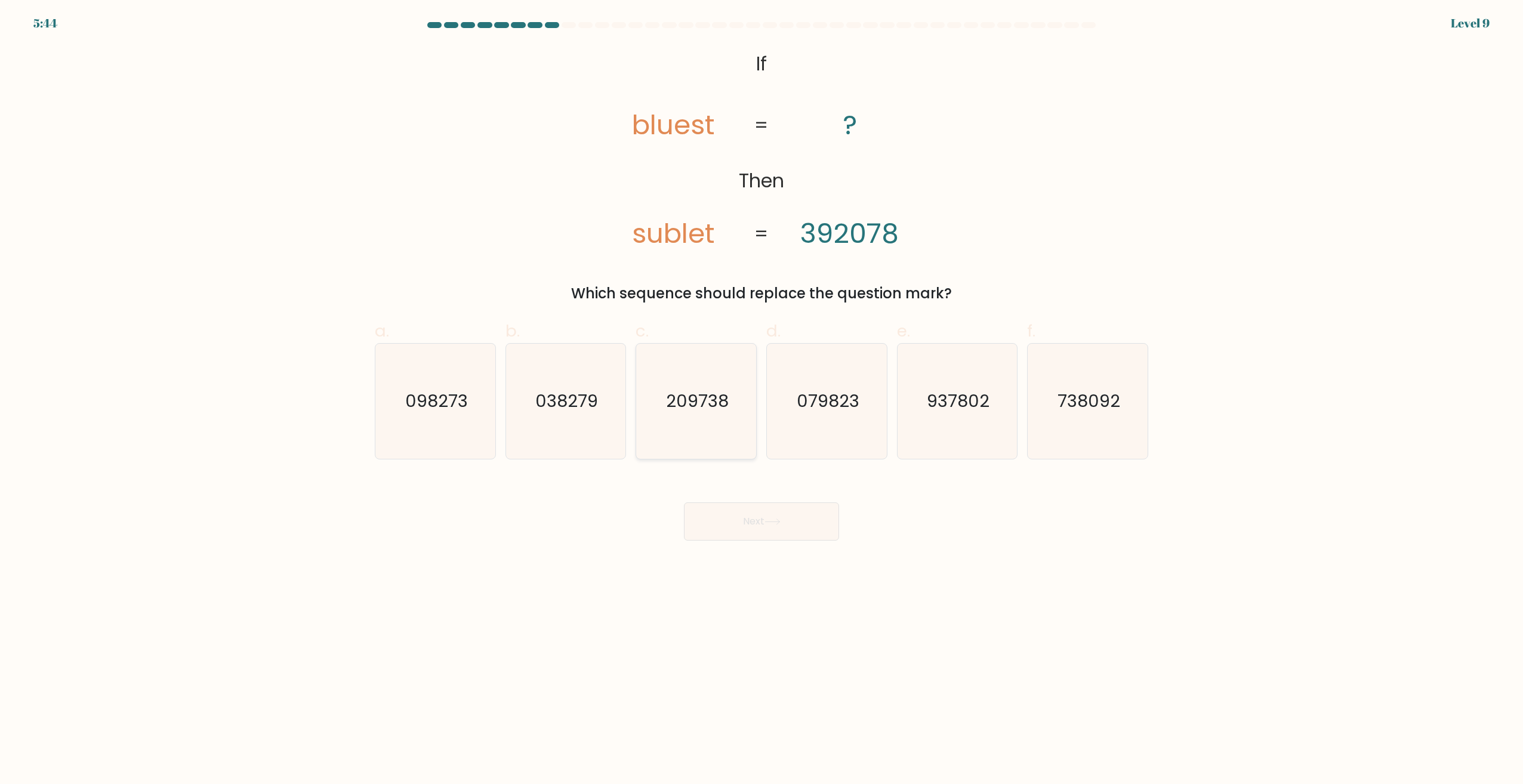
click at [652, 414] on icon "209738" at bounding box center [696, 401] width 115 height 115
click at [762, 400] on input "c. 209738" at bounding box center [762, 395] width 1 height 8
radio input "true"
click at [784, 527] on button "Next" at bounding box center [762, 521] width 155 height 38
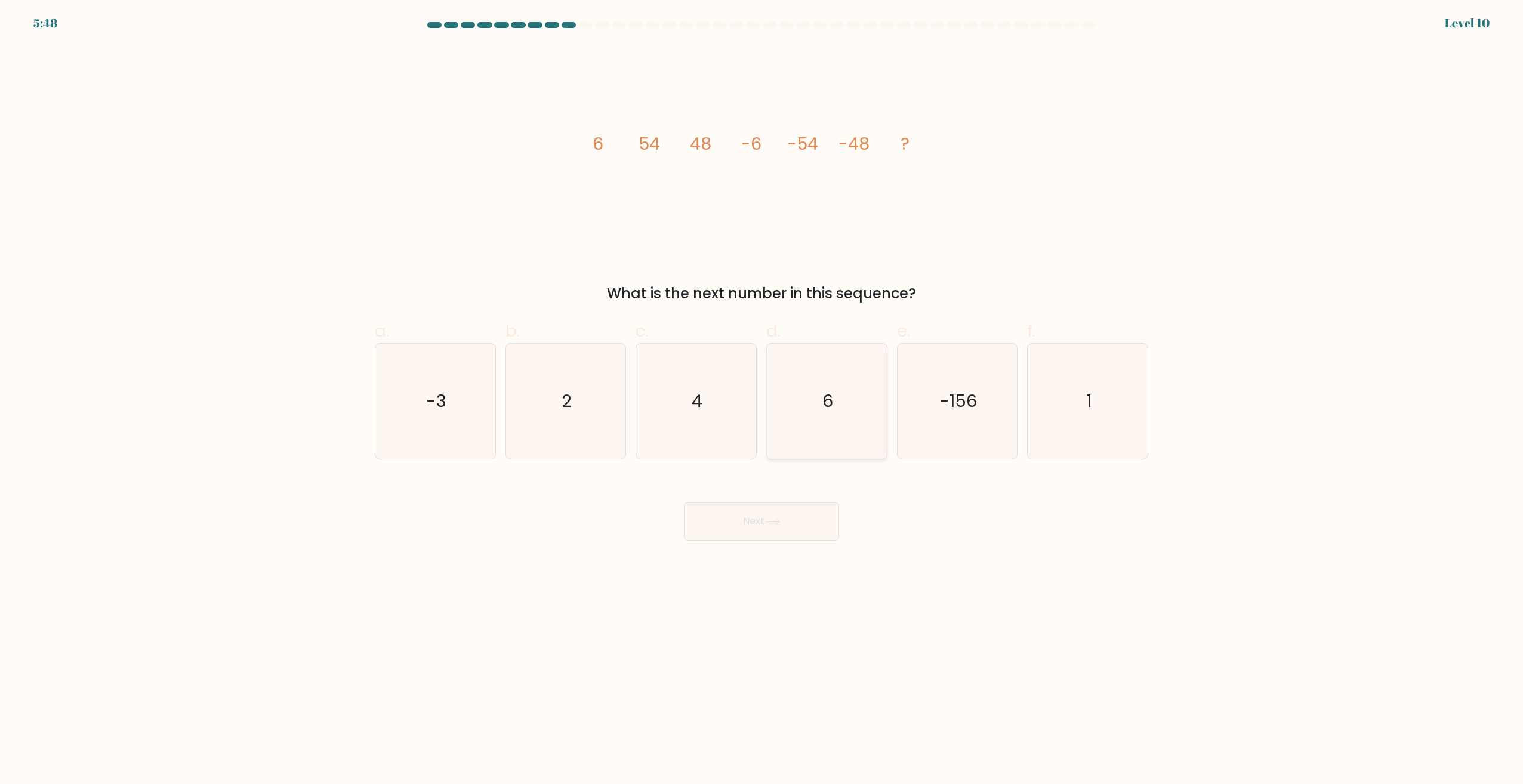
click at [807, 411] on icon "6" at bounding box center [827, 401] width 115 height 115
click at [762, 400] on input "d. 6" at bounding box center [762, 395] width 1 height 8
radio input "true"
click at [786, 529] on button "Next" at bounding box center [762, 521] width 155 height 38
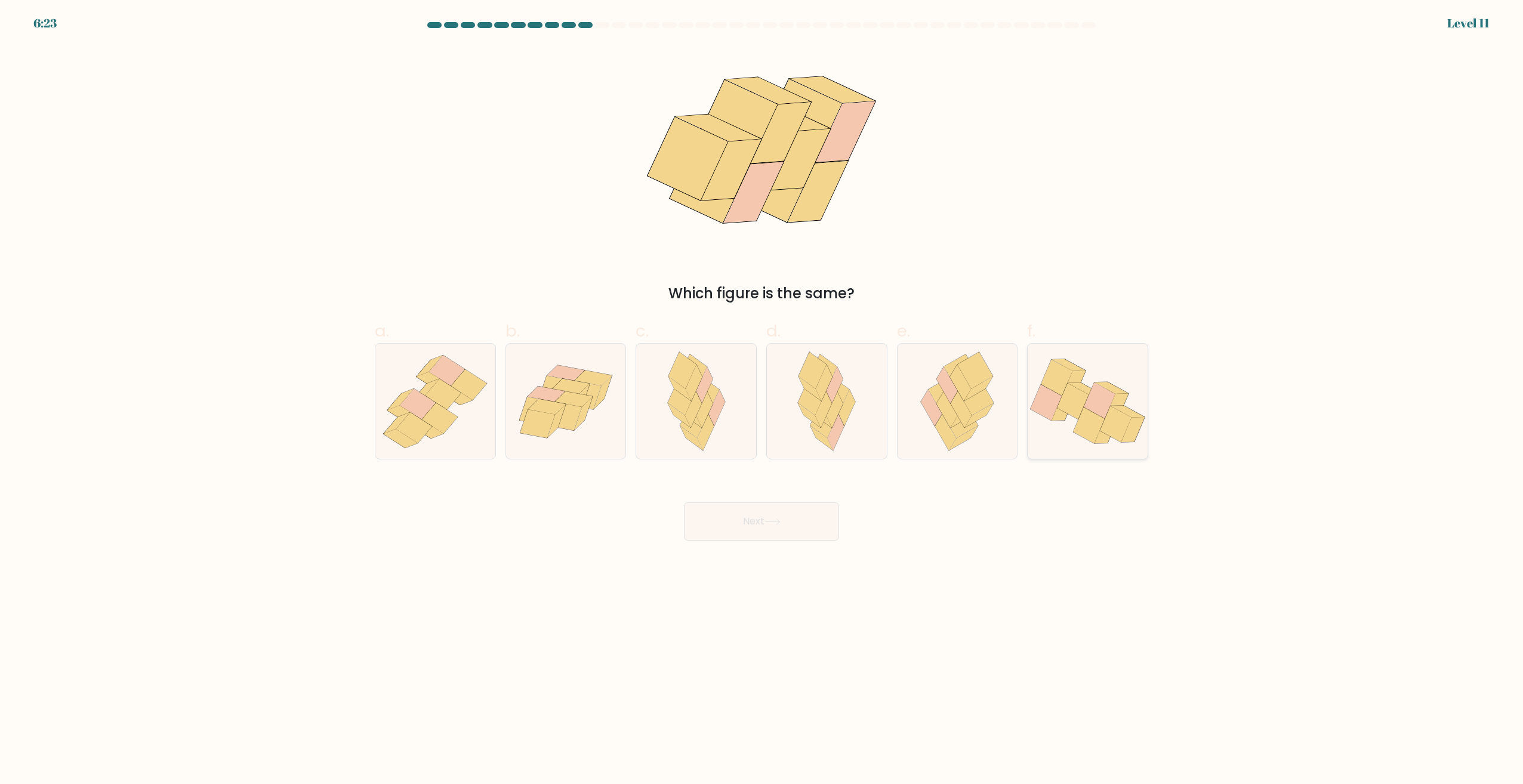
click at [1079, 420] on icon at bounding box center [1089, 425] width 31 height 36
click at [762, 400] on input "f." at bounding box center [762, 395] width 1 height 8
radio input "true"
click at [738, 531] on button "Next" at bounding box center [762, 521] width 155 height 38
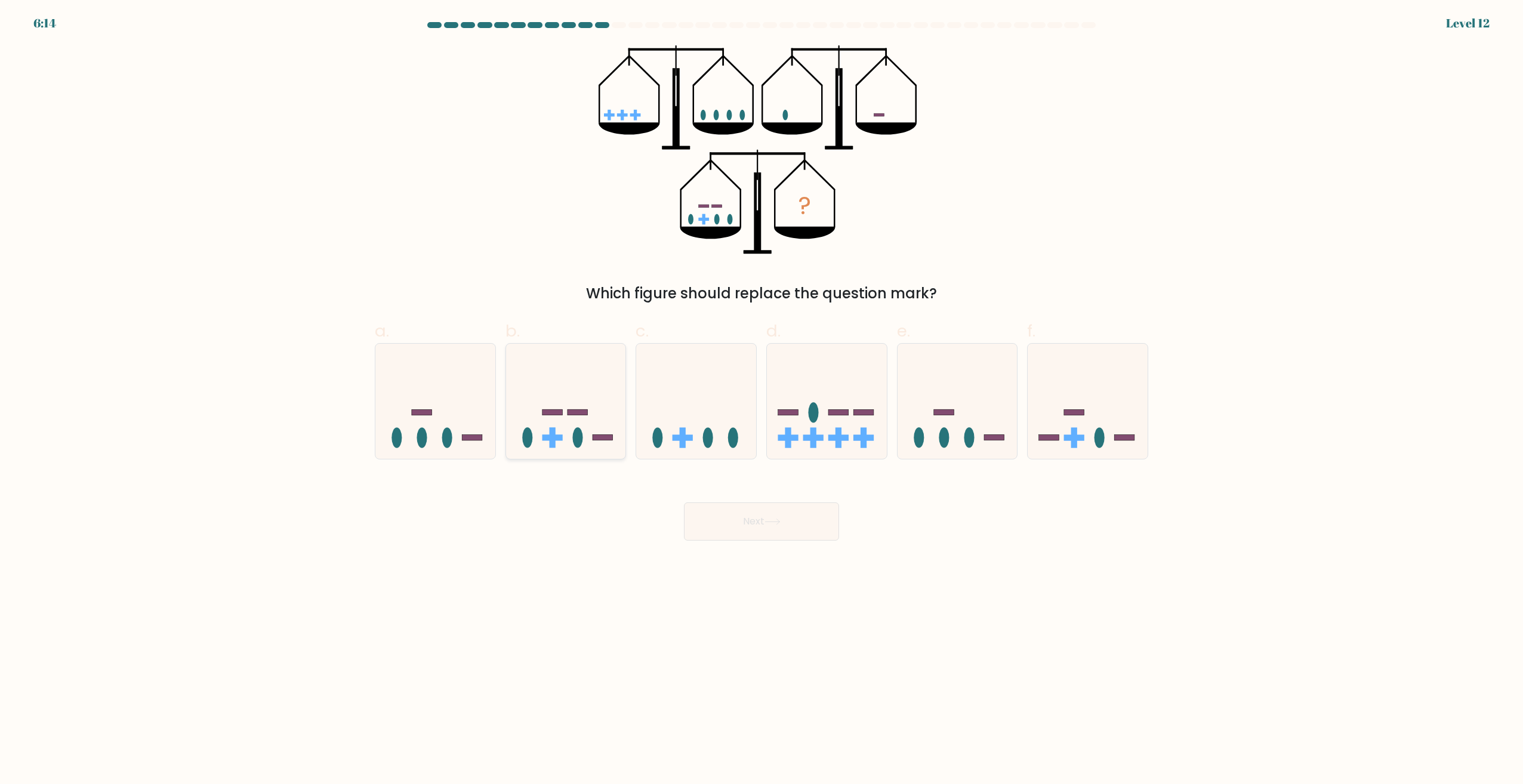
click at [583, 404] on icon at bounding box center [566, 401] width 120 height 99
click at [762, 400] on input "b." at bounding box center [762, 395] width 1 height 8
radio input "true"
click at [791, 520] on button "Next" at bounding box center [762, 521] width 155 height 38
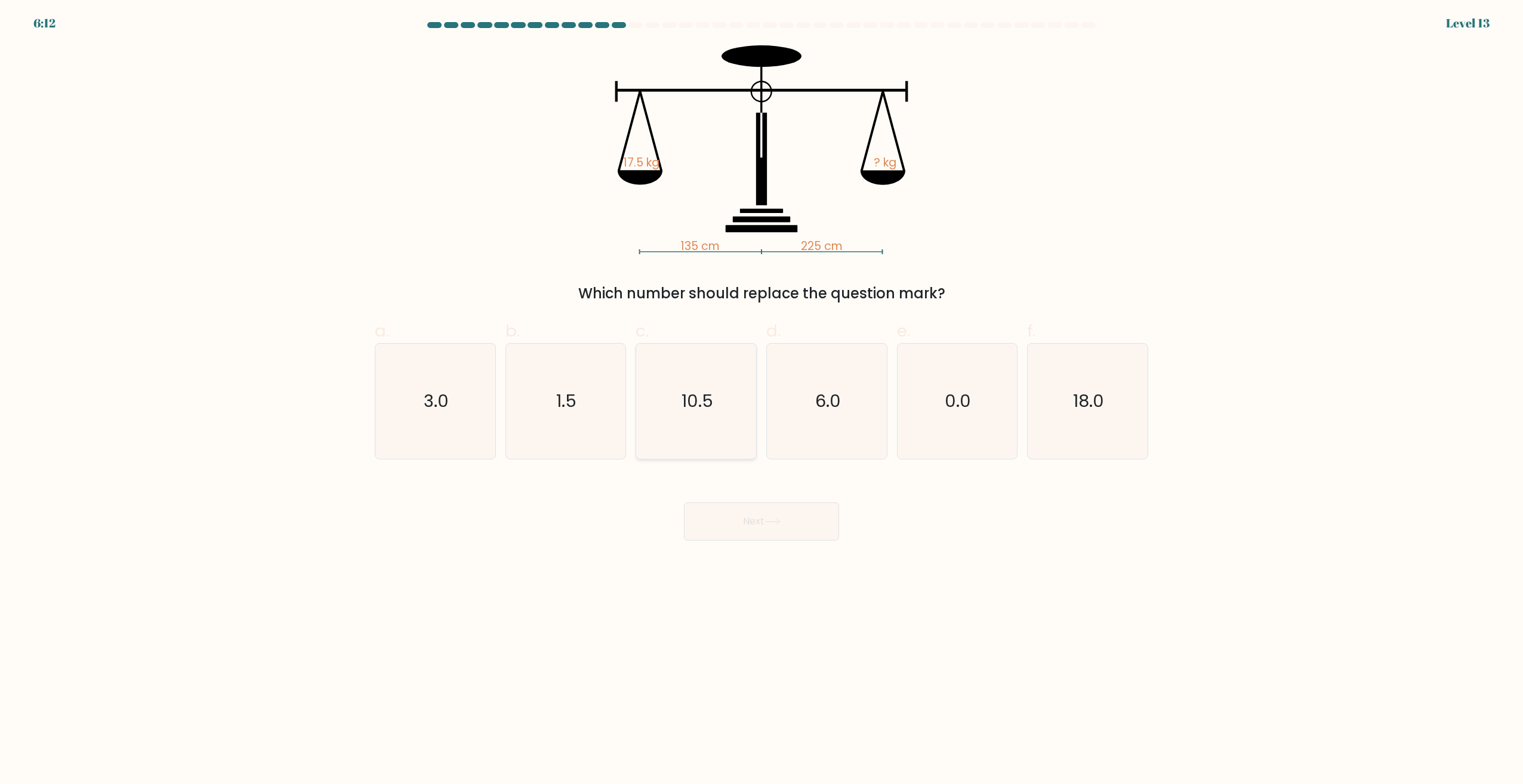
click at [668, 406] on icon "10.5" at bounding box center [696, 401] width 115 height 115
click at [762, 400] on input "c. 10.5" at bounding box center [762, 395] width 1 height 8
radio input "true"
click at [744, 519] on button "Next" at bounding box center [762, 521] width 155 height 38
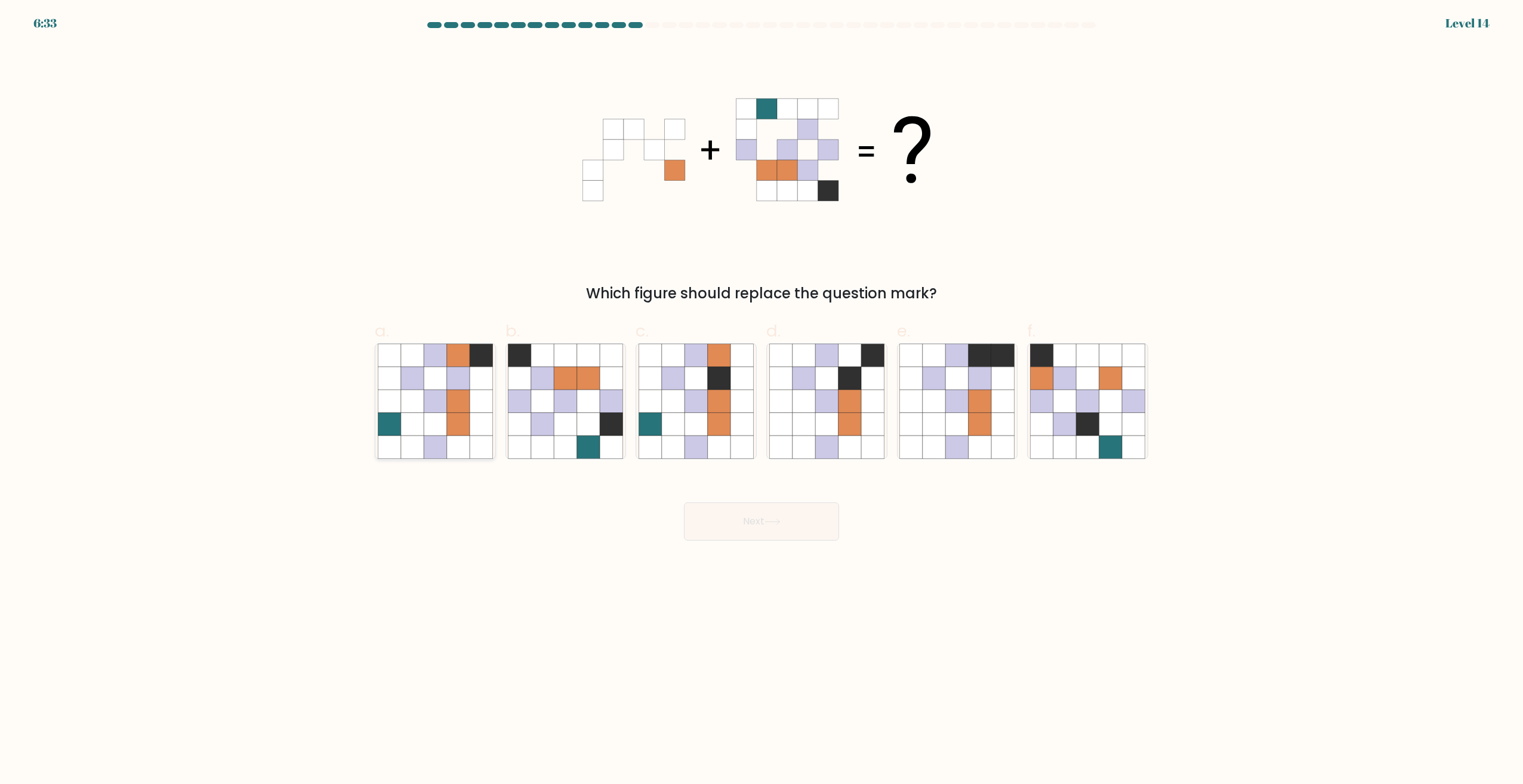
click at [453, 416] on icon at bounding box center [458, 424] width 23 height 23
click at [762, 400] on input "a." at bounding box center [762, 395] width 1 height 8
radio input "true"
click at [758, 514] on button "Next" at bounding box center [762, 521] width 155 height 38
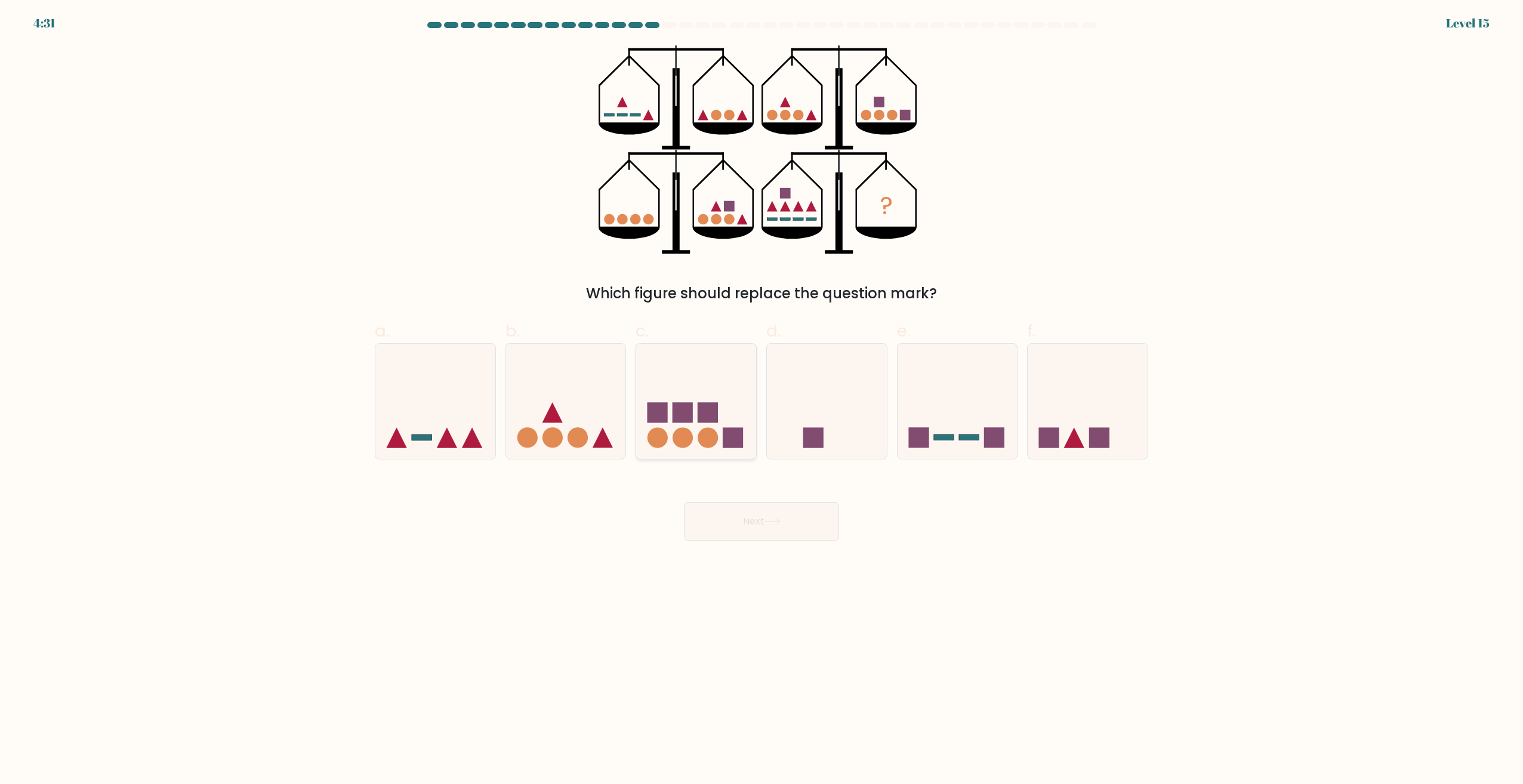
click at [703, 412] on rect at bounding box center [708, 412] width 20 height 20
click at [762, 400] on input "c." at bounding box center [762, 395] width 1 height 8
radio input "true"
click at [731, 523] on button "Next" at bounding box center [762, 521] width 155 height 38
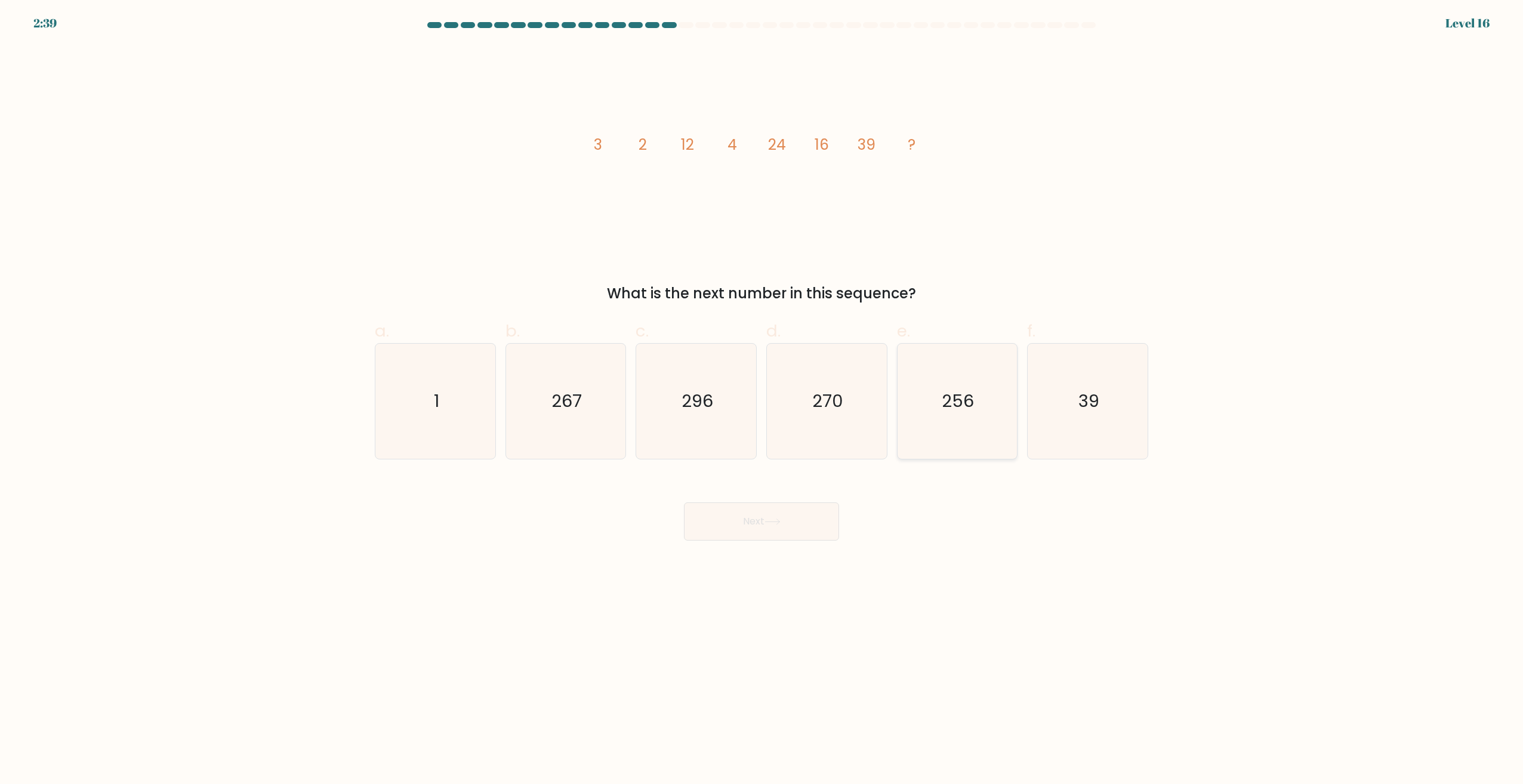
click at [971, 453] on icon "256" at bounding box center [957, 401] width 115 height 115
click at [762, 400] on input "e. 256" at bounding box center [762, 395] width 1 height 8
radio input "true"
click at [769, 527] on button "Next" at bounding box center [762, 521] width 155 height 38
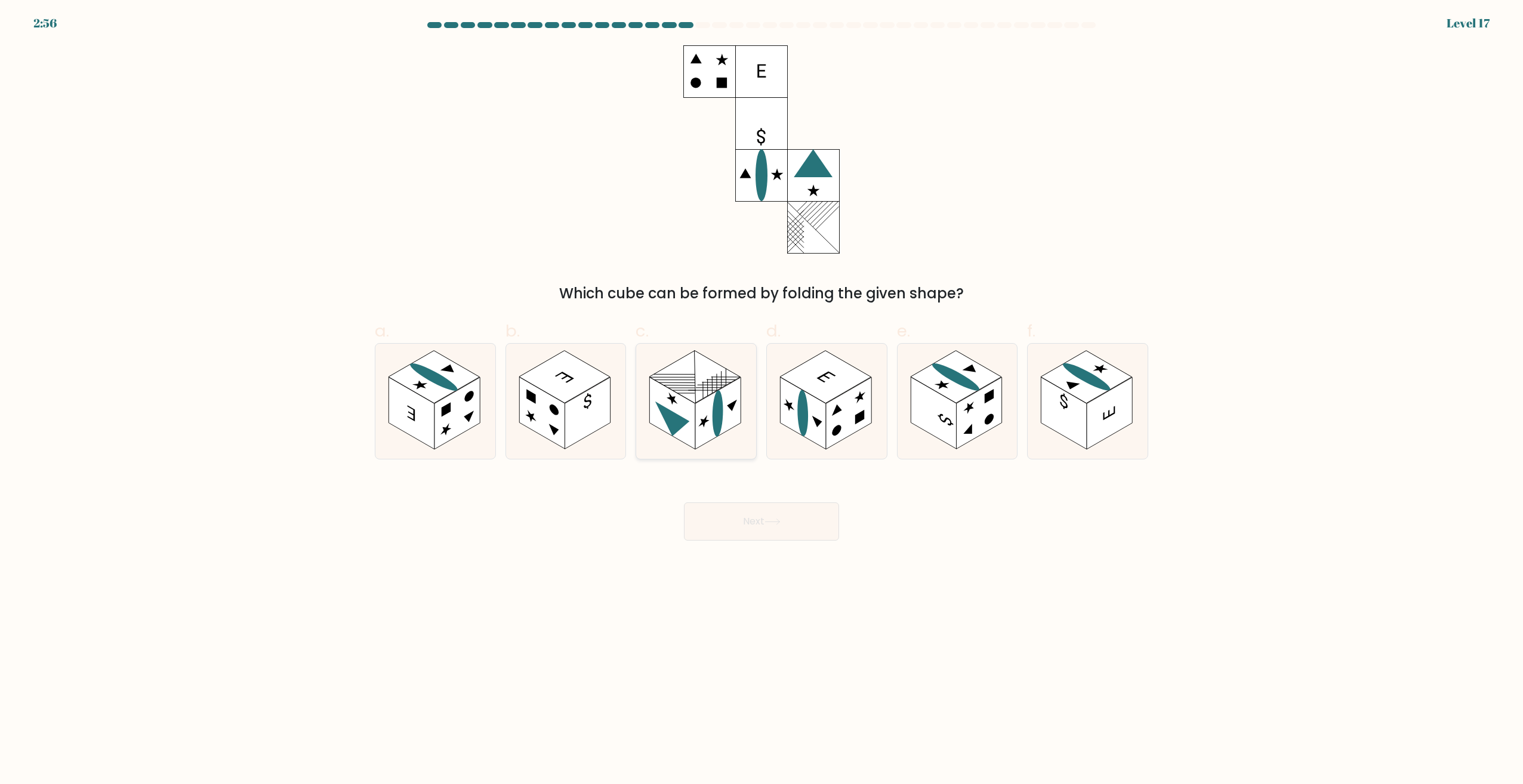
click at [697, 412] on rect at bounding box center [717, 414] width 45 height 72
click at [762, 400] on input "c." at bounding box center [762, 395] width 1 height 8
radio input "true"
click at [749, 519] on button "Next" at bounding box center [762, 521] width 155 height 38
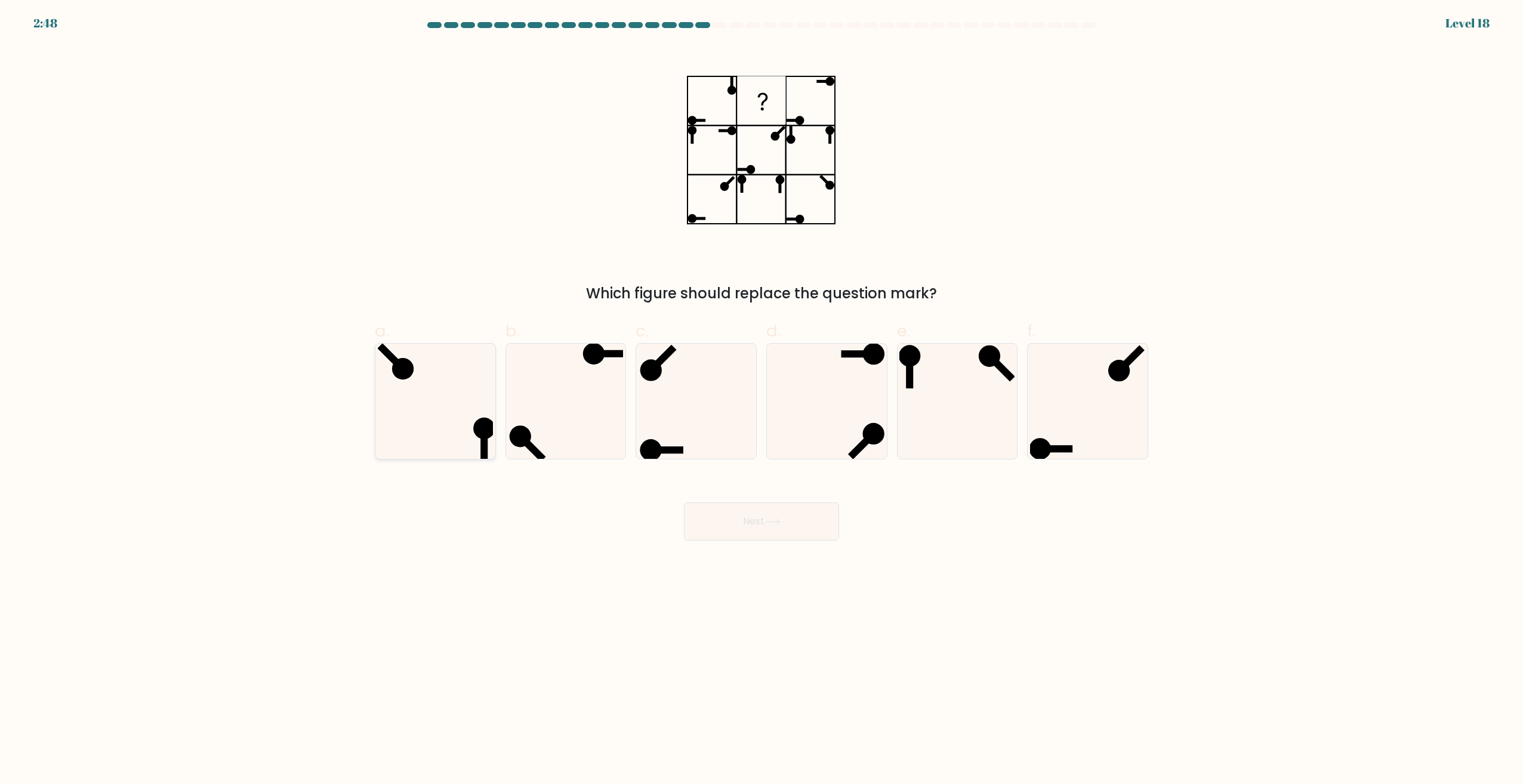
click at [423, 387] on icon at bounding box center [436, 401] width 115 height 115
click at [762, 392] on input "a." at bounding box center [762, 395] width 1 height 8
radio input "true"
click at [733, 520] on button "Next" at bounding box center [762, 521] width 155 height 38
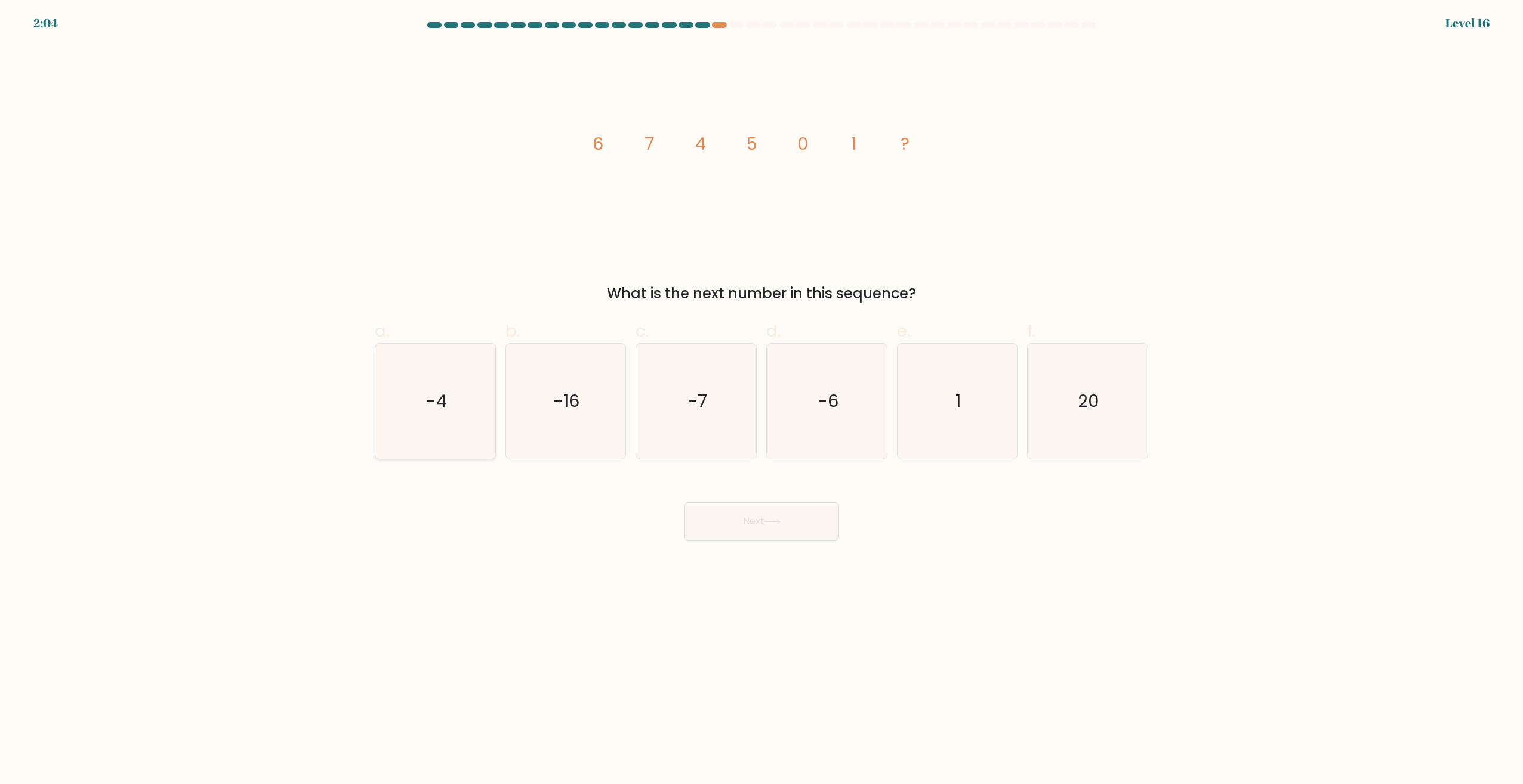
click at [477, 393] on icon "-4" at bounding box center [436, 401] width 115 height 115
click at [762, 393] on input "a. -4" at bounding box center [762, 395] width 1 height 8
radio input "true"
click at [803, 525] on button "Next" at bounding box center [762, 521] width 155 height 38
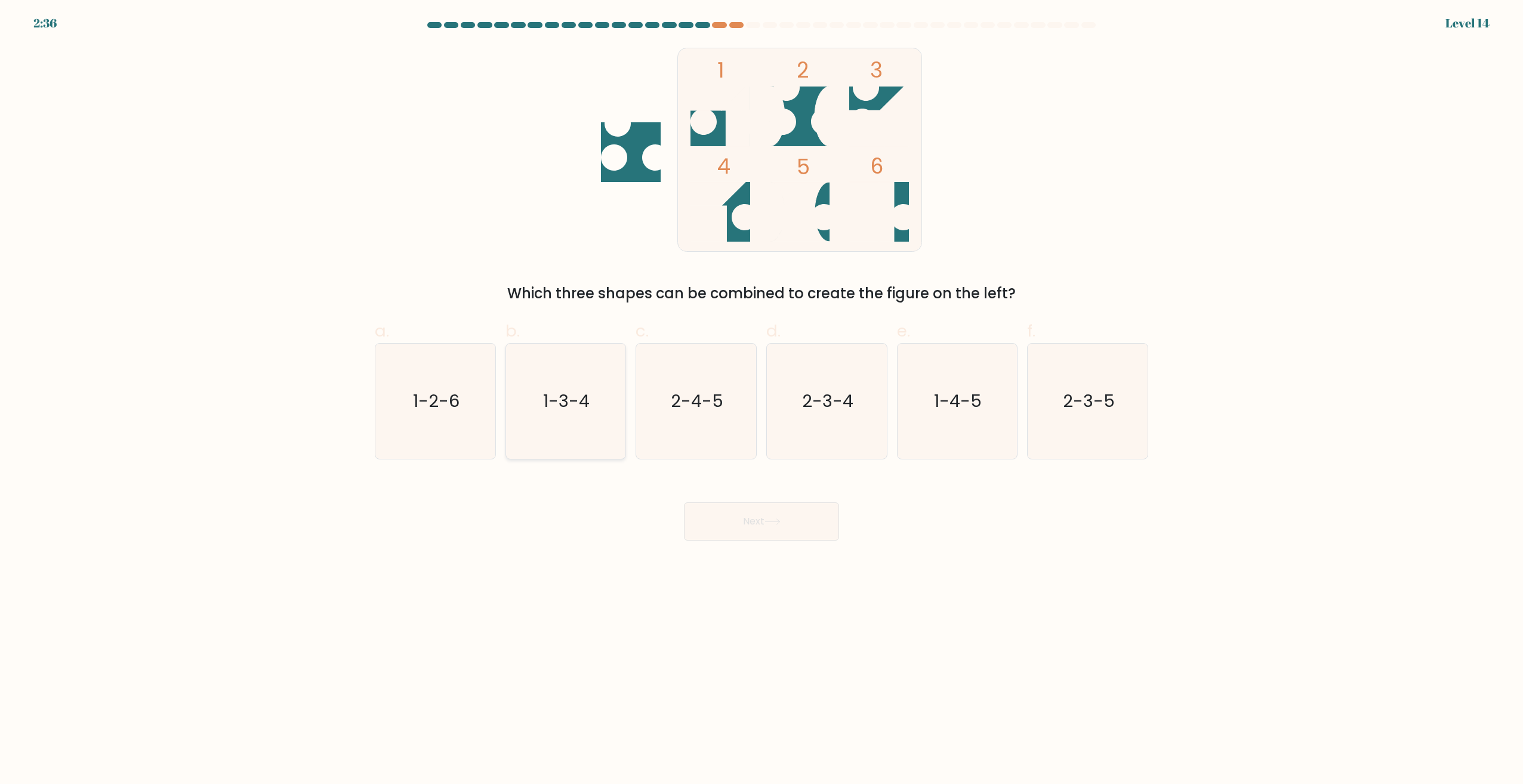
click at [605, 411] on icon "1-3-4" at bounding box center [566, 401] width 115 height 115
click at [762, 400] on input "b. 1-3-4" at bounding box center [762, 395] width 1 height 8
radio input "true"
click at [774, 525] on button "Next" at bounding box center [762, 521] width 155 height 38
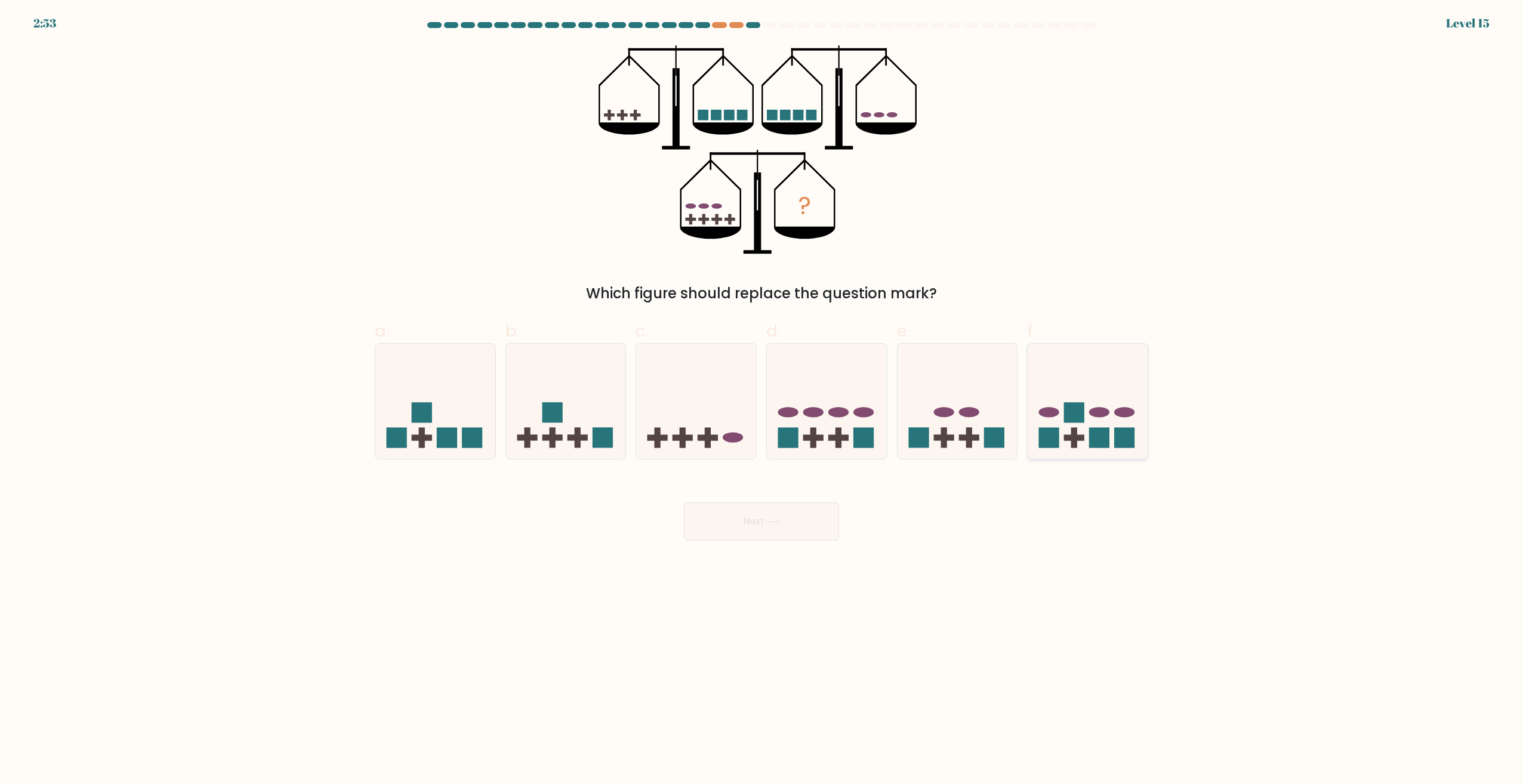
click at [1075, 435] on rect at bounding box center [1074, 436] width 20 height 6
click at [762, 400] on input "f." at bounding box center [762, 395] width 1 height 8
radio input "true"
click at [779, 521] on icon at bounding box center [773, 522] width 16 height 7
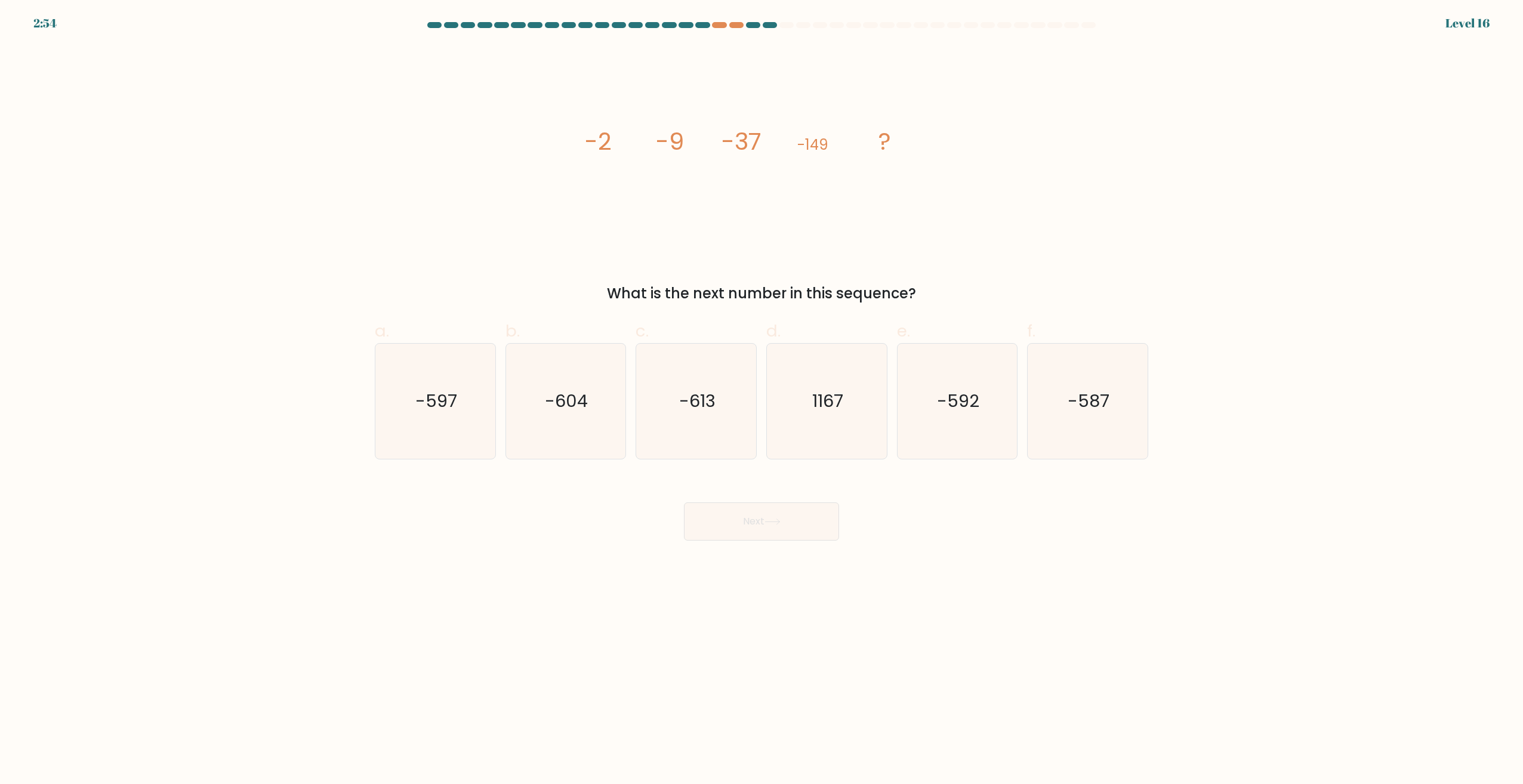
click at [498, 397] on div "a. -597" at bounding box center [435, 389] width 131 height 141
click at [448, 398] on text "-597" at bounding box center [436, 402] width 42 height 24
click at [762, 398] on input "a. -597" at bounding box center [762, 395] width 1 height 8
radio input "true"
click at [809, 532] on button "Next" at bounding box center [762, 521] width 155 height 38
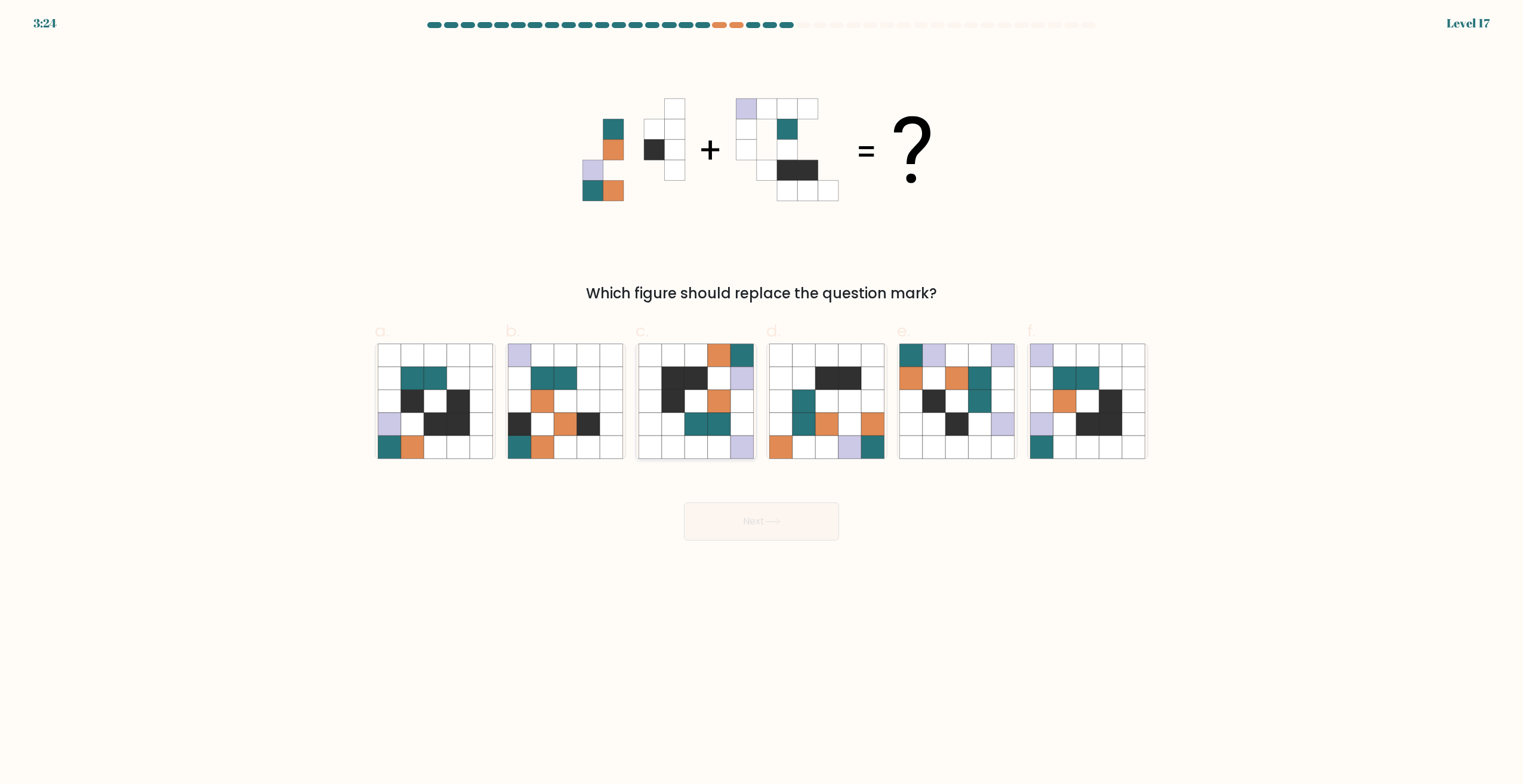
click at [719, 410] on icon at bounding box center [719, 401] width 23 height 23
click at [762, 400] on input "c." at bounding box center [762, 395] width 1 height 8
radio input "true"
click at [734, 514] on button "Next" at bounding box center [762, 521] width 155 height 38
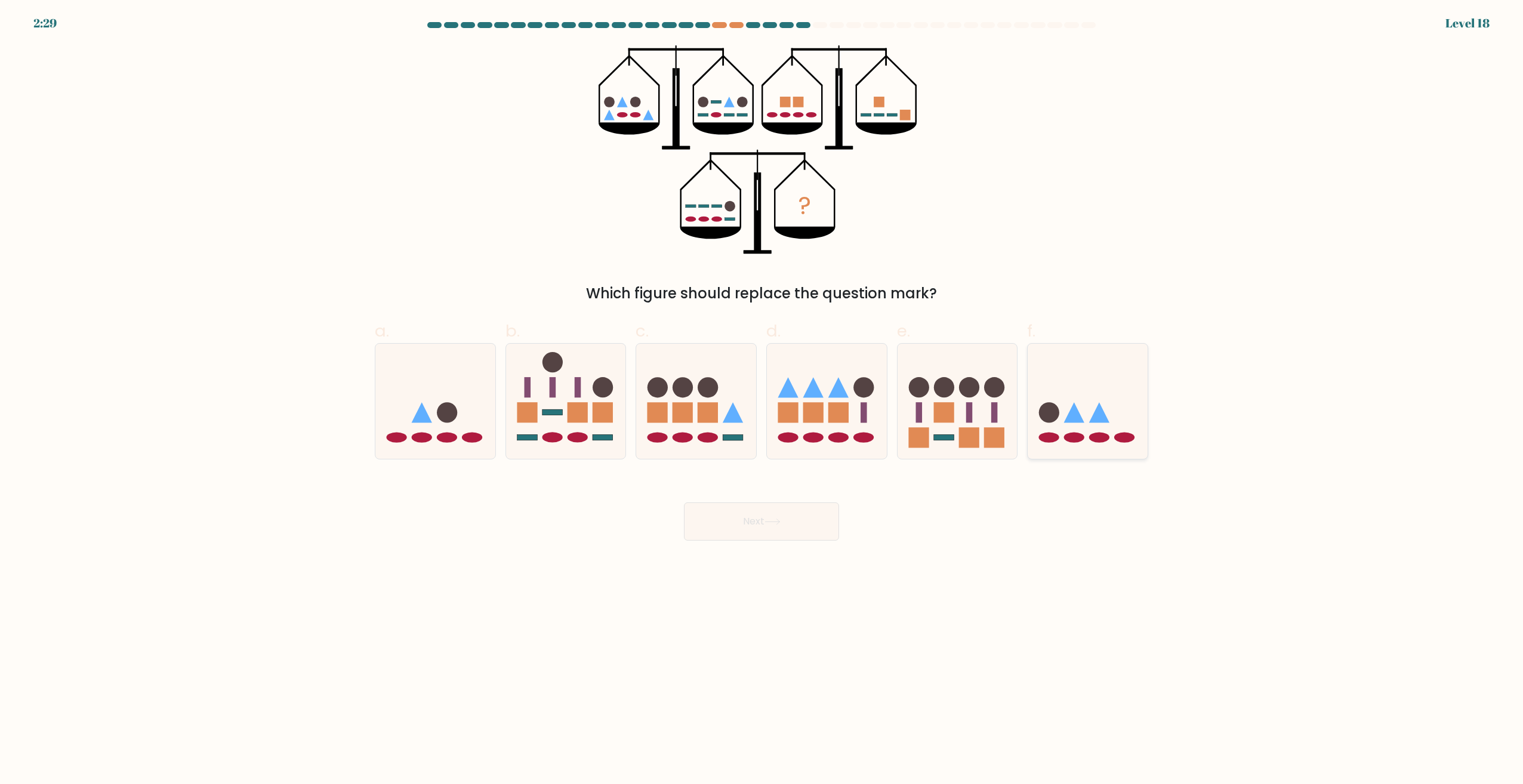
drag, startPoint x: 1085, startPoint y: 436, endPoint x: 1091, endPoint y: 431, distance: 7.8
click at [1091, 431] on icon at bounding box center [1087, 401] width 120 height 99
click at [762, 400] on input "f." at bounding box center [762, 395] width 1 height 8
radio input "true"
click at [804, 523] on button "Next" at bounding box center [762, 521] width 155 height 38
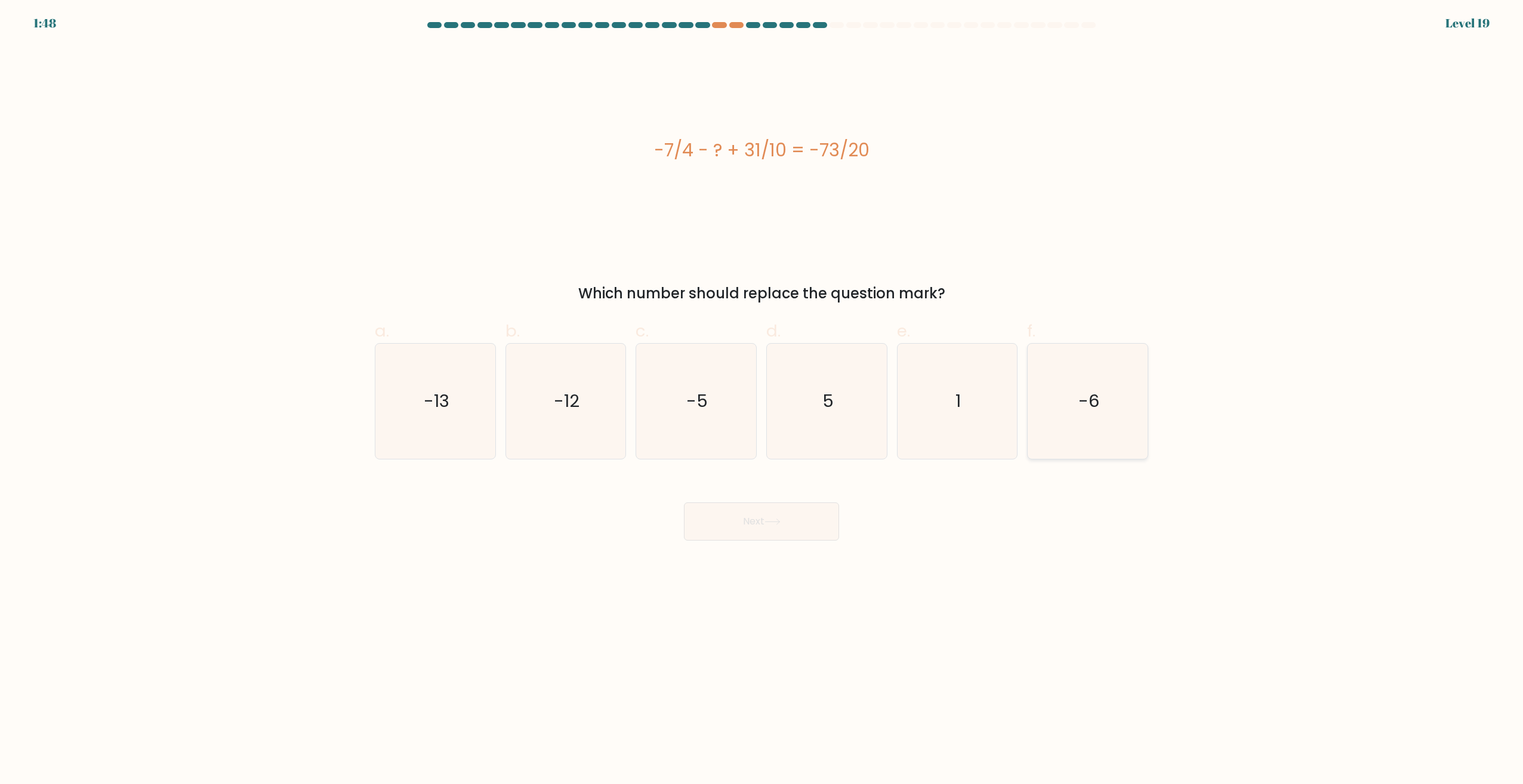
click at [1109, 452] on icon "-6" at bounding box center [1088, 401] width 115 height 115
click at [762, 400] on input "f. -6" at bounding box center [762, 395] width 1 height 8
radio input "true"
click at [778, 526] on button "Next" at bounding box center [762, 521] width 155 height 38
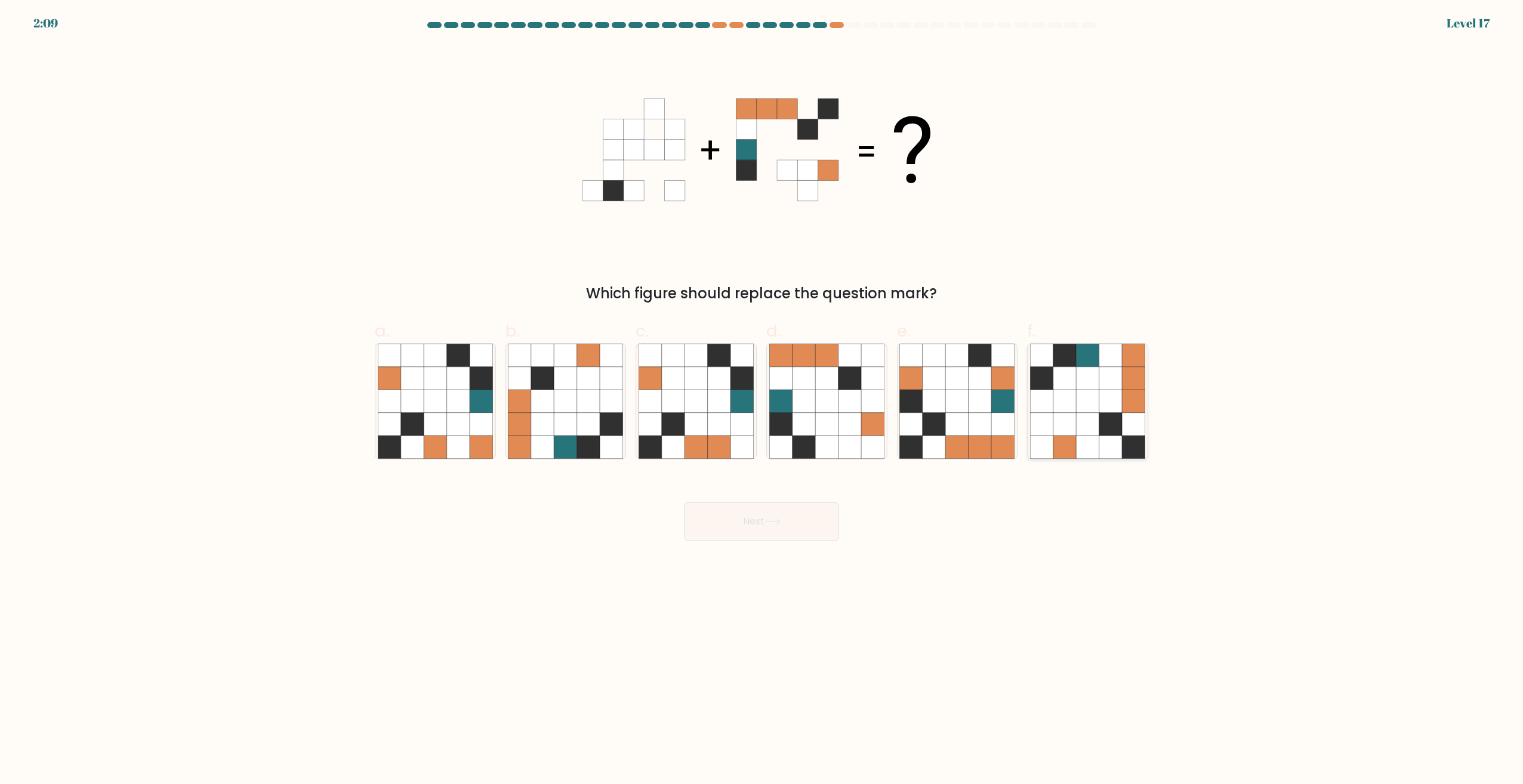
click at [1110, 422] on icon at bounding box center [1111, 424] width 23 height 23
click at [762, 400] on input "f." at bounding box center [762, 395] width 1 height 8
radio input "true"
click at [719, 512] on button "Next" at bounding box center [762, 521] width 155 height 38
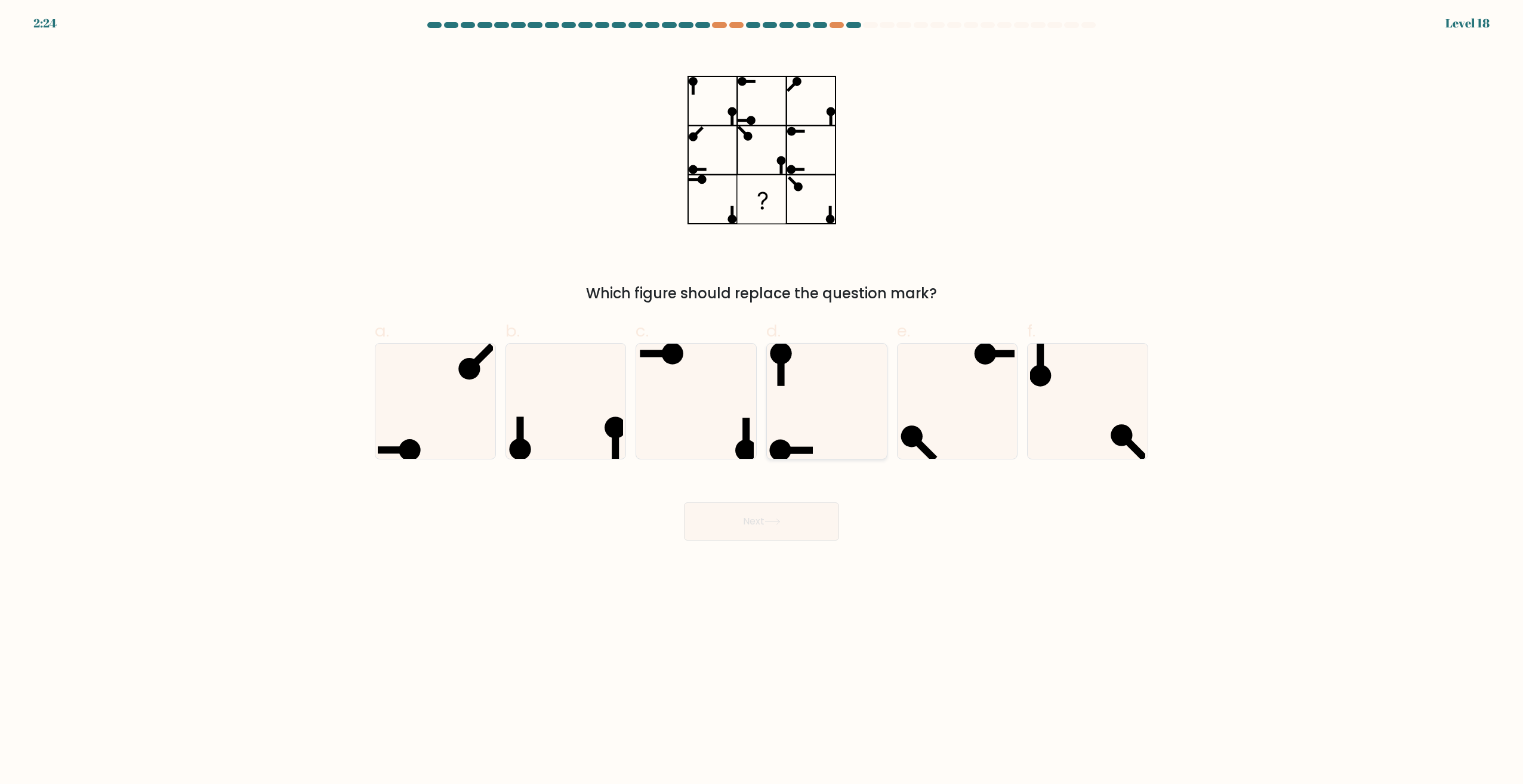
click at [817, 367] on icon at bounding box center [827, 401] width 115 height 115
click at [762, 392] on input "d." at bounding box center [762, 395] width 1 height 8
radio input "true"
click at [767, 528] on button "Next" at bounding box center [762, 521] width 155 height 38
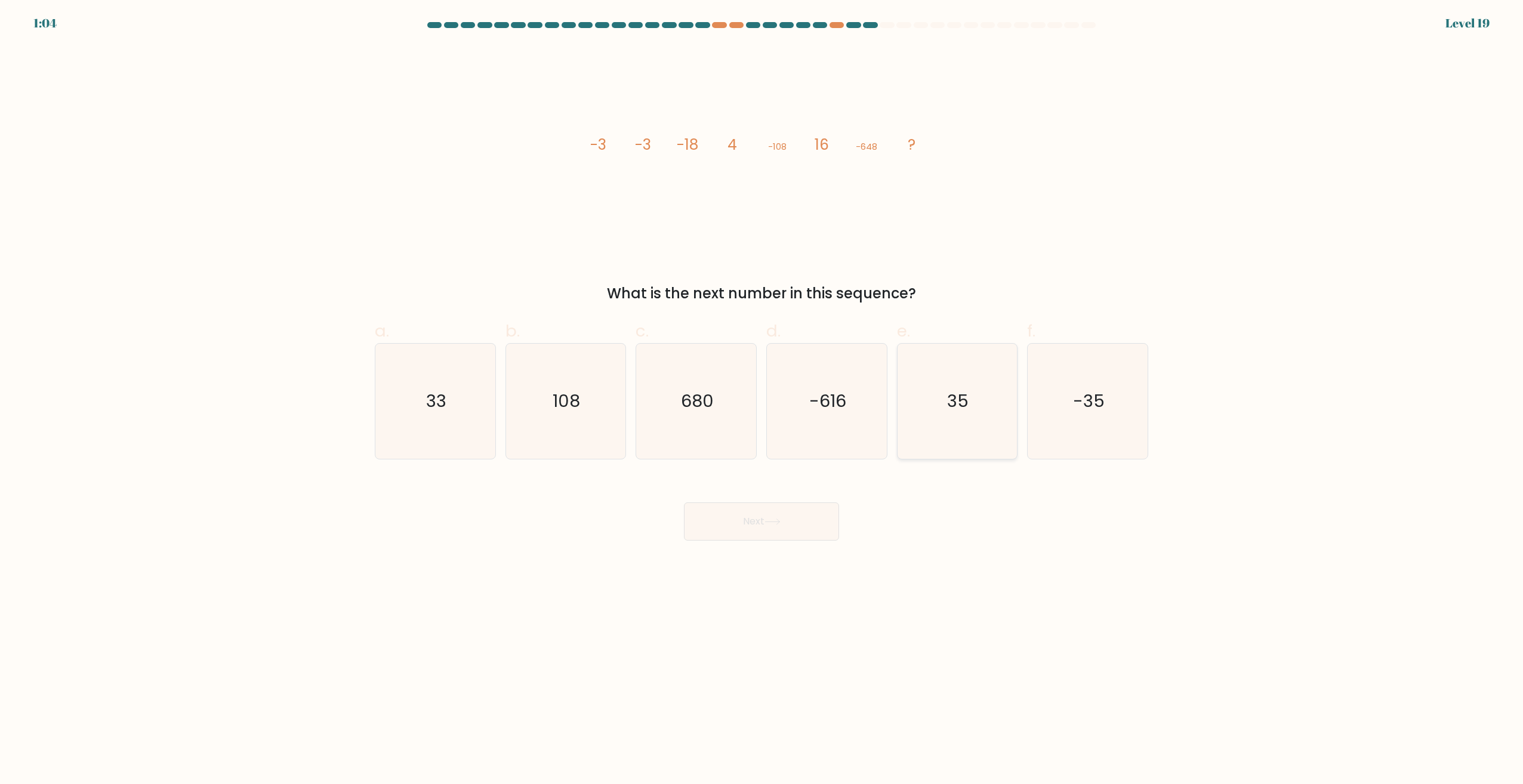
click at [951, 440] on icon "35" at bounding box center [957, 401] width 115 height 115
click at [762, 400] on input "e. 35" at bounding box center [762, 395] width 1 height 8
radio input "true"
click at [483, 413] on icon "33" at bounding box center [436, 401] width 115 height 115
click at [762, 400] on input "a. 33" at bounding box center [762, 395] width 1 height 8
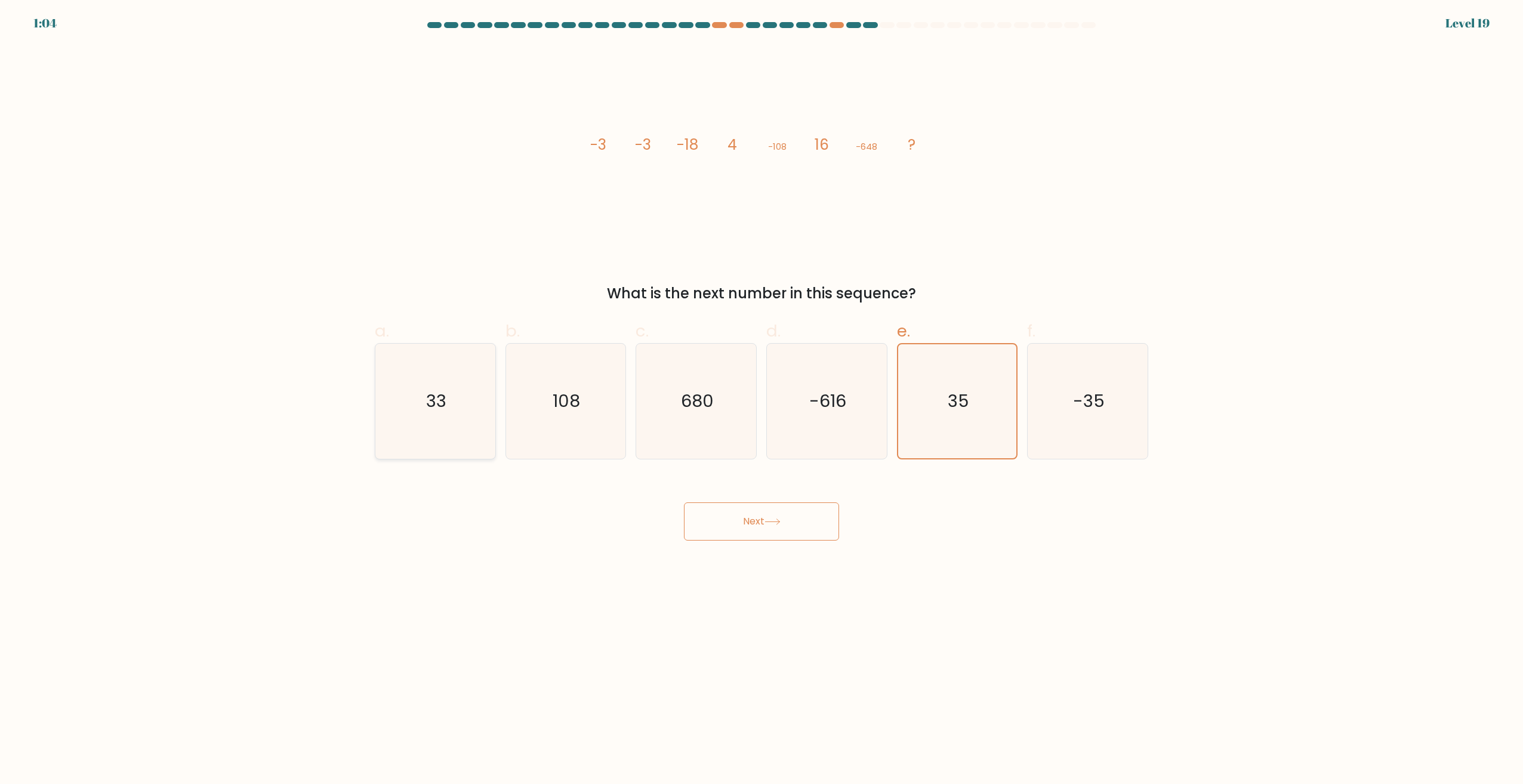
radio input "true"
click at [946, 404] on icon "35" at bounding box center [957, 401] width 115 height 115
click at [762, 400] on input "e. 35" at bounding box center [762, 395] width 1 height 8
radio input "true"
click at [466, 408] on icon "33" at bounding box center [436, 401] width 115 height 115
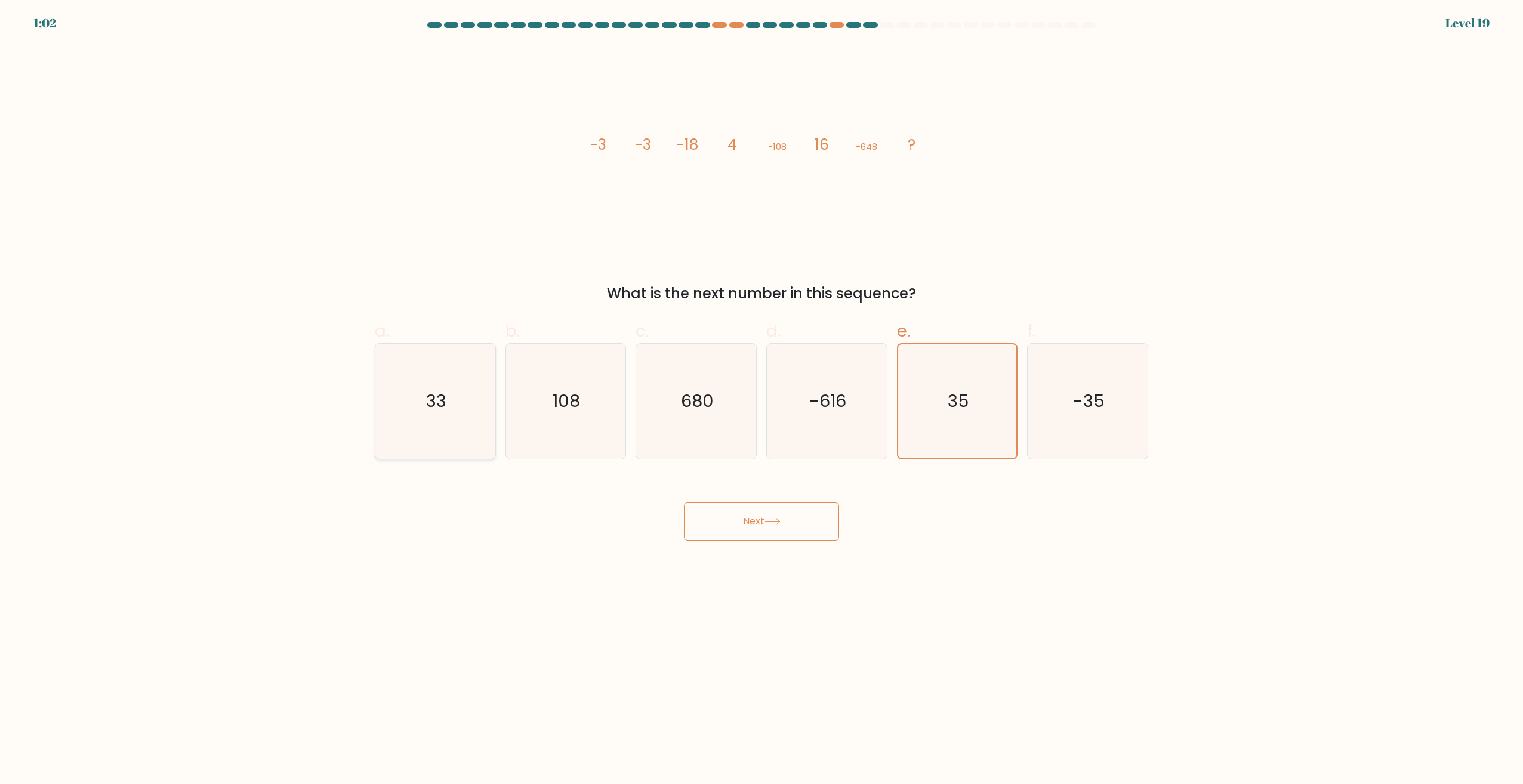
click at [762, 400] on input "a. 33" at bounding box center [762, 395] width 1 height 8
radio input "true"
click at [762, 509] on button "Next" at bounding box center [762, 521] width 155 height 38
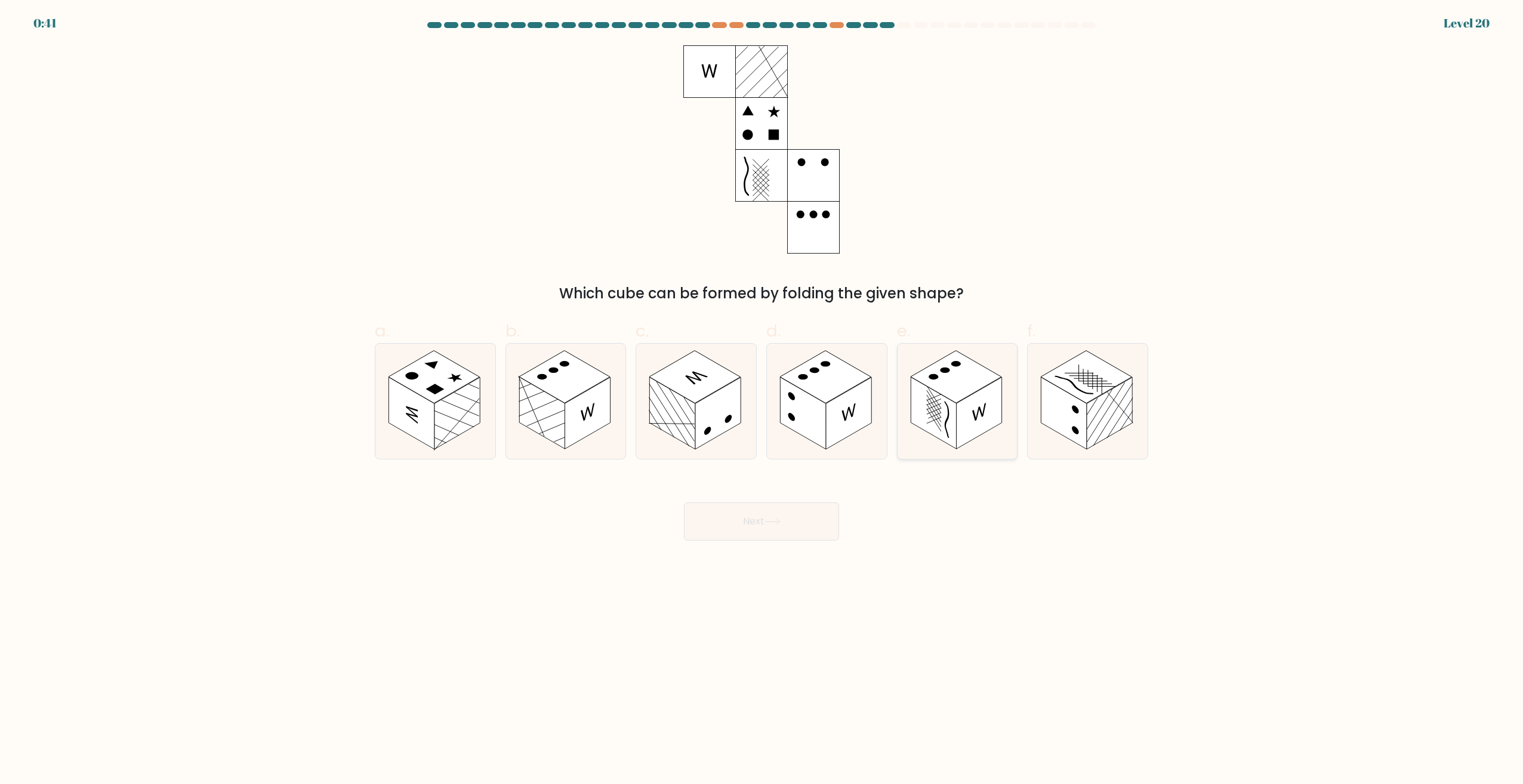
click at [1000, 413] on rect at bounding box center [979, 414] width 45 height 72
click at [762, 400] on input "e." at bounding box center [762, 395] width 1 height 8
radio input "true"
click at [800, 535] on button "Next" at bounding box center [762, 521] width 155 height 38
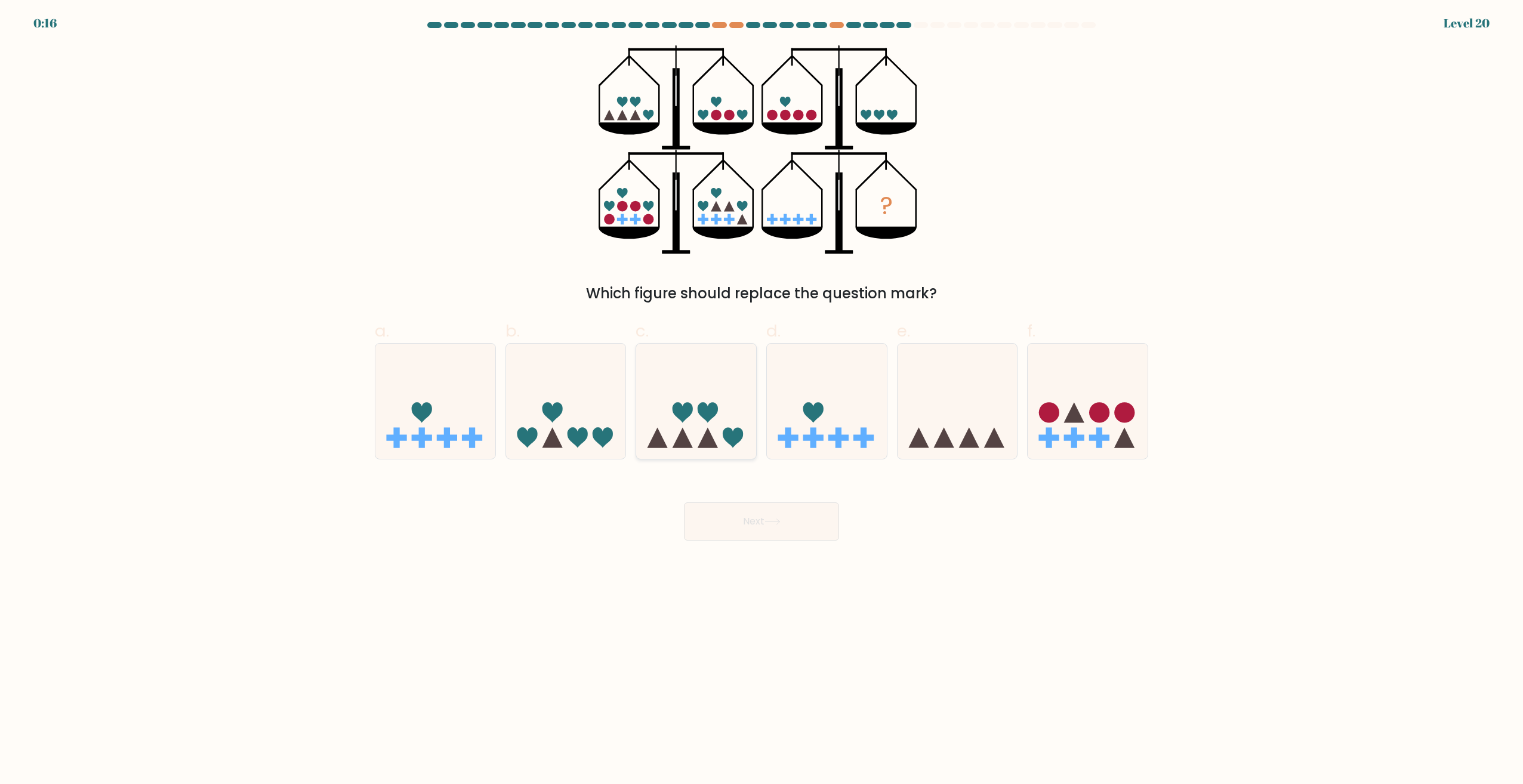
click at [689, 423] on icon at bounding box center [695, 401] width 120 height 99
click at [762, 400] on input "c." at bounding box center [762, 395] width 1 height 8
radio input "true"
click at [755, 521] on button "Next" at bounding box center [762, 521] width 155 height 38
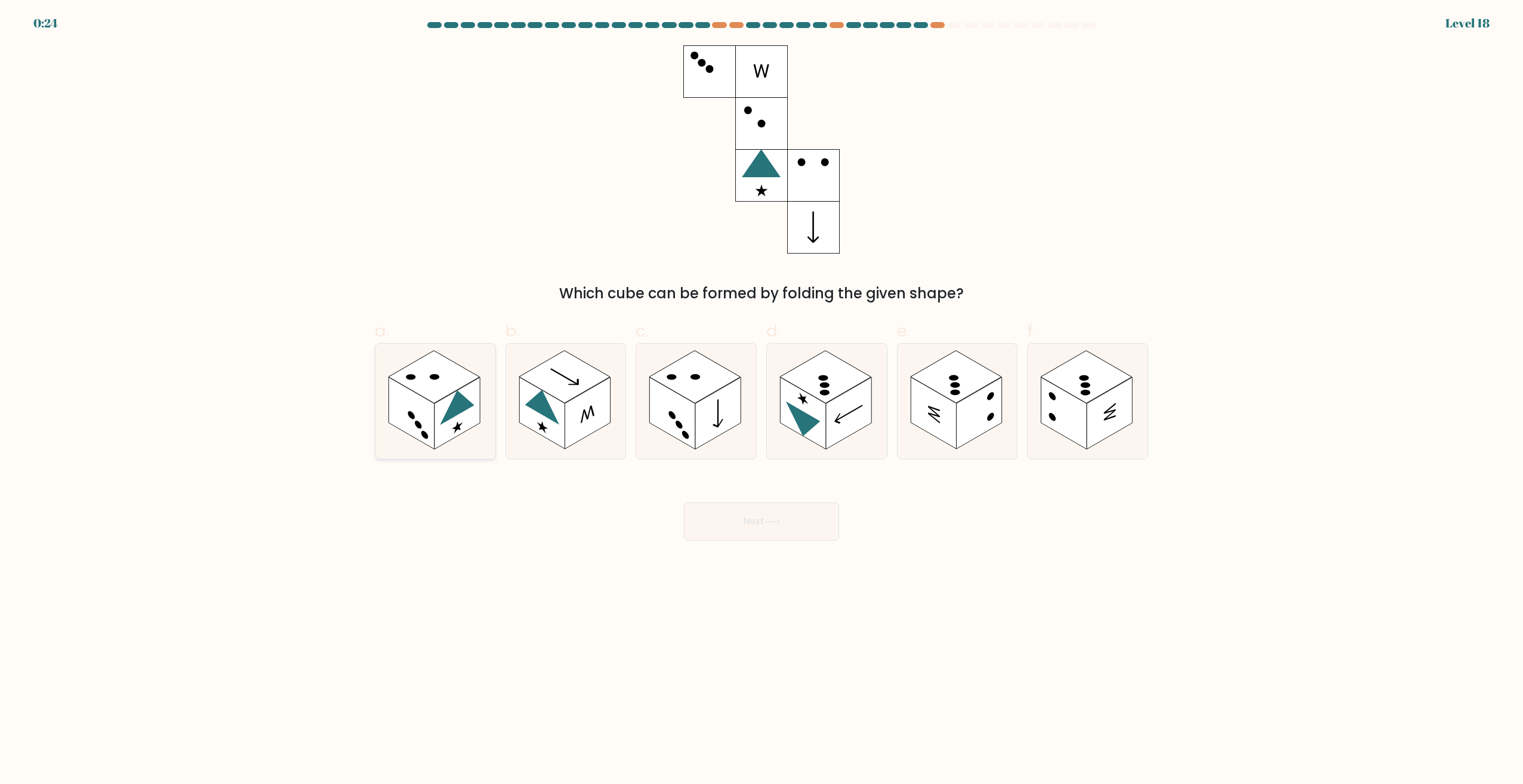
click at [443, 400] on rect at bounding box center [456, 414] width 45 height 72
click at [762, 400] on input "a." at bounding box center [762, 395] width 1 height 8
radio input "true"
click at [733, 520] on button "Next" at bounding box center [762, 521] width 155 height 38
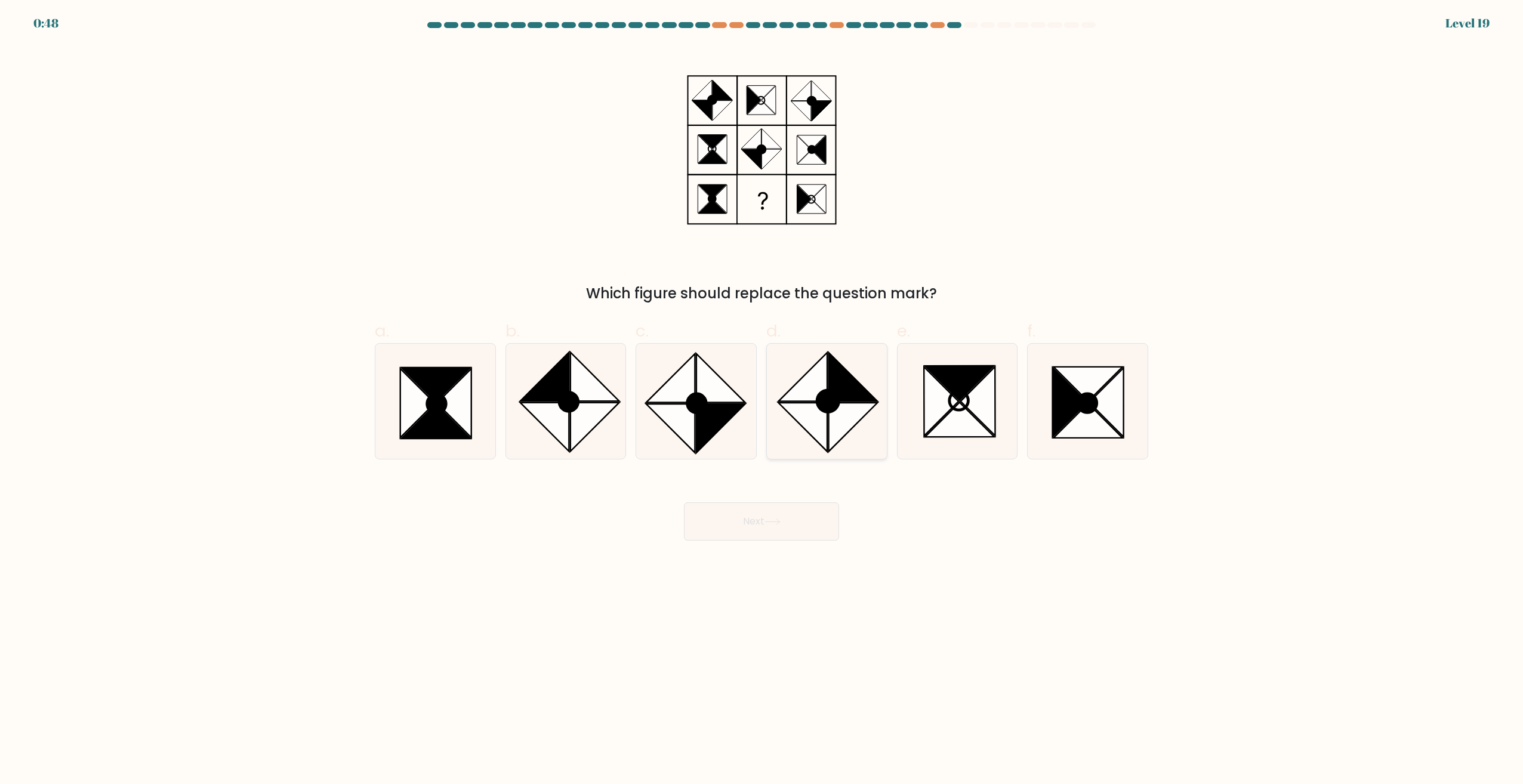
click at [827, 433] on icon at bounding box center [803, 427] width 49 height 49
click at [762, 400] on input "d." at bounding box center [762, 395] width 1 height 8
radio input "true"
click at [766, 529] on button "Next" at bounding box center [762, 521] width 155 height 38
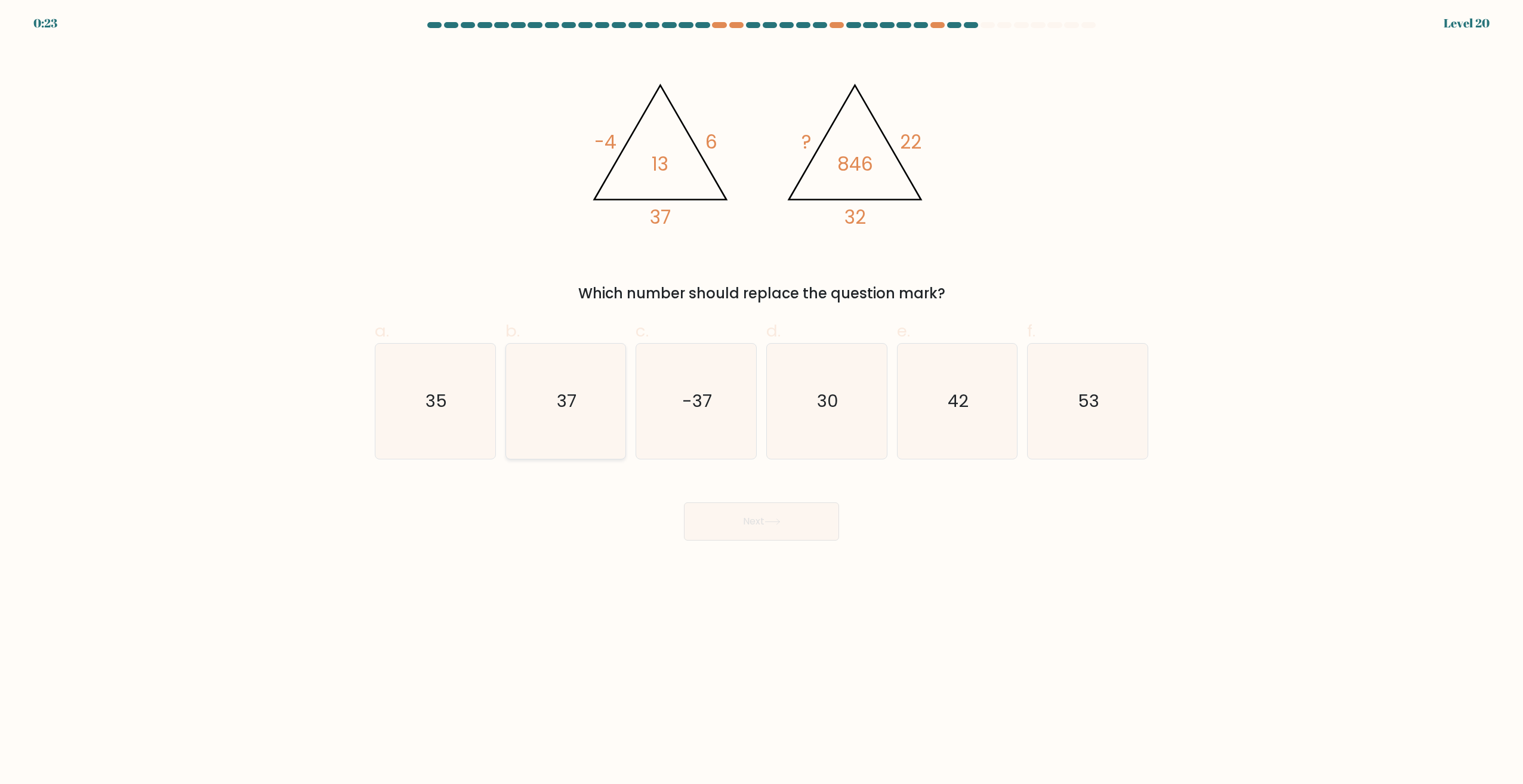
click at [543, 398] on icon "37" at bounding box center [566, 401] width 115 height 115
click at [762, 398] on input "b. 37" at bounding box center [762, 395] width 1 height 8
radio input "true"
click at [764, 525] on button "Next" at bounding box center [762, 521] width 155 height 38
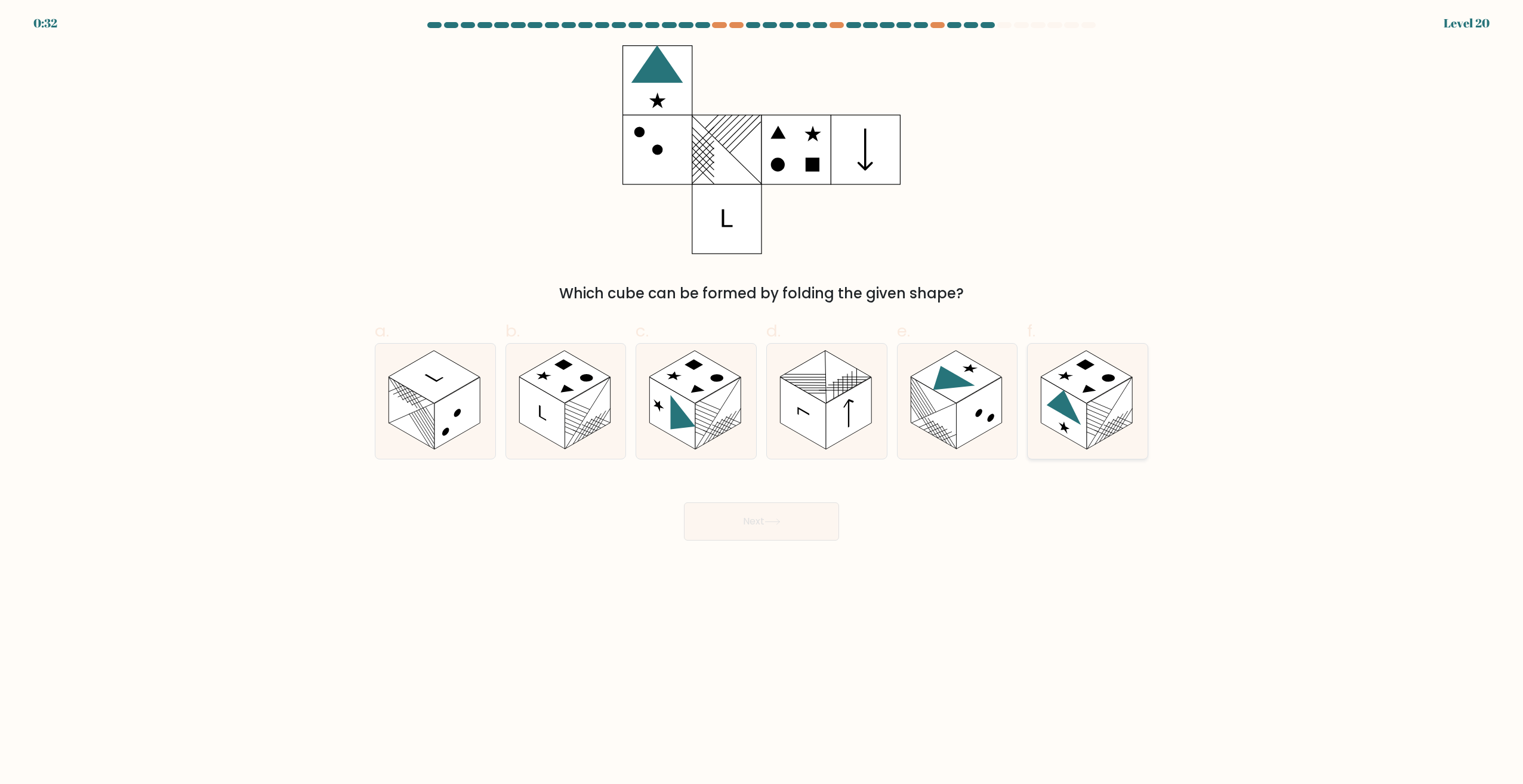
click at [1121, 423] on line at bounding box center [1120, 422] width 14 height 23
click at [762, 400] on input "f." at bounding box center [762, 395] width 1 height 8
radio input "true"
click at [767, 533] on button "Next" at bounding box center [762, 521] width 155 height 38
click at [749, 521] on button "Next" at bounding box center [762, 521] width 155 height 38
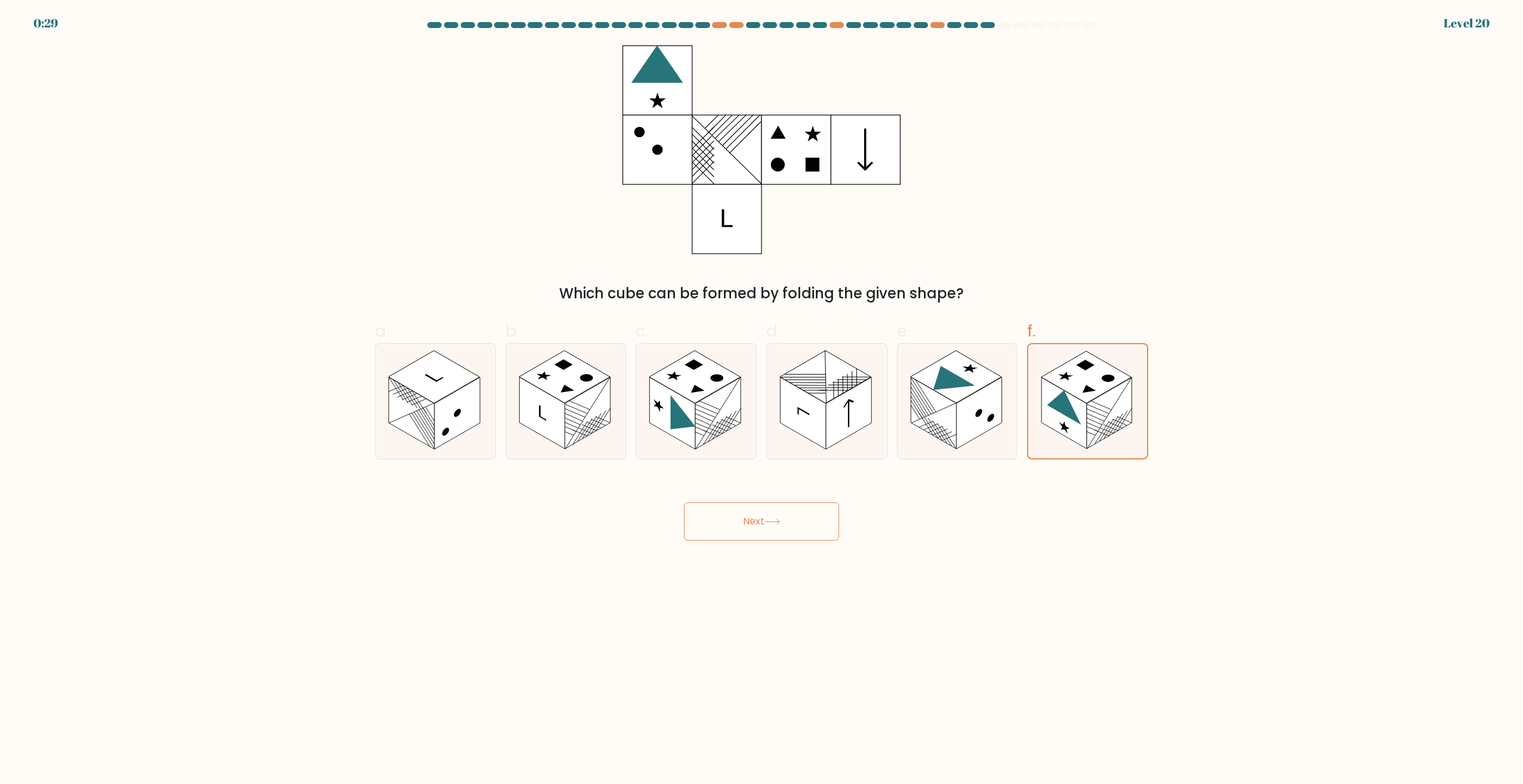
click at [749, 521] on button "Next" at bounding box center [762, 521] width 155 height 38
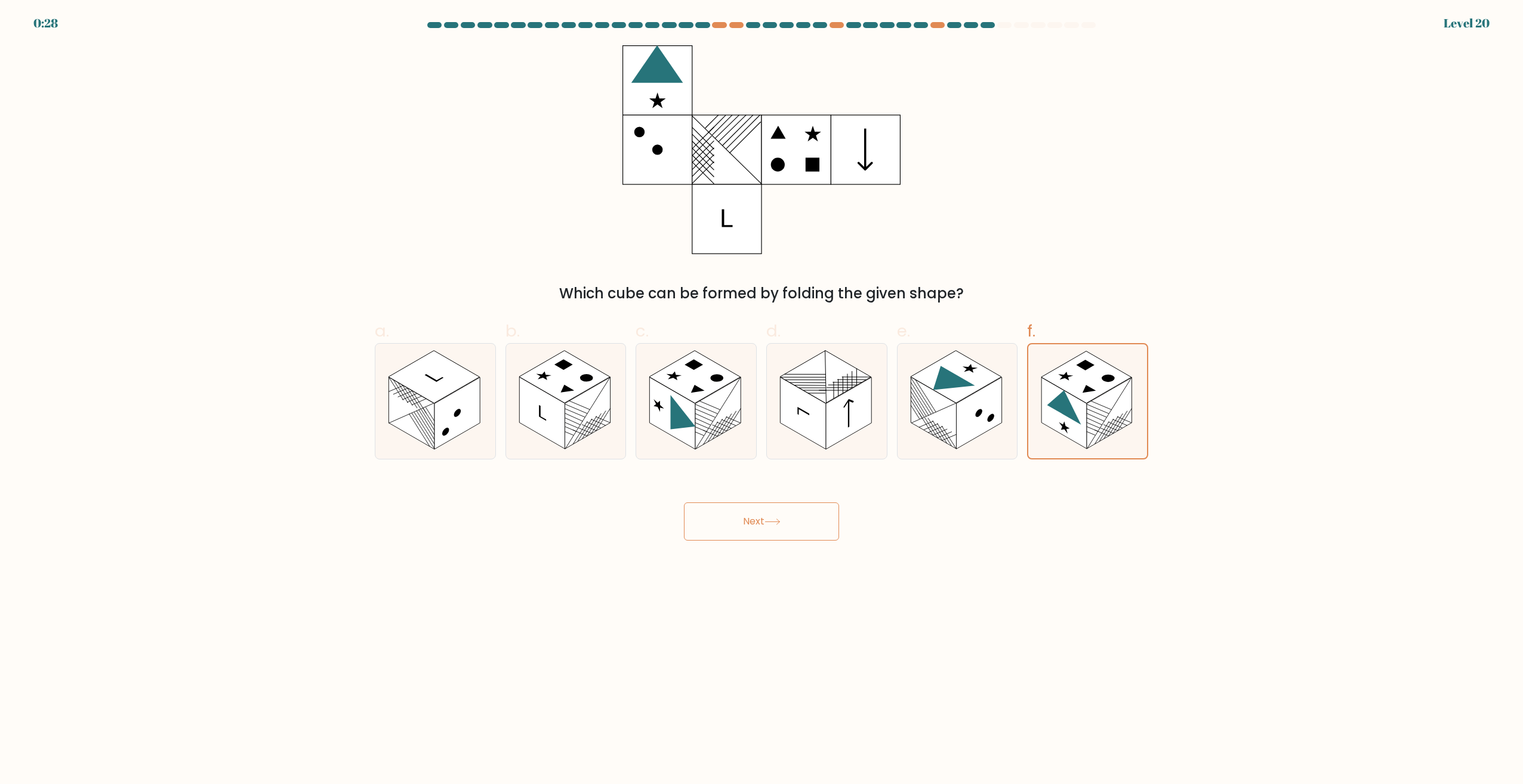
click at [749, 521] on button "Next" at bounding box center [762, 521] width 155 height 38
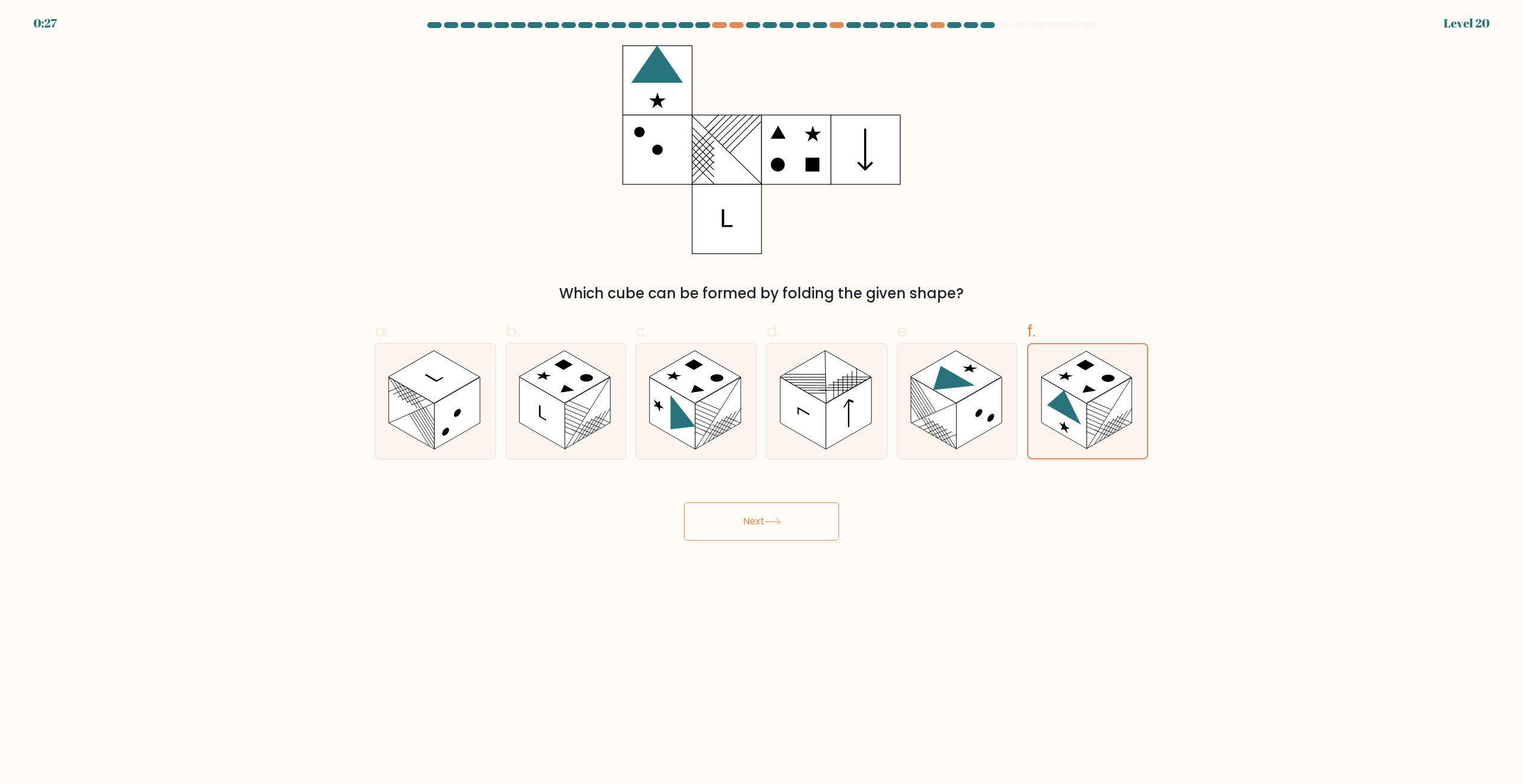
click at [749, 521] on button "Next" at bounding box center [762, 521] width 155 height 38
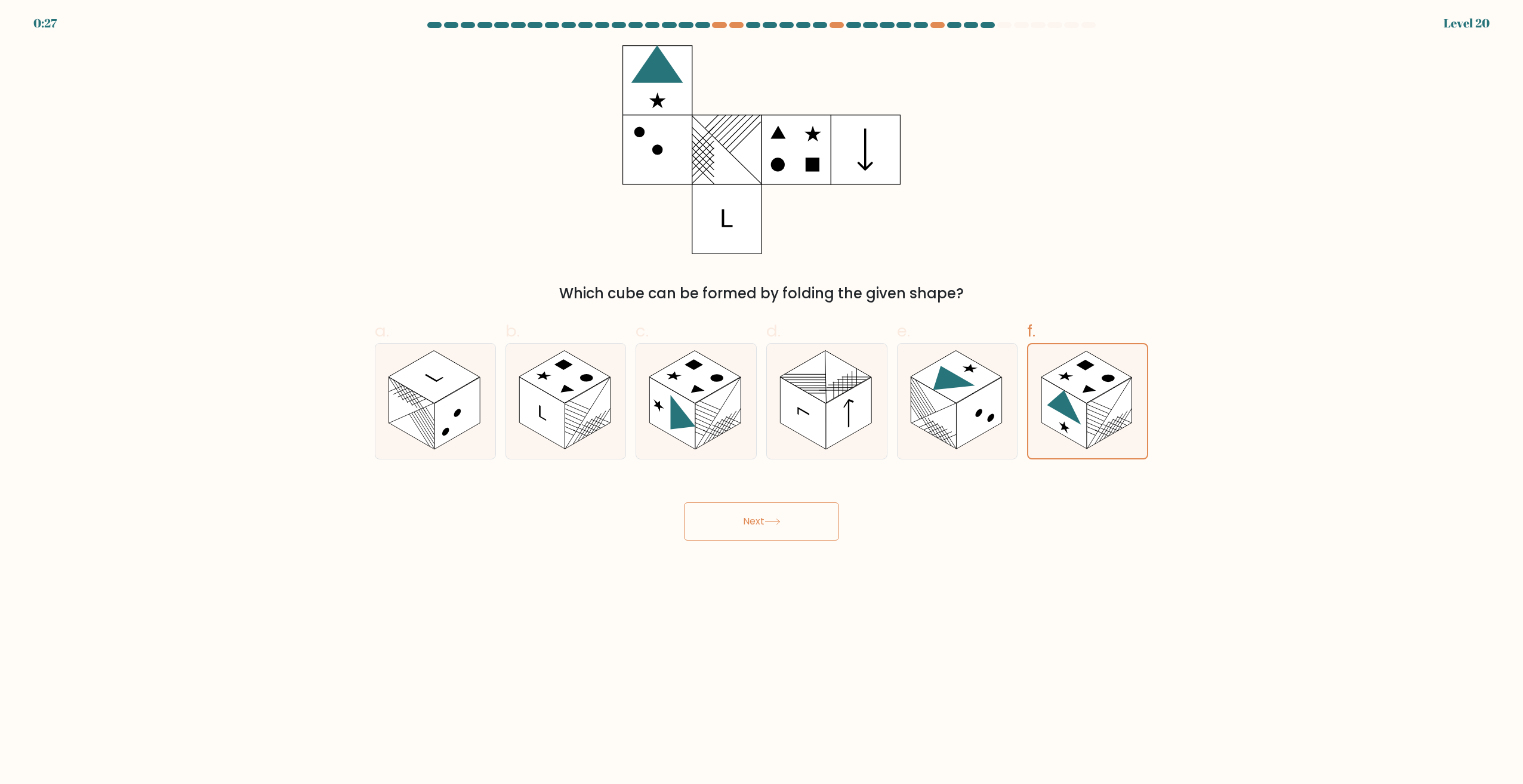
click at [749, 521] on button "Next" at bounding box center [762, 521] width 155 height 38
click at [749, 520] on button "Next" at bounding box center [762, 521] width 155 height 38
click at [1130, 403] on rect at bounding box center [1109, 414] width 45 height 72
click at [762, 400] on input "f." at bounding box center [762, 395] width 1 height 8
radio input "true"
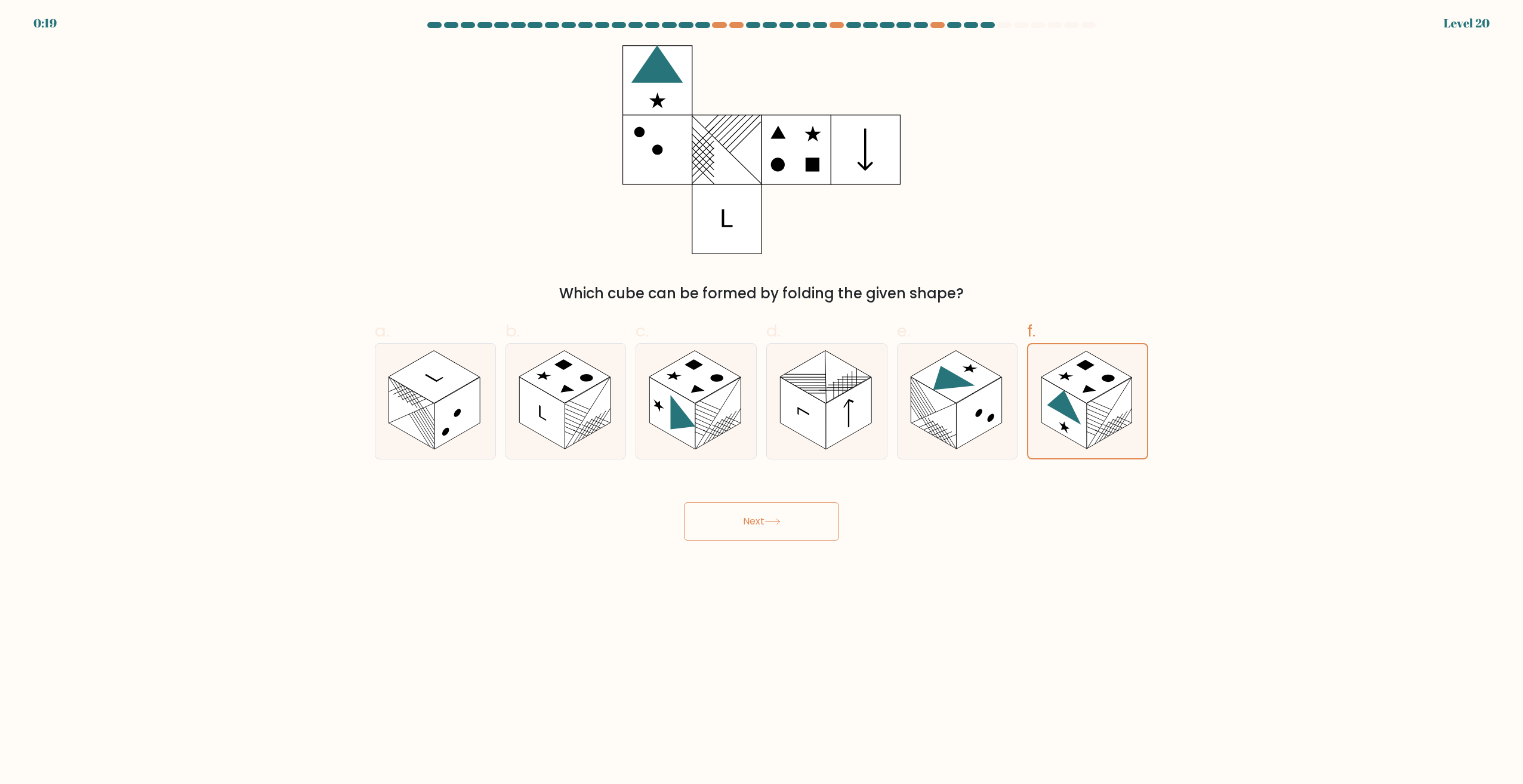
click at [773, 514] on button "Next" at bounding box center [762, 521] width 155 height 38
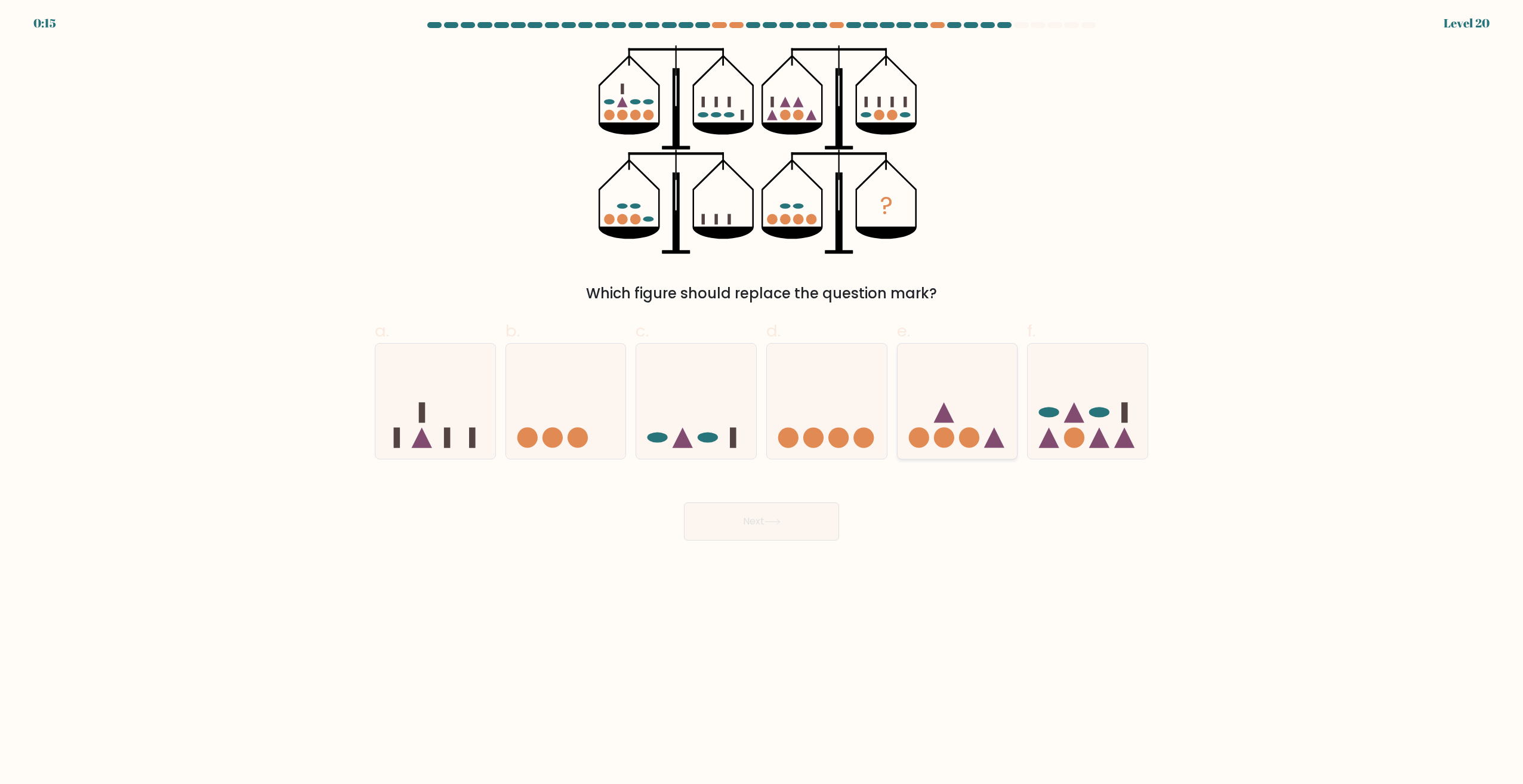
click at [945, 378] on icon at bounding box center [957, 401] width 120 height 99
click at [762, 392] on input "e." at bounding box center [762, 395] width 1 height 8
radio input "true"
click at [781, 536] on button "Next" at bounding box center [762, 521] width 155 height 38
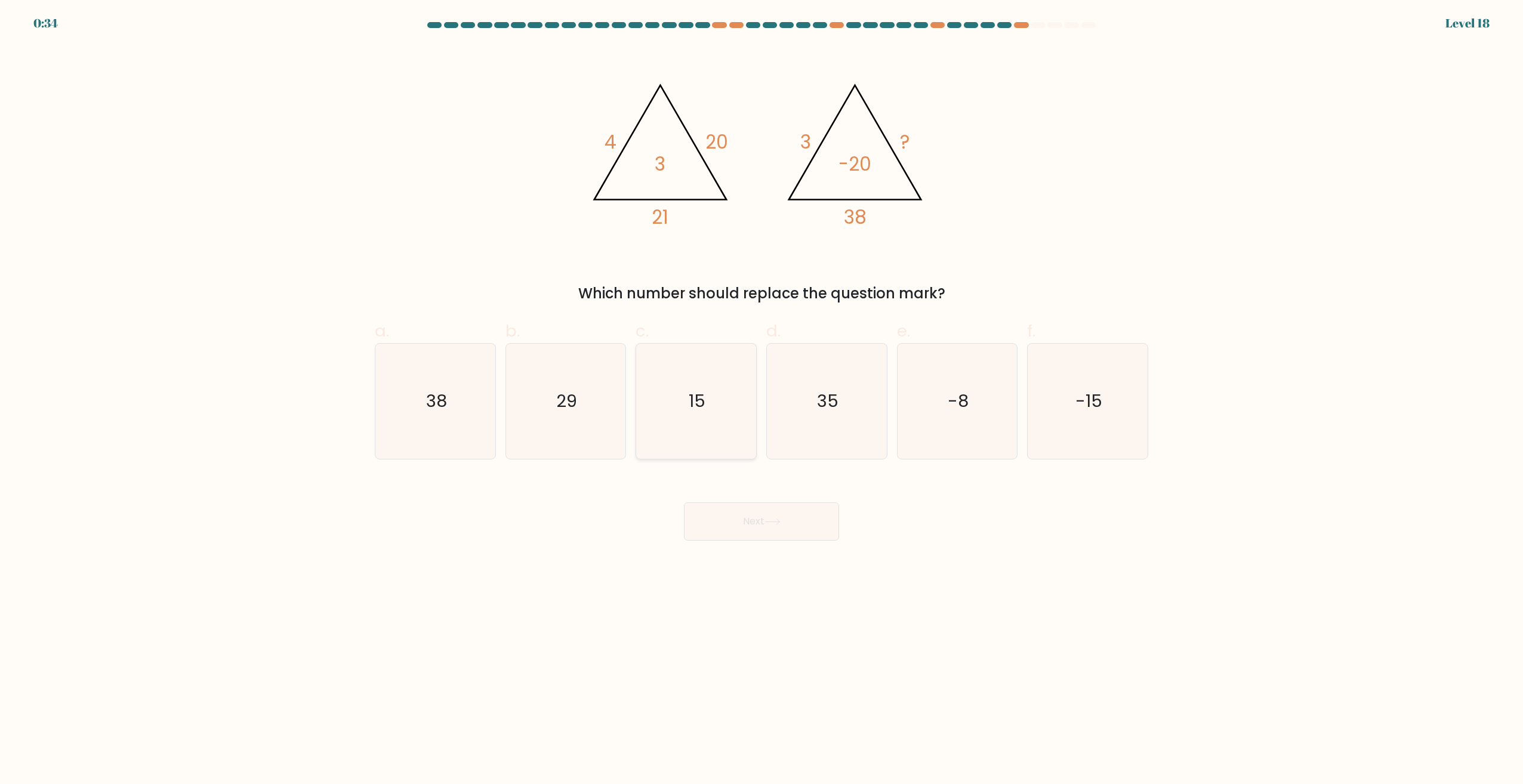
click at [709, 394] on icon "15" at bounding box center [696, 401] width 115 height 115
click at [762, 394] on input "c. 15" at bounding box center [762, 395] width 1 height 8
radio input "true"
click at [763, 511] on button "Next" at bounding box center [762, 521] width 155 height 38
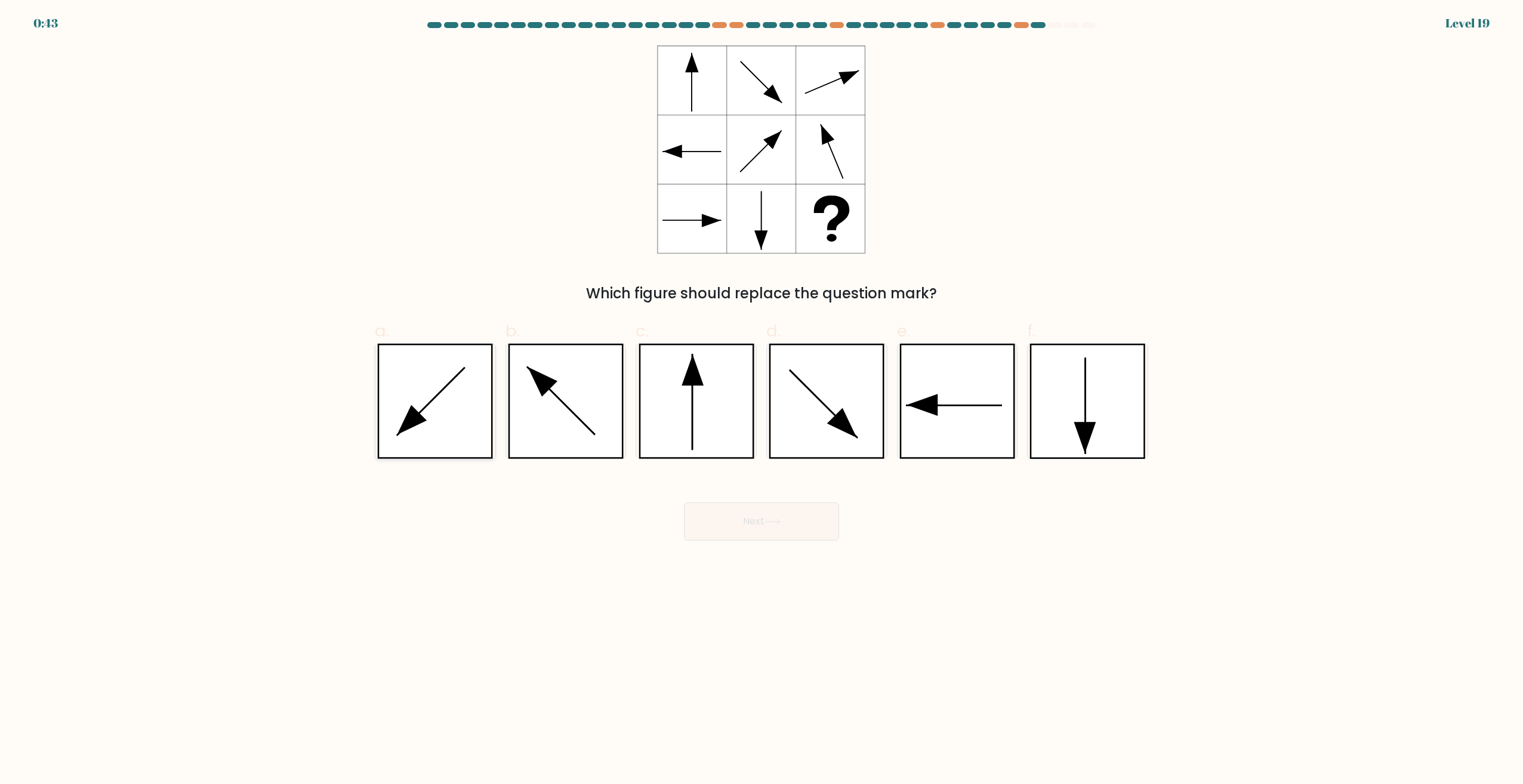
click at [449, 426] on icon at bounding box center [435, 401] width 116 height 115
click at [762, 400] on input "a." at bounding box center [762, 395] width 1 height 8
radio input "true"
click at [804, 514] on button "Next" at bounding box center [762, 521] width 155 height 38
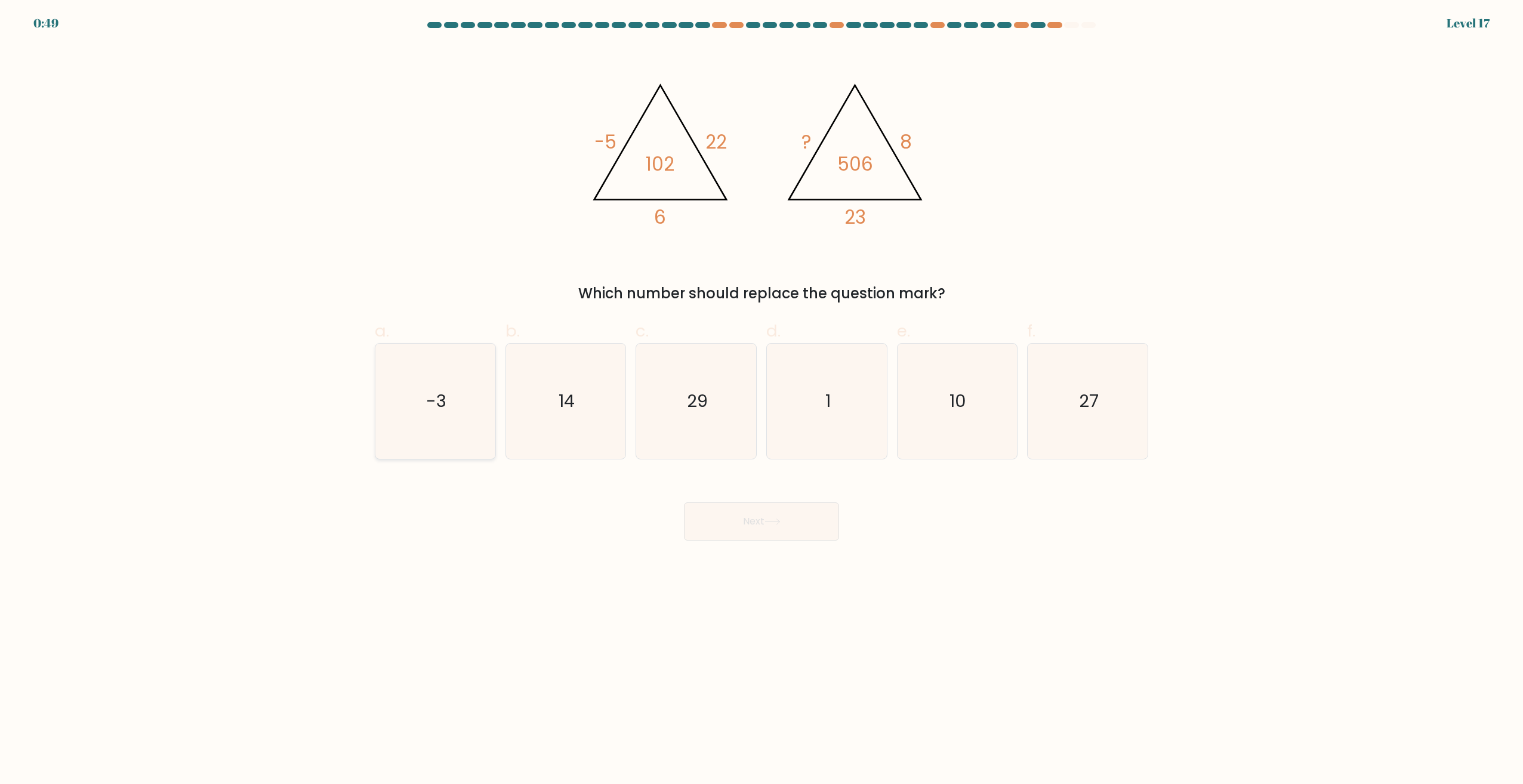
click at [493, 443] on icon "-3" at bounding box center [436, 401] width 115 height 115
click at [762, 400] on input "a. -3" at bounding box center [762, 395] width 1 height 8
radio input "true"
click at [534, 431] on icon "14" at bounding box center [566, 401] width 115 height 115
click at [762, 400] on input "b. 14" at bounding box center [762, 395] width 1 height 8
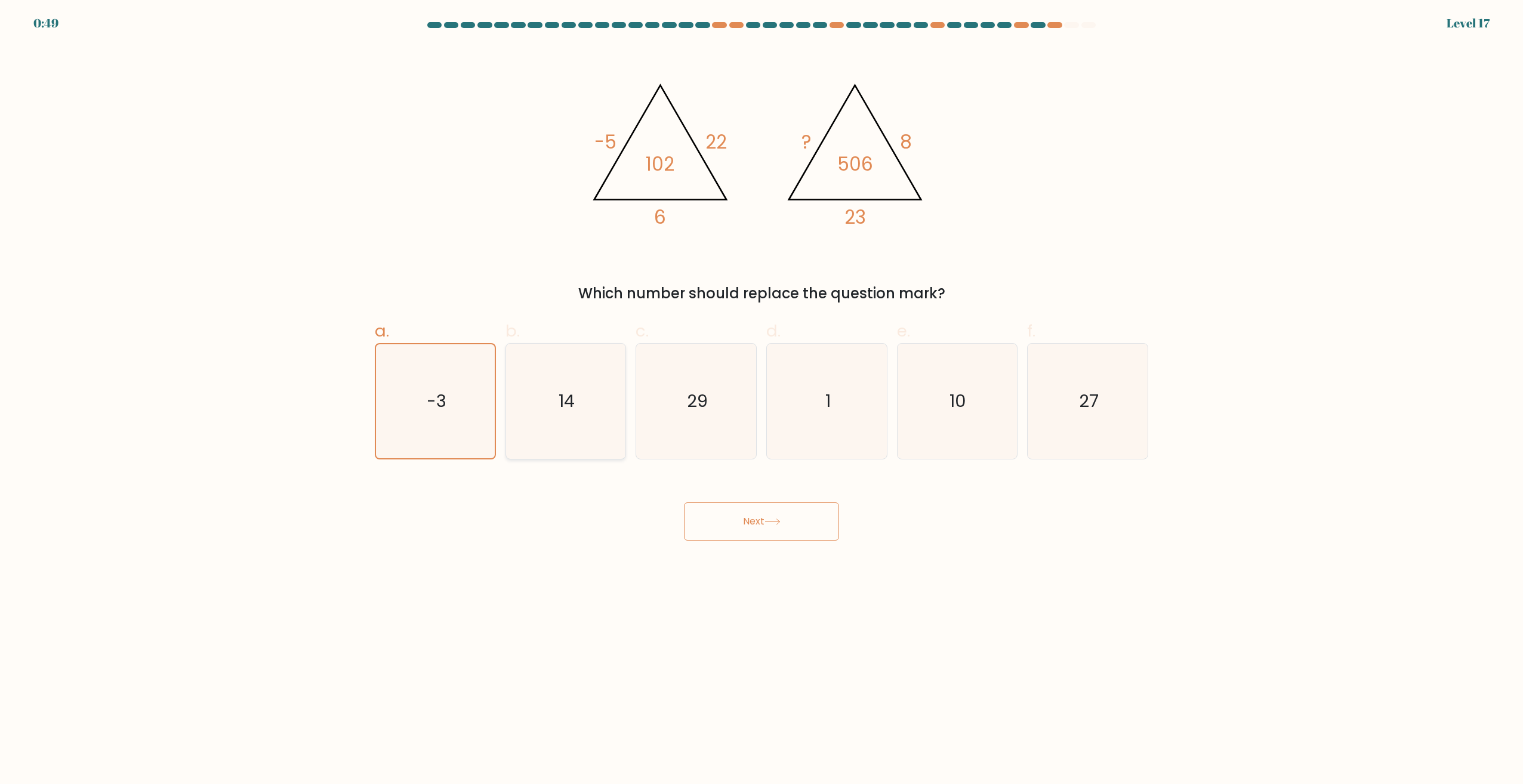
radio input "true"
click at [756, 518] on button "Next" at bounding box center [762, 521] width 155 height 38
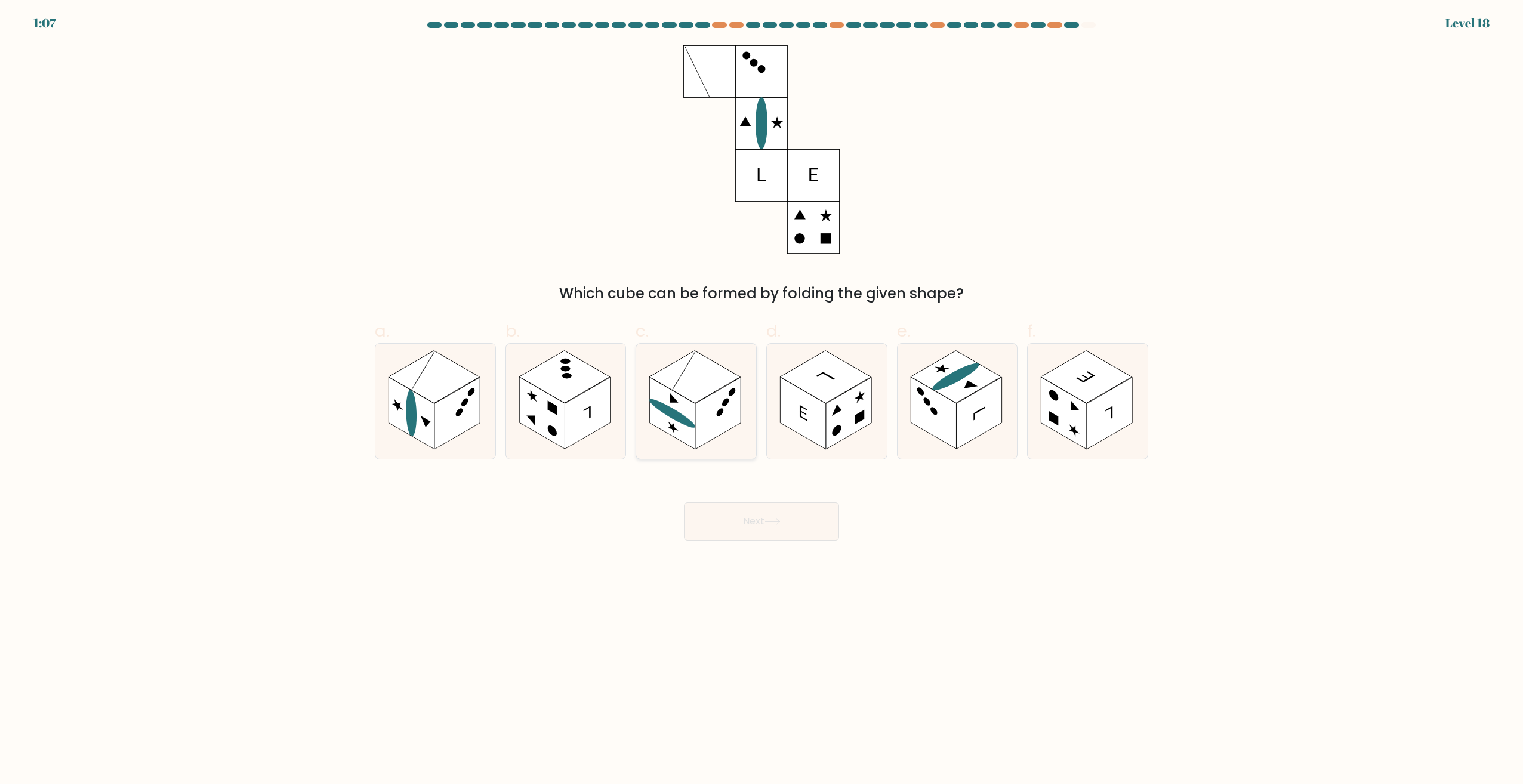
click at [703, 412] on rect at bounding box center [717, 414] width 45 height 72
click at [762, 400] on input "c." at bounding box center [762, 395] width 1 height 8
radio input "true"
click at [770, 538] on button "Next" at bounding box center [762, 521] width 155 height 38
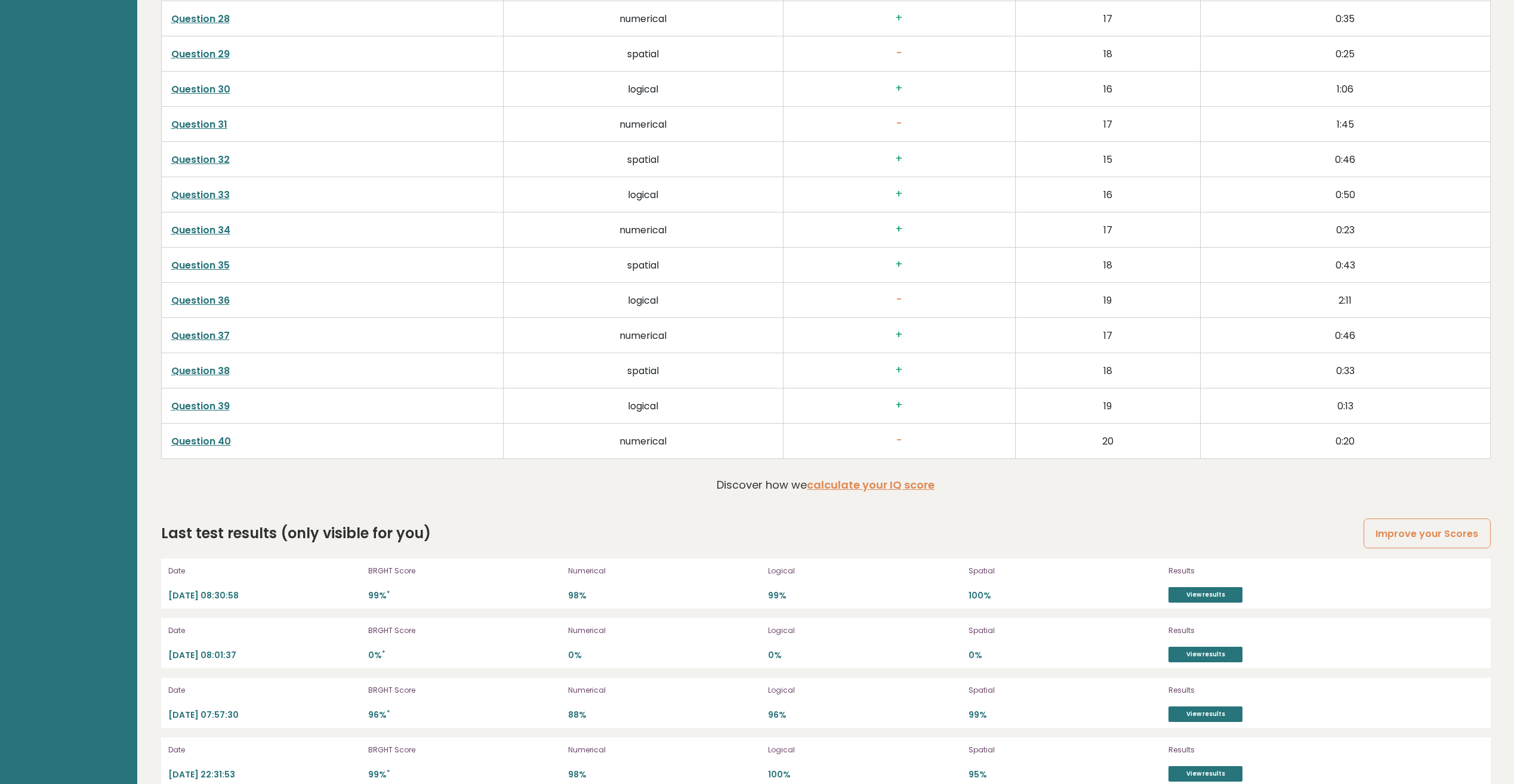
scroll to position [3181, 0]
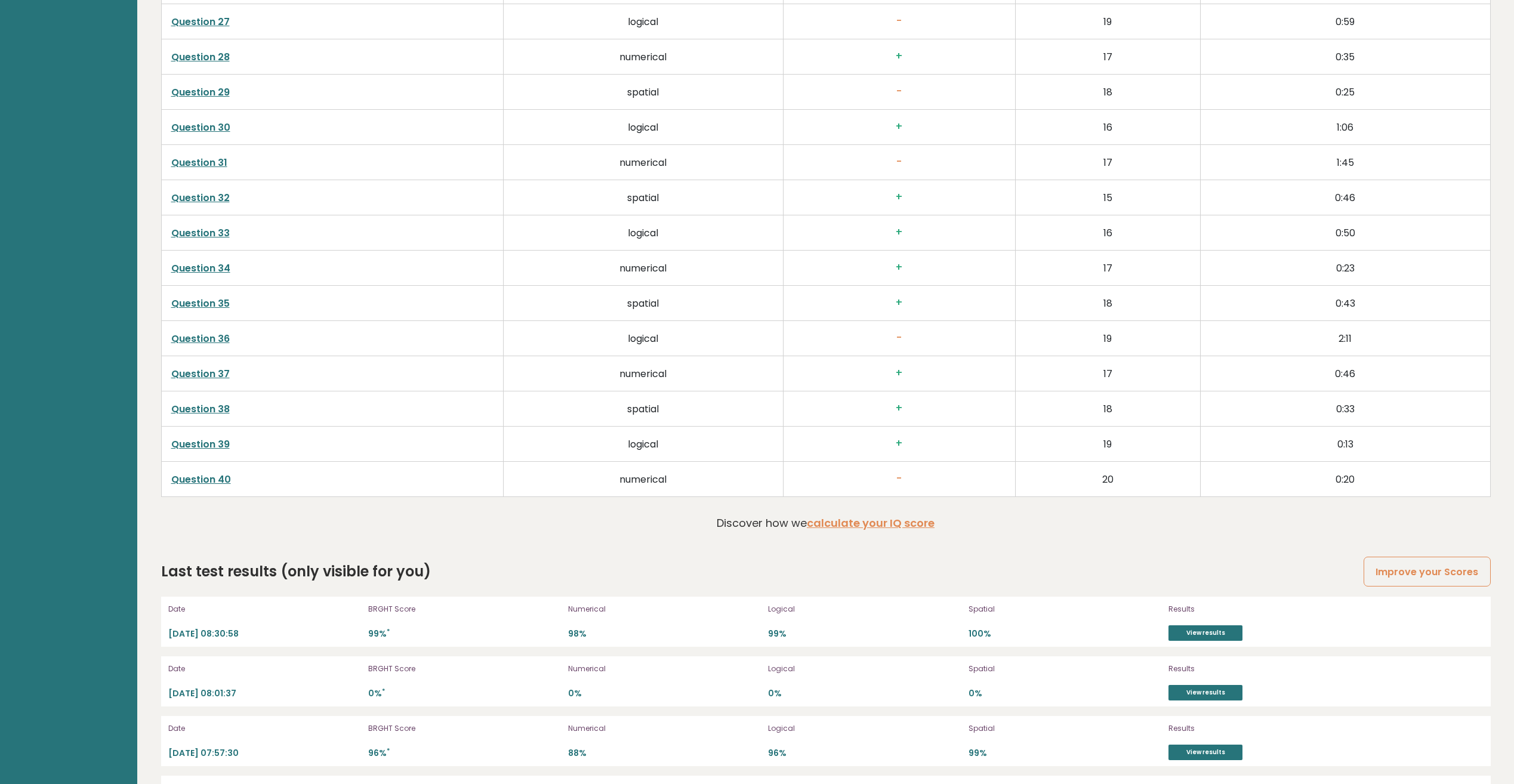
click at [218, 340] on link "Question 36" at bounding box center [200, 338] width 58 height 14
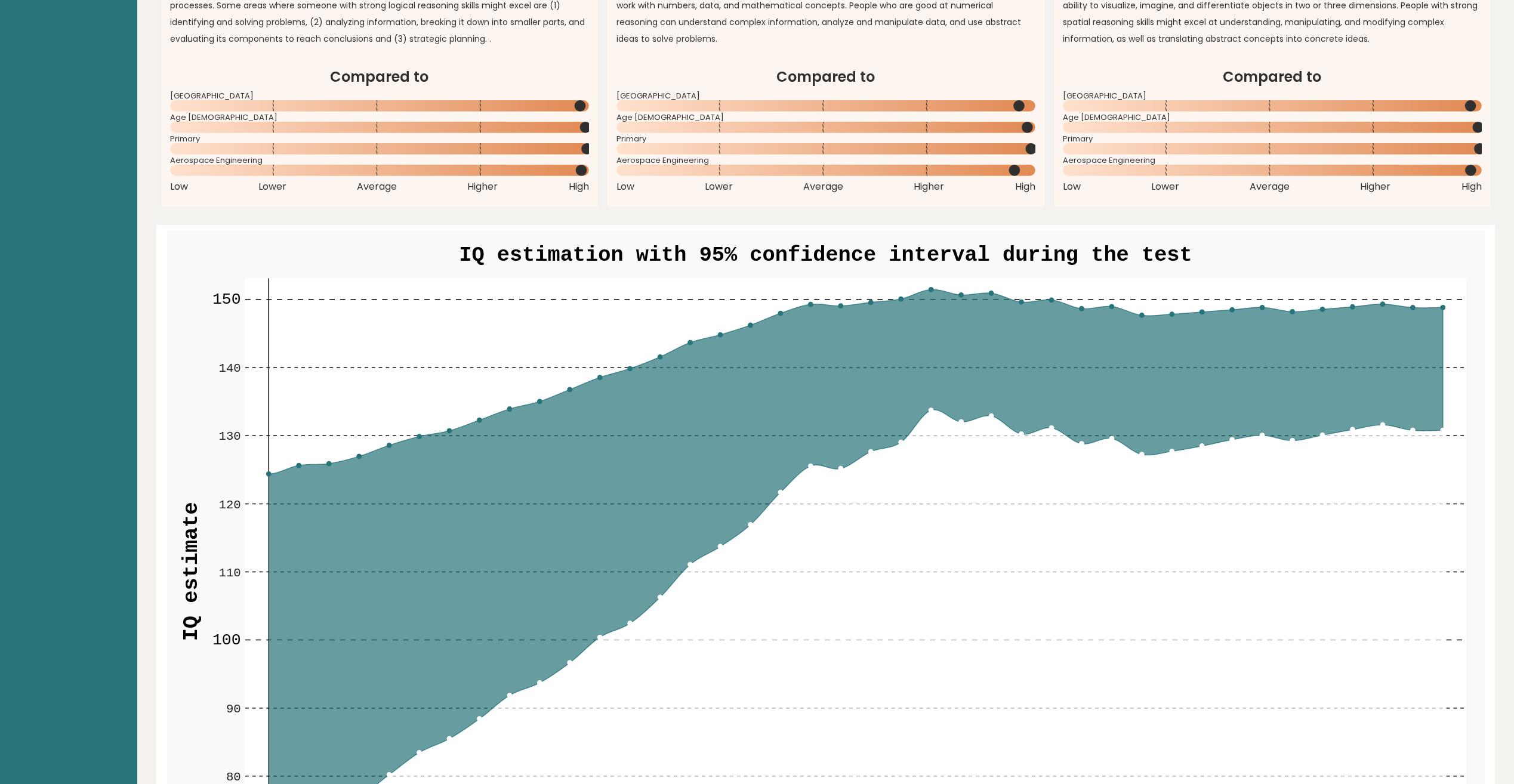
scroll to position [1193, 0]
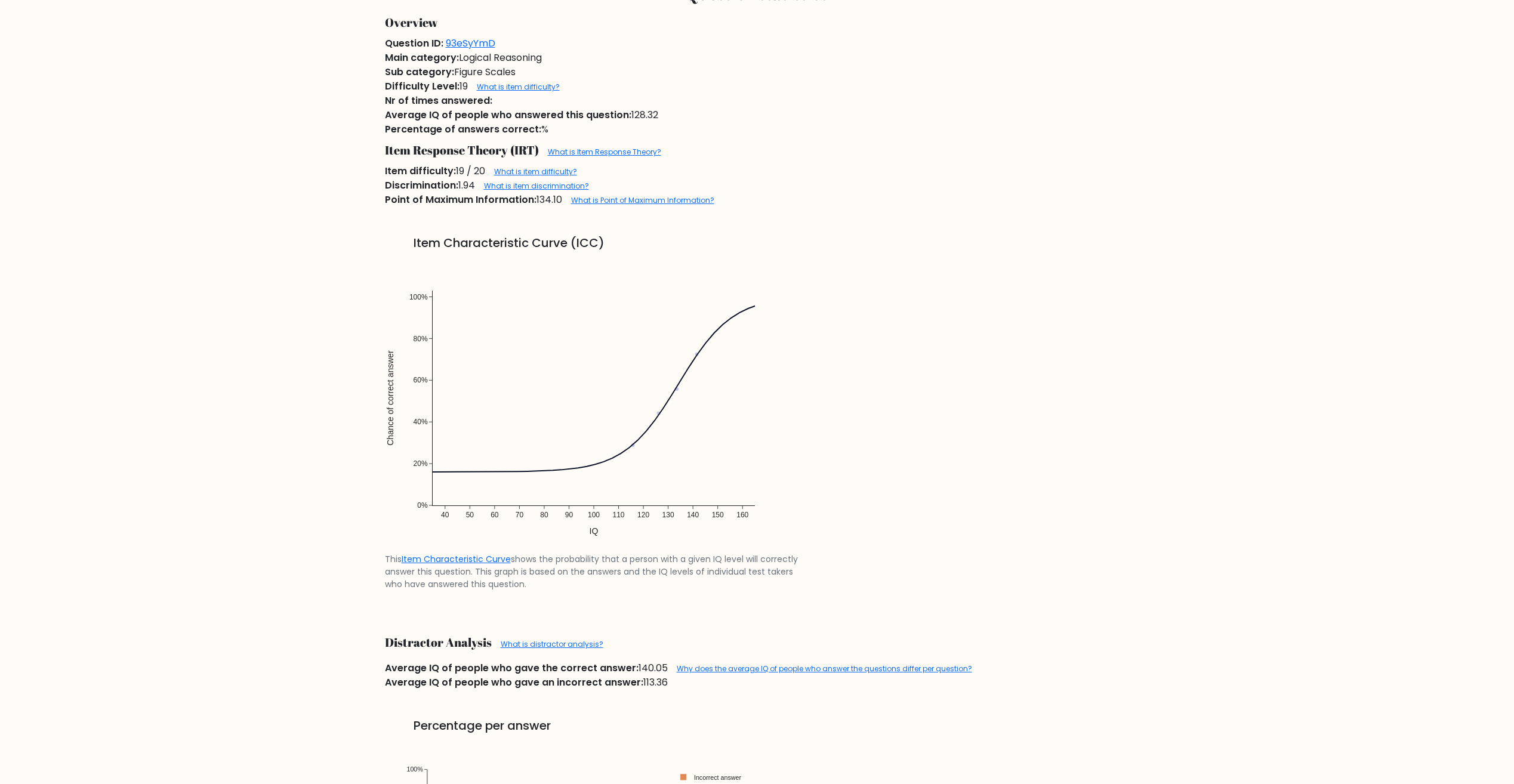
scroll to position [895, 0]
